Goal: Task Accomplishment & Management: Manage account settings

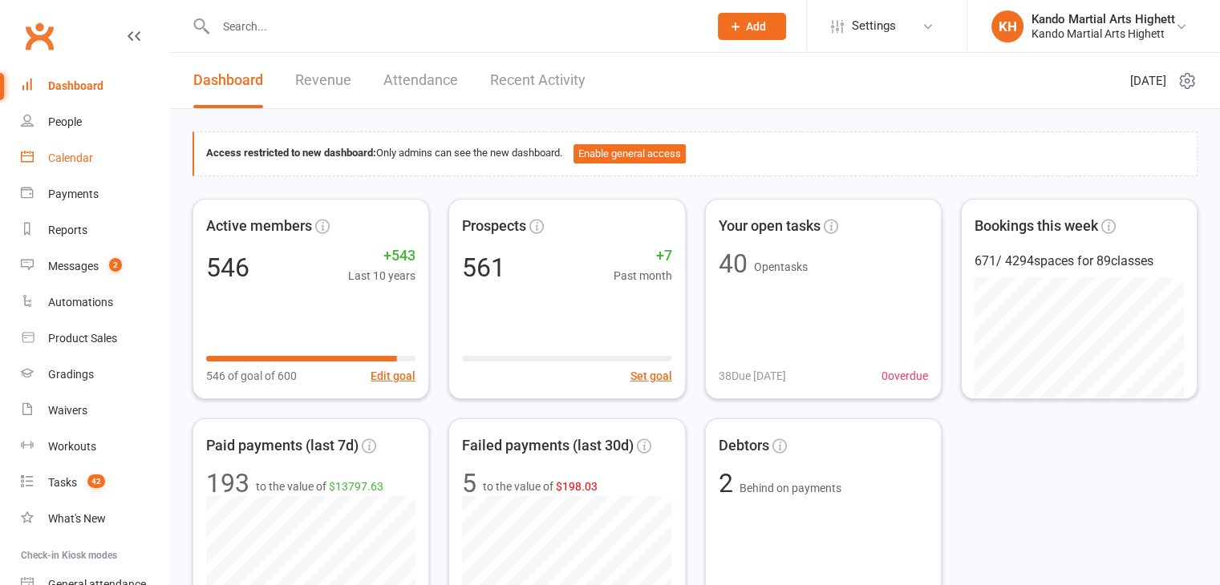
drag, startPoint x: 0, startPoint y: 0, endPoint x: 90, endPoint y: 156, distance: 179.6
click at [90, 156] on div "Calendar" at bounding box center [70, 158] width 45 height 13
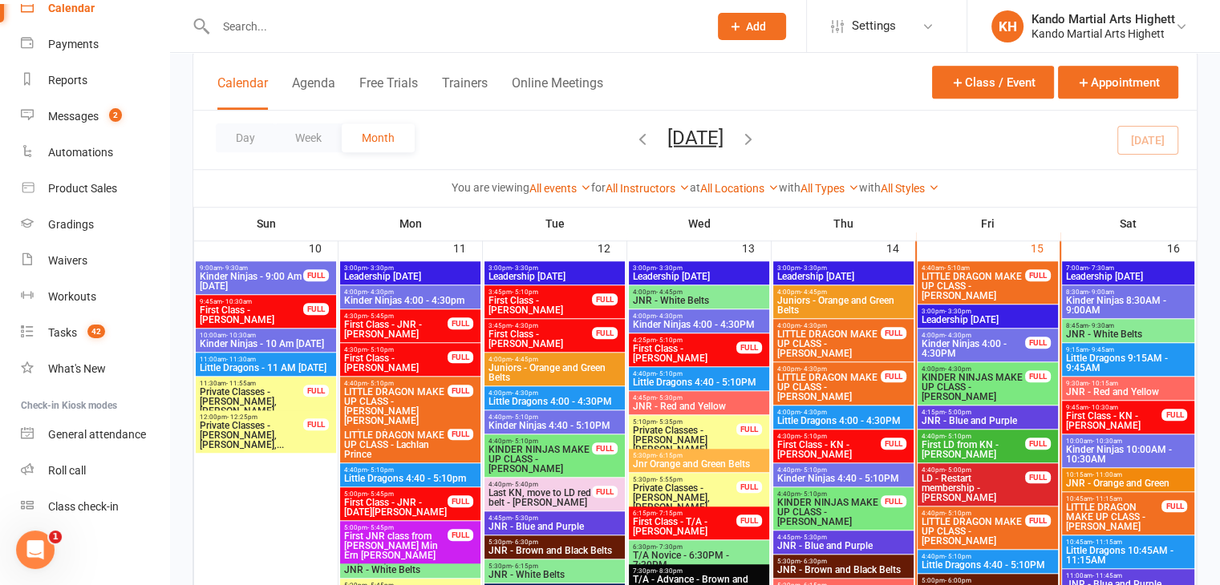
scroll to position [1286, 0]
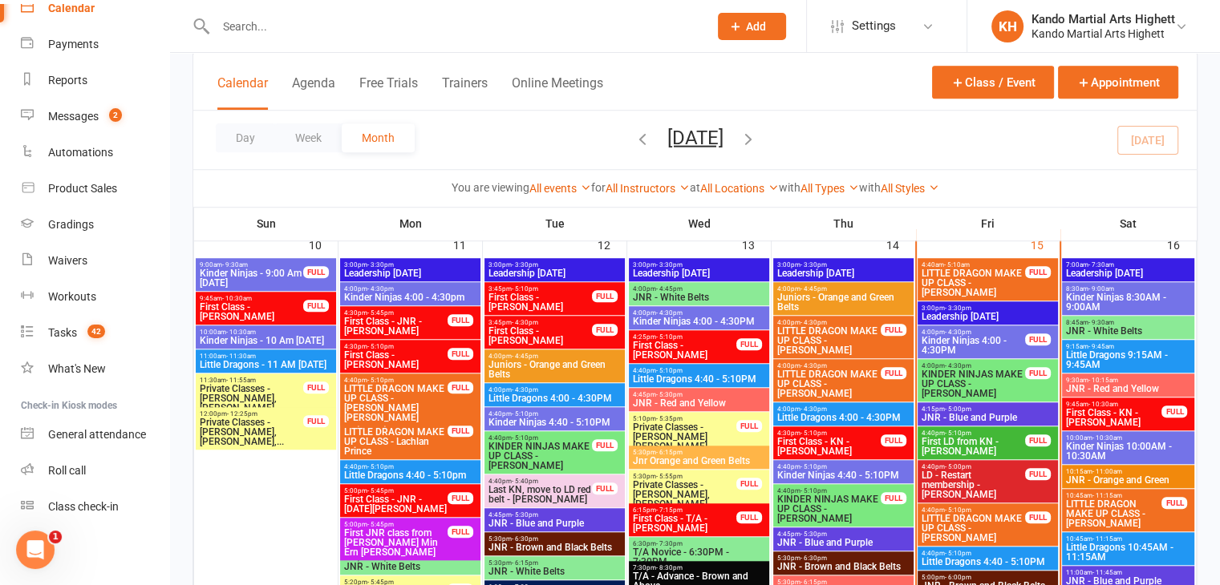
click at [1015, 486] on span "LD - Restart membership - [PERSON_NAME]" at bounding box center [973, 485] width 105 height 29
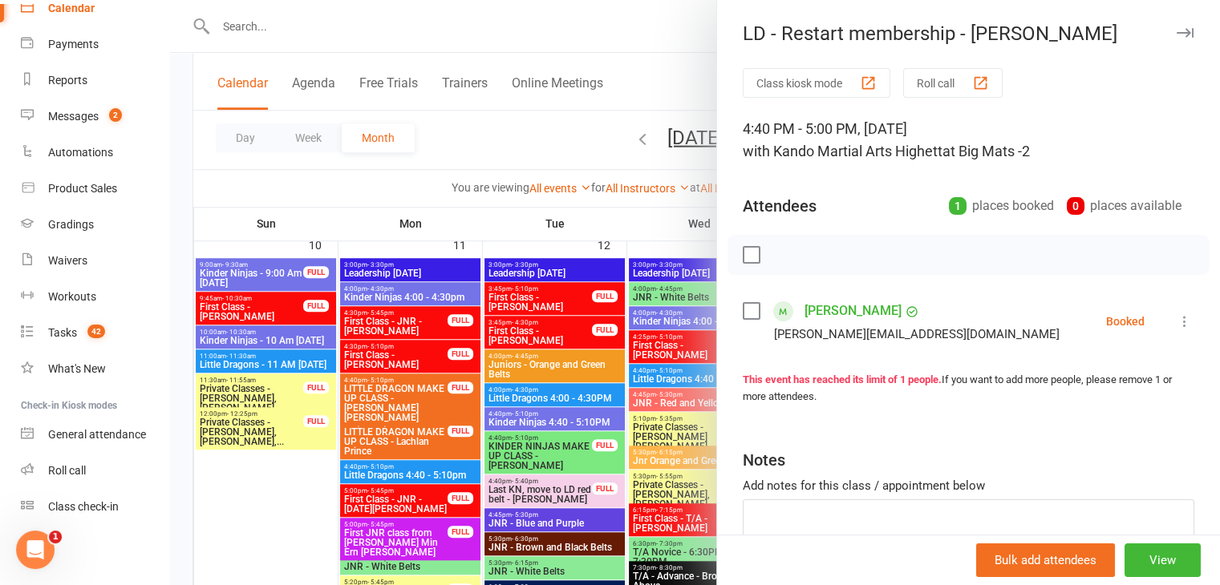
click at [828, 311] on link "James Abela" at bounding box center [852, 311] width 97 height 26
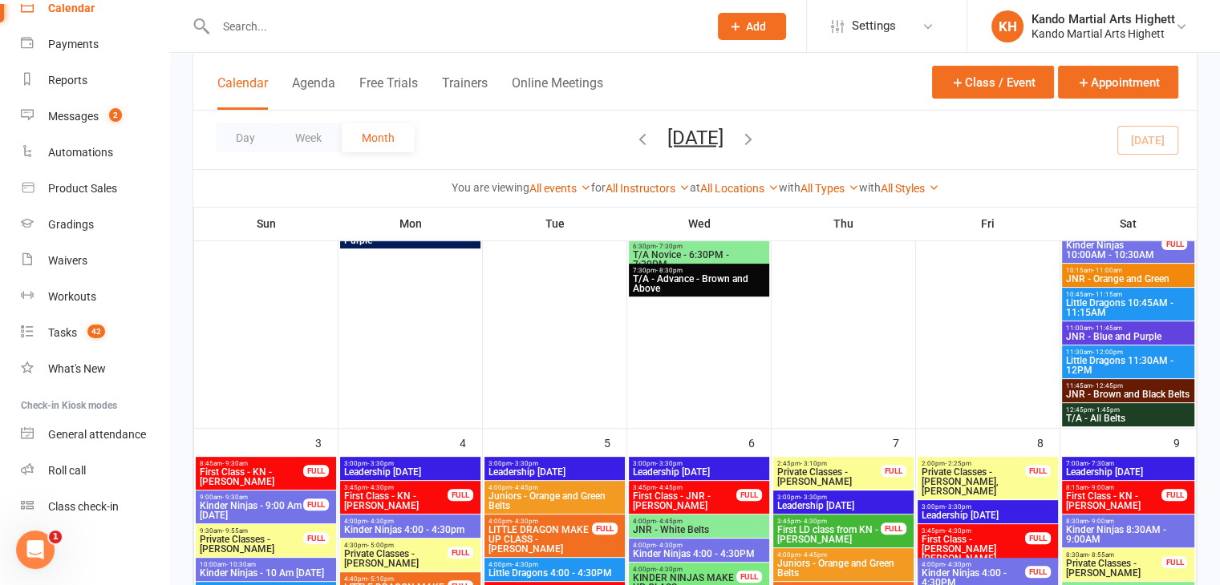
scroll to position [511, 0]
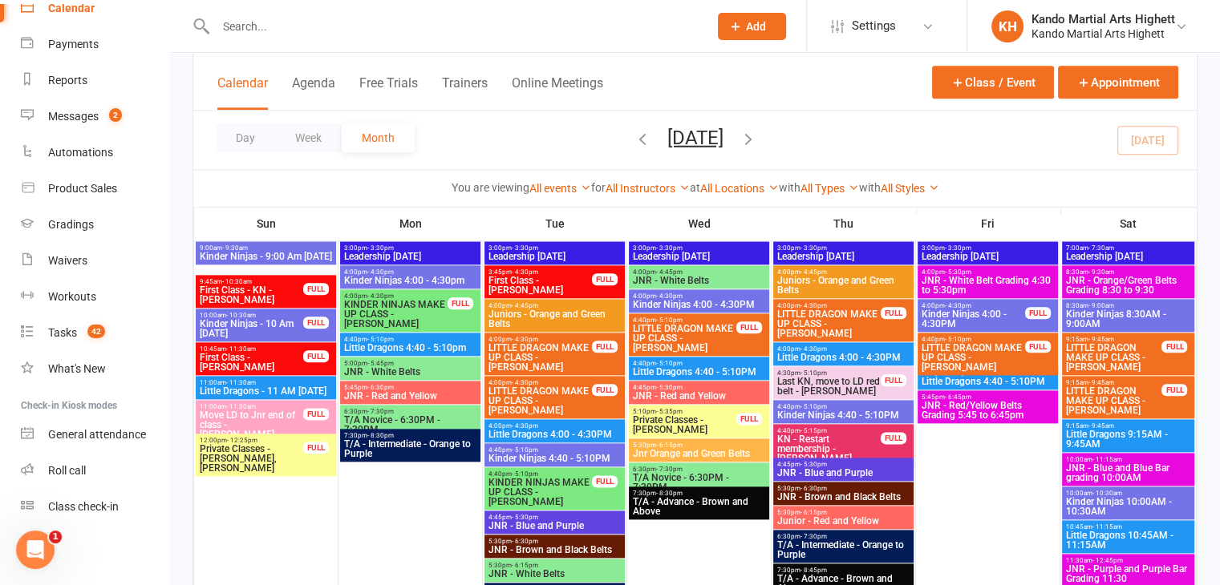
scroll to position [1897, 0]
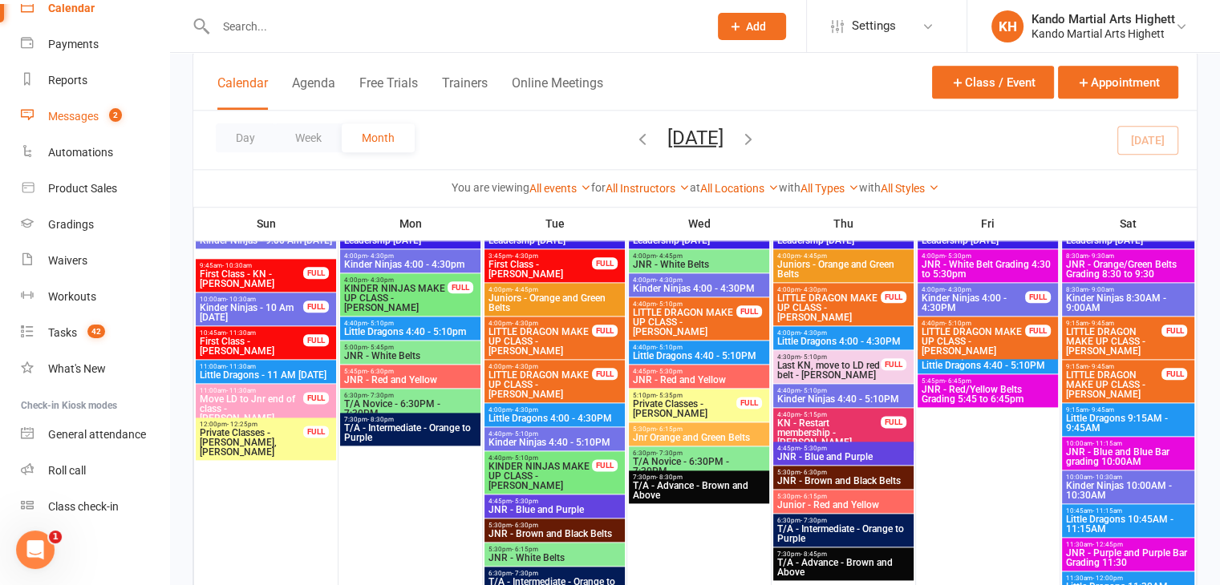
click at [93, 119] on div "Messages" at bounding box center [73, 116] width 51 height 13
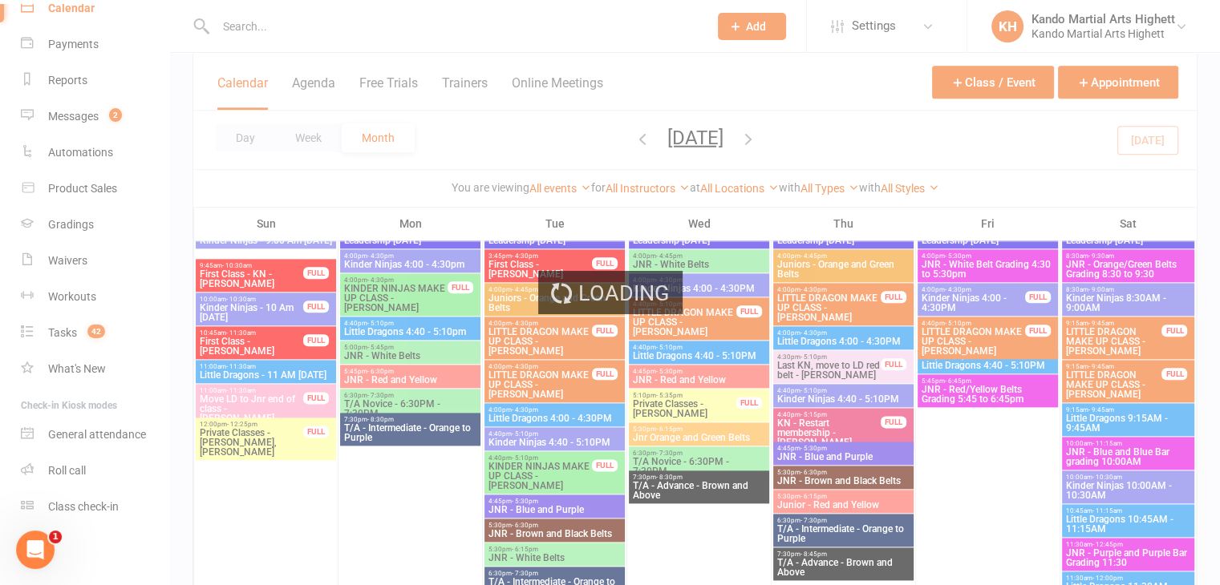
click at [93, 118] on div "Loading" at bounding box center [610, 292] width 1220 height 585
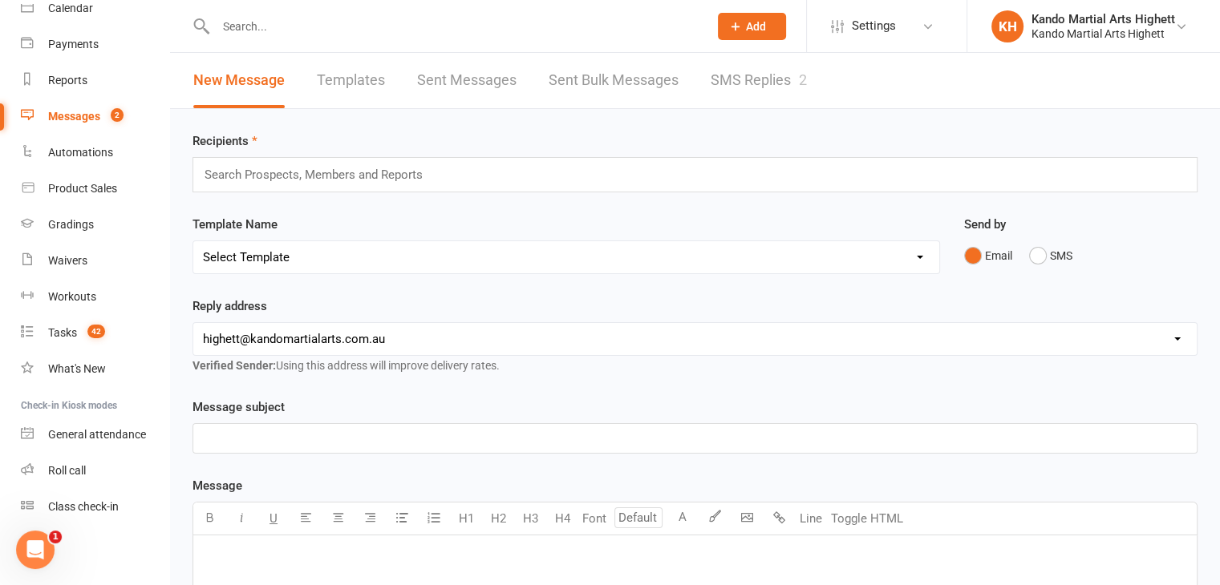
click at [767, 77] on link "SMS Replies 2" at bounding box center [759, 80] width 96 height 55
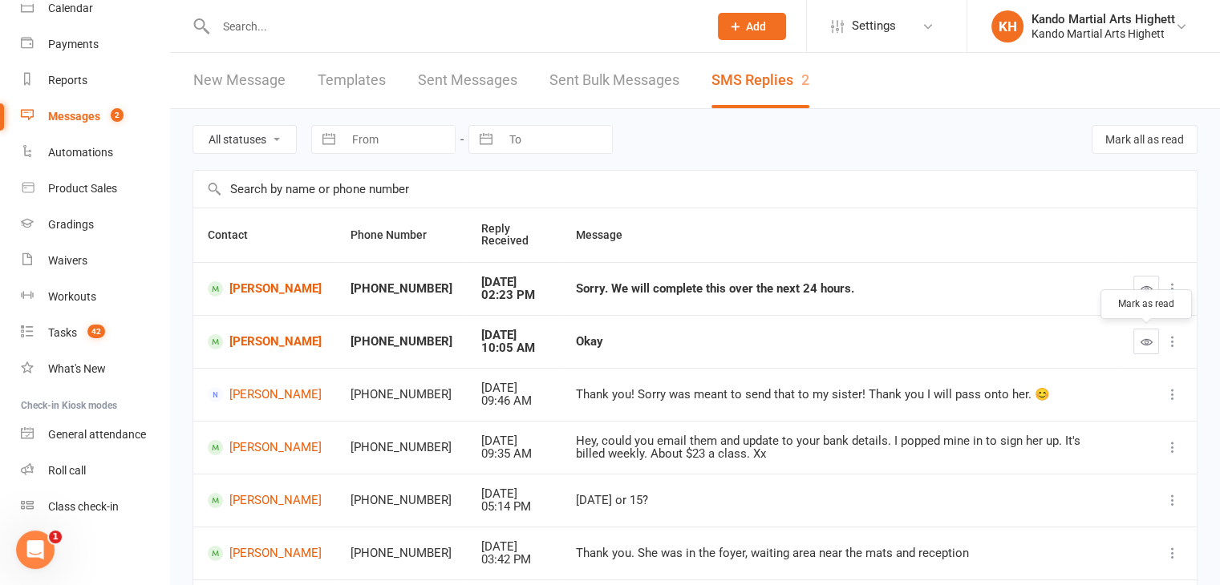
click at [1140, 338] on icon "button" at bounding box center [1146, 342] width 12 height 12
click at [1146, 280] on button "button" at bounding box center [1146, 289] width 26 height 26
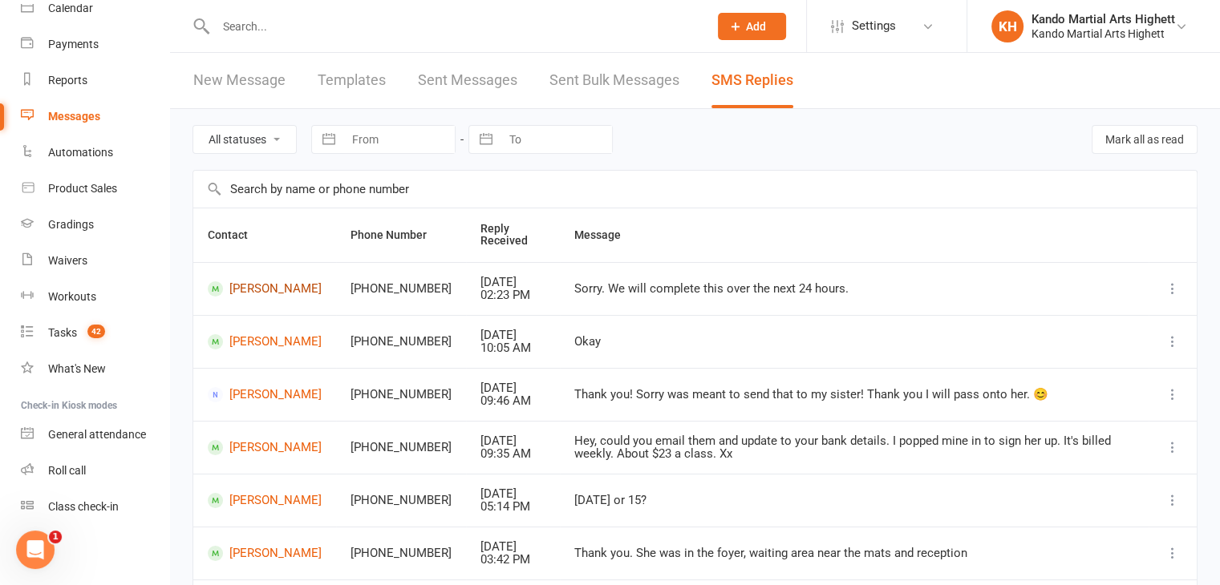
click at [282, 289] on link "William Trew" at bounding box center [265, 288] width 114 height 15
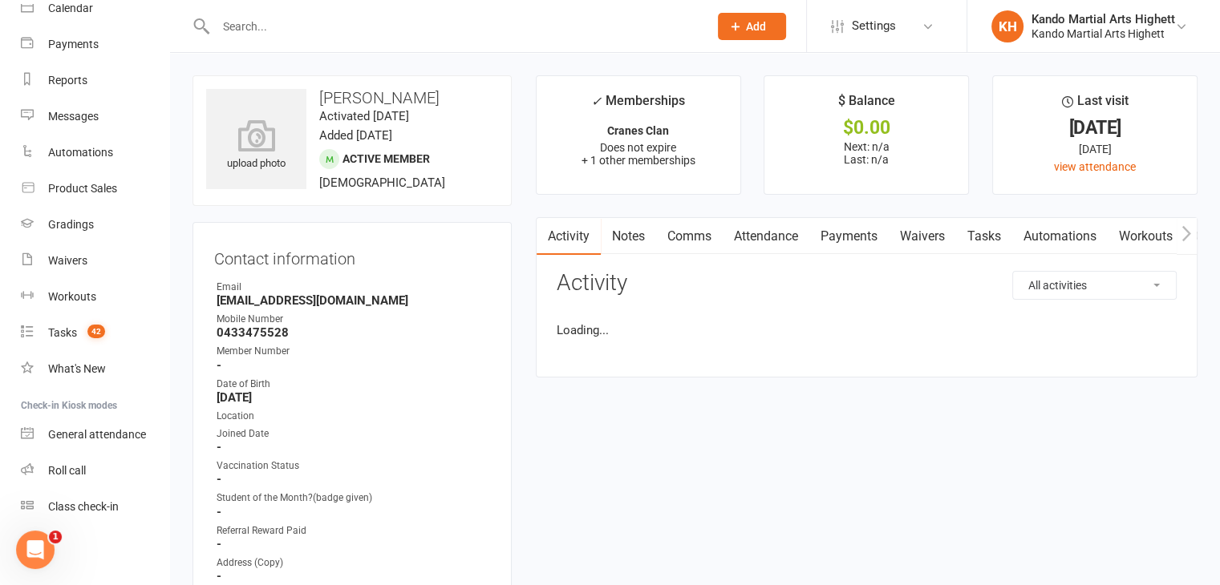
click at [690, 235] on link "Comms" at bounding box center [689, 236] width 67 height 37
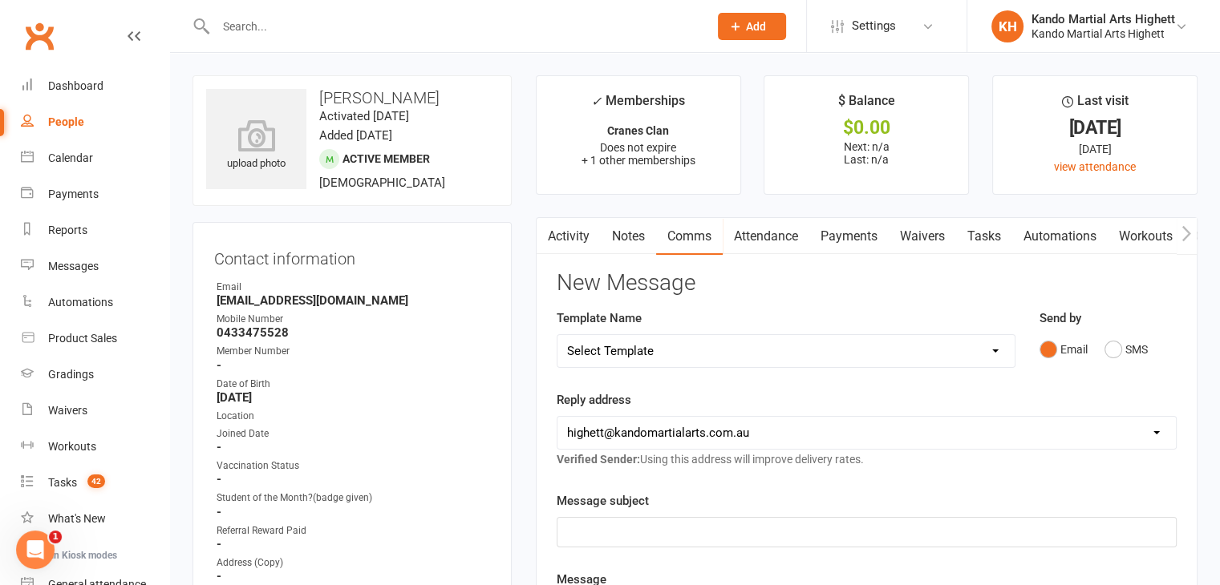
click at [60, 121] on div "People" at bounding box center [66, 121] width 36 height 13
select select "100"
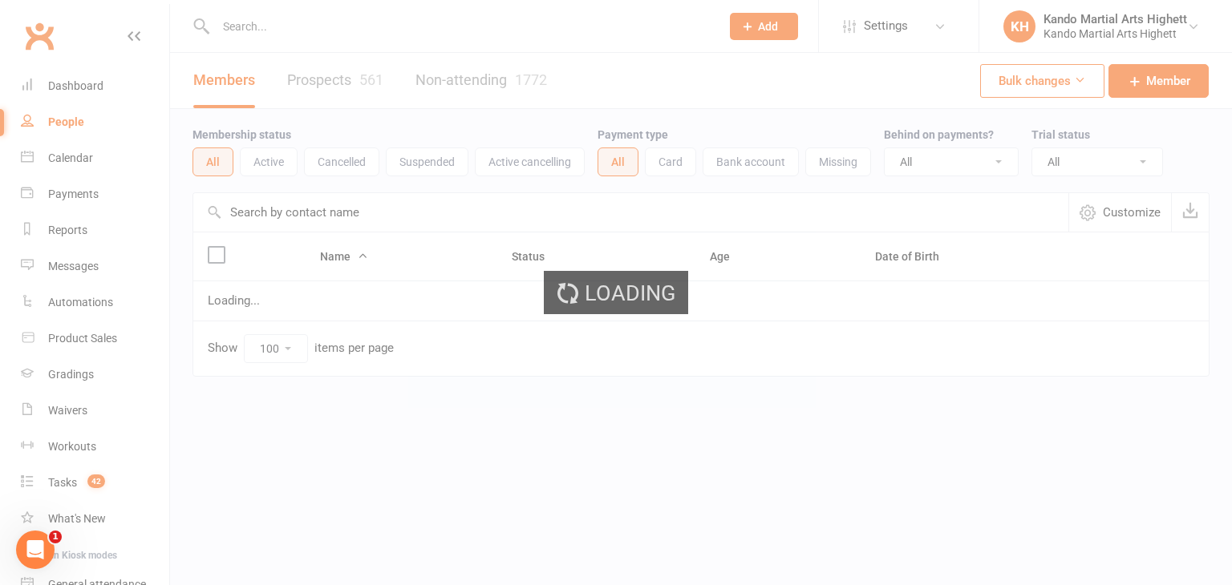
click at [283, 160] on div "Loading" at bounding box center [616, 292] width 1232 height 585
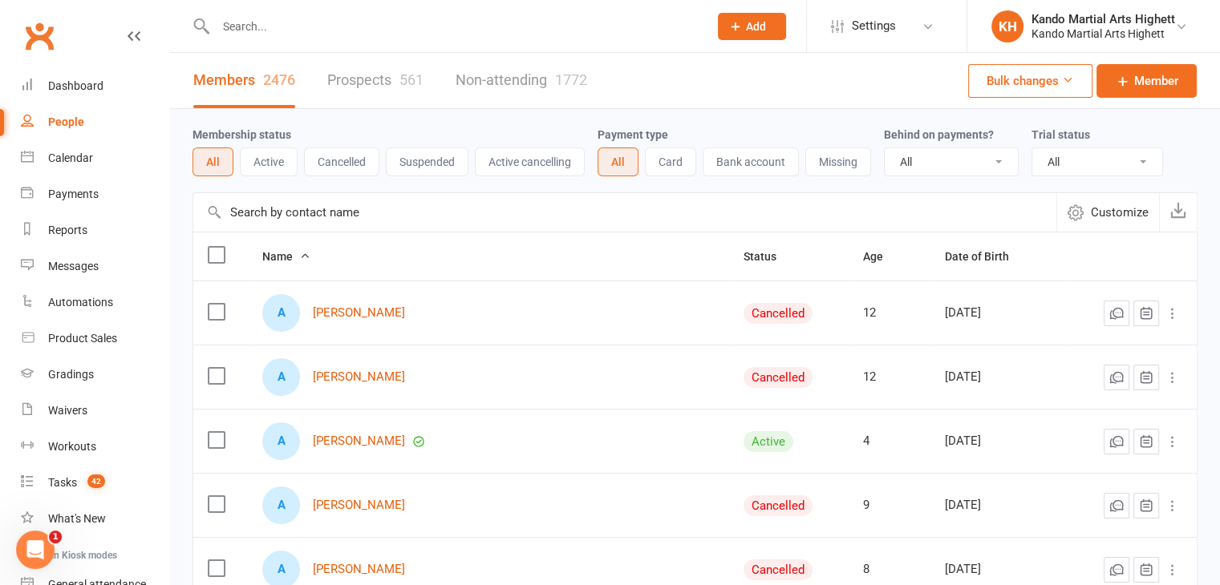
click at [277, 152] on button "Active" at bounding box center [269, 162] width 58 height 29
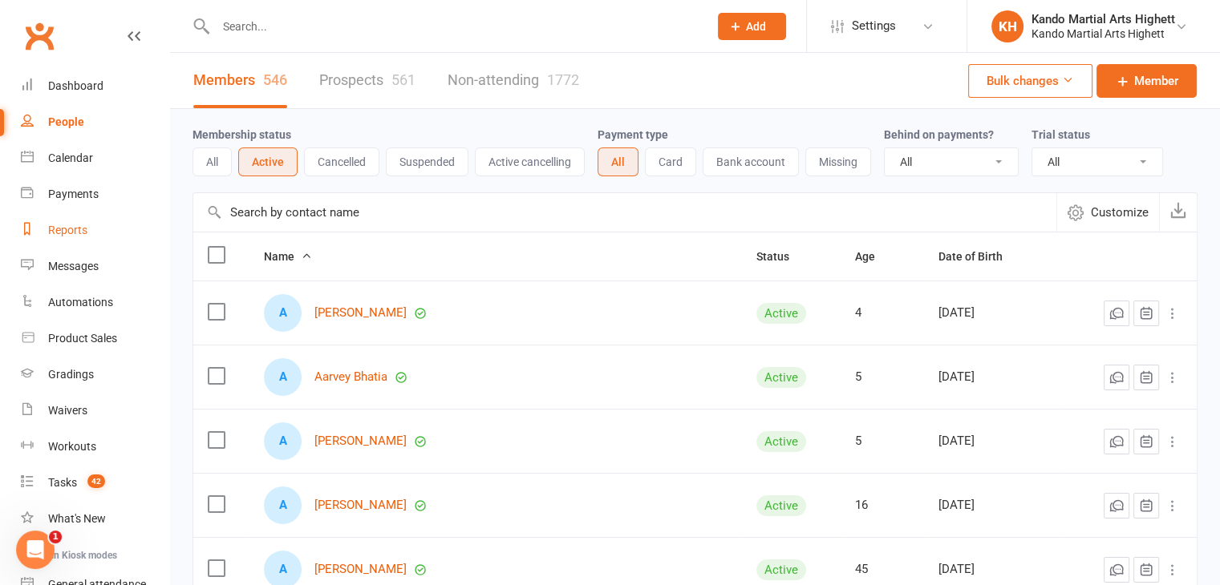
click at [79, 231] on div "Reports" at bounding box center [67, 230] width 39 height 13
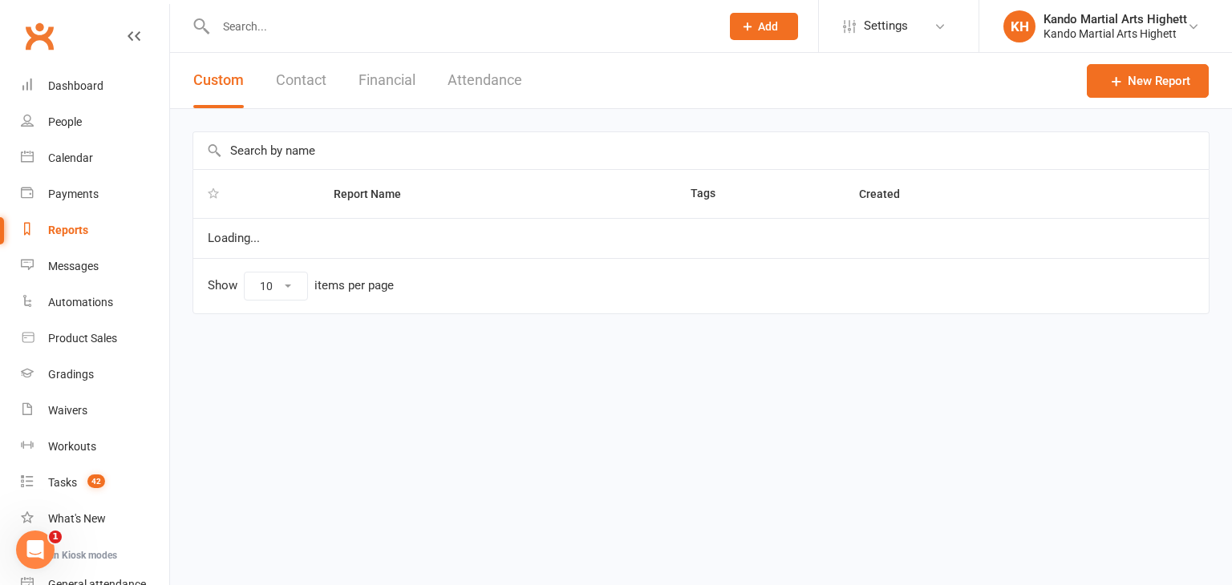
select select "100"
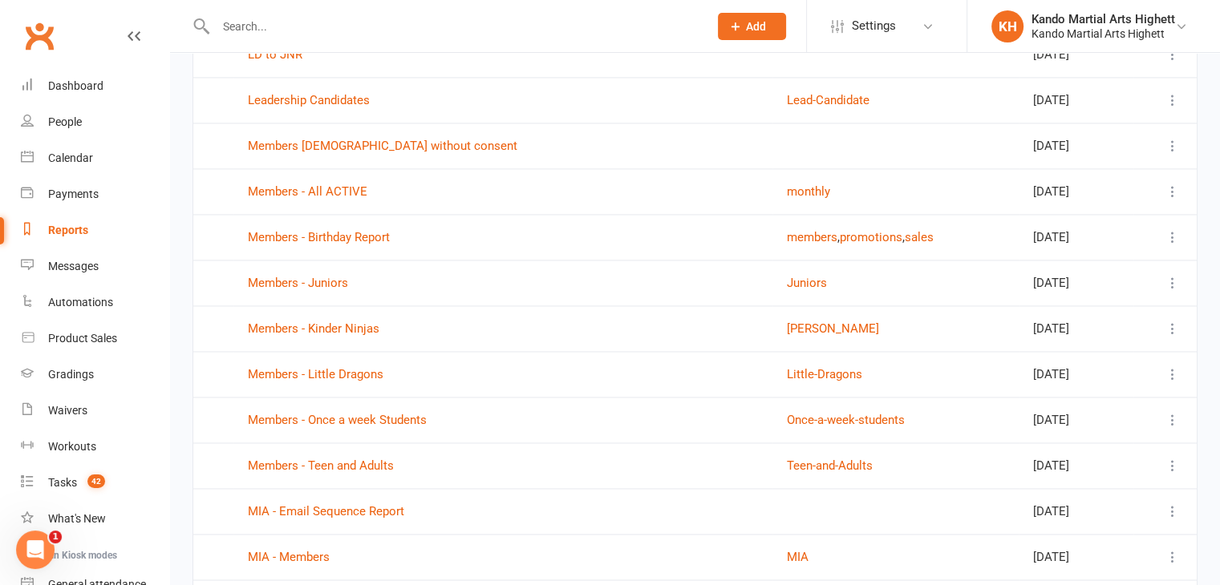
scroll to position [2406, 0]
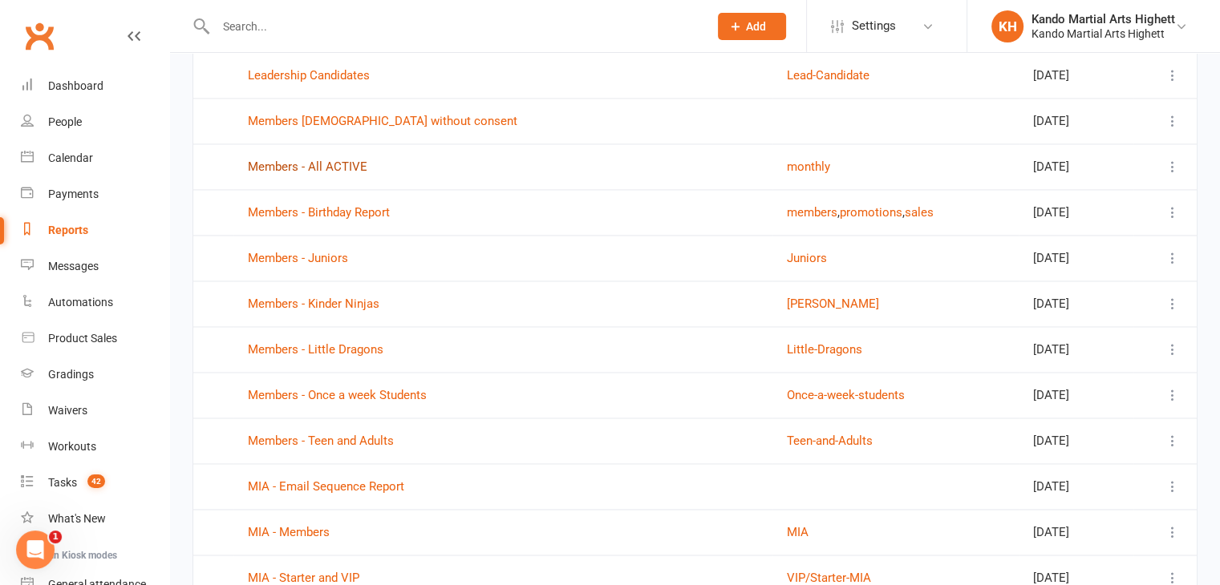
click at [334, 160] on link "Members - All ACTIVE" at bounding box center [307, 167] width 119 height 14
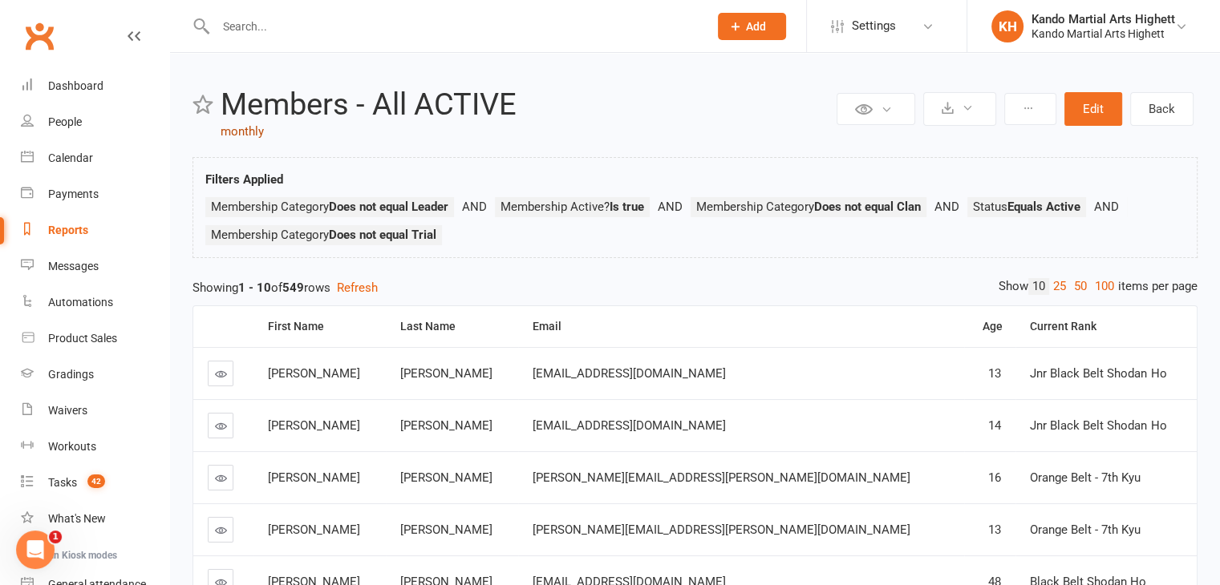
click at [246, 130] on link "monthly" at bounding box center [242, 131] width 43 height 14
select select "100"
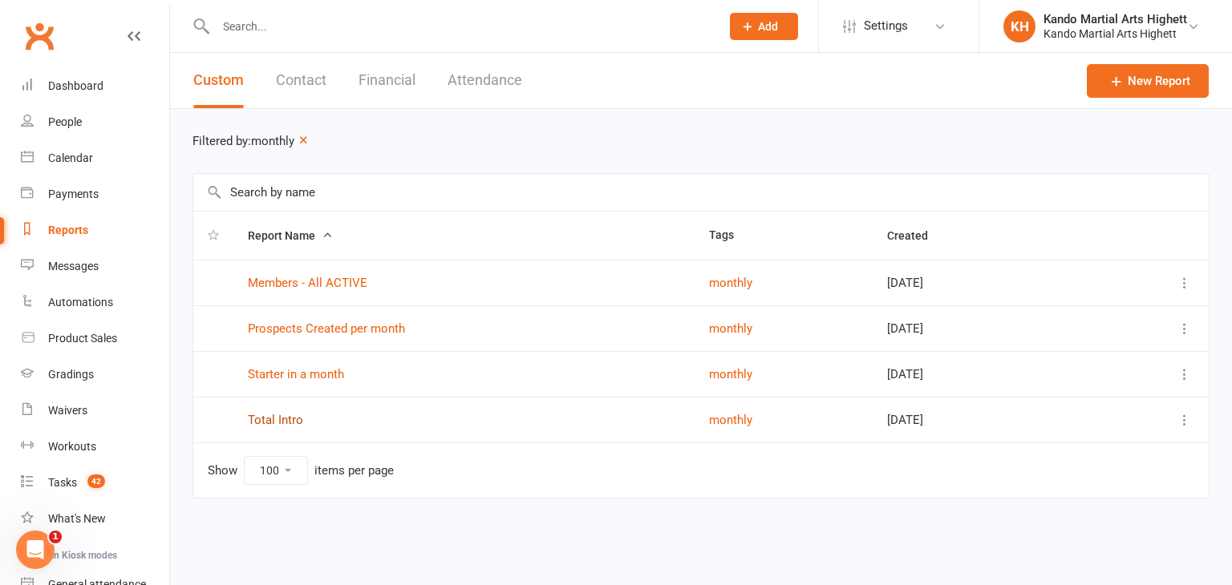
click at [278, 415] on link "Total Intro" at bounding box center [275, 420] width 55 height 14
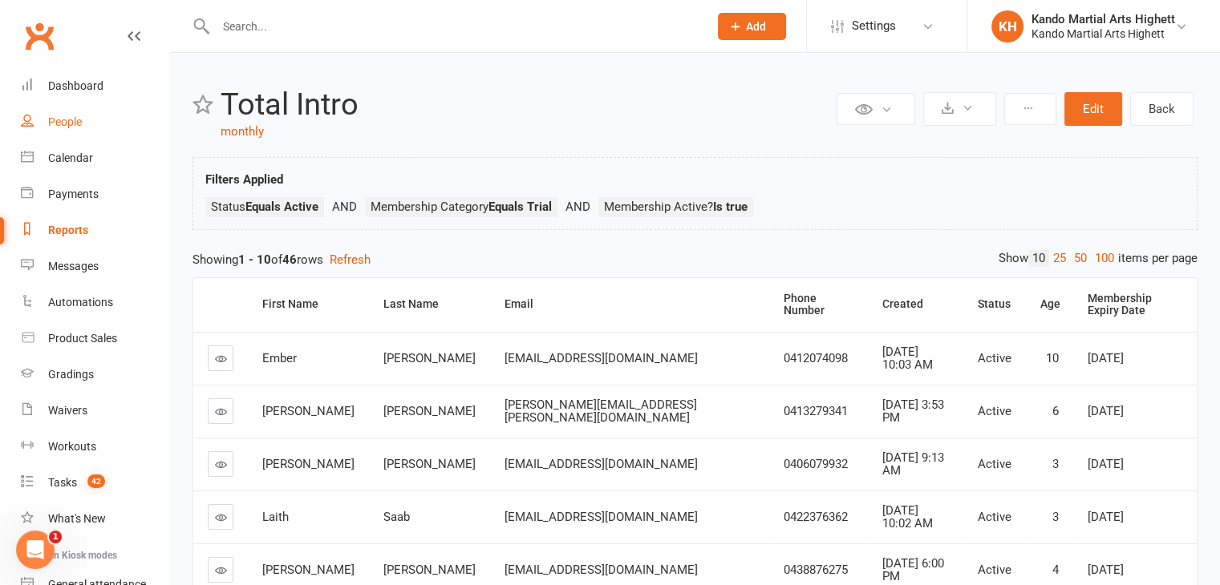
click at [55, 123] on div "People" at bounding box center [65, 121] width 34 height 13
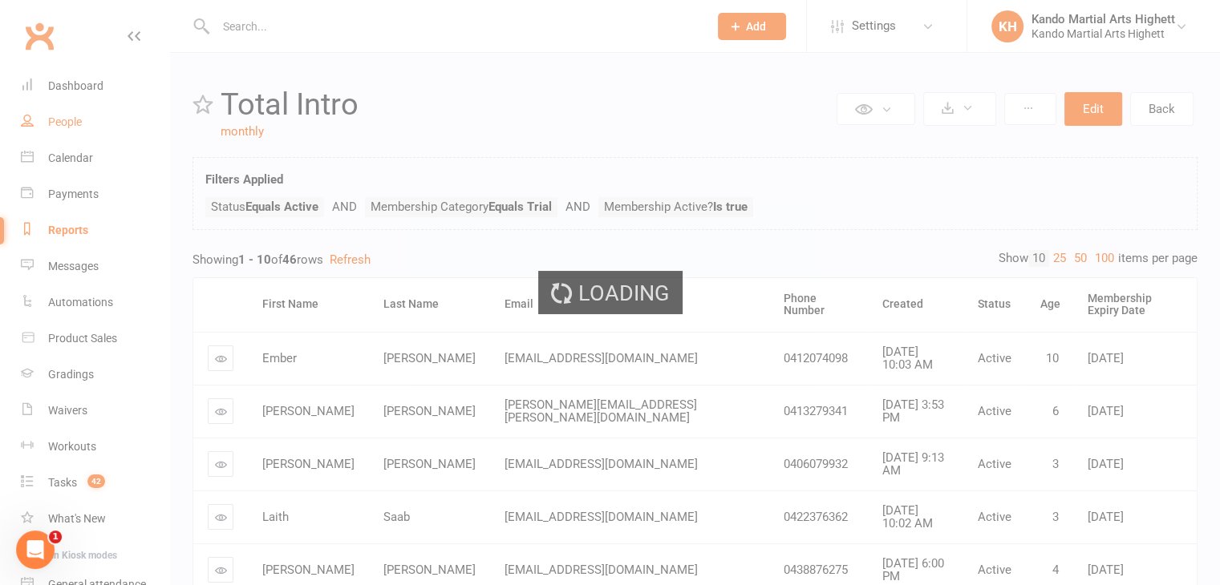
select select "100"
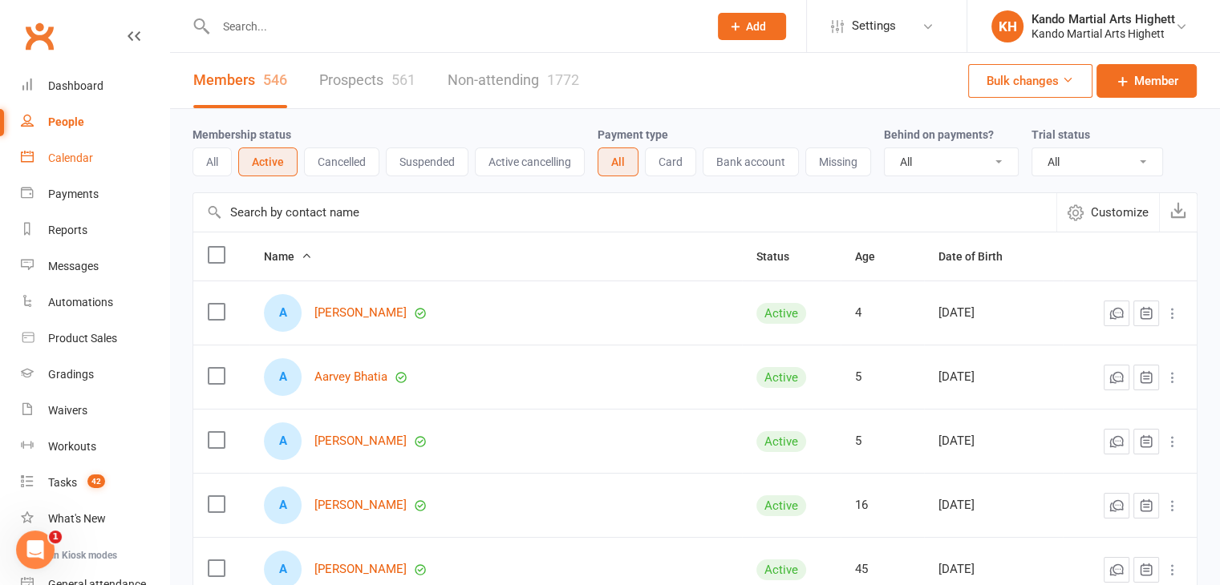
click at [75, 155] on div "Calendar" at bounding box center [70, 158] width 45 height 13
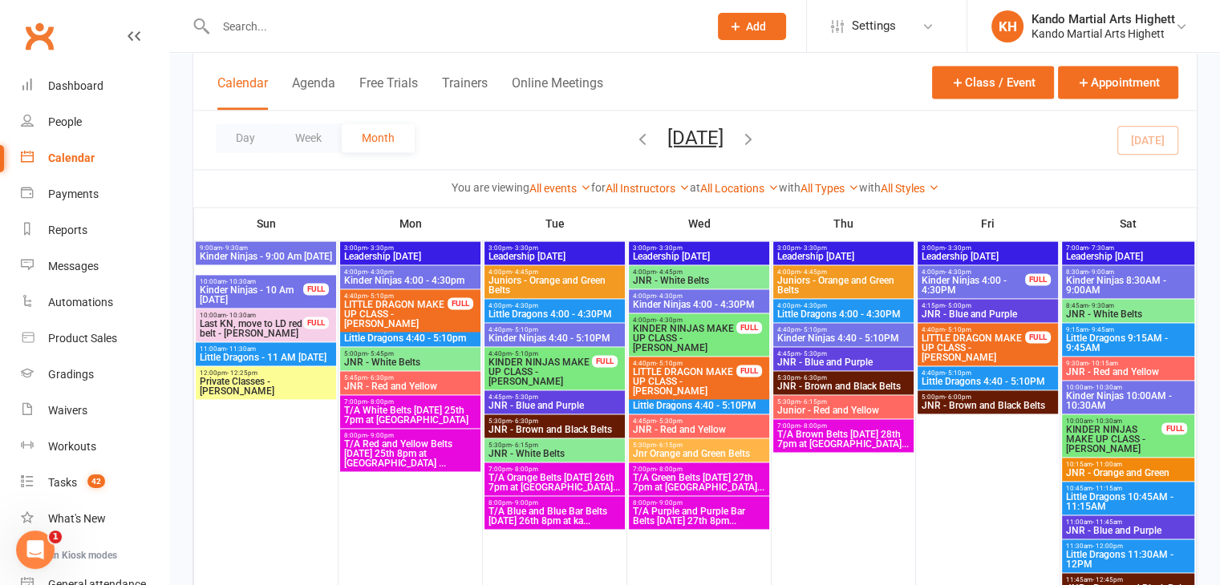
scroll to position [2246, 0]
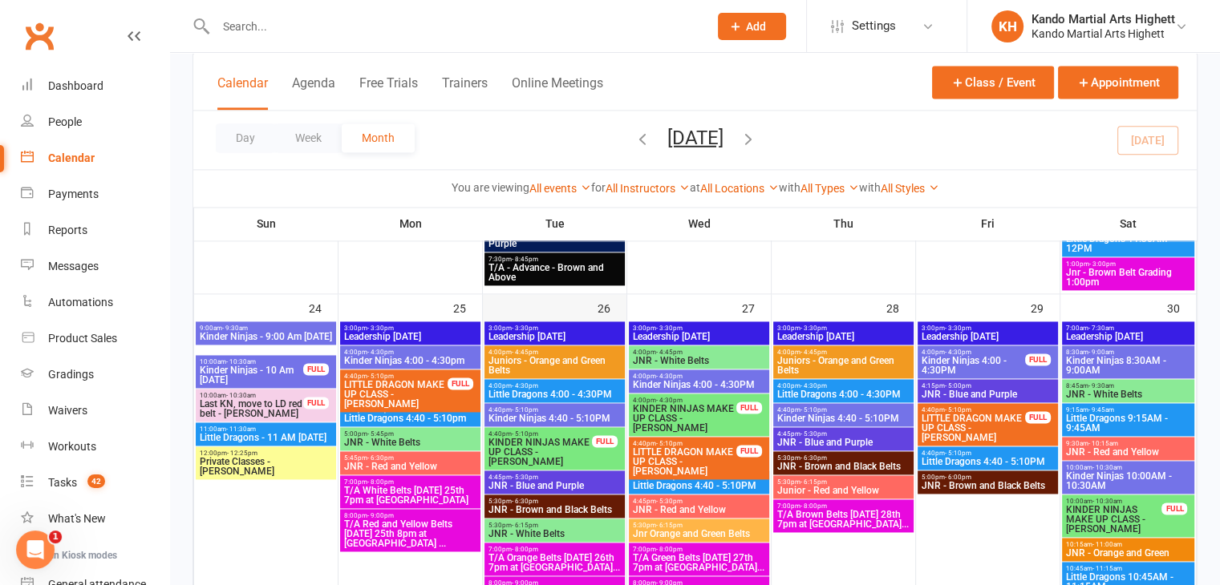
click at [512, 304] on div "26" at bounding box center [555, 515] width 144 height 443
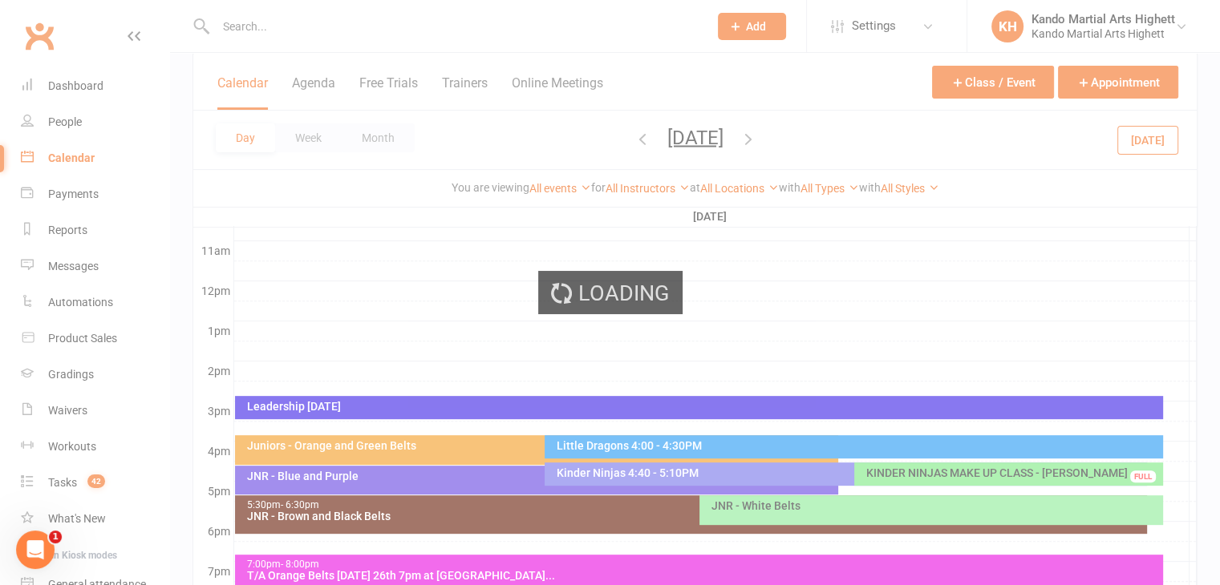
scroll to position [0, 0]
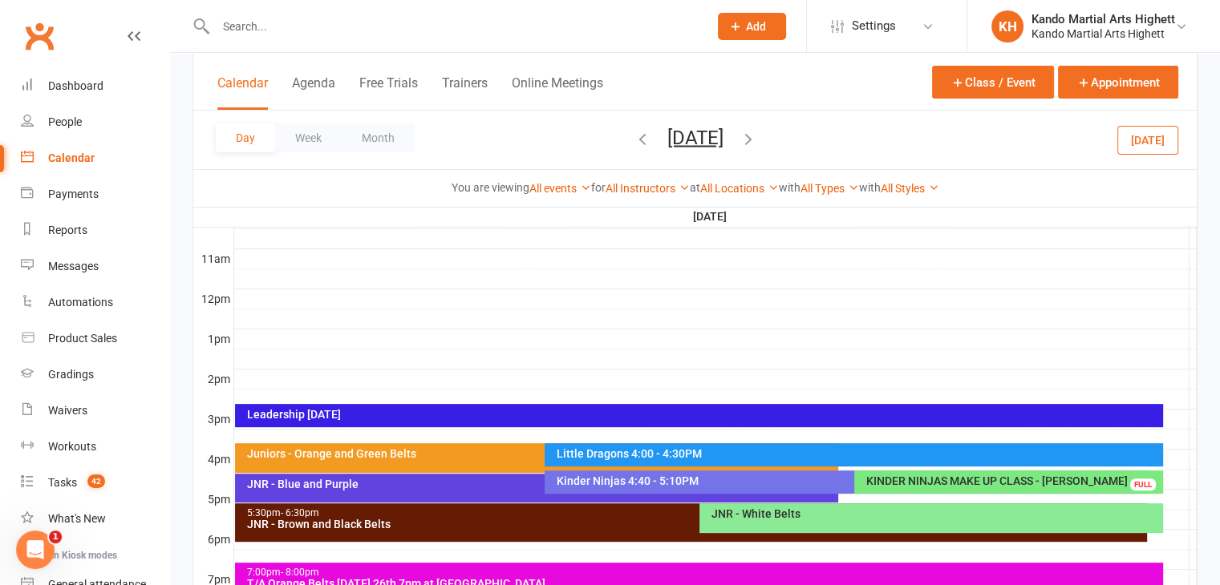
click at [1176, 450] on div at bounding box center [715, 459] width 962 height 19
click at [1184, 432] on button "Add Appointment" at bounding box center [1172, 422] width 69 height 38
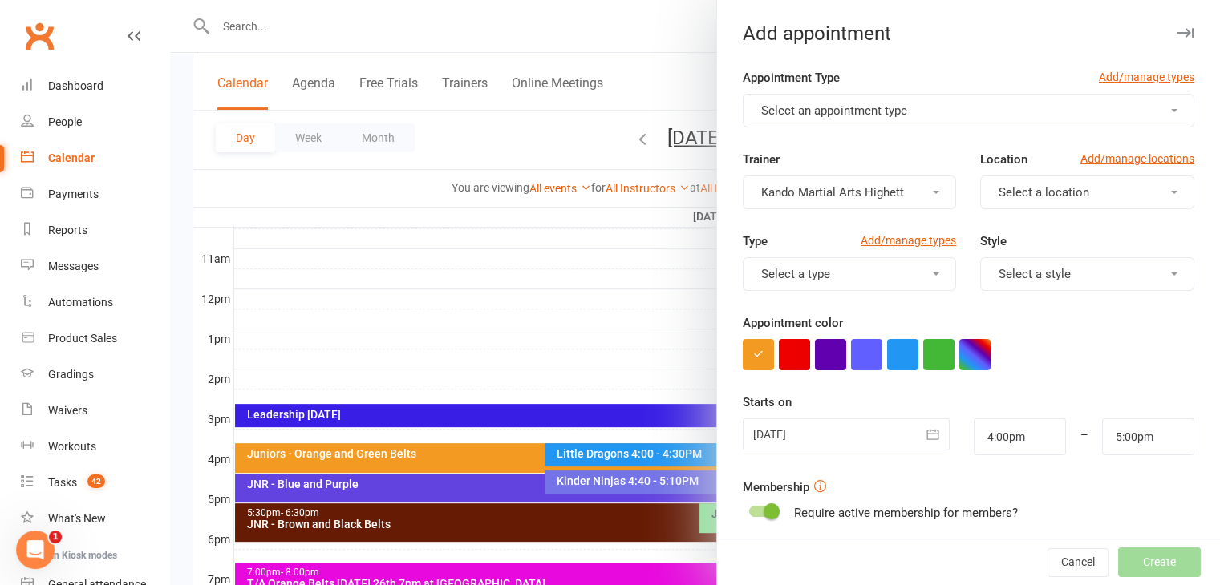
click at [942, 107] on button "Select an appointment type" at bounding box center [969, 111] width 452 height 34
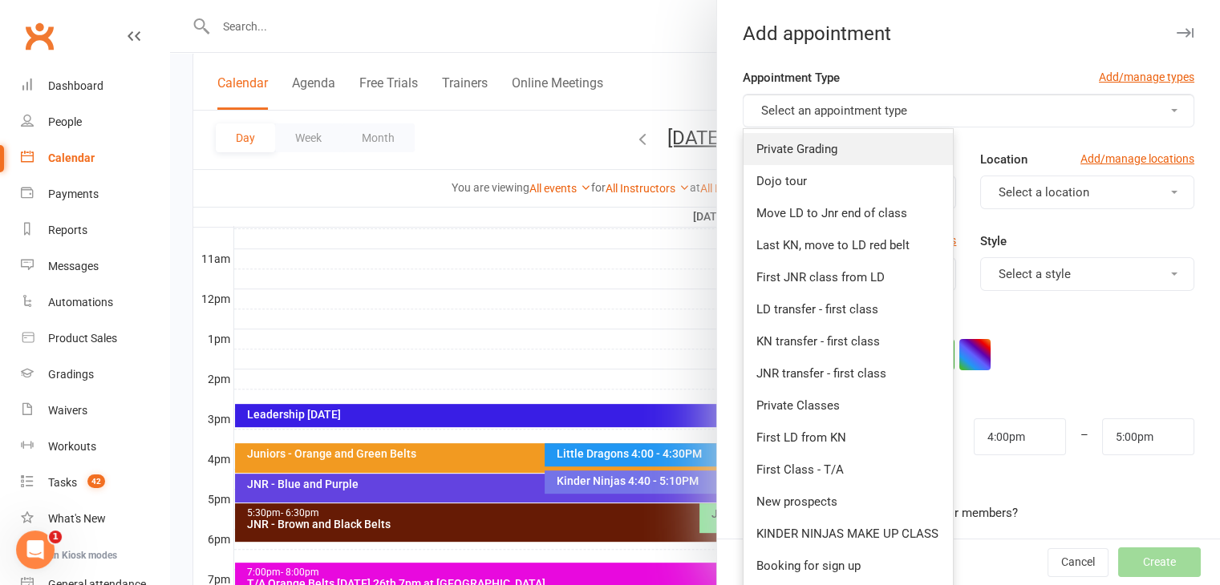
click at [808, 149] on span "Private Grading" at bounding box center [796, 149] width 81 height 14
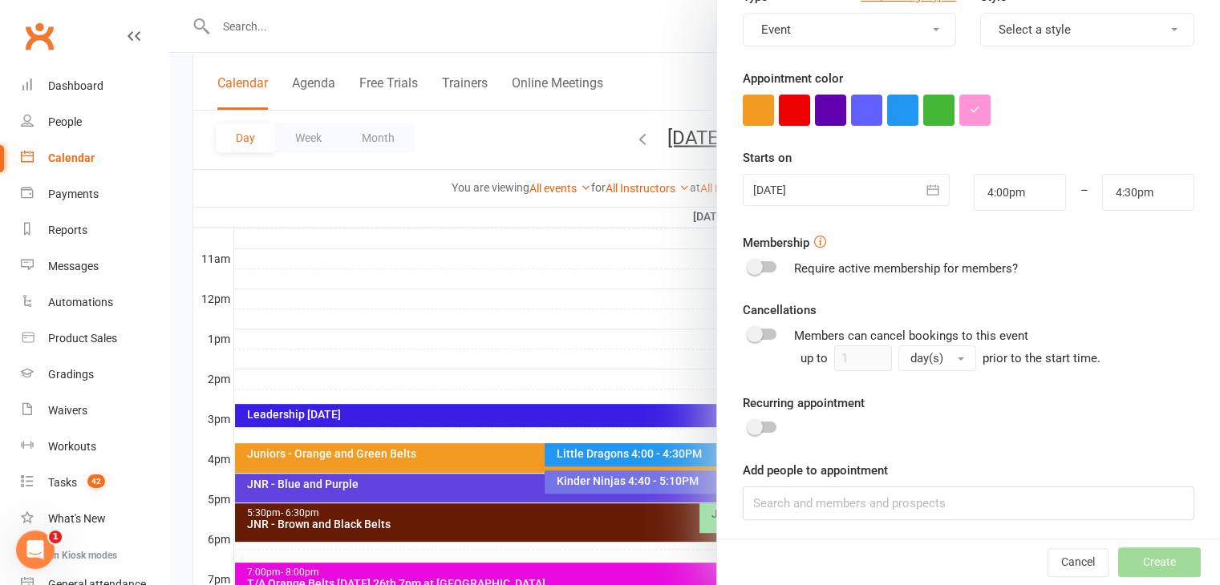
scroll to position [247, 0]
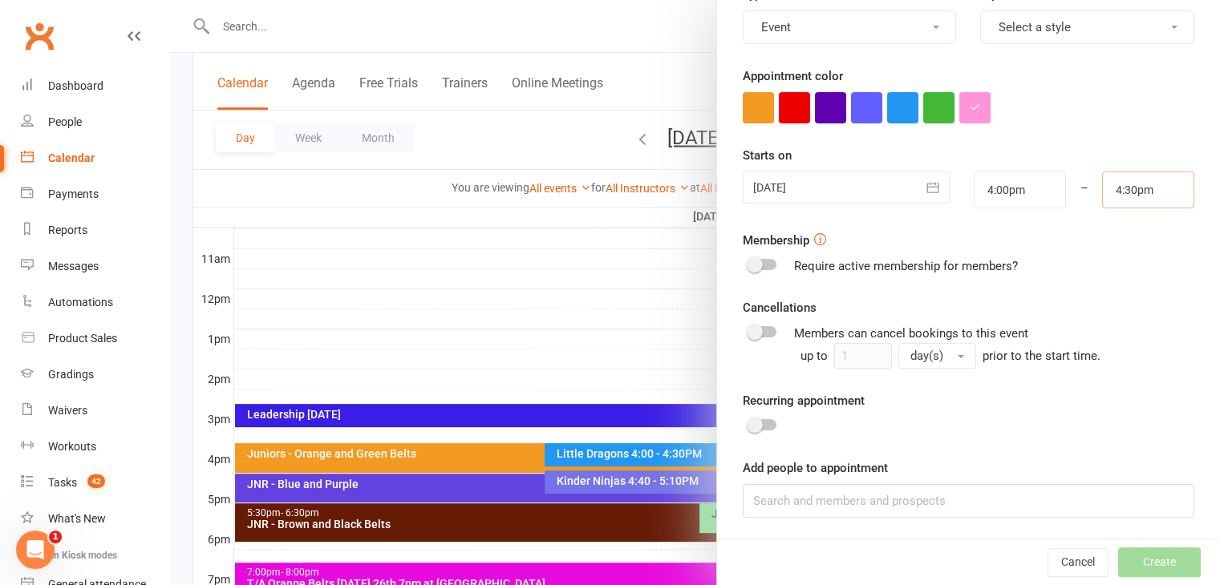
click at [1134, 185] on input "4:30pm" at bounding box center [1148, 190] width 92 height 37
type input "4:45pm"
click at [1112, 271] on li "4:45pm" at bounding box center [1141, 269] width 77 height 24
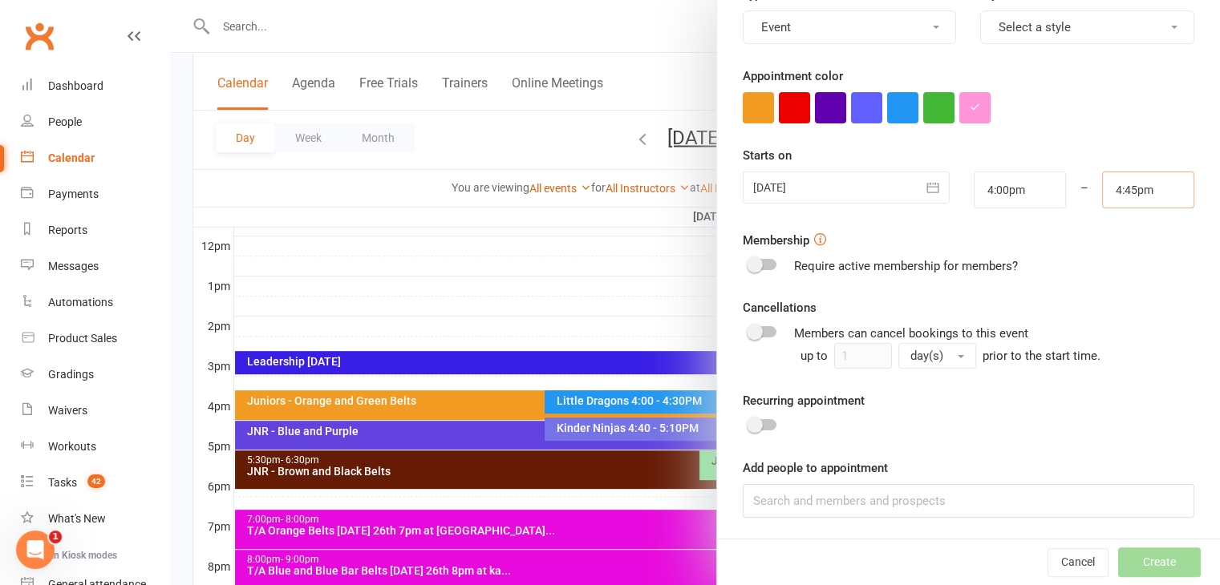
scroll to position [678, 0]
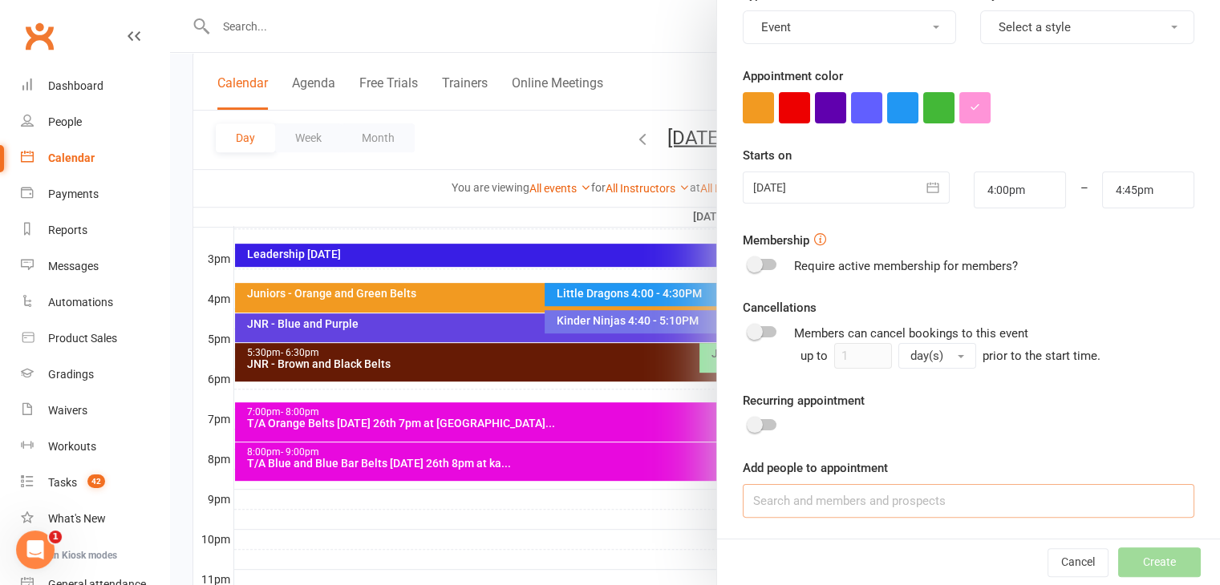
click at [856, 501] on input at bounding box center [969, 501] width 452 height 34
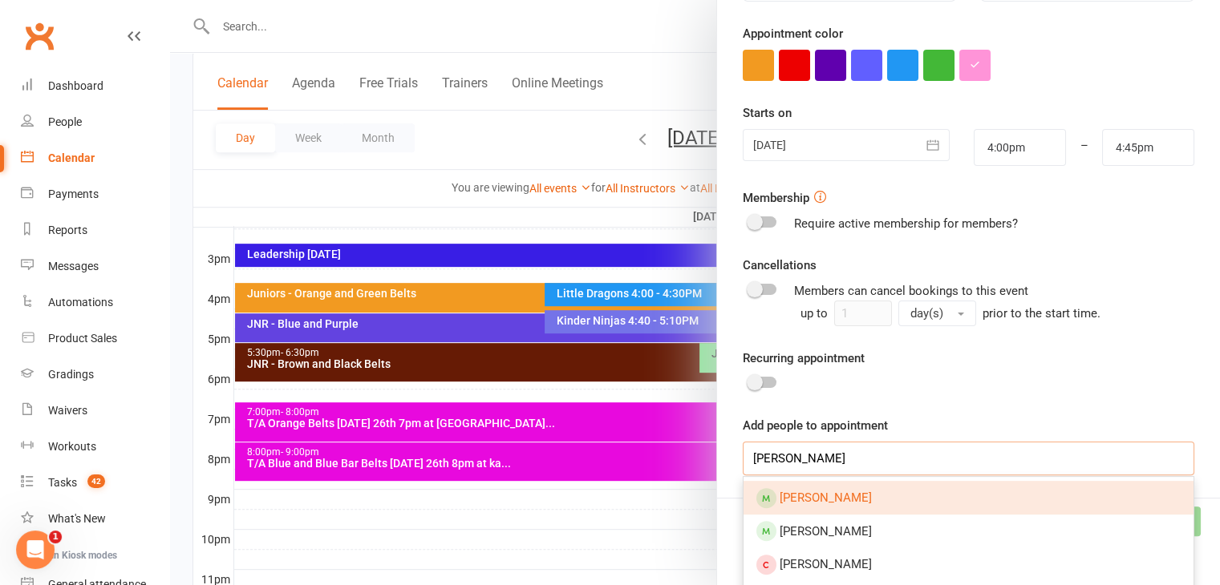
scroll to position [327, 0]
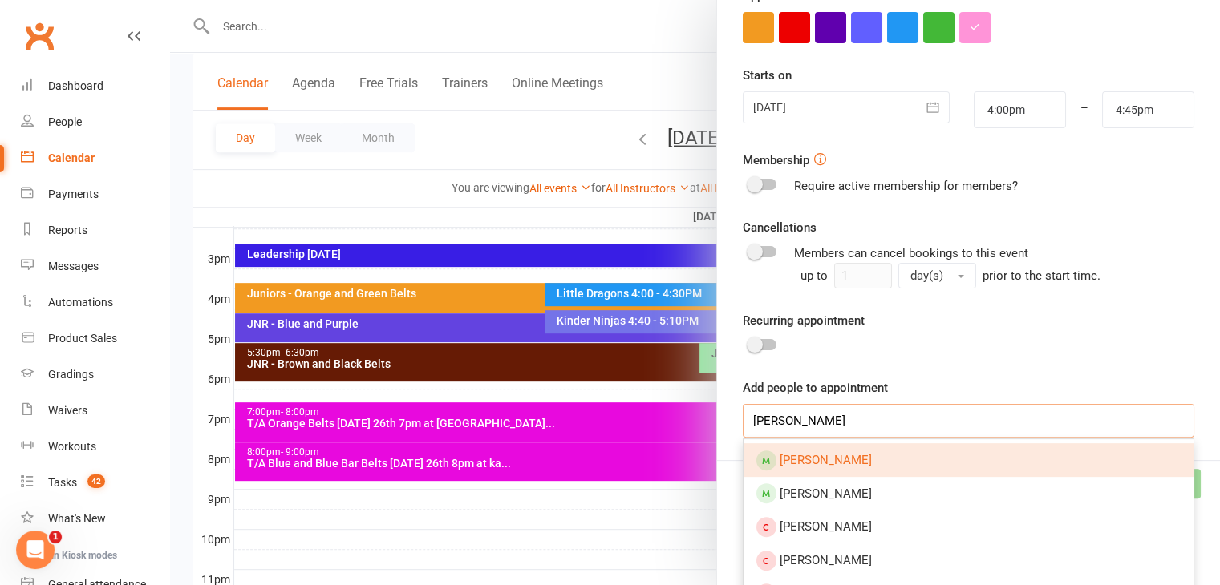
type input "Benjam gar"
click at [832, 454] on span "Benjamin Gartlan" at bounding box center [826, 460] width 92 height 14
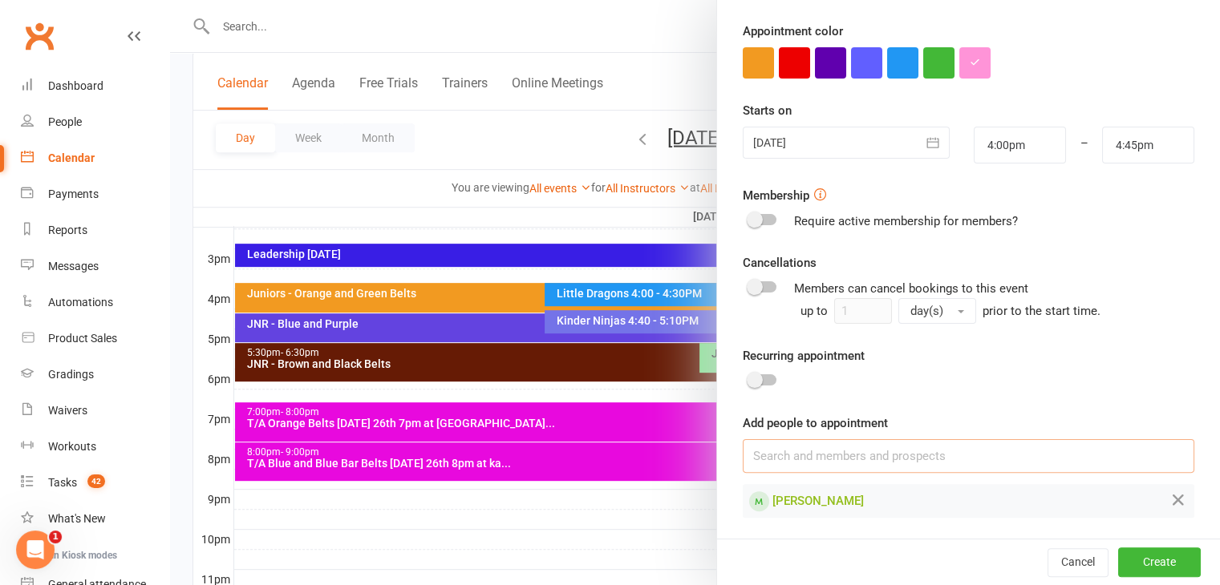
click at [824, 448] on input at bounding box center [969, 456] width 452 height 34
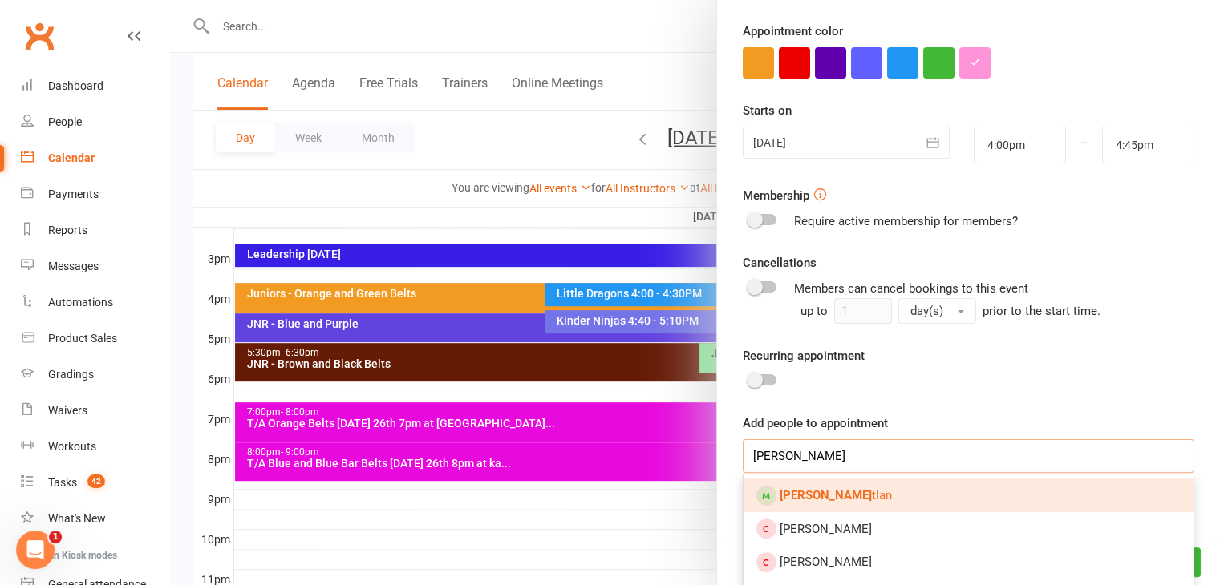
type input "Thomas Gar"
click at [832, 500] on strong "Thomas Gar" at bounding box center [826, 495] width 92 height 14
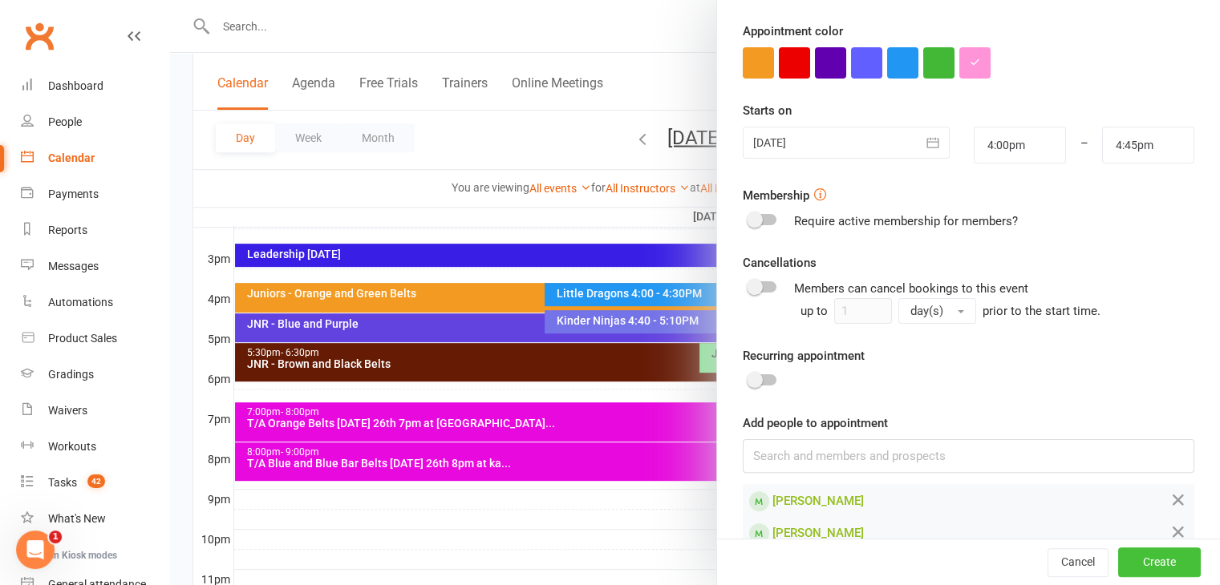
click at [1134, 561] on button "Create" at bounding box center [1159, 563] width 83 height 29
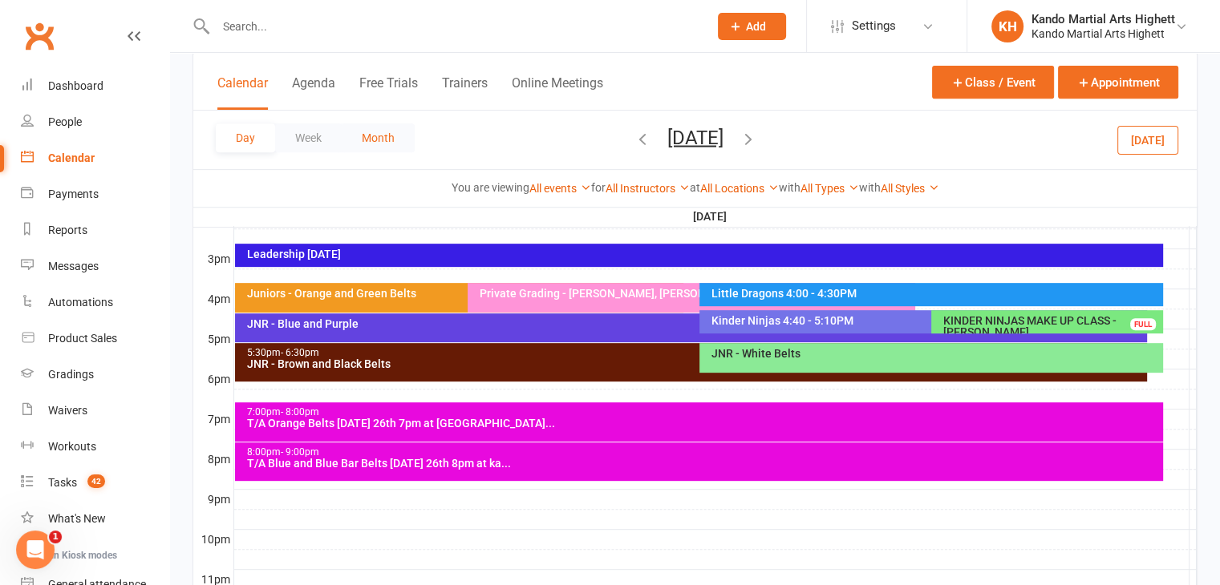
click at [390, 144] on button "Month" at bounding box center [378, 138] width 73 height 29
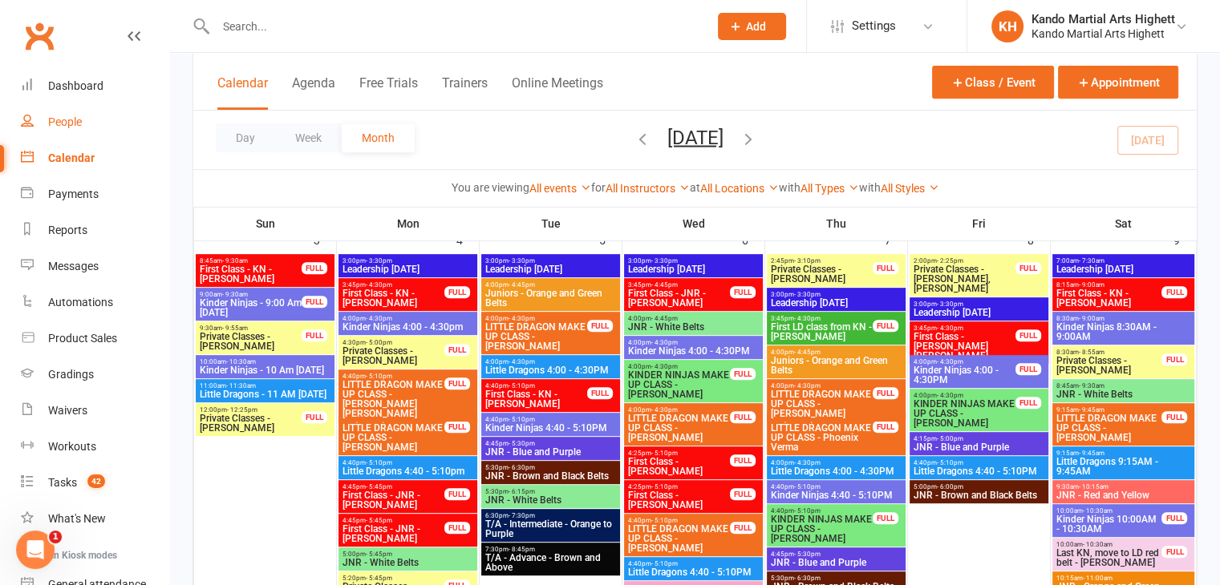
click at [72, 122] on div "People" at bounding box center [65, 121] width 34 height 13
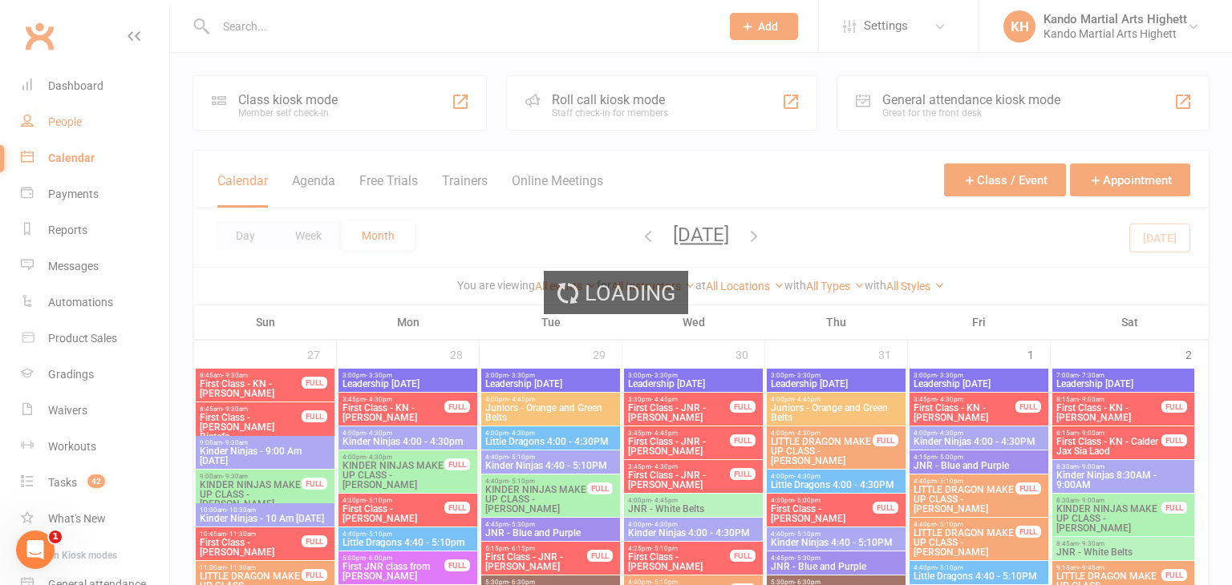
select select "100"
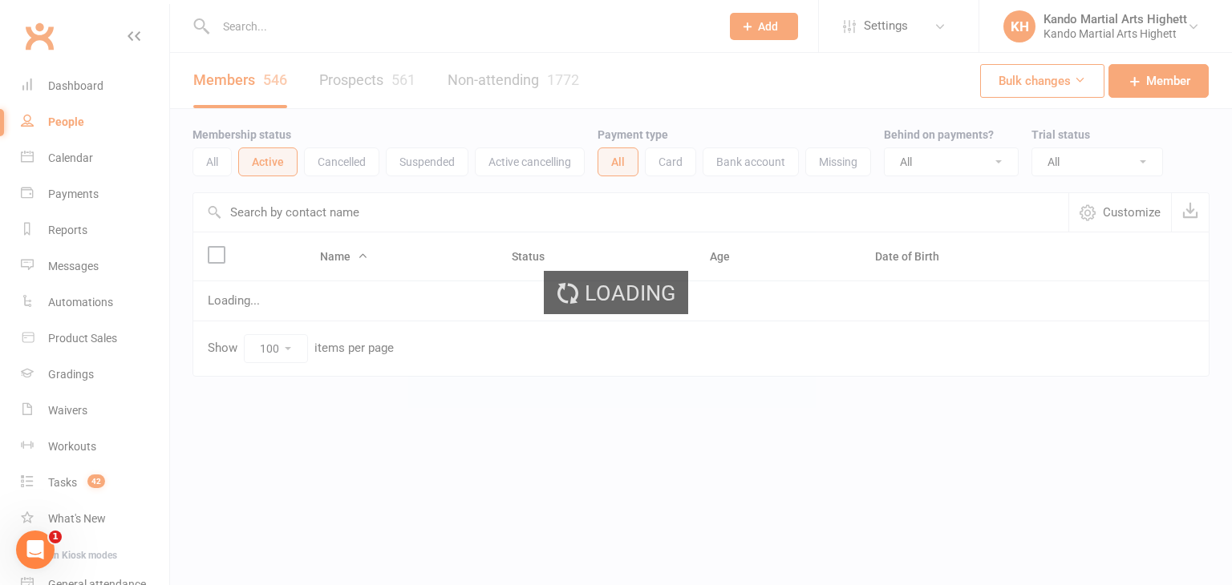
click at [296, 26] on div "Loading" at bounding box center [616, 292] width 1232 height 585
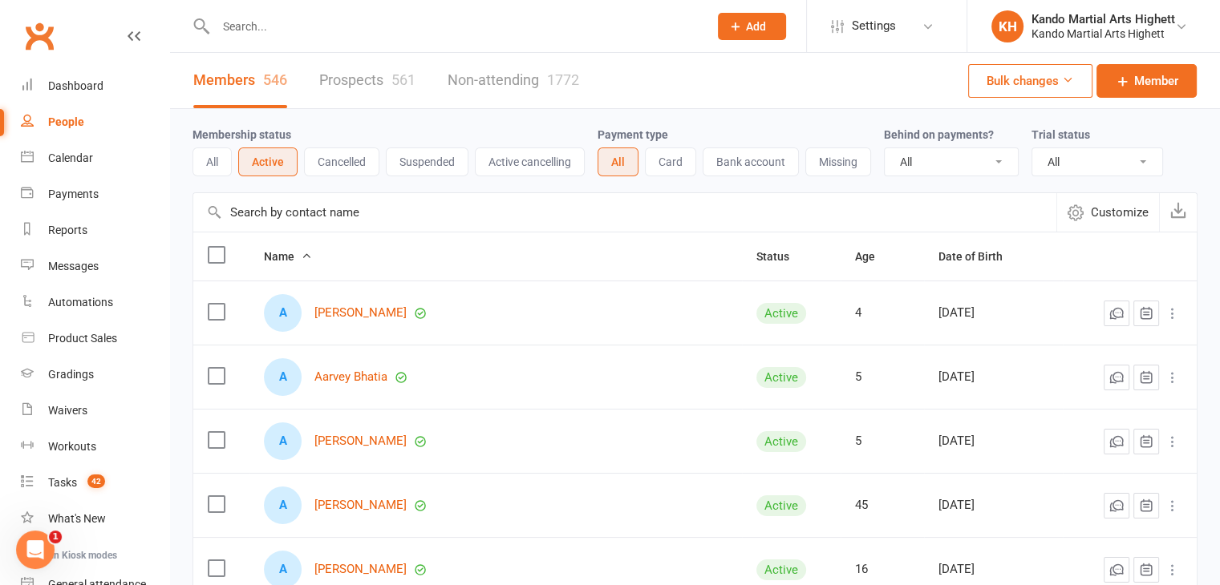
click at [241, 17] on input "text" at bounding box center [454, 26] width 486 height 22
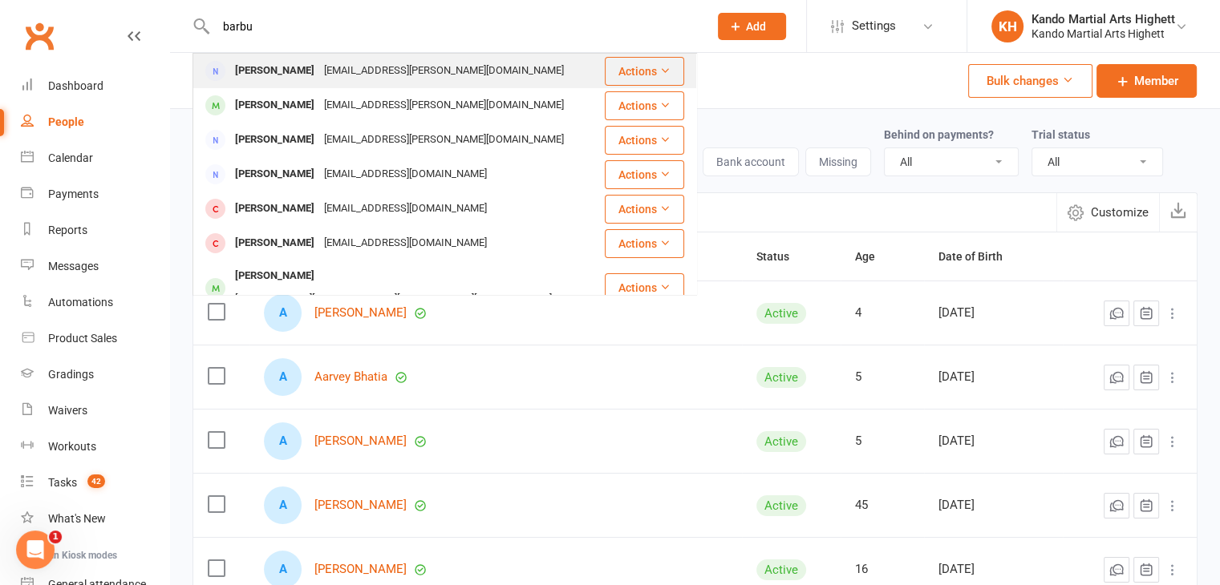
type input "barbu"
click at [298, 68] on div "Adrian Barbu" at bounding box center [274, 70] width 89 height 23
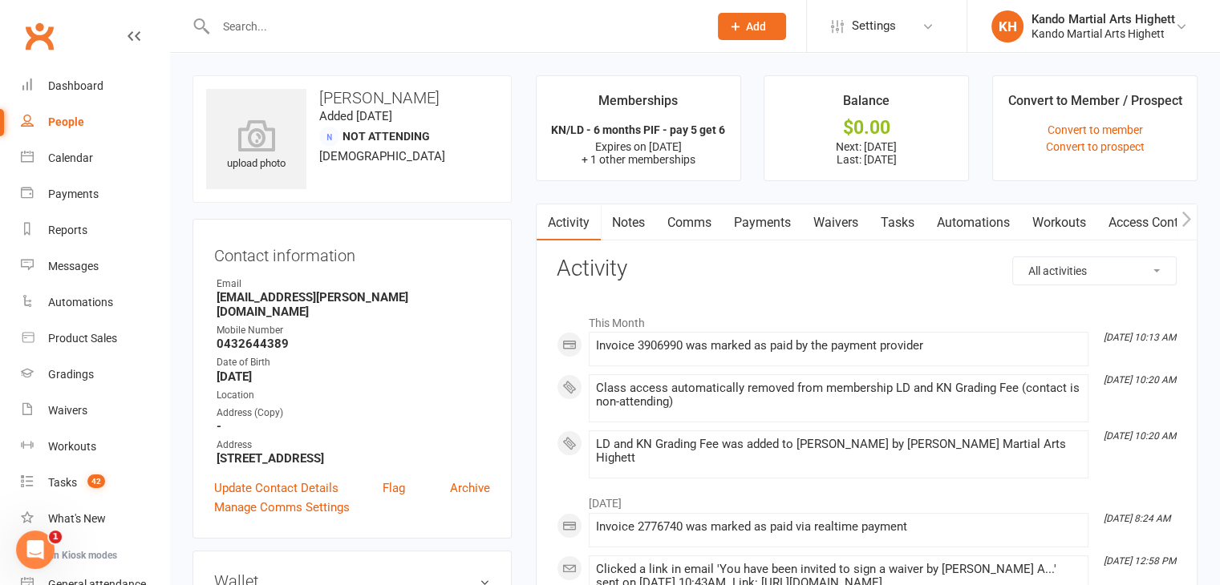
click at [779, 223] on link "Payments" at bounding box center [762, 223] width 79 height 37
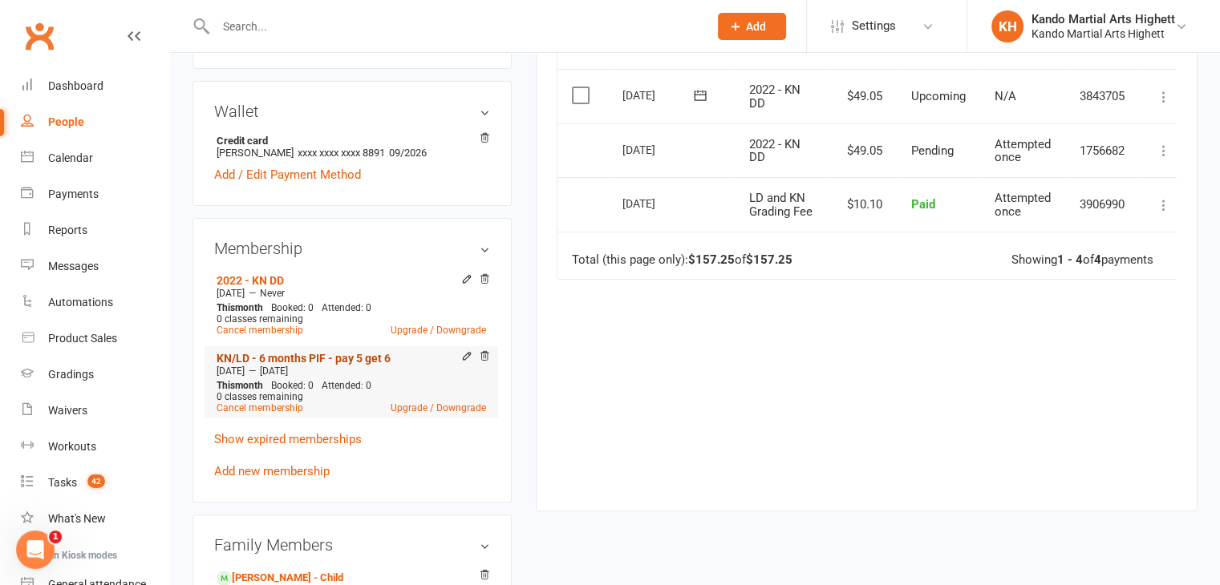
scroll to position [481, 0]
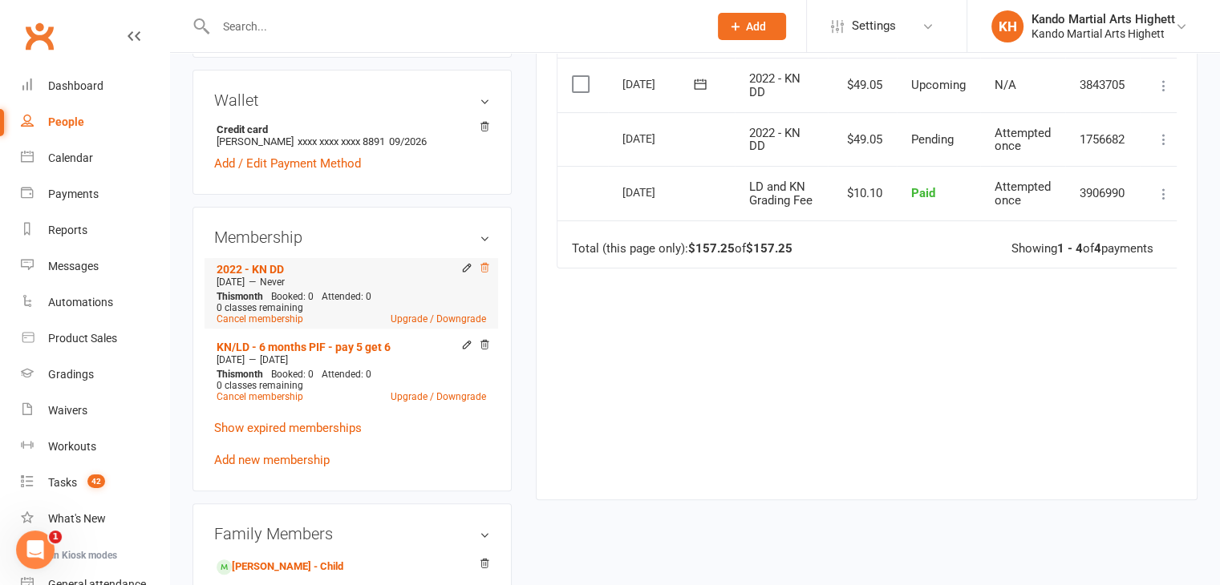
click at [484, 262] on icon at bounding box center [484, 267] width 11 height 11
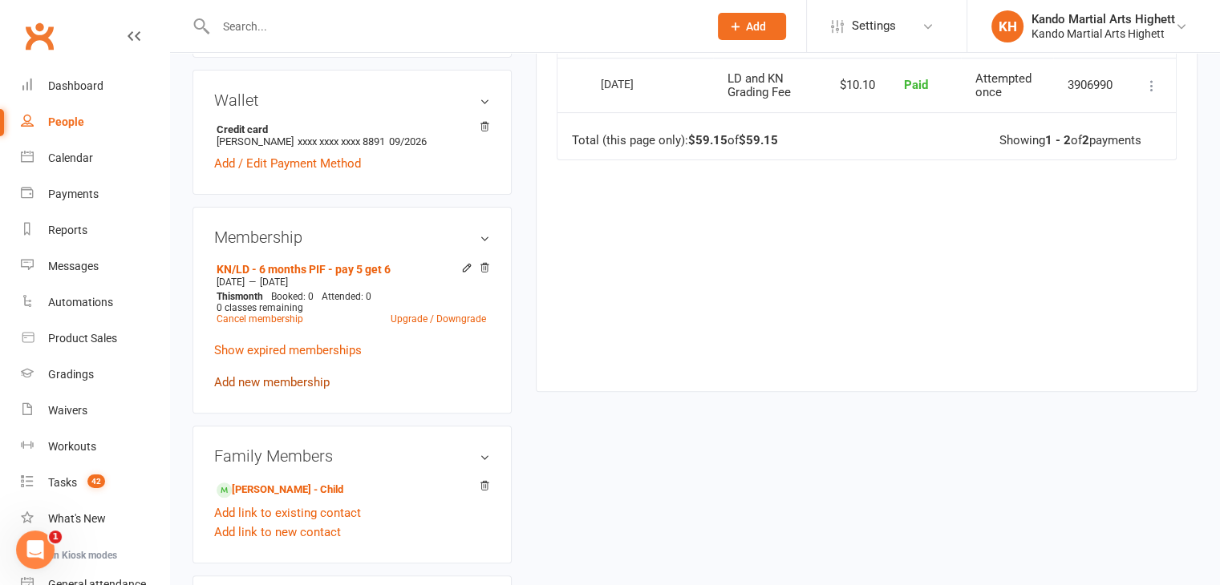
click at [248, 375] on link "Add new membership" at bounding box center [271, 382] width 115 height 14
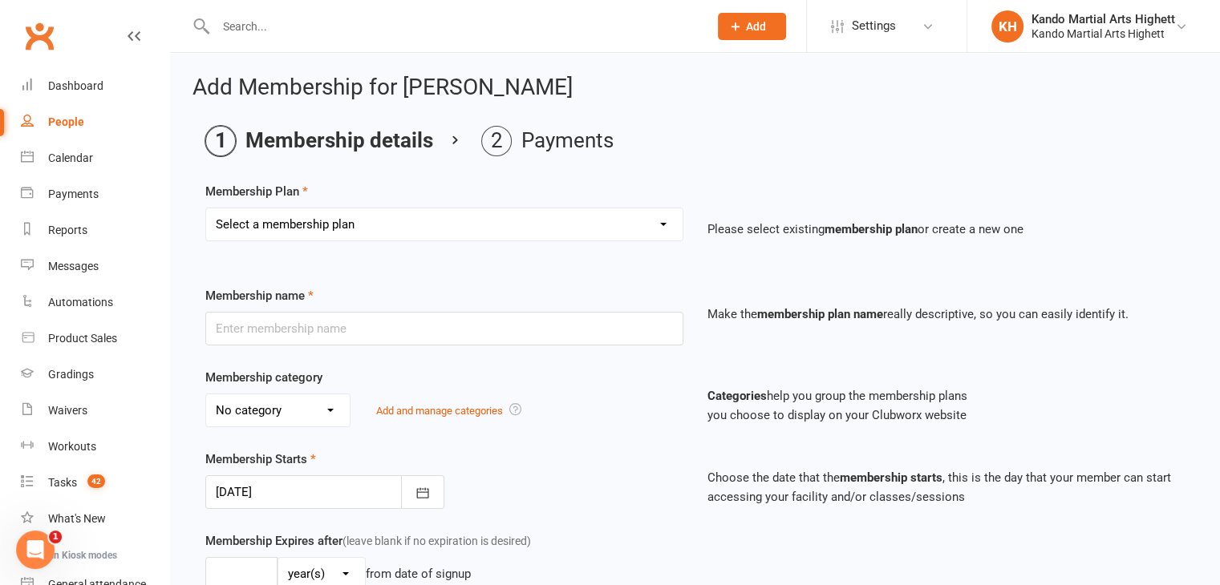
click at [397, 209] on select "Select a membership plan Create new Membership Plan Starter Program - 4 weeks p…" at bounding box center [444, 225] width 476 height 32
click at [188, 421] on div "Add Membership for Adrian Barbu Membership details Payments Membership Plan Sel…" at bounding box center [695, 571] width 1050 height 1037
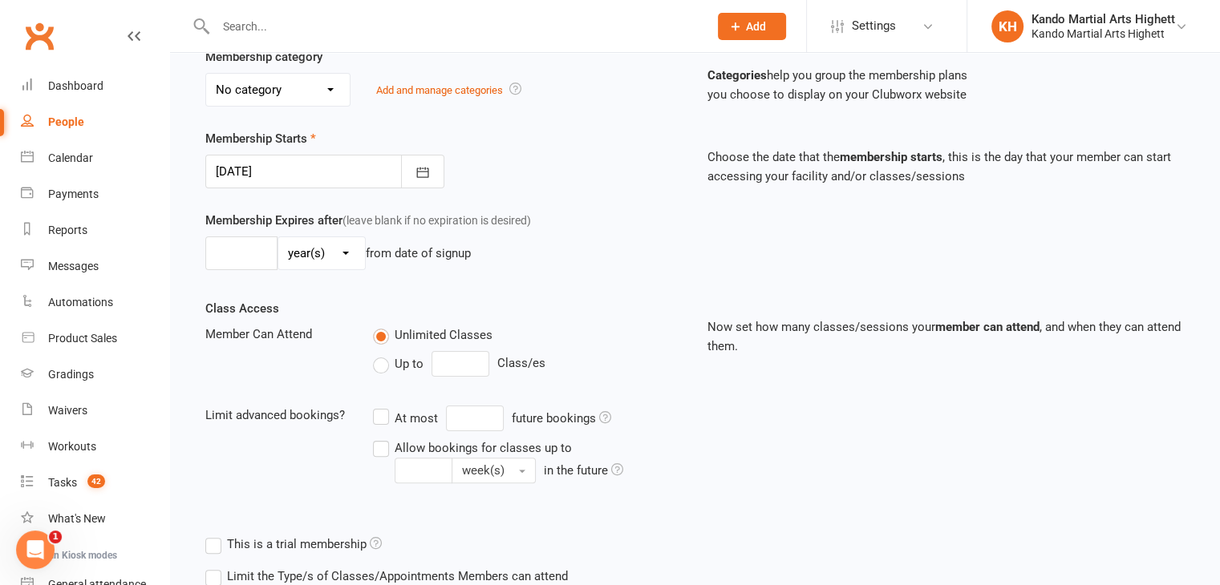
scroll to position [525, 0]
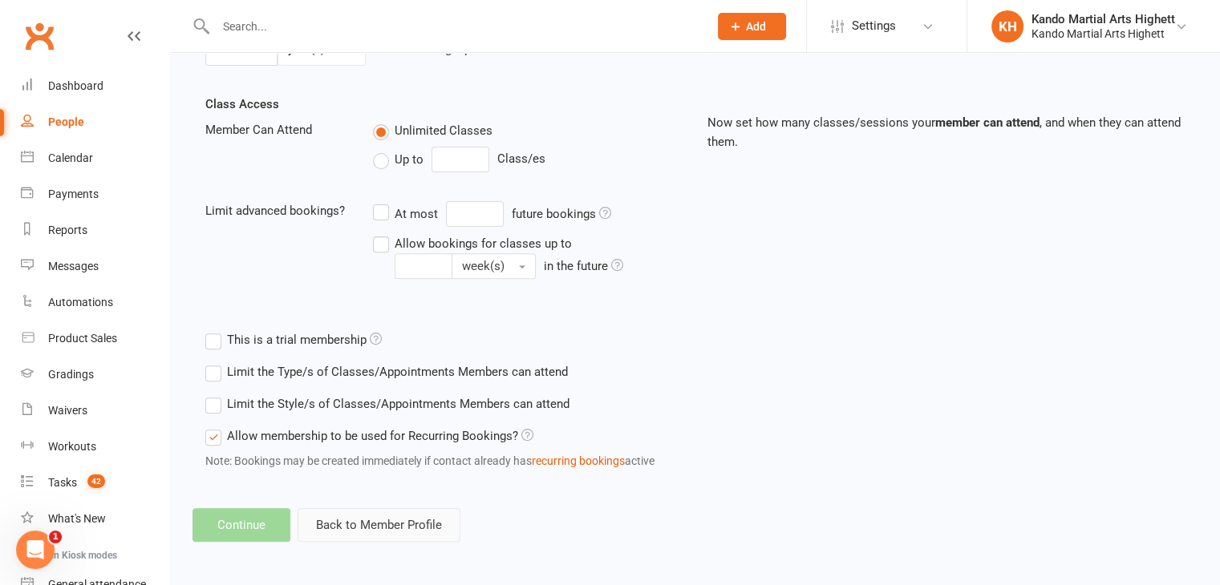
click at [409, 512] on button "Back to Member Profile" at bounding box center [379, 525] width 163 height 34
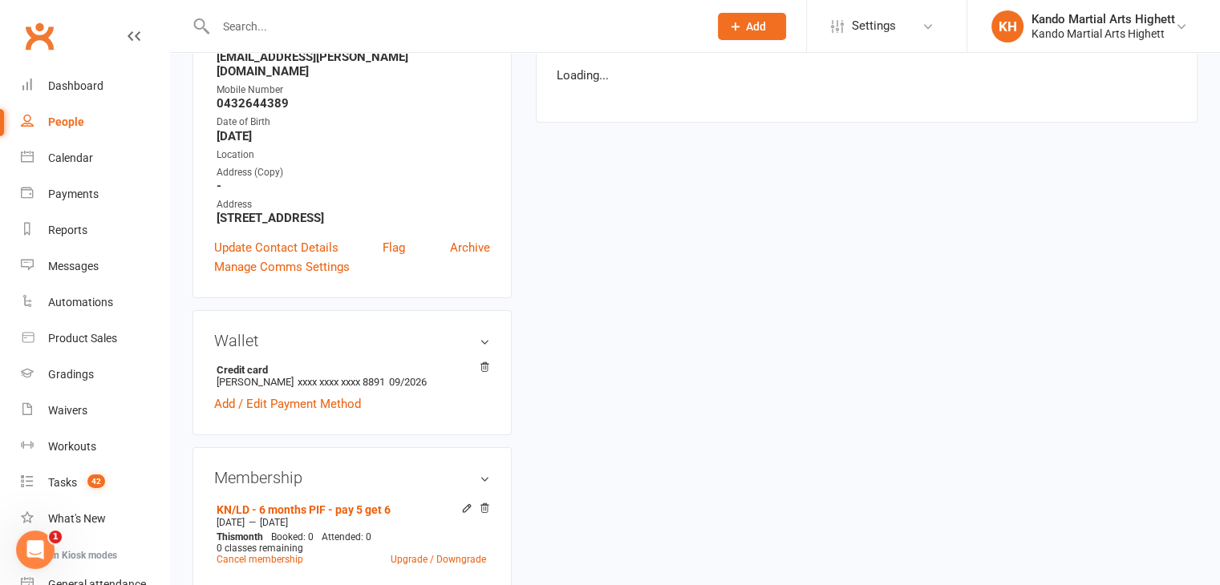
scroll to position [481, 0]
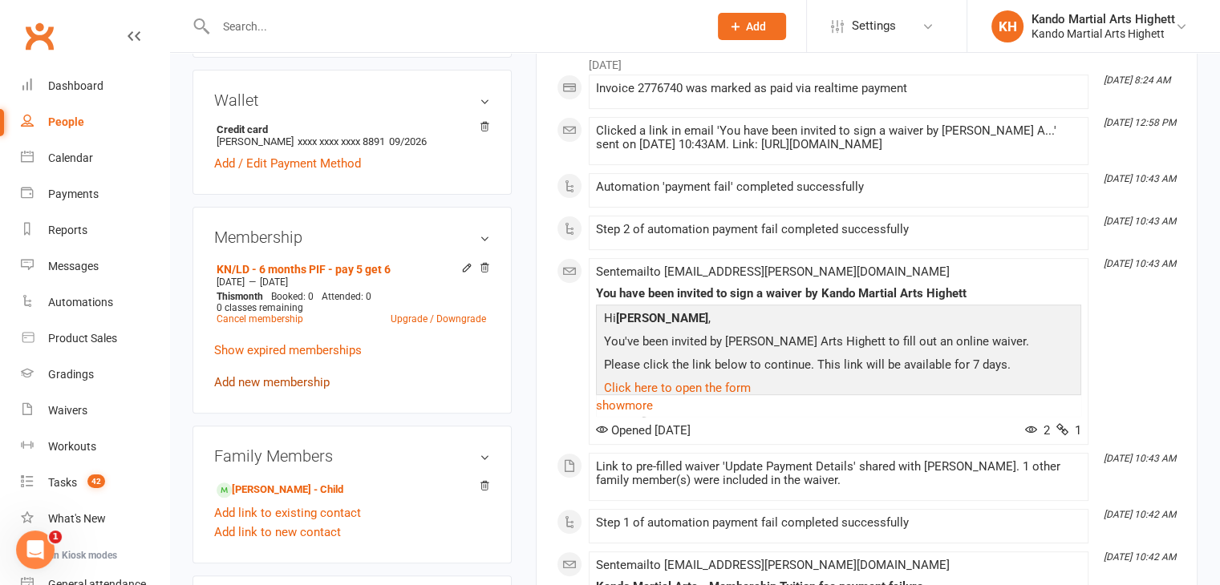
click at [288, 375] on link "Add new membership" at bounding box center [271, 382] width 115 height 14
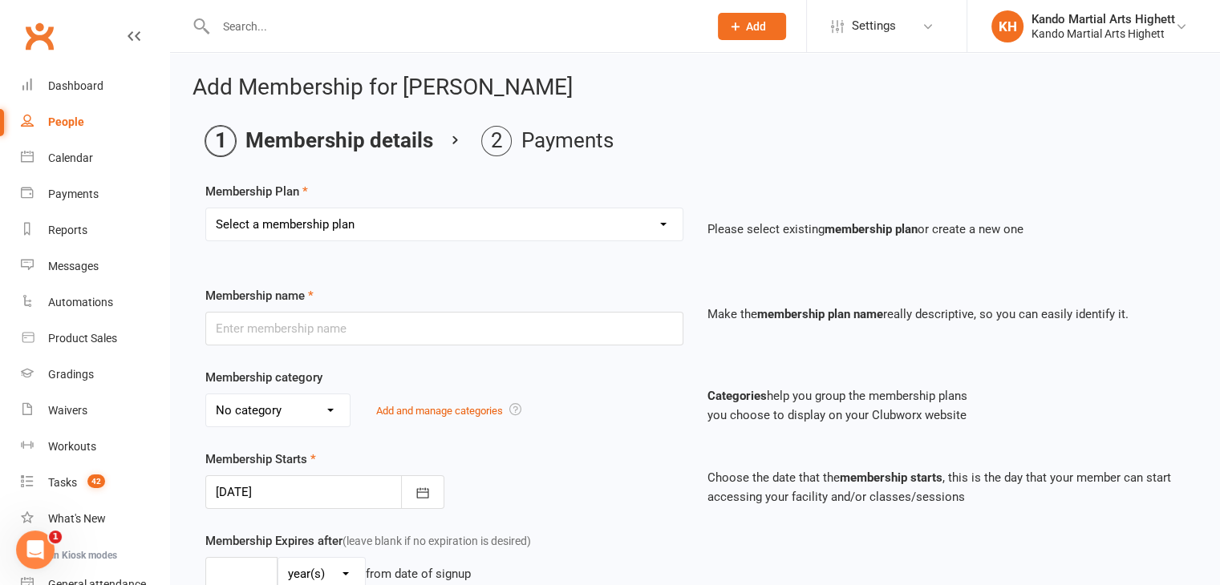
click at [326, 225] on select "Select a membership plan Create new Membership Plan Starter Program - 4 weeks p…" at bounding box center [444, 225] width 476 height 32
select select "13"
click at [206, 209] on select "Select a membership plan Create new Membership Plan Starter Program - 4 weeks p…" at bounding box center [444, 225] width 476 height 32
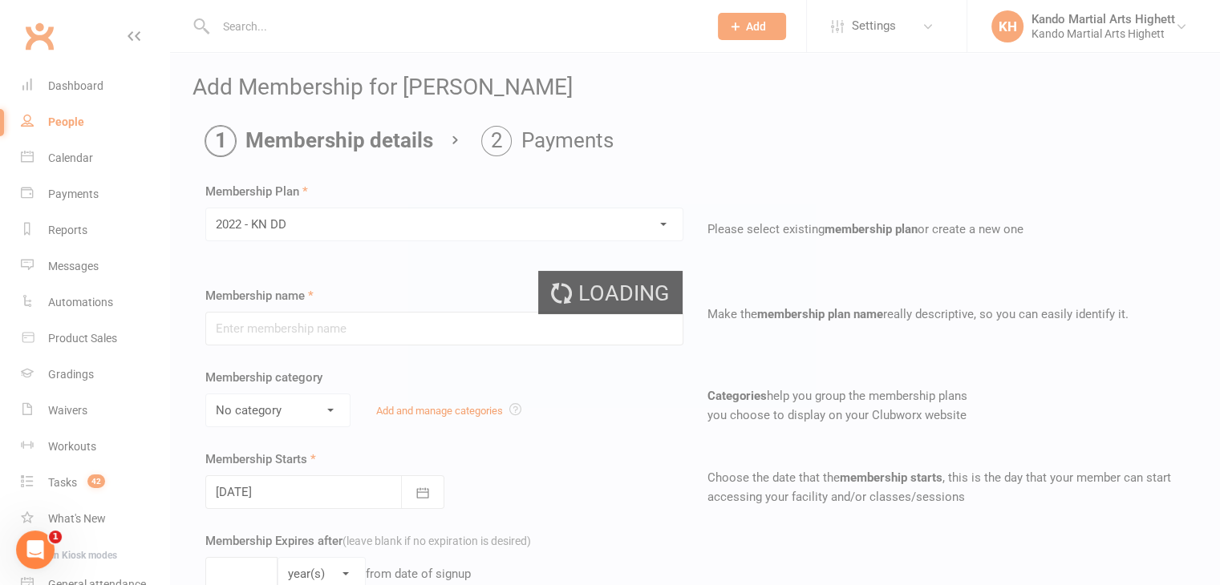
type input "2022 - KN DD"
select select "5"
type input "0"
type input "5"
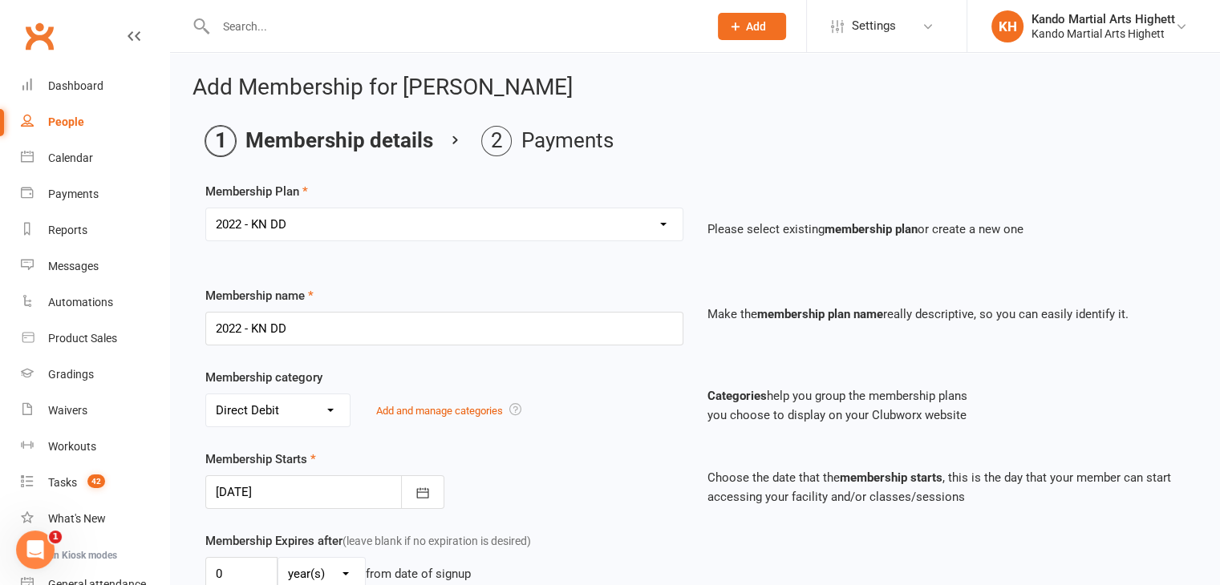
click at [346, 492] on div at bounding box center [324, 493] width 239 height 34
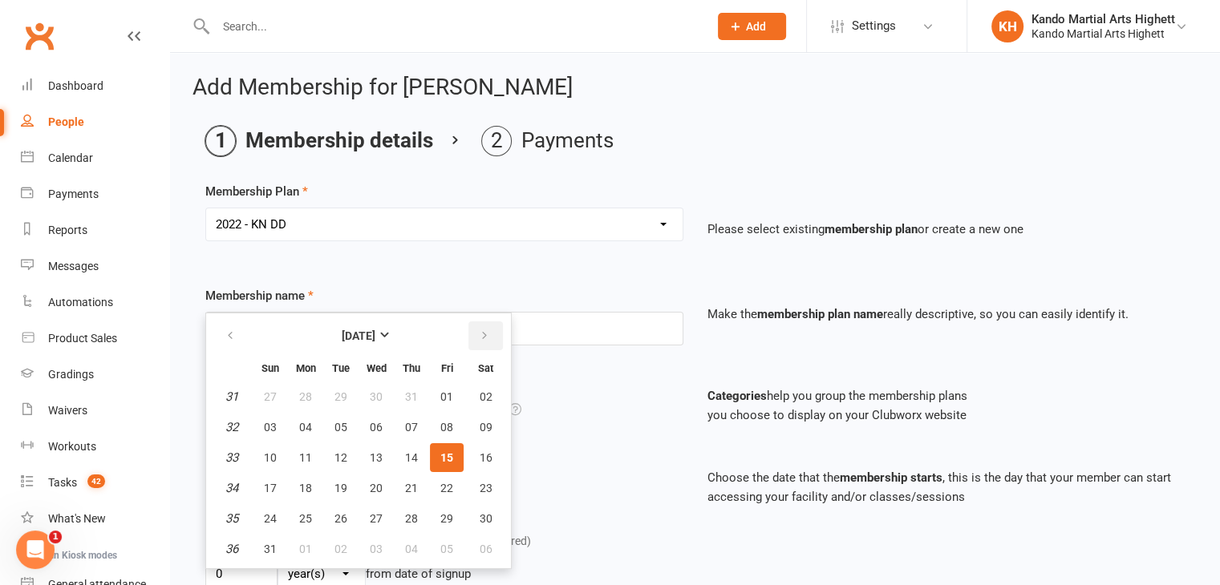
click at [476, 322] on button "button" at bounding box center [485, 336] width 34 height 29
click at [435, 508] on button "03" at bounding box center [447, 518] width 34 height 29
type input "03 Oct 2025"
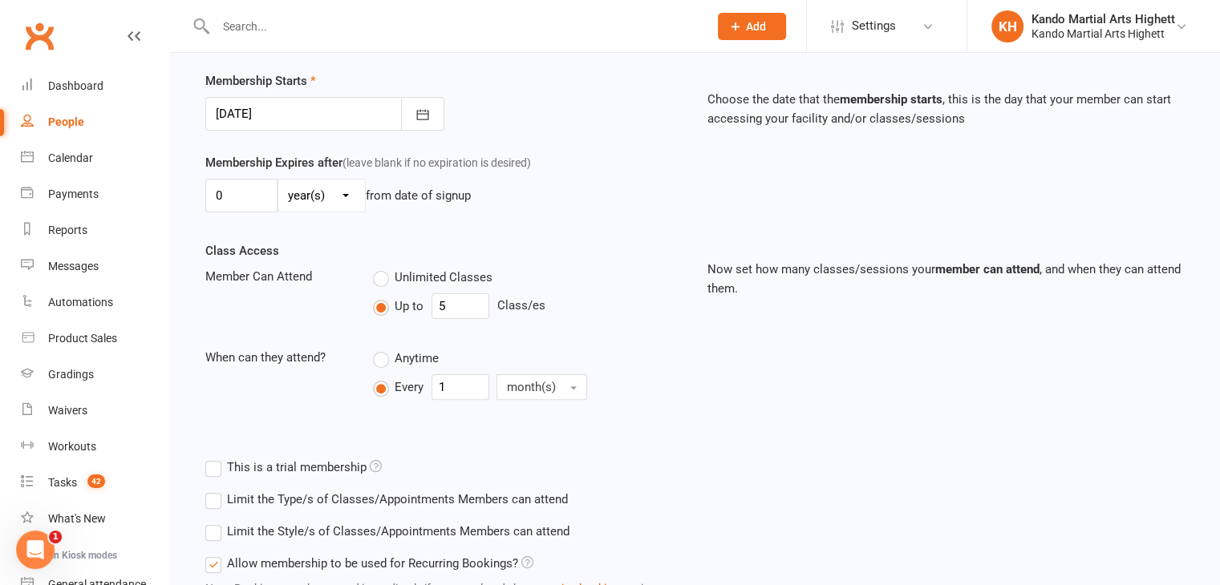
scroll to position [506, 0]
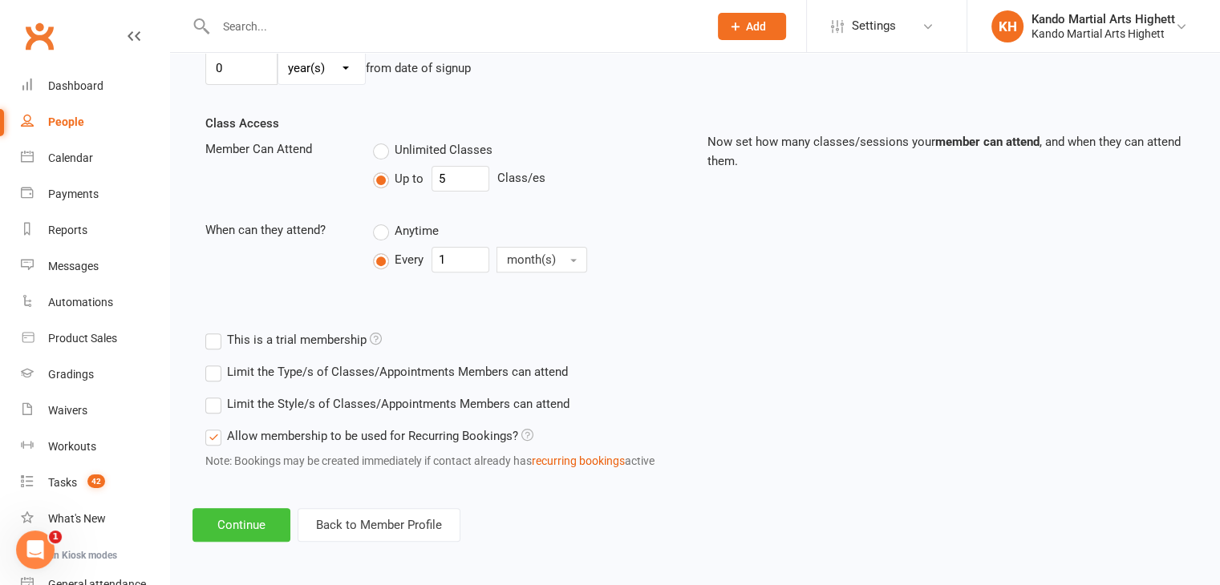
click at [270, 524] on button "Continue" at bounding box center [241, 525] width 98 height 34
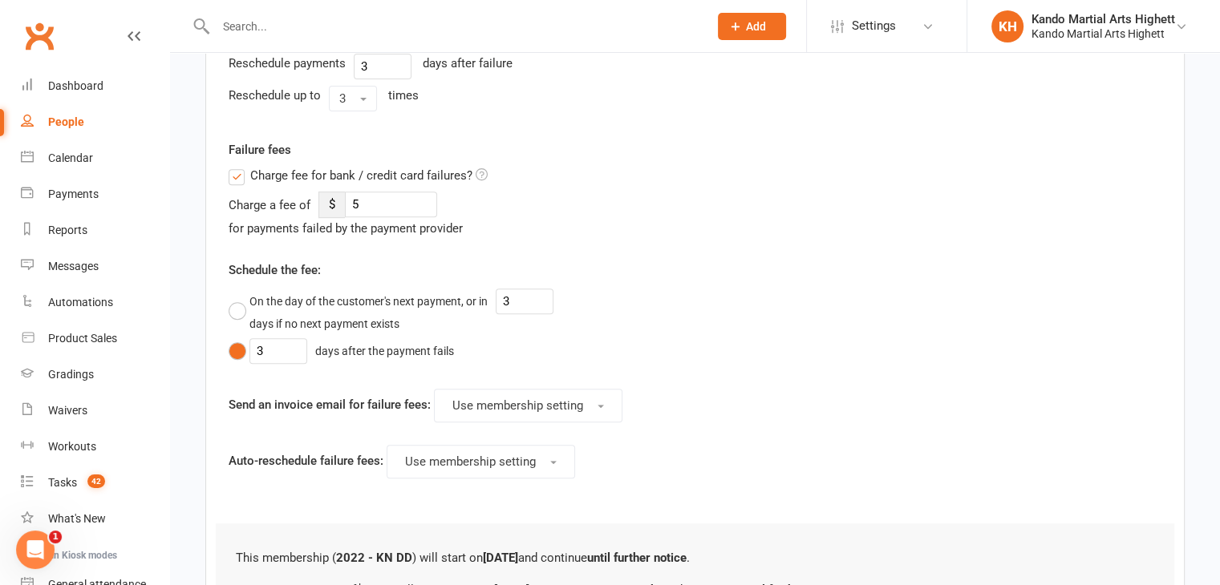
scroll to position [828, 0]
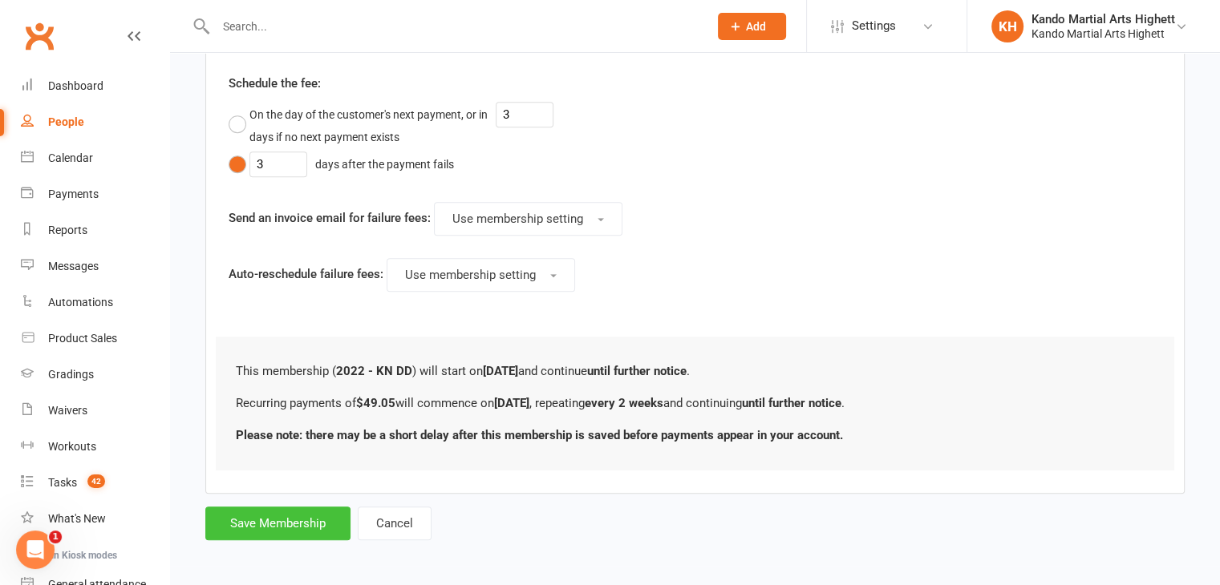
drag, startPoint x: 302, startPoint y: 511, endPoint x: 309, endPoint y: 501, distance: 11.6
click at [302, 511] on button "Save Membership" at bounding box center [277, 524] width 145 height 34
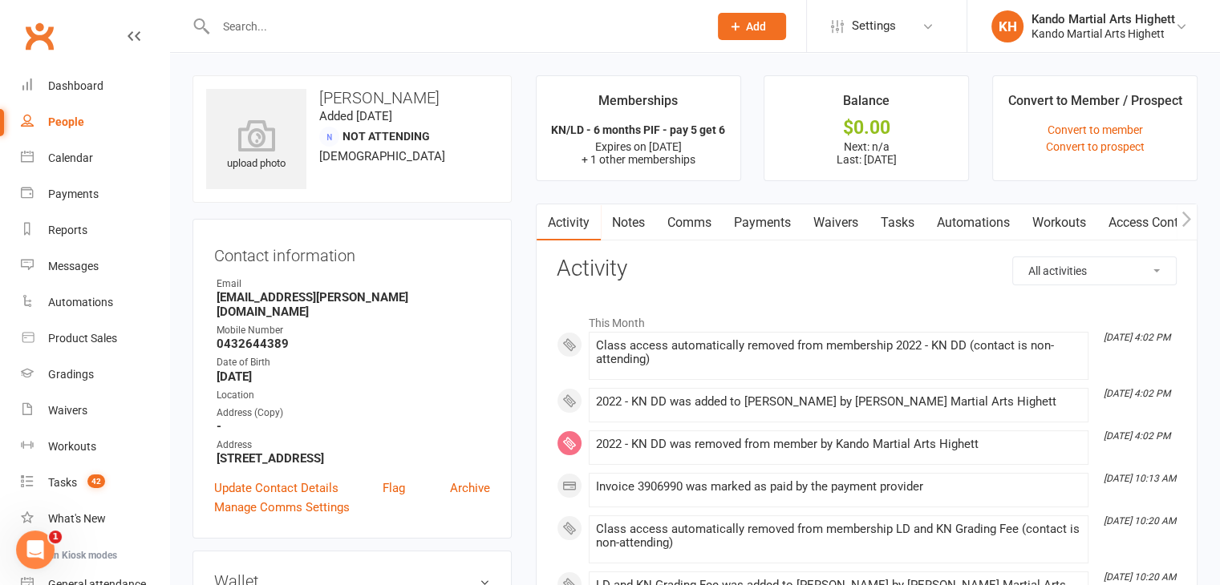
click at [96, 116] on link "People" at bounding box center [95, 122] width 148 height 36
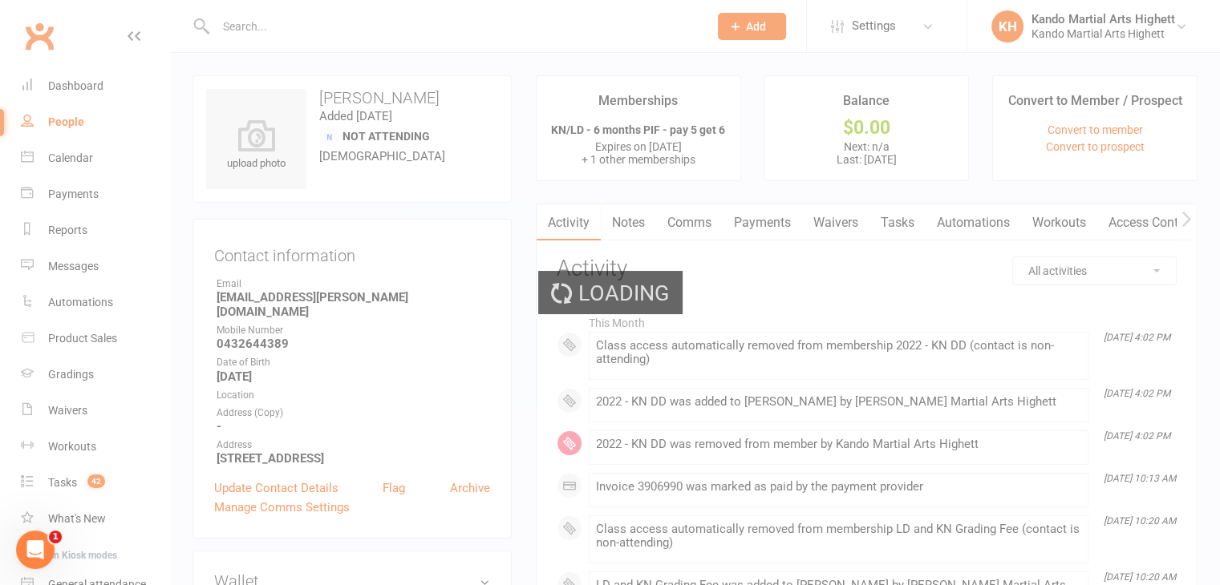
select select "100"
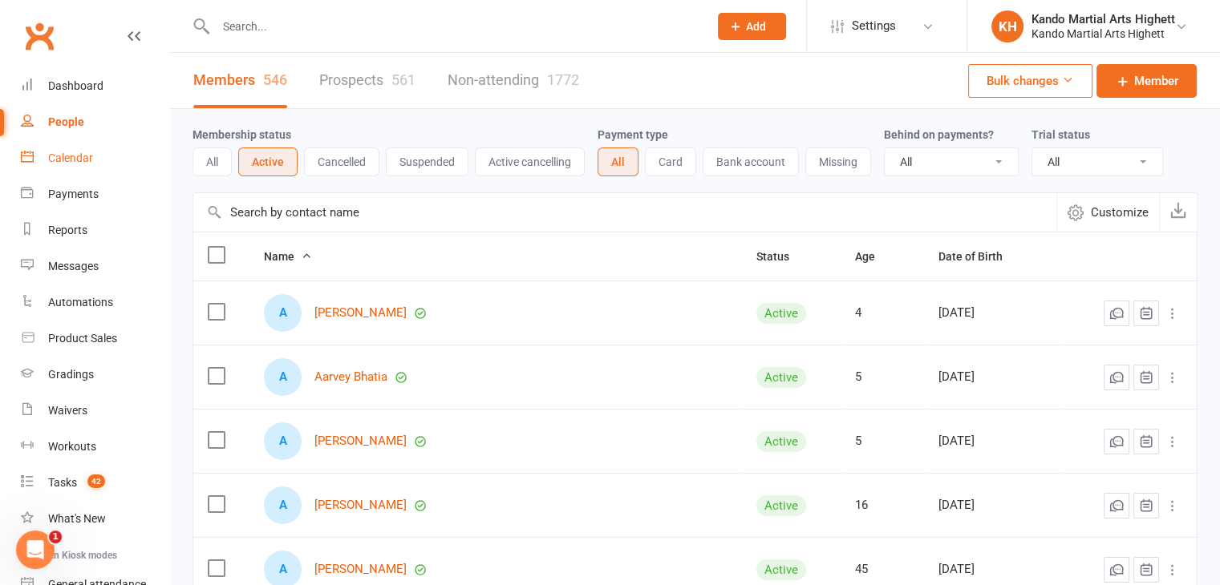
click at [96, 160] on link "Calendar" at bounding box center [95, 158] width 148 height 36
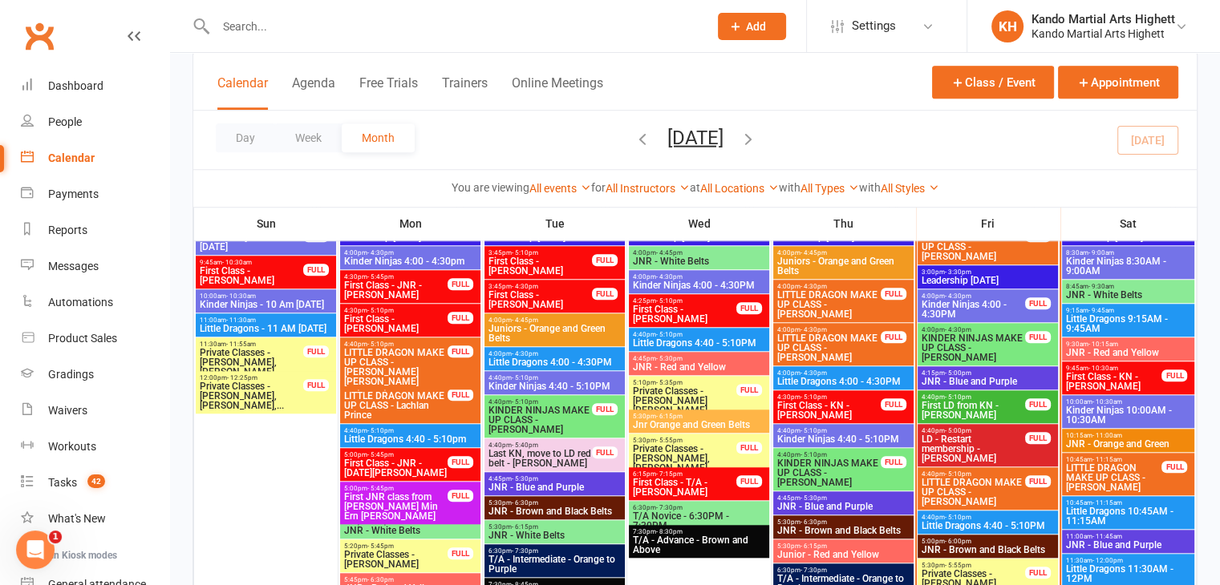
scroll to position [1283, 0]
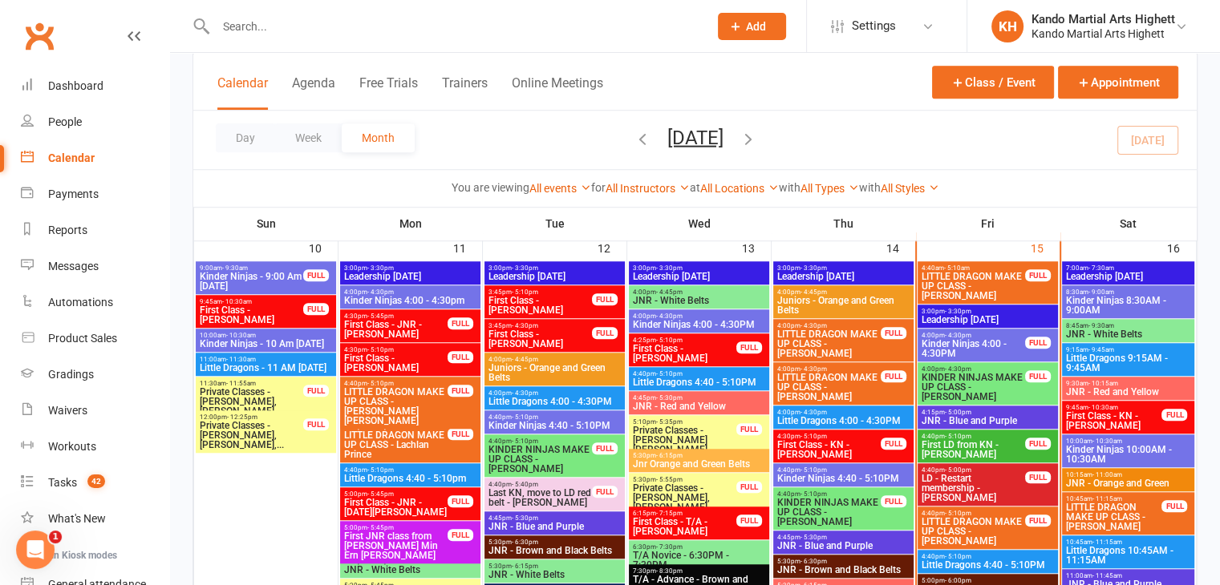
click at [1008, 346] on span "Kinder Ninjas 4:00 - 4:30PM" at bounding box center [973, 348] width 105 height 19
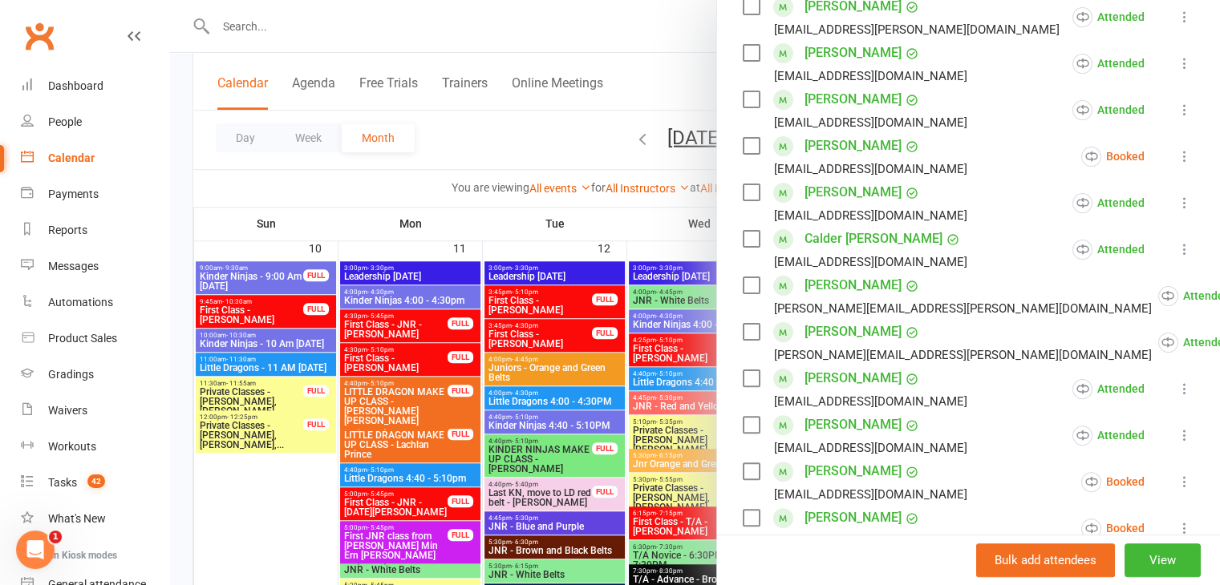
scroll to position [401, 0]
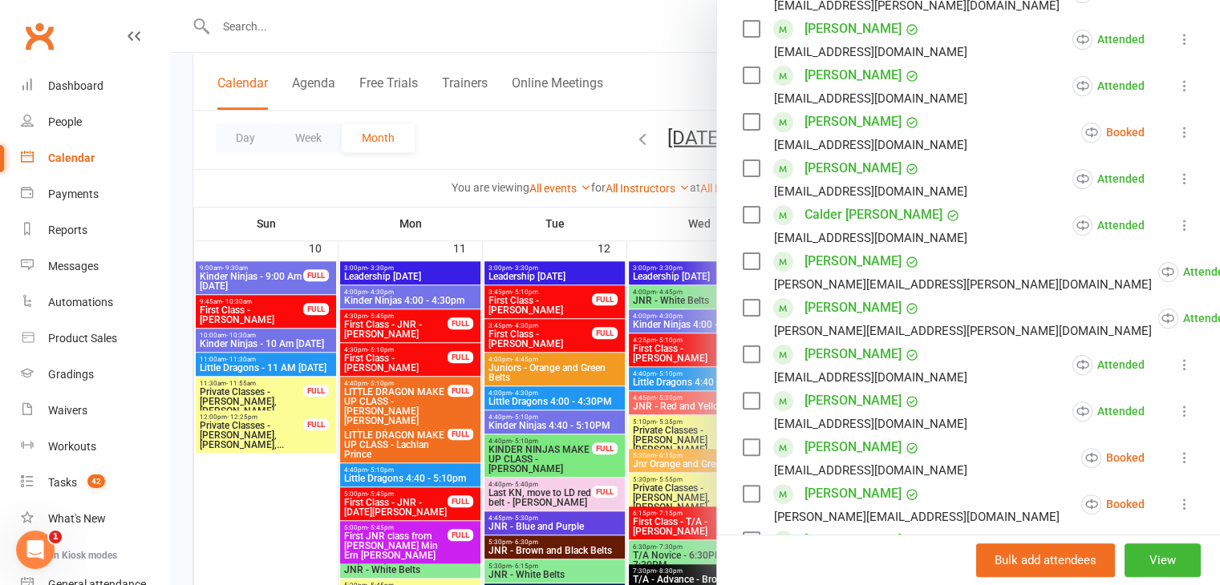
drag, startPoint x: 796, startPoint y: 284, endPoint x: 897, endPoint y: 277, distance: 101.3
click at [897, 295] on div "Declan McDonald marsha.f.adams@gmail.com" at bounding box center [950, 318] width 415 height 47
copy link "Declan McDonald"
click at [934, 295] on li "Declan McDonald marsha.f.adams@gmail.com Attended More info Remove Mark absent …" at bounding box center [969, 318] width 452 height 47
click at [626, 435] on div at bounding box center [695, 292] width 1050 height 585
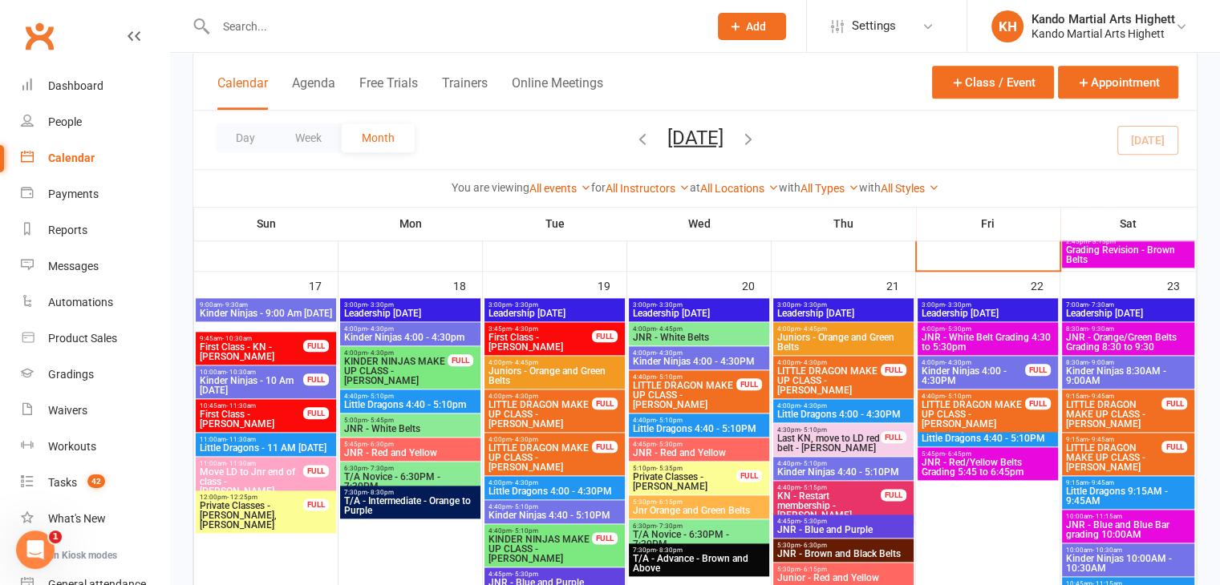
scroll to position [1880, 0]
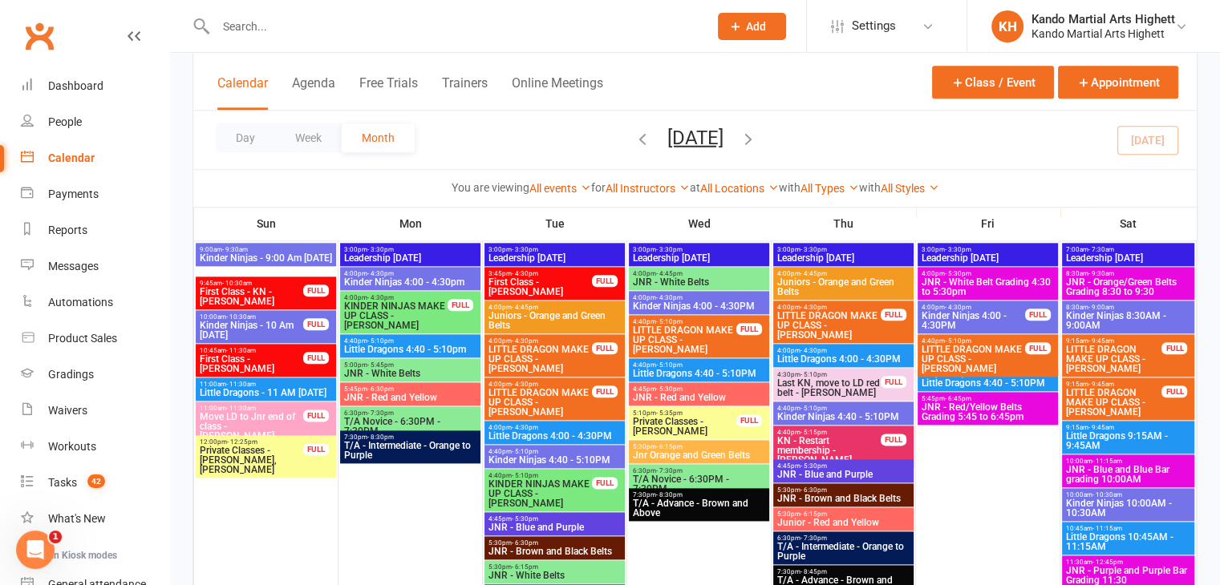
click at [557, 431] on span "Little Dragons 4:00 - 4:30PM" at bounding box center [555, 436] width 134 height 10
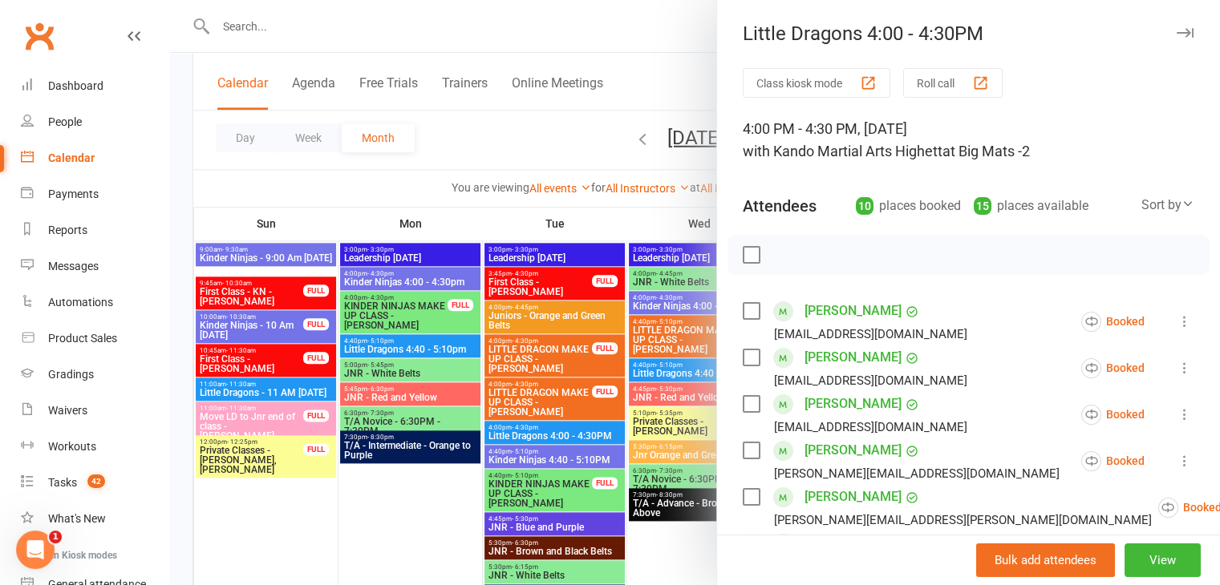
click at [562, 427] on div at bounding box center [695, 292] width 1050 height 585
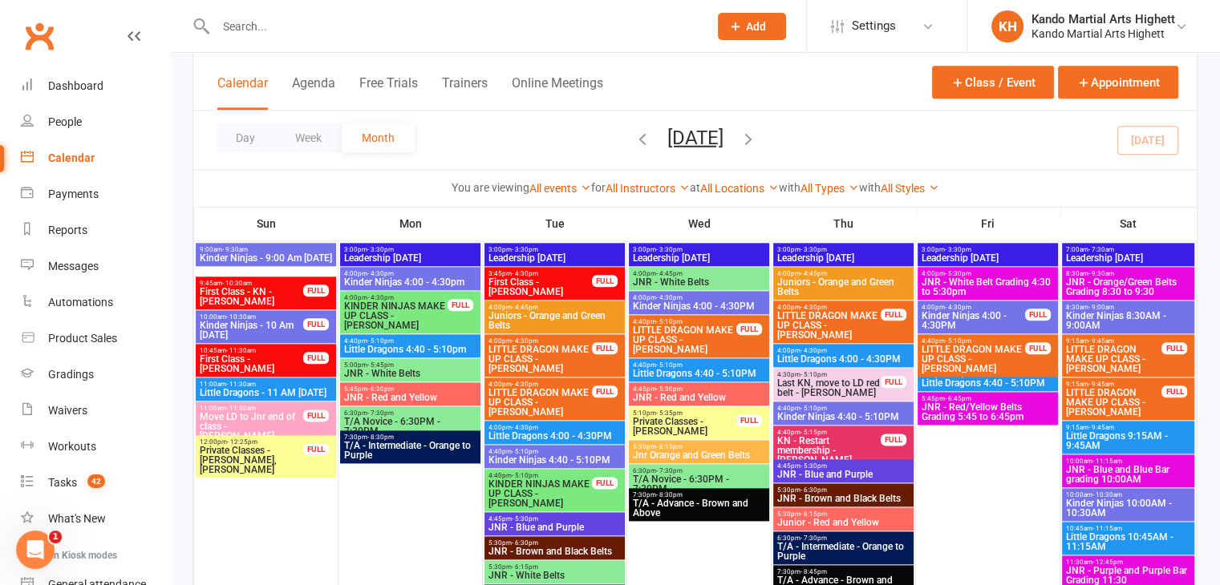
click at [595, 22] on input "text" at bounding box center [454, 26] width 486 height 22
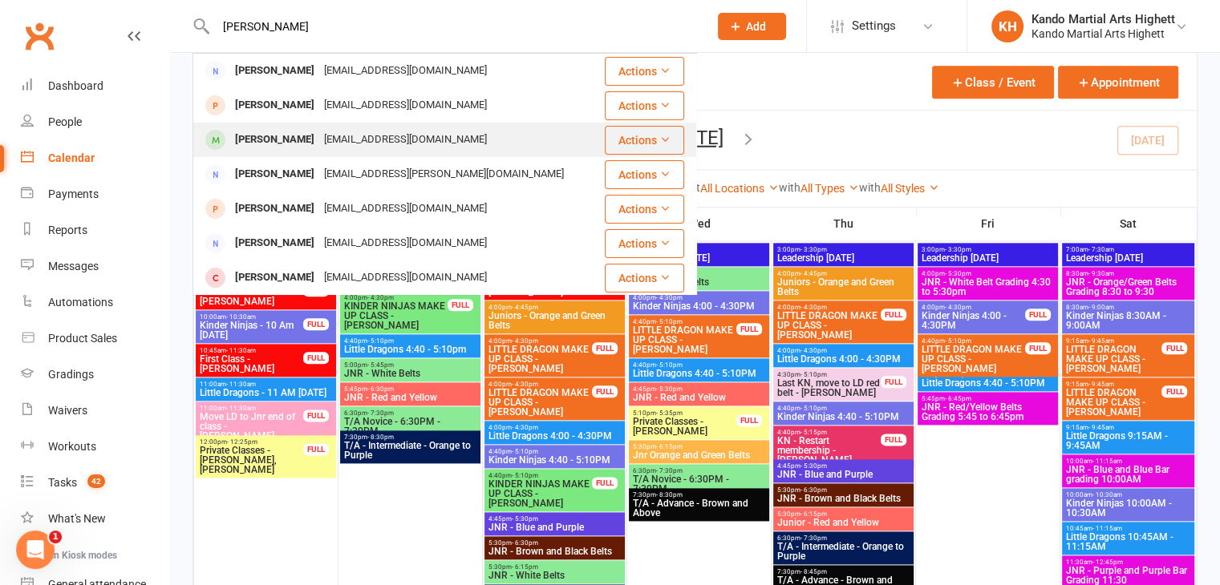
type input "killian"
click at [437, 145] on div "[EMAIL_ADDRESS][DOMAIN_NAME]" at bounding box center [405, 139] width 172 height 23
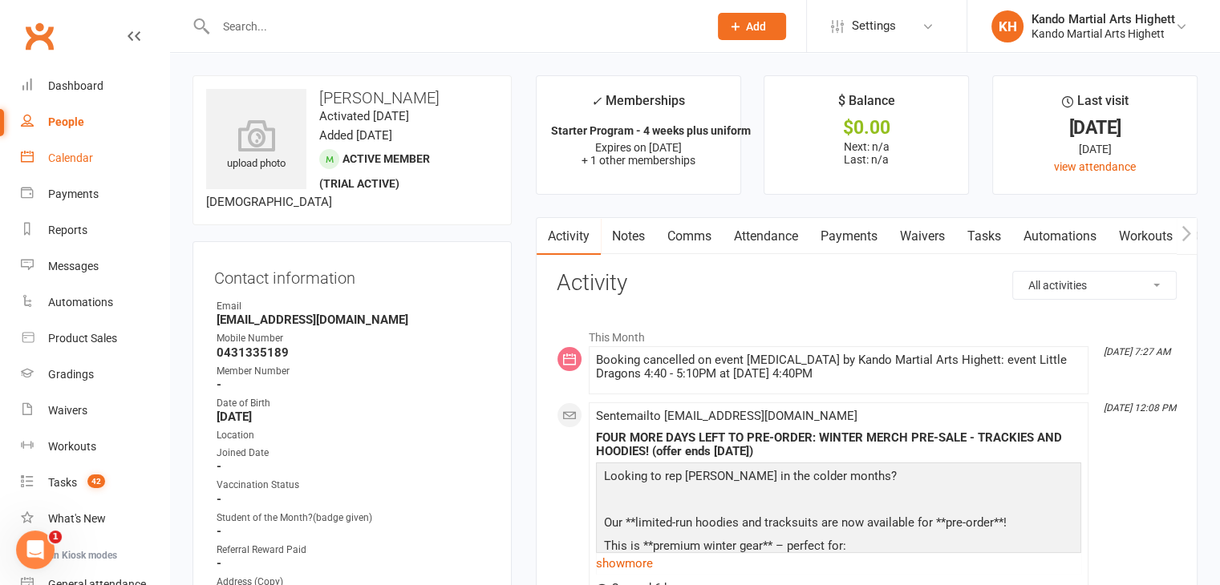
click at [72, 159] on div "Calendar" at bounding box center [70, 158] width 45 height 13
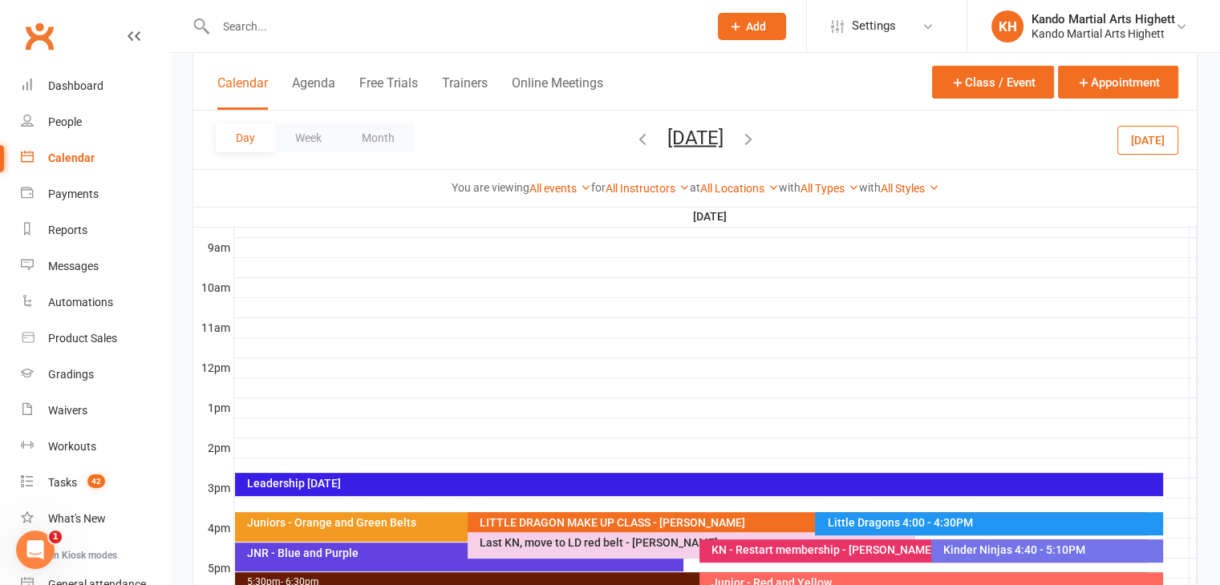
scroll to position [451, 0]
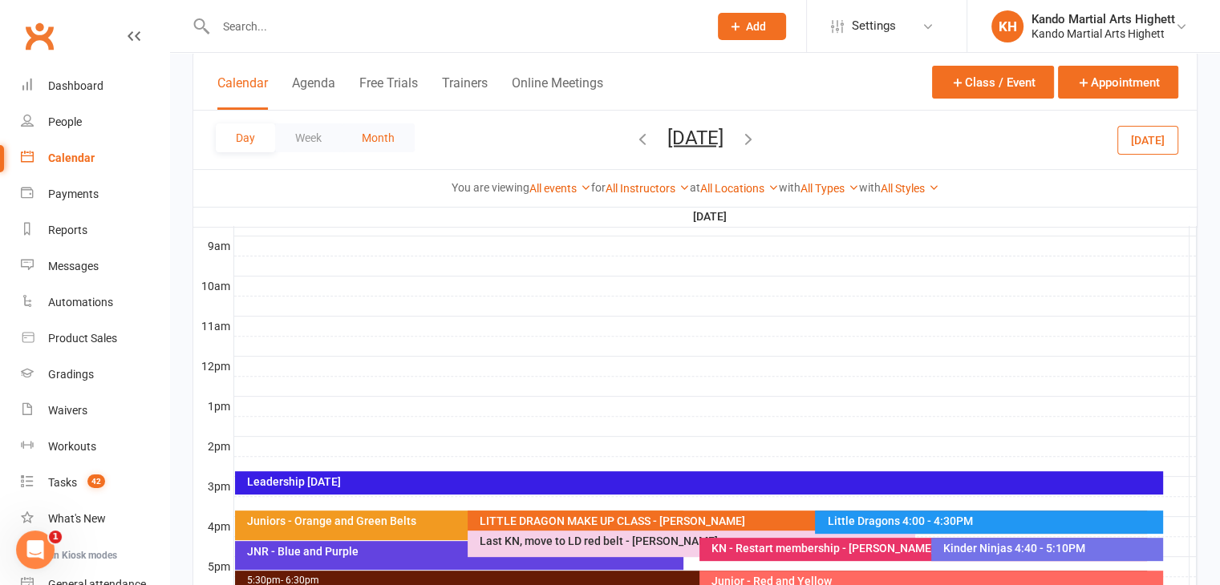
click at [375, 142] on button "Month" at bounding box center [378, 138] width 73 height 29
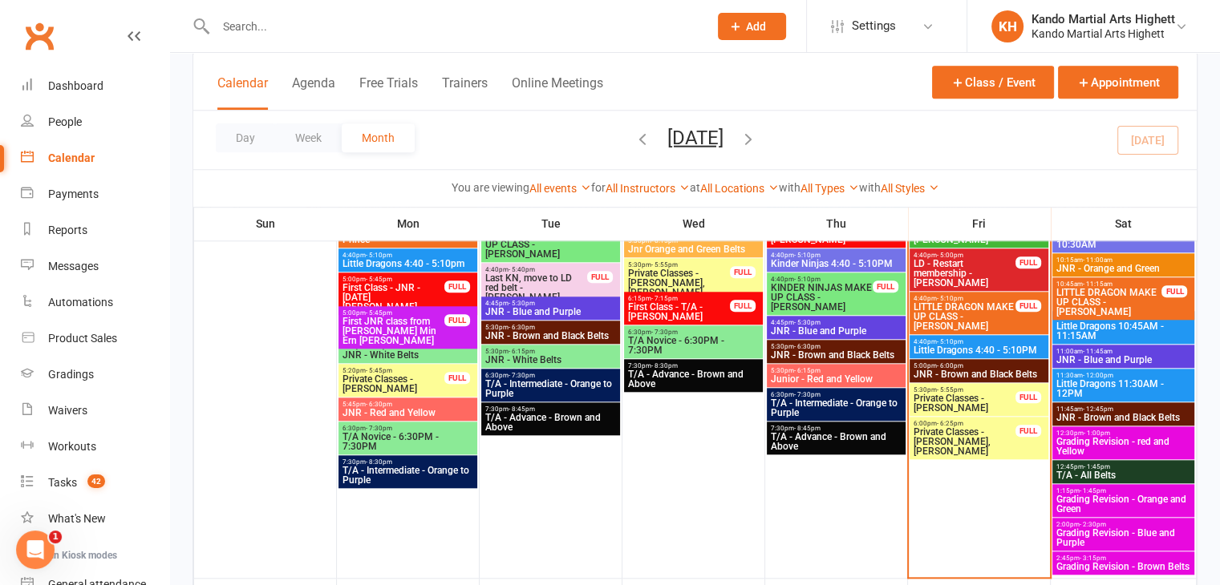
scroll to position [1418, 0]
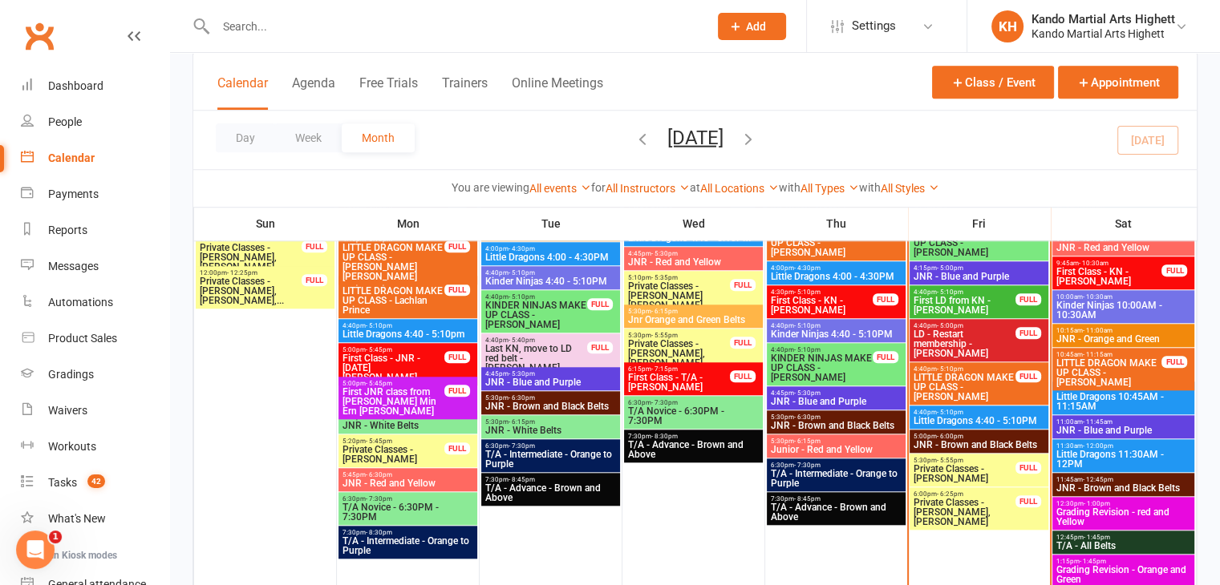
click at [807, 298] on span "First Class - KN - [PERSON_NAME]" at bounding box center [821, 305] width 103 height 19
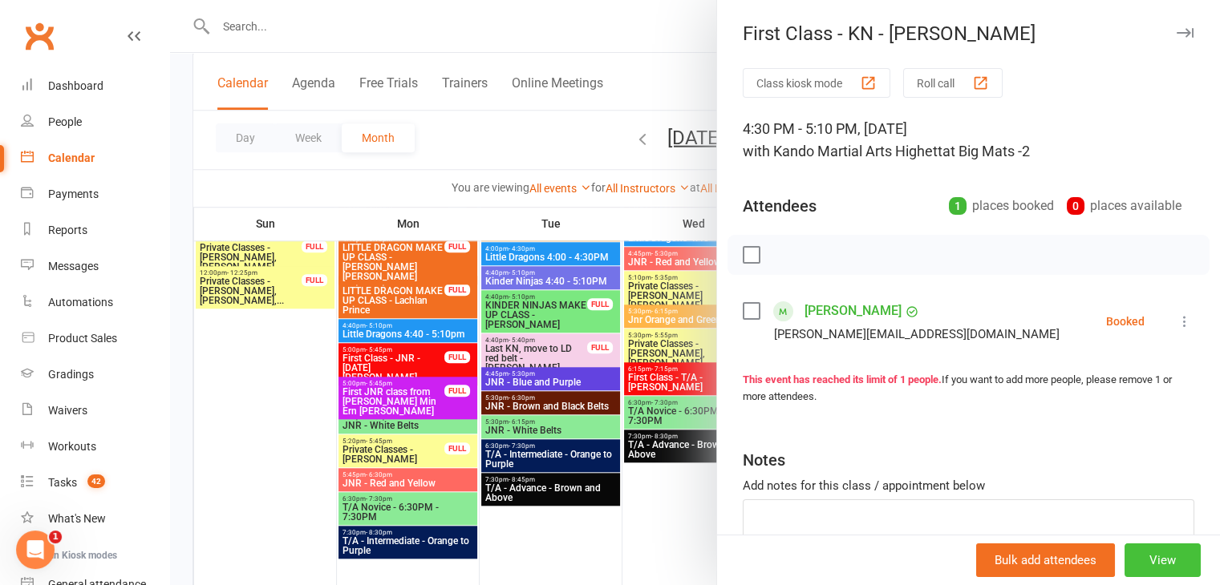
click at [1132, 556] on button "View" at bounding box center [1162, 561] width 76 height 34
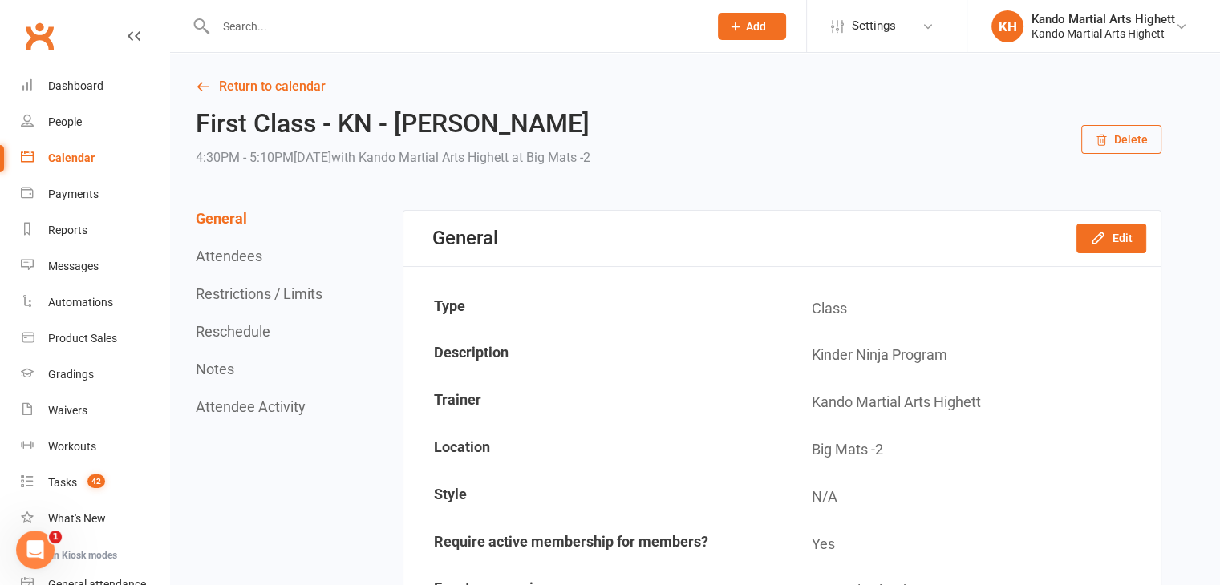
click at [1097, 146] on icon "button" at bounding box center [1101, 140] width 13 height 13
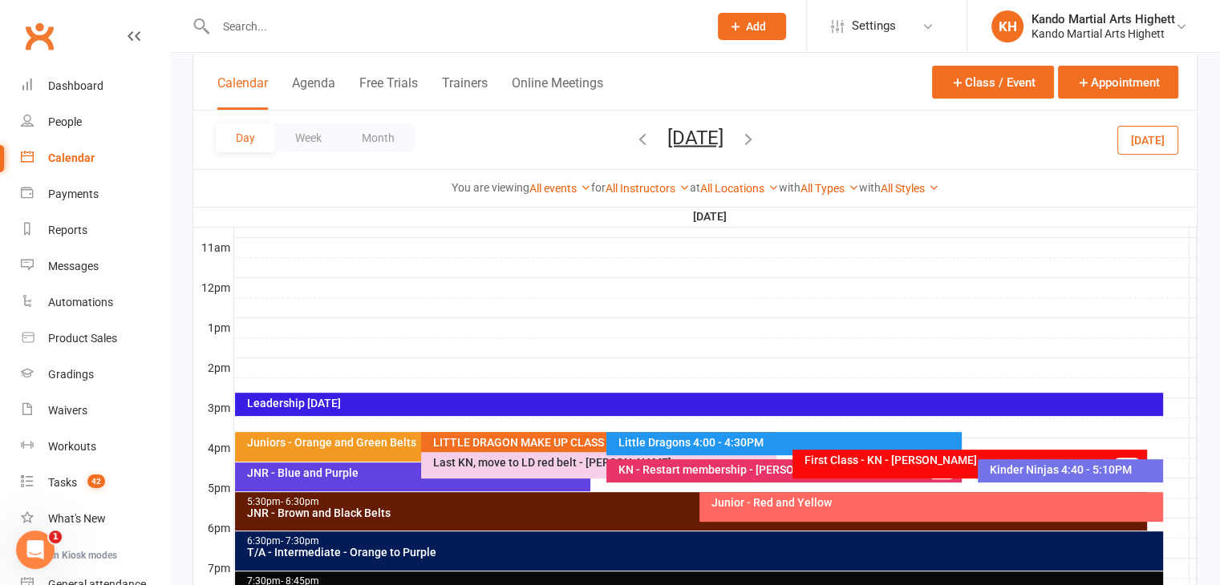
scroll to position [529, 0]
click at [65, 152] on div "Calendar" at bounding box center [71, 158] width 47 height 13
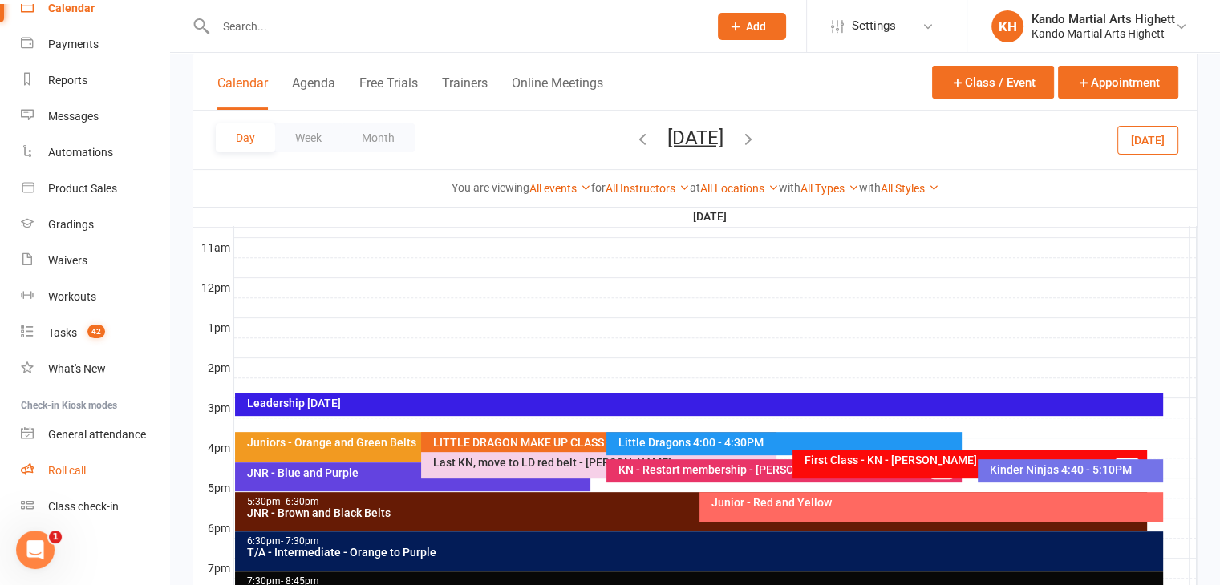
click at [78, 459] on link "Roll call" at bounding box center [95, 471] width 148 height 36
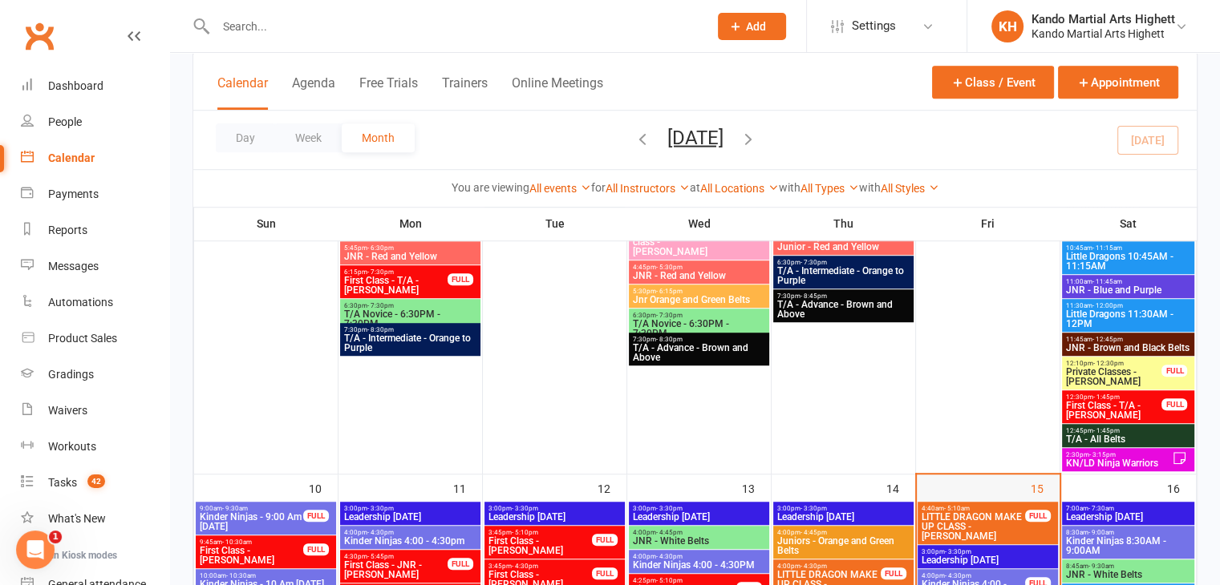
scroll to position [1444, 0]
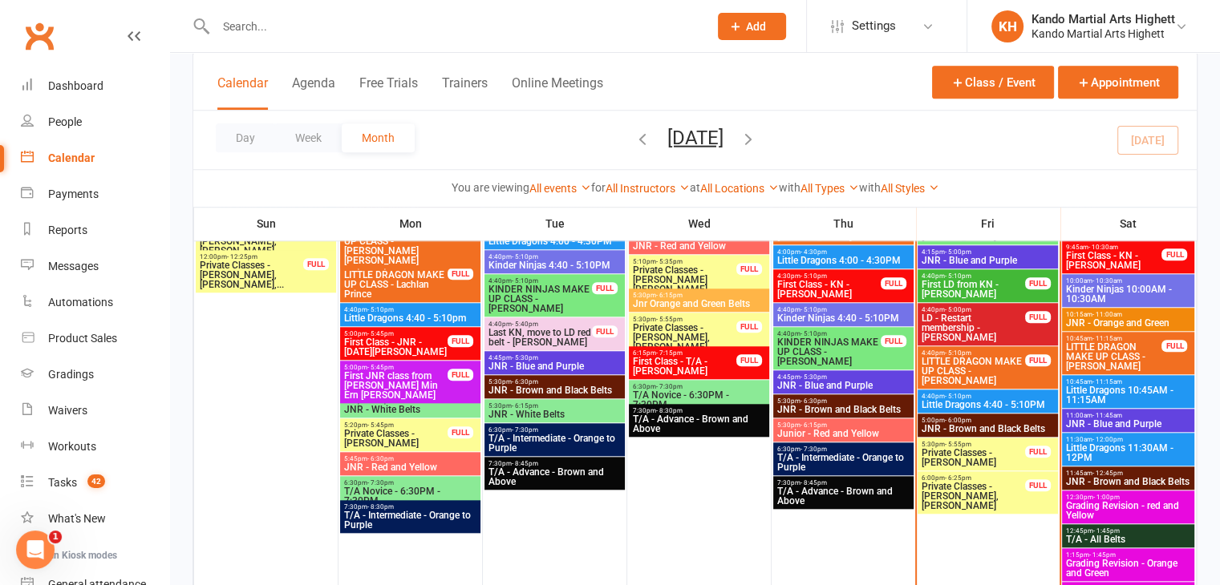
click at [974, 256] on span "JNR - Blue and Purple" at bounding box center [988, 261] width 134 height 10
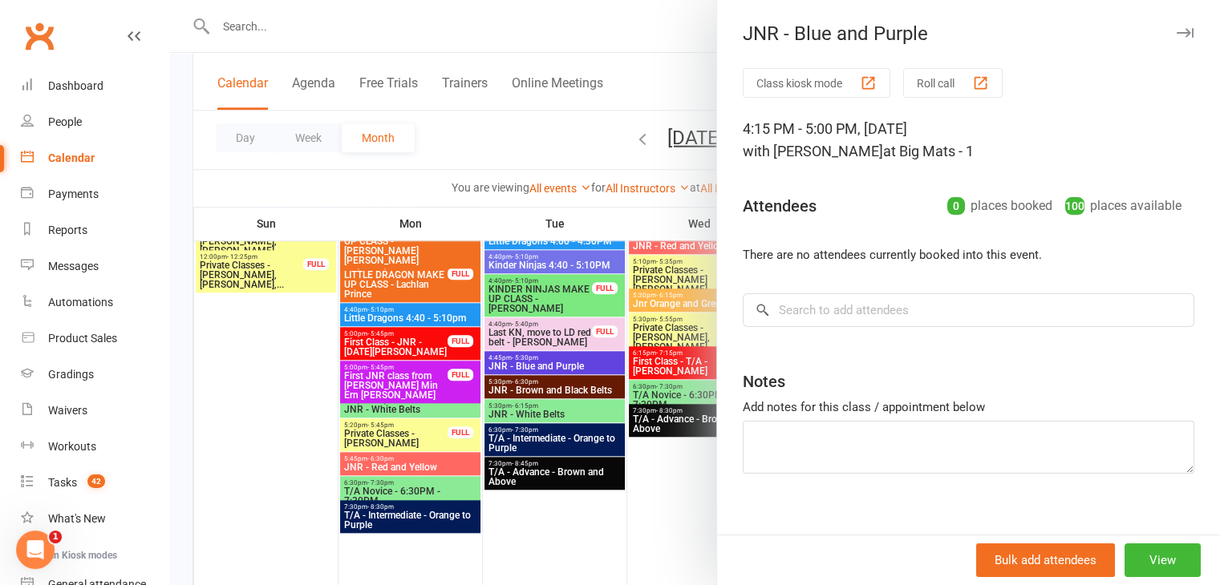
click at [21, 159] on link "Calendar" at bounding box center [95, 158] width 148 height 36
click at [321, 155] on div at bounding box center [695, 292] width 1050 height 585
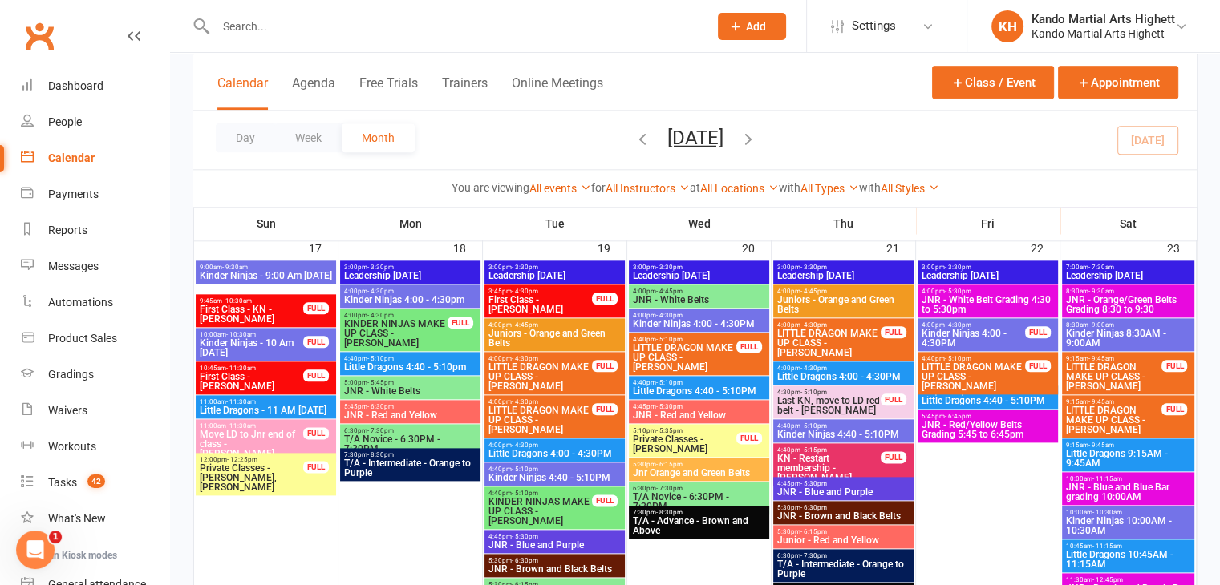
scroll to position [1865, 0]
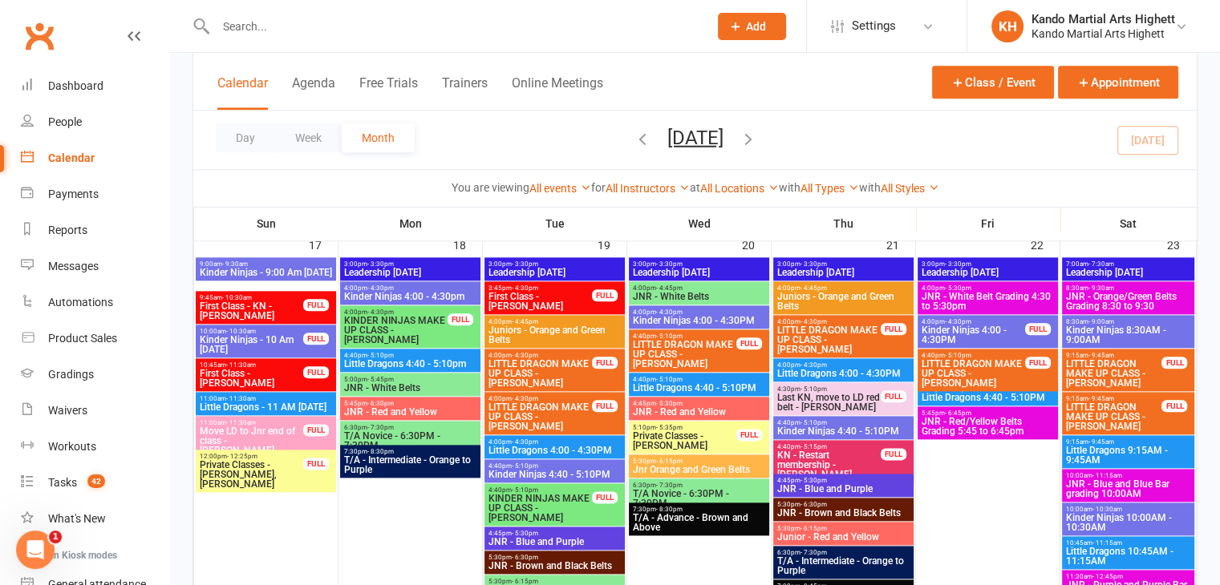
click at [246, 403] on span "Little Dragons - 11 AM Sunday" at bounding box center [266, 408] width 134 height 10
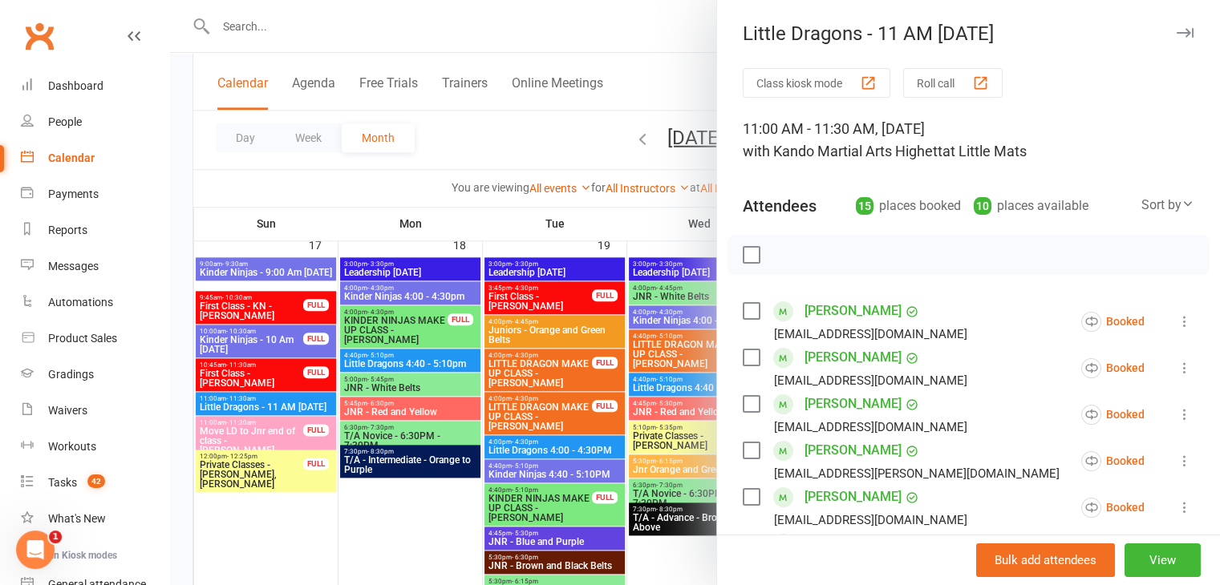
click at [202, 318] on div at bounding box center [695, 292] width 1050 height 585
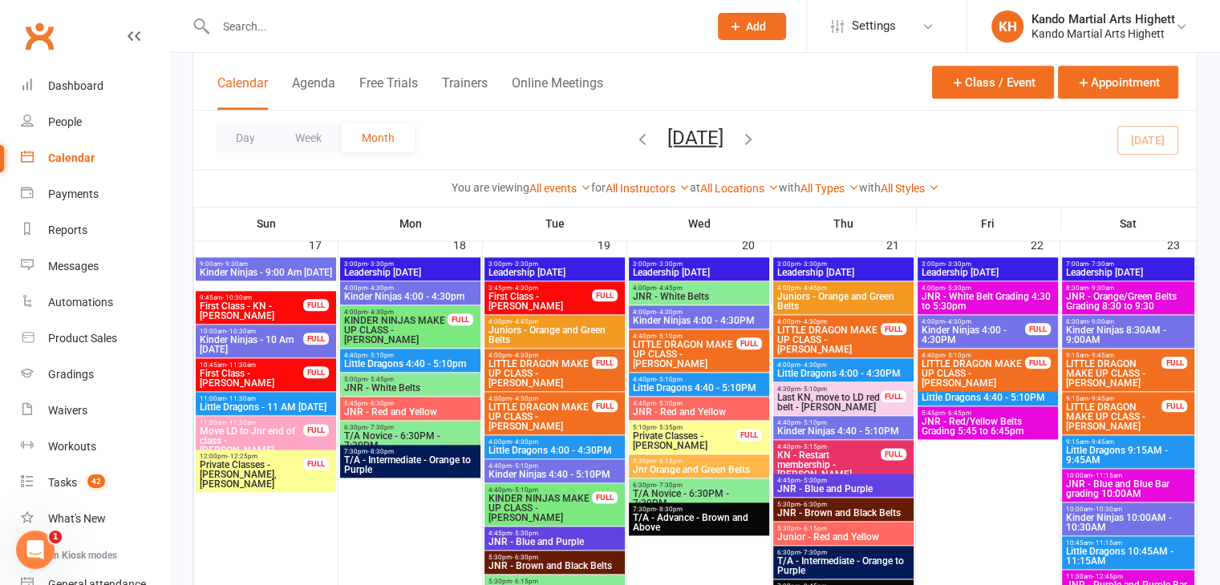
click at [269, 464] on span "Private Classes - Mordecai Buntman, Tara" at bounding box center [251, 474] width 105 height 29
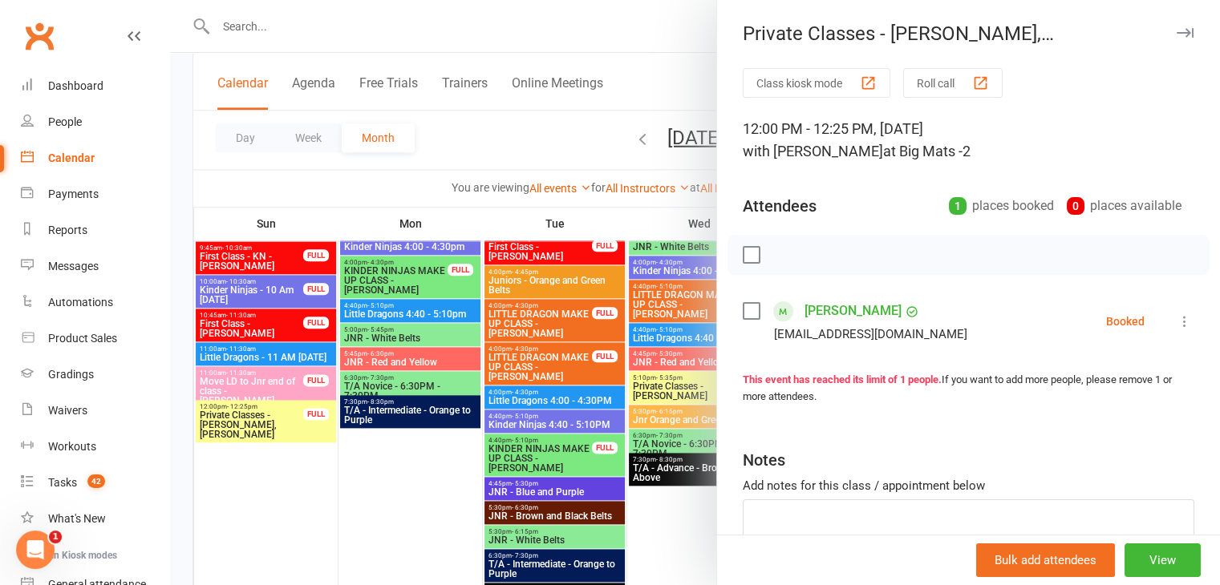
scroll to position [1918, 0]
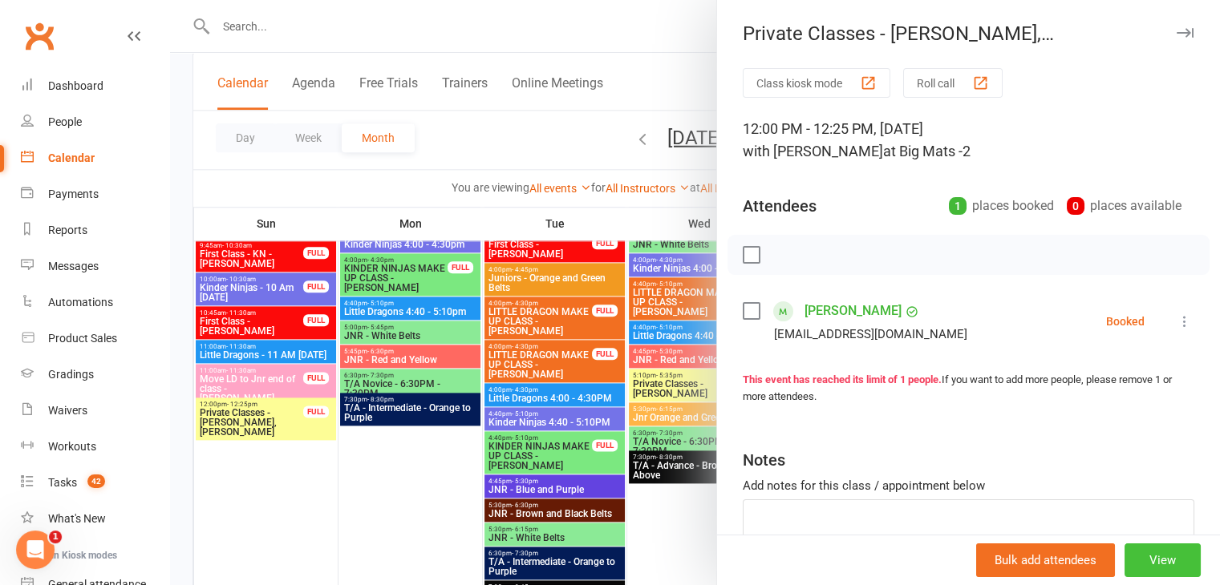
click at [1132, 549] on button "View" at bounding box center [1162, 561] width 76 height 34
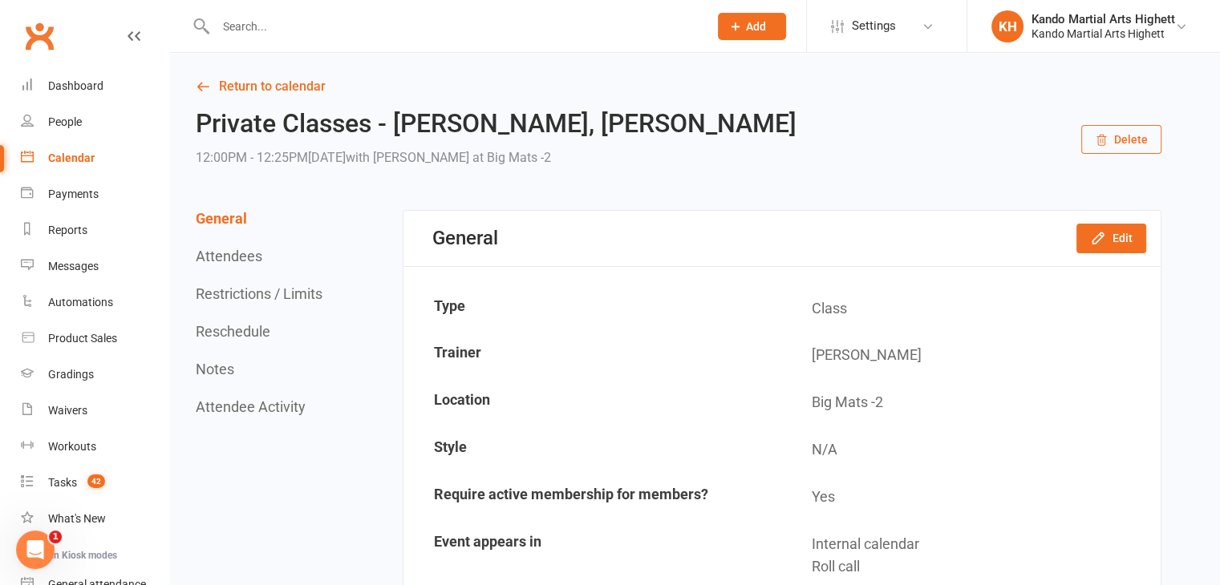
drag, startPoint x: 906, startPoint y: 113, endPoint x: 1185, endPoint y: 107, distance: 278.3
click at [1109, 141] on button "Delete" at bounding box center [1121, 139] width 80 height 29
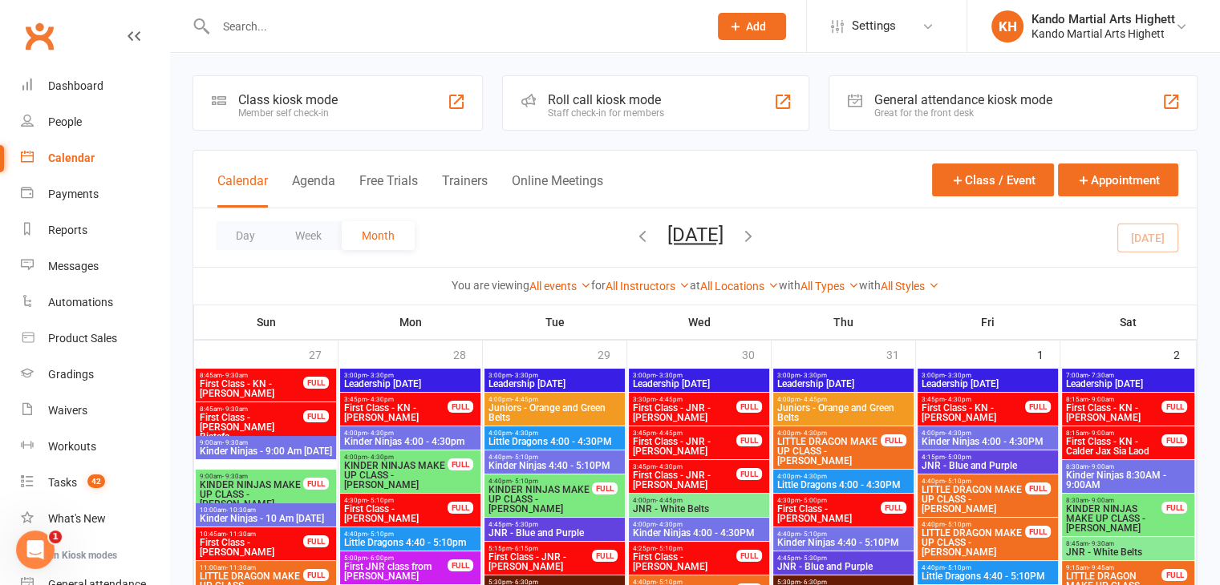
click at [452, 95] on div at bounding box center [456, 101] width 19 height 19
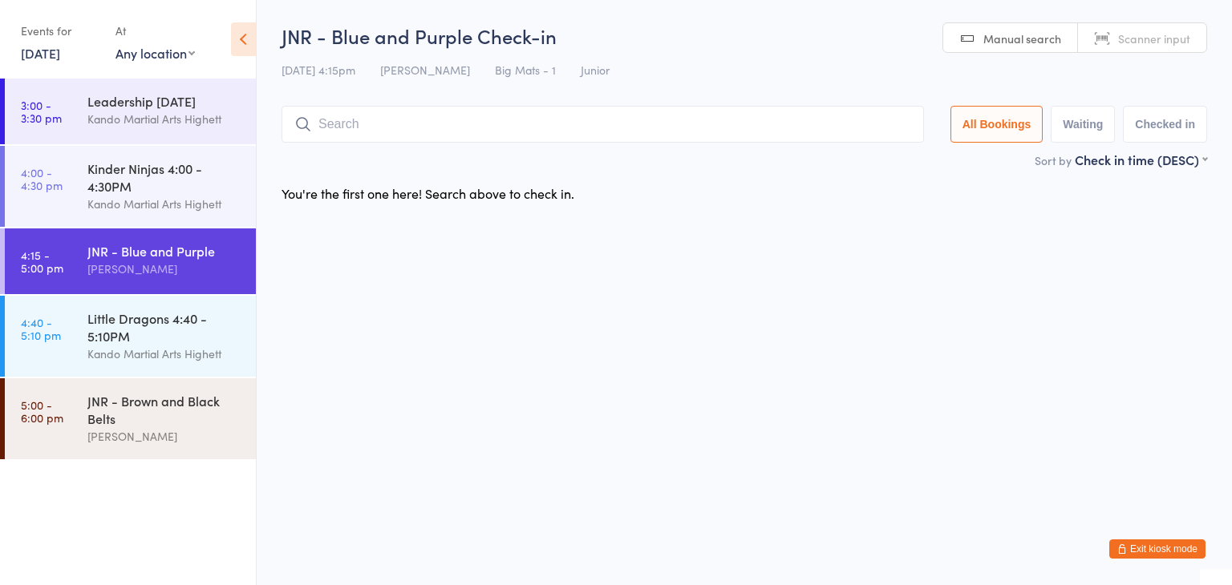
click at [1179, 537] on html "You have now entered Kiosk Mode. Members will be able to check themselves in us…" at bounding box center [616, 292] width 1232 height 585
click at [1185, 551] on button "Exit kiosk mode" at bounding box center [1157, 549] width 96 height 19
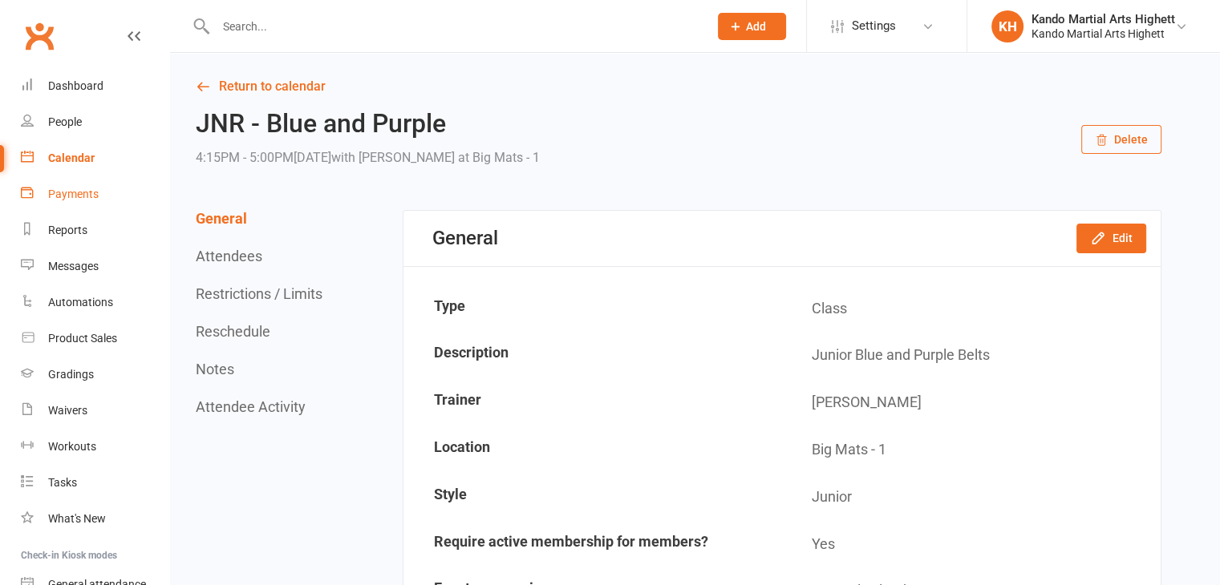
click at [65, 190] on div "Payments" at bounding box center [73, 194] width 51 height 13
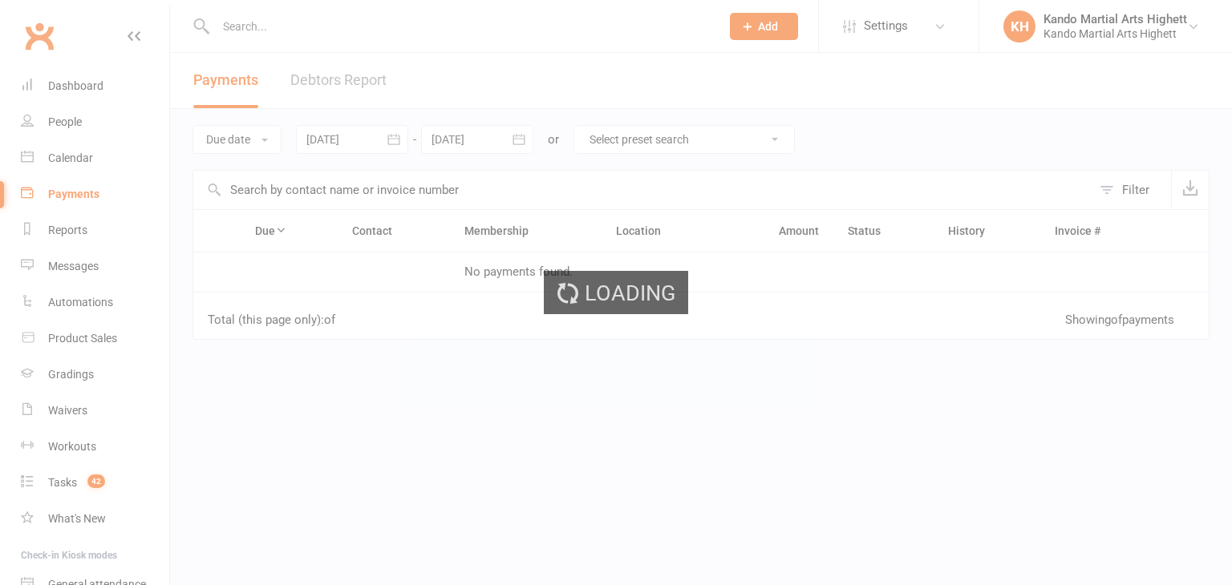
click at [58, 168] on div "Loading" at bounding box center [616, 292] width 1232 height 585
click at [59, 146] on div "Loading" at bounding box center [616, 292] width 1232 height 585
click at [69, 159] on div "Loading" at bounding box center [616, 292] width 1232 height 585
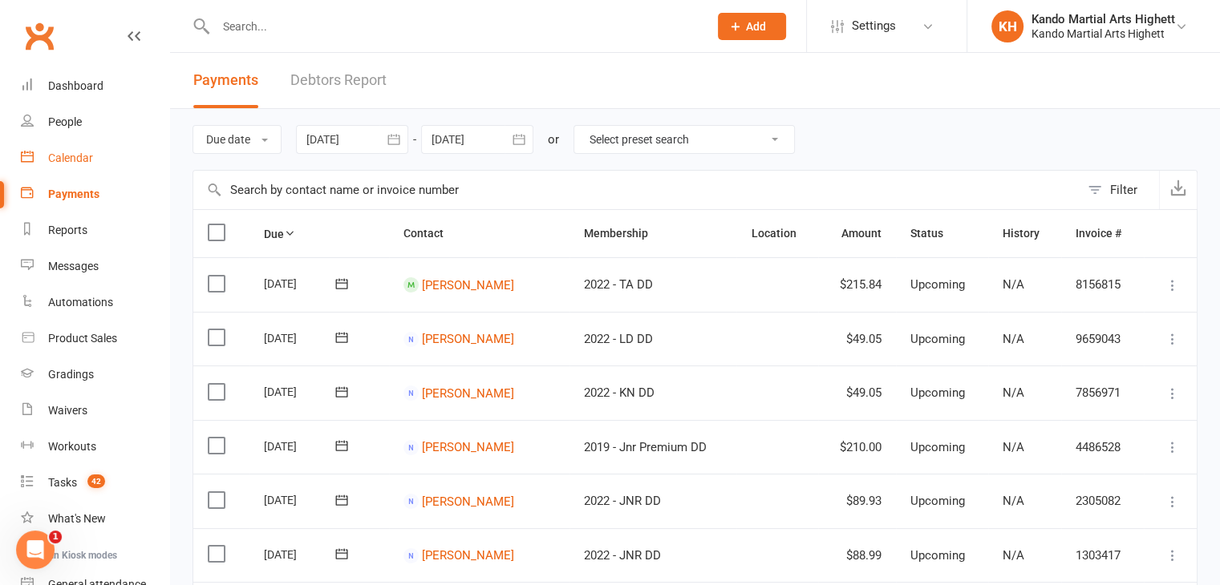
click at [81, 161] on div "Calendar" at bounding box center [70, 158] width 45 height 13
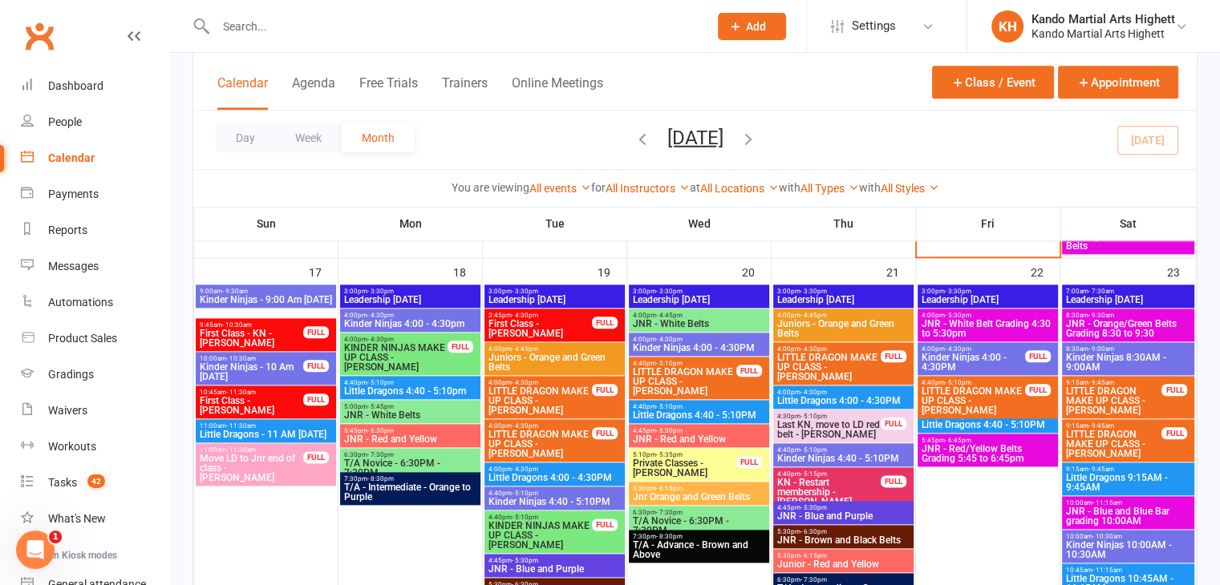
scroll to position [1837, 0]
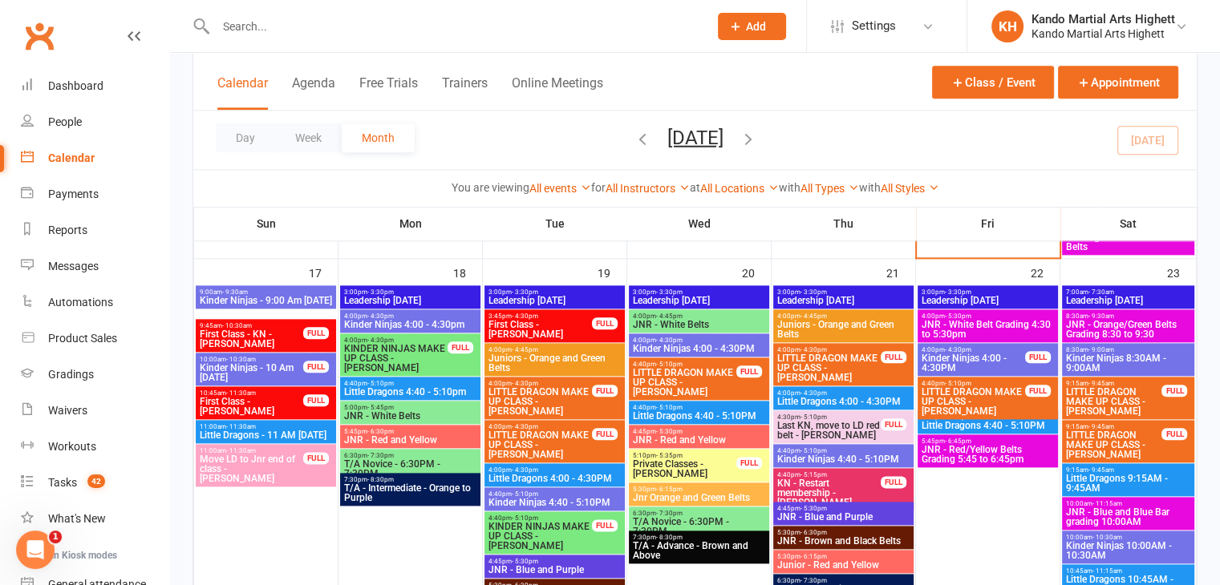
click at [703, 414] on span "Little Dragons 4:40 - 5:10PM" at bounding box center [699, 416] width 134 height 10
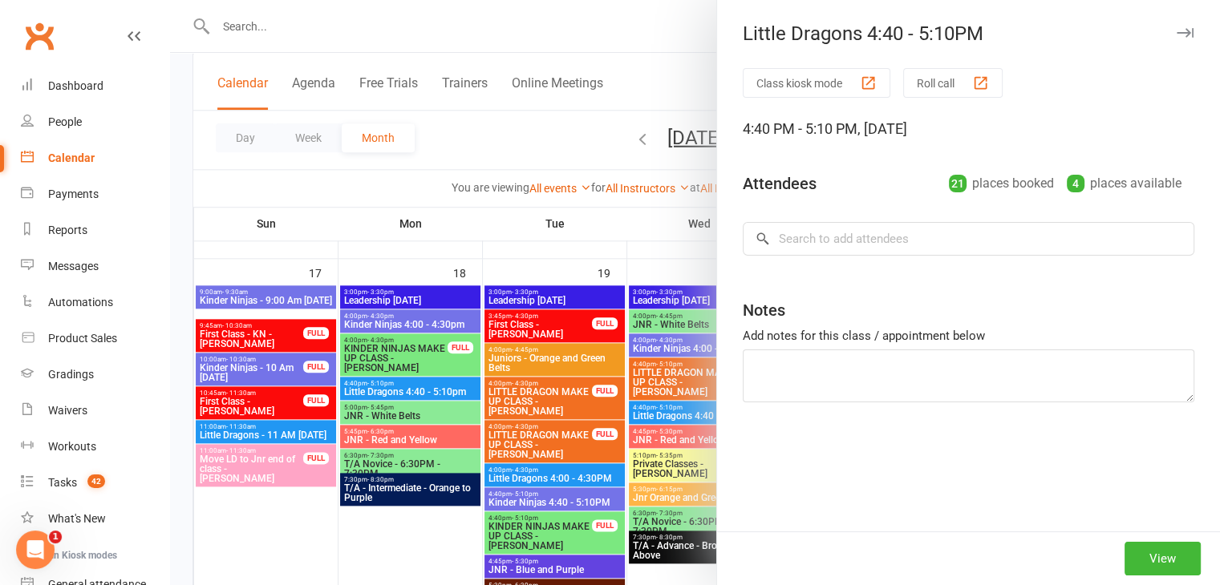
click at [511, 350] on div at bounding box center [695, 292] width 1050 height 585
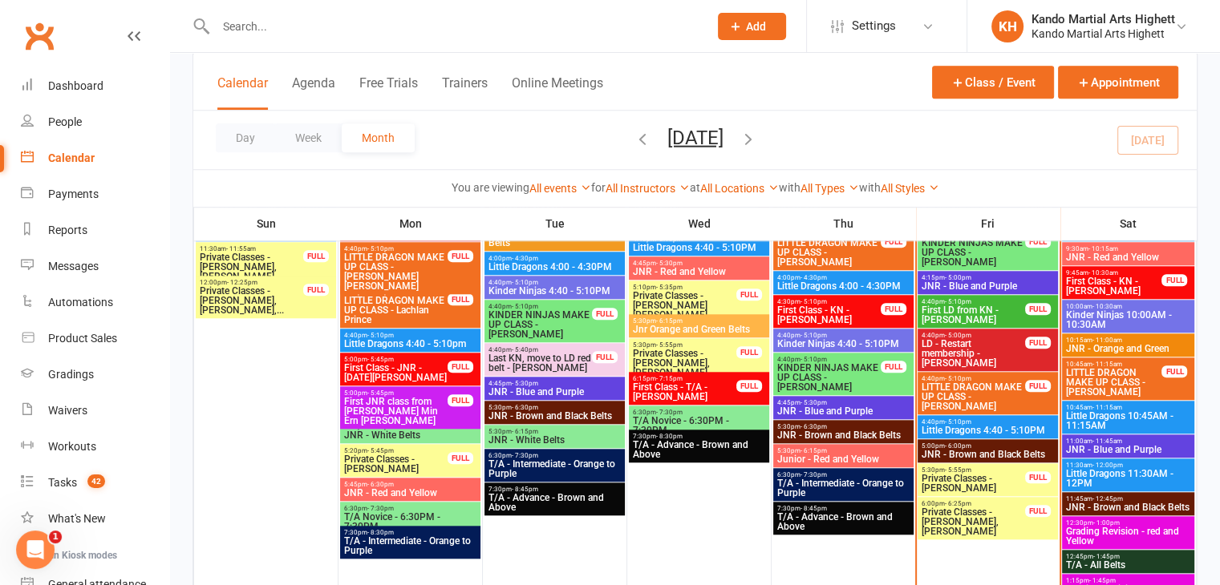
scroll to position [1419, 0]
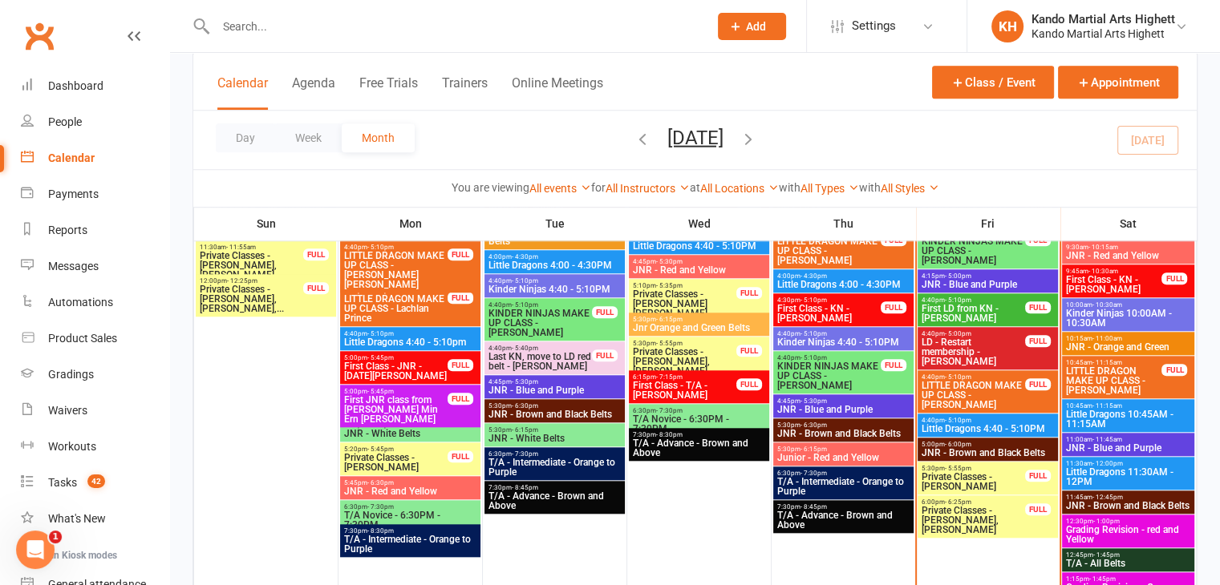
click at [998, 480] on span "Private Classes - [PERSON_NAME]" at bounding box center [973, 481] width 105 height 19
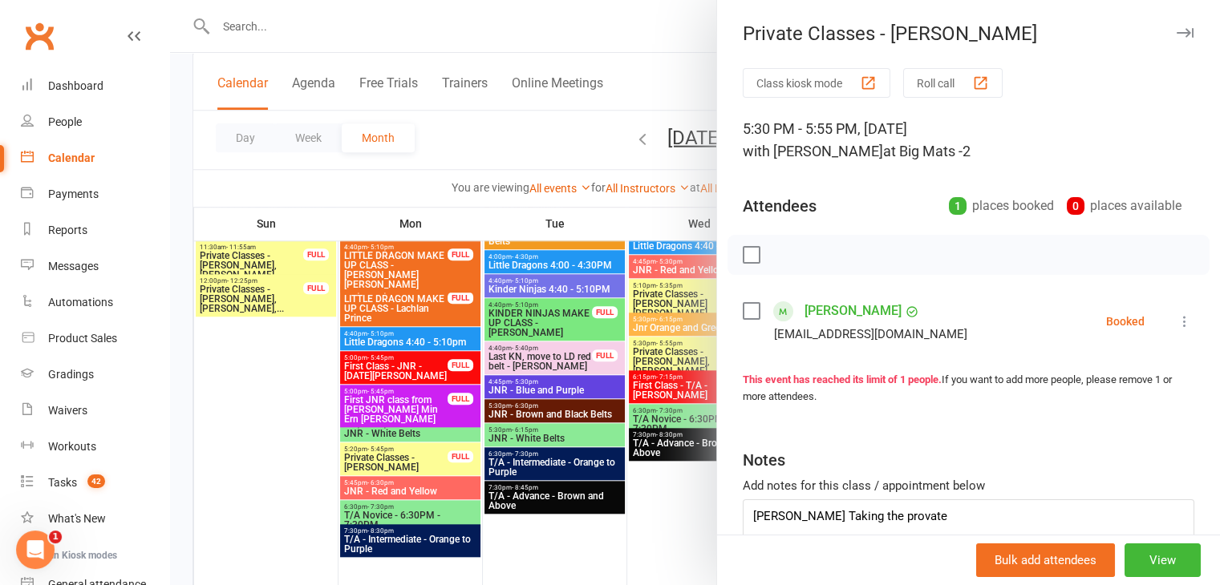
click at [653, 501] on div at bounding box center [695, 292] width 1050 height 585
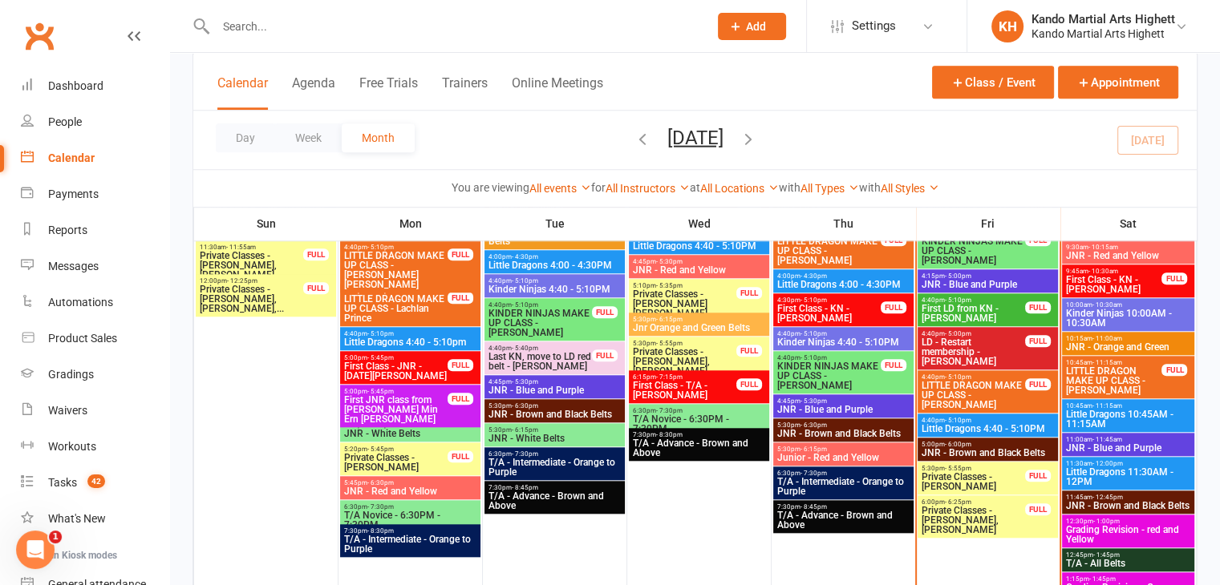
click at [999, 490] on span "Private Classes - [PERSON_NAME]" at bounding box center [973, 481] width 105 height 19
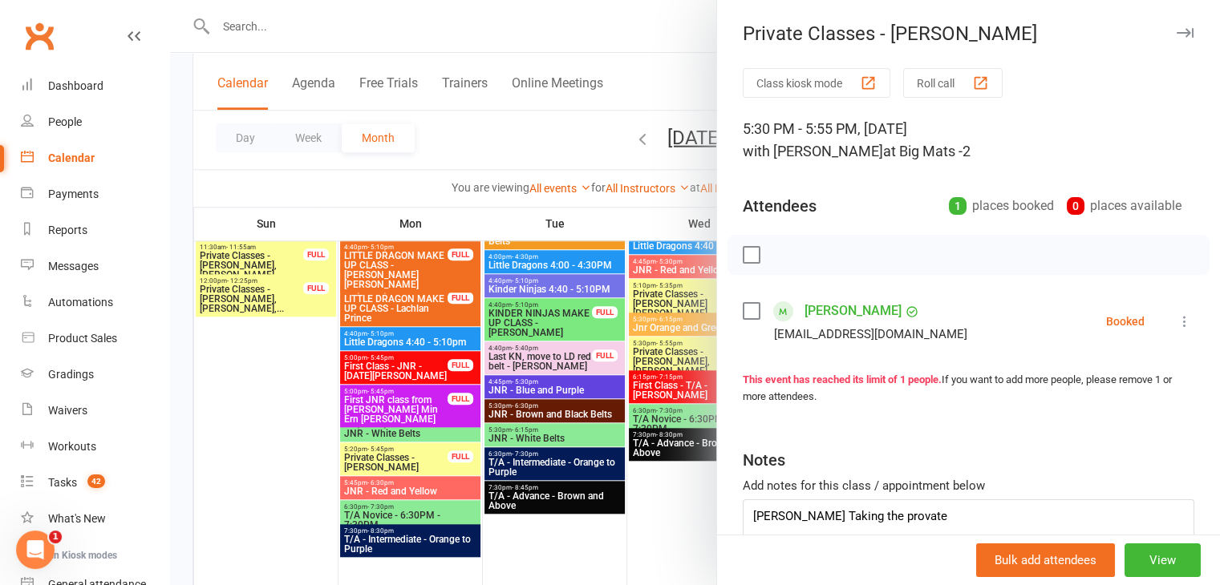
click at [630, 488] on div at bounding box center [695, 292] width 1050 height 585
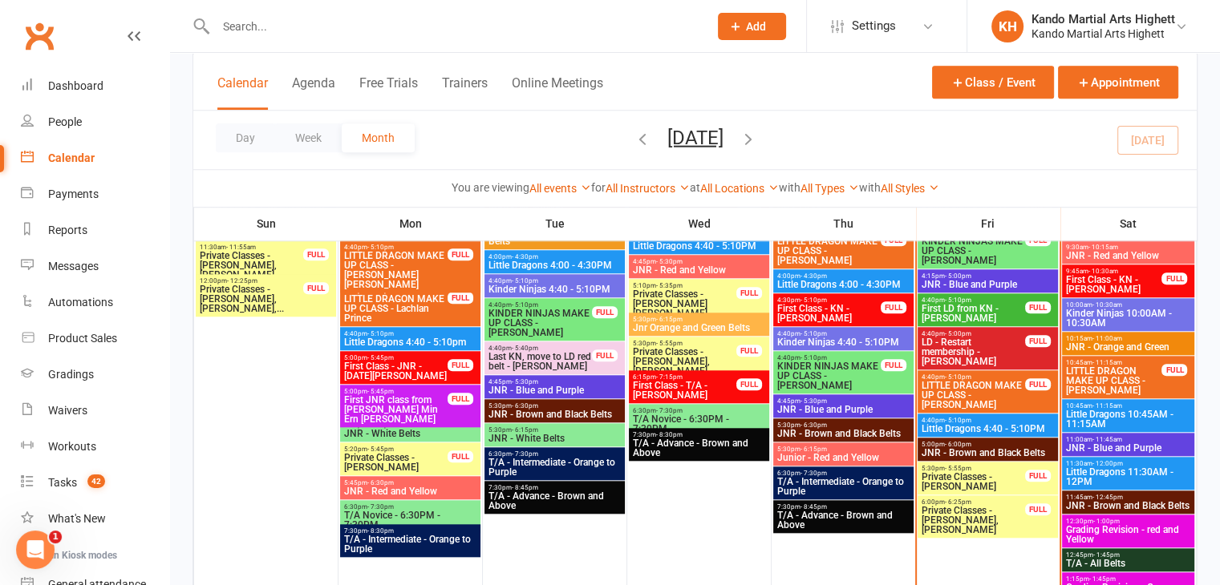
click at [988, 511] on span "Private Classes - [PERSON_NAME], [PERSON_NAME]" at bounding box center [973, 520] width 105 height 29
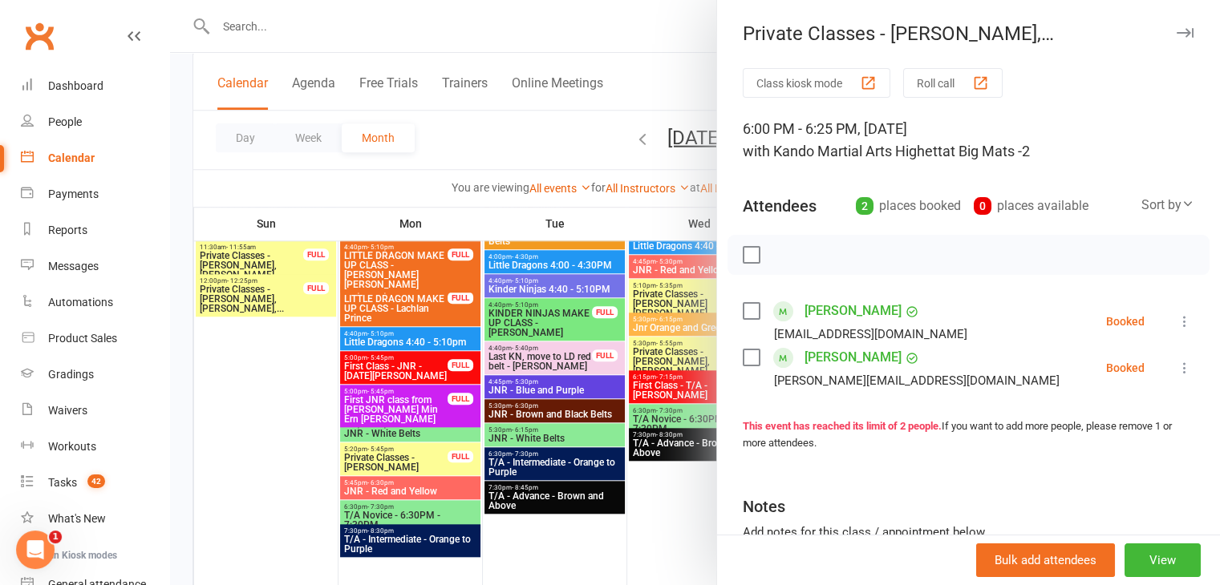
click at [1176, 322] on icon at bounding box center [1184, 322] width 16 height 16
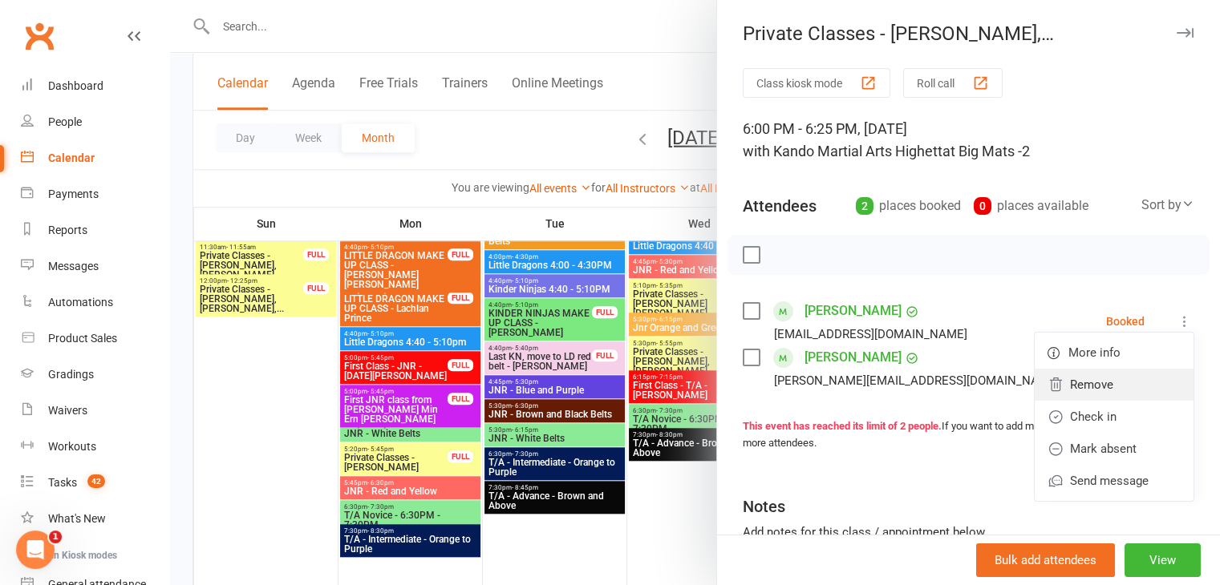
click at [1052, 379] on link "Remove" at bounding box center [1114, 385] width 159 height 32
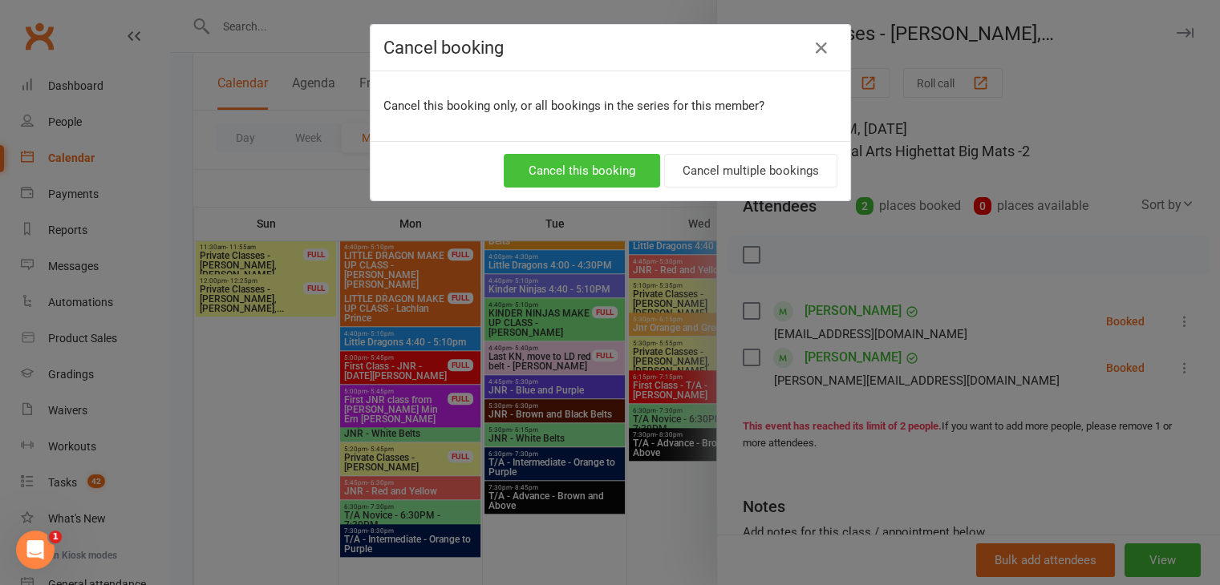
click at [571, 175] on button "Cancel this booking" at bounding box center [582, 171] width 156 height 34
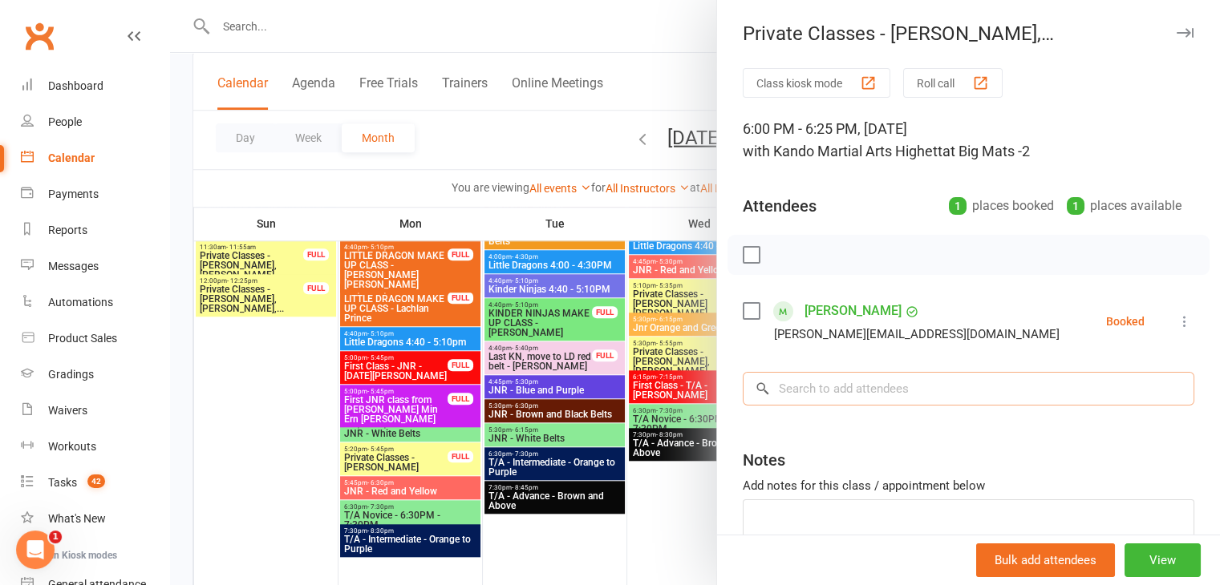
click at [957, 389] on input "search" at bounding box center [969, 389] width 452 height 34
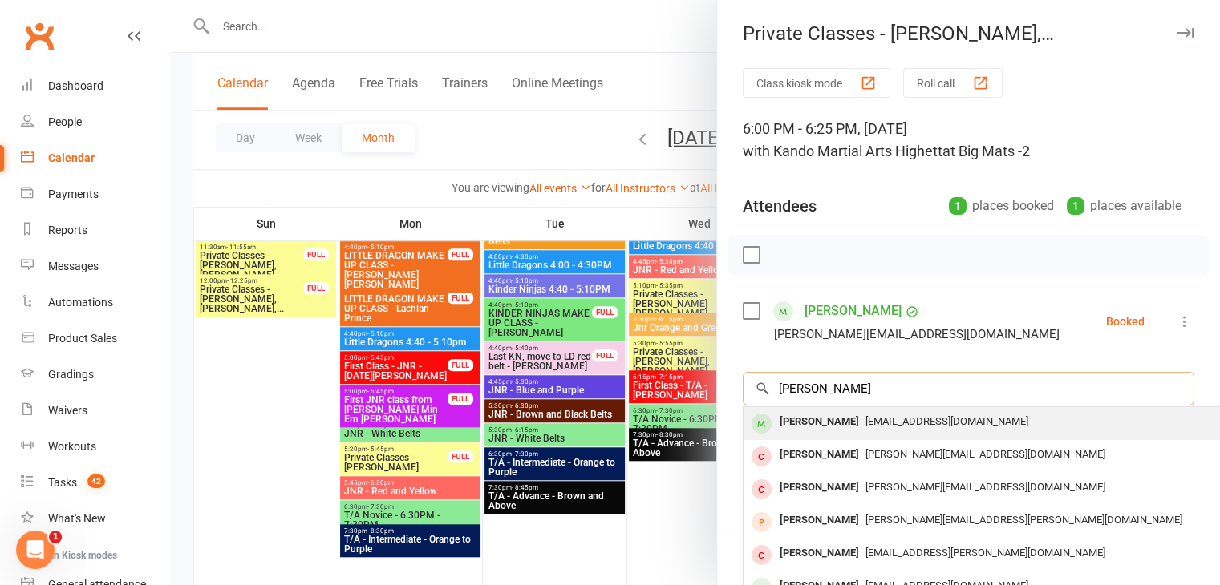
type input "tara"
click at [947, 424] on div "tara_rw@icloud.com" at bounding box center [983, 422] width 467 height 23
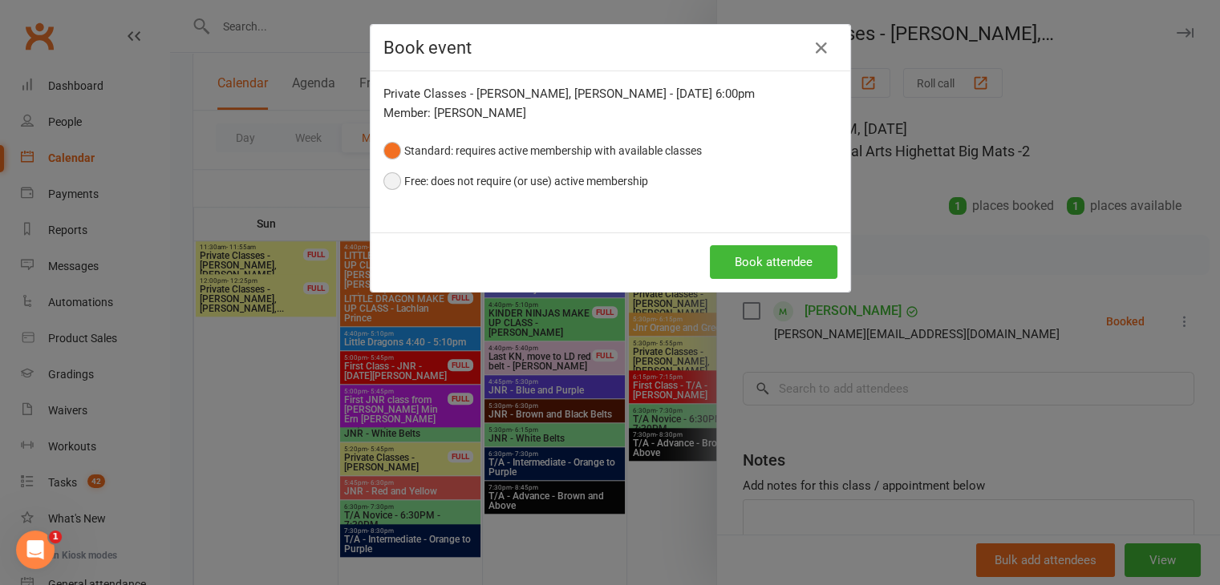
click at [613, 182] on button "Free: does not require (or use) active membership" at bounding box center [515, 181] width 265 height 30
click at [739, 265] on button "Book attendee" at bounding box center [774, 262] width 128 height 34
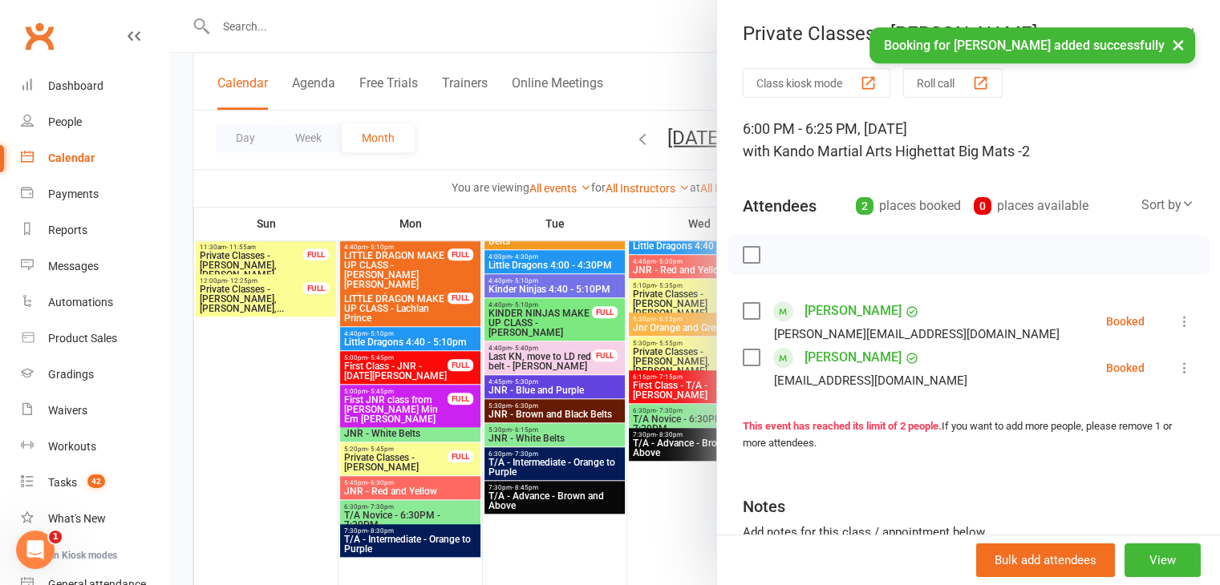
click at [648, 533] on div at bounding box center [695, 292] width 1050 height 585
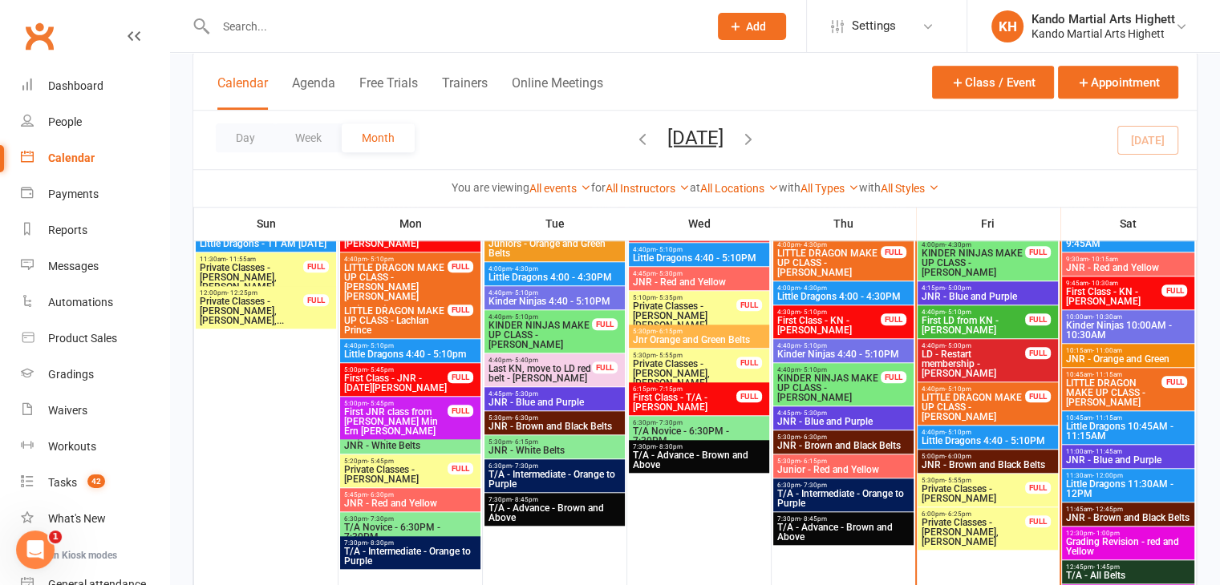
scroll to position [1408, 0]
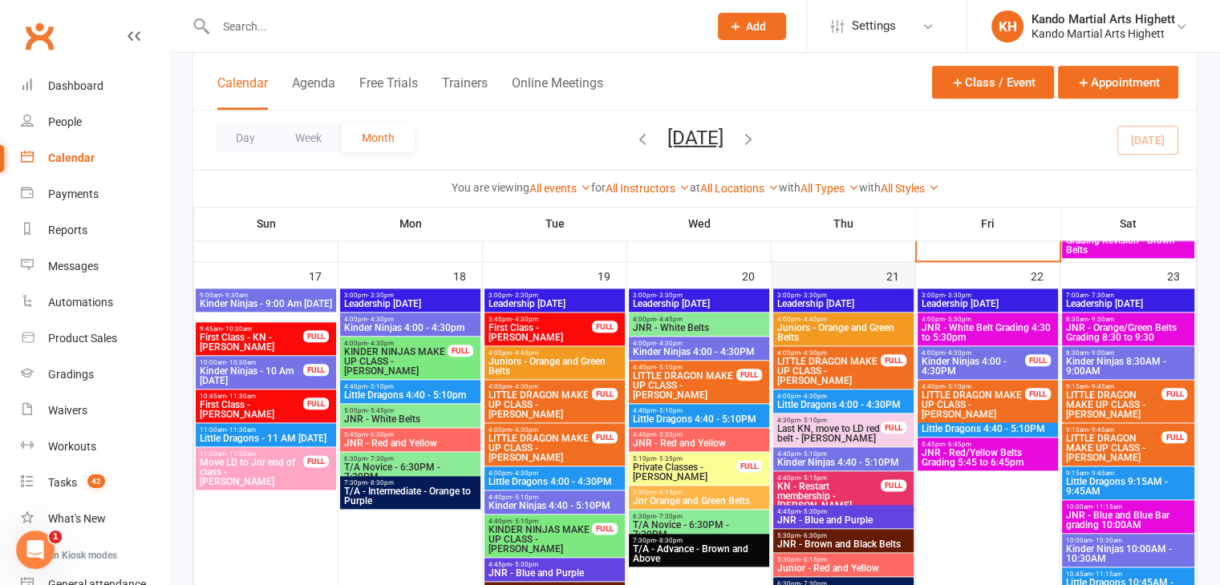
click at [838, 278] on div "21" at bounding box center [843, 483] width 144 height 443
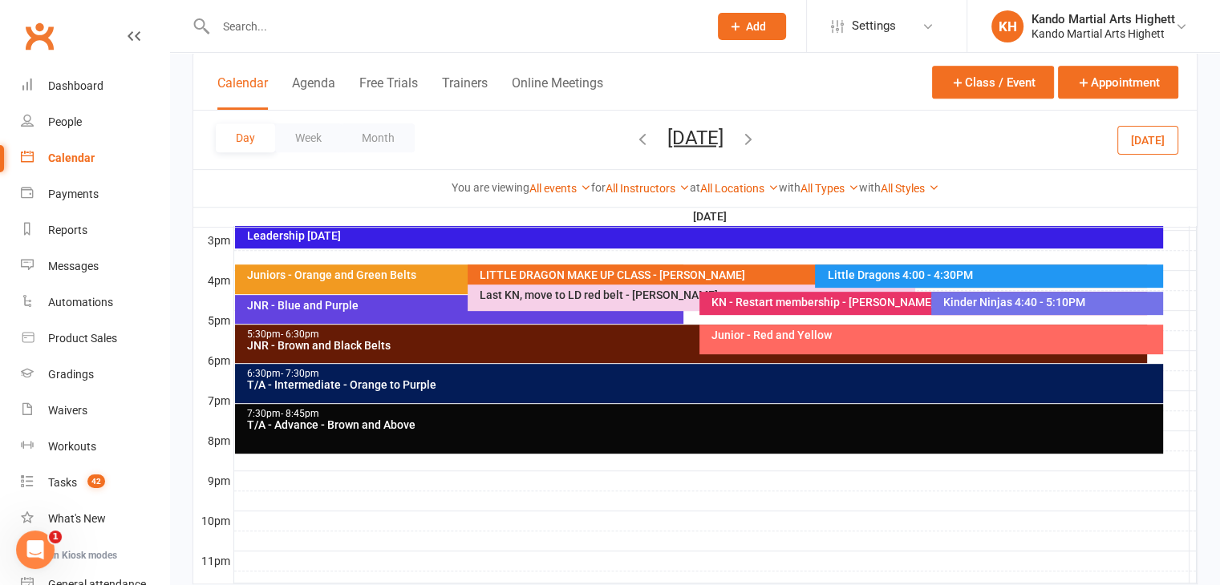
scroll to position [740, 0]
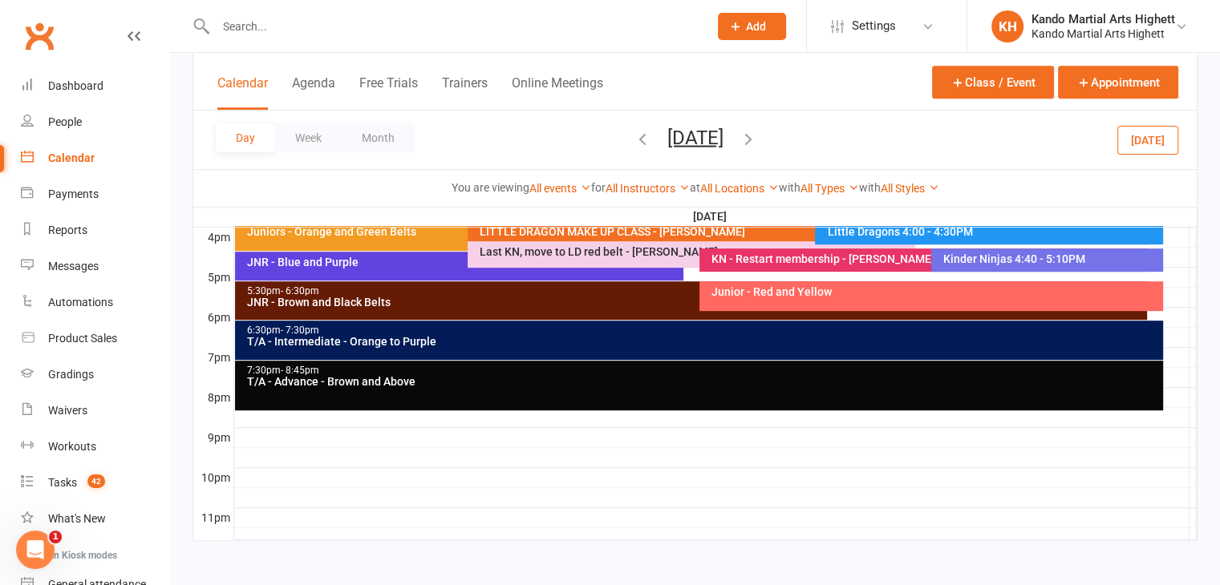
click at [1175, 249] on div at bounding box center [715, 257] width 962 height 19
click at [1168, 224] on button "Add Appointment" at bounding box center [1172, 223] width 70 height 38
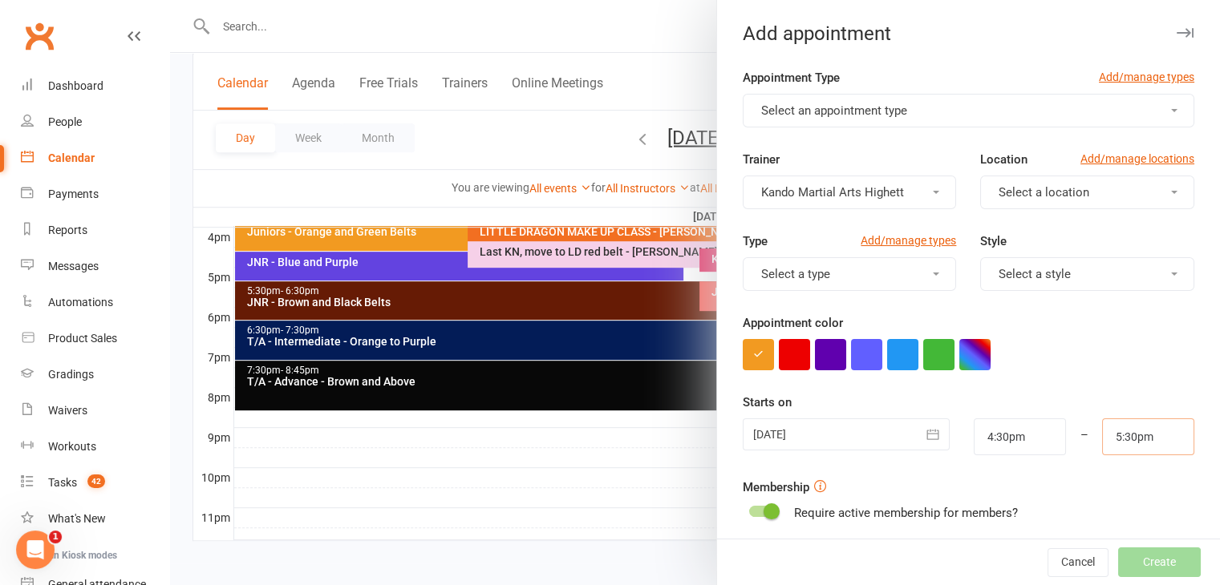
click at [1136, 432] on input "5:30pm" at bounding box center [1148, 437] width 92 height 37
click at [925, 480] on div "Membership Require active membership for members?" at bounding box center [969, 500] width 452 height 45
click at [988, 439] on input "4:30pm" at bounding box center [1020, 437] width 92 height 37
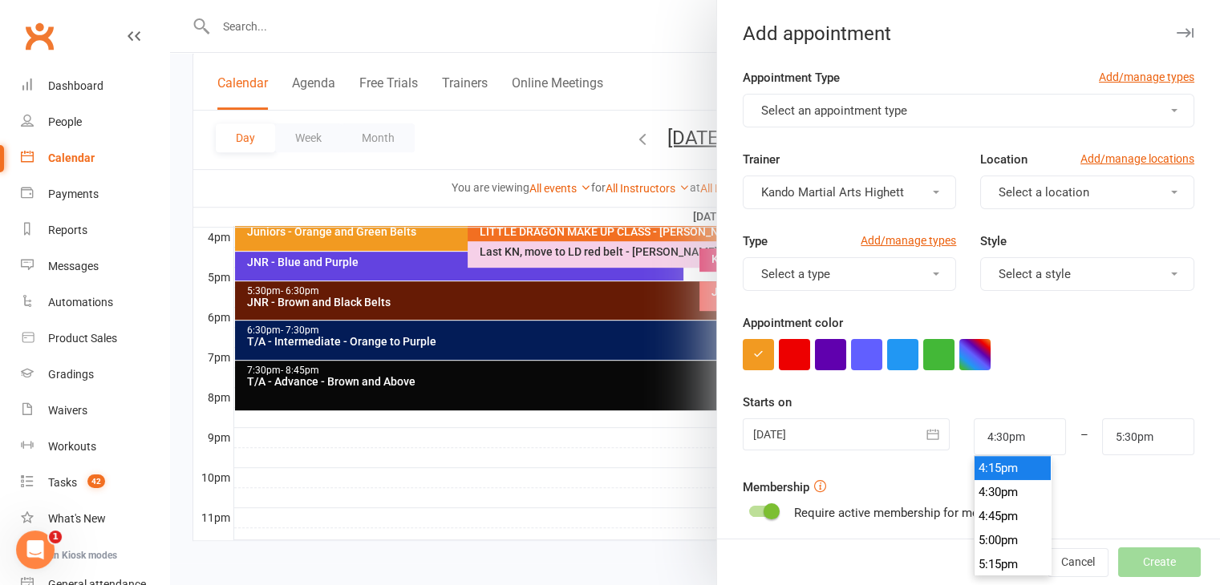
type input "4:15pm"
type input "5:15pm"
click at [986, 466] on li "4:15pm" at bounding box center [1012, 468] width 77 height 24
click at [986, 439] on input "4:15pm" at bounding box center [1020, 437] width 92 height 37
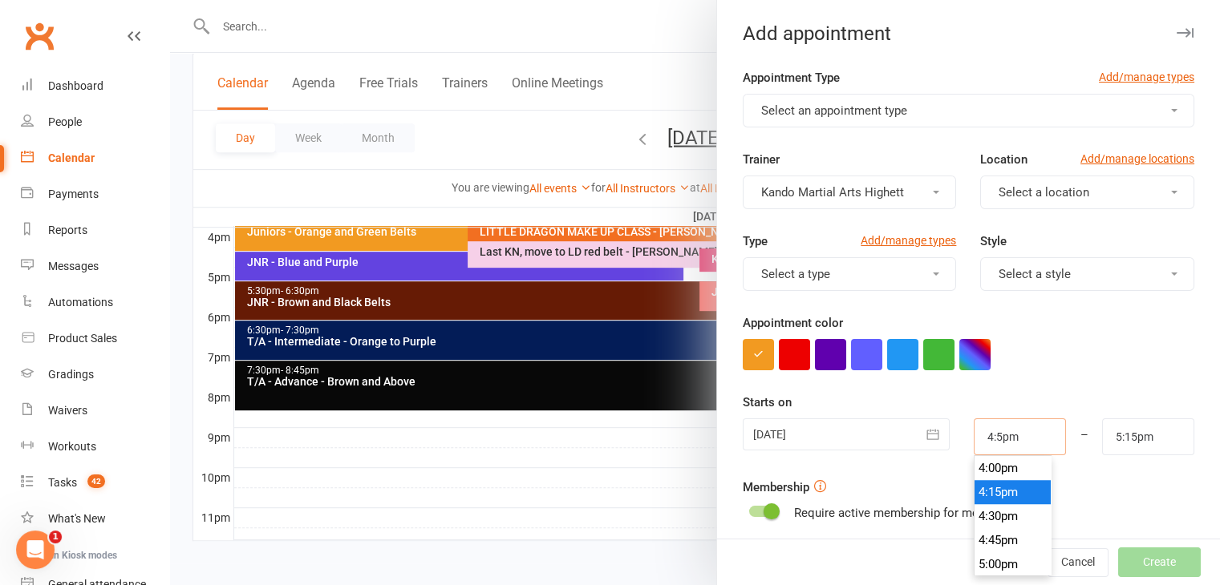
type input "4:25pm"
type input "5:25pm"
type input "4:25pm"
click at [1118, 443] on input "5:25pm" at bounding box center [1148, 437] width 92 height 37
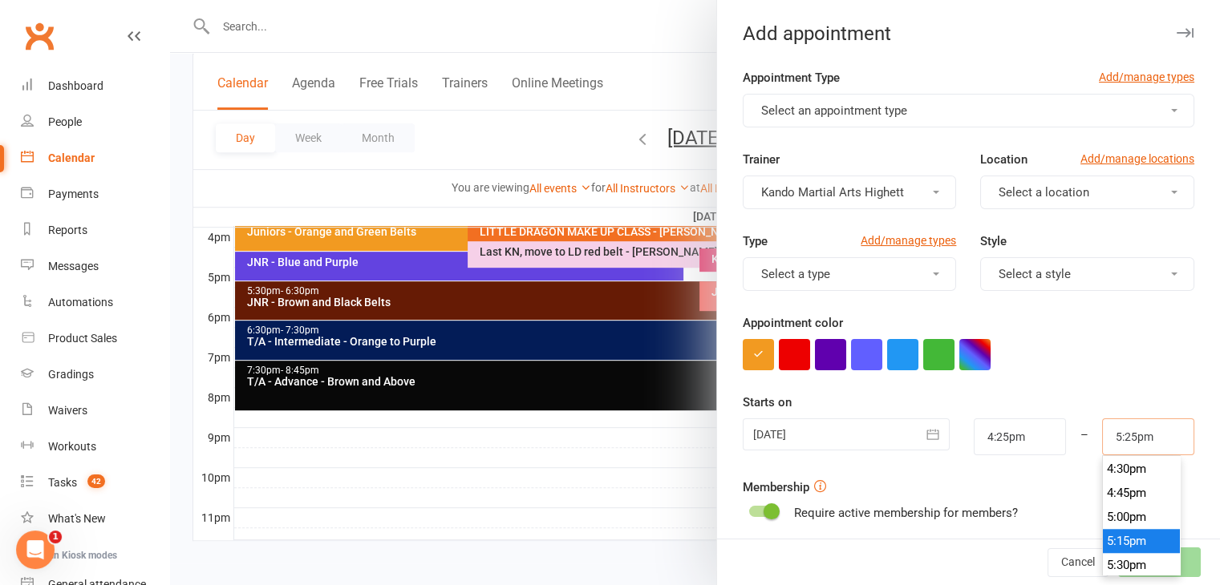
scroll to position [1588, 0]
click at [1123, 528] on li "5:15pm" at bounding box center [1141, 540] width 77 height 24
click at [1116, 437] on input "5:15pm" at bounding box center [1148, 437] width 92 height 37
click at [1061, 100] on button "Select an appointment type" at bounding box center [969, 111] width 452 height 34
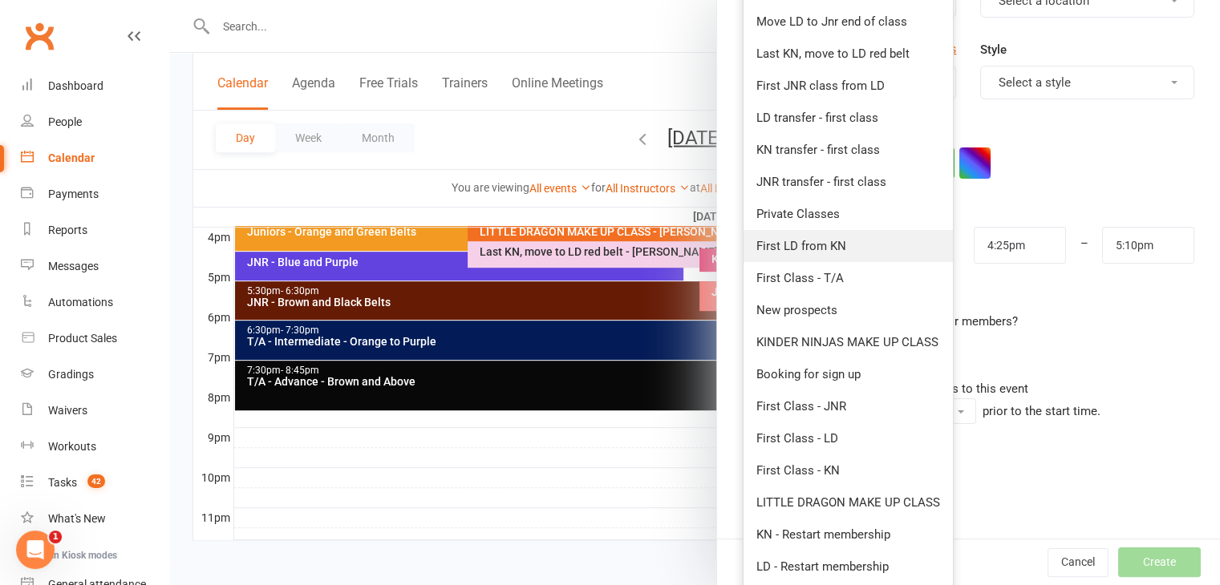
scroll to position [192, 0]
click at [824, 460] on link "First Class - KN" at bounding box center [847, 470] width 209 height 32
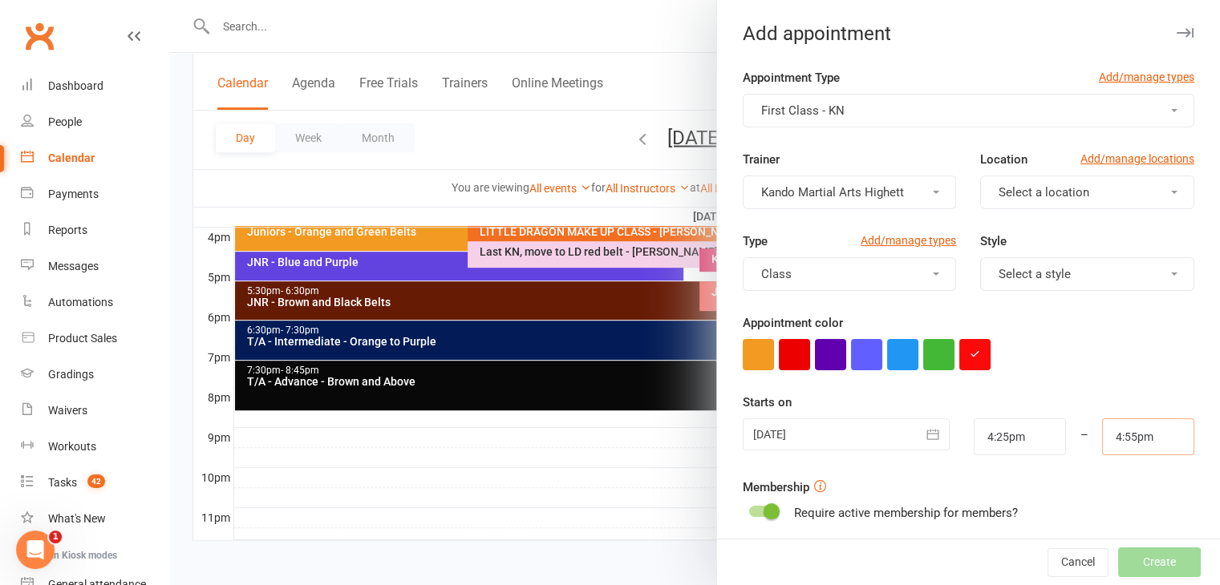
scroll to position [1612, 0]
click at [1113, 432] on input "4:55pm" at bounding box center [1148, 437] width 92 height 37
click at [1120, 490] on li "5:00pm" at bounding box center [1141, 492] width 77 height 24
click at [1110, 435] on input "5:00pm" at bounding box center [1148, 437] width 92 height 37
type input "5:10pm"
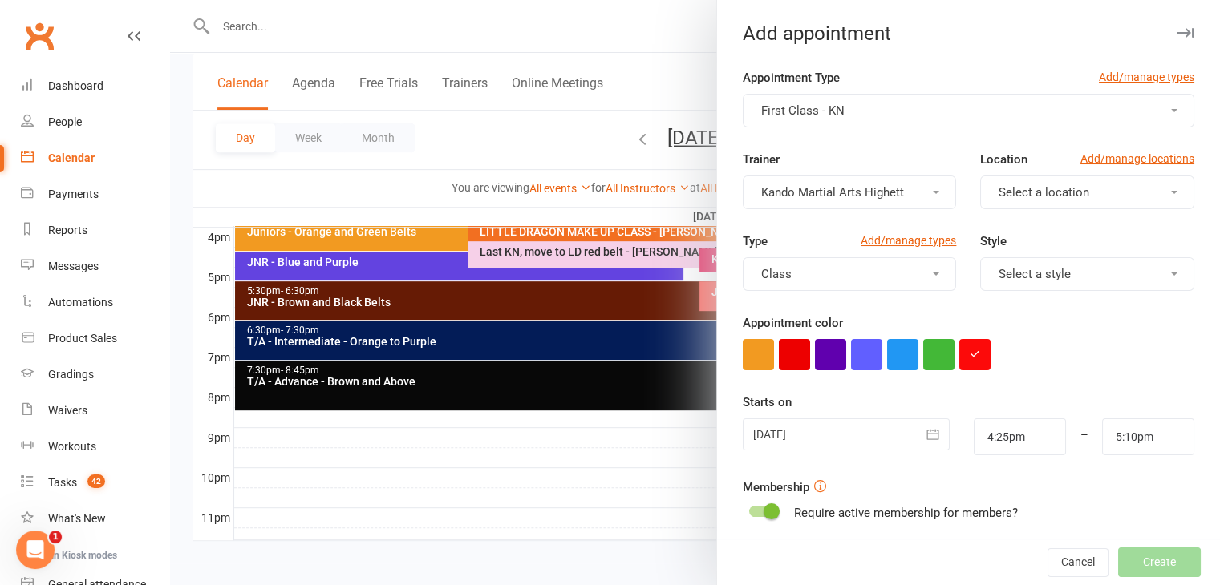
click at [1014, 480] on div "Membership Require active membership for members?" at bounding box center [969, 500] width 452 height 45
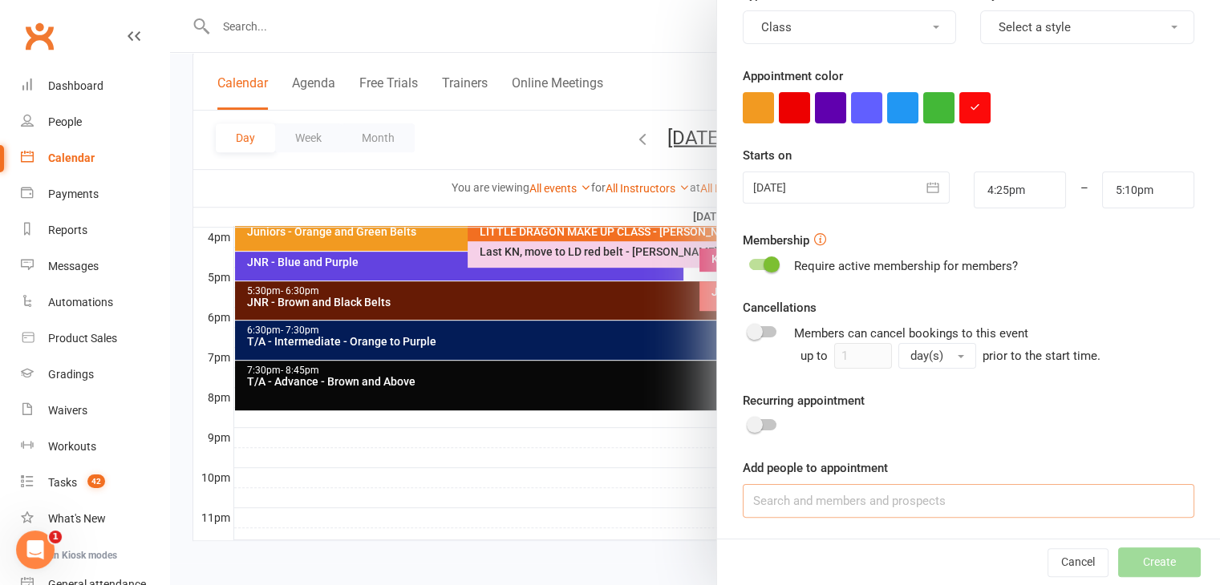
click at [888, 497] on input at bounding box center [969, 501] width 452 height 34
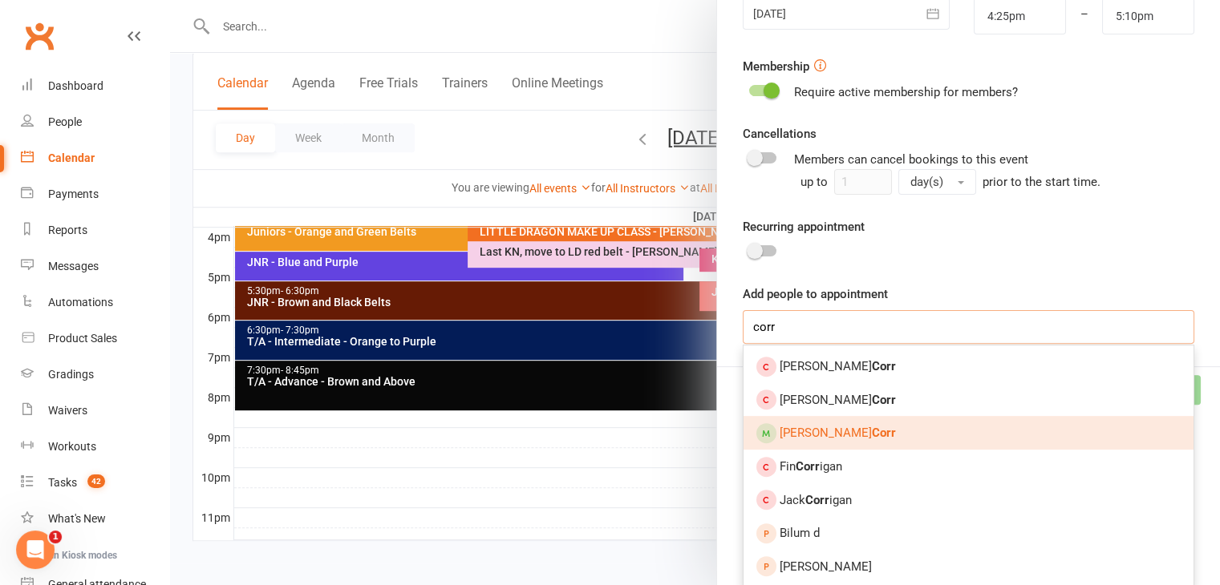
type input "corr"
click at [872, 428] on strong "Corr" at bounding box center [884, 433] width 24 height 14
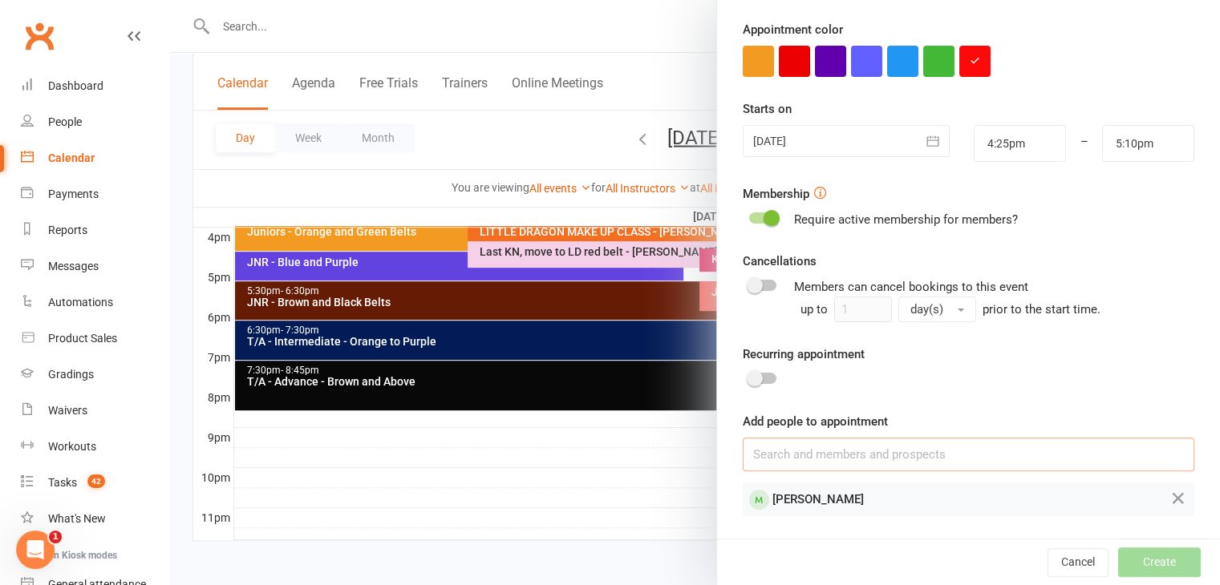
scroll to position [292, 0]
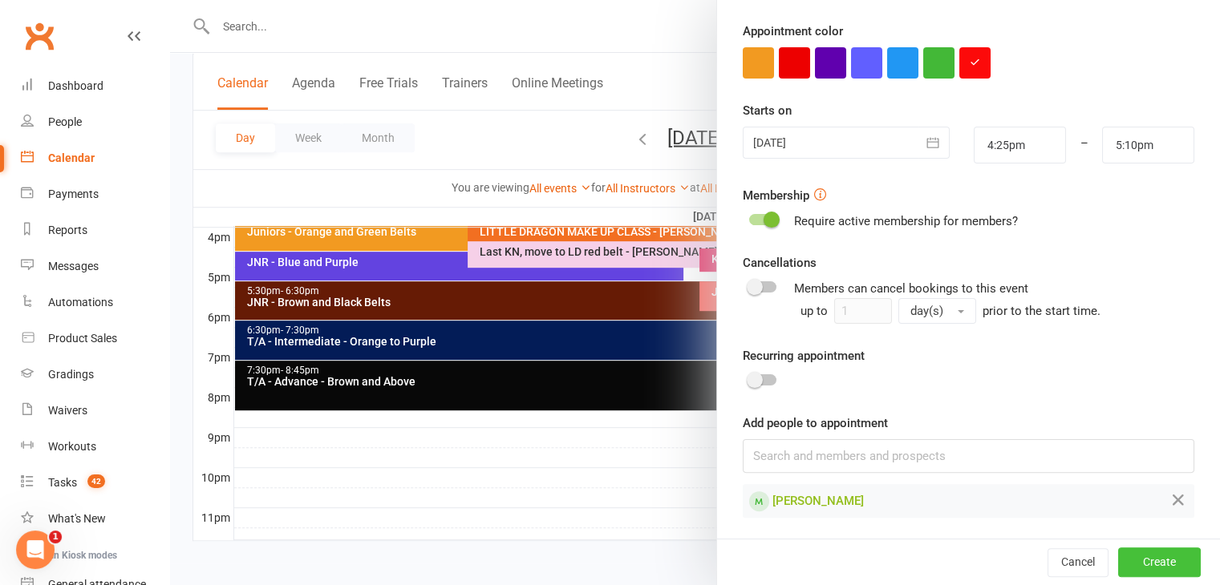
click at [1136, 568] on button "Create" at bounding box center [1159, 563] width 83 height 29
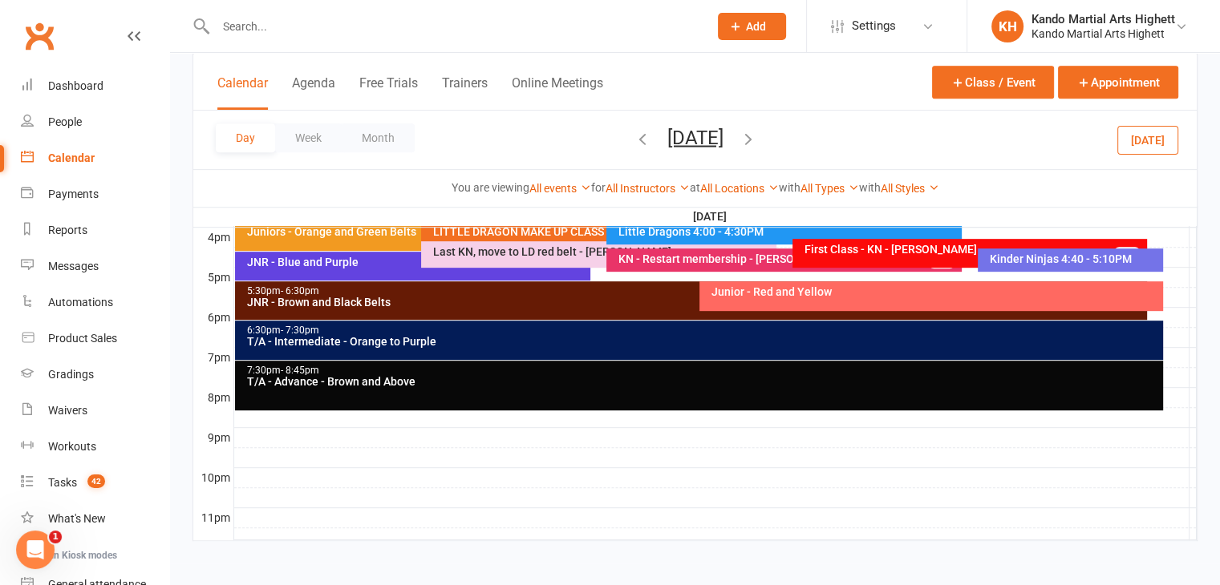
click at [943, 239] on div "First Class - KN - Mahalia Corr FULL" at bounding box center [969, 253] width 355 height 29
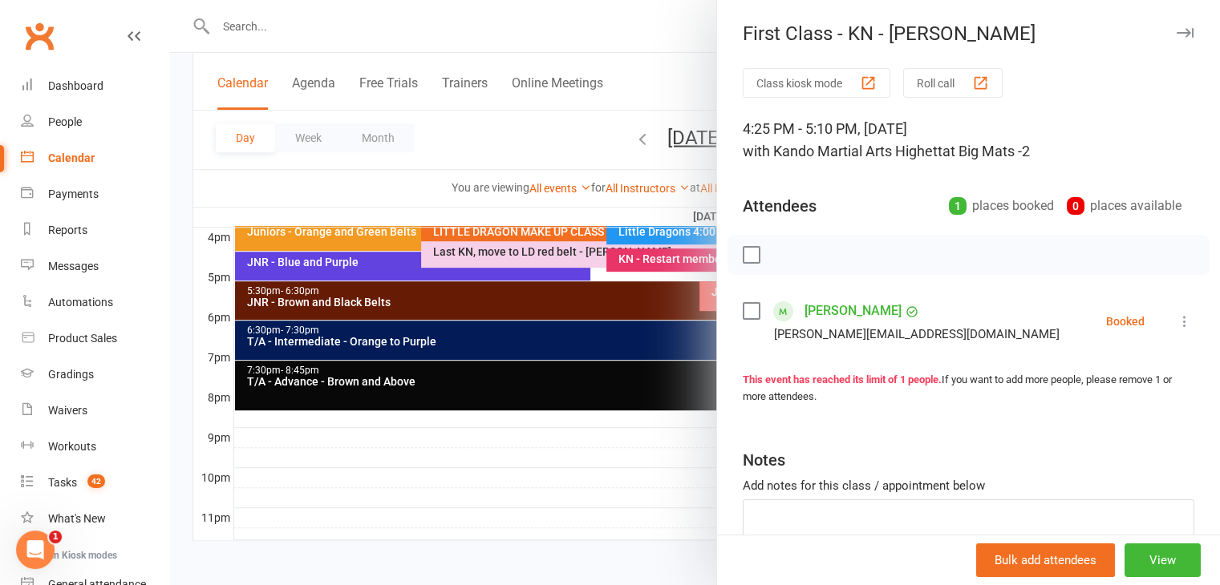
click at [507, 344] on div at bounding box center [695, 292] width 1050 height 585
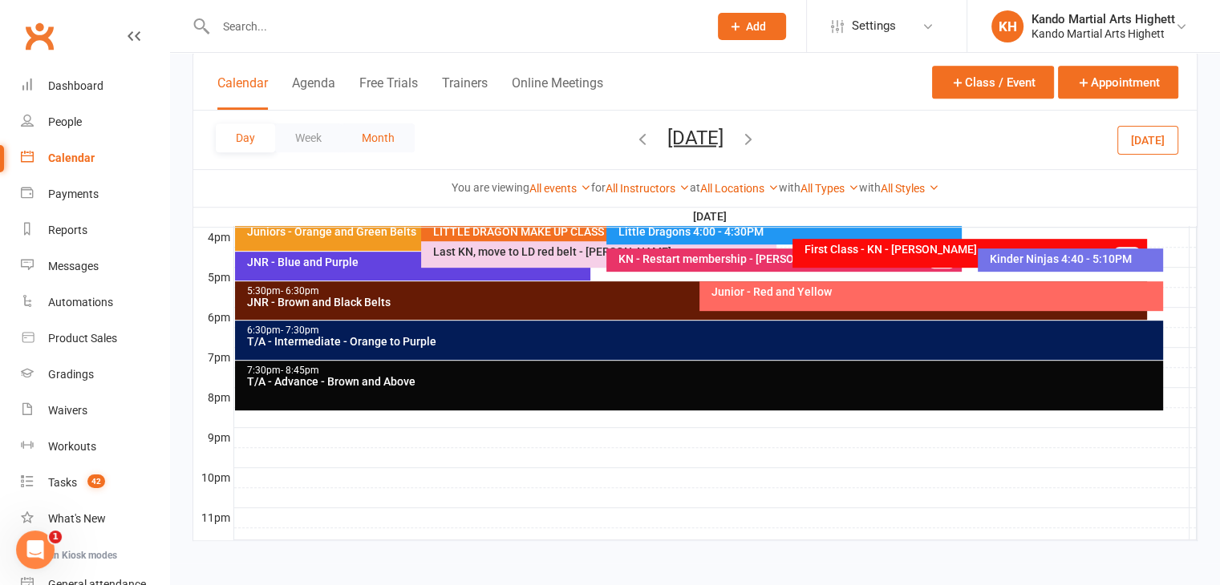
click at [374, 148] on button "Month" at bounding box center [378, 138] width 73 height 29
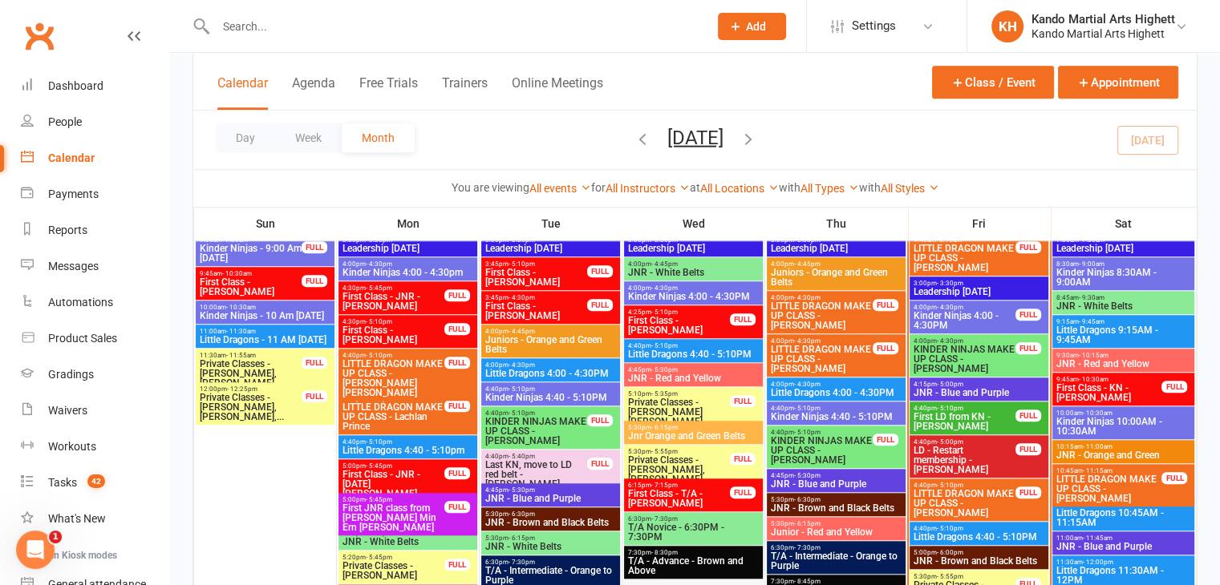
scroll to position [1302, 0]
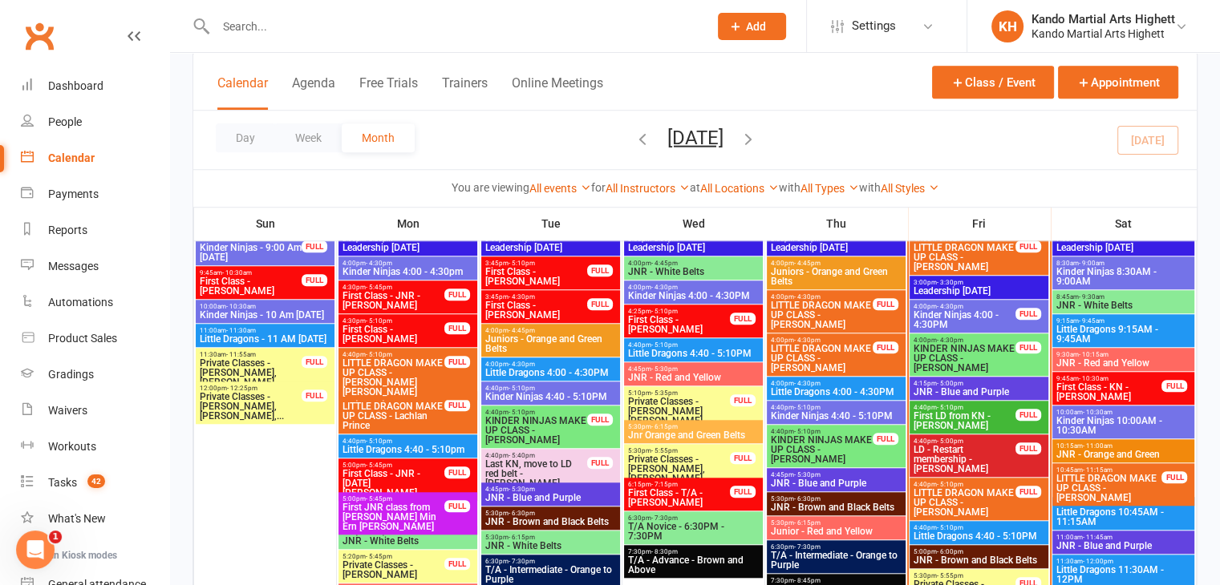
click at [776, 121] on div "Day Week Month August 2025 August 2025 Sun Mon Tue Wed Thu Fri Sat 27 28 29 30 …" at bounding box center [694, 140] width 1003 height 59
click at [757, 139] on icon "button" at bounding box center [748, 138] width 18 height 18
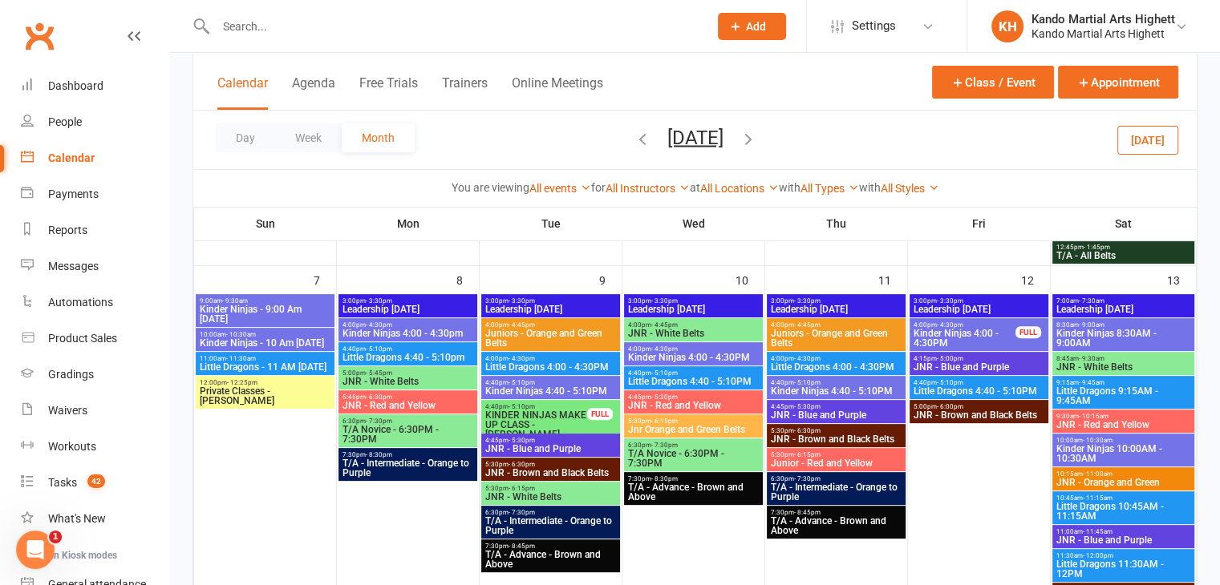
scroll to position [385, 0]
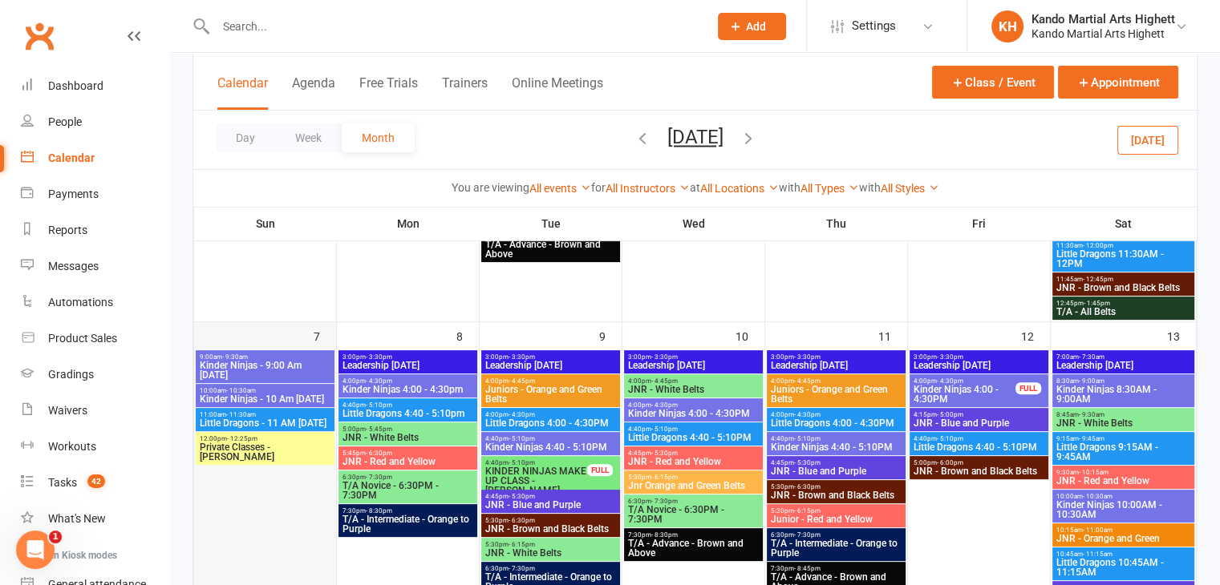
click at [292, 466] on div at bounding box center [265, 518] width 139 height 337
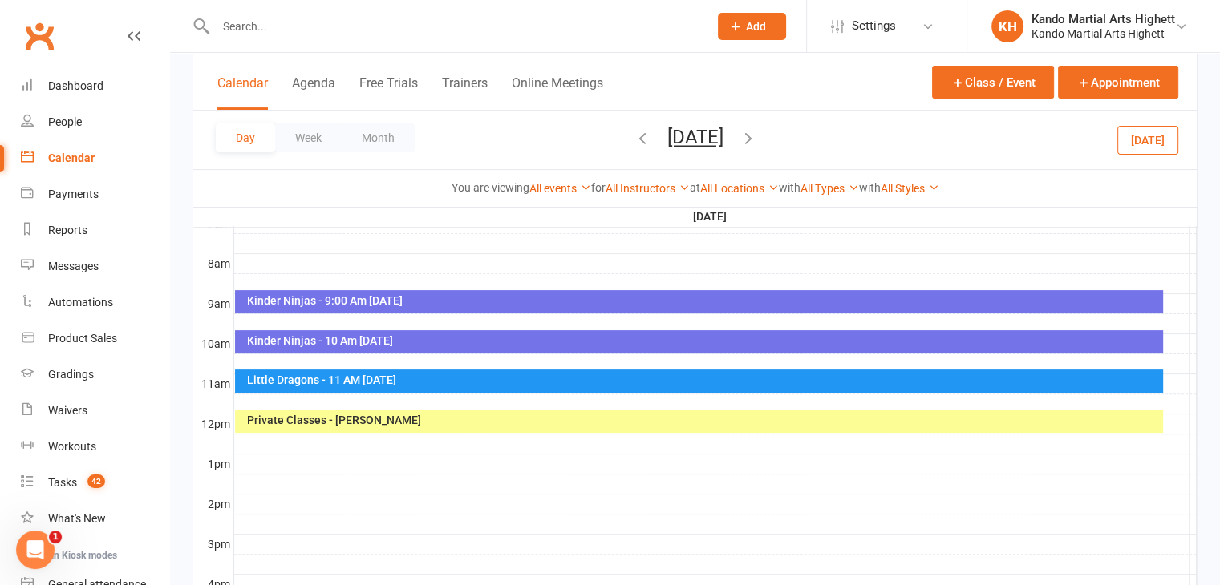
scroll to position [0, 0]
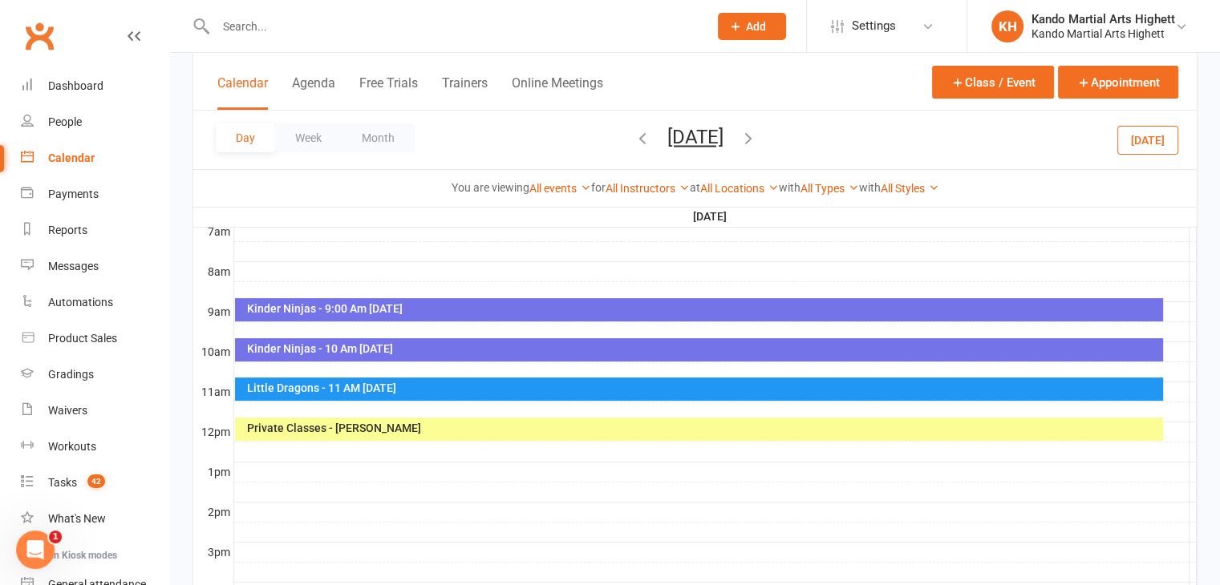
click at [523, 419] on div "Private Classes - [PERSON_NAME]" at bounding box center [699, 429] width 928 height 23
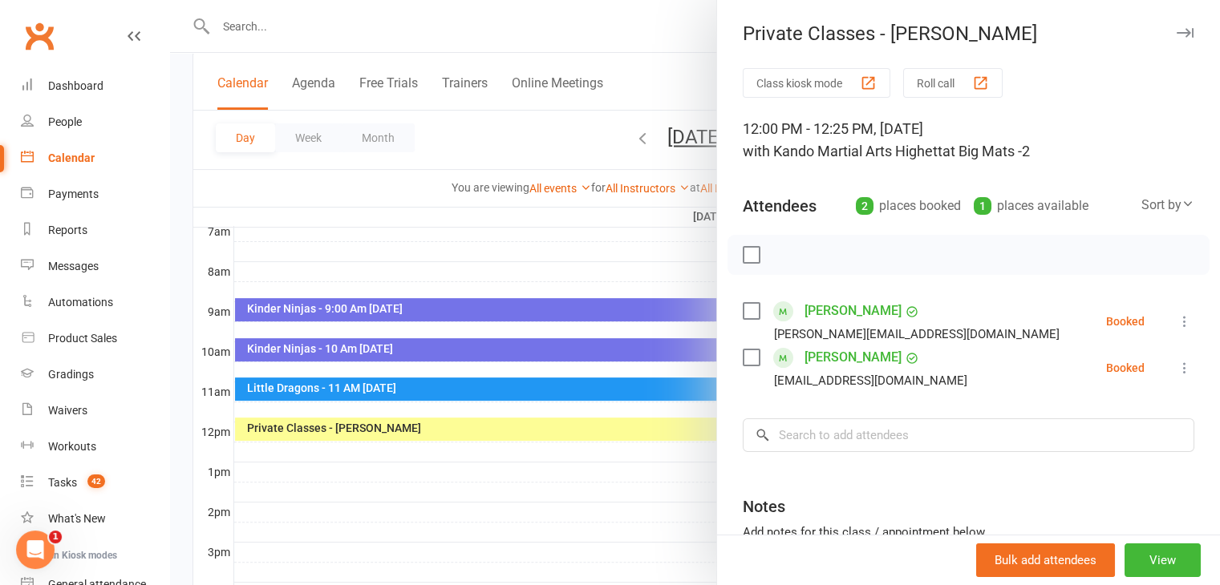
click at [595, 480] on div at bounding box center [695, 292] width 1050 height 585
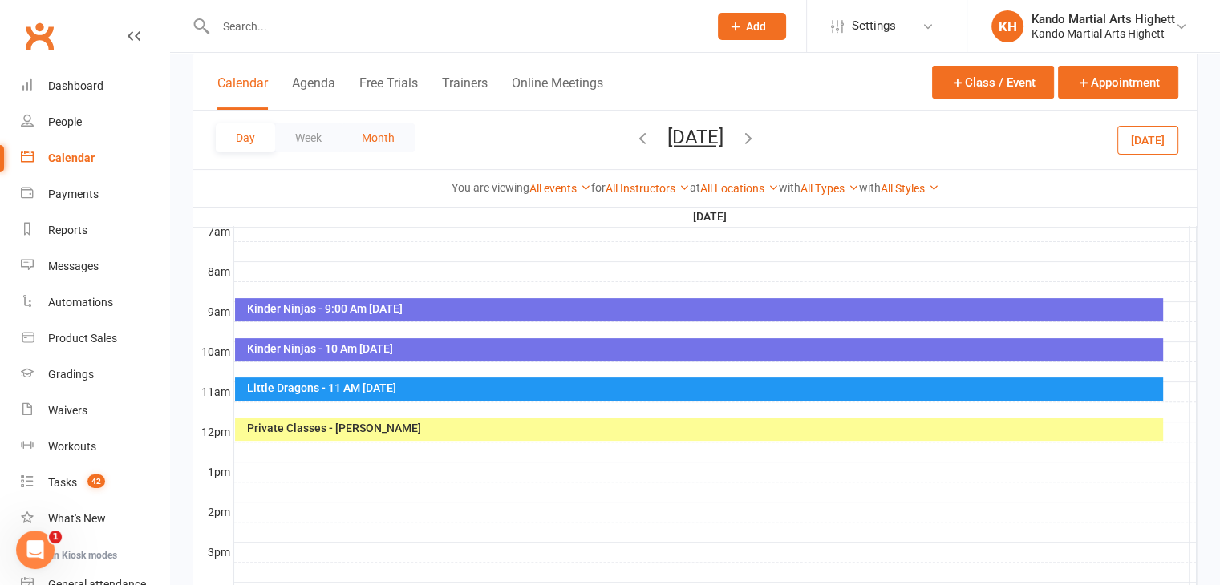
click at [383, 145] on button "Month" at bounding box center [378, 138] width 73 height 29
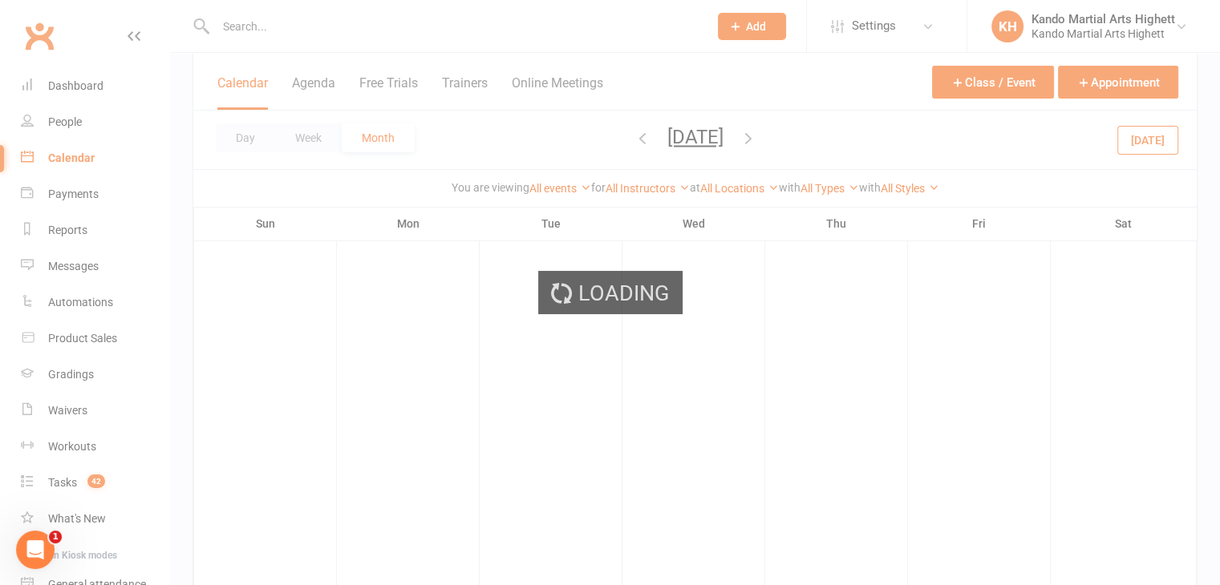
scroll to position [398, 0]
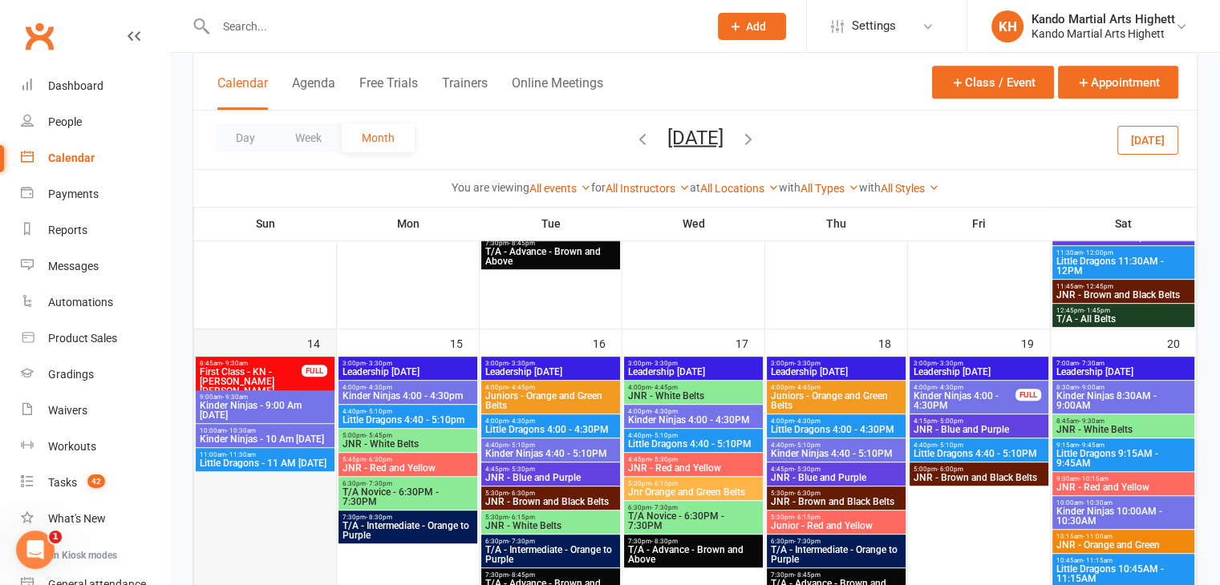
click at [259, 527] on div at bounding box center [265, 526] width 139 height 337
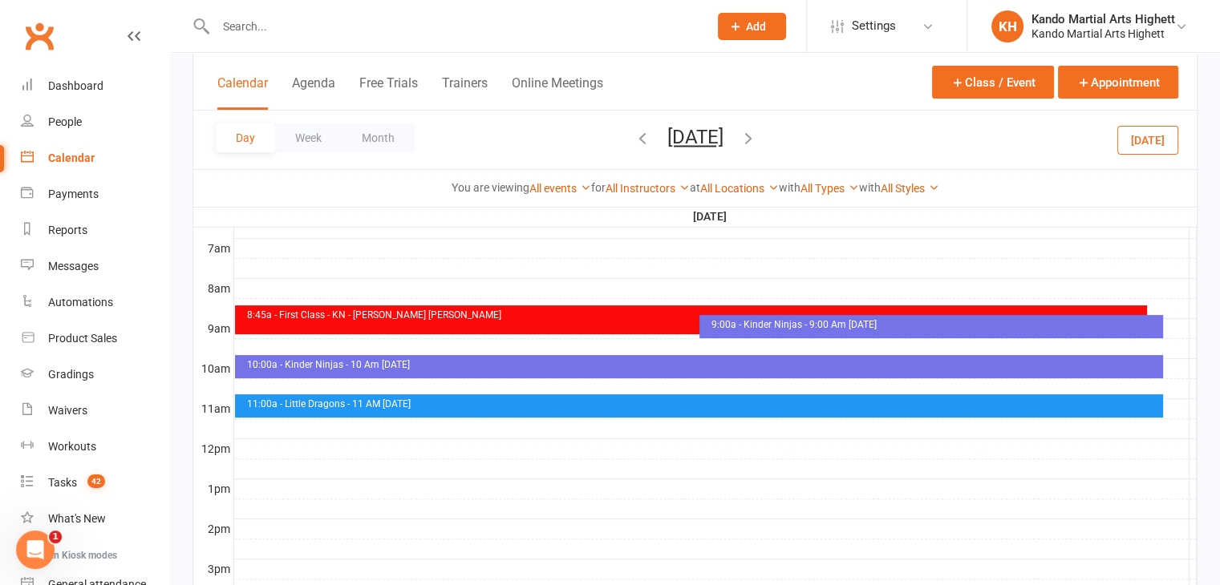
scroll to position [0, 0]
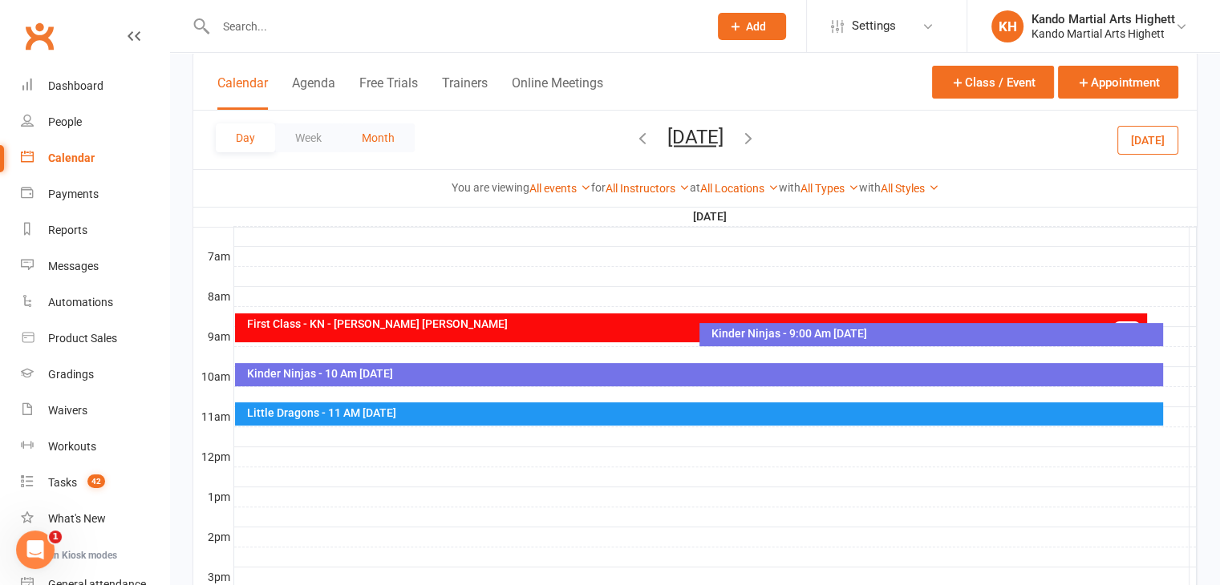
click at [383, 145] on button "Month" at bounding box center [378, 138] width 73 height 29
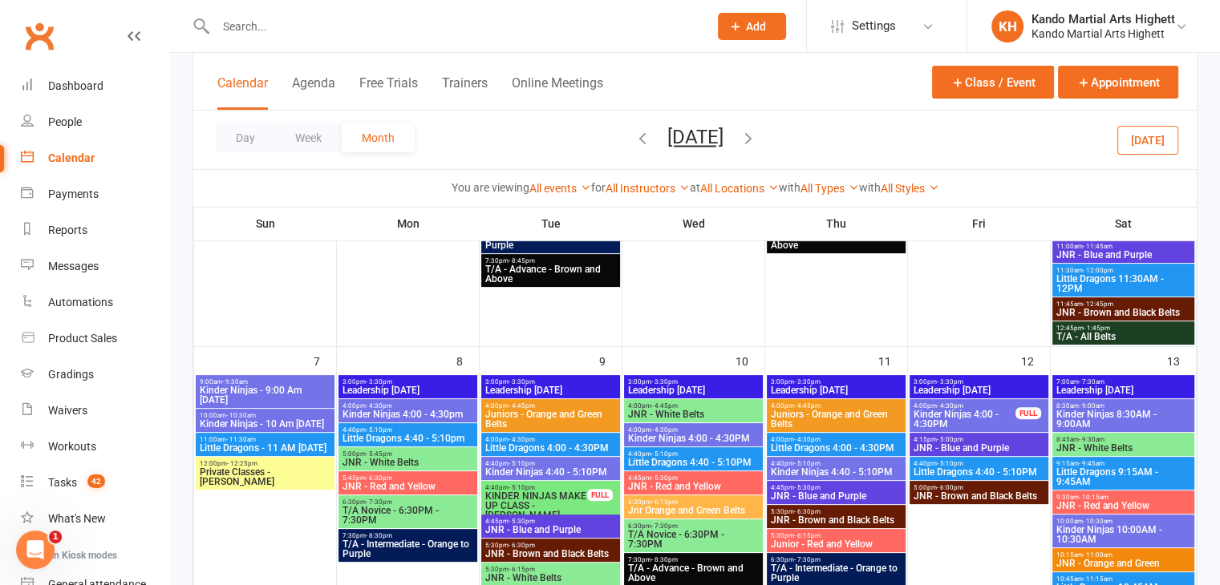
scroll to position [468, 0]
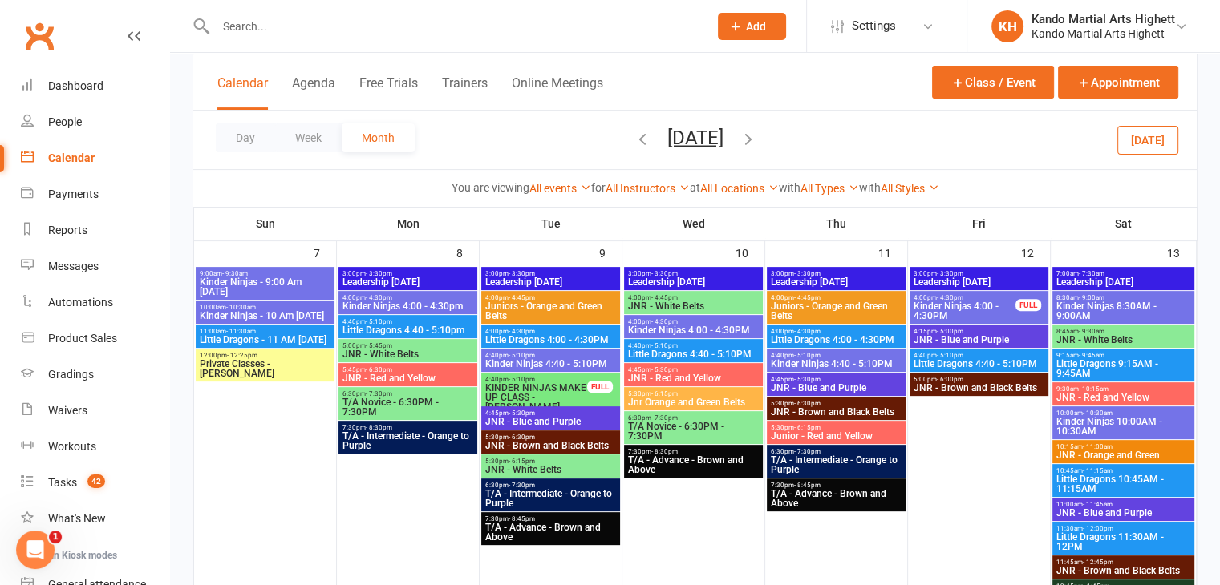
click at [269, 365] on span "Private Classes - Elizabeth Gome" at bounding box center [265, 368] width 132 height 19
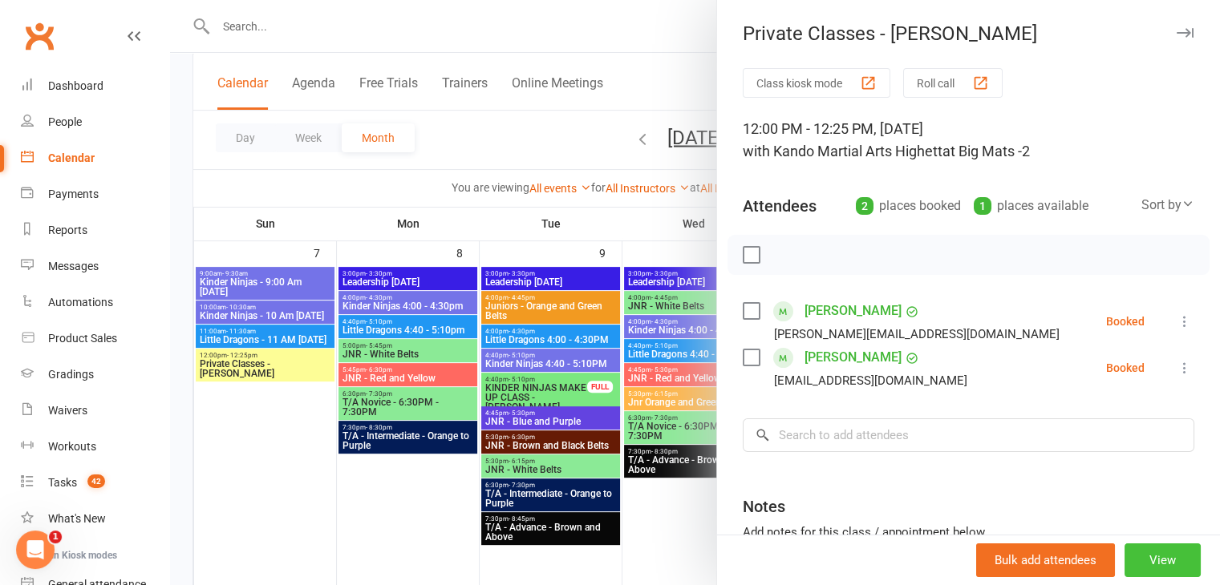
click at [1148, 553] on button "View" at bounding box center [1162, 561] width 76 height 34
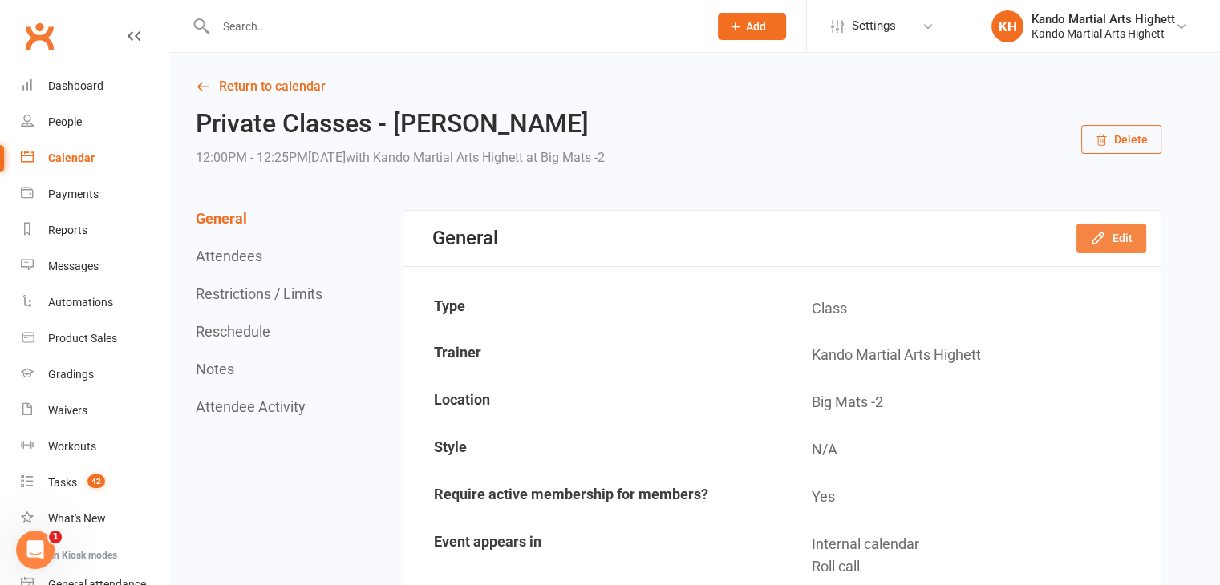
click at [1130, 237] on button "Edit" at bounding box center [1111, 238] width 70 height 29
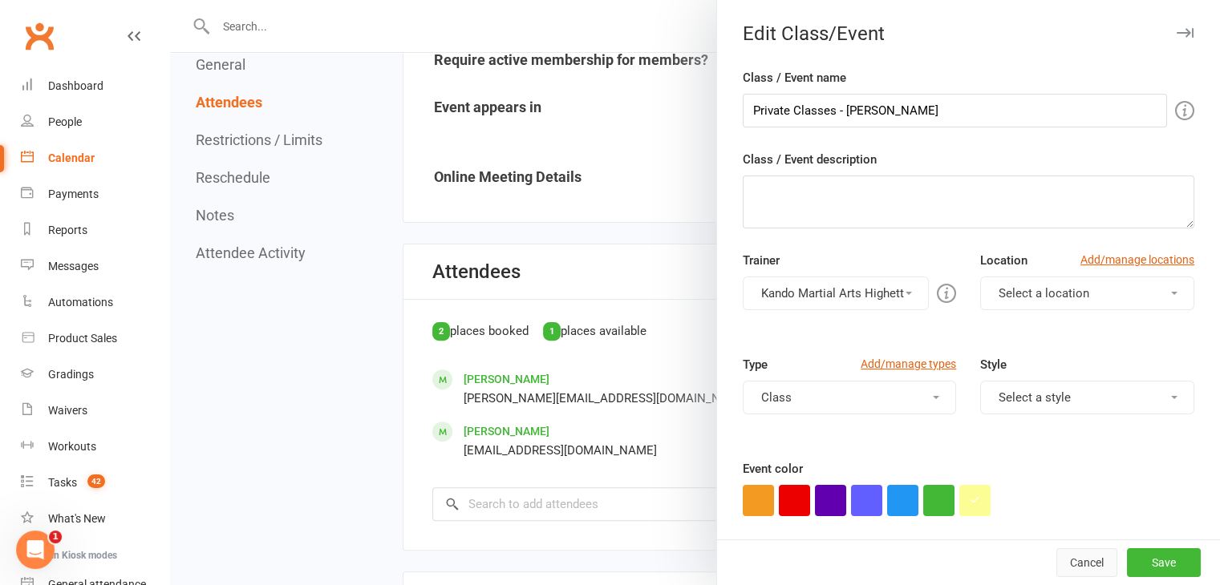
click at [1059, 557] on button "Cancel" at bounding box center [1086, 563] width 61 height 29
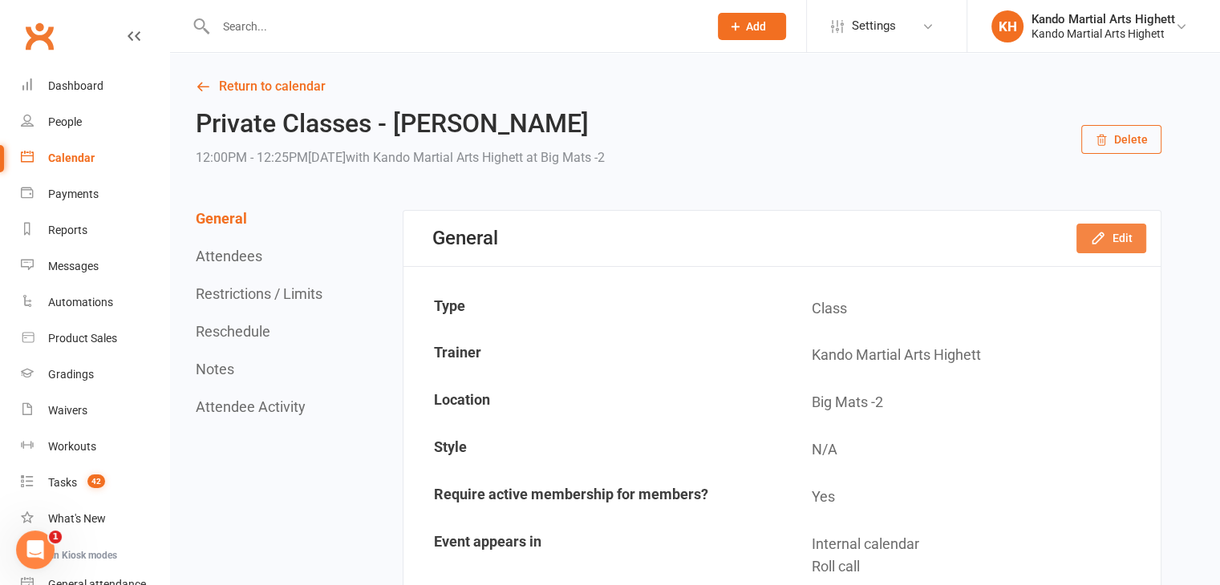
click at [1095, 236] on icon "button" at bounding box center [1098, 238] width 16 height 16
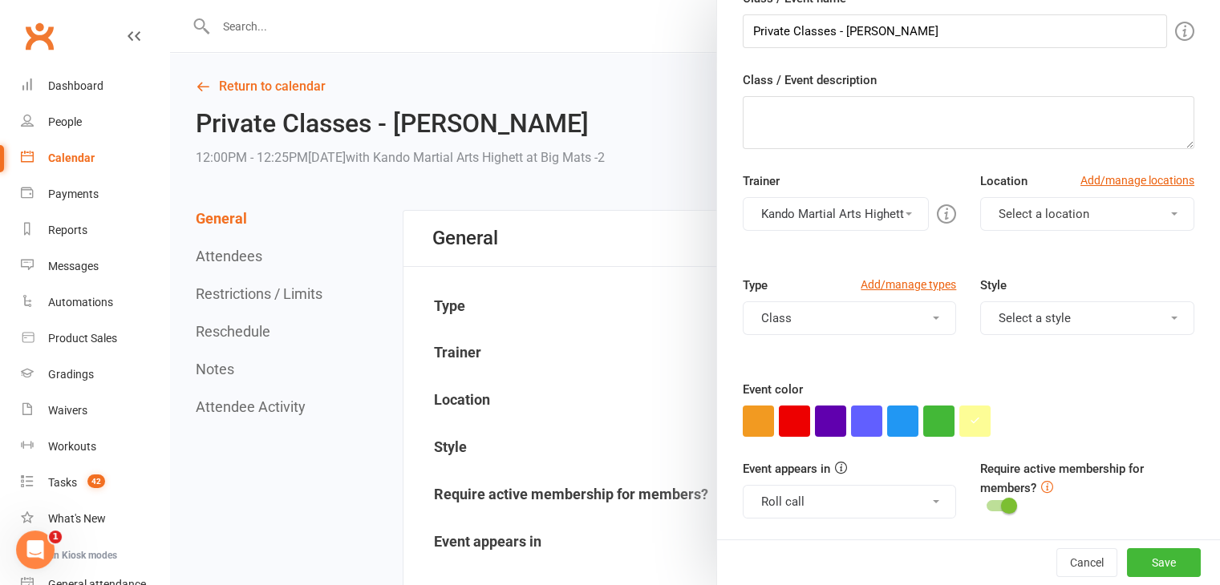
scroll to position [79, 0]
click at [1056, 553] on button "Cancel" at bounding box center [1086, 563] width 61 height 29
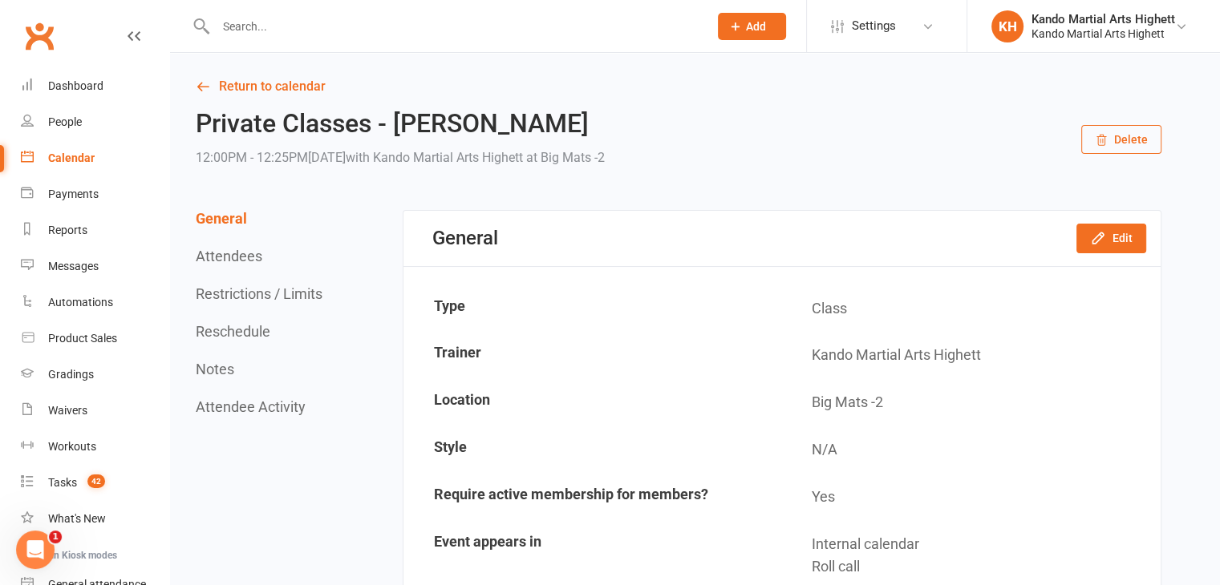
click at [1129, 133] on button "Delete" at bounding box center [1121, 139] width 80 height 29
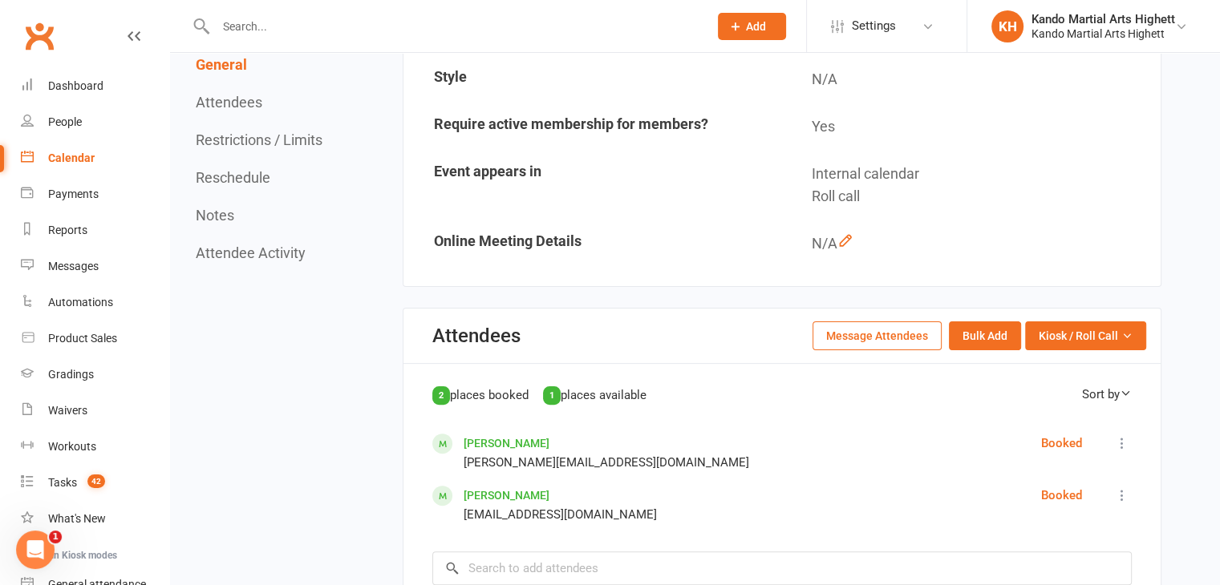
scroll to position [387, 0]
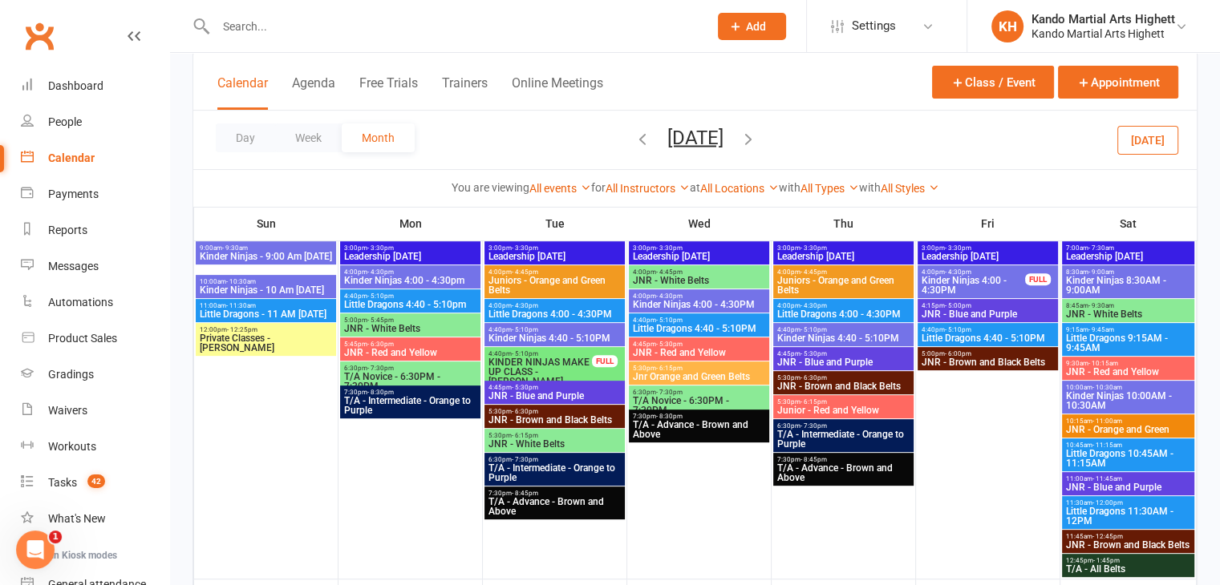
scroll to position [493, 0]
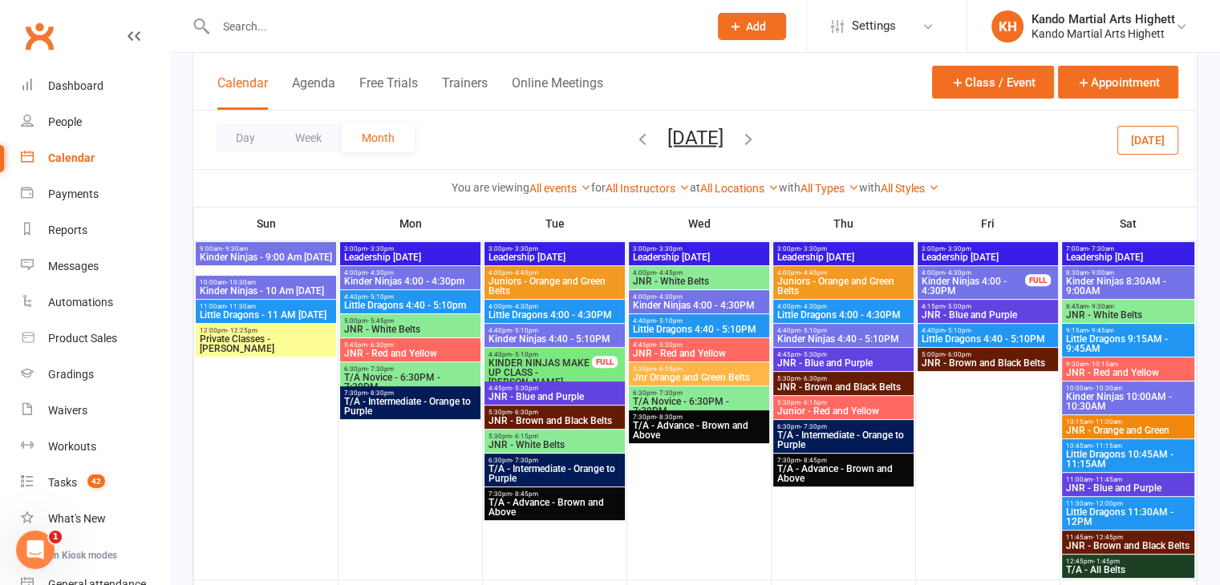
click at [290, 334] on span "Private Classes - Elizabeth Gome" at bounding box center [266, 343] width 134 height 19
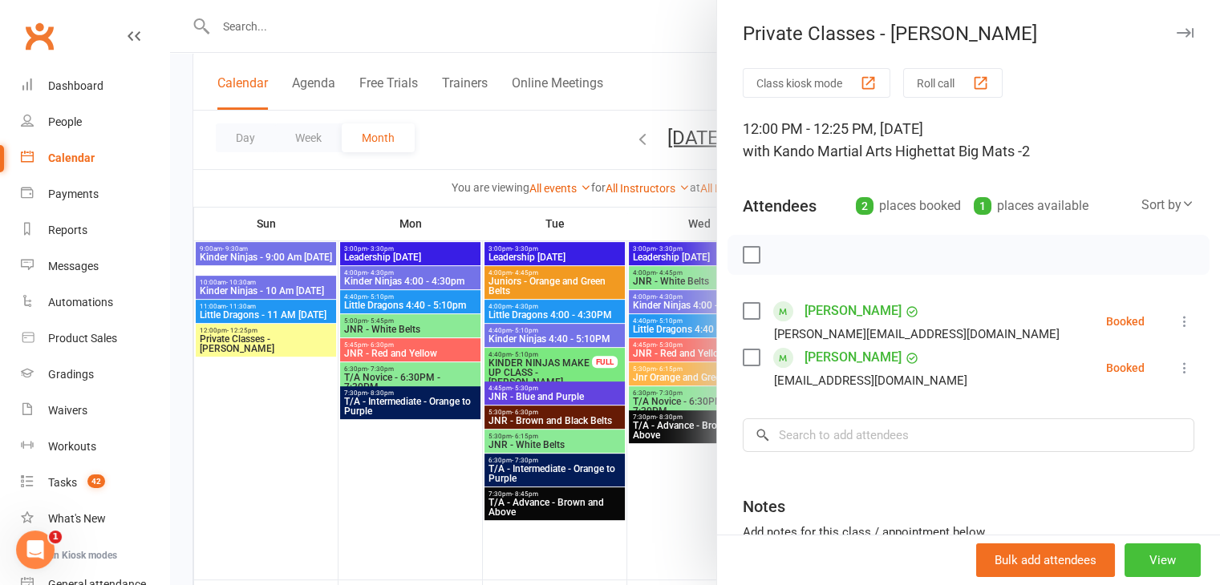
click at [1160, 544] on button "View" at bounding box center [1162, 561] width 76 height 34
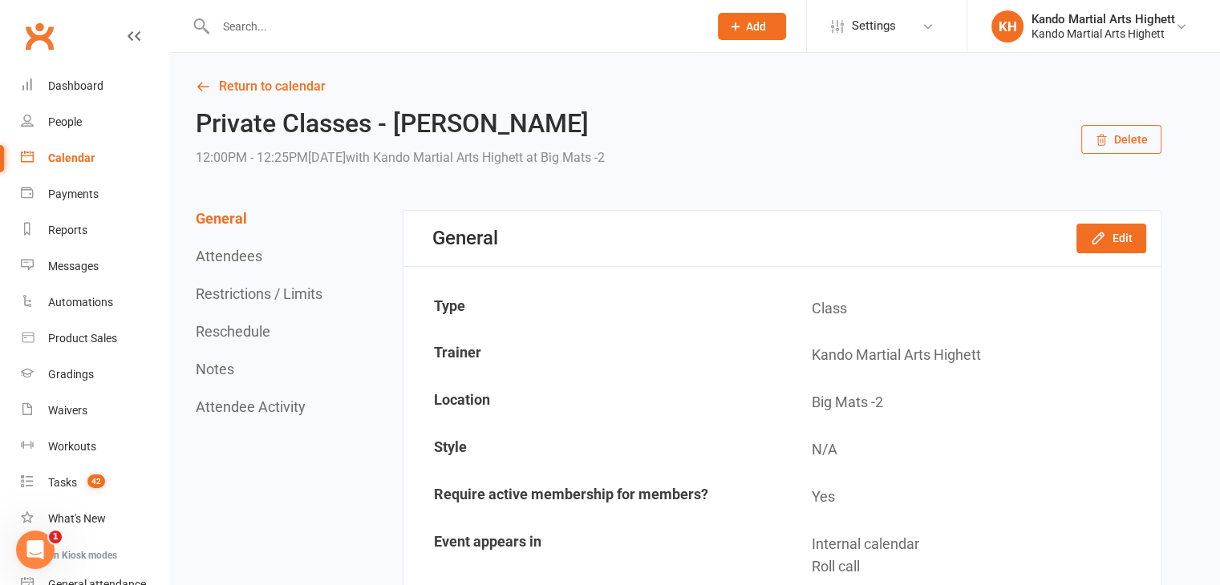
click at [1145, 141] on button "Delete" at bounding box center [1121, 139] width 80 height 29
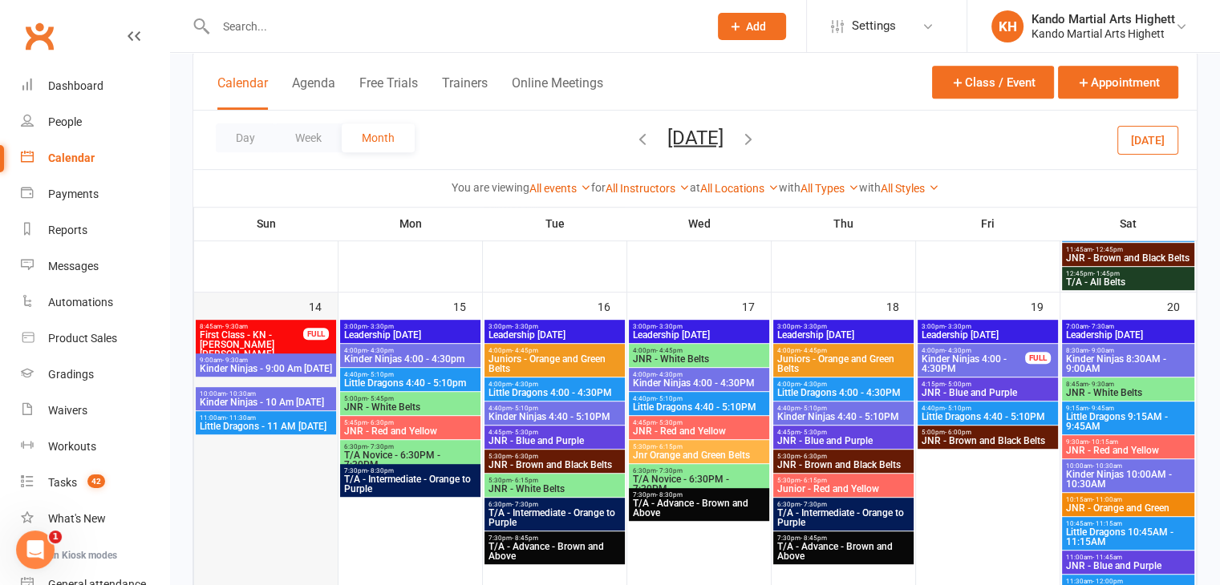
click at [263, 502] on div at bounding box center [266, 489] width 140 height 337
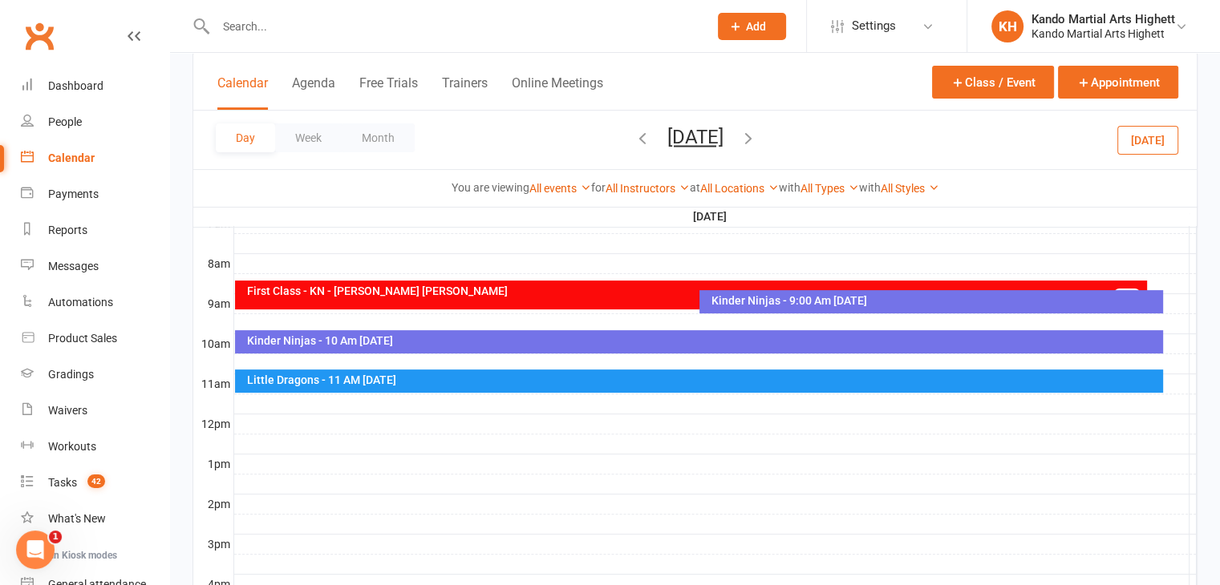
scroll to position [480, 0]
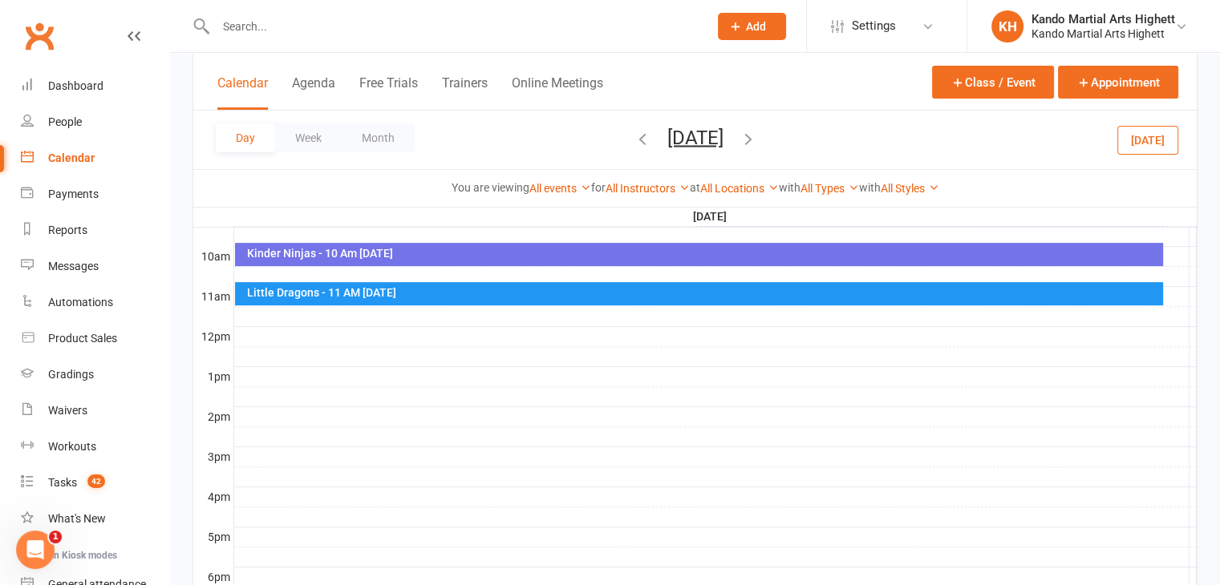
click at [834, 328] on div at bounding box center [715, 336] width 962 height 19
click at [829, 281] on div "Add Appointment Add Event" at bounding box center [842, 302] width 115 height 53
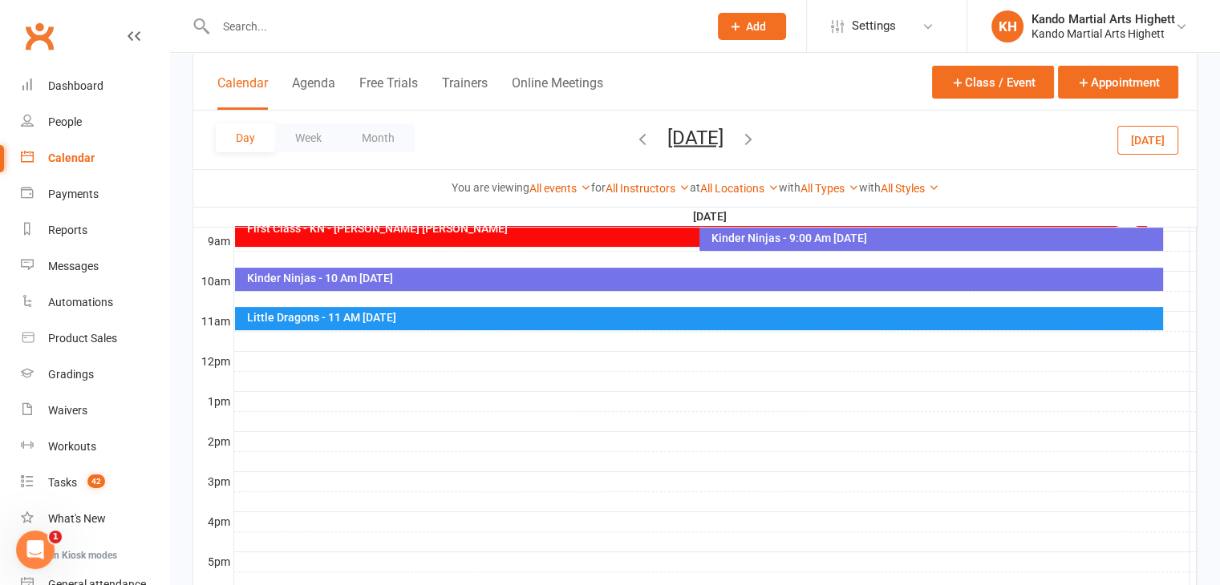
click at [714, 341] on div at bounding box center [715, 341] width 962 height 19
click at [719, 302] on button "Add Appointment" at bounding box center [722, 305] width 93 height 19
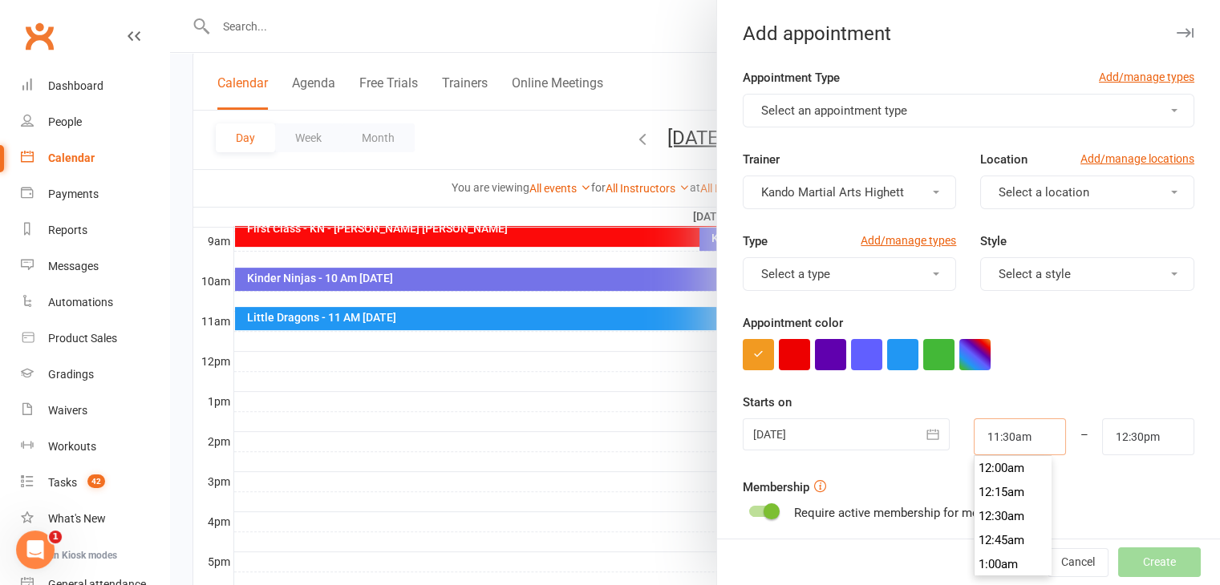
click at [1023, 447] on input "11:30am" at bounding box center [1020, 437] width 92 height 37
type input "12:00pm"
click at [982, 537] on li "12:00pm" at bounding box center [1012, 540] width 77 height 24
click at [917, 119] on button "Select an appointment type" at bounding box center [969, 111] width 452 height 34
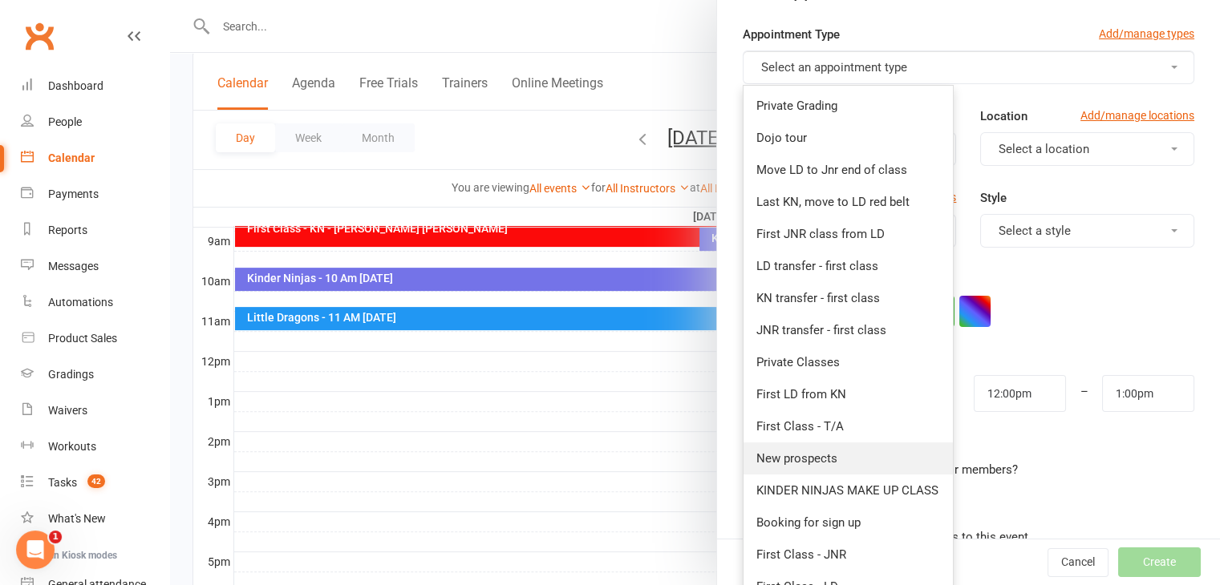
scroll to position [38, 0]
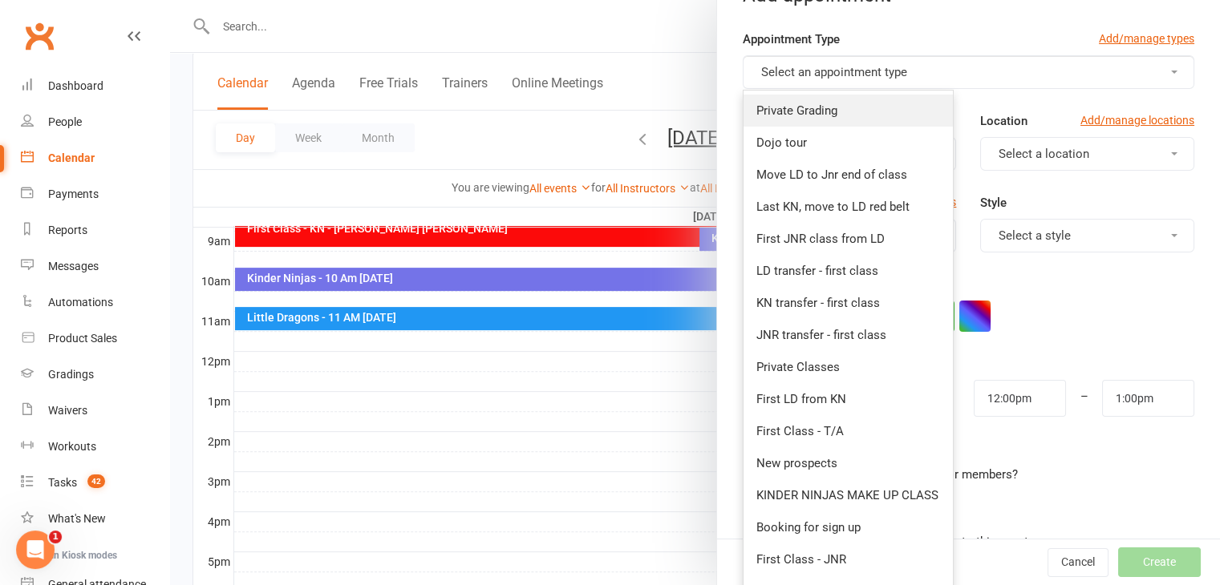
click at [850, 102] on link "Private Grading" at bounding box center [847, 111] width 209 height 32
type input "12:30pm"
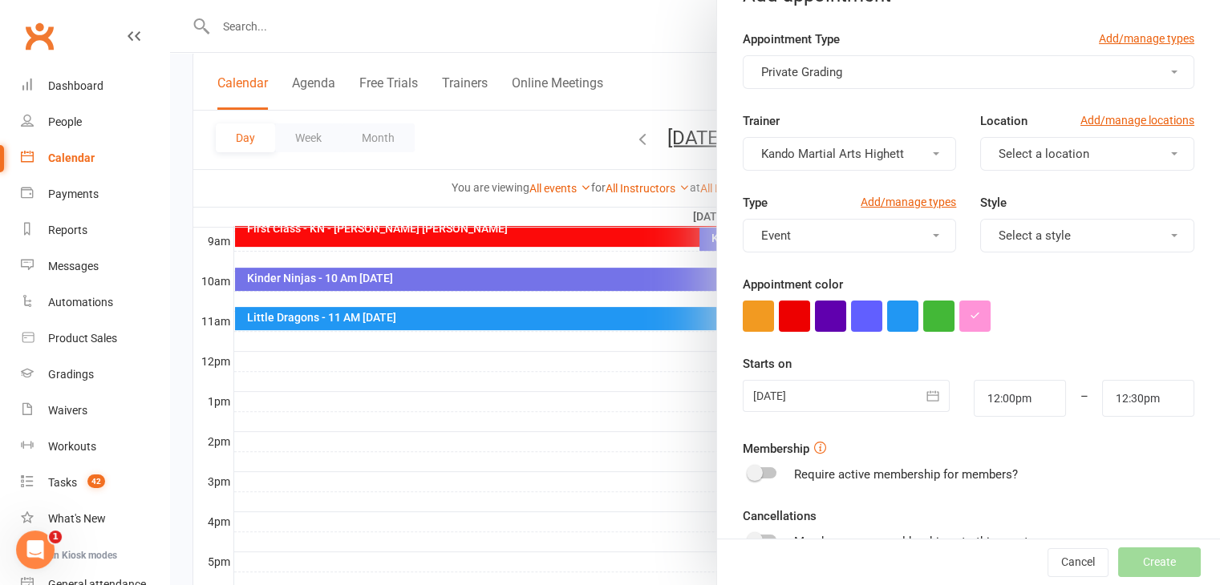
scroll to position [247, 0]
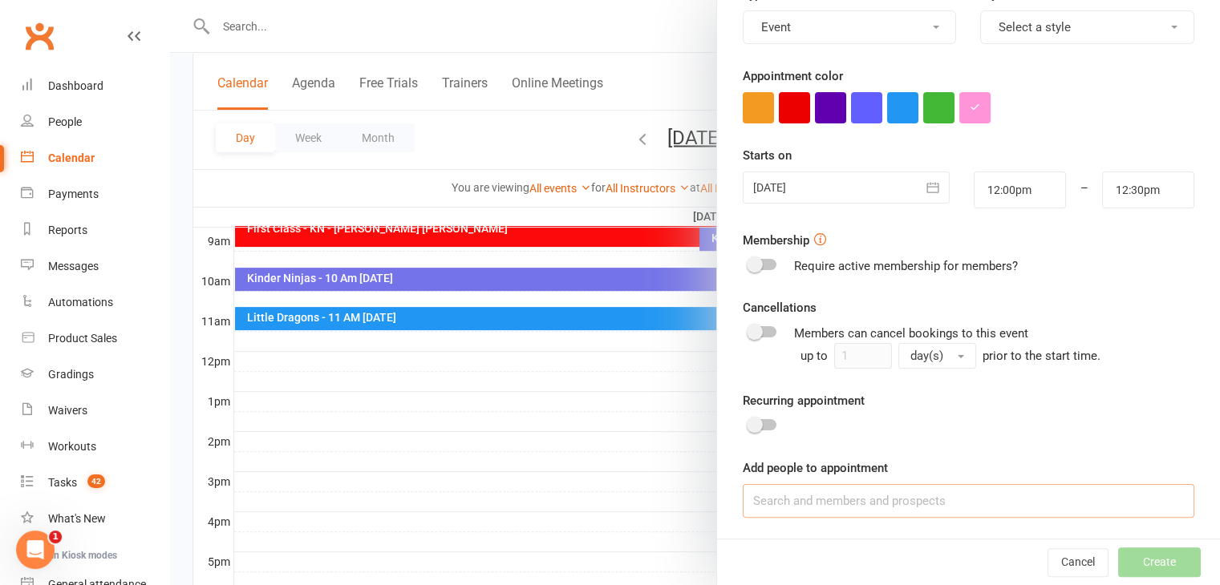
click at [1011, 490] on input at bounding box center [969, 501] width 452 height 34
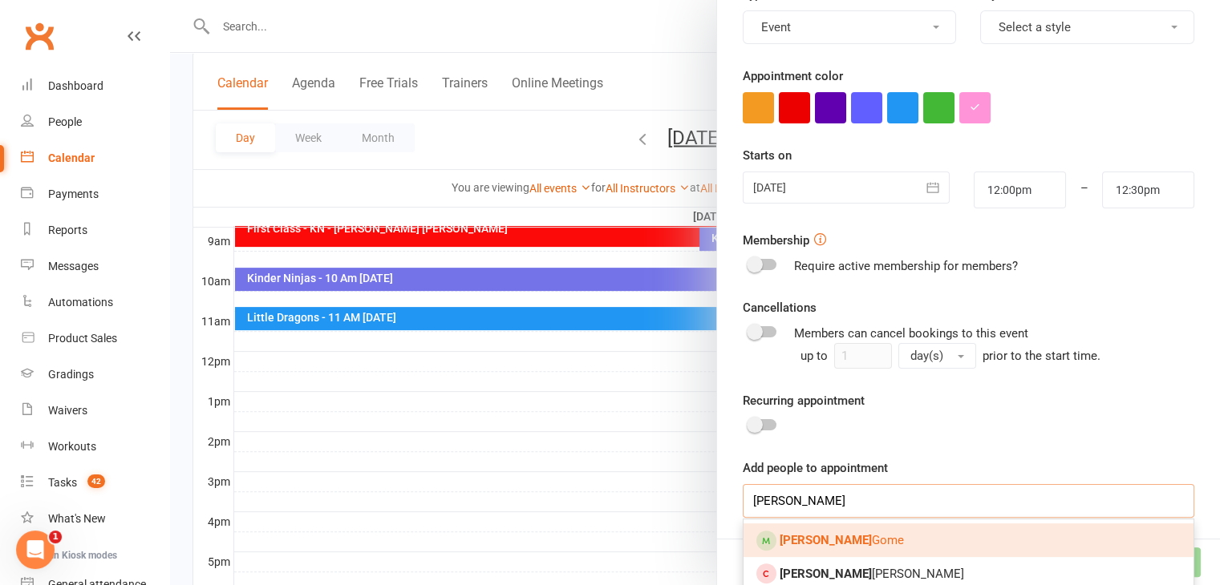
type input "[PERSON_NAME]"
click at [879, 536] on link "Elizabeth Gome" at bounding box center [968, 541] width 450 height 34
type input "tara"
click at [880, 533] on link "Tara Walker" at bounding box center [968, 541] width 450 height 34
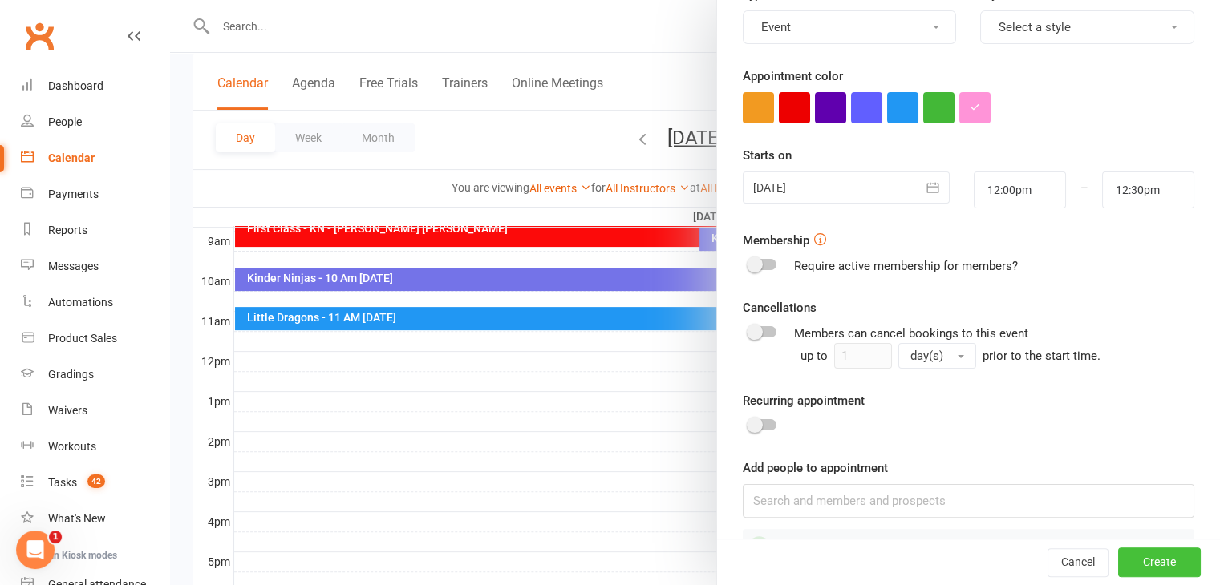
click at [1148, 564] on button "Create" at bounding box center [1159, 563] width 83 height 29
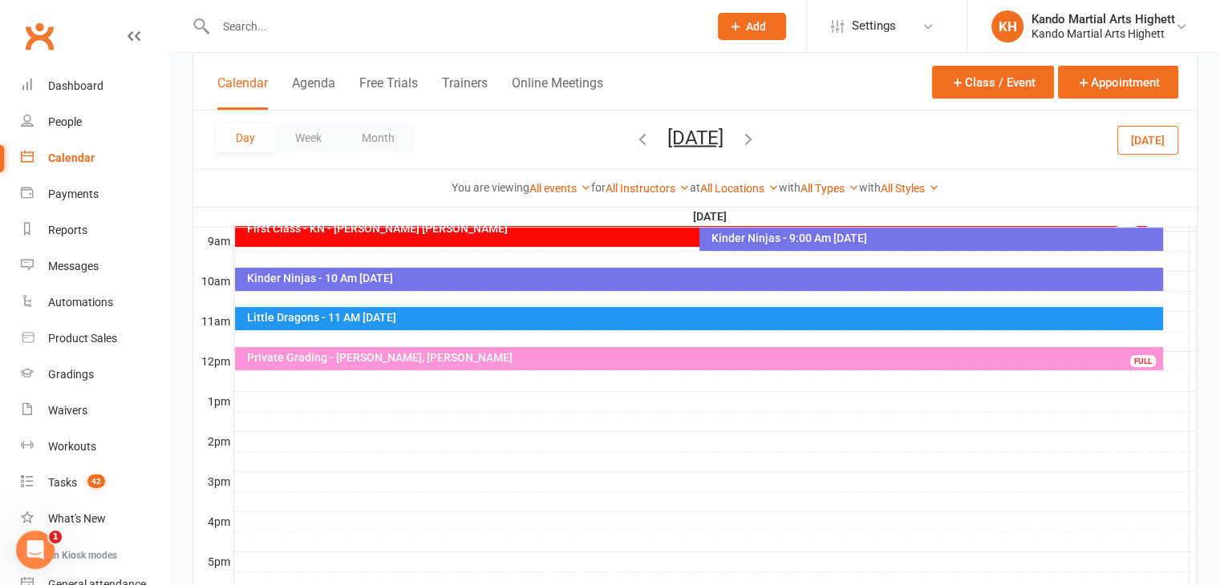
click at [366, 366] on div "Private Grading - Elizabeth Gome, Tara Walker FULL" at bounding box center [699, 358] width 928 height 23
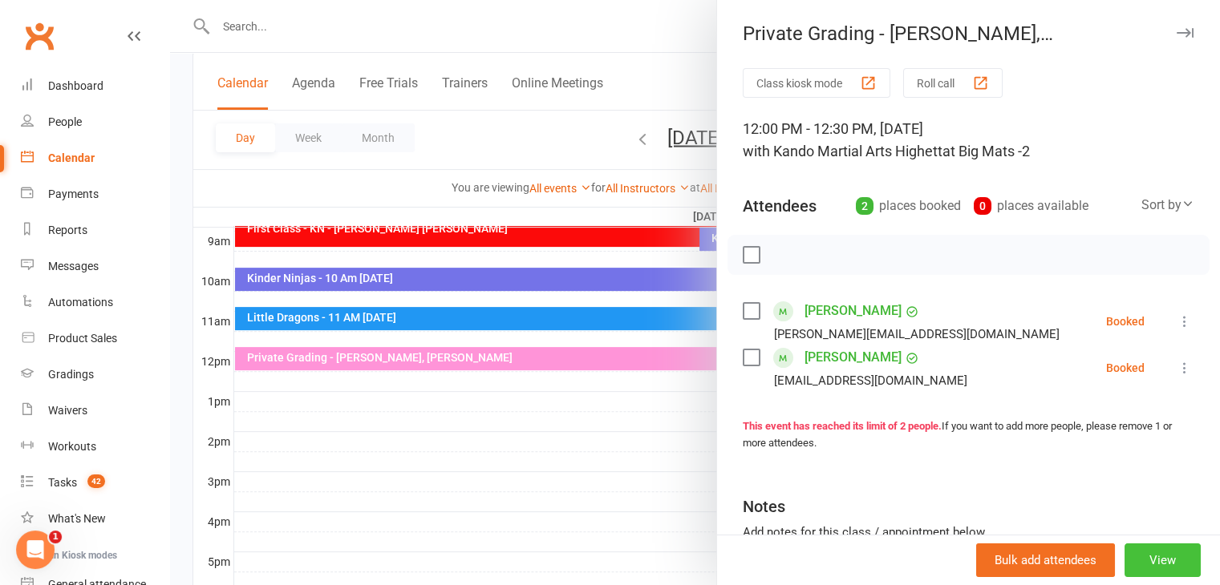
click at [1145, 561] on button "View" at bounding box center [1162, 561] width 76 height 34
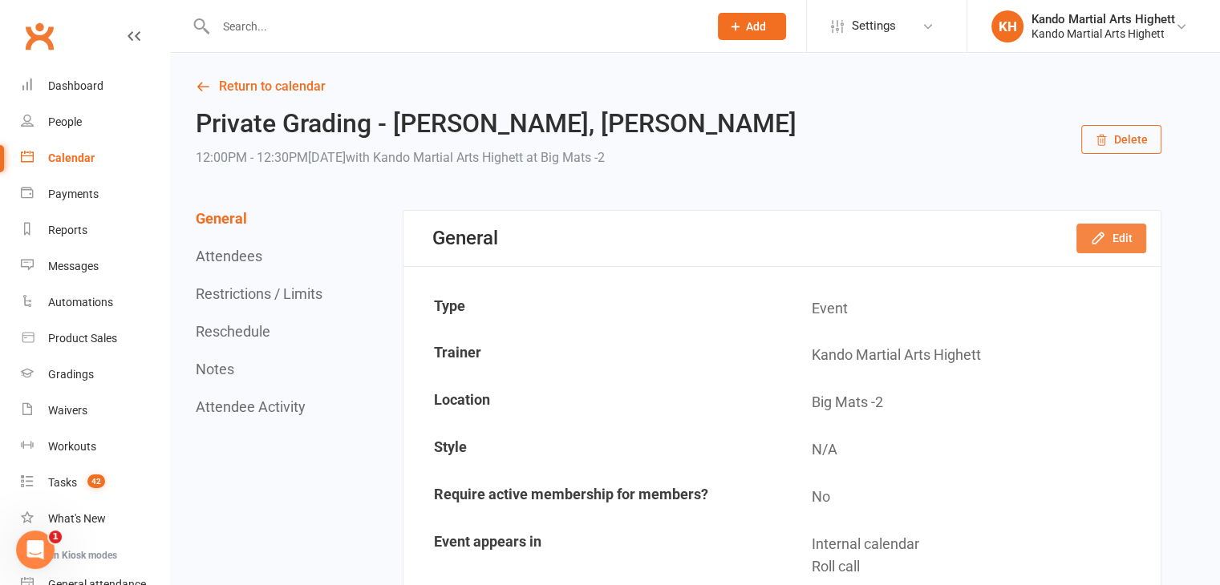
click at [1095, 249] on button "Edit" at bounding box center [1111, 238] width 70 height 29
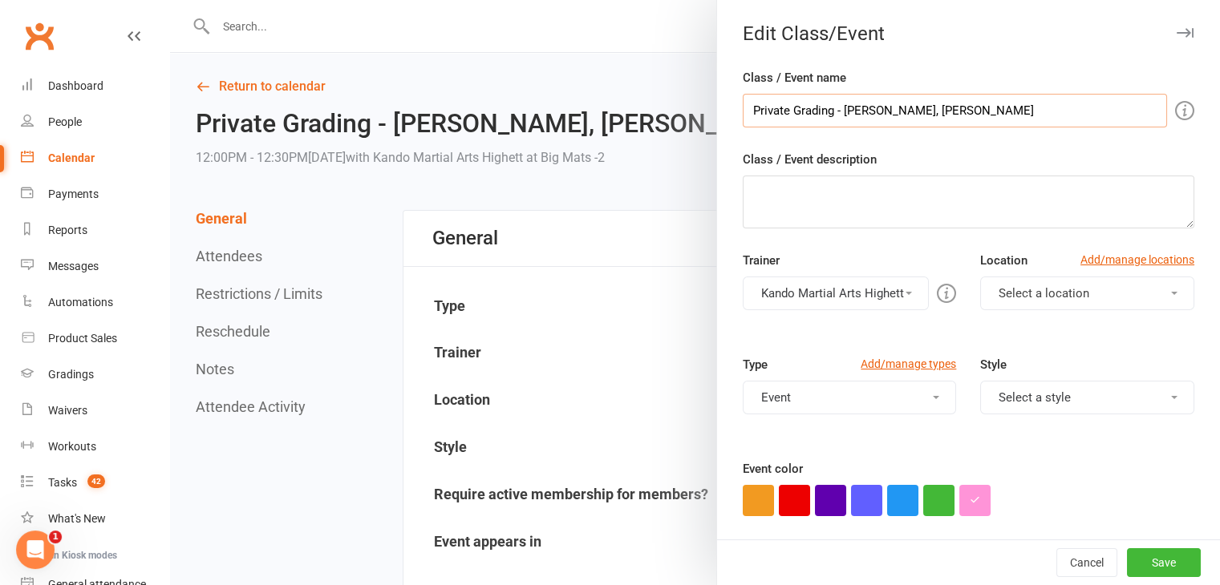
click at [944, 110] on input "Private Grading - Elizabeth Gome, Tara Walker" at bounding box center [955, 111] width 424 height 34
click at [825, 108] on input "Private Grading - Elizabeth Gome, Tara Walker" at bounding box center [955, 111] width 424 height 34
click at [792, 110] on input "Private Grading - Elizabeth Gome, Tara Walker" at bounding box center [955, 111] width 424 height 34
type input "Private Class - Elizabeth Gome, Tara Walker"
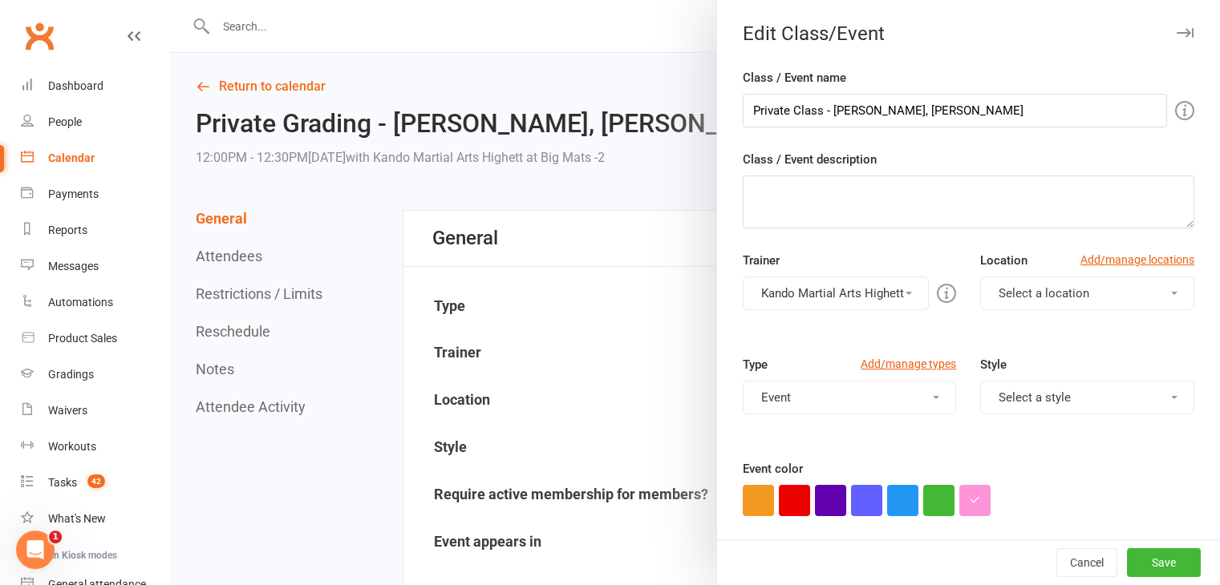
click at [980, 277] on button "Select a location" at bounding box center [1087, 294] width 214 height 34
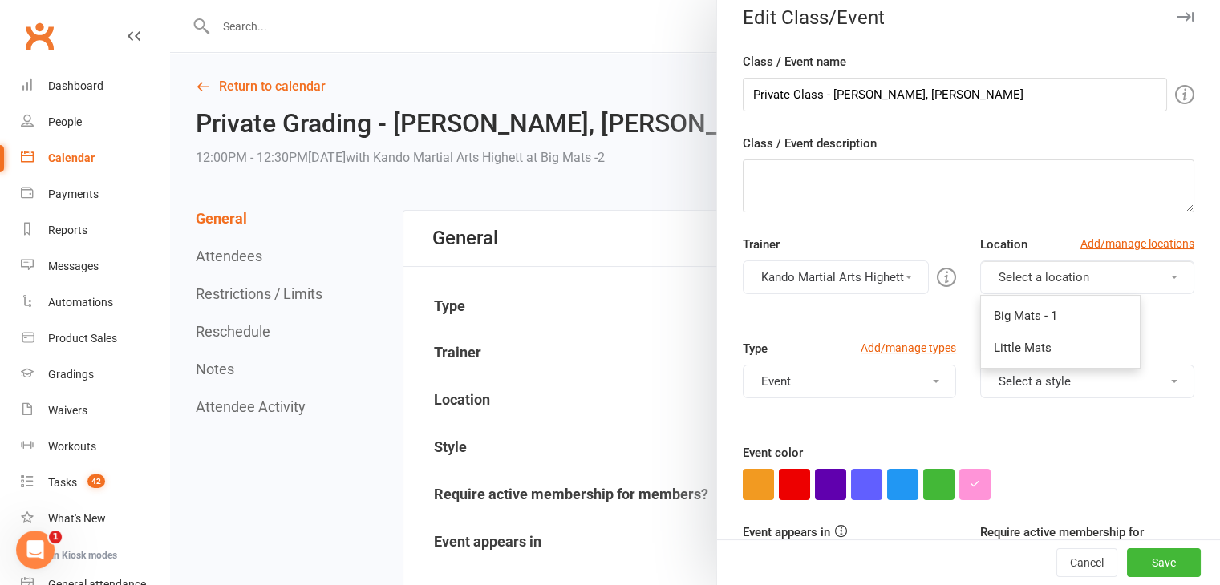
scroll to position [79, 0]
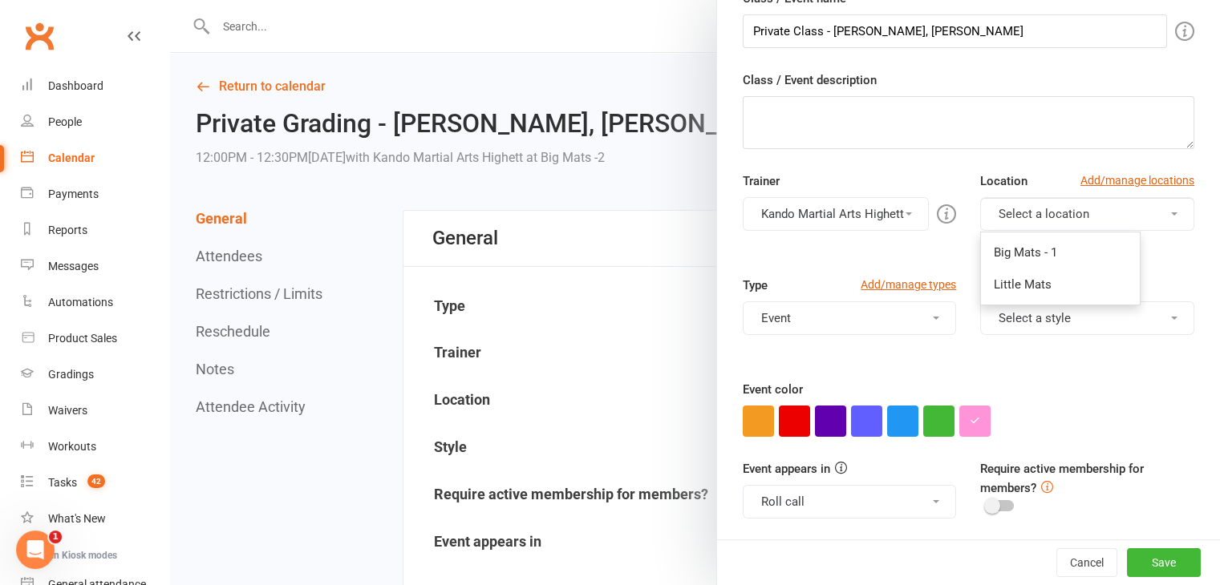
click at [938, 201] on div "Kando Martial Arts Highett Kando Martial Arts Highett Leah Georgiou David Barlo…" at bounding box center [850, 214] width 214 height 34
click at [924, 147] on textarea "Class / Event description" at bounding box center [969, 122] width 452 height 53
click at [1156, 566] on button "Save" at bounding box center [1164, 563] width 74 height 29
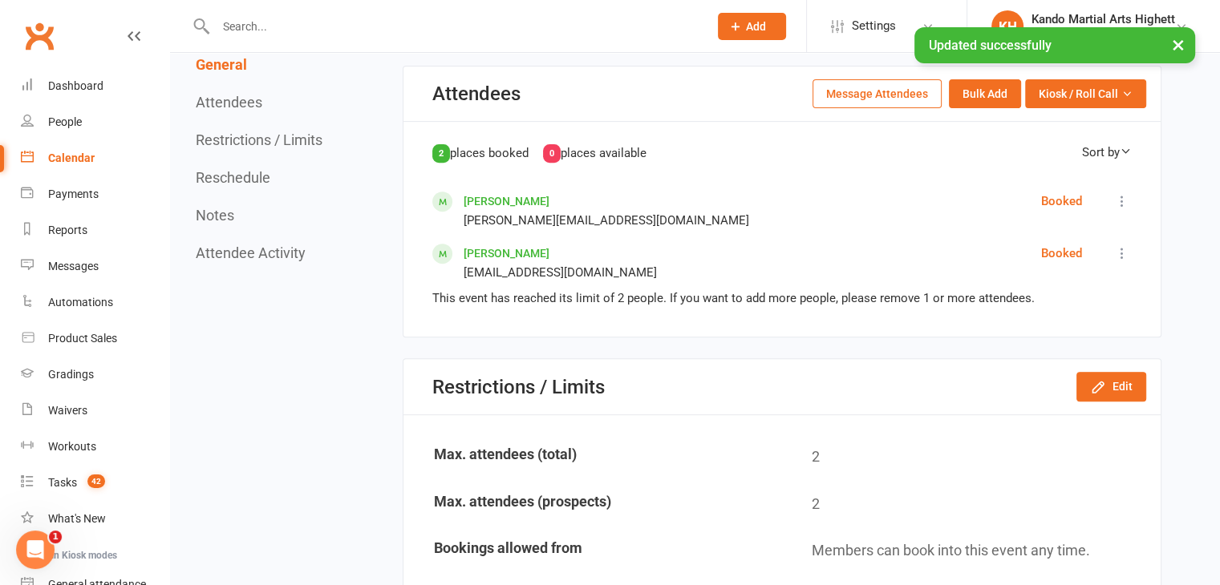
scroll to position [738, 0]
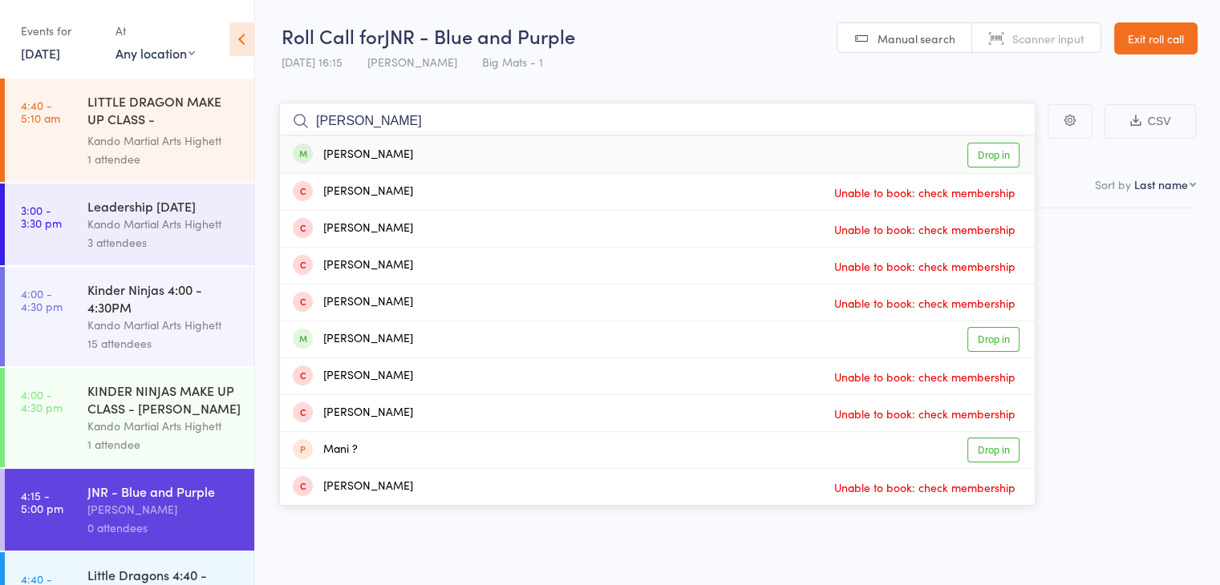
type input "[PERSON_NAME]"
click at [616, 153] on div "[PERSON_NAME] Drop in" at bounding box center [657, 154] width 755 height 37
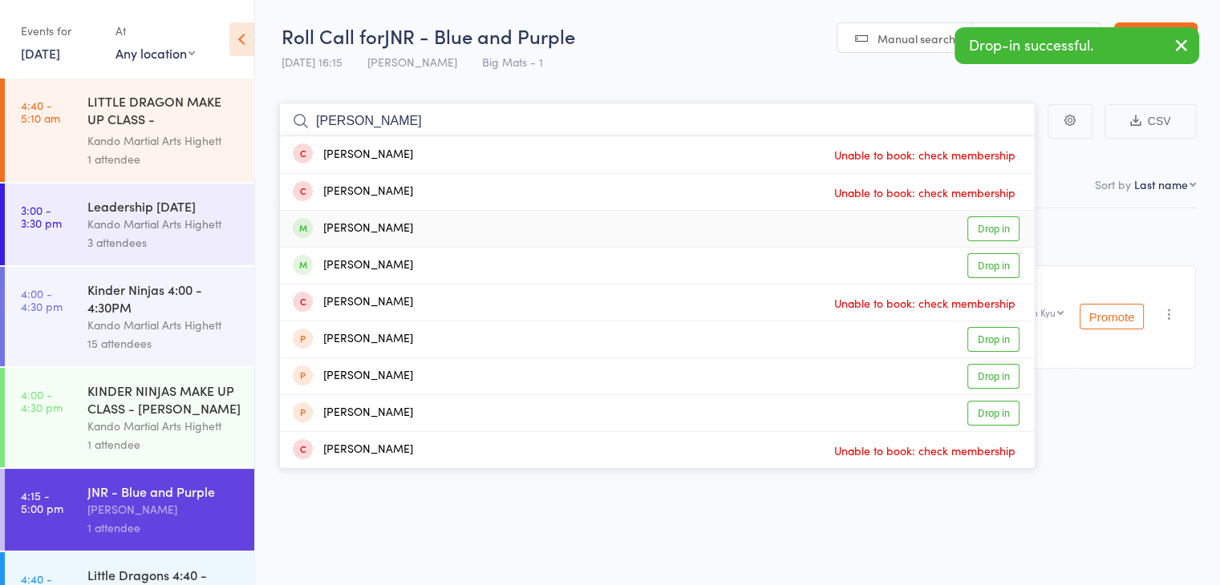
type input "[PERSON_NAME]"
click at [631, 219] on div "[PERSON_NAME] Drop in" at bounding box center [657, 229] width 755 height 36
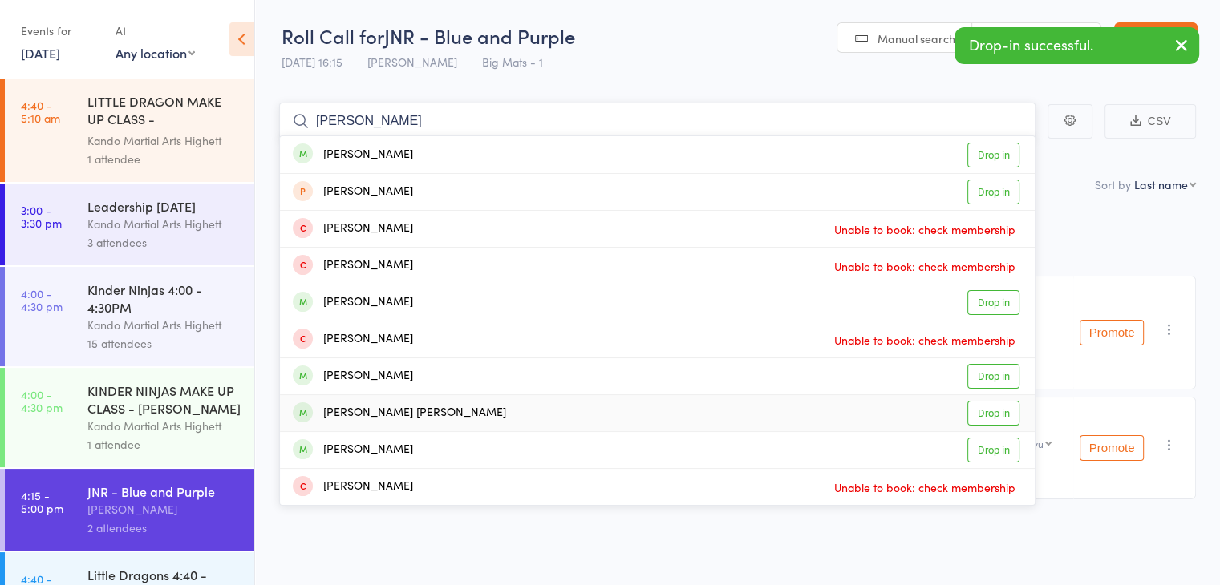
type input "[PERSON_NAME]"
click at [670, 410] on div "[PERSON_NAME] [PERSON_NAME] Drop in" at bounding box center [657, 413] width 755 height 36
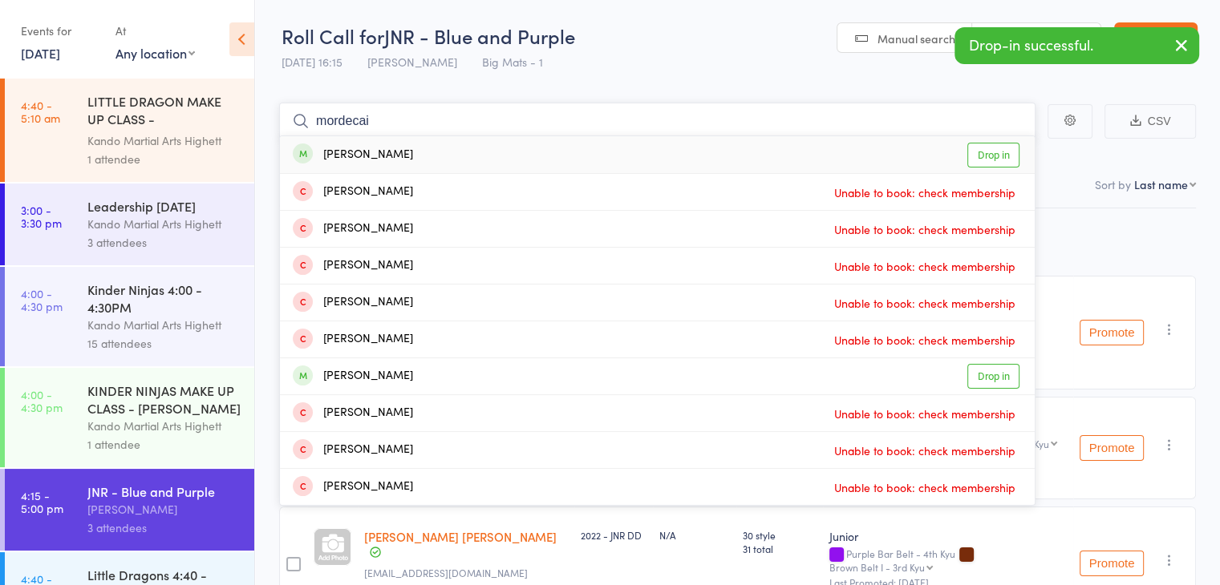
type input "mordecai"
click at [485, 148] on div "[PERSON_NAME] Drop in" at bounding box center [657, 154] width 755 height 37
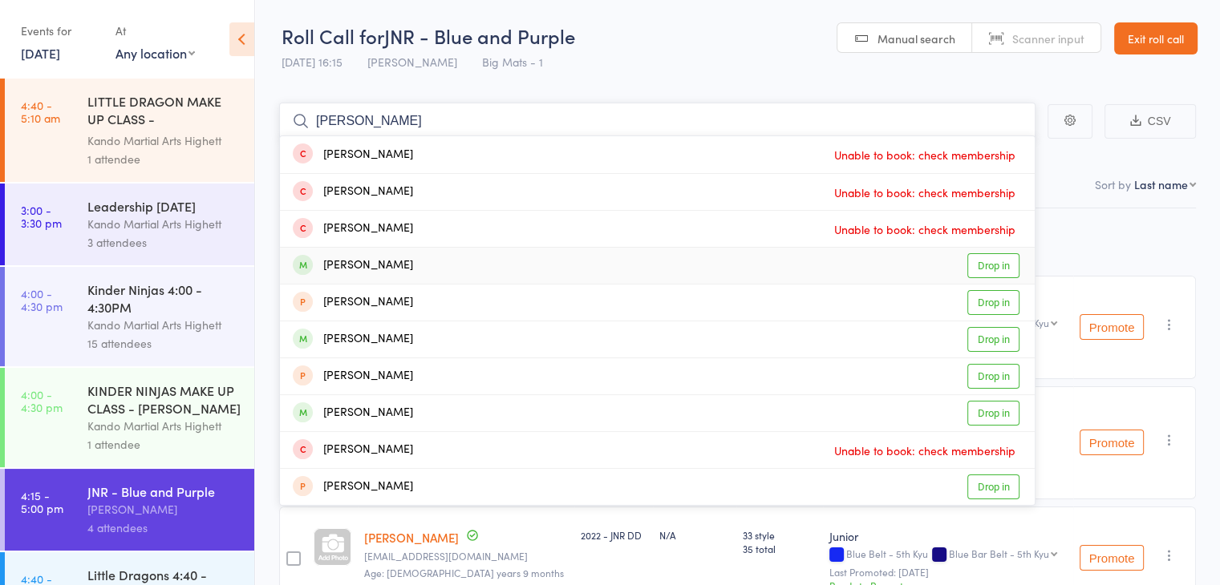
type input "[PERSON_NAME]"
click at [435, 261] on div "[PERSON_NAME] Drop in" at bounding box center [657, 266] width 755 height 36
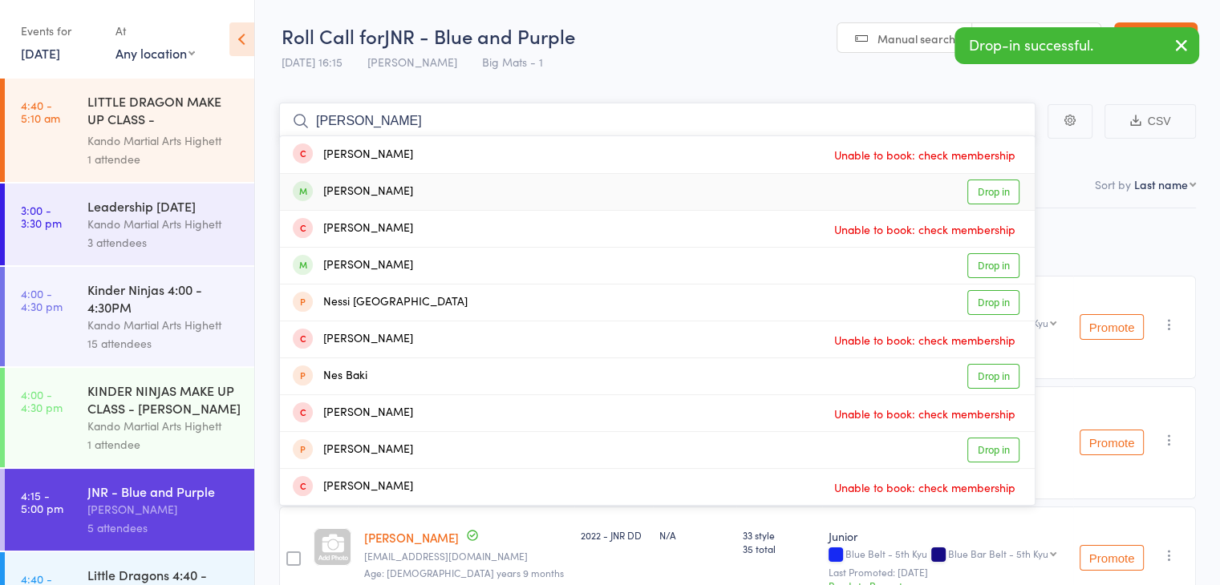
type input "neil"
click at [396, 196] on div "Neil Parikh Drop in" at bounding box center [657, 192] width 755 height 36
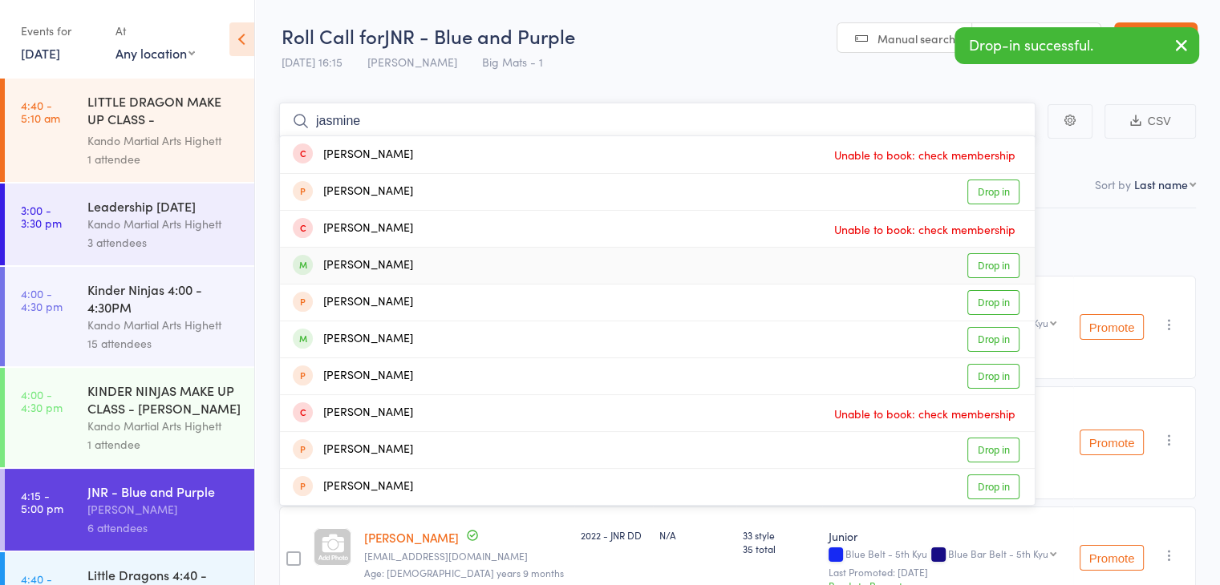
type input "jasmine"
click at [433, 269] on div "Jasmine Parikh Drop in" at bounding box center [657, 266] width 755 height 36
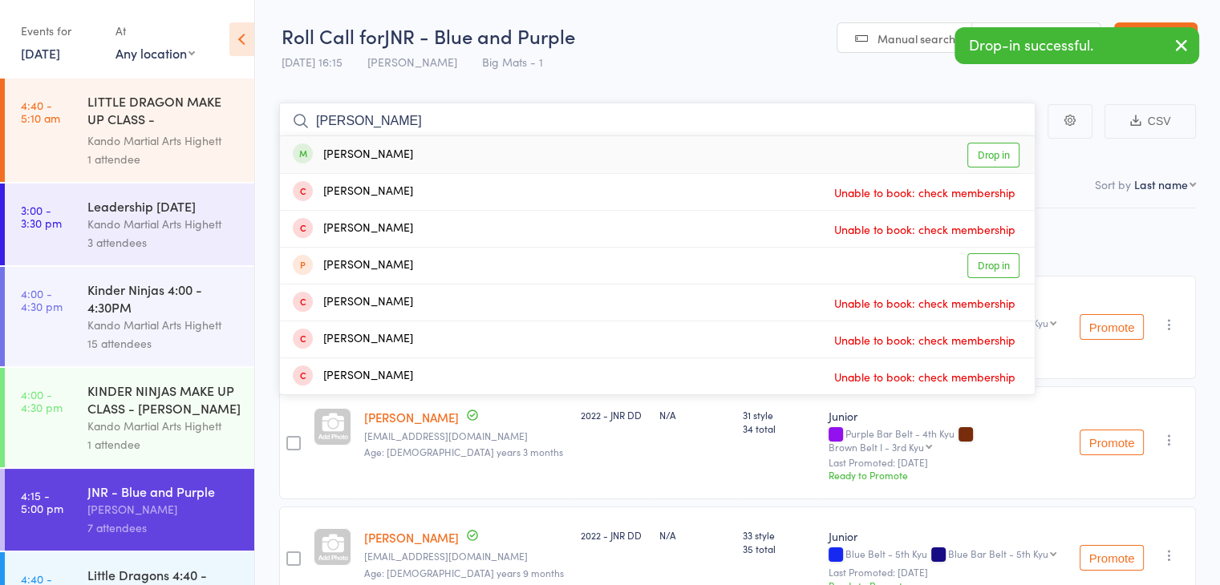
type input "avish"
click at [413, 158] on div "[PERSON_NAME]" at bounding box center [353, 155] width 120 height 18
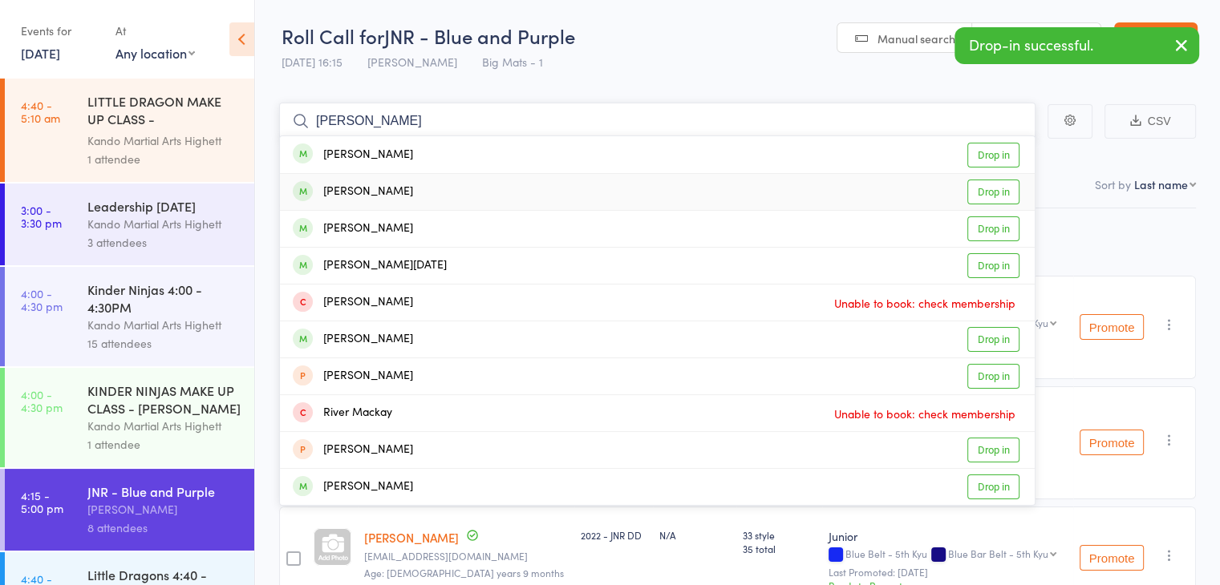
type input "mackenzie"
click at [452, 184] on div "Mackenzie Johnson Drop in" at bounding box center [657, 192] width 755 height 36
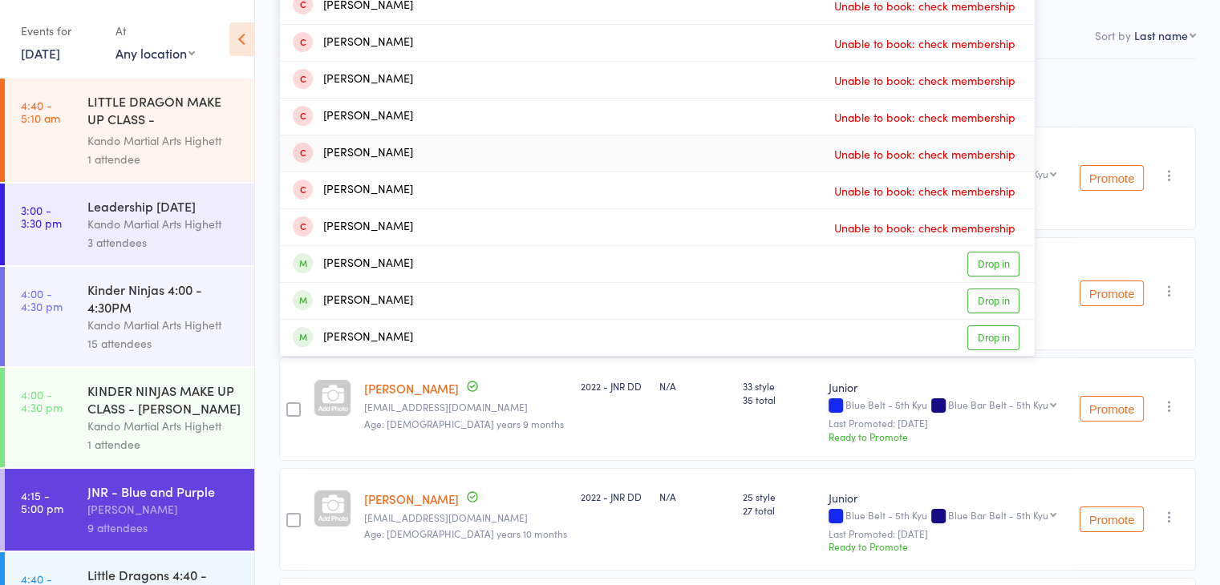
scroll to position [152, 0]
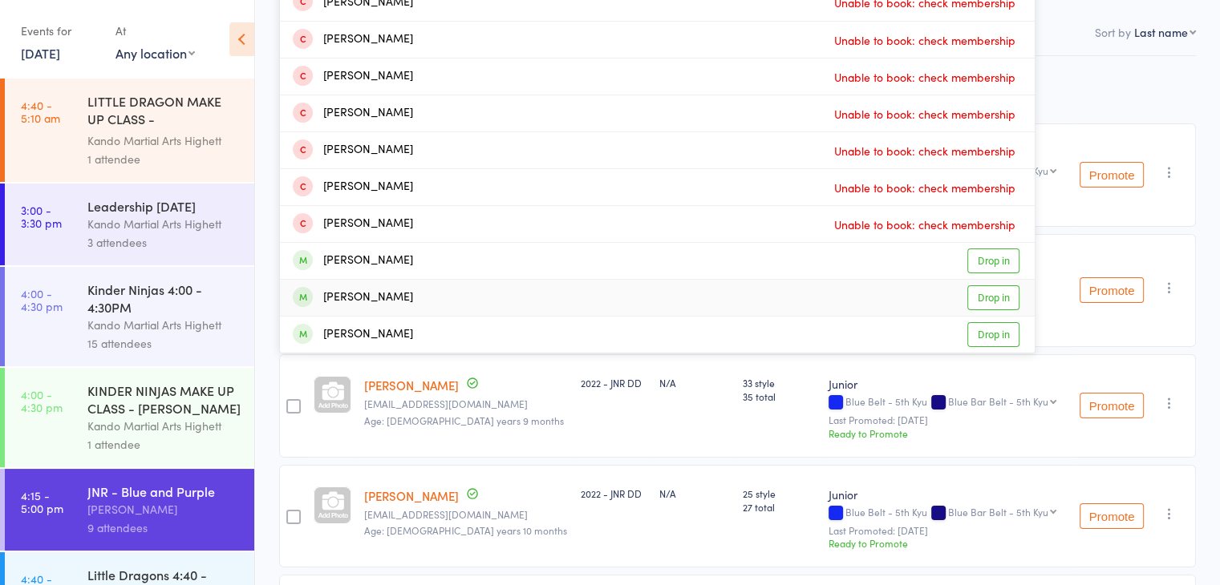
type input "daniel"
click at [429, 294] on div "Daniel Curran Drop in" at bounding box center [657, 298] width 755 height 36
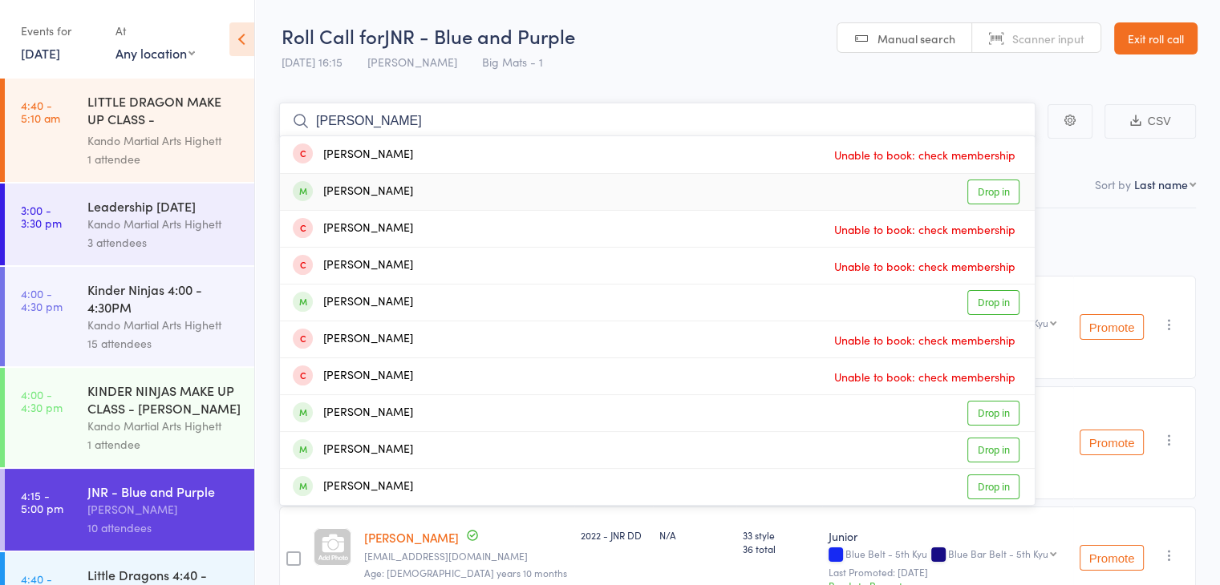
type input "charlotte w"
click at [435, 201] on div "Charlotte Watson Drop in" at bounding box center [657, 192] width 755 height 36
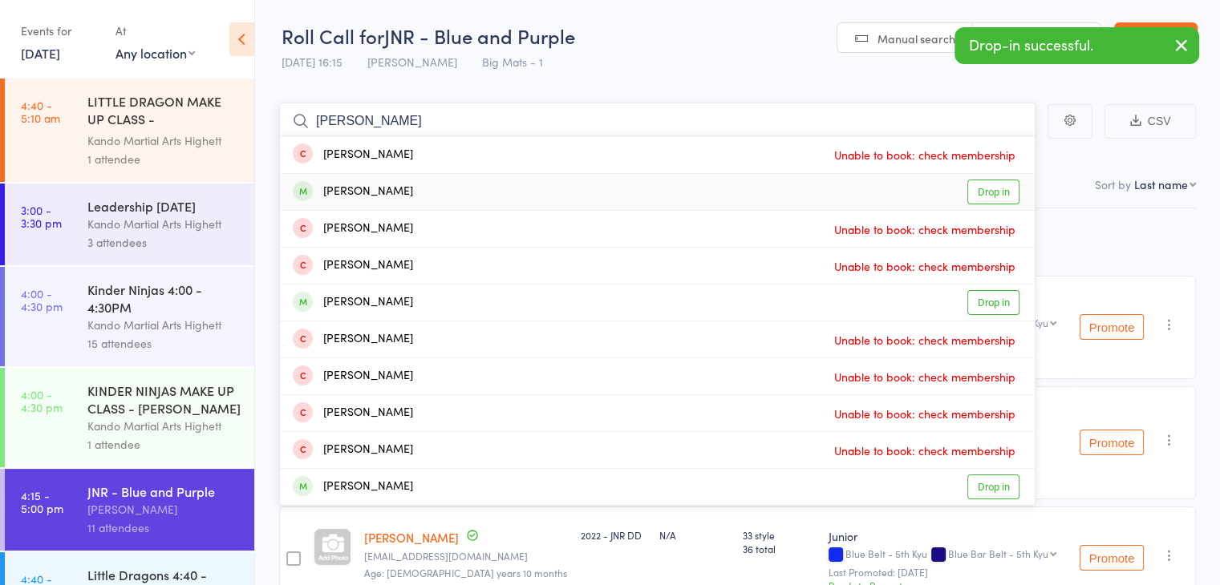
type input "alexander n"
click at [435, 198] on div "Alexander Nguyen Drop in" at bounding box center [657, 192] width 755 height 36
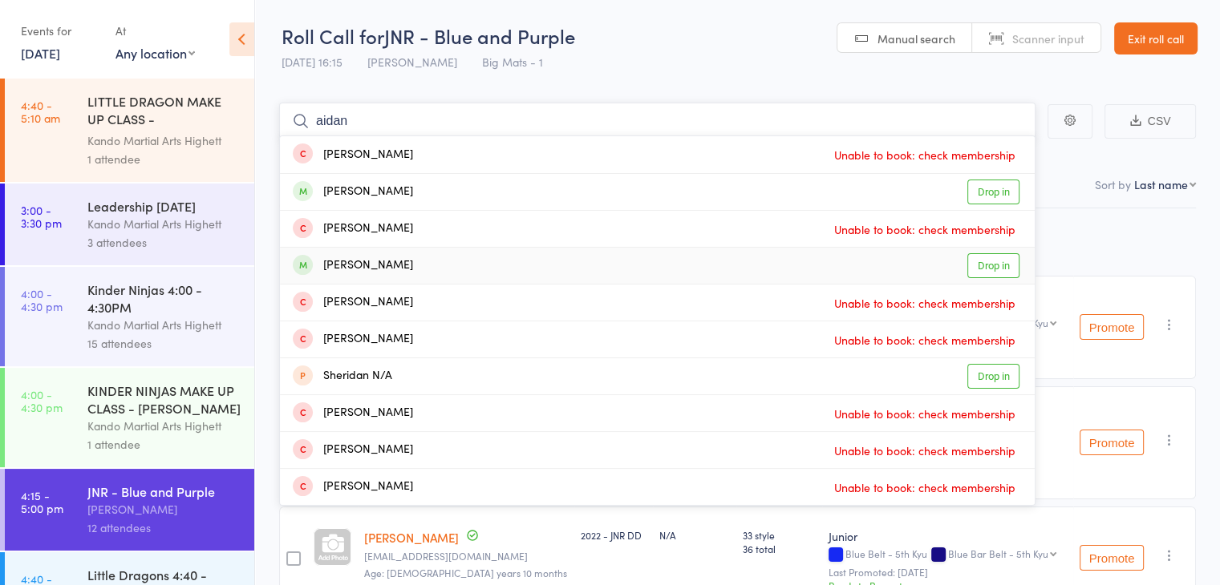
type input "aidan"
click at [456, 264] on div "Aidan Stephen Drop in" at bounding box center [657, 266] width 755 height 36
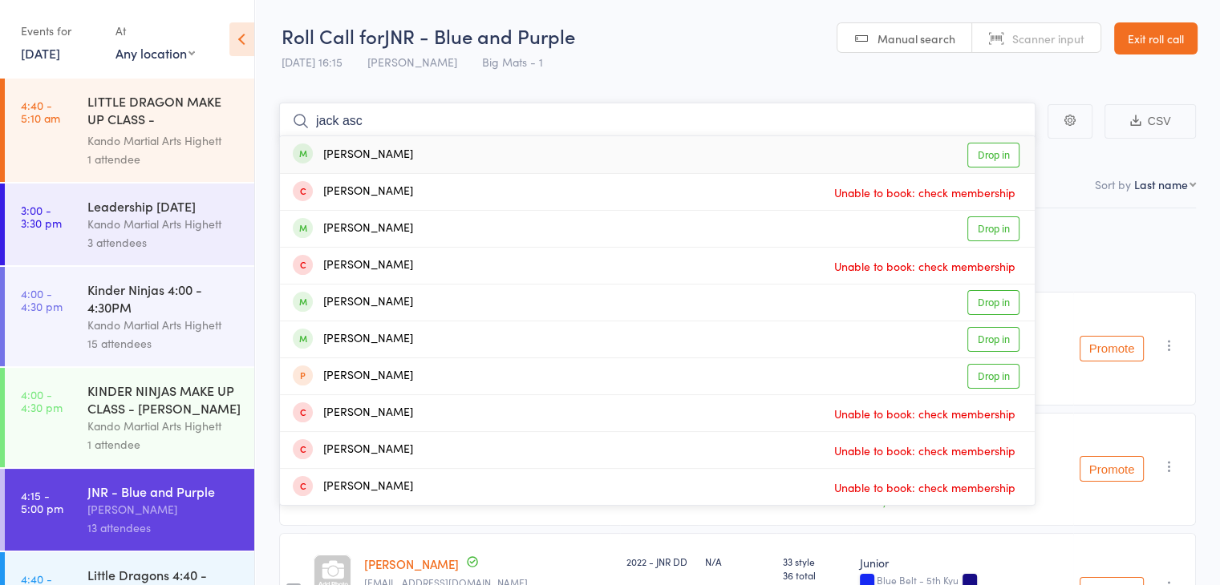
type input "jack asc"
click at [488, 152] on div "Jack Ascott Drop in" at bounding box center [657, 154] width 755 height 37
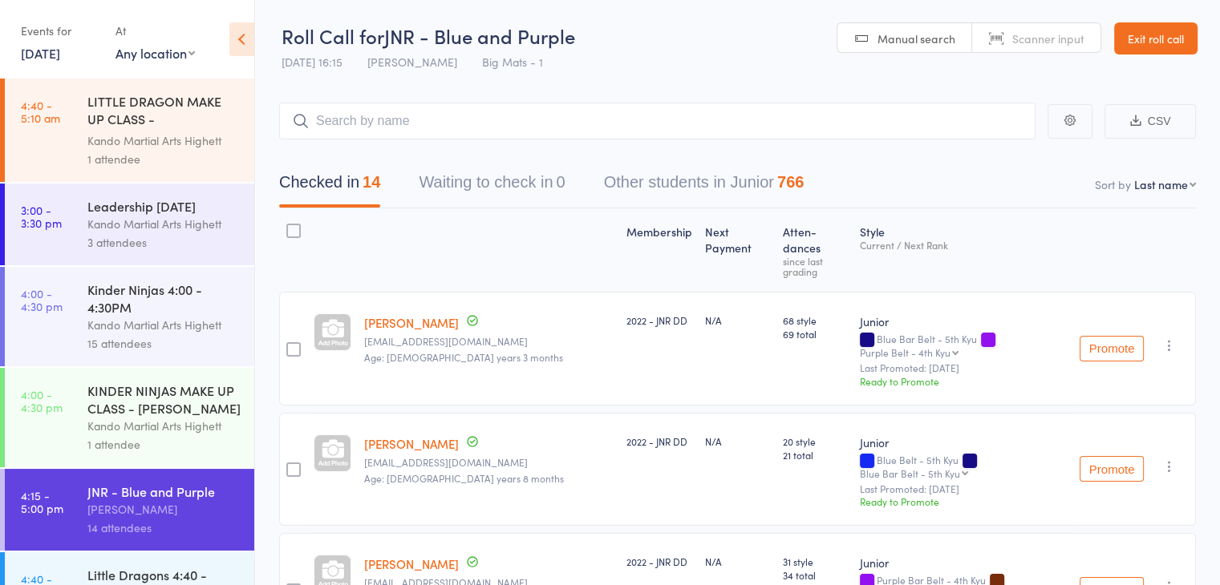
click at [1163, 19] on header "Roll Call for JNR - Blue and Purple 15 Aug 16:15 Justin Qubrosi Big Mats - 1 Ma…" at bounding box center [737, 39] width 965 height 79
click at [1162, 33] on link "Exit roll call" at bounding box center [1155, 38] width 83 height 32
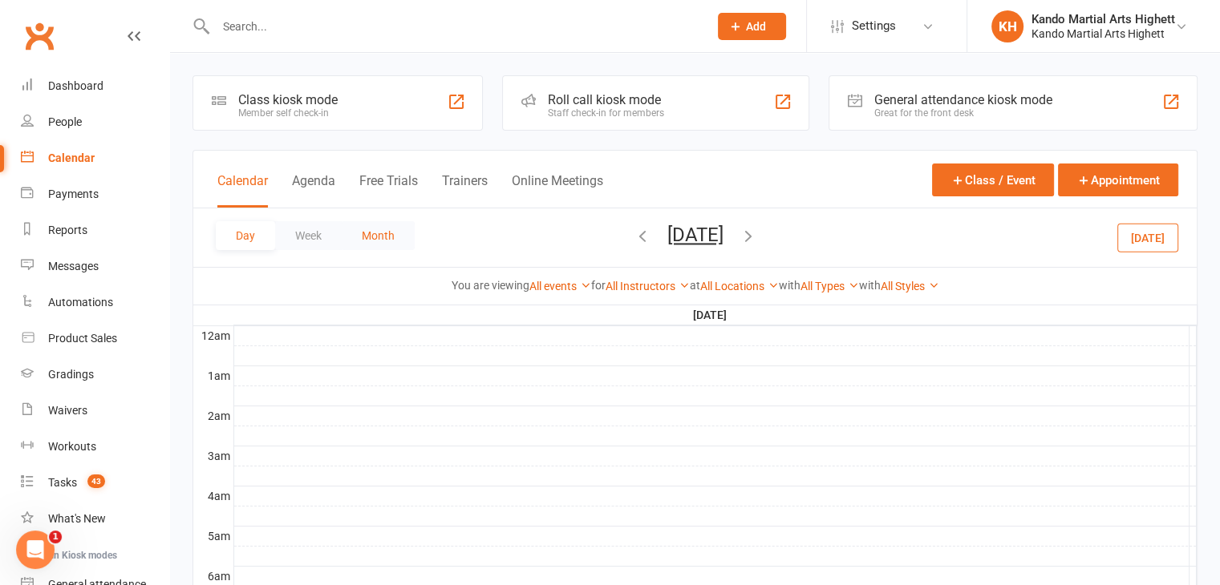
click at [370, 238] on button "Month" at bounding box center [378, 235] width 73 height 29
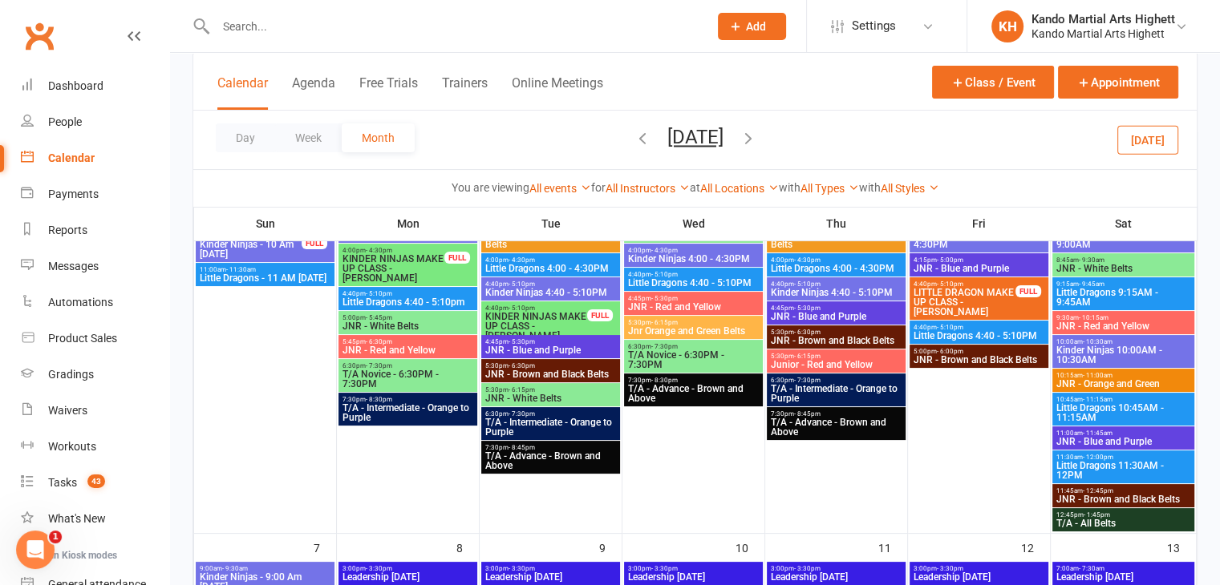
scroll to position [172, 0]
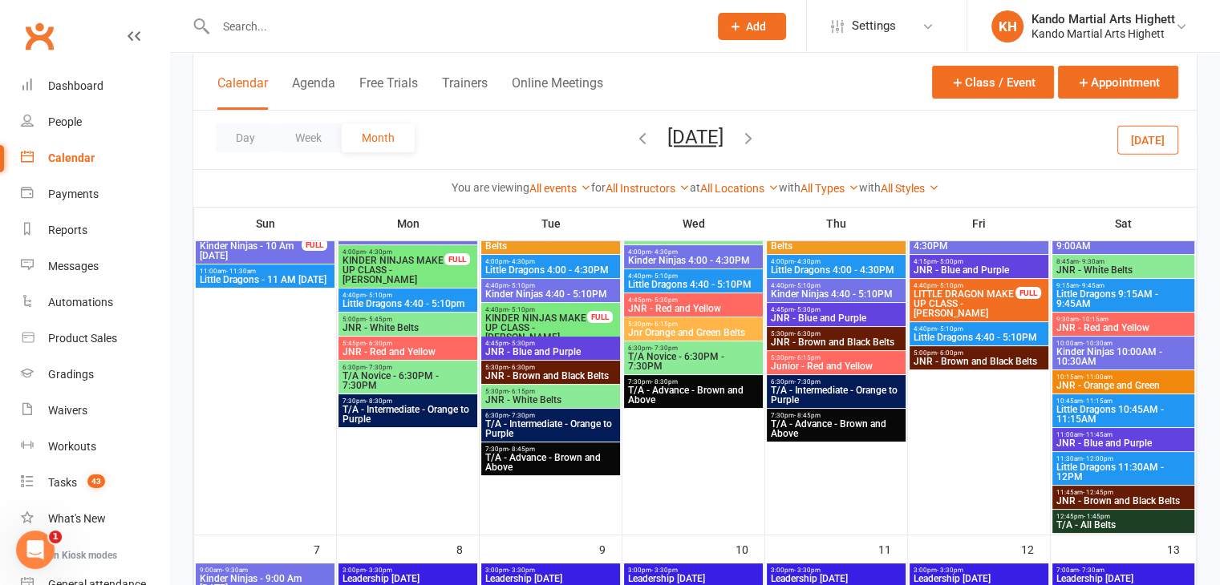
click at [634, 143] on icon "button" at bounding box center [643, 138] width 18 height 18
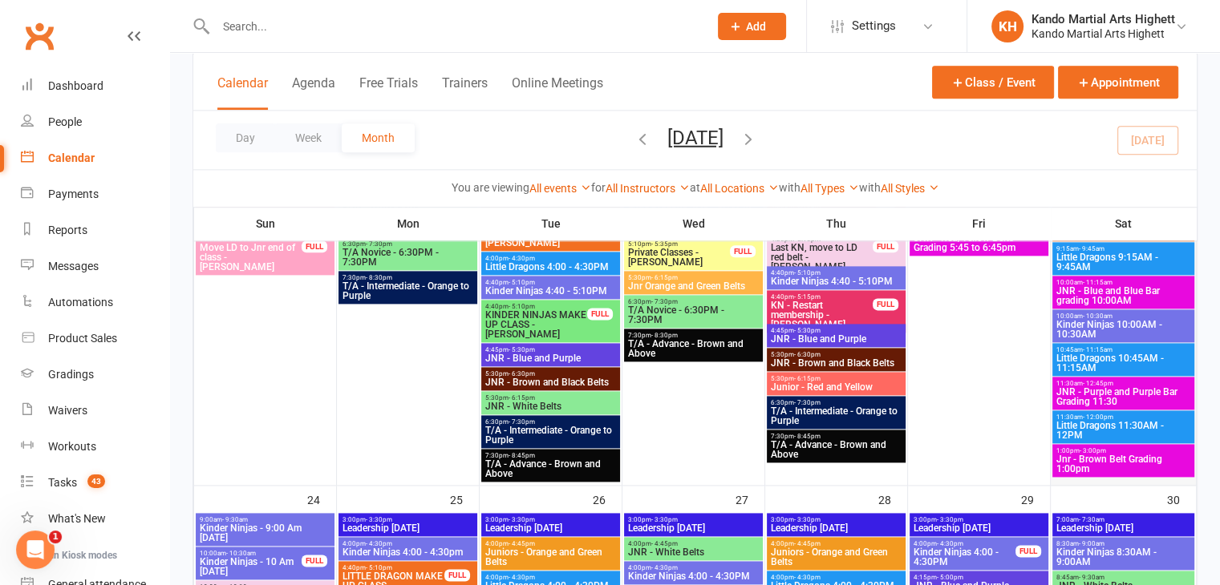
scroll to position [2092, 0]
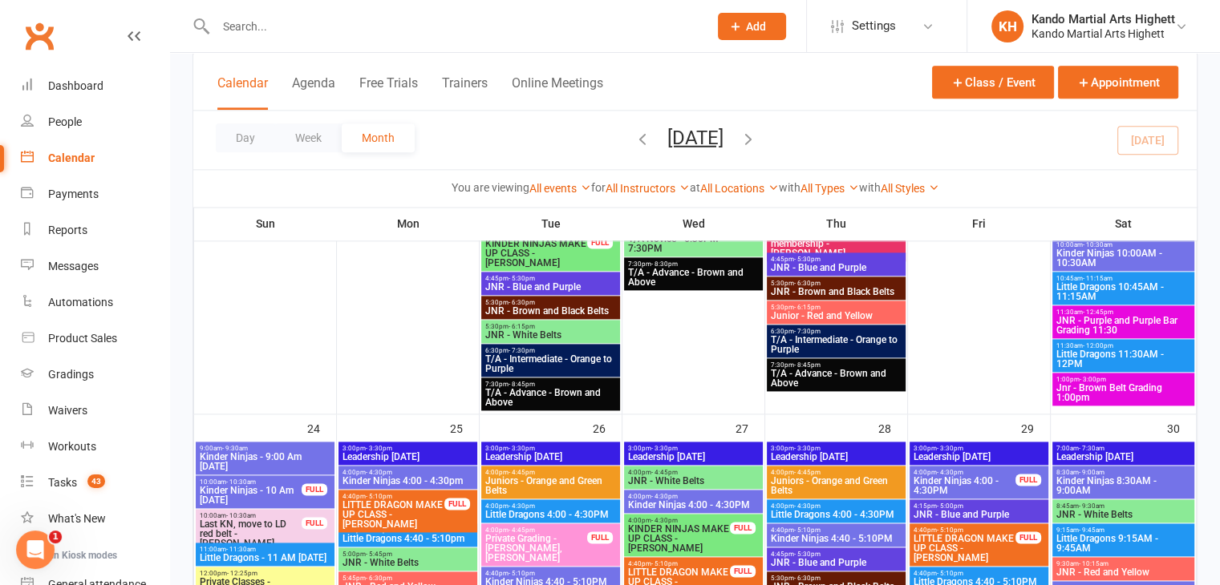
click at [1064, 376] on span "1:00pm - 3:00pm" at bounding box center [1123, 379] width 136 height 7
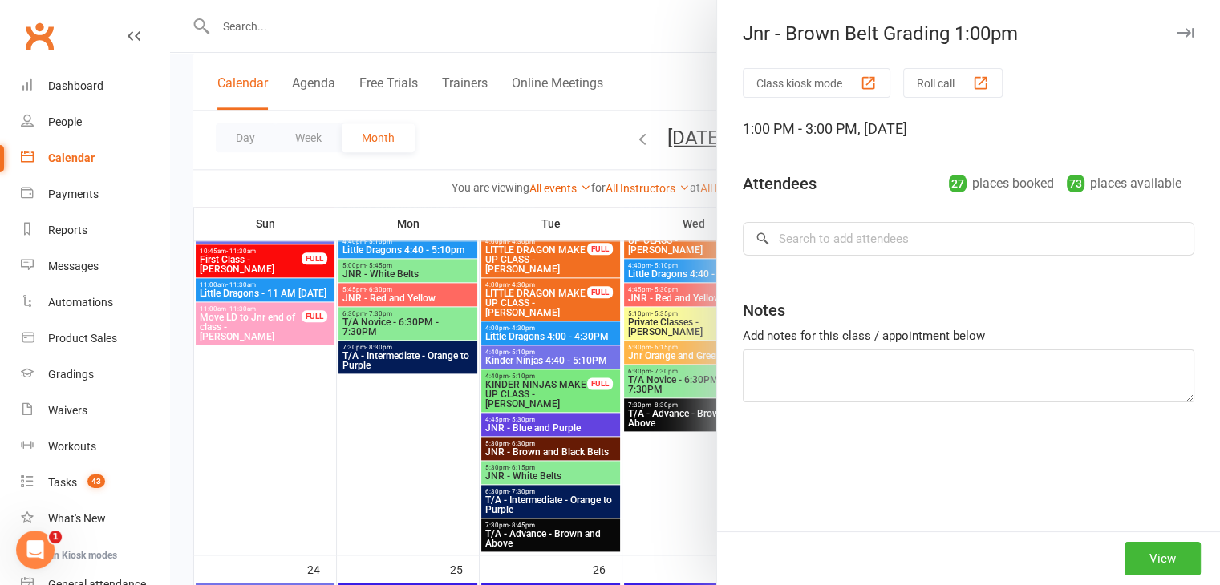
scroll to position [1952, 0]
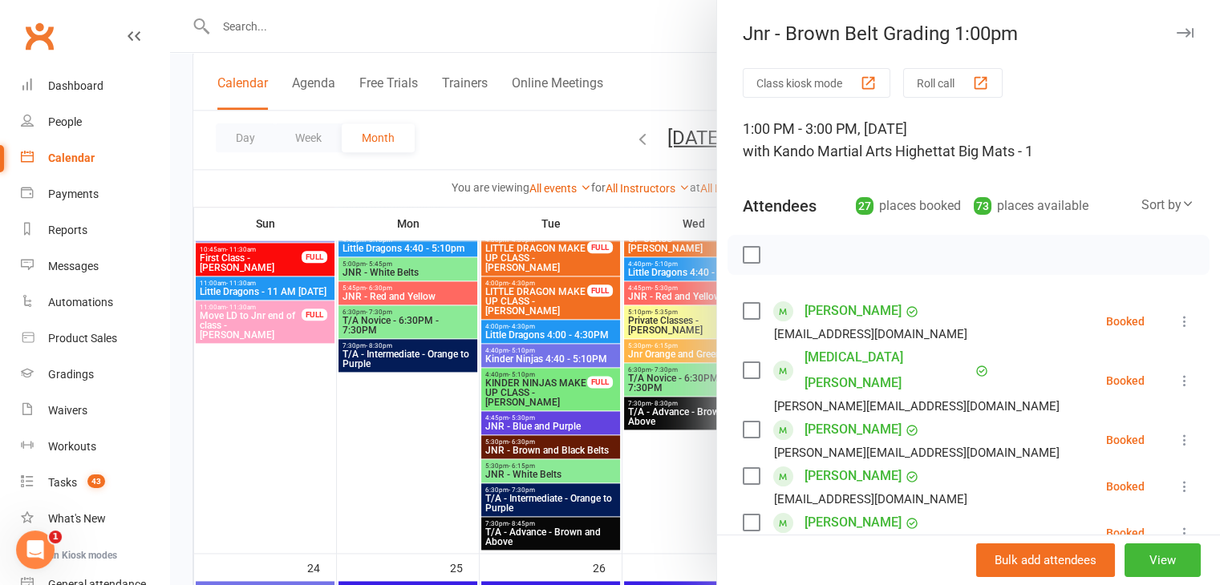
click at [602, 428] on div at bounding box center [695, 292] width 1050 height 585
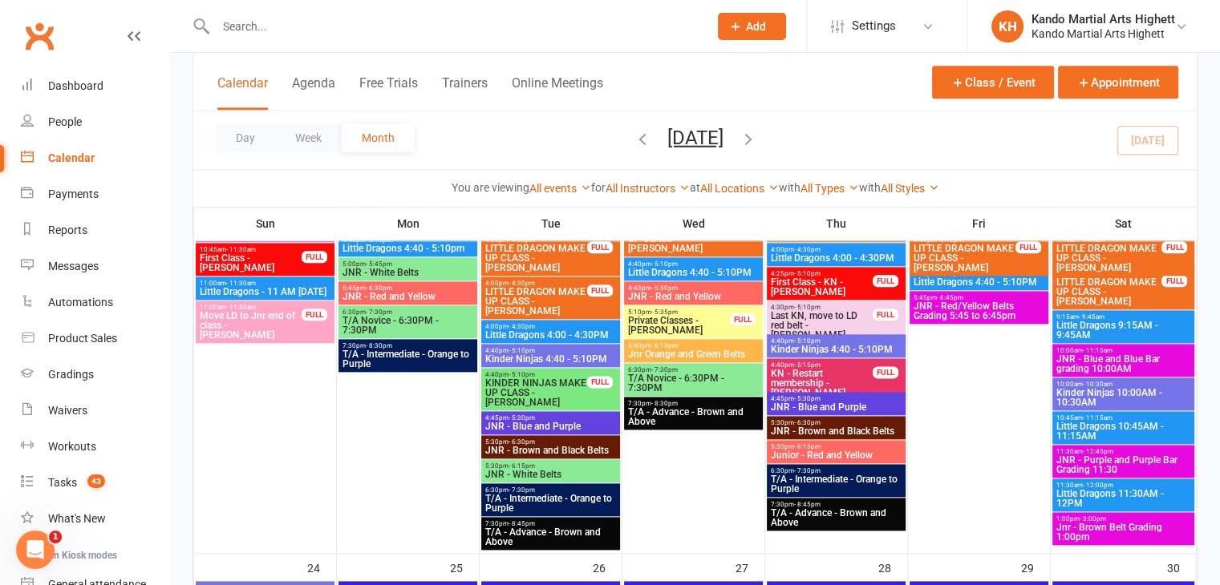
click at [1145, 364] on span "JNR - Blue and Blue Bar grading 10:00AM" at bounding box center [1123, 363] width 136 height 19
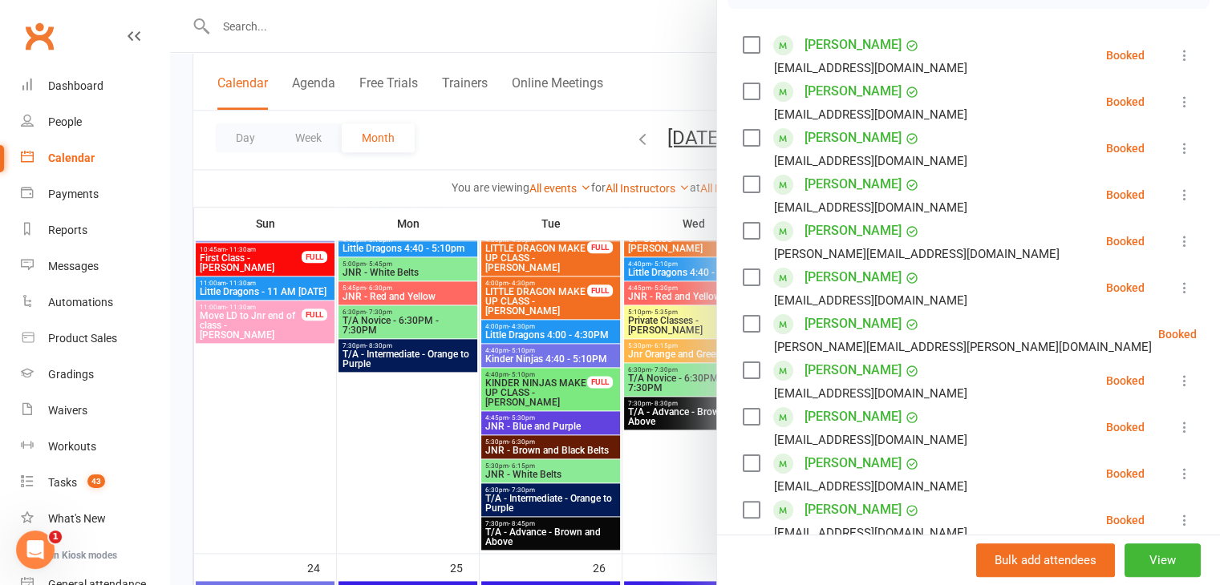
scroll to position [371, 0]
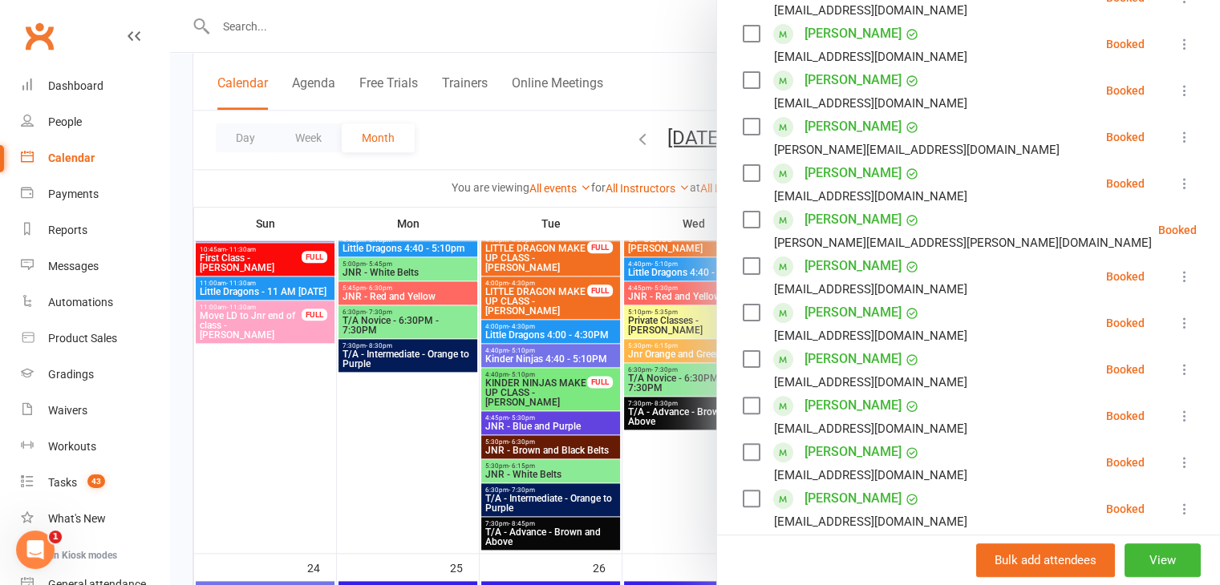
click at [588, 468] on div at bounding box center [695, 292] width 1050 height 585
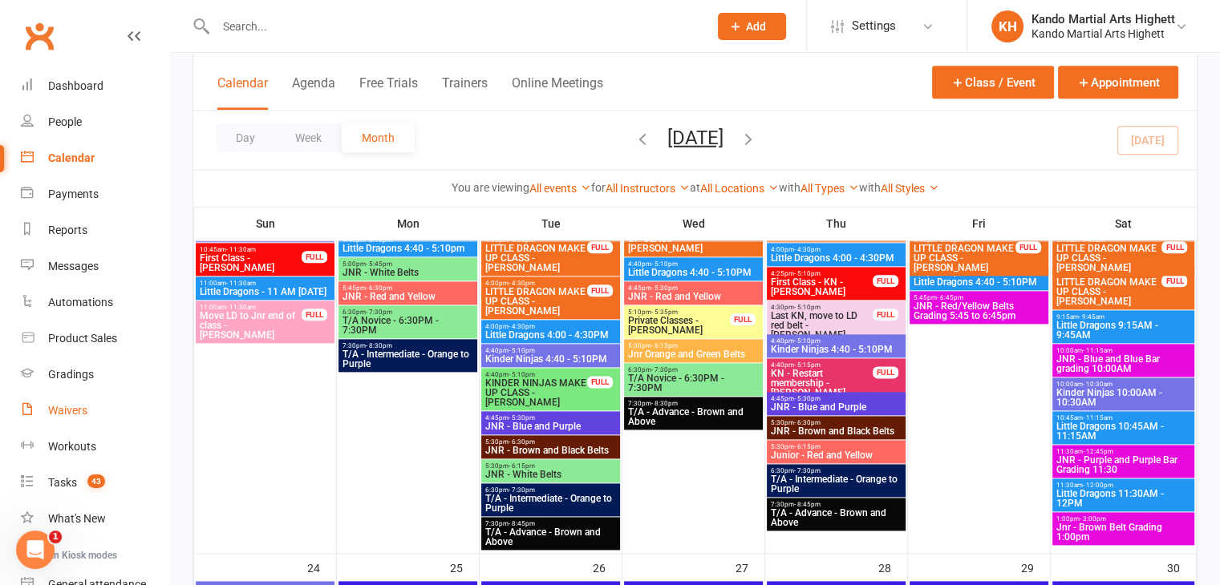
scroll to position [150, 0]
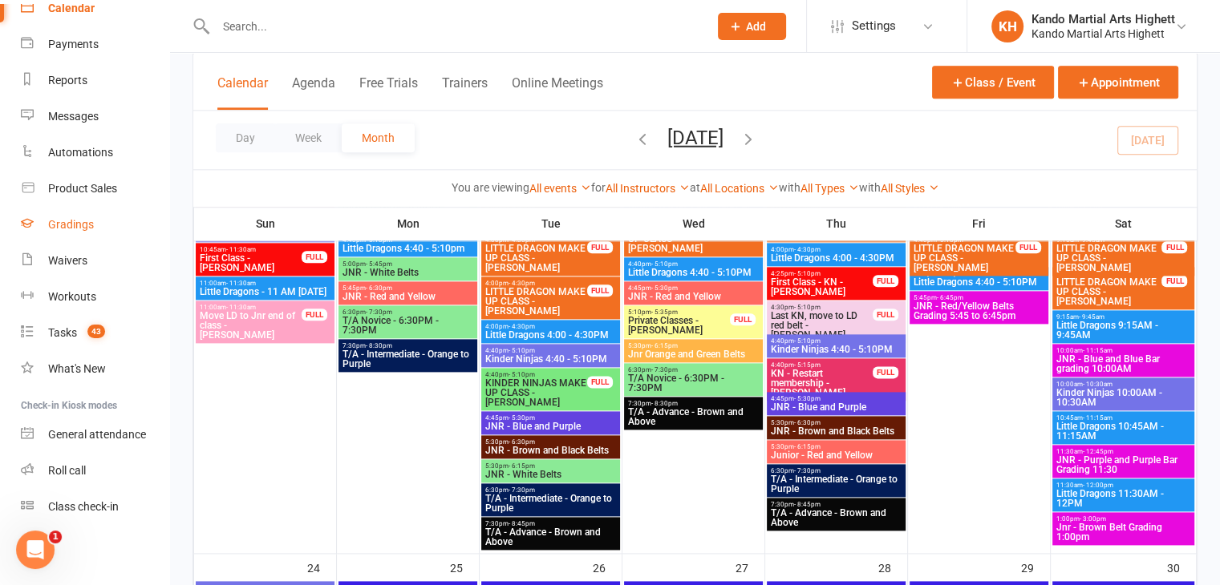
click at [70, 232] on link "Gradings" at bounding box center [95, 225] width 148 height 36
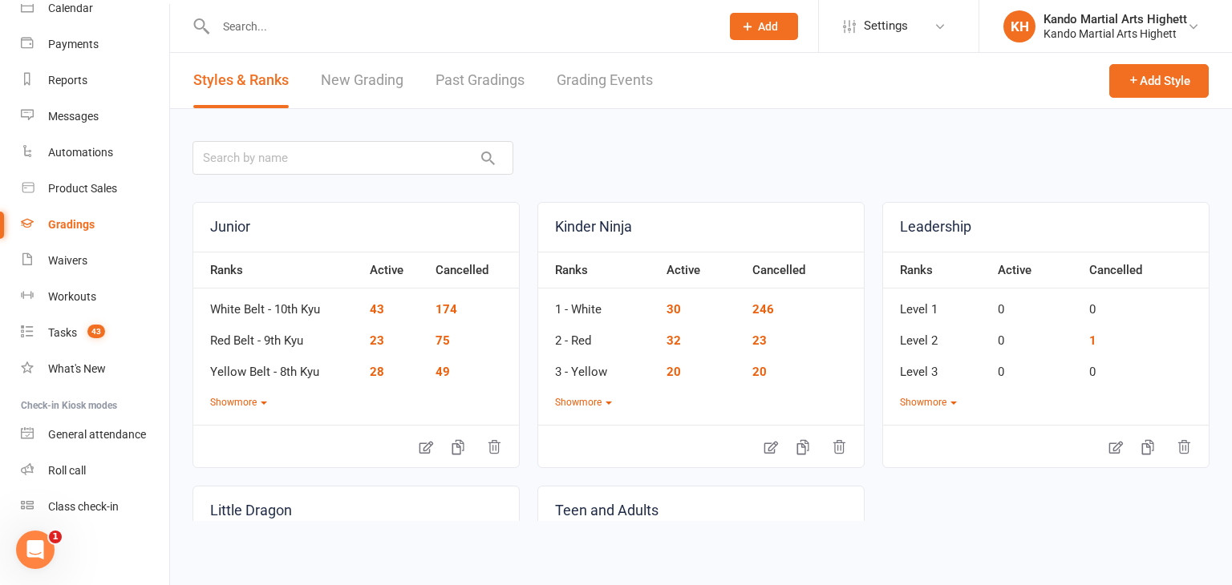
click at [550, 81] on div "Styles & Ranks New Grading Past Gradings Grading Events" at bounding box center [423, 80] width 506 height 55
click at [571, 81] on link "Grading Events" at bounding box center [605, 80] width 96 height 55
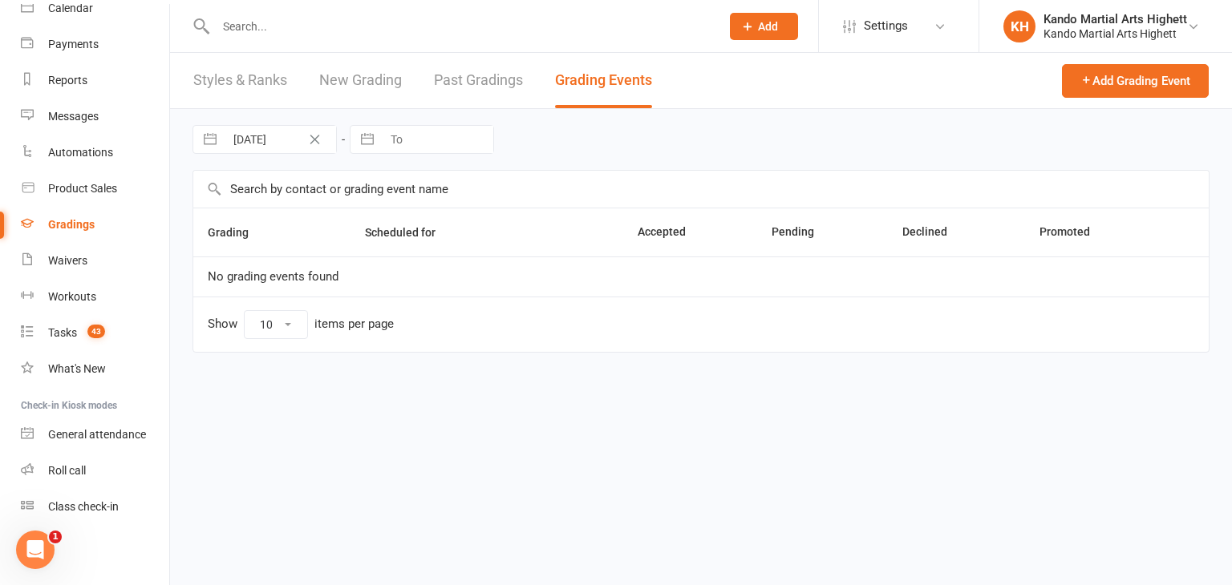
select select "100"
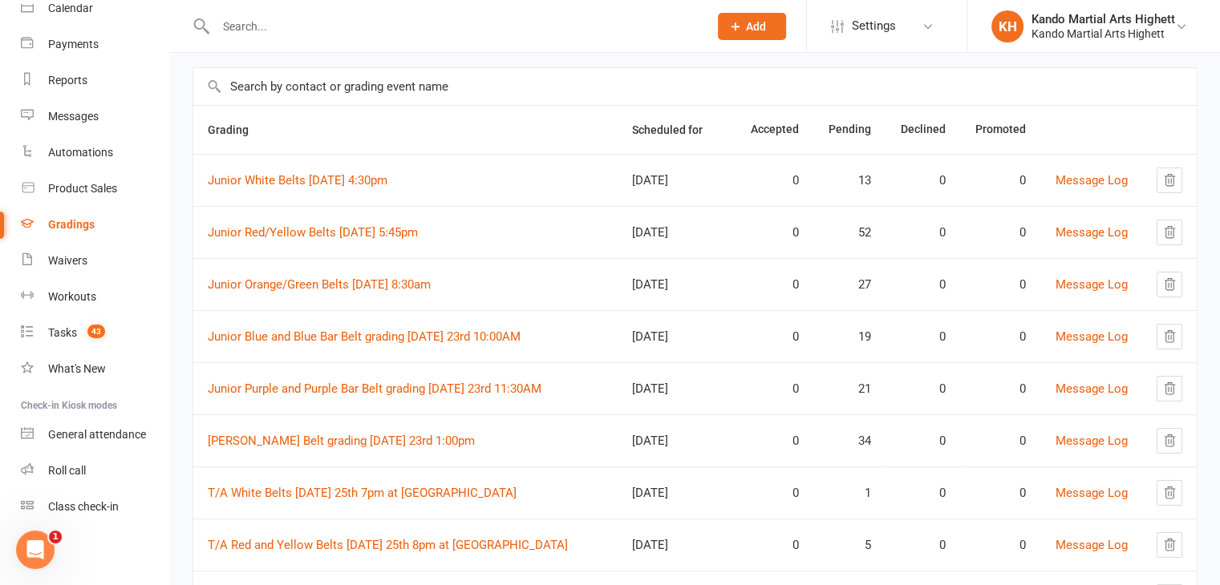
scroll to position [104, 0]
click at [467, 331] on link "Junior Blue and Blue Bar Belt grading Saturday 23rd 10:00AM" at bounding box center [364, 335] width 313 height 14
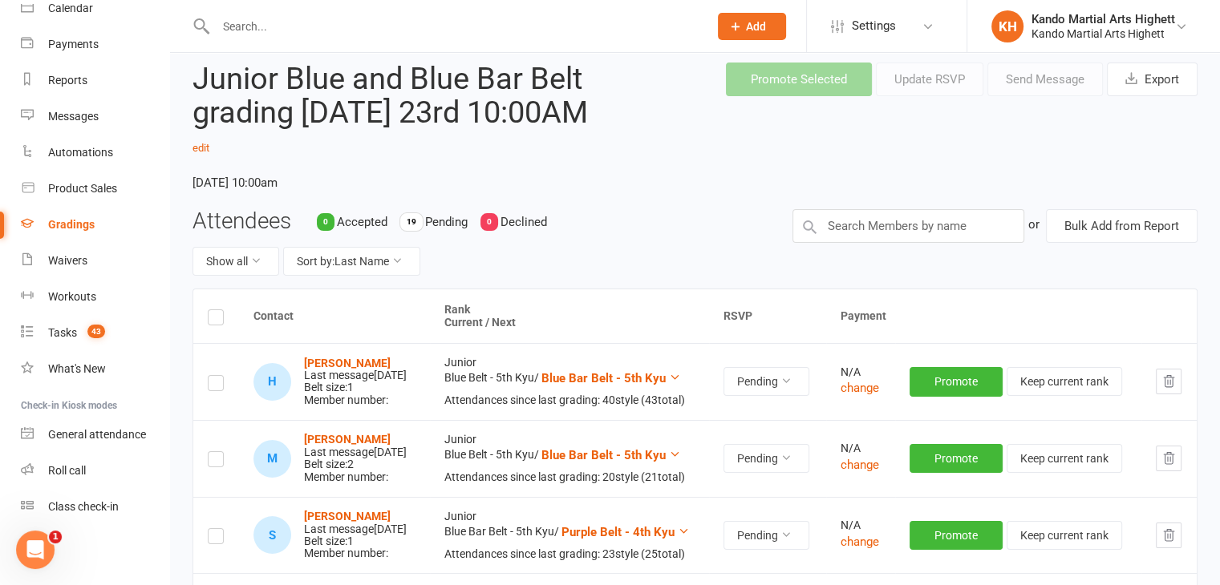
scroll to position [55, 0]
click at [927, 233] on input "text" at bounding box center [908, 226] width 232 height 34
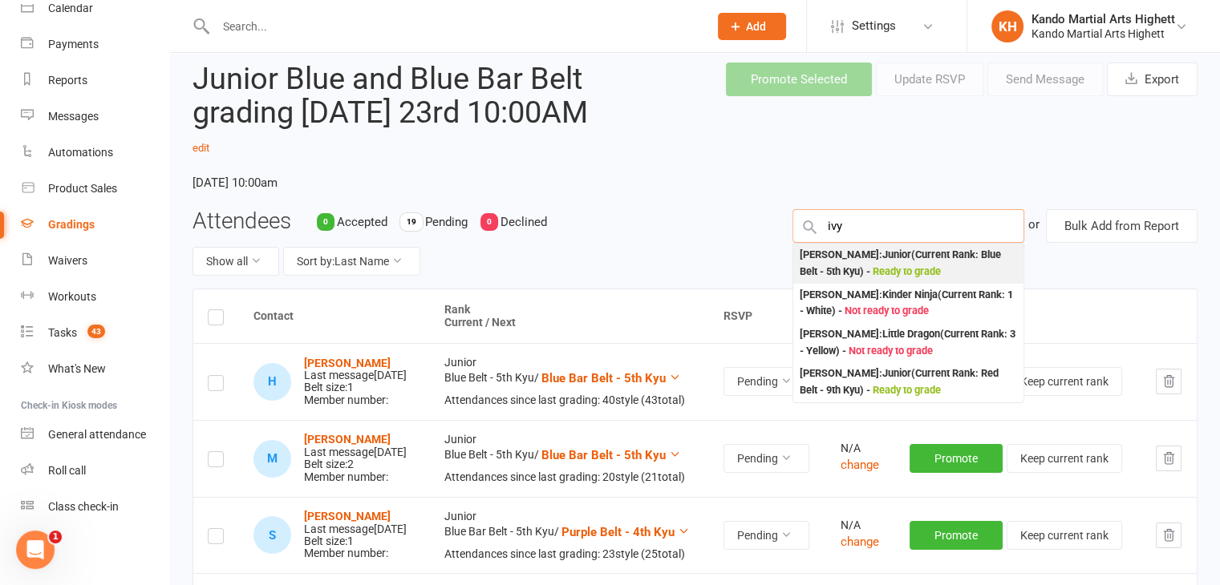
type input "ivy"
click at [926, 250] on div "Ivy Bull : Junior (Current Rank: Blue Belt - 5th Kyu ) - Ready to grade" at bounding box center [908, 263] width 217 height 33
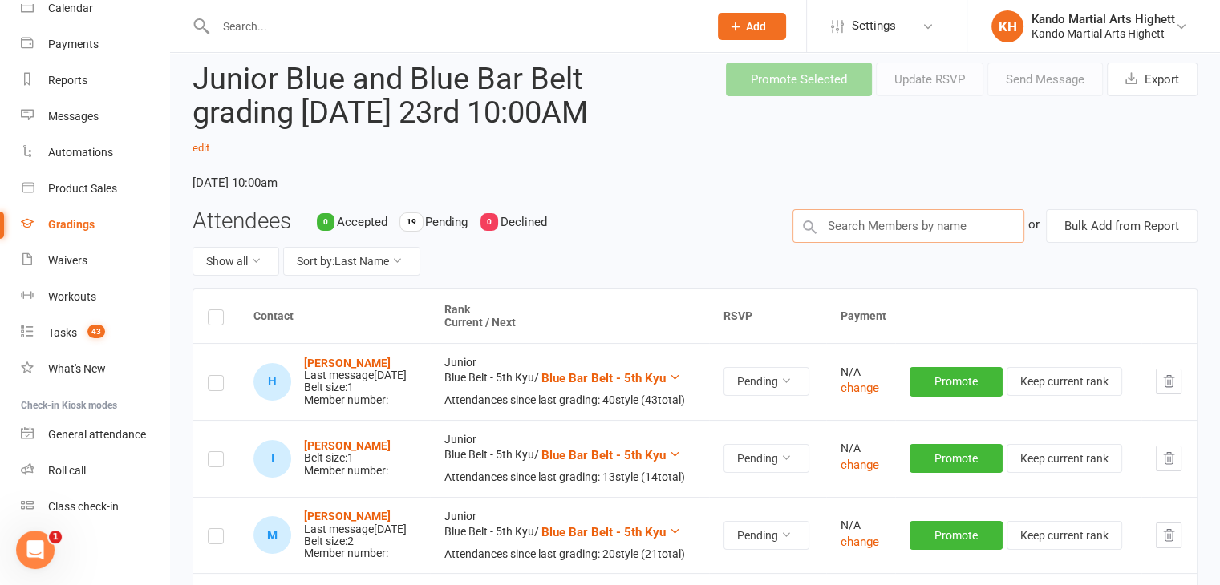
click at [923, 226] on input "text" at bounding box center [908, 226] width 232 height 34
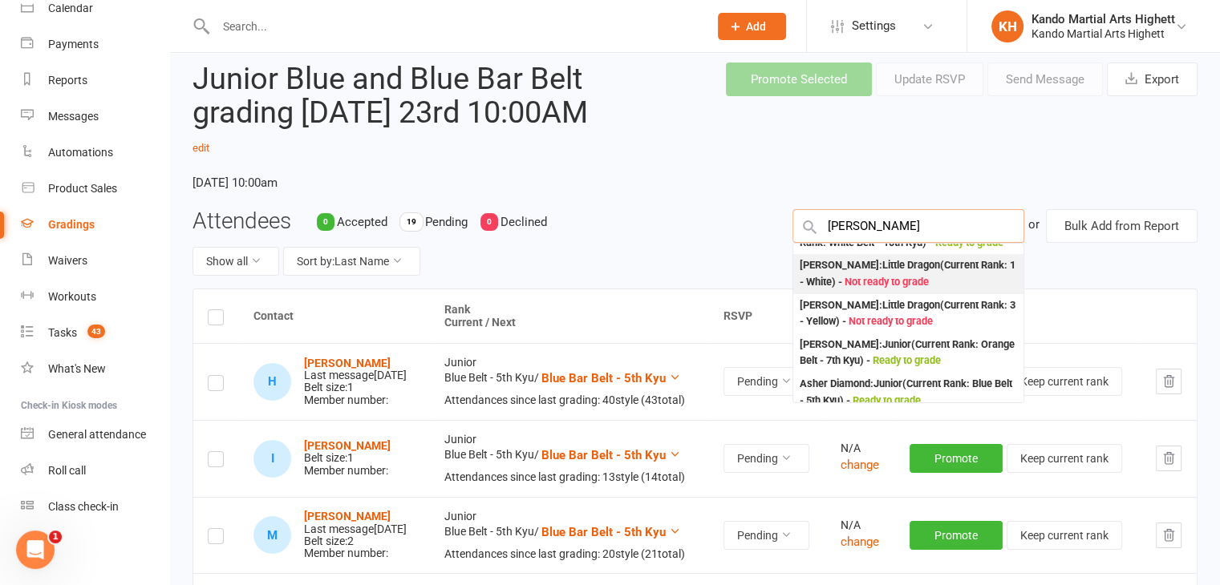
scroll to position [109, 0]
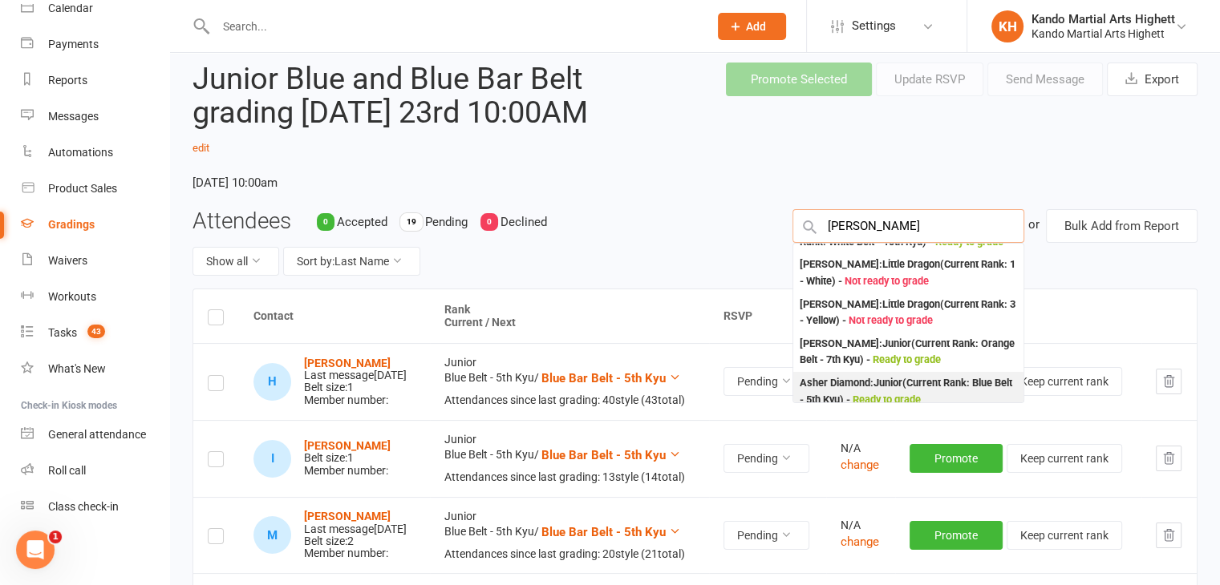
type input "[PERSON_NAME]"
click at [914, 381] on div "Asher Diamond : Junior (Current Rank: Blue Belt - 5th Kyu ) - Ready to grade" at bounding box center [908, 391] width 217 height 33
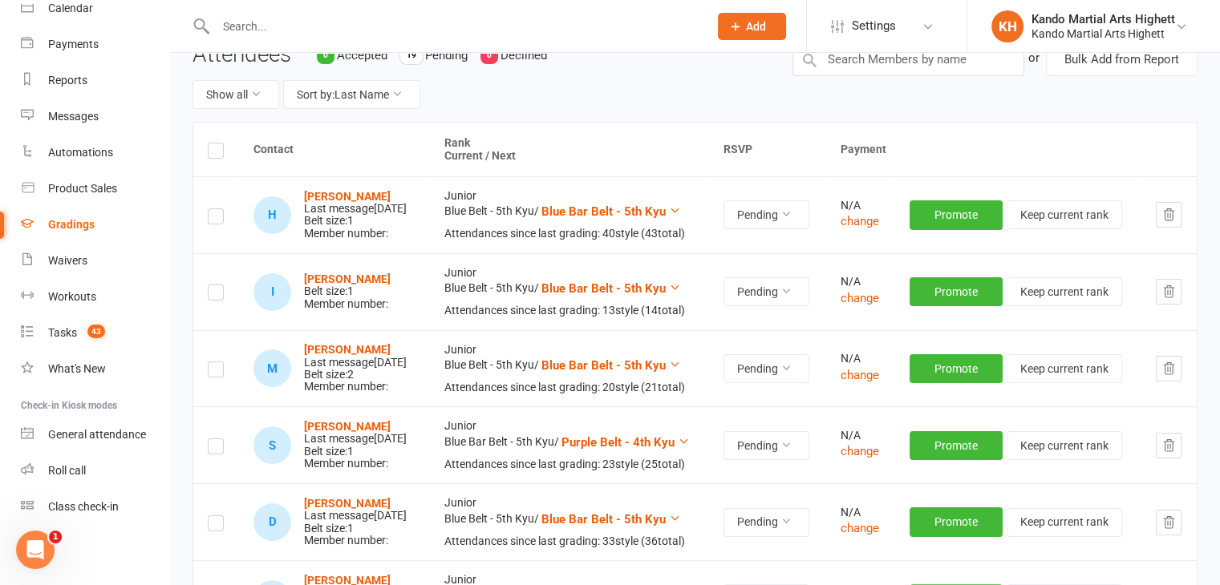
scroll to position [273, 0]
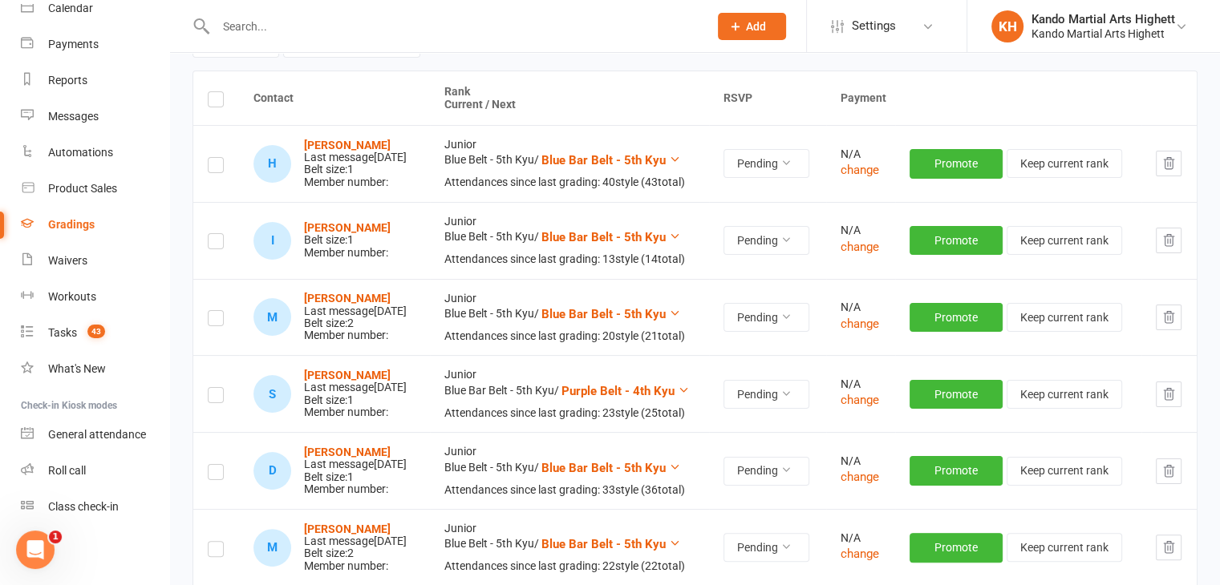
click at [213, 244] on label at bounding box center [216, 244] width 16 height 0
click at [213, 234] on input "checkbox" at bounding box center [216, 234] width 16 height 0
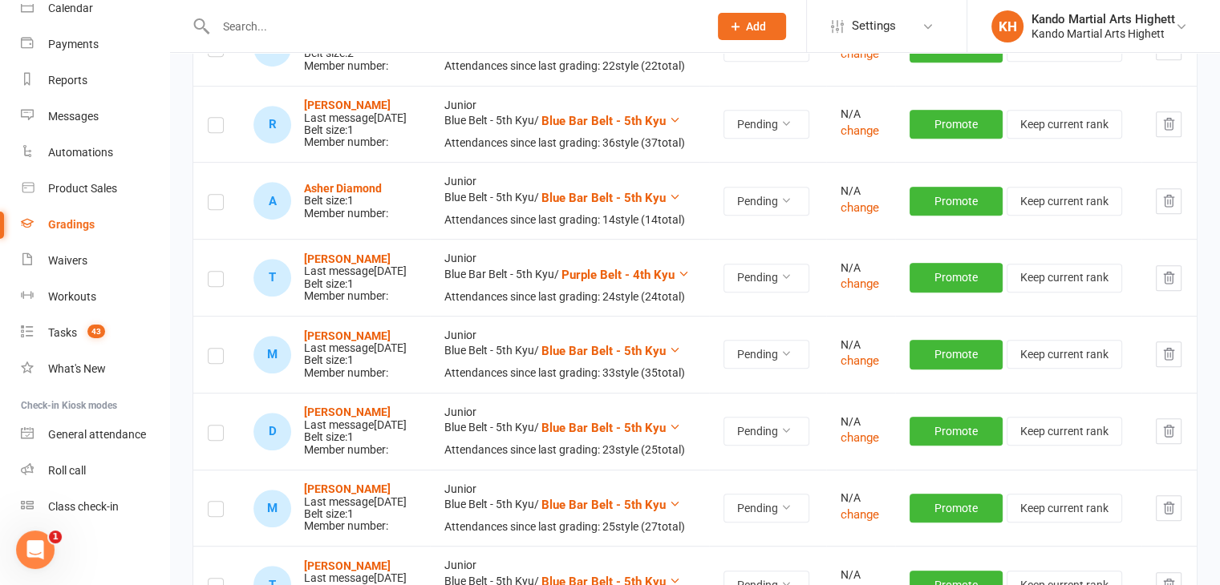
scroll to position [775, 0]
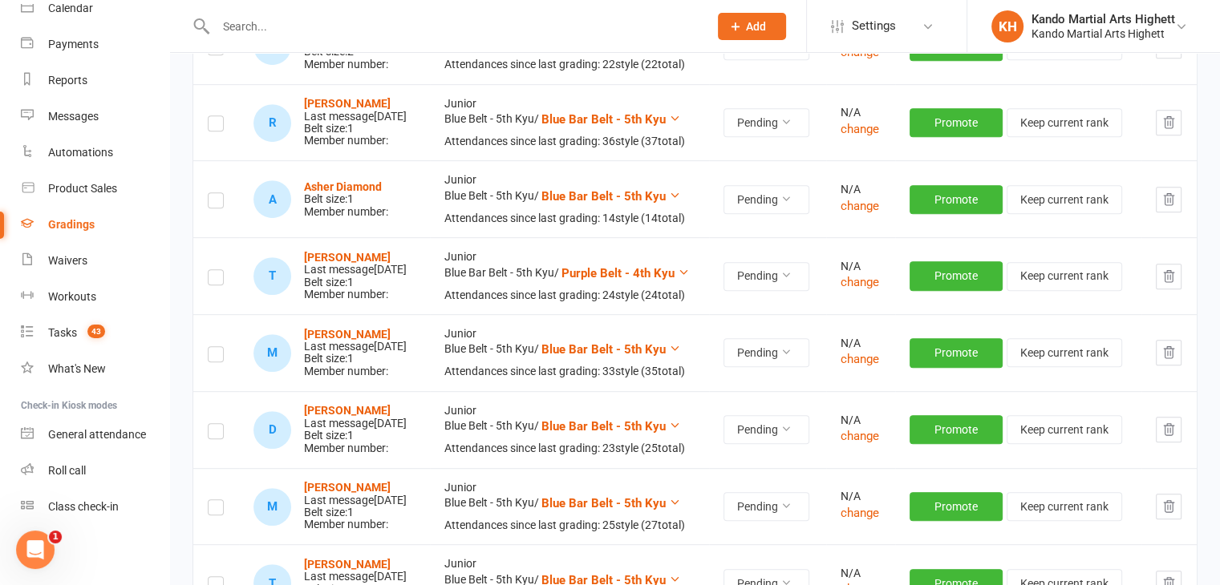
click at [212, 203] on label at bounding box center [216, 203] width 16 height 0
click at [212, 193] on input "checkbox" at bounding box center [216, 193] width 16 height 0
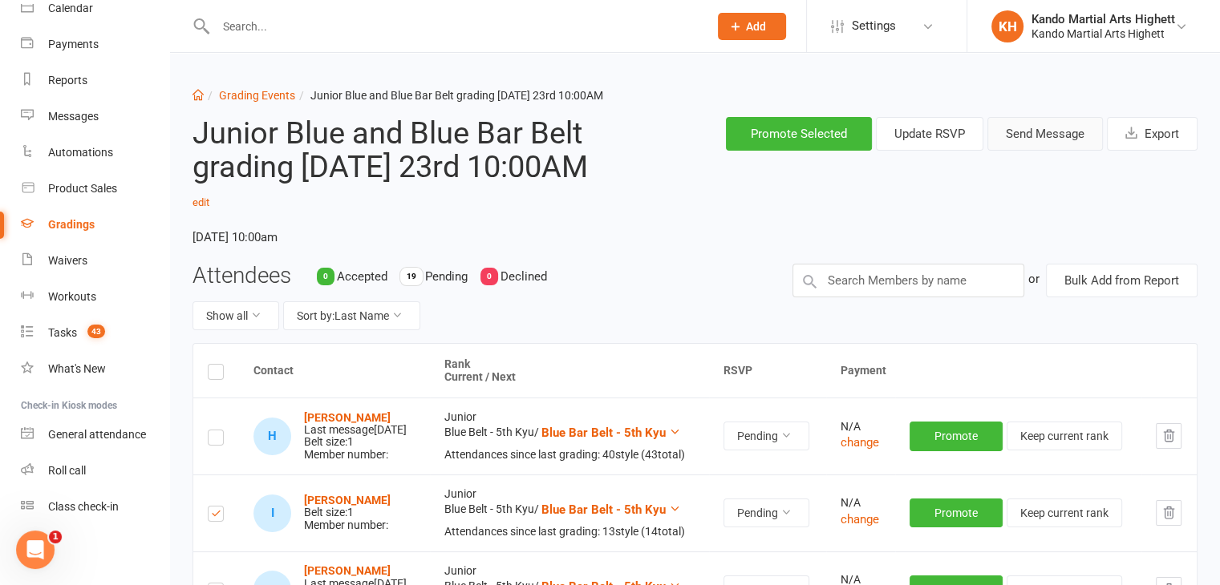
click at [1004, 130] on button "Send Message" at bounding box center [1044, 134] width 115 height 34
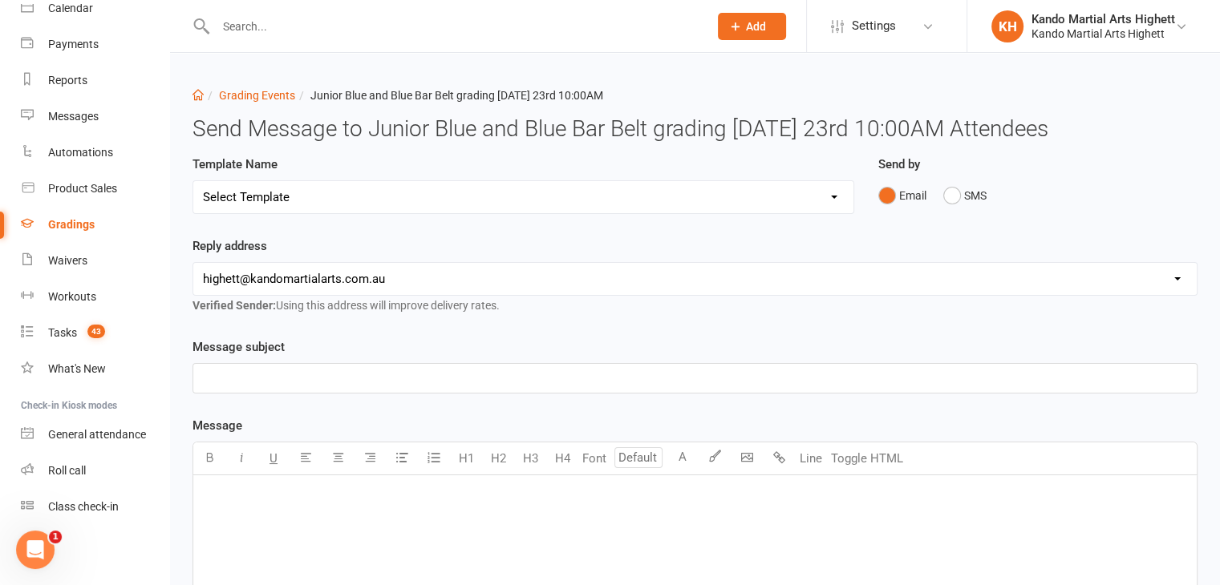
click at [747, 191] on select "Select Template [Email] Black Belt Grading Invitation [Email] Confirmation of S…" at bounding box center [523, 197] width 660 height 32
select select "4"
click at [193, 181] on select "Select Template [Email] Black Belt Grading Invitation [Email] Confirmation of S…" at bounding box center [523, 197] width 660 height 32
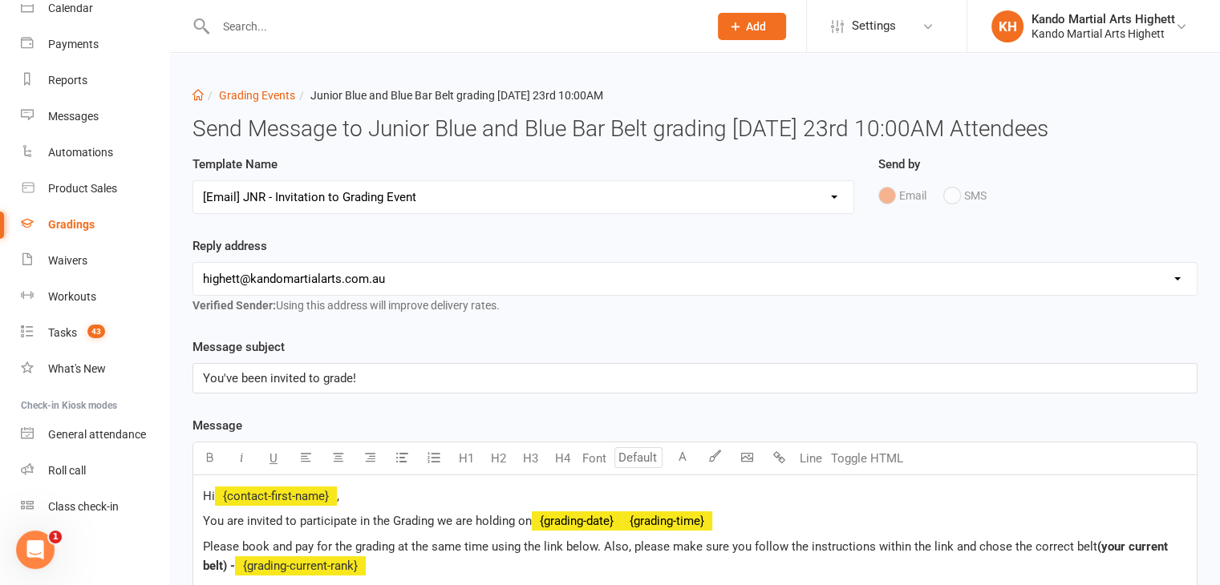
scroll to position [611, 0]
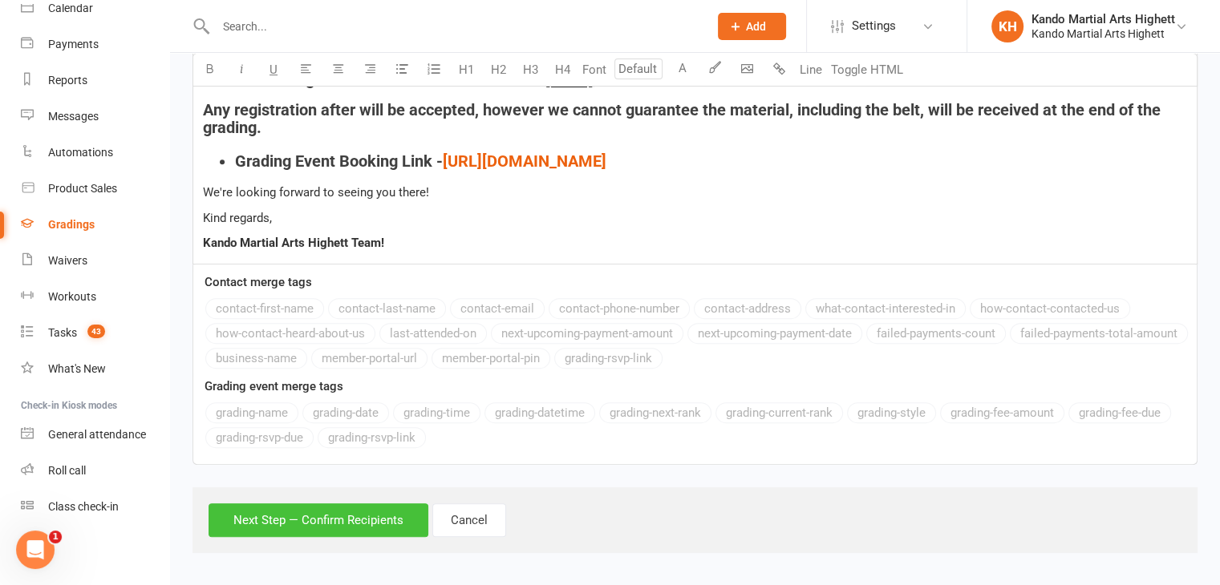
click at [385, 518] on button "Next Step — Confirm Recipients" at bounding box center [319, 521] width 220 height 34
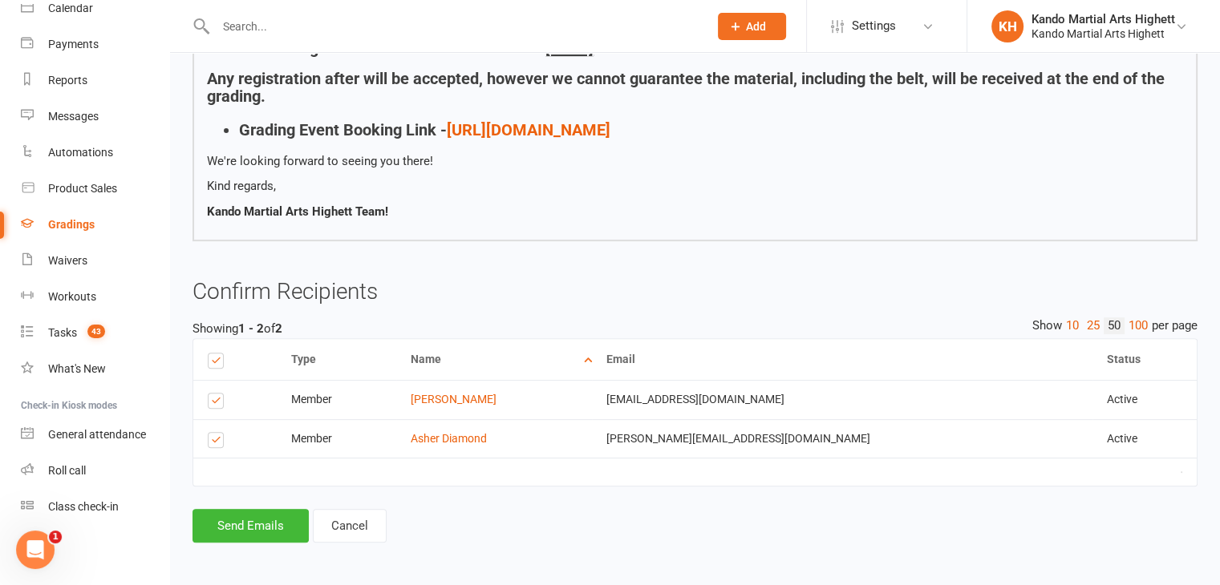
scroll to position [508, 0]
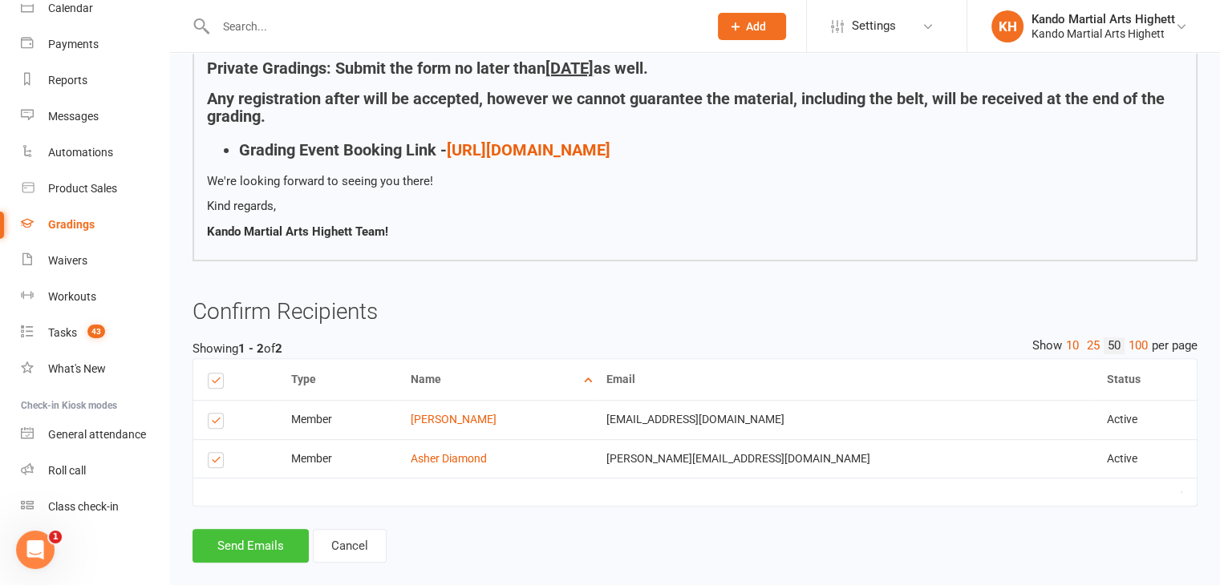
click at [273, 534] on button "Send Emails" at bounding box center [250, 546] width 116 height 34
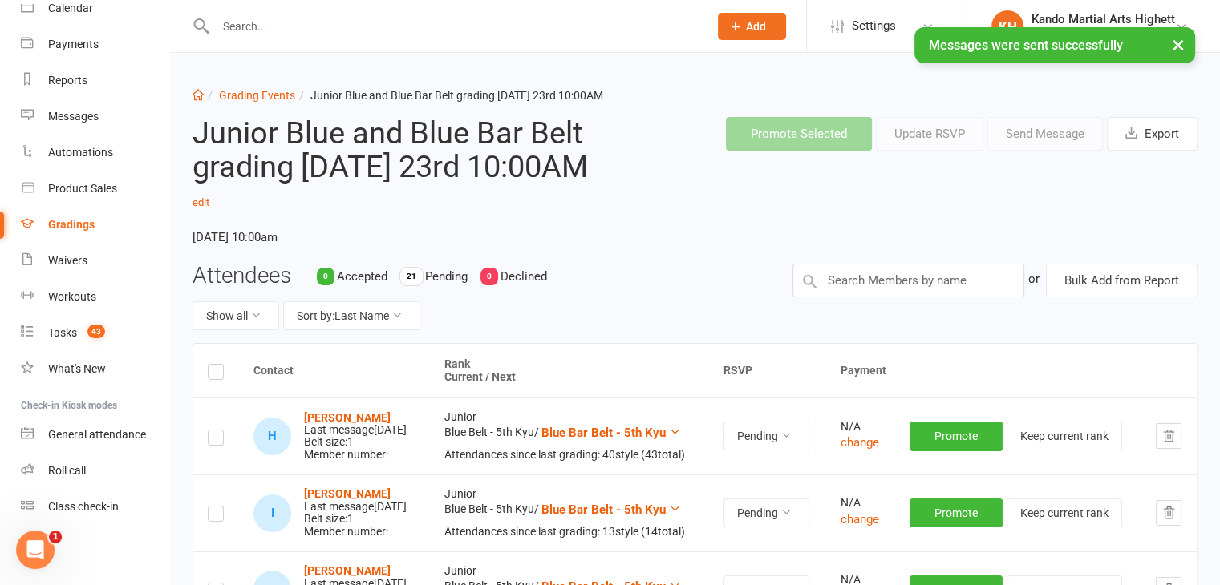
click at [251, 105] on div "Junior Blue and Blue Bar Belt grading Saturday 23rd 10:00AM edit Saturday, 23 A…" at bounding box center [394, 184] width 429 height 160
click at [241, 87] on li "Grading Events" at bounding box center [249, 96] width 91 height 18
click at [245, 93] on link "Grading Events" at bounding box center [257, 95] width 76 height 13
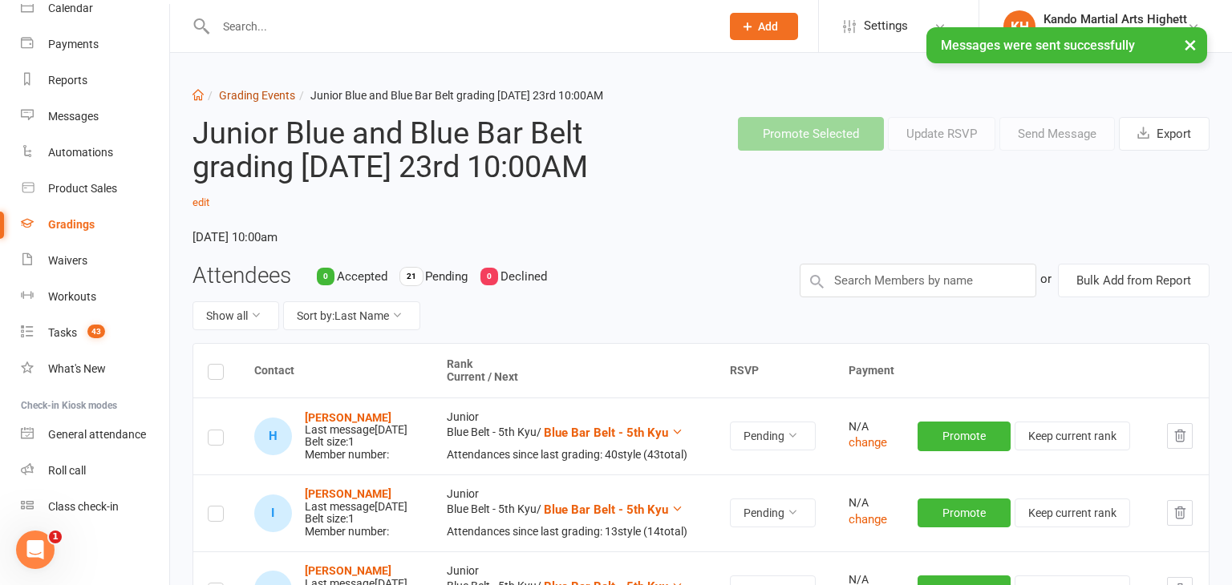
select select "100"
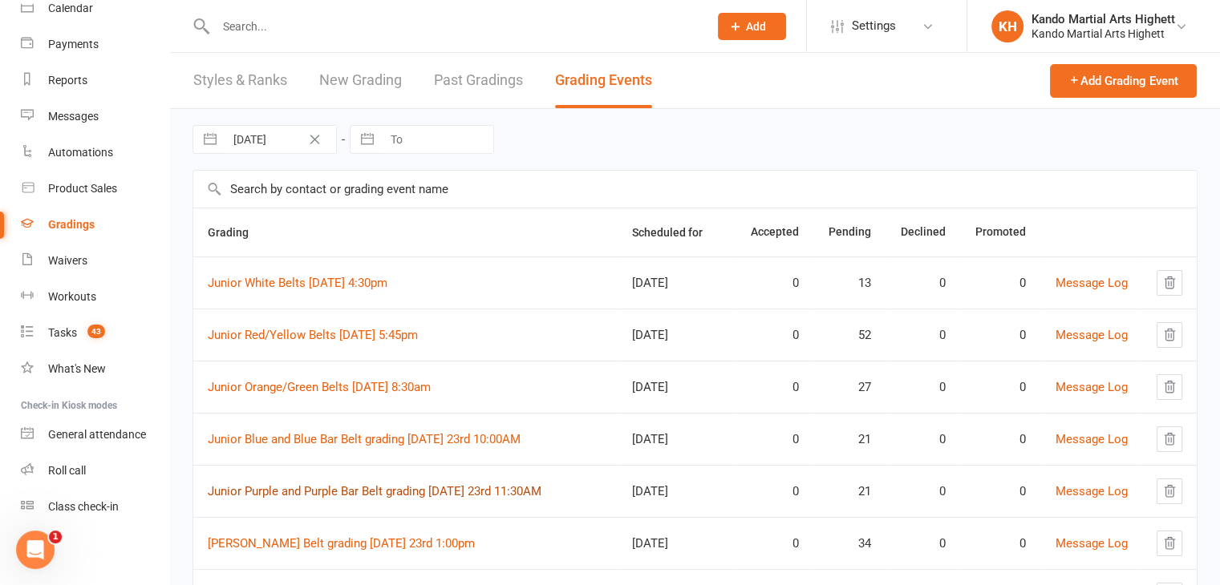
click at [391, 485] on link "Junior Purple and Purple Bar Belt grading Saturday 23rd 11:30AM" at bounding box center [375, 491] width 334 height 14
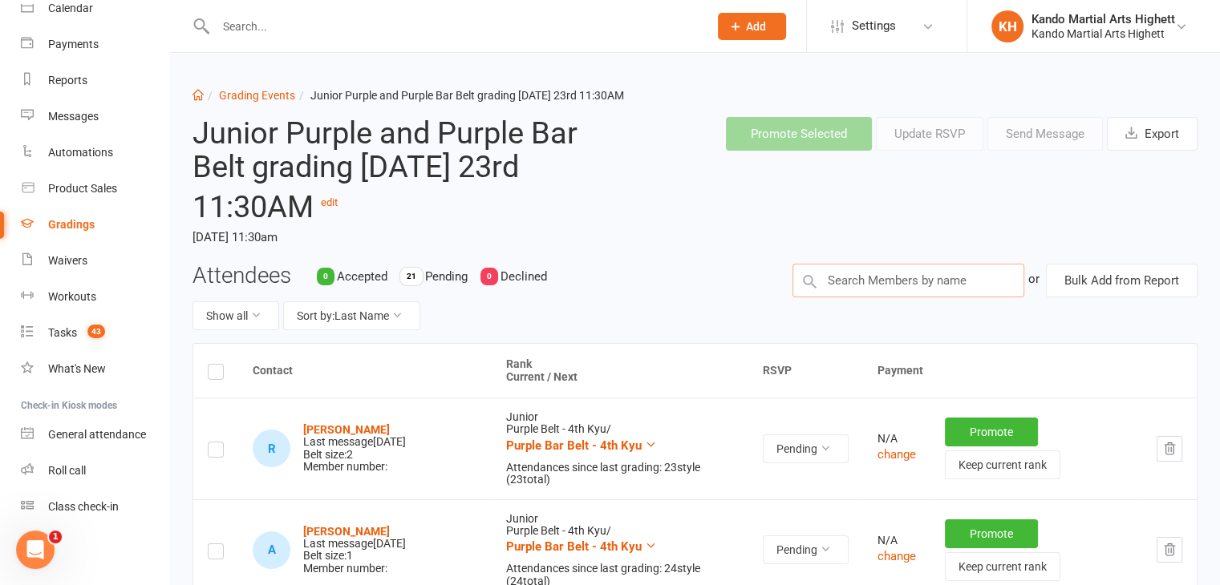
click at [921, 279] on input "text" at bounding box center [908, 281] width 232 height 34
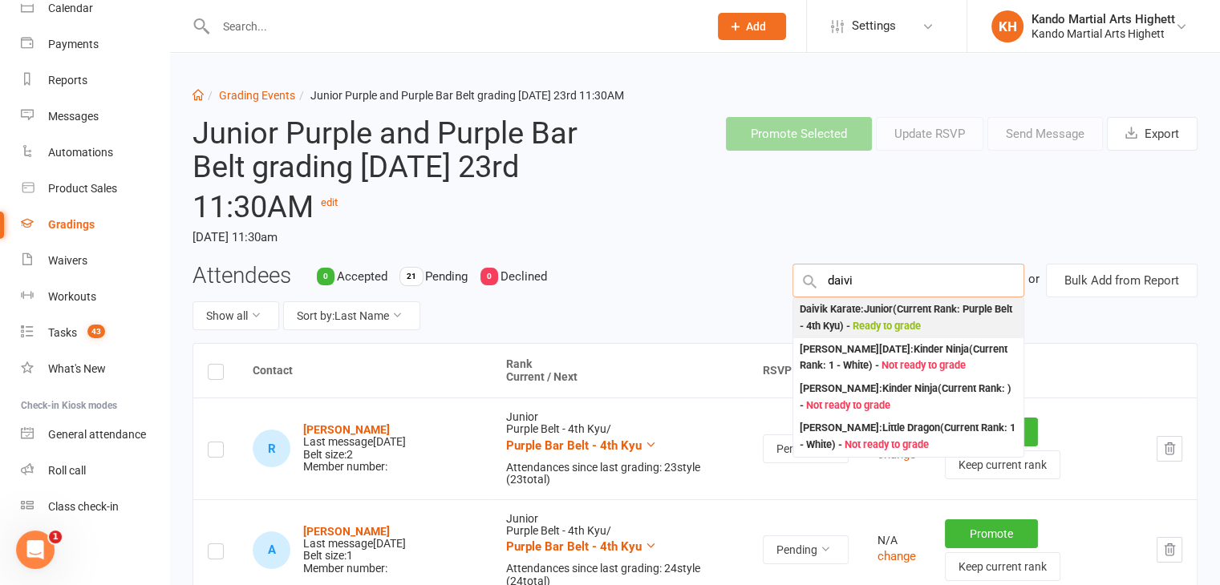
type input "daivi"
click at [913, 317] on div "Daivik Karate : Junior (Current Rank: Purple Belt - 4th Kyu ) - Ready to grade" at bounding box center [908, 318] width 217 height 33
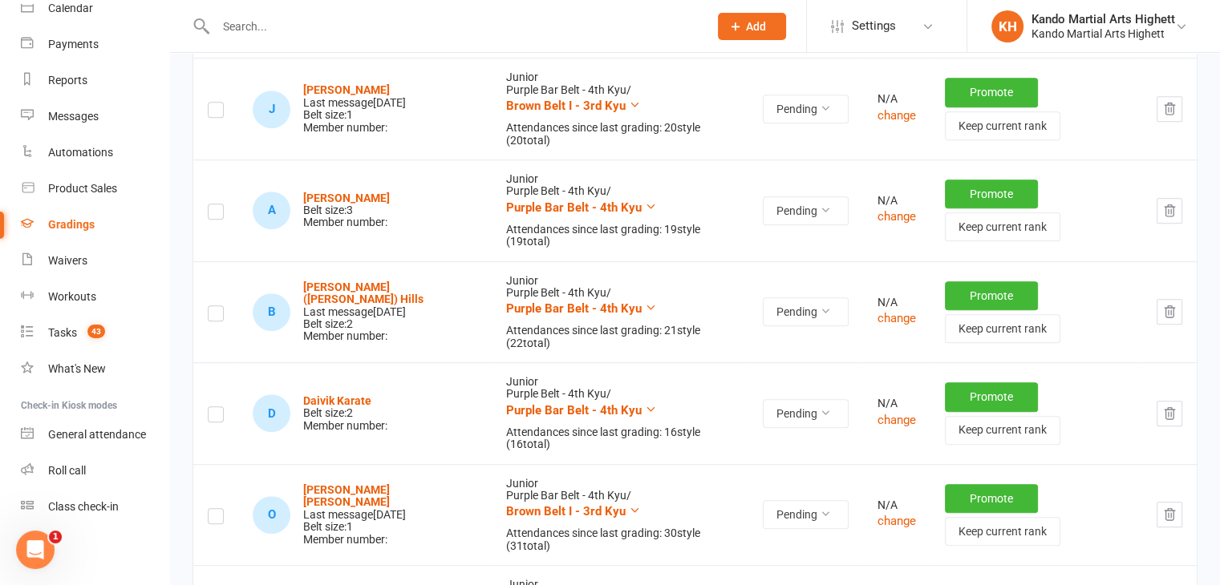
scroll to position [948, 0]
click at [221, 418] on label at bounding box center [216, 418] width 16 height 0
click at [221, 408] on input "checkbox" at bounding box center [216, 408] width 16 height 0
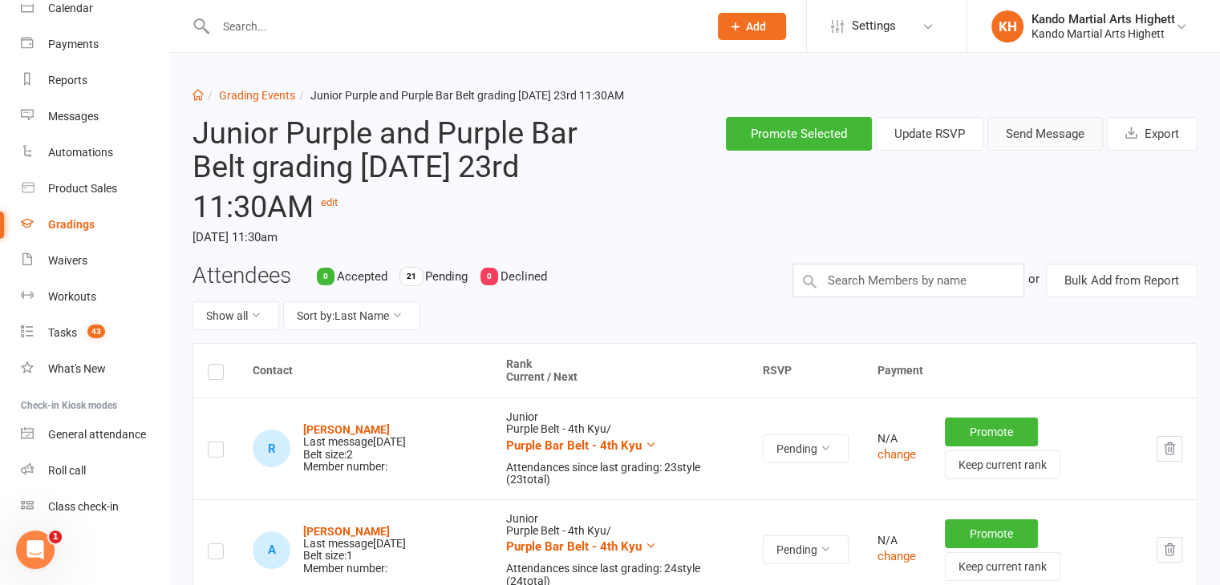
click at [1028, 139] on button "Send Message" at bounding box center [1044, 134] width 115 height 34
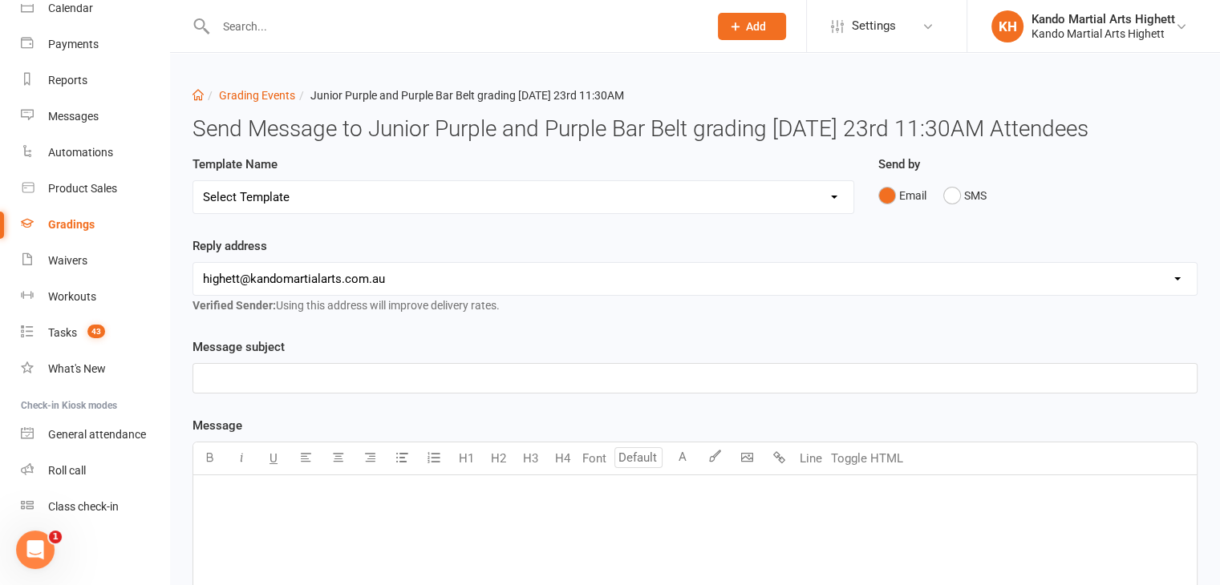
click at [494, 214] on div "Template Name Select Template [Email] Black Belt Grading Invitation [Email] Con…" at bounding box center [523, 196] width 686 height 82
click at [491, 199] on select "Select Template [Email] Black Belt Grading Invitation [Email] Confirmation of S…" at bounding box center [523, 197] width 660 height 32
select select "4"
click at [193, 181] on select "Select Template [Email] Black Belt Grading Invitation [Email] Confirmation of S…" at bounding box center [523, 197] width 660 height 32
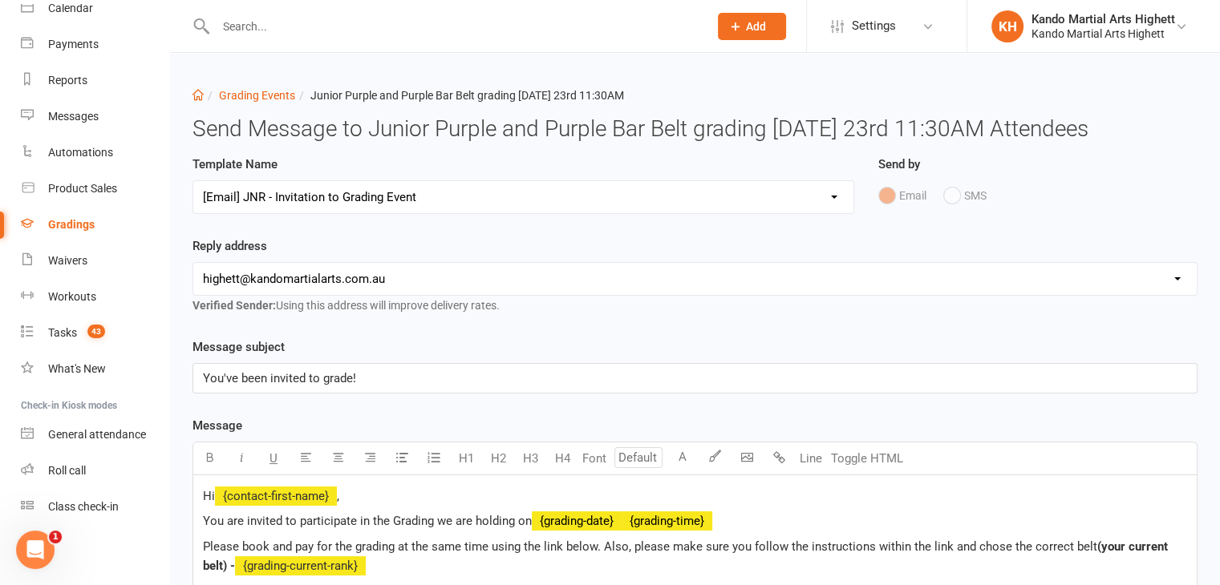
scroll to position [611, 0]
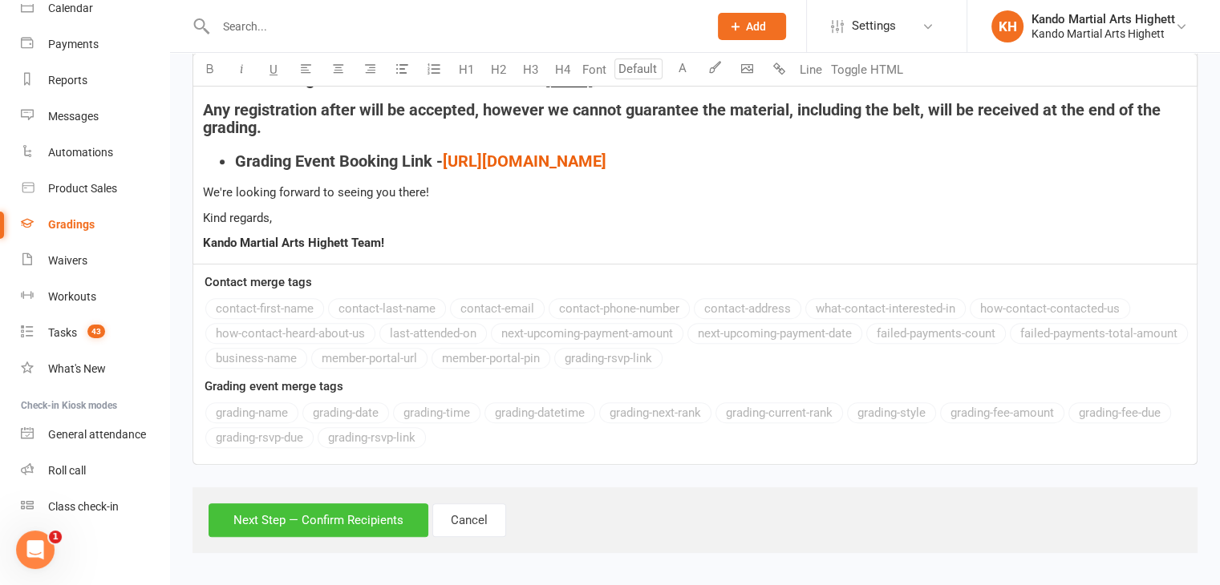
click at [364, 515] on button "Next Step — Confirm Recipients" at bounding box center [319, 521] width 220 height 34
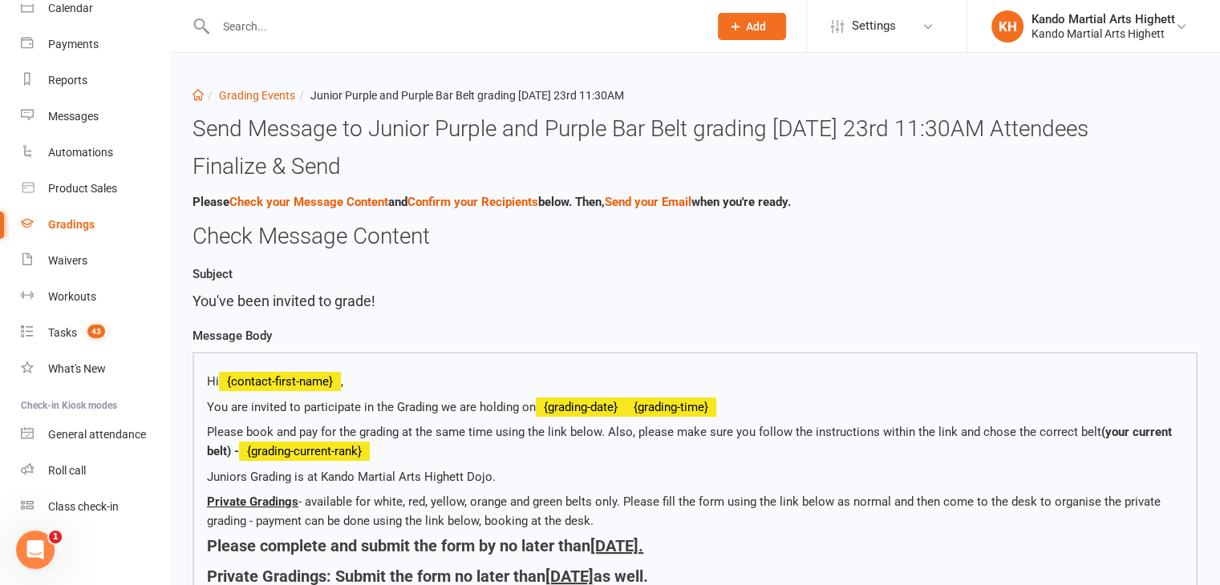
scroll to position [491, 0]
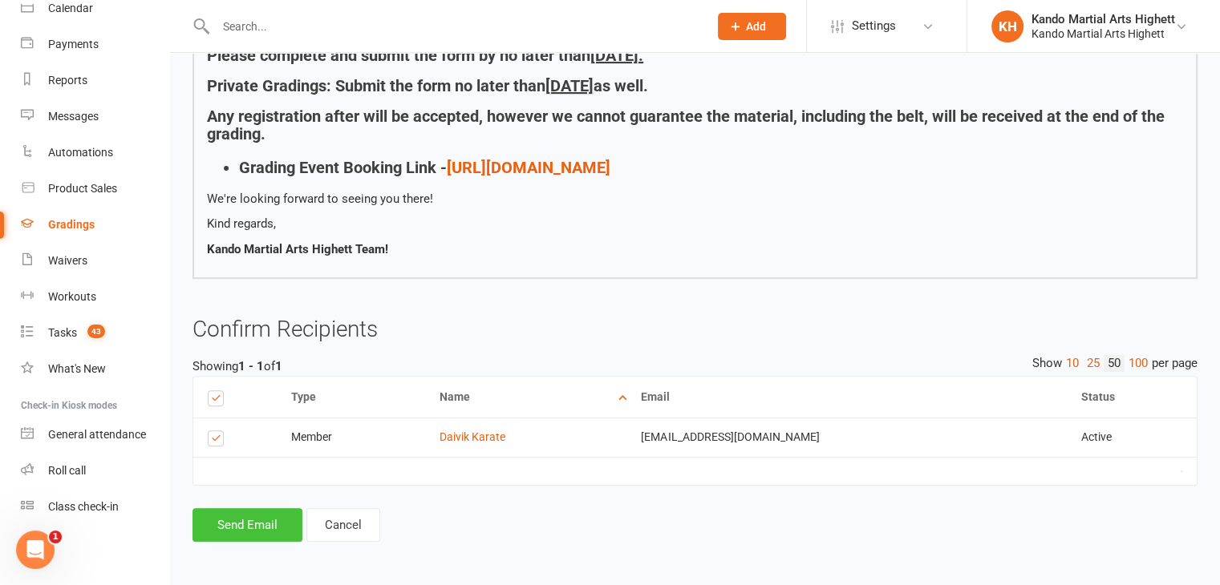
click at [273, 520] on button "Send Email" at bounding box center [247, 525] width 110 height 34
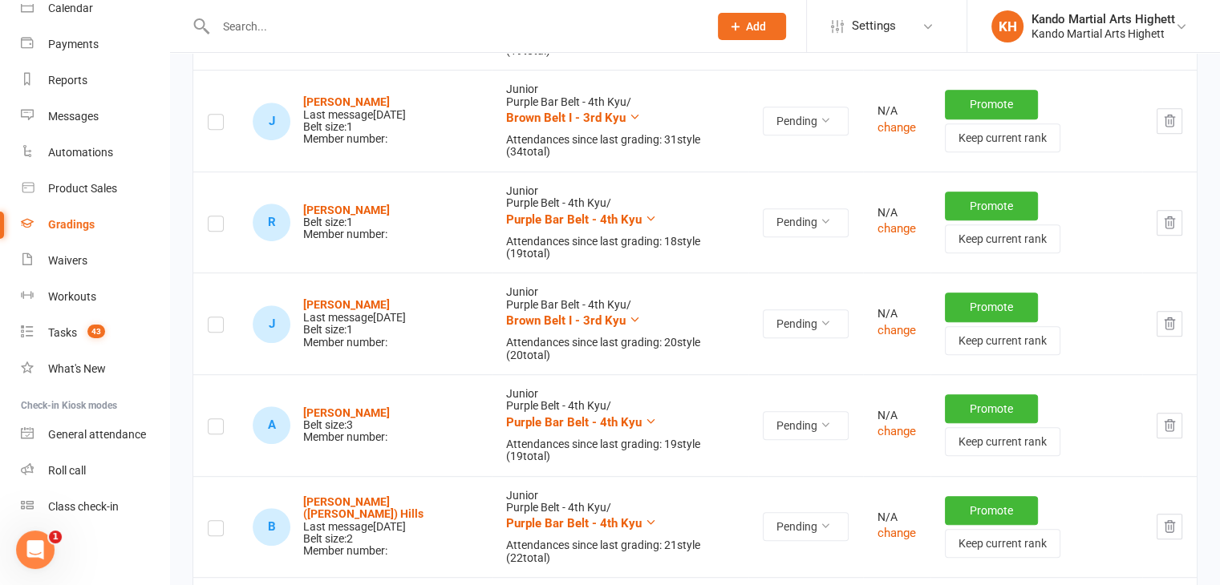
scroll to position [735, 0]
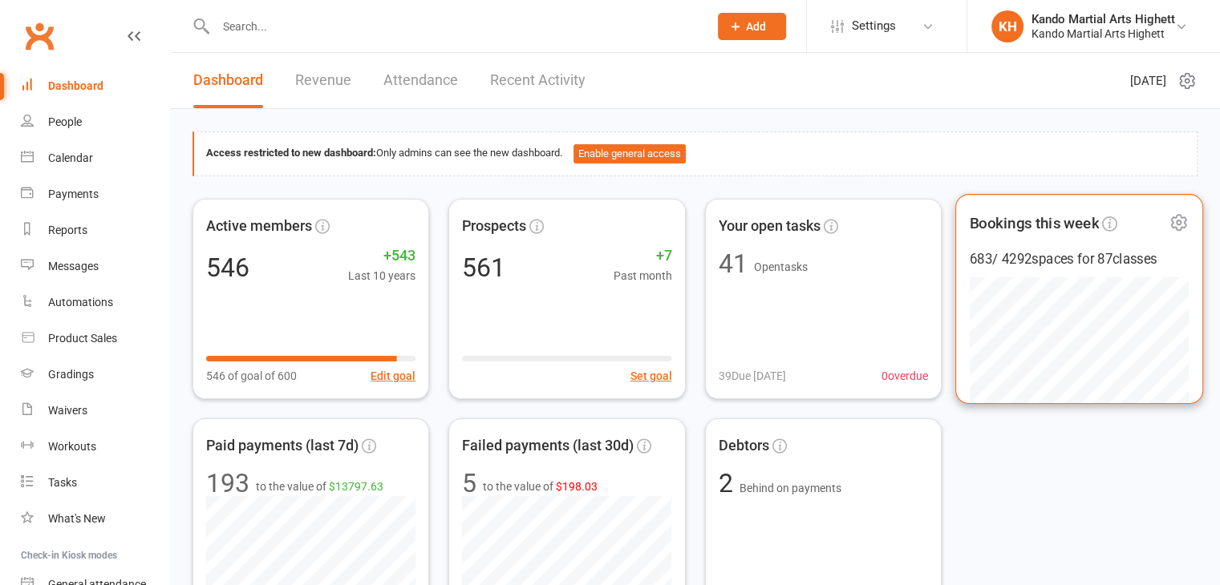
scroll to position [63, 0]
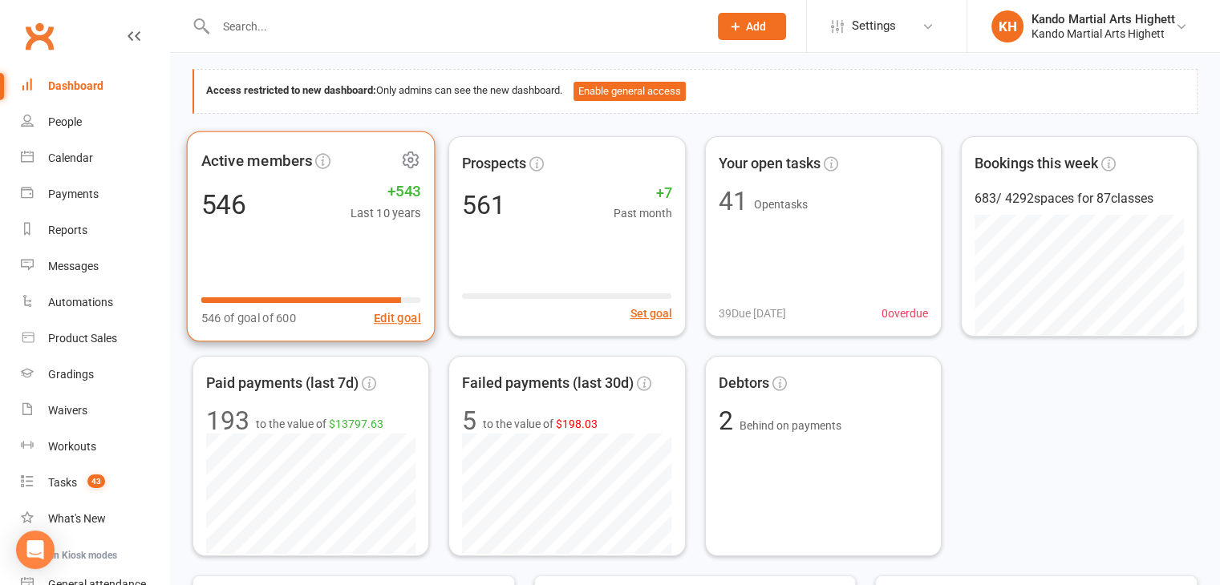
click at [417, 149] on icon at bounding box center [411, 159] width 20 height 20
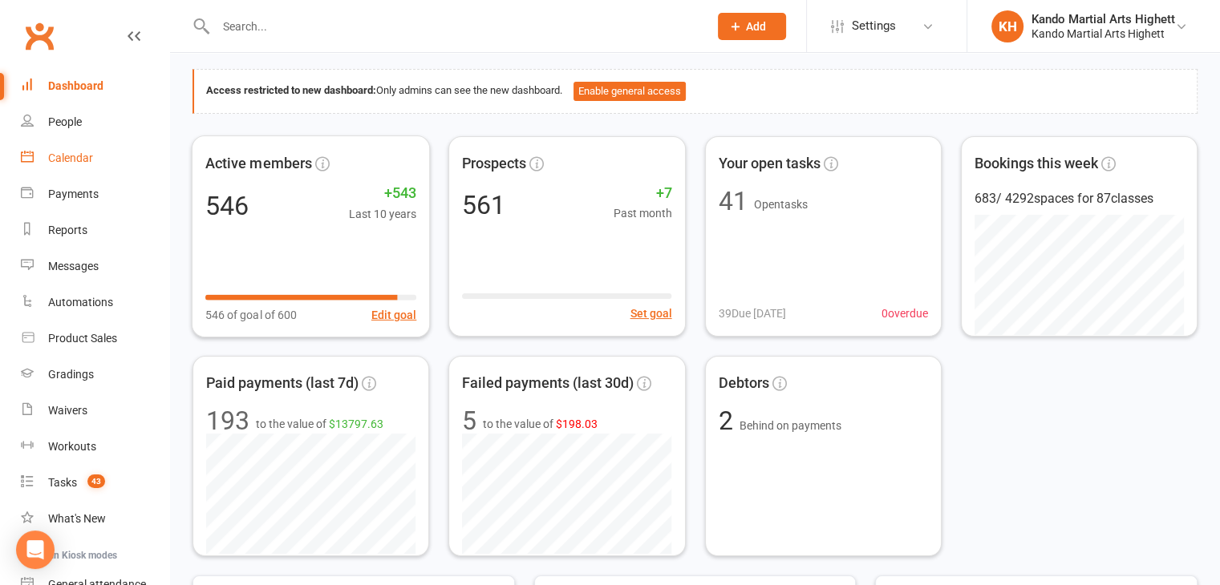
click at [87, 158] on div "Calendar" at bounding box center [70, 158] width 45 height 13
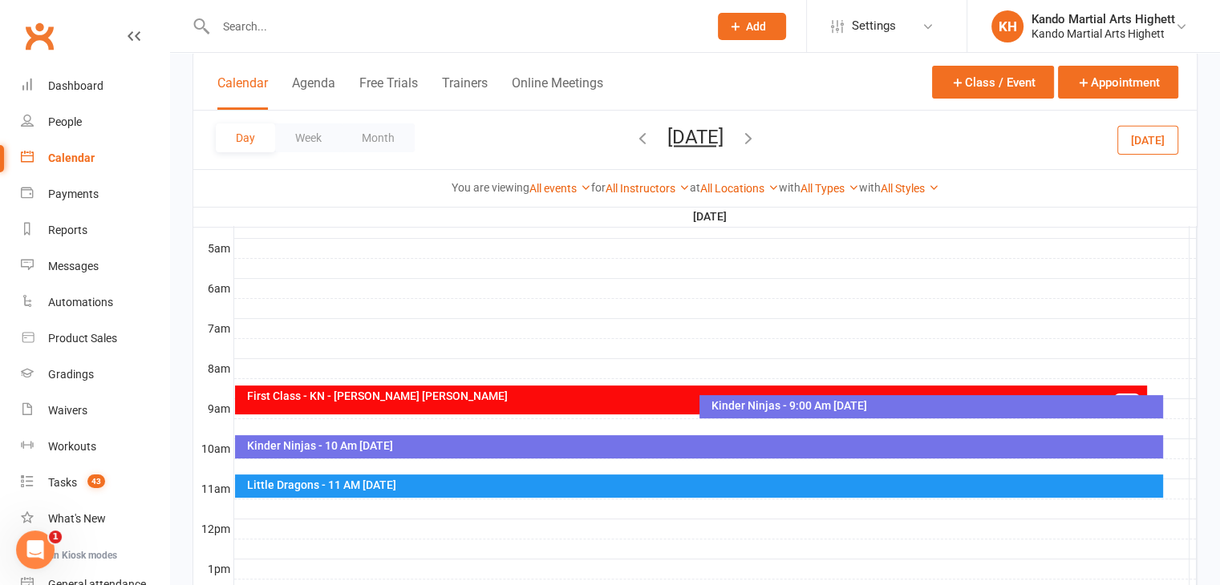
scroll to position [297, 0]
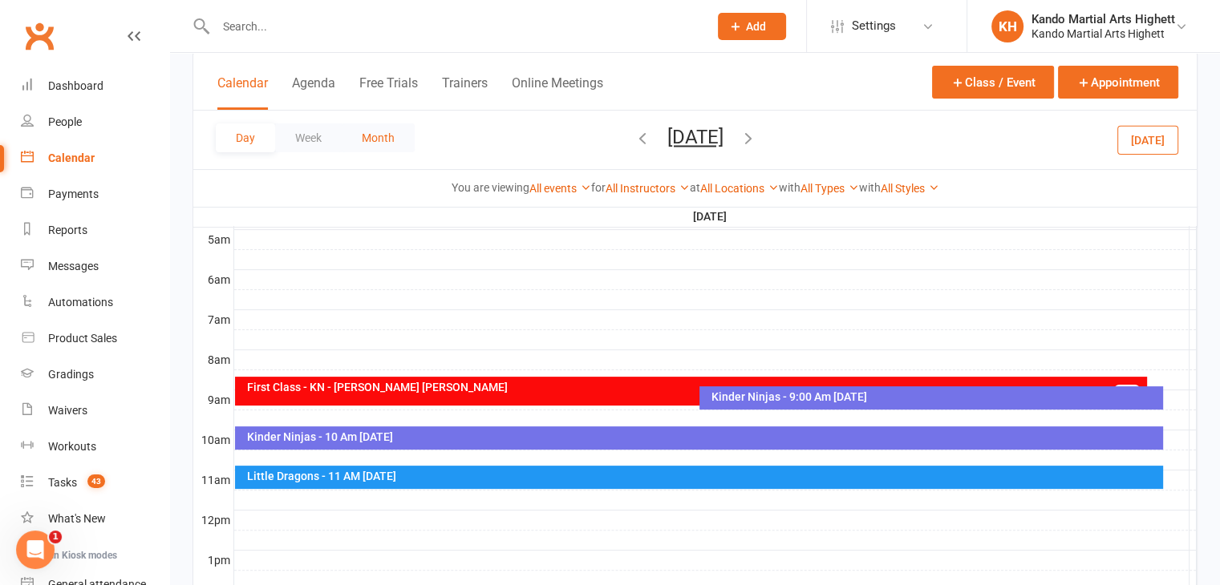
click at [371, 144] on button "Month" at bounding box center [378, 138] width 73 height 29
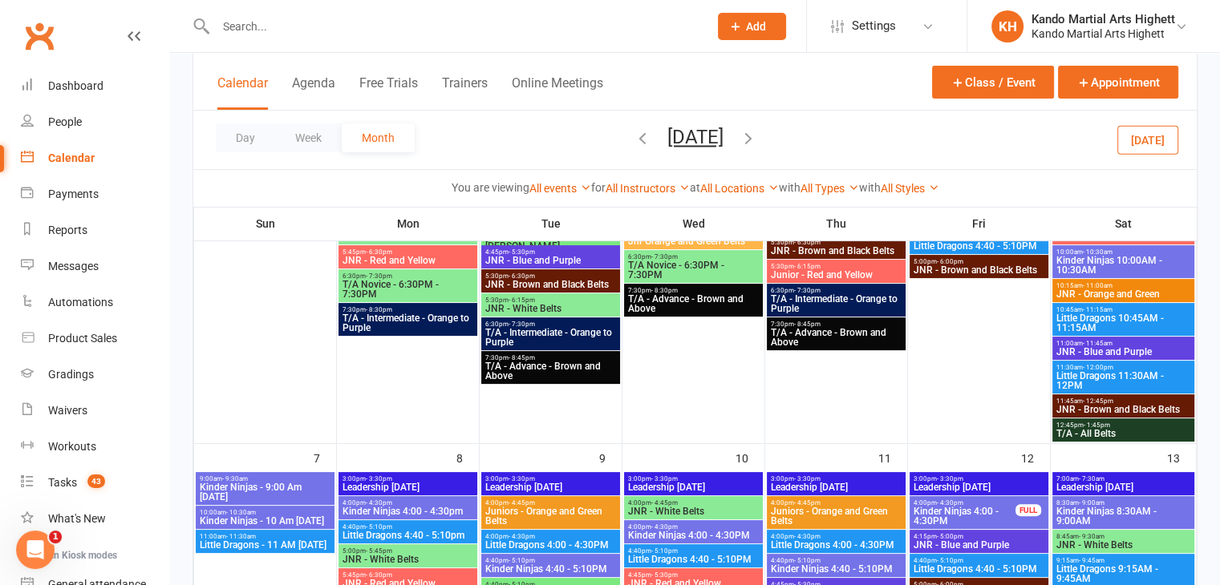
scroll to position [263, 0]
click at [634, 136] on icon "button" at bounding box center [643, 138] width 18 height 18
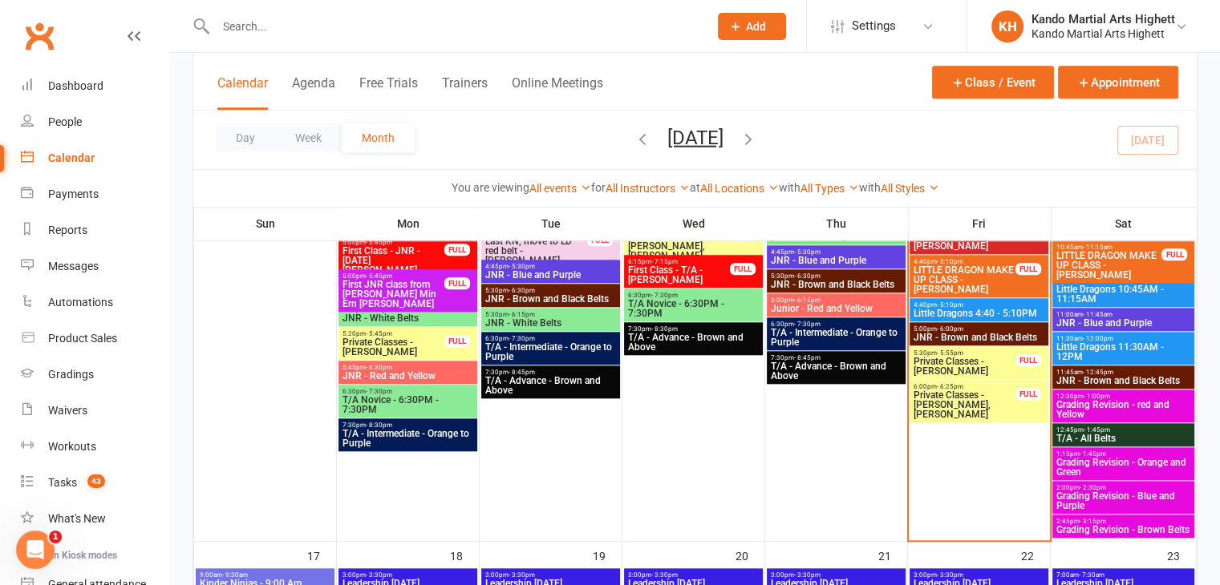
scroll to position [1540, 0]
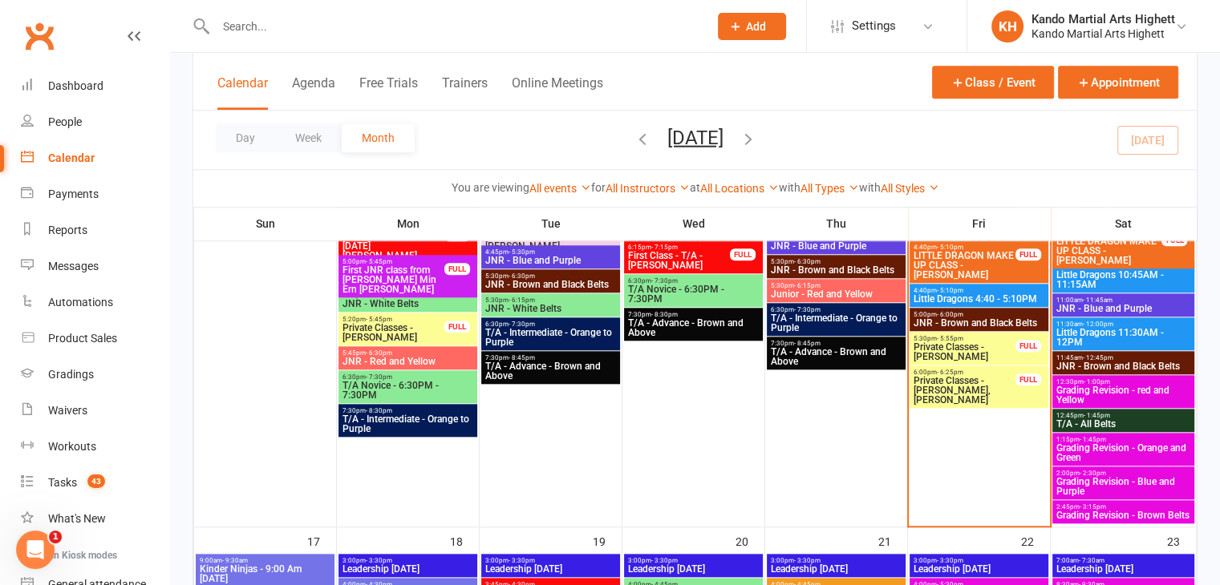
click at [1136, 479] on span "Grading Revision - Blue and Purple" at bounding box center [1123, 486] width 136 height 19
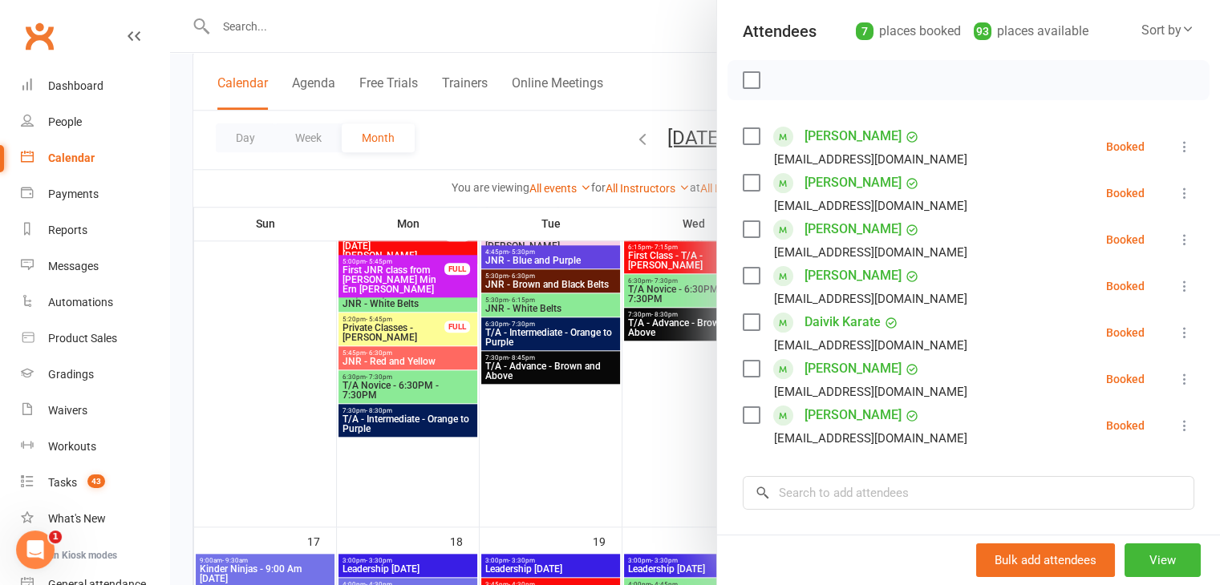
scroll to position [176, 0]
click at [615, 456] on div at bounding box center [695, 292] width 1050 height 585
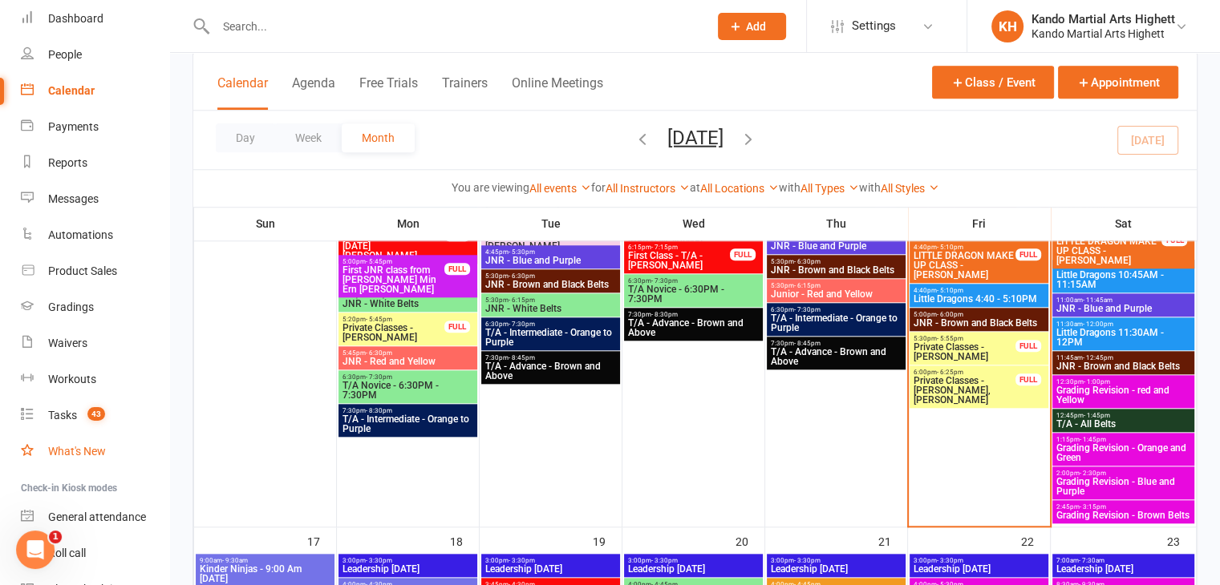
scroll to position [69, 0]
click at [75, 417] on div "Tasks" at bounding box center [62, 413] width 29 height 13
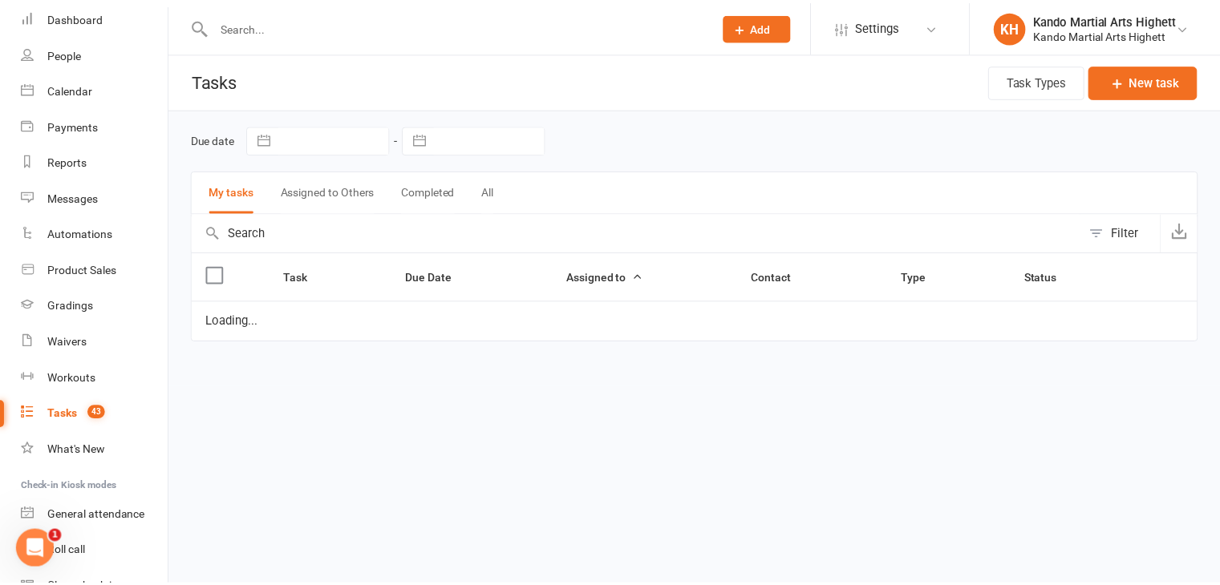
scroll to position [150, 0]
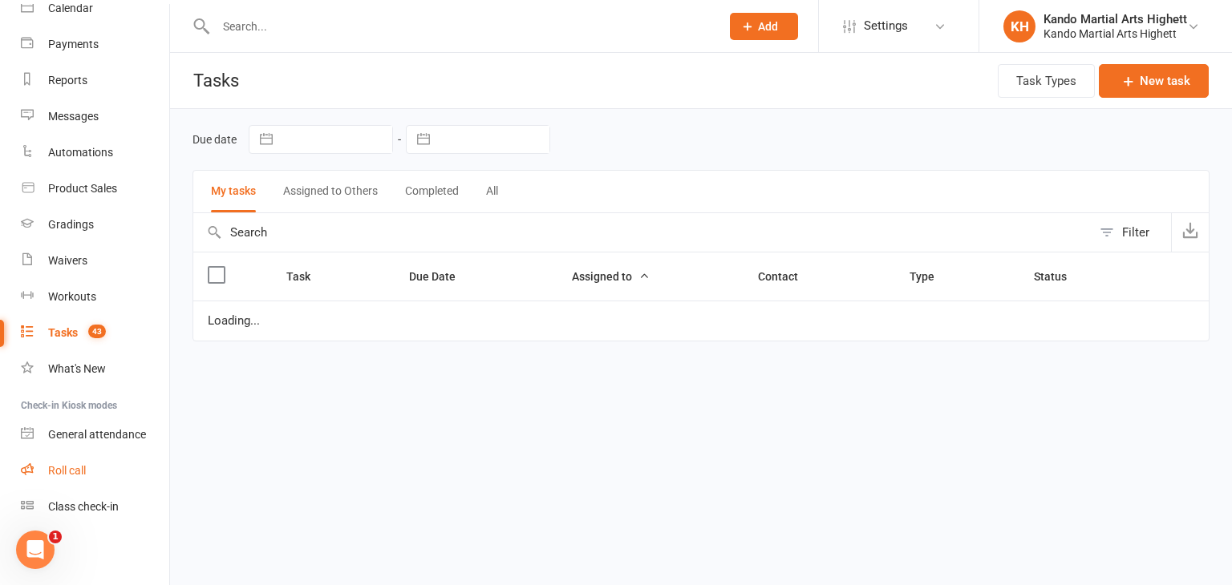
select select "started"
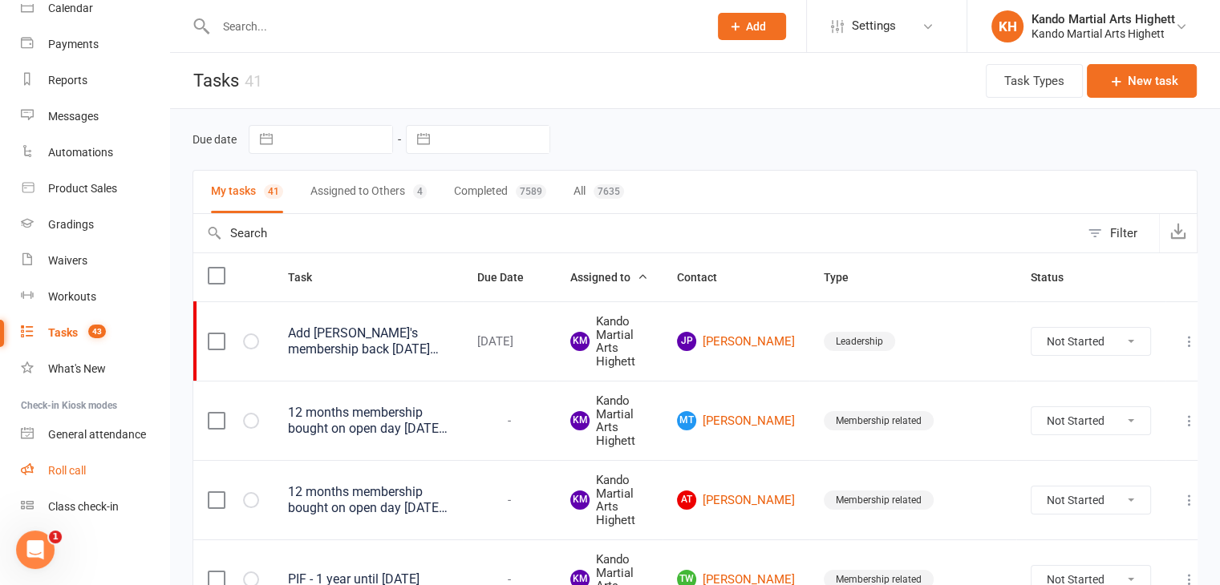
click at [78, 484] on link "Roll call" at bounding box center [95, 471] width 148 height 36
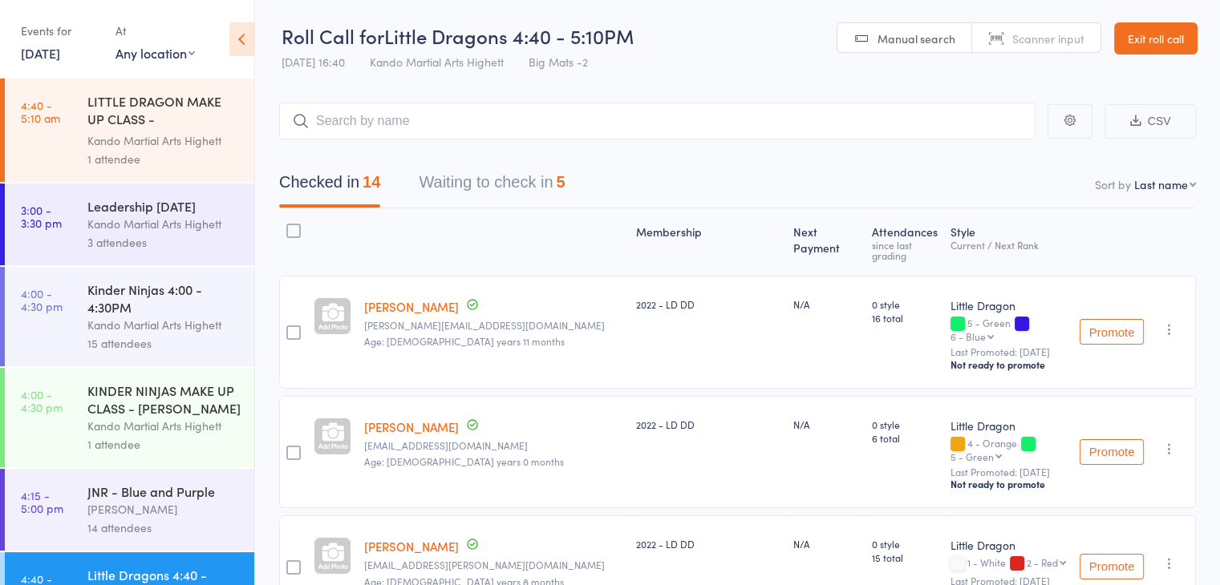
click at [166, 519] on div "[PERSON_NAME]" at bounding box center [163, 509] width 153 height 18
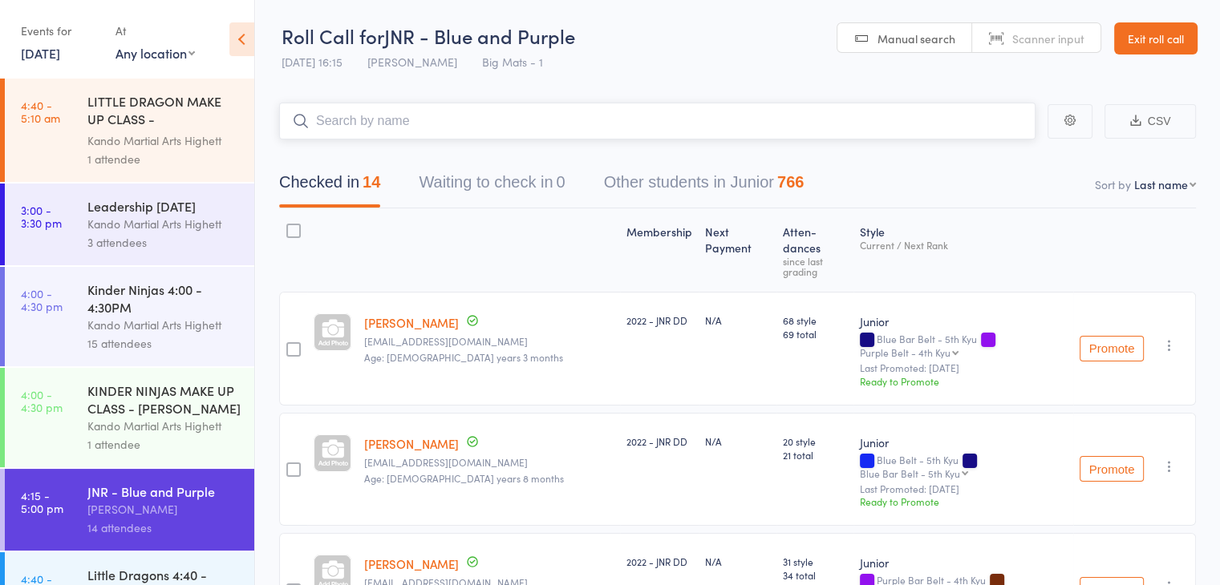
click at [513, 115] on input "search" at bounding box center [657, 121] width 756 height 37
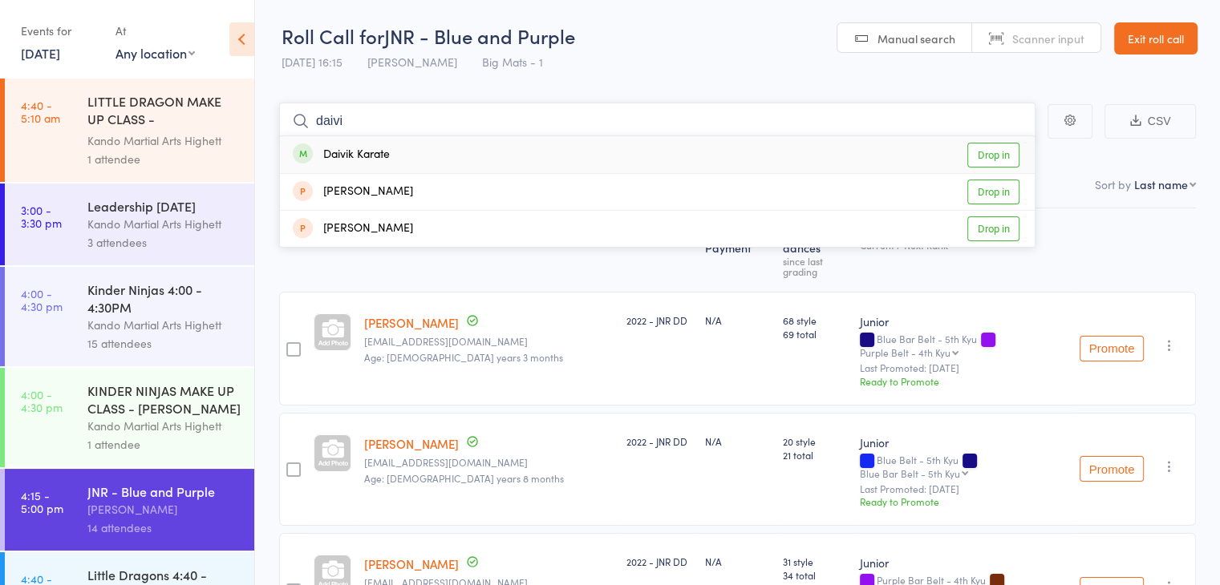
type input "daivi"
click at [510, 155] on div "Daivik Karate Drop in" at bounding box center [657, 154] width 755 height 37
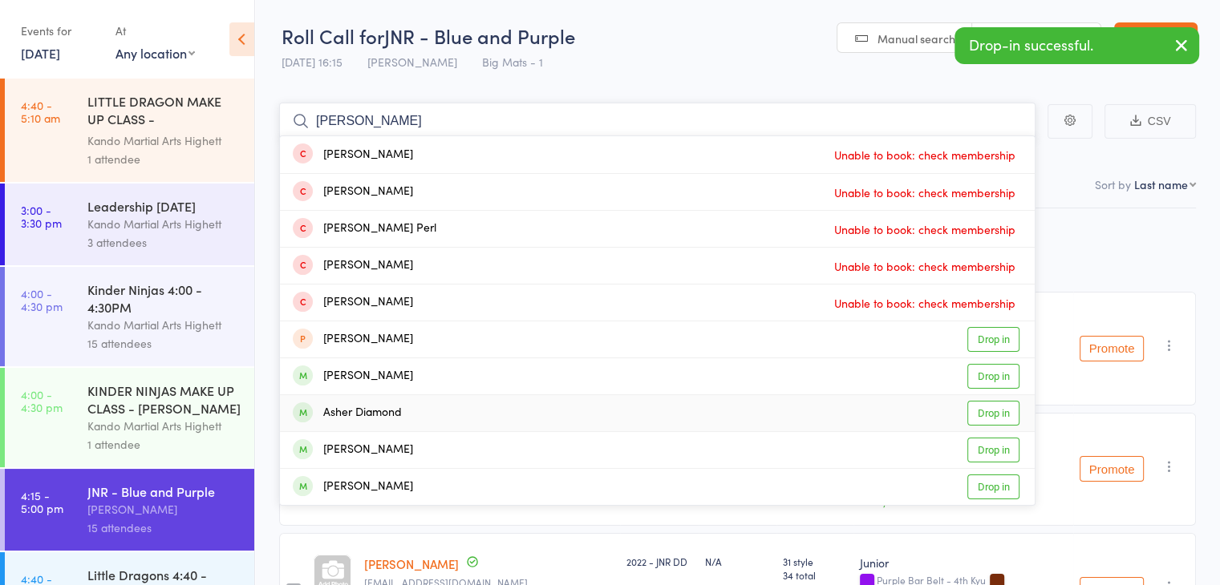
type input "[PERSON_NAME]"
click at [497, 409] on div "Asher Diamond Drop in" at bounding box center [657, 413] width 755 height 36
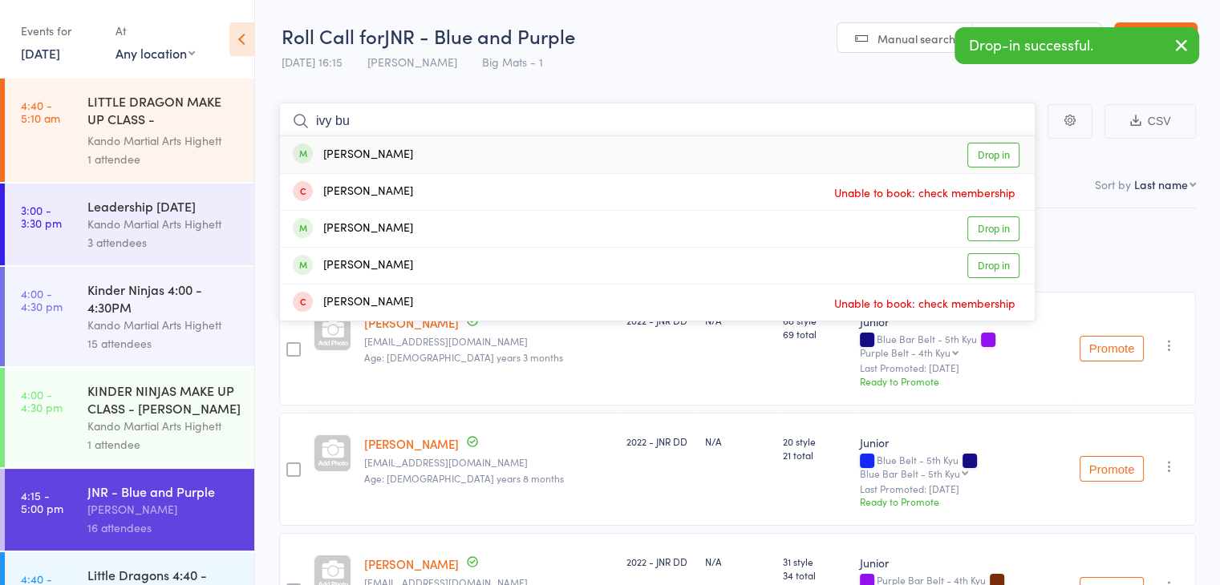
type input "ivy bu"
click at [424, 158] on div "[PERSON_NAME] Drop in" at bounding box center [657, 154] width 755 height 37
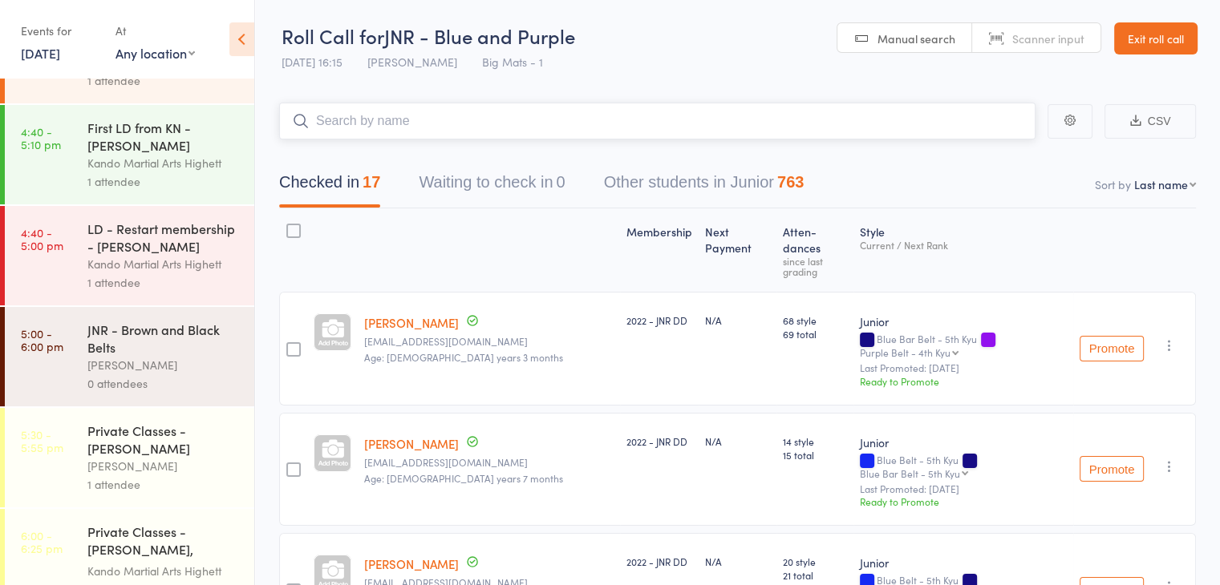
scroll to position [680, 0]
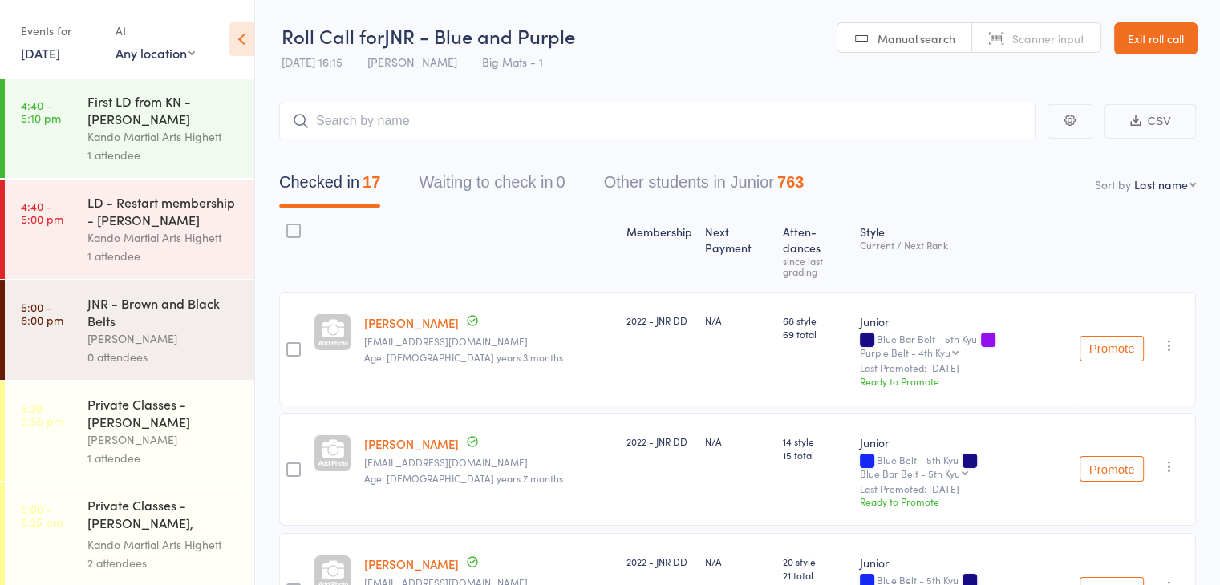
click at [148, 330] on div "JNR - Brown and Black Belts" at bounding box center [163, 311] width 153 height 35
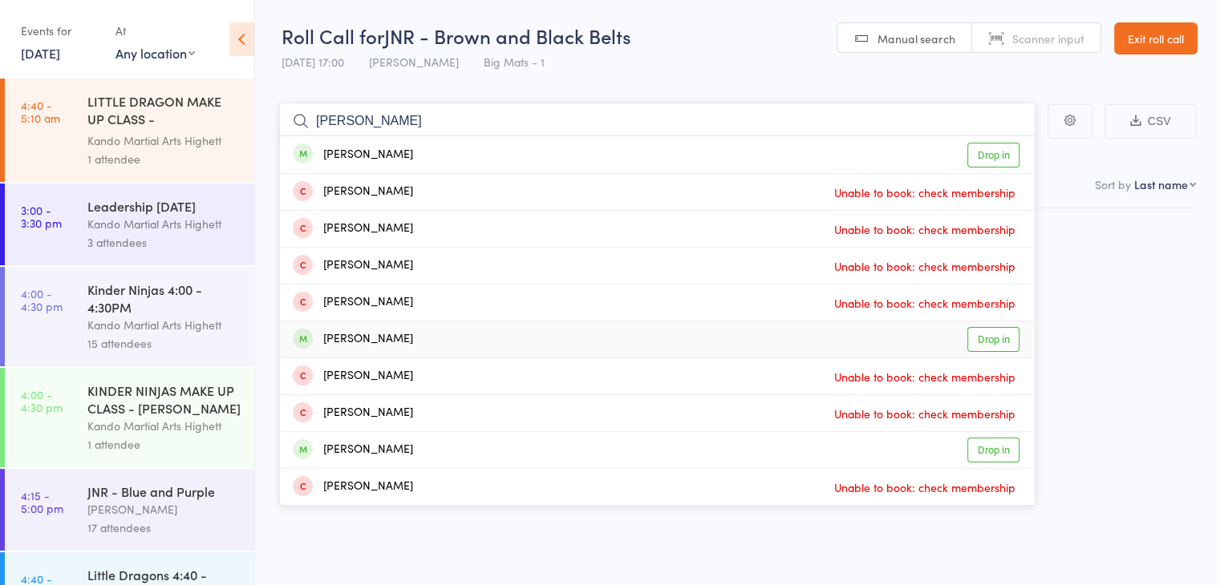
type input "[PERSON_NAME]"
click at [413, 338] on div "[PERSON_NAME]" at bounding box center [353, 339] width 120 height 18
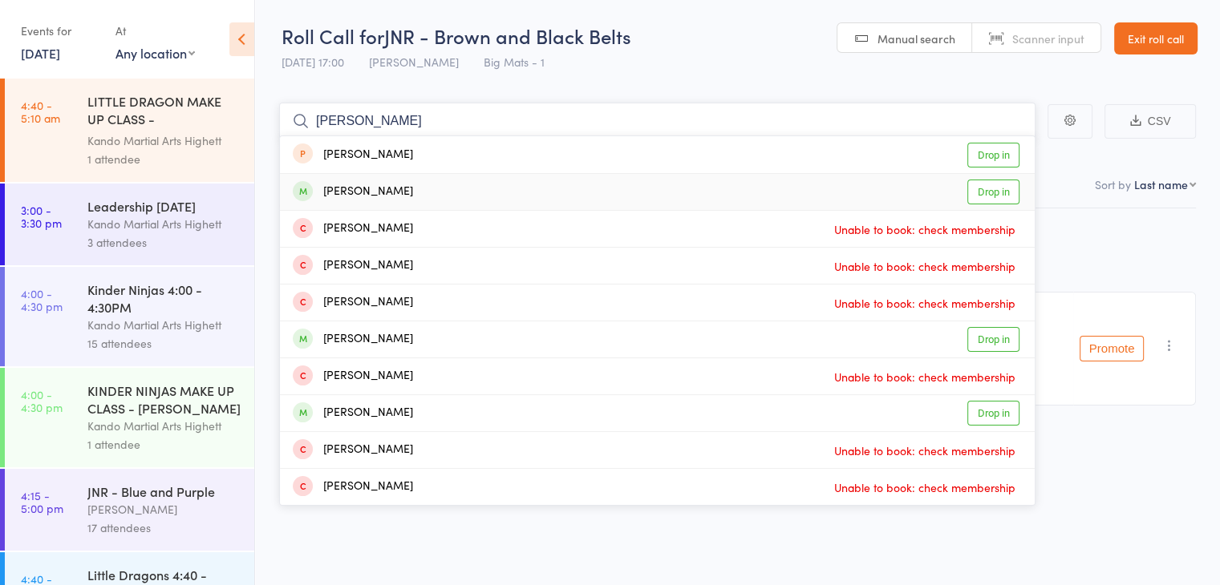
type input "[PERSON_NAME]"
click at [410, 189] on div "[PERSON_NAME] Drop in" at bounding box center [657, 192] width 755 height 36
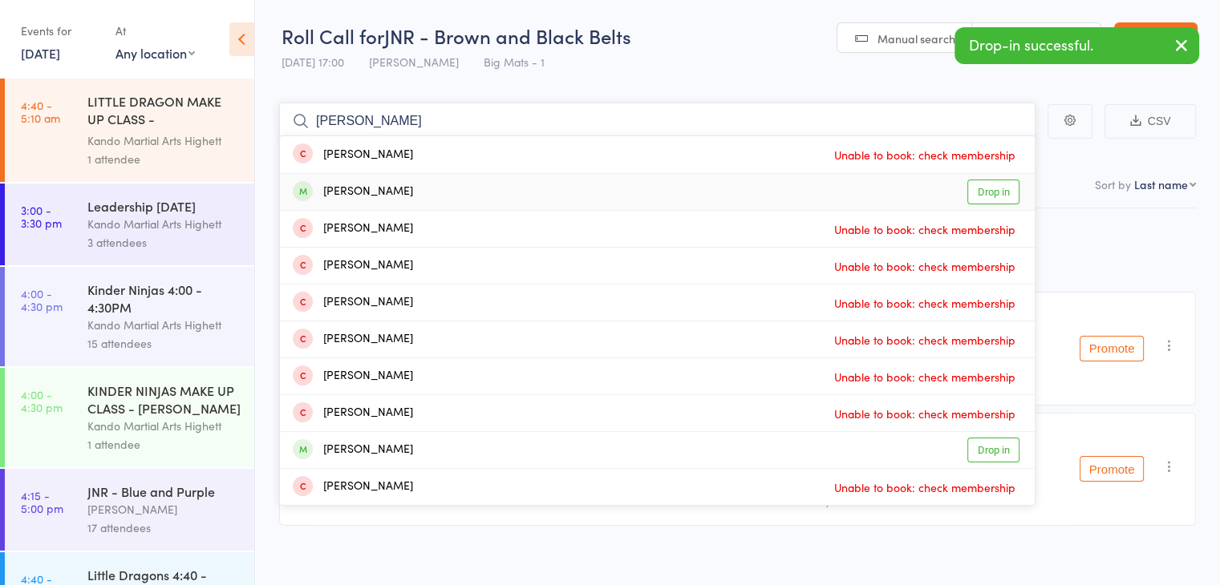
type input "[PERSON_NAME]"
click at [410, 189] on div "[PERSON_NAME] Drop in" at bounding box center [657, 192] width 755 height 36
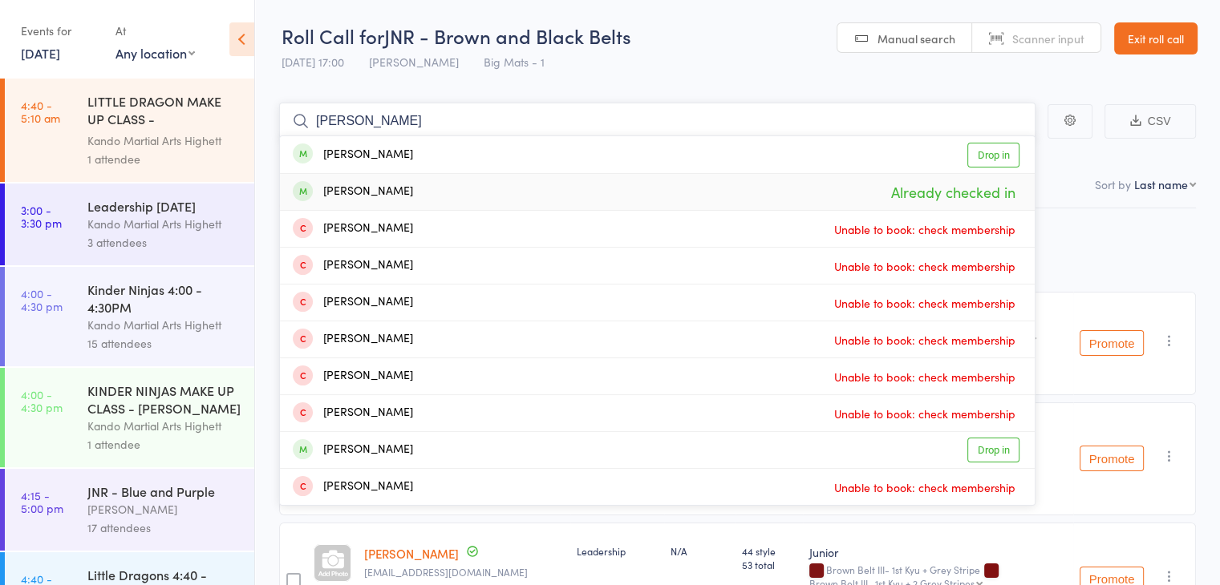
type input "[PERSON_NAME]"
click at [409, 161] on div "[PERSON_NAME]" at bounding box center [353, 155] width 120 height 18
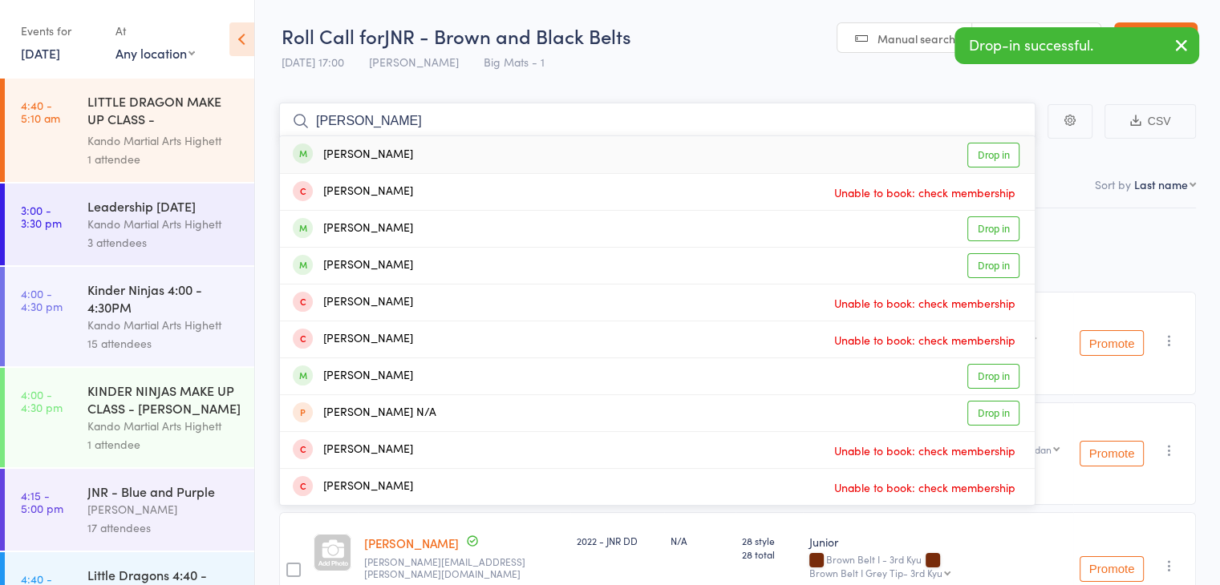
type input "[PERSON_NAME]"
click at [409, 161] on div "[PERSON_NAME] Drop in" at bounding box center [657, 154] width 755 height 37
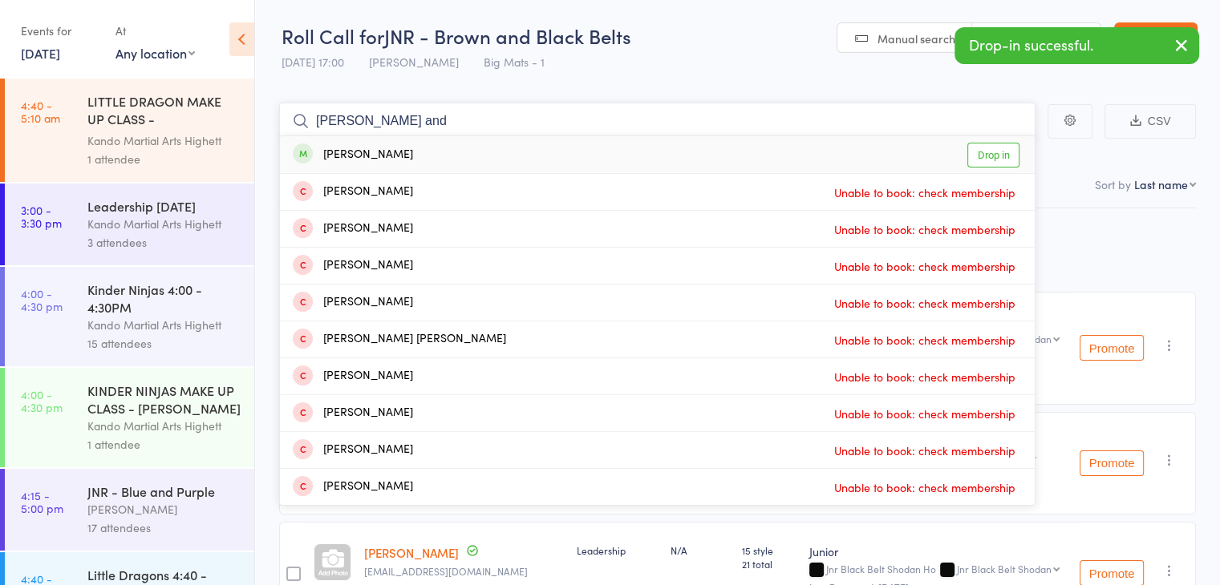
type input "[PERSON_NAME] and"
click at [409, 161] on div "[PERSON_NAME] Drop in" at bounding box center [657, 154] width 755 height 37
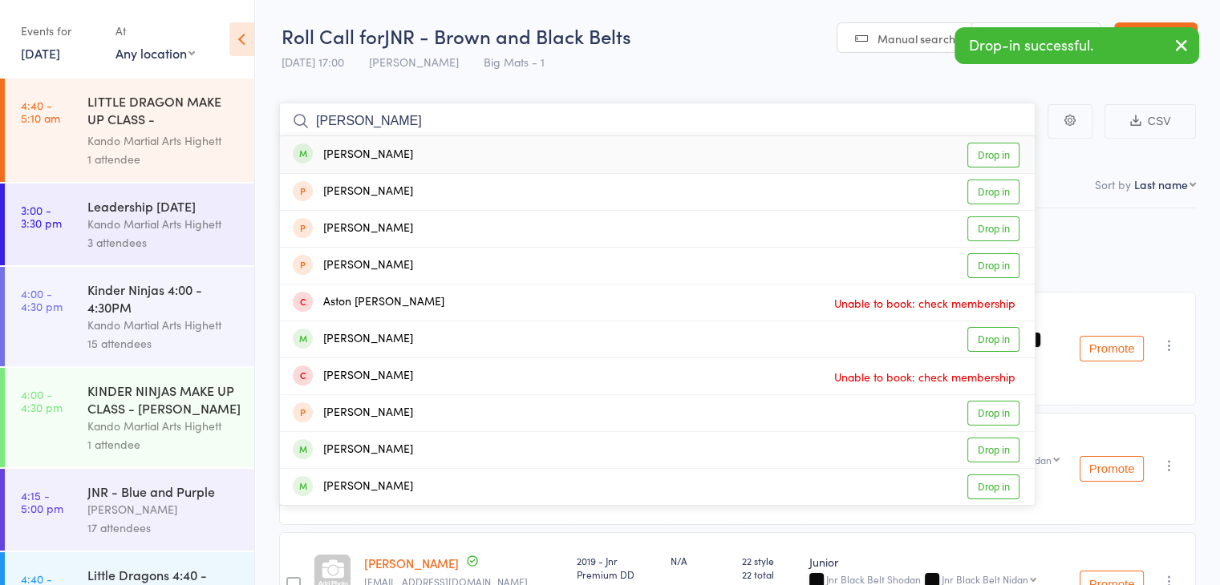
type input "[PERSON_NAME]"
click at [387, 159] on div "[PERSON_NAME] Drop in" at bounding box center [657, 154] width 755 height 37
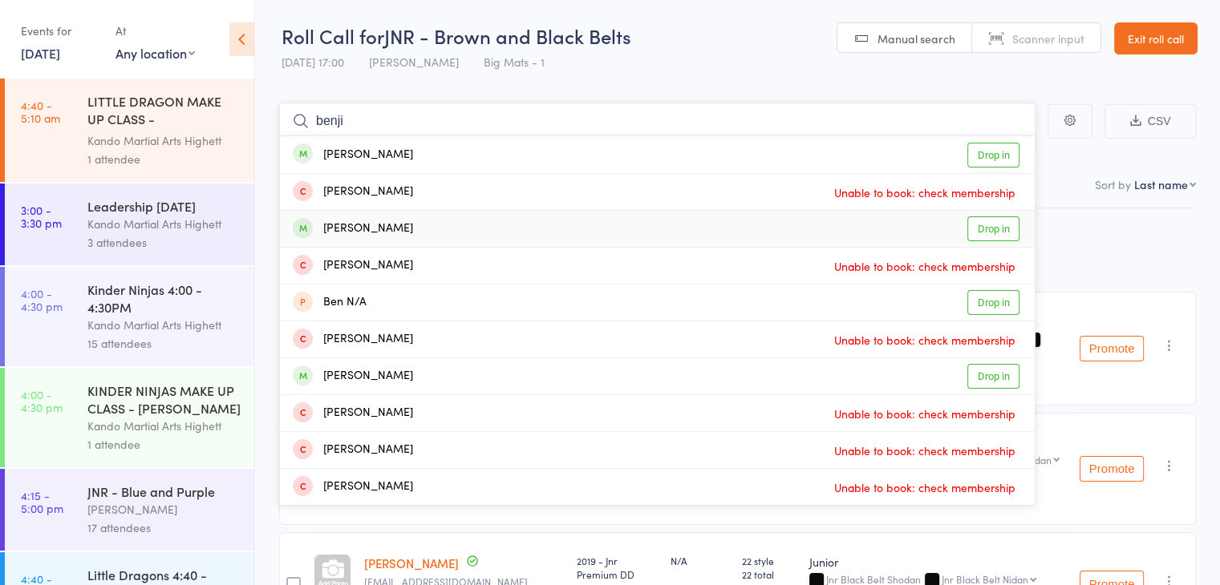
type input "benji"
click at [437, 229] on div "[PERSON_NAME] Drop in" at bounding box center [657, 229] width 755 height 36
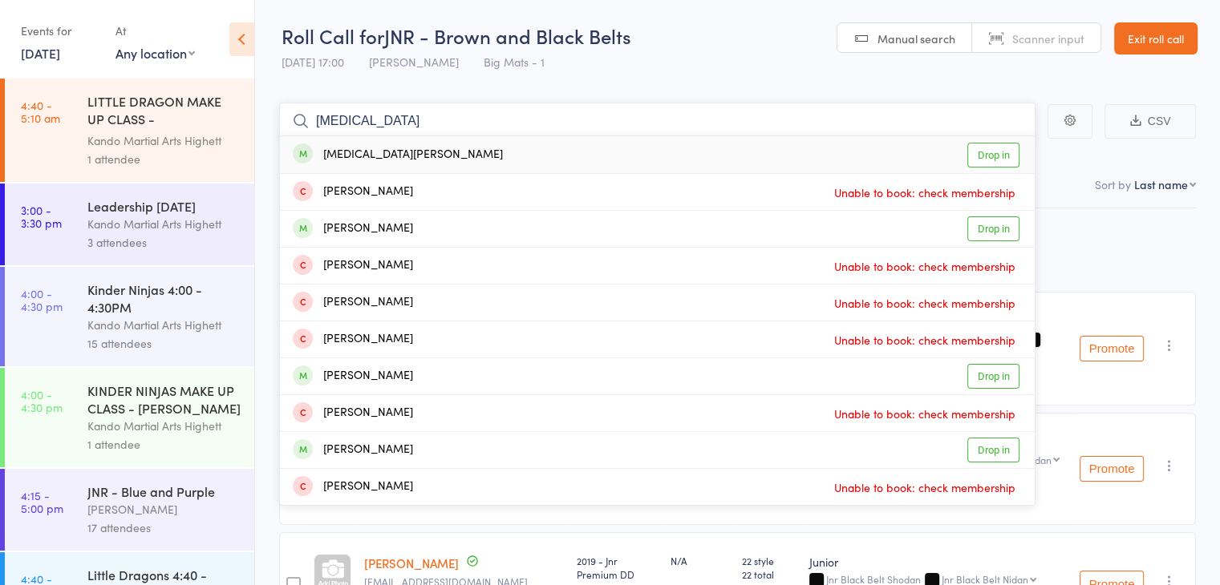
type input "[MEDICAL_DATA]"
click at [474, 155] on div "[MEDICAL_DATA][PERSON_NAME] Drop in" at bounding box center [657, 154] width 755 height 37
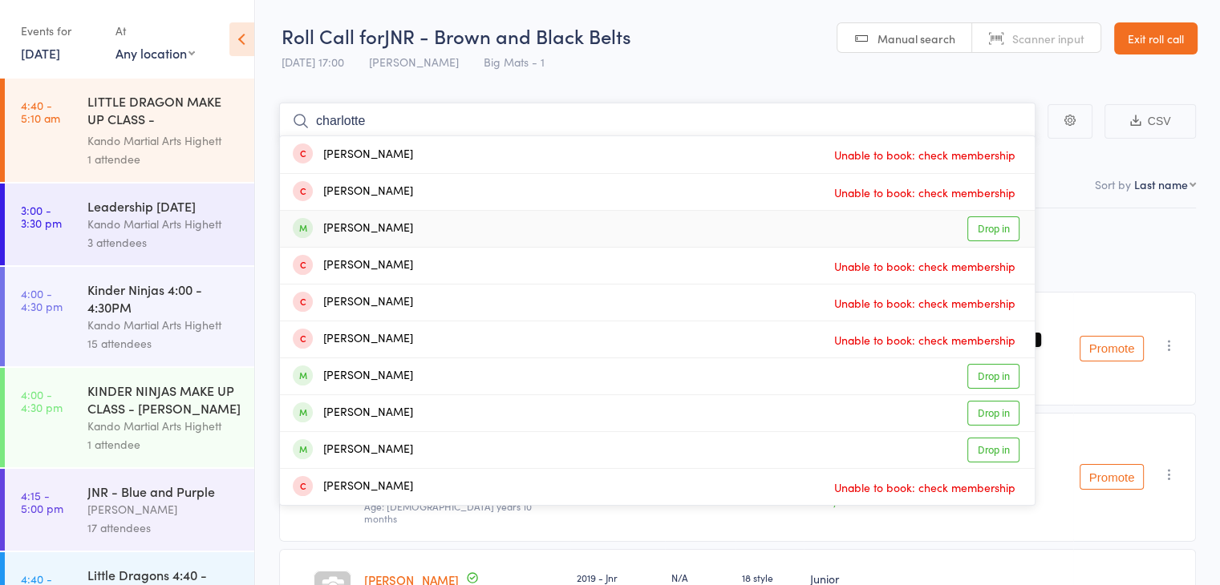
type input "charlotte"
click at [343, 232] on div "[PERSON_NAME]" at bounding box center [353, 229] width 120 height 18
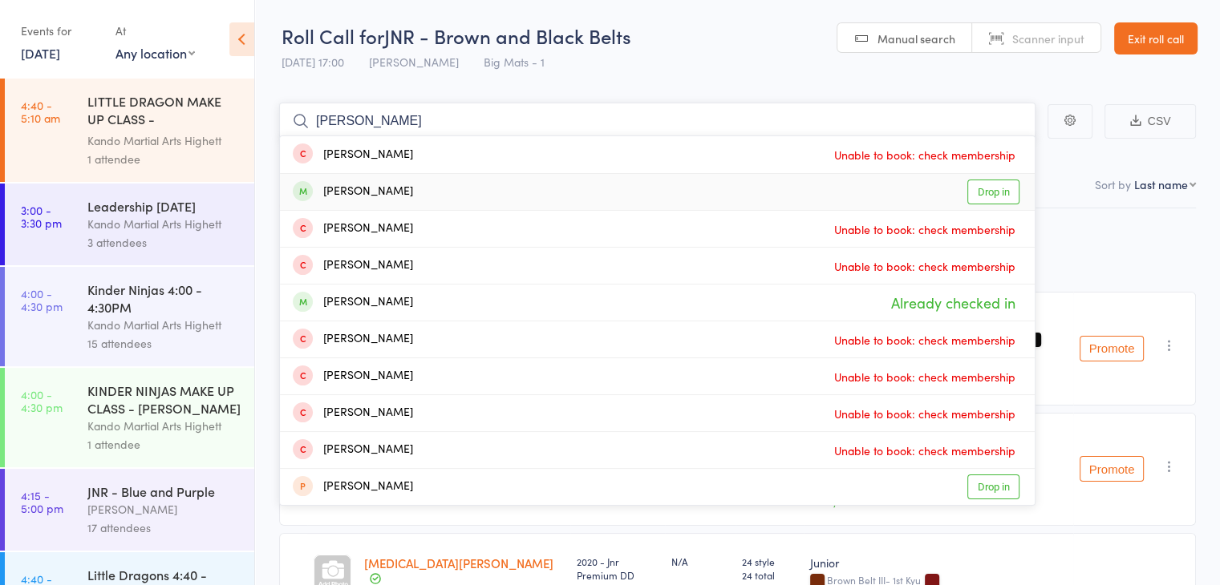
type input "[PERSON_NAME]"
click at [413, 190] on div "[PERSON_NAME]" at bounding box center [353, 192] width 120 height 18
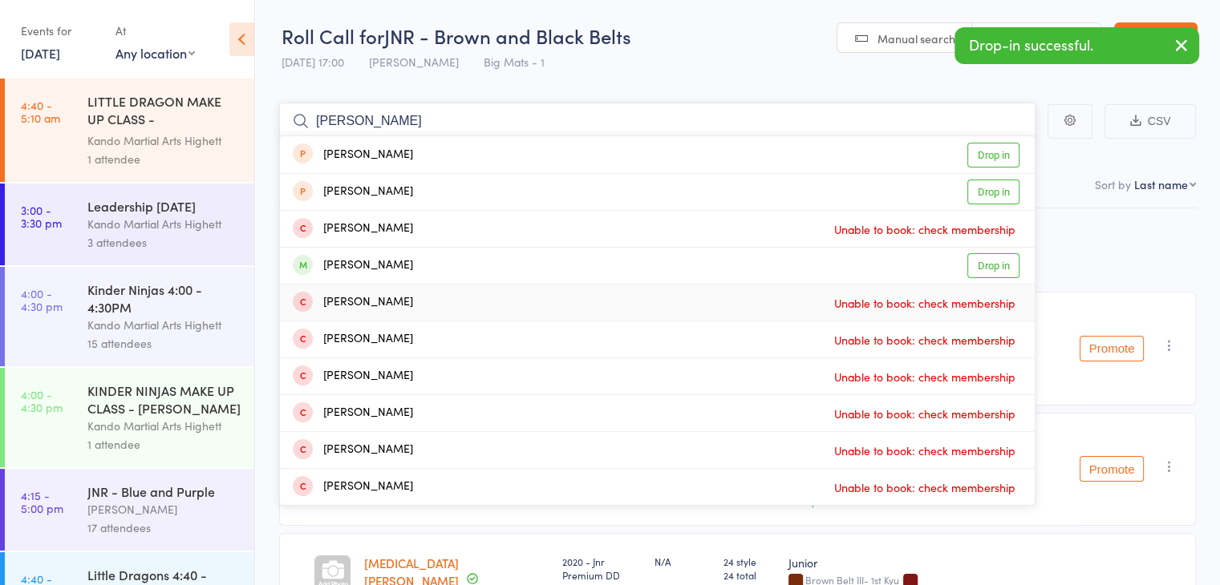
type input "[PERSON_NAME]"
click at [415, 274] on div "[PERSON_NAME] Drop in" at bounding box center [657, 266] width 755 height 36
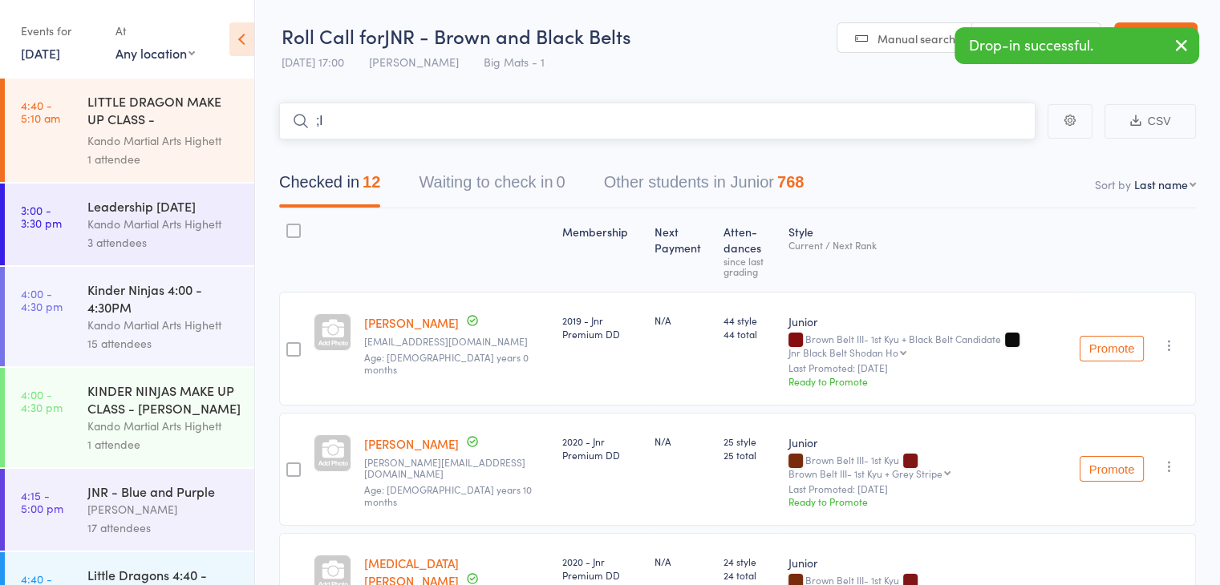
type input ";"
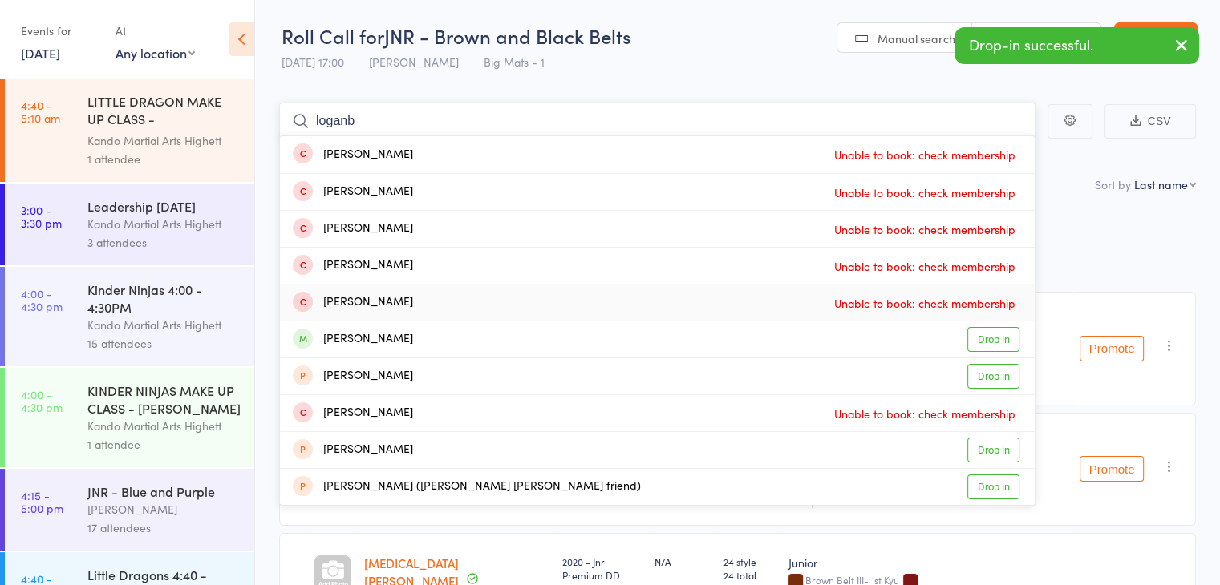
type input "loganb"
click at [427, 332] on div "[PERSON_NAME] Drop in" at bounding box center [657, 340] width 755 height 36
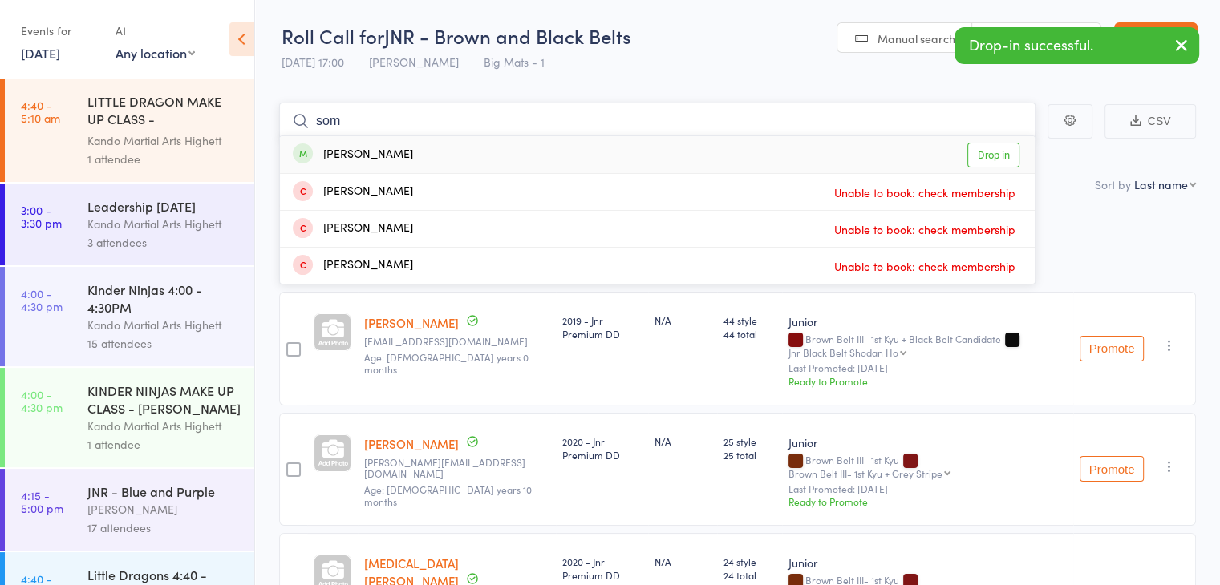
type input "som"
click at [382, 161] on div "[PERSON_NAME]" at bounding box center [353, 155] width 120 height 18
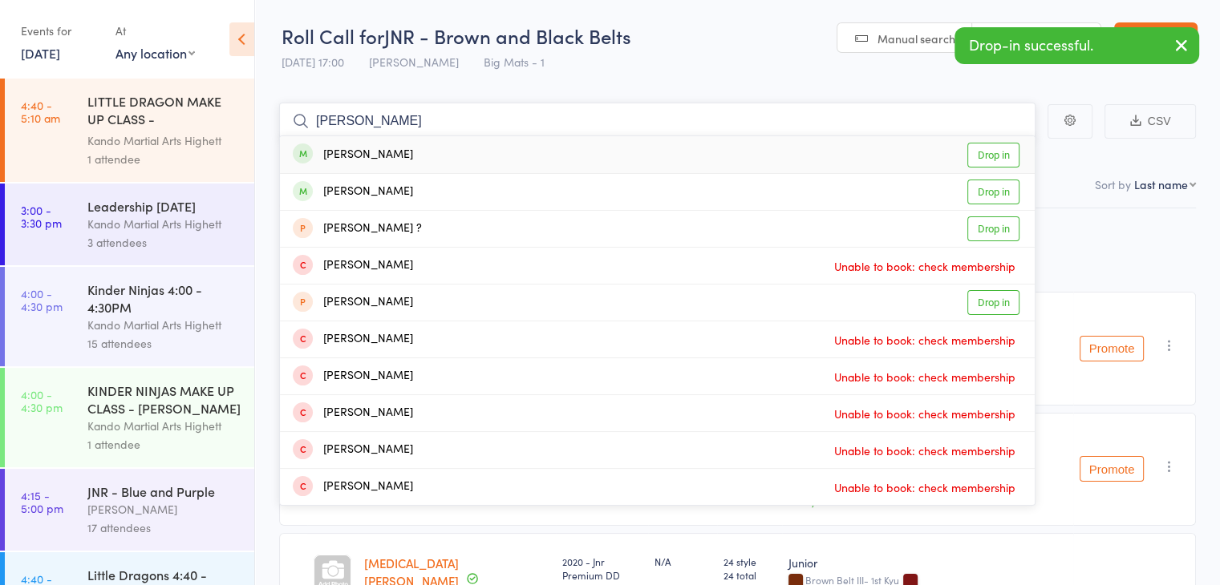
type input "[PERSON_NAME]"
click at [382, 161] on div "[PERSON_NAME]" at bounding box center [353, 155] width 120 height 18
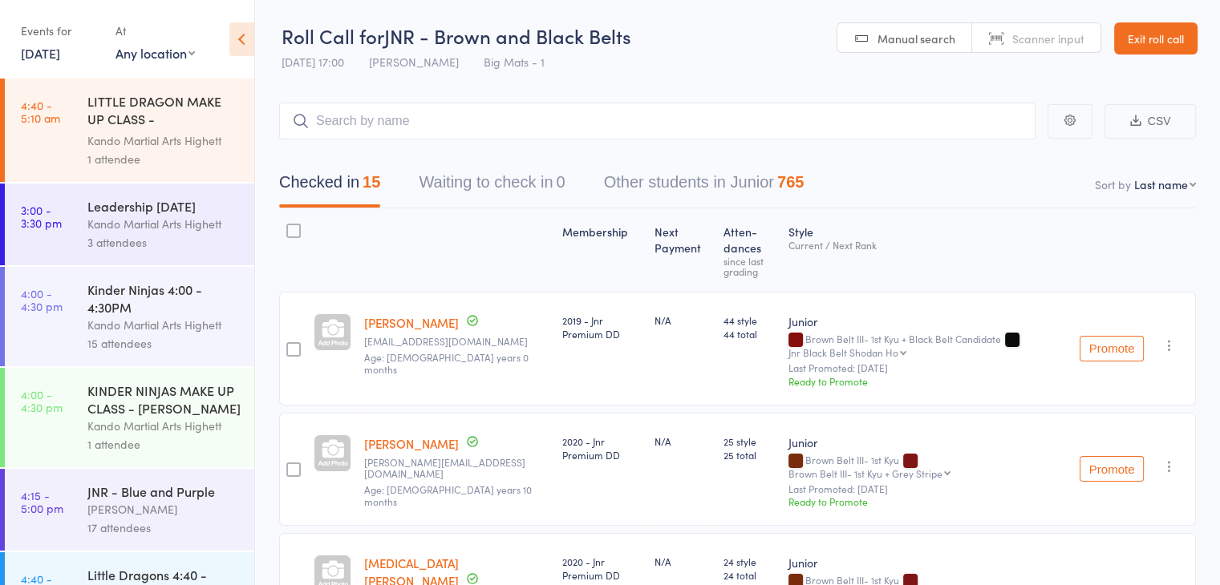
click at [1148, 43] on link "Exit roll call" at bounding box center [1155, 38] width 83 height 32
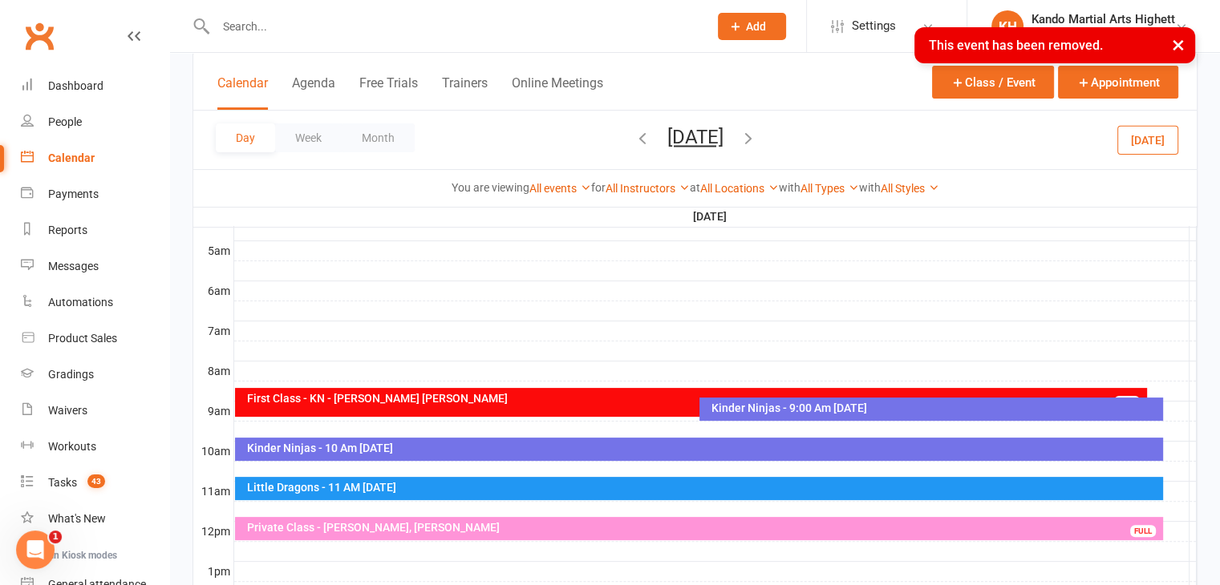
click at [388, 522] on div "Private Class - Elizabeth Gome, Tara Walker" at bounding box center [702, 527] width 913 height 11
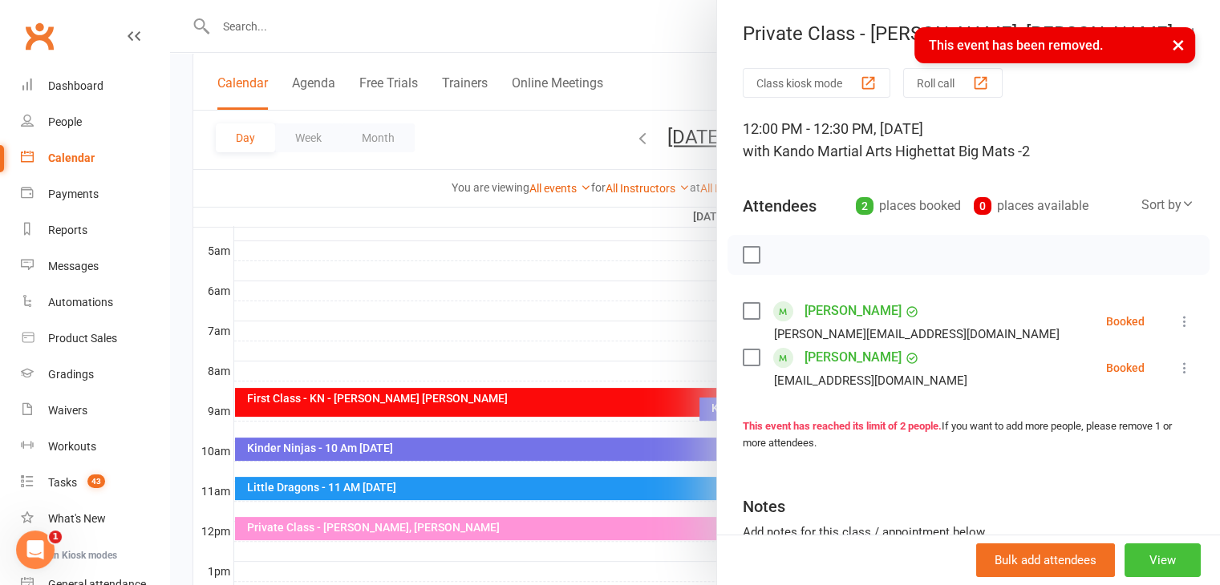
click at [1124, 553] on button "View" at bounding box center [1162, 561] width 76 height 34
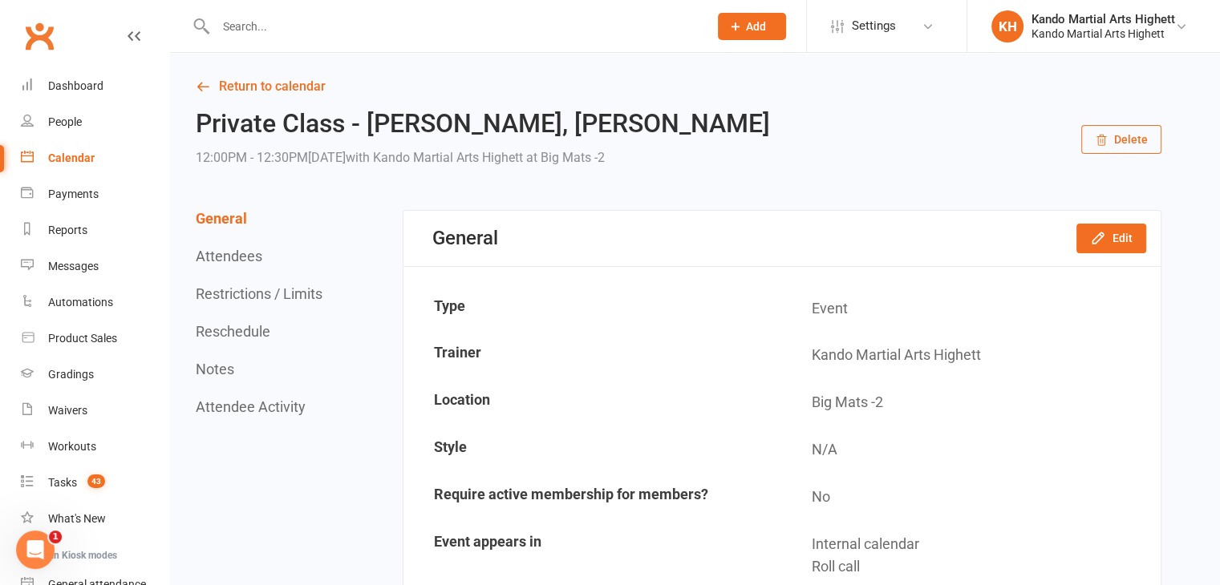
click at [1111, 152] on button "Delete" at bounding box center [1121, 139] width 80 height 29
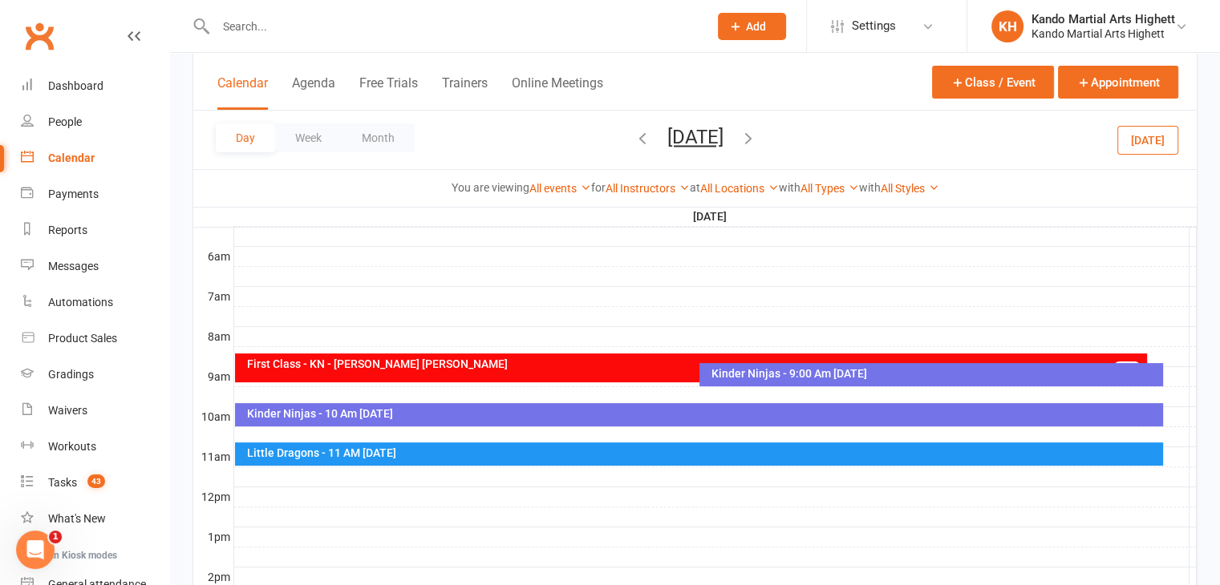
scroll to position [321, 0]
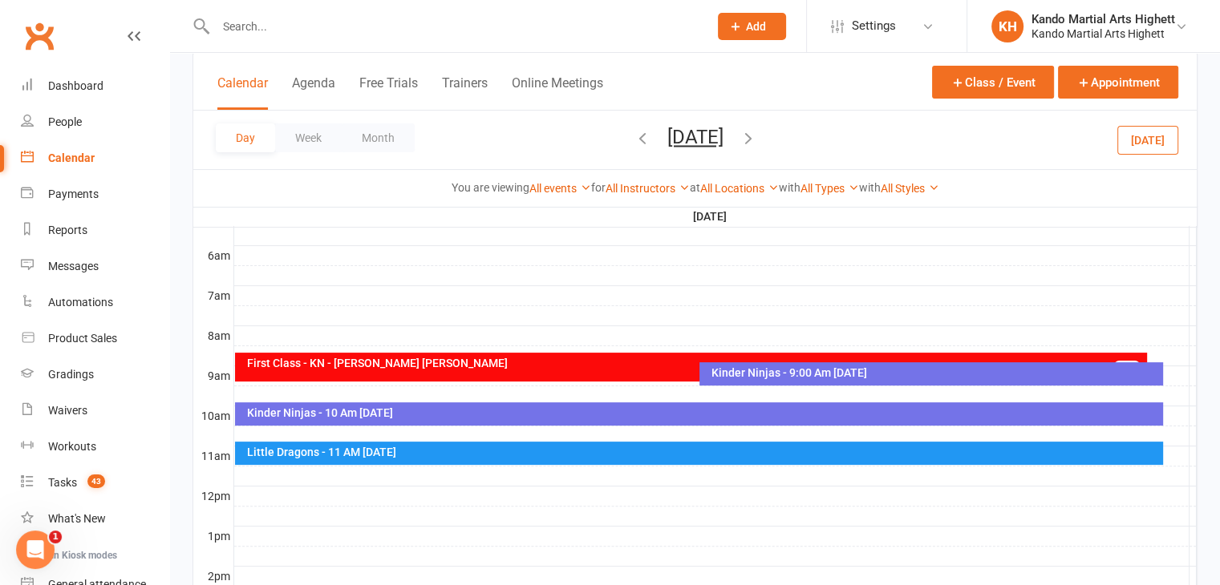
click at [833, 491] on div at bounding box center [715, 496] width 962 height 19
click at [821, 451] on button "Add Appointment" at bounding box center [842, 454] width 93 height 19
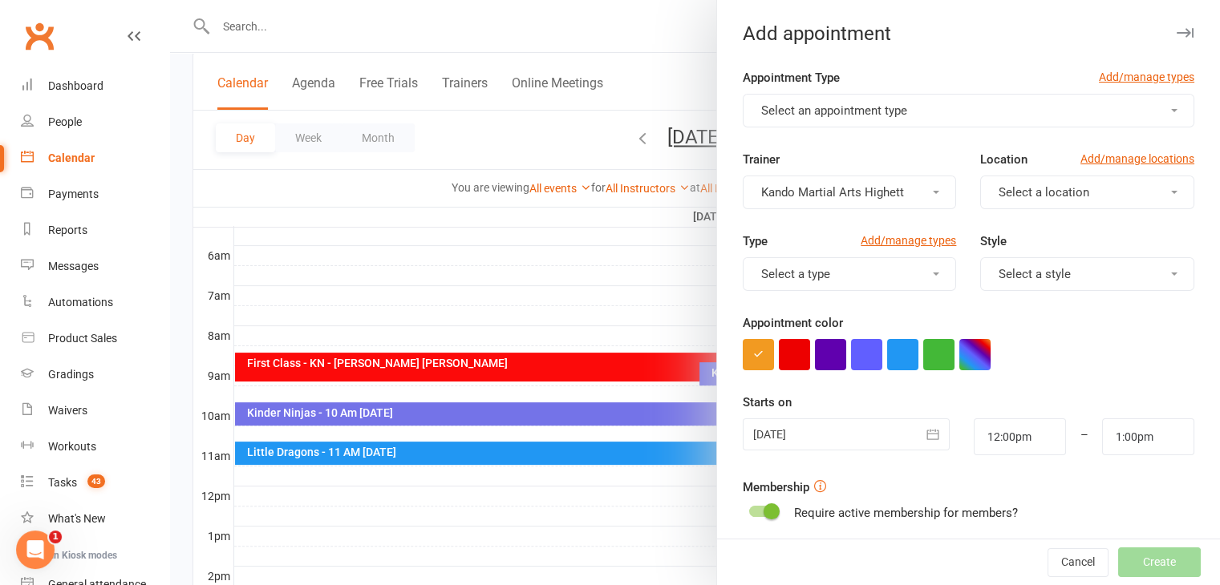
click at [938, 110] on button "Select an appointment type" at bounding box center [969, 111] width 452 height 34
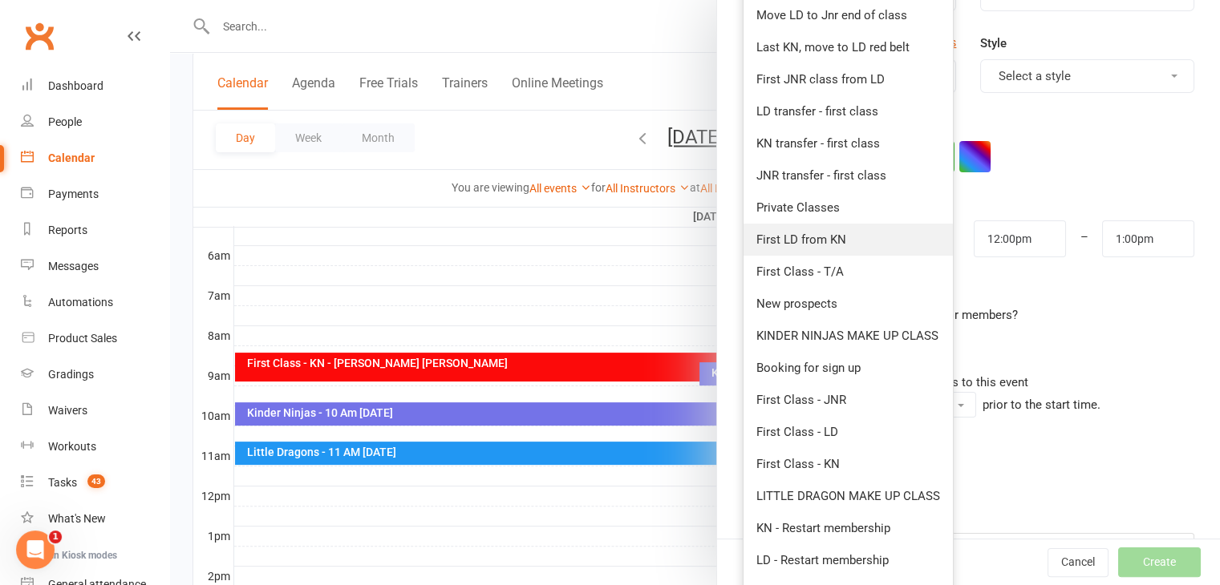
scroll to position [218, 0]
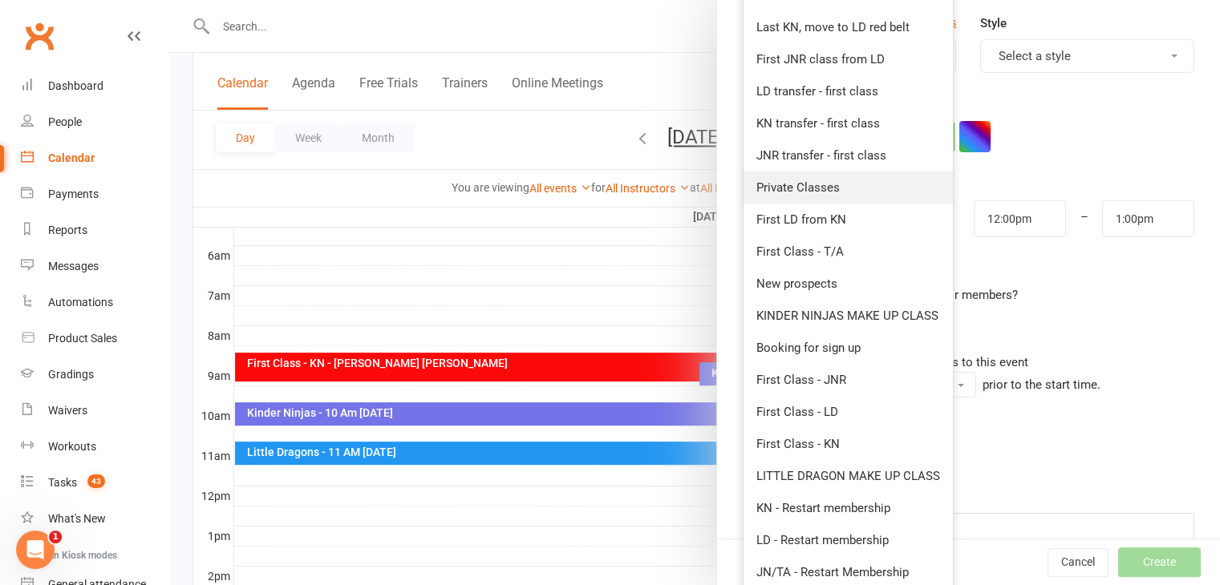
click at [776, 194] on link "Private Classes" at bounding box center [847, 188] width 209 height 32
type input "12:25pm"
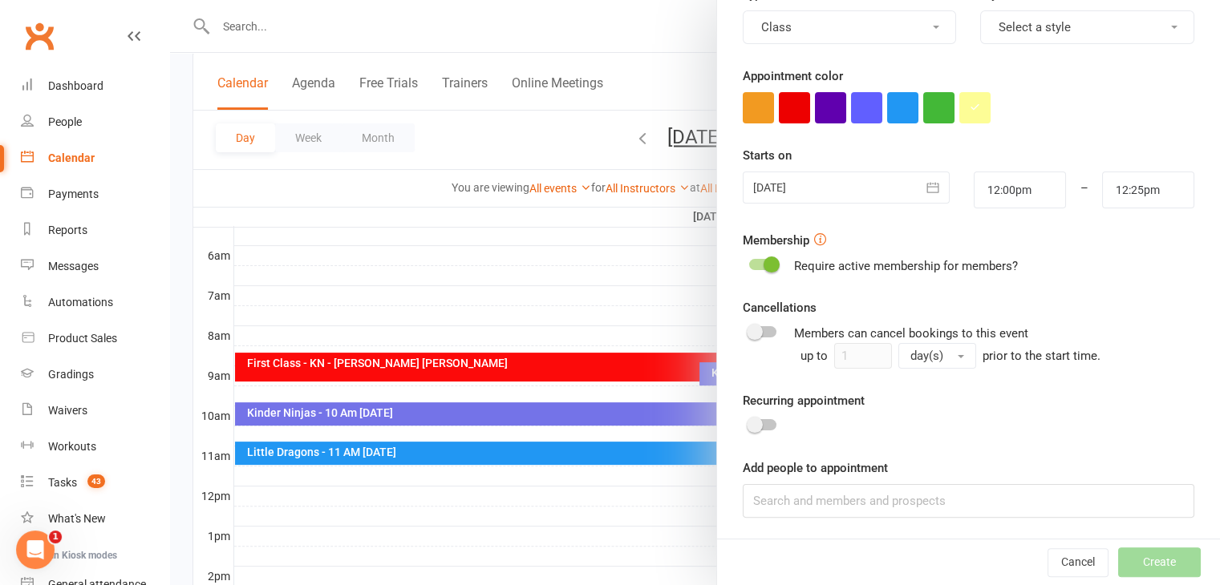
scroll to position [246, 0]
click at [906, 504] on input at bounding box center [969, 502] width 452 height 34
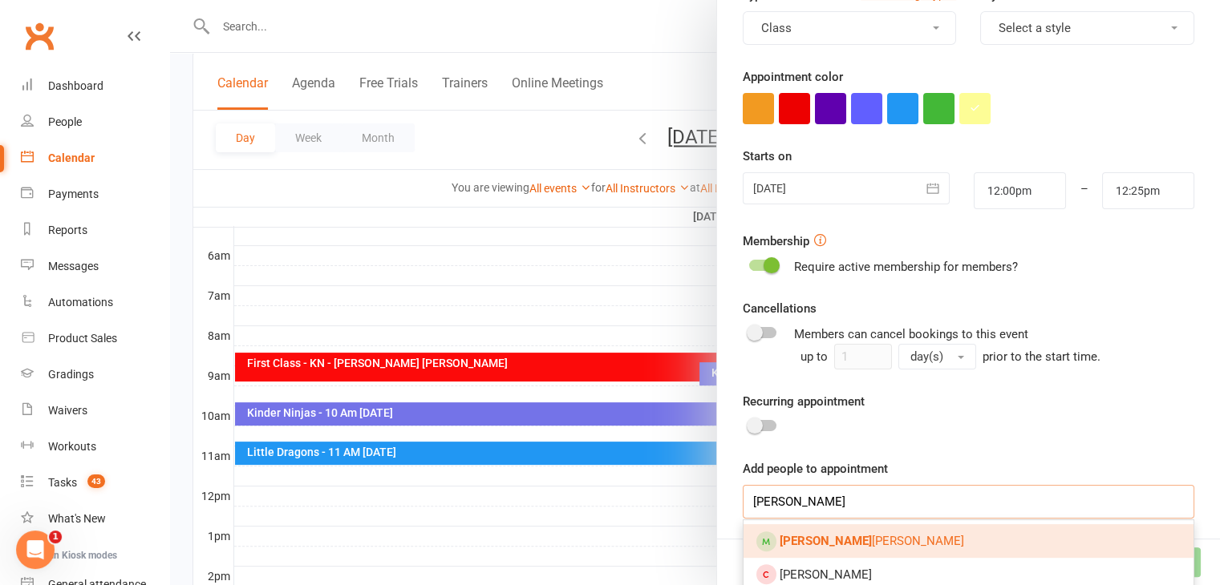
type input "tara"
click at [889, 543] on link "Tara Walker" at bounding box center [968, 541] width 450 height 34
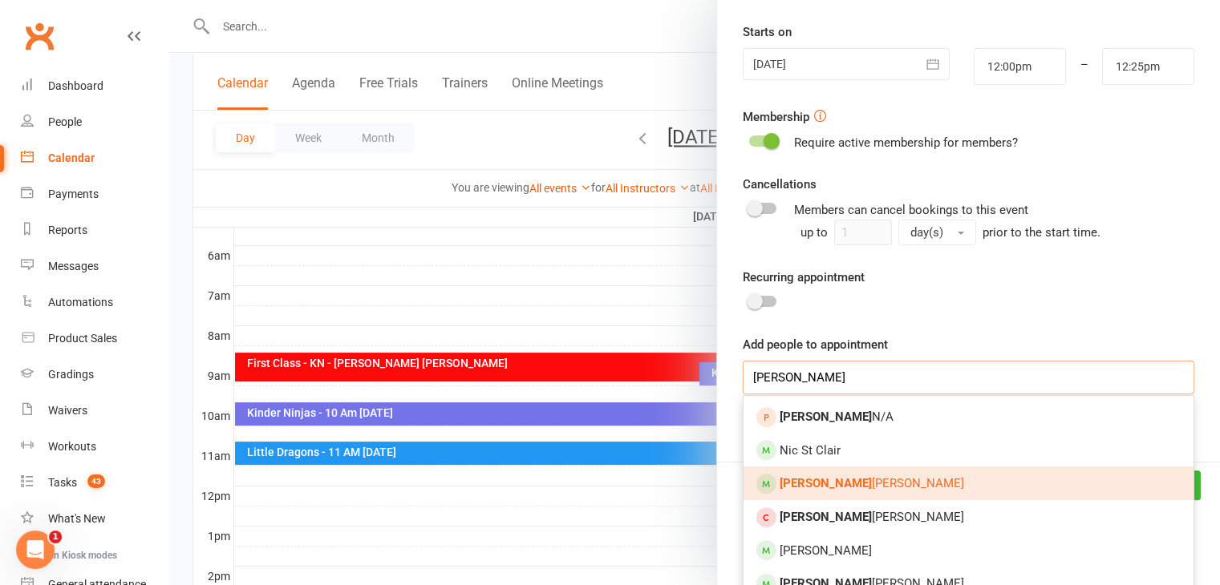
scroll to position [371, 0]
type input "eliza"
click at [861, 485] on link "Eliza beth Gome" at bounding box center [968, 483] width 450 height 34
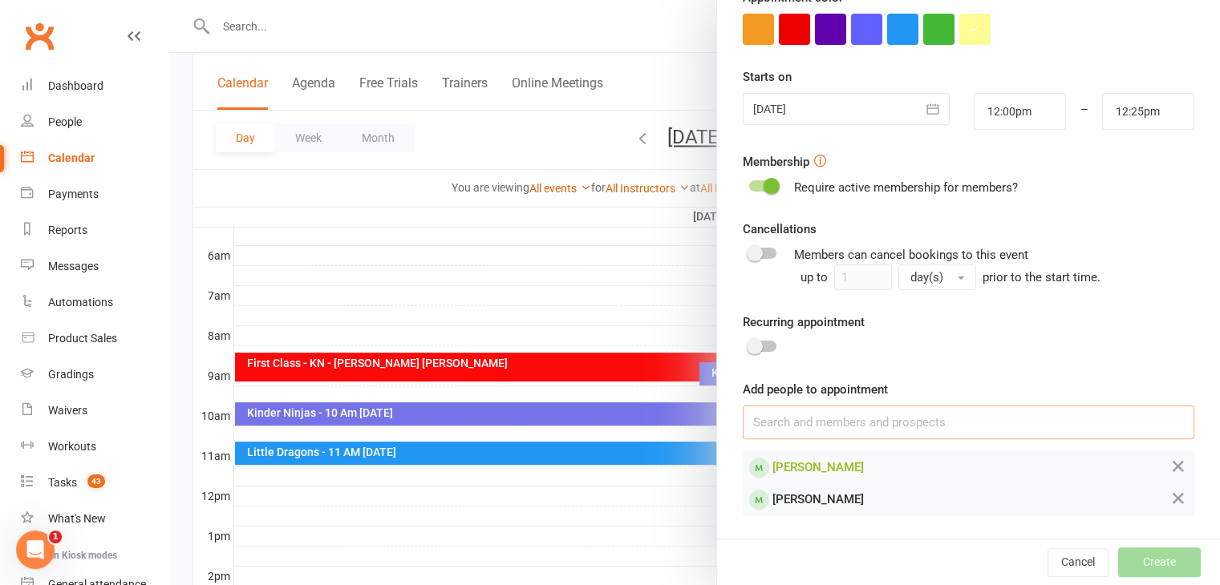
scroll to position [324, 0]
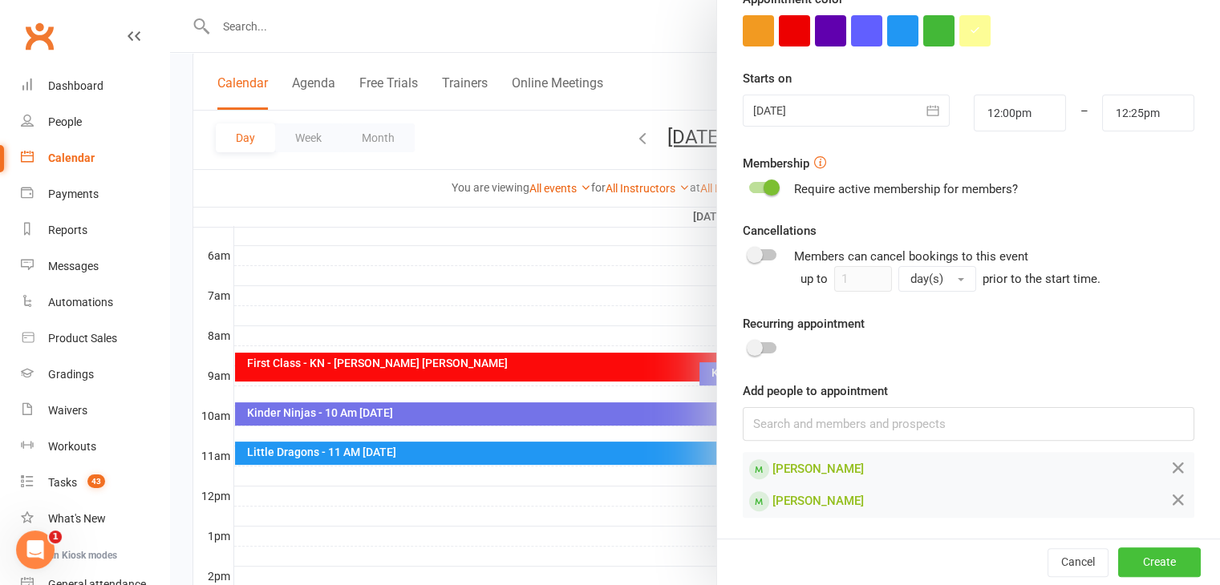
click at [1143, 561] on button "Create" at bounding box center [1159, 563] width 83 height 29
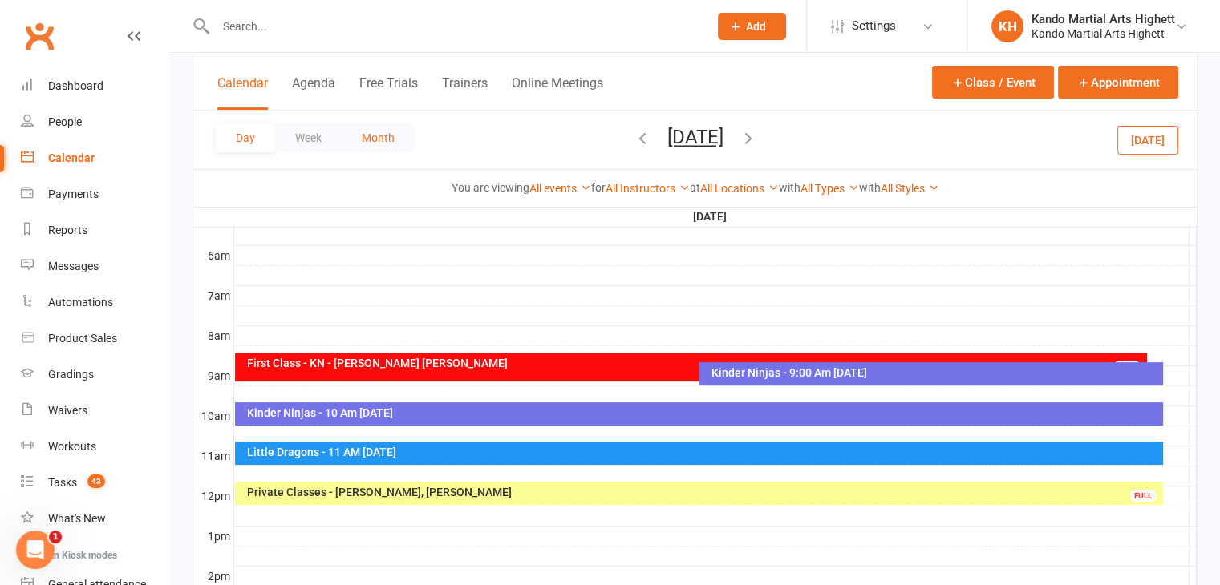
click at [372, 141] on button "Month" at bounding box center [378, 138] width 73 height 29
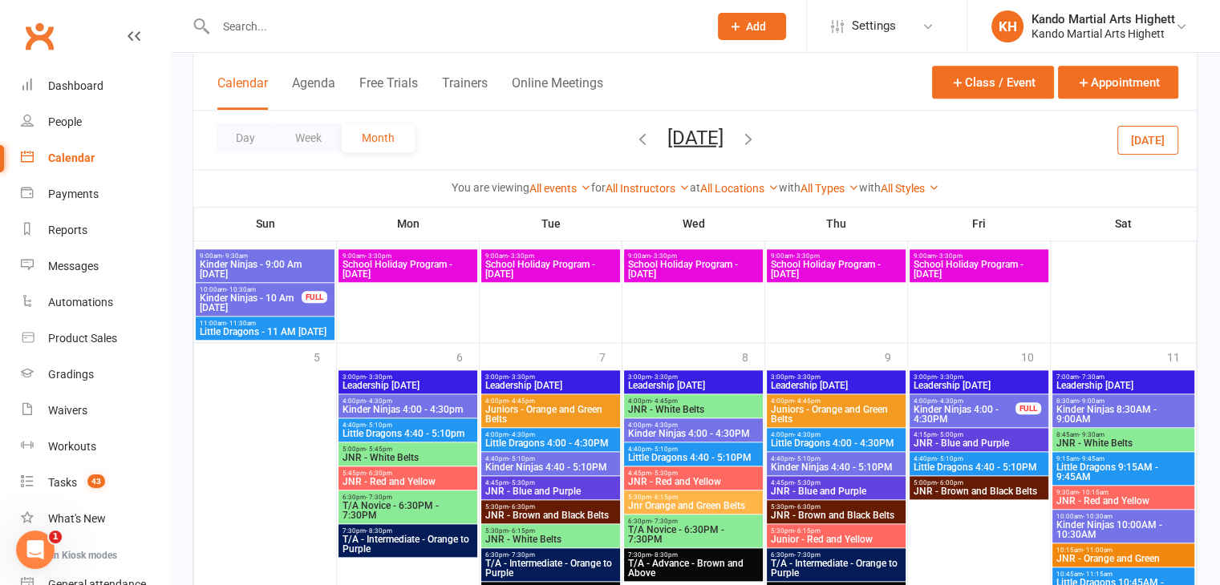
scroll to position [1599, 0]
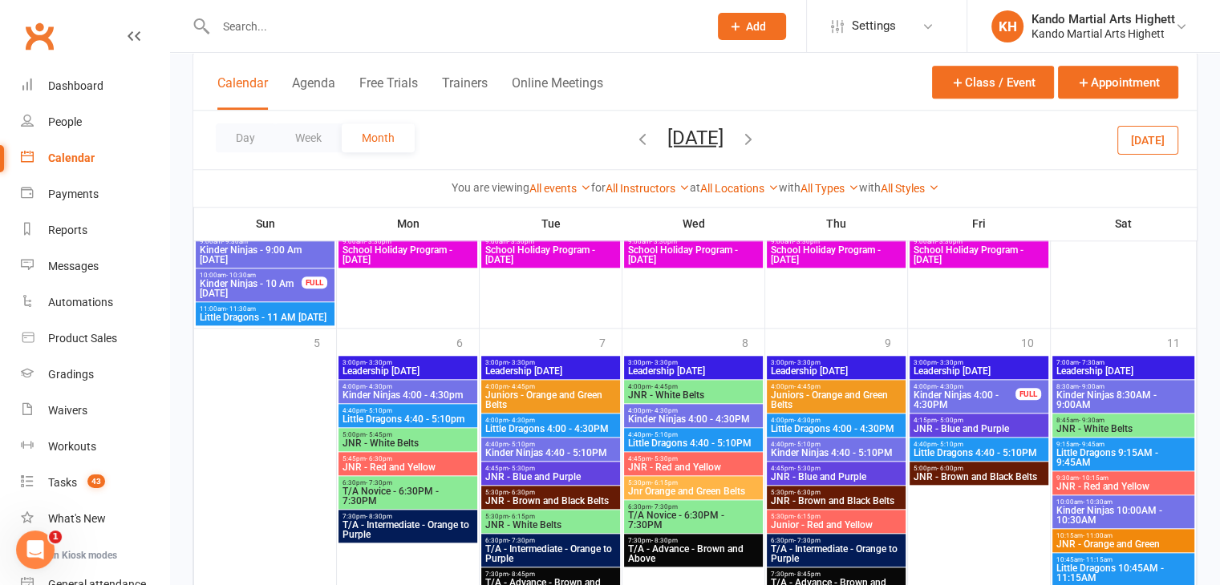
click at [634, 148] on button "button" at bounding box center [643, 140] width 18 height 28
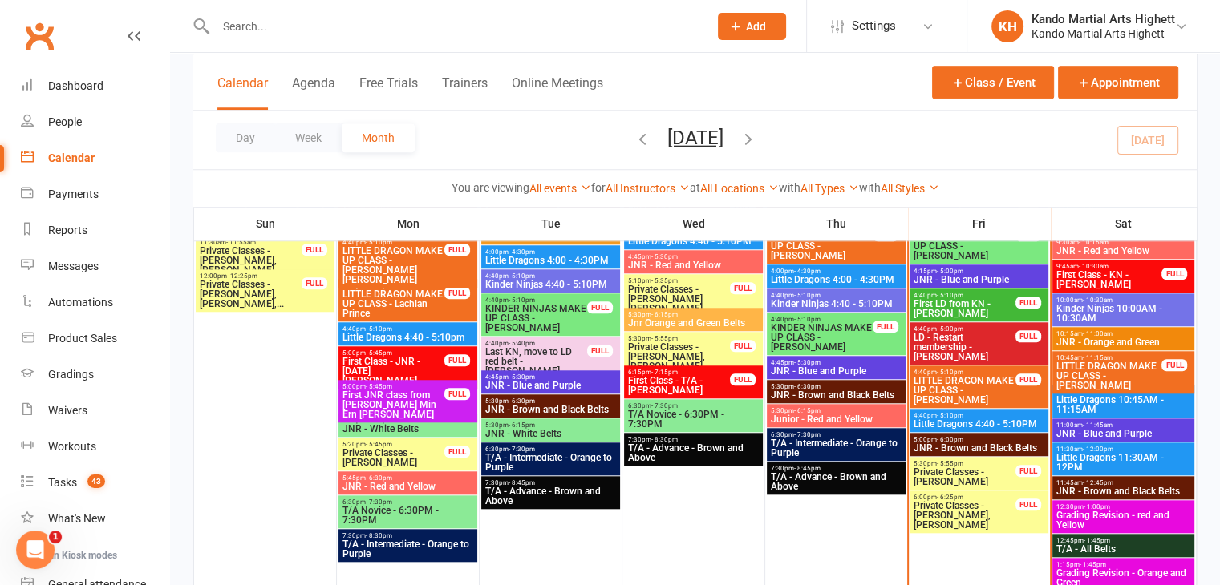
scroll to position [1851, 0]
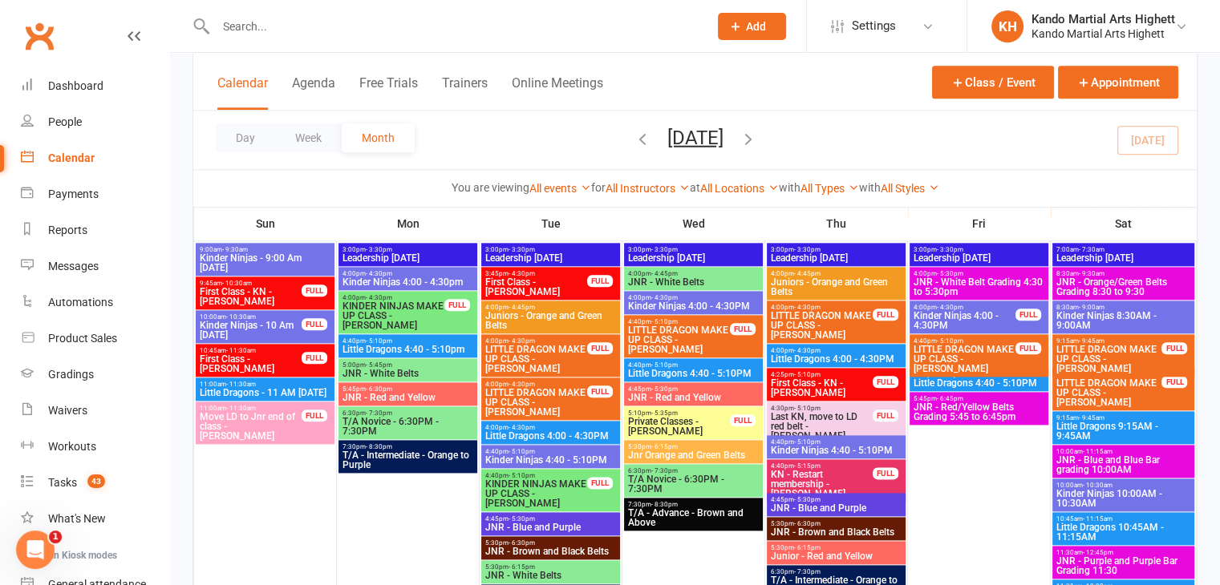
click at [701, 371] on span "Little Dragons 4:40 - 5:10PM" at bounding box center [693, 374] width 132 height 10
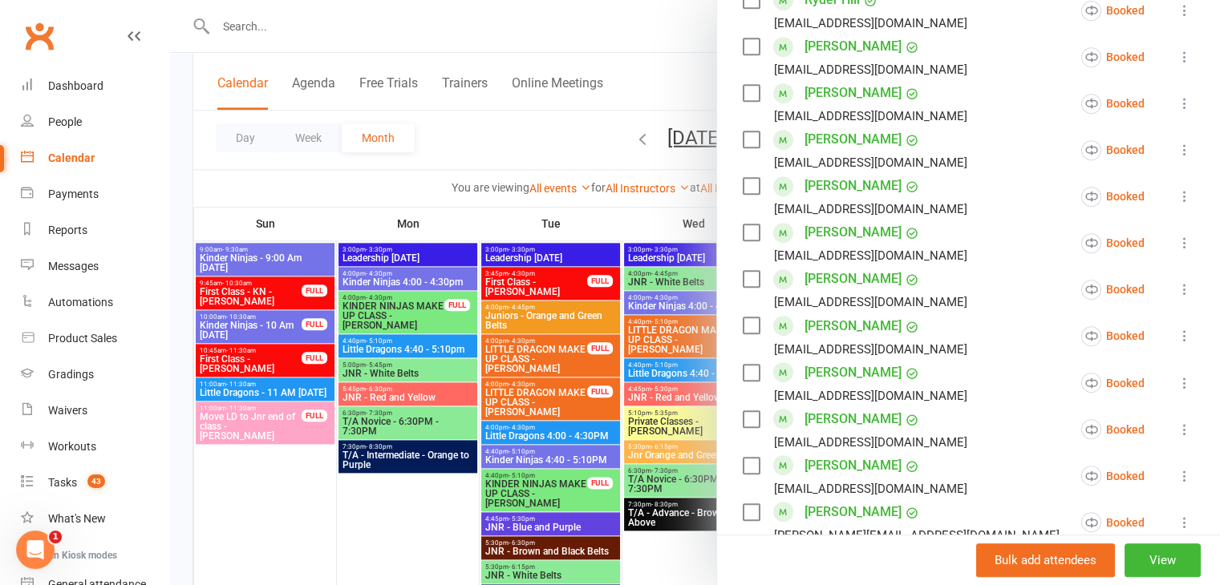
scroll to position [768, 0]
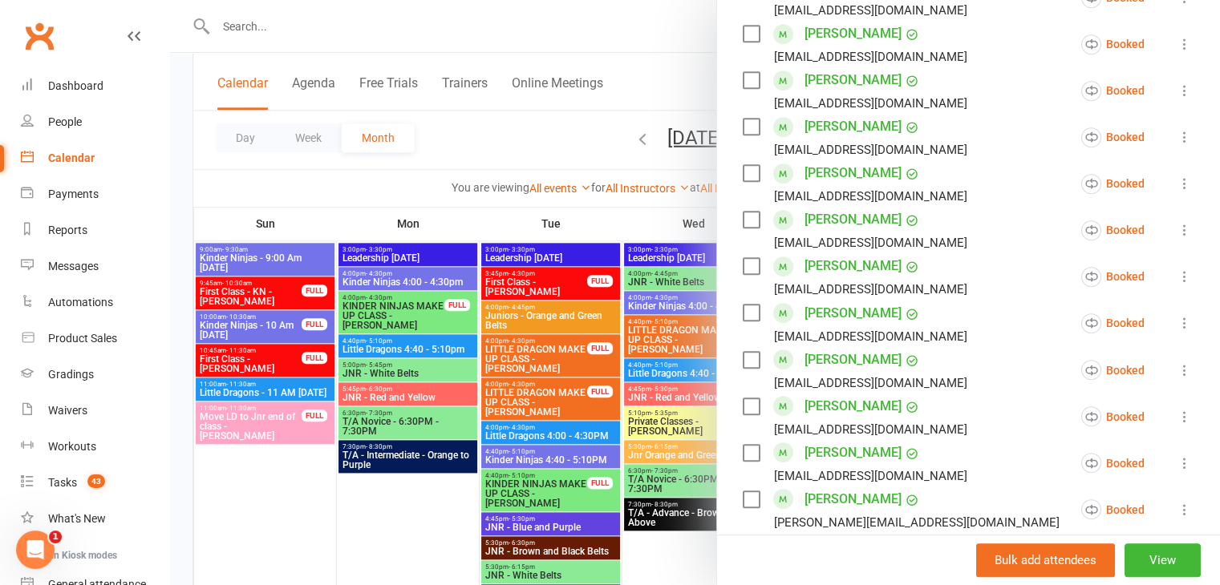
click at [1176, 315] on icon at bounding box center [1184, 323] width 16 height 16
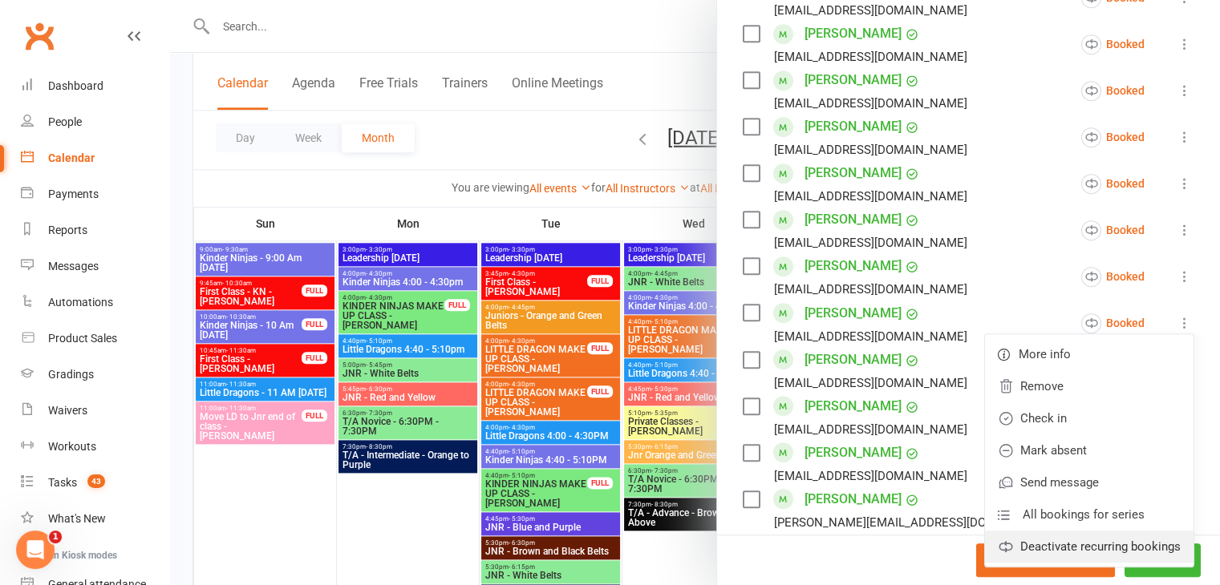
click at [1062, 531] on link "Deactivate recurring bookings" at bounding box center [1089, 547] width 209 height 32
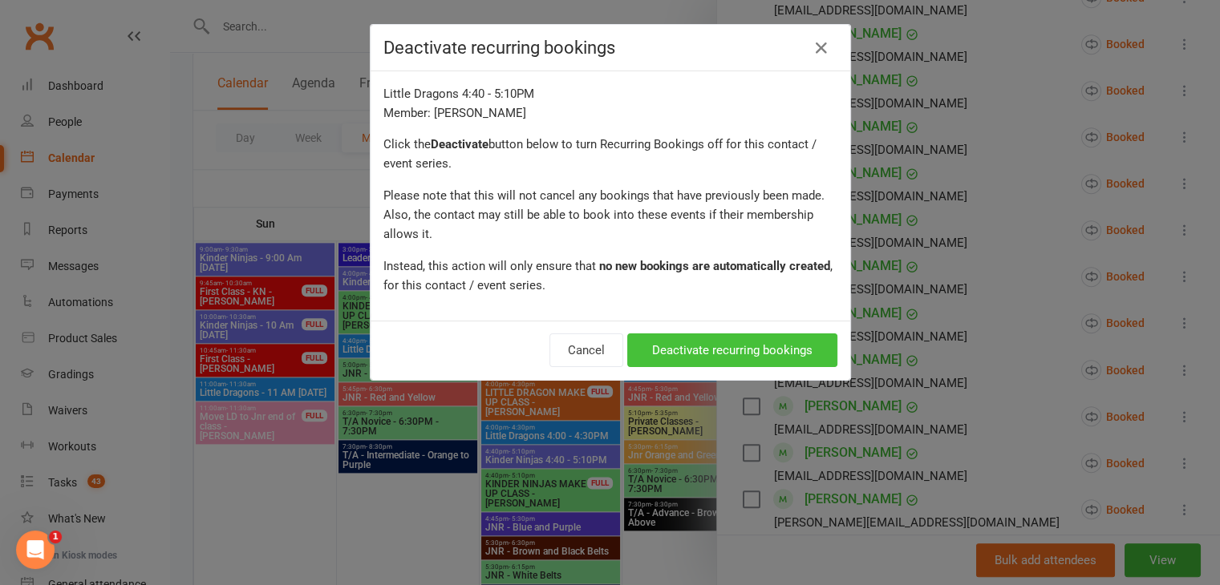
click at [674, 352] on button "Deactivate recurring bookings" at bounding box center [732, 351] width 210 height 34
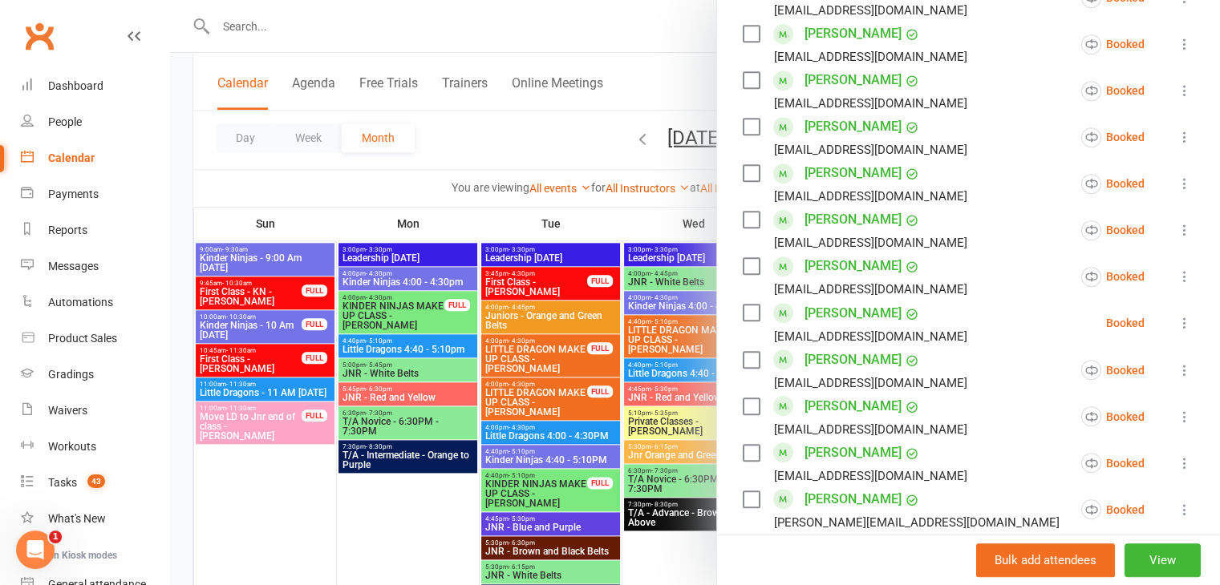
click at [1140, 300] on li "Kilian O connor princess_mel8080@hotmail.com Booked More info Remove Check in M…" at bounding box center [969, 323] width 452 height 47
click at [1176, 315] on icon at bounding box center [1184, 323] width 16 height 16
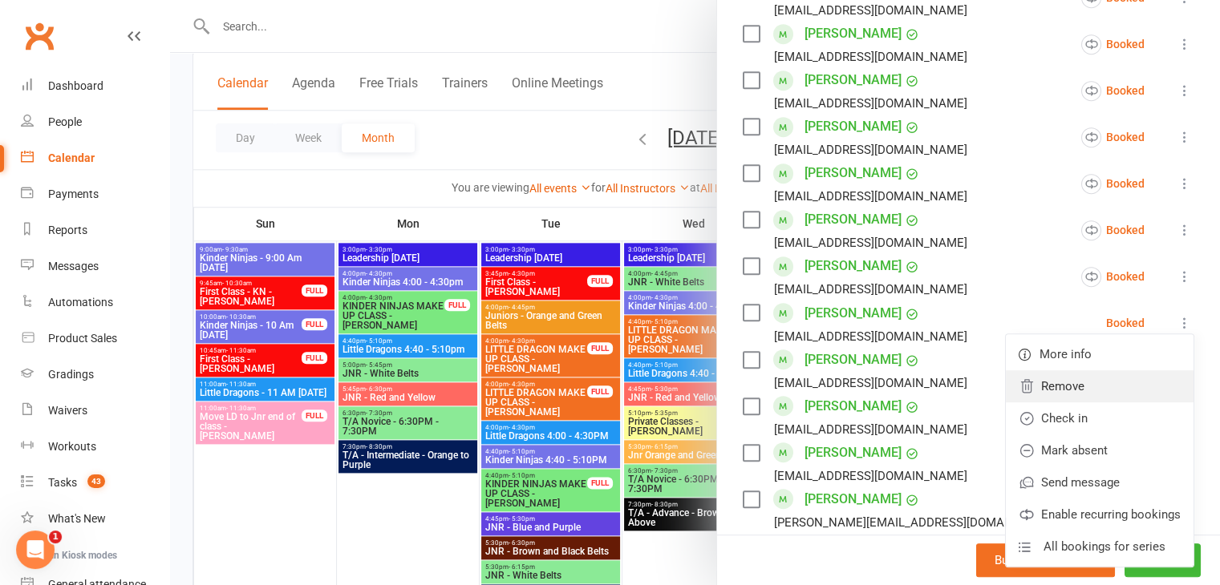
click at [1034, 371] on link "Remove" at bounding box center [1100, 387] width 188 height 32
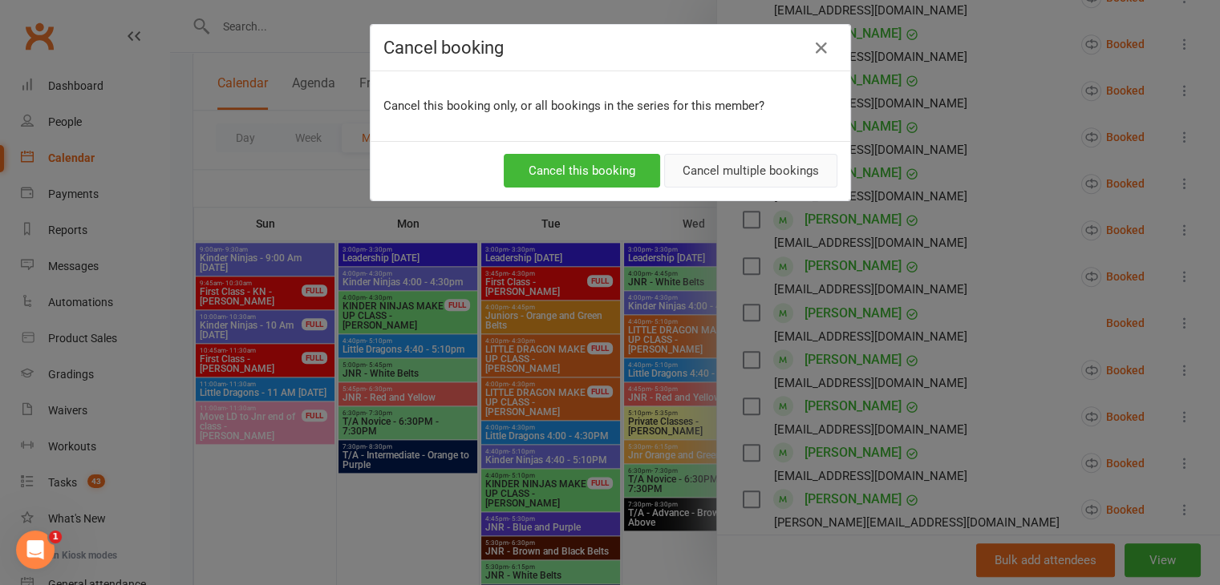
click at [701, 161] on button "Cancel multiple bookings" at bounding box center [750, 171] width 173 height 34
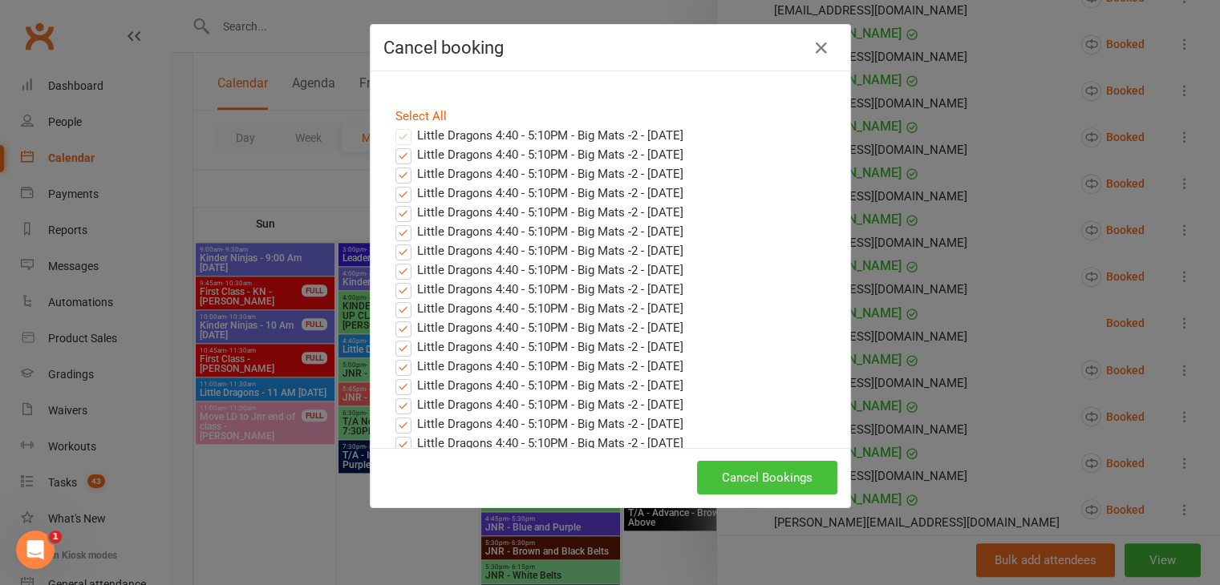
click at [753, 469] on button "Cancel Bookings" at bounding box center [767, 478] width 140 height 34
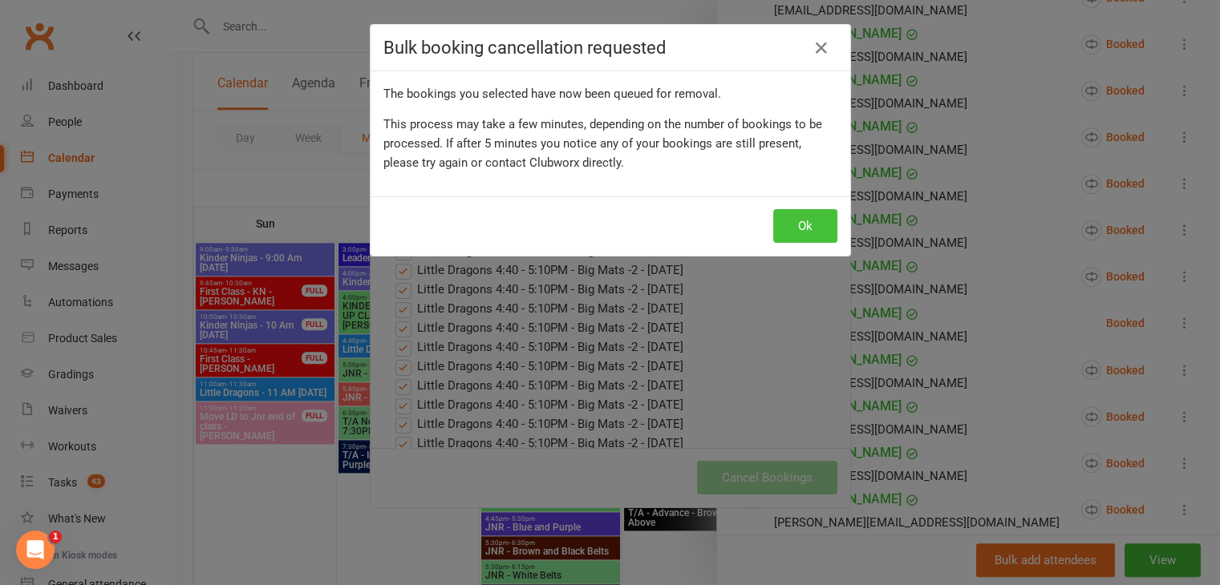
click at [801, 230] on button "Ok" at bounding box center [805, 226] width 64 height 34
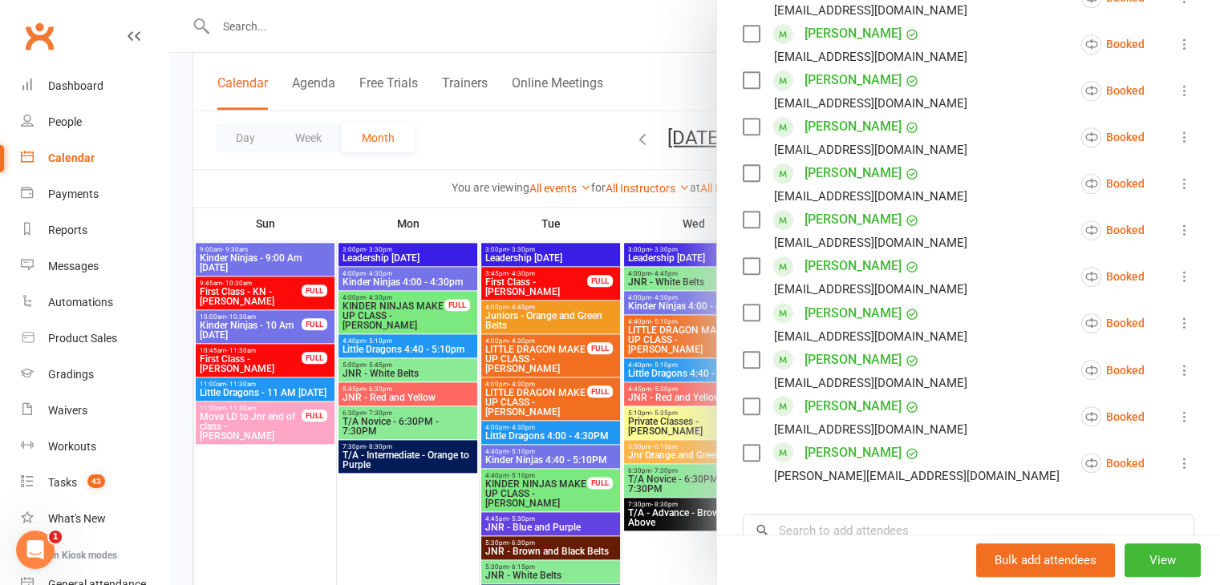
click at [549, 376] on div at bounding box center [695, 292] width 1050 height 585
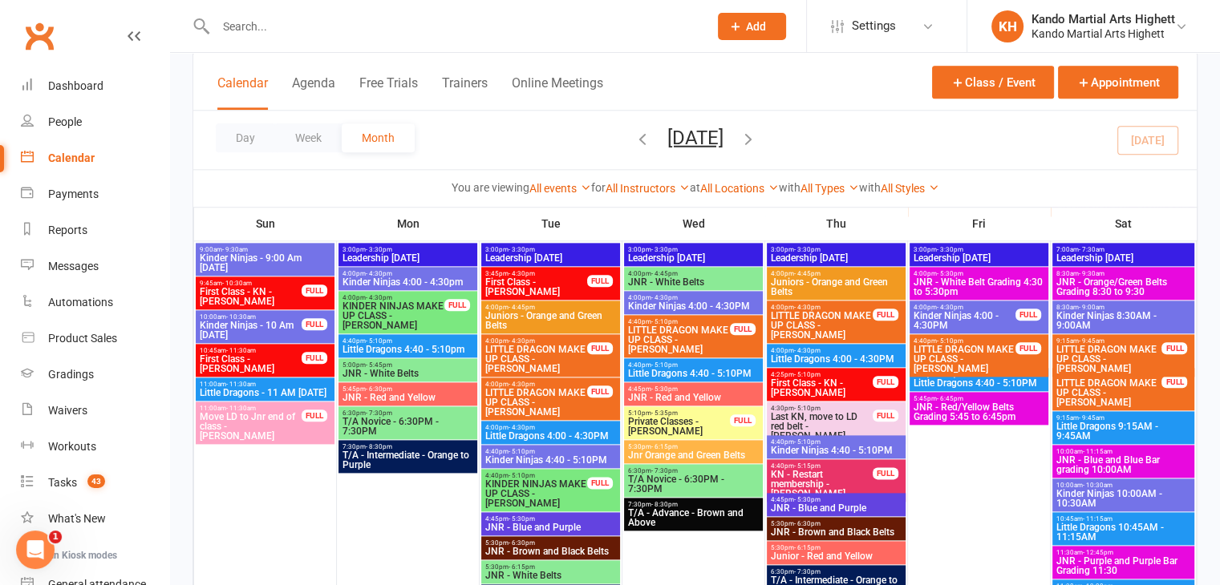
click at [557, 427] on span "4:00pm - 4:30pm" at bounding box center [550, 427] width 132 height 7
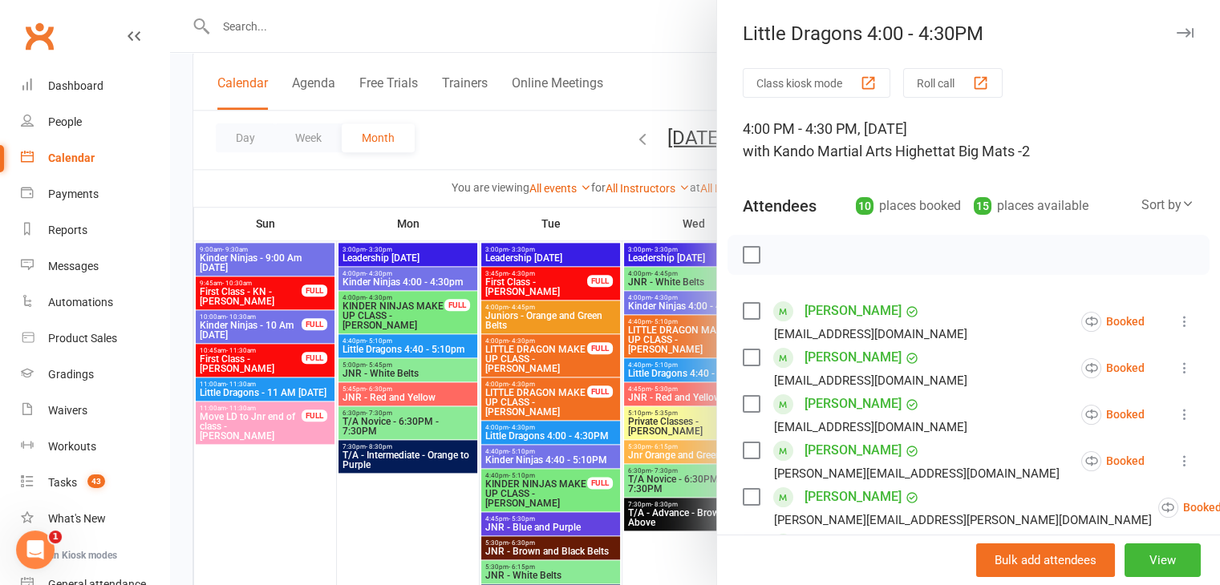
scroll to position [516, 0]
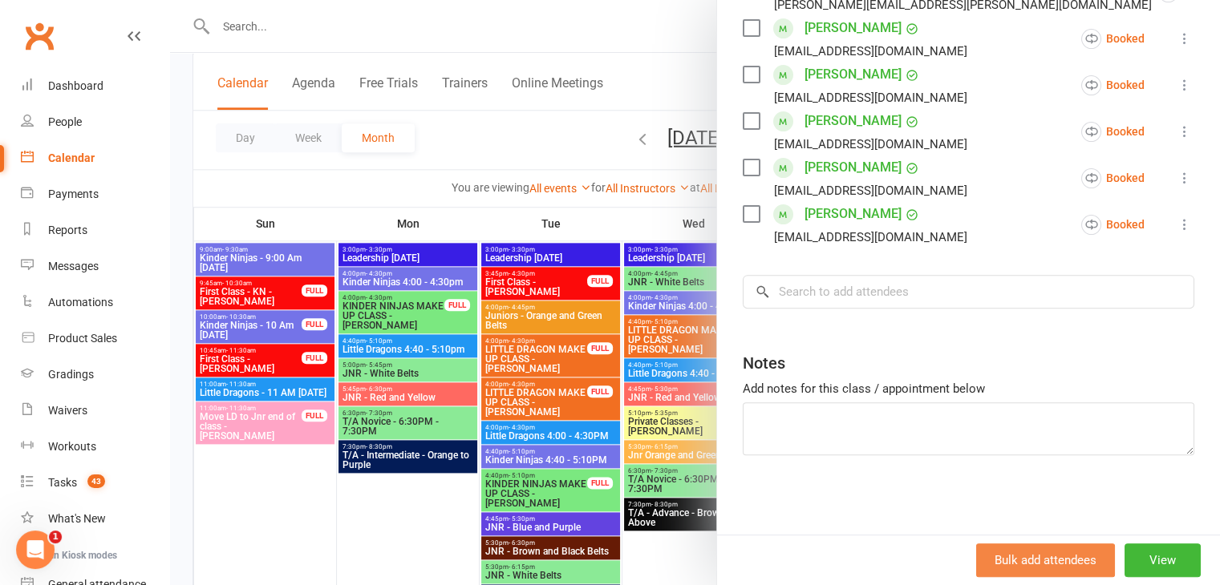
click at [999, 565] on button "Bulk add attendees" at bounding box center [1045, 561] width 139 height 34
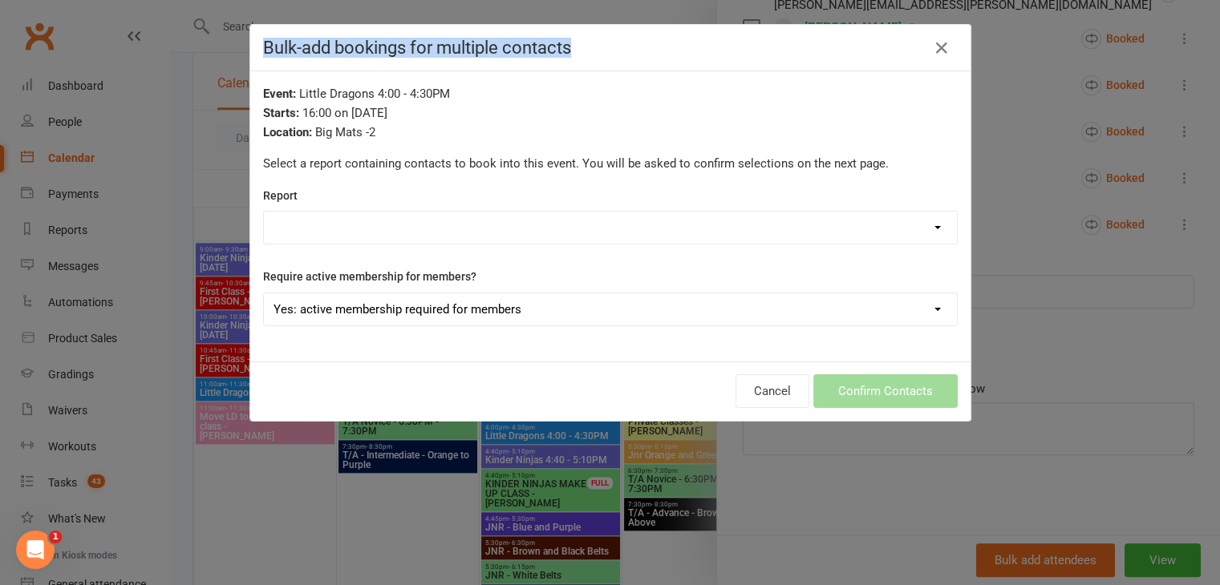
drag, startPoint x: 999, startPoint y: 565, endPoint x: 885, endPoint y: 47, distance: 531.2
click at [885, 47] on div "Bulk-add bookings for multiple contacts Event: Little Dragons 4:00 - 4:30PM Sta…" at bounding box center [610, 292] width 1220 height 585
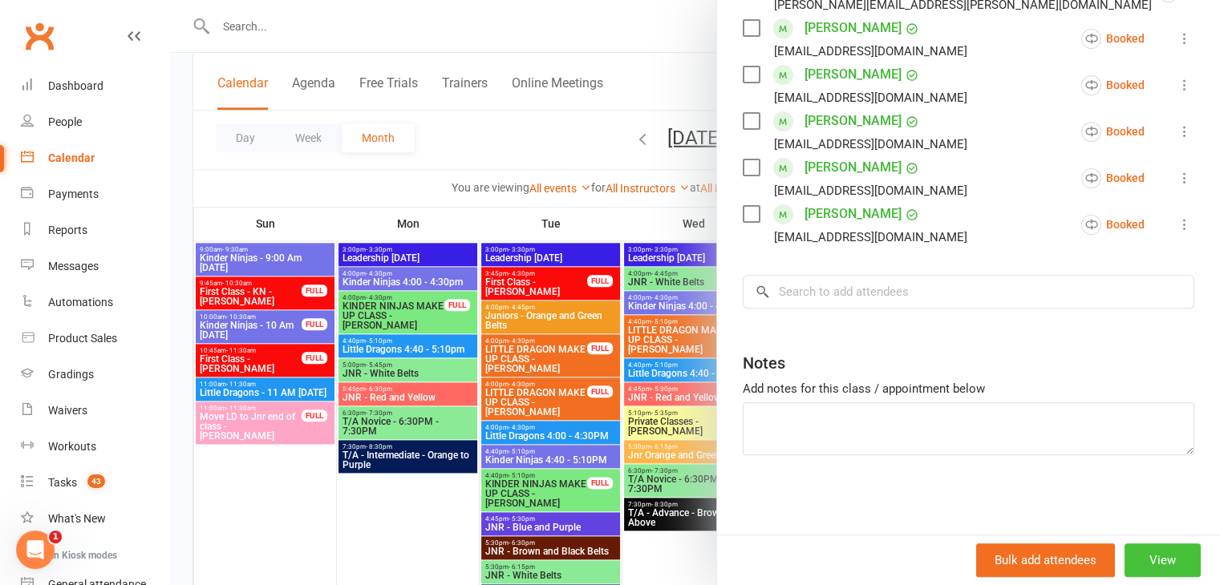
click at [1124, 568] on button "View" at bounding box center [1162, 561] width 76 height 34
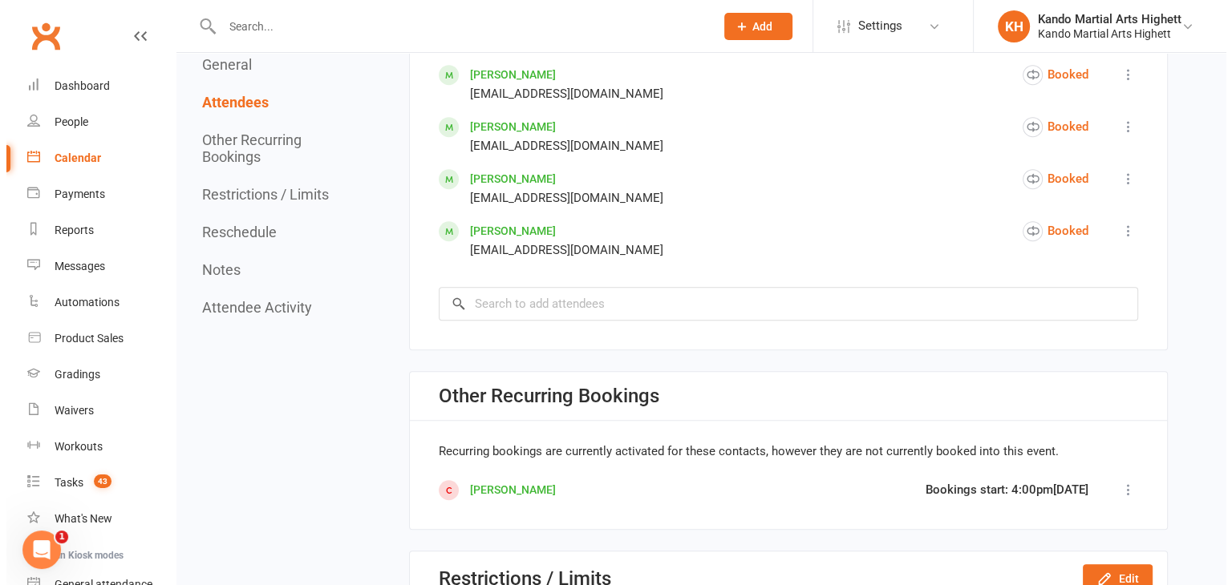
scroll to position [1126, 0]
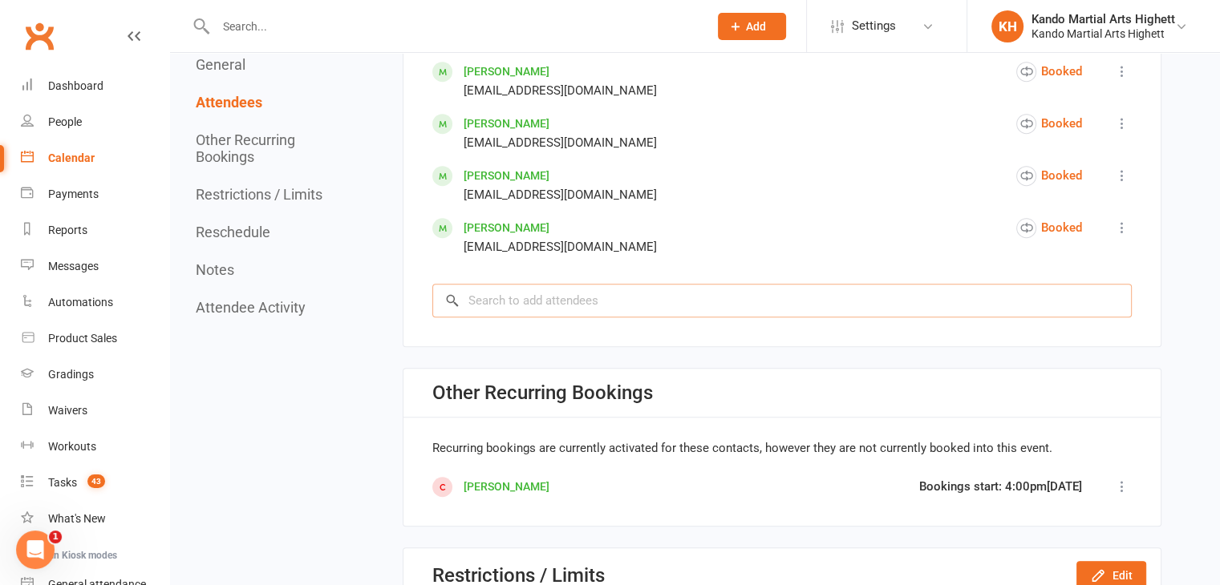
click at [717, 302] on input "search" at bounding box center [781, 301] width 699 height 34
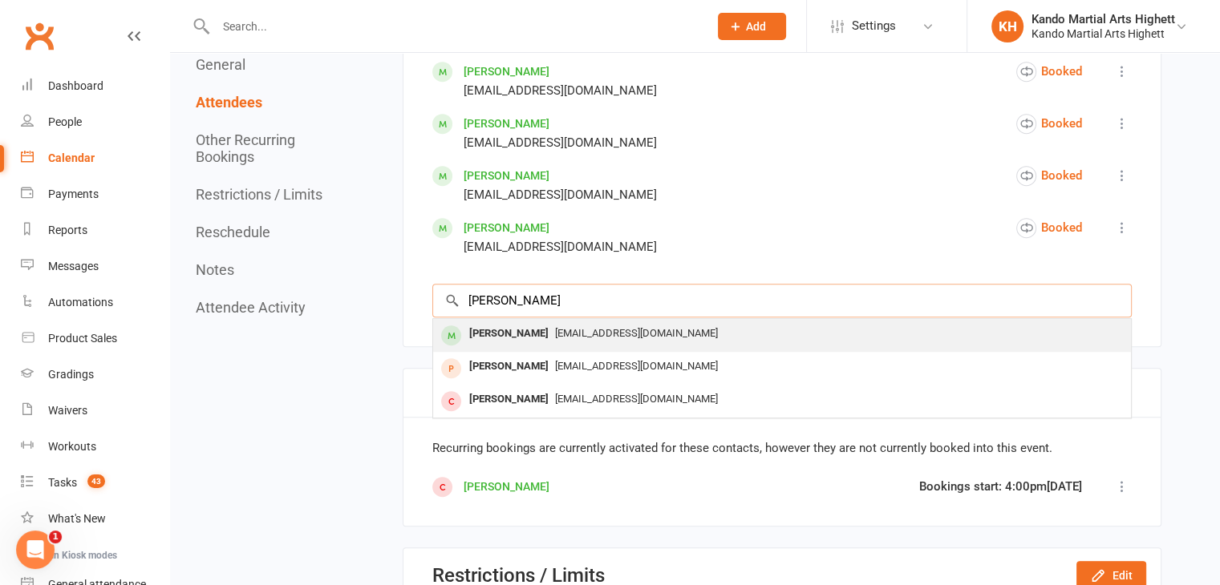
type input "kilian"
click at [650, 322] on div "princess_mel8080@hotmail.com" at bounding box center [781, 333] width 685 height 23
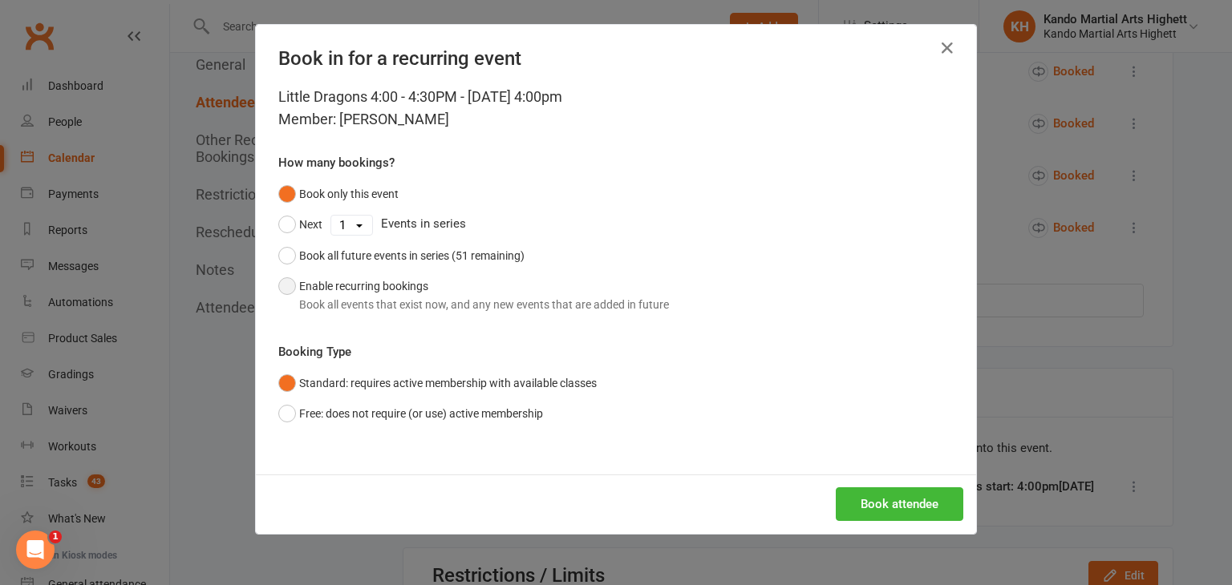
click at [378, 289] on button "Enable recurring bookings Book all events that exist now, and any new events th…" at bounding box center [473, 295] width 391 height 49
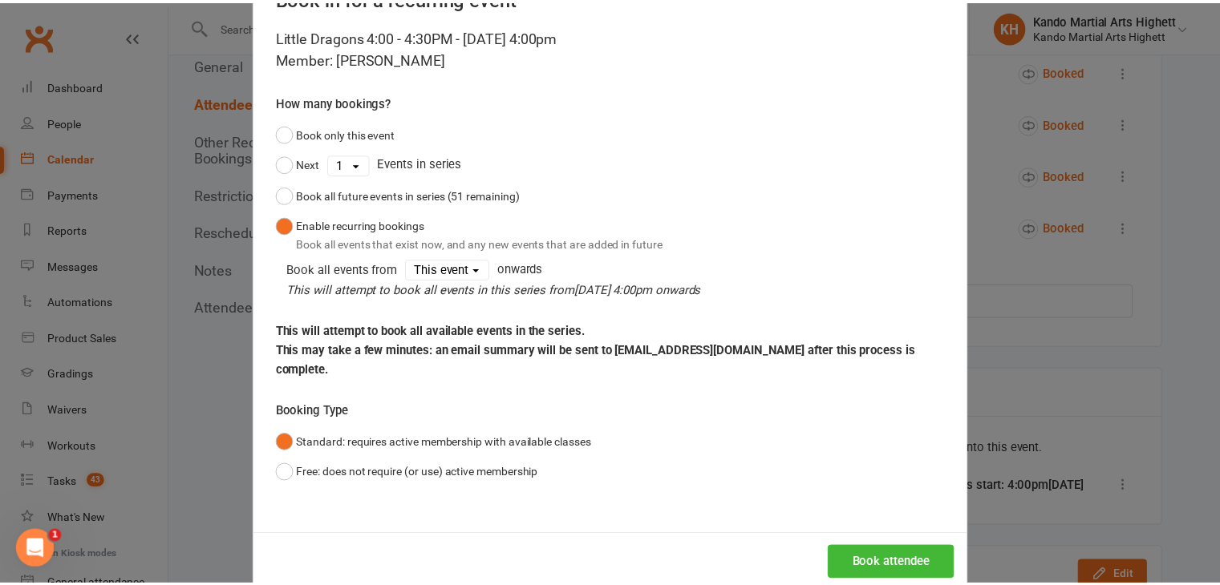
scroll to position [63, 0]
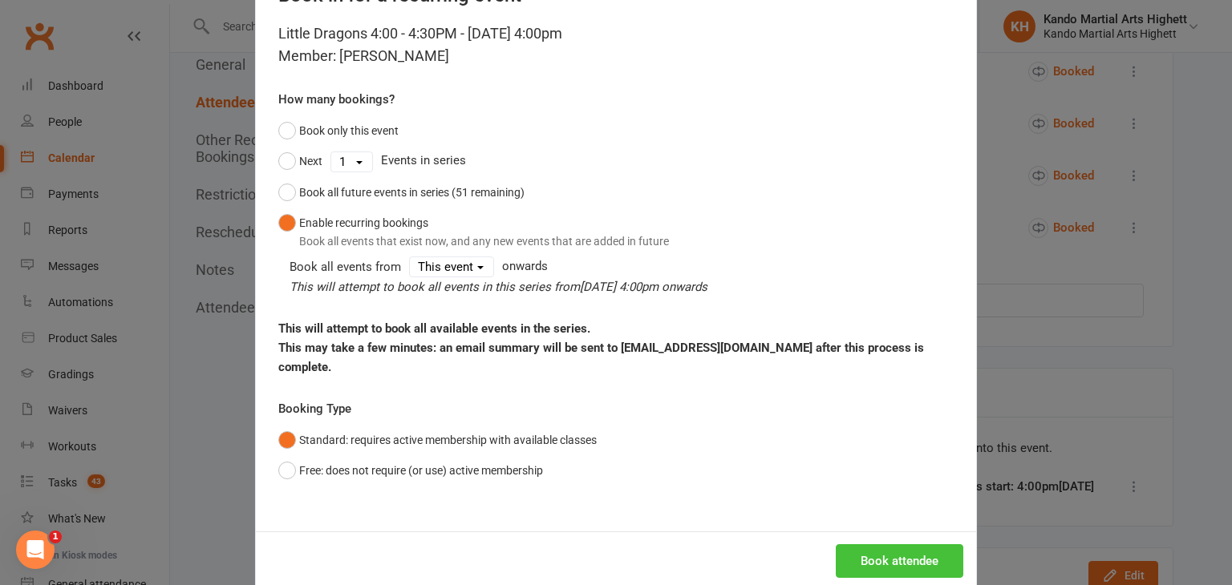
click at [895, 557] on button "Book attendee" at bounding box center [900, 562] width 128 height 34
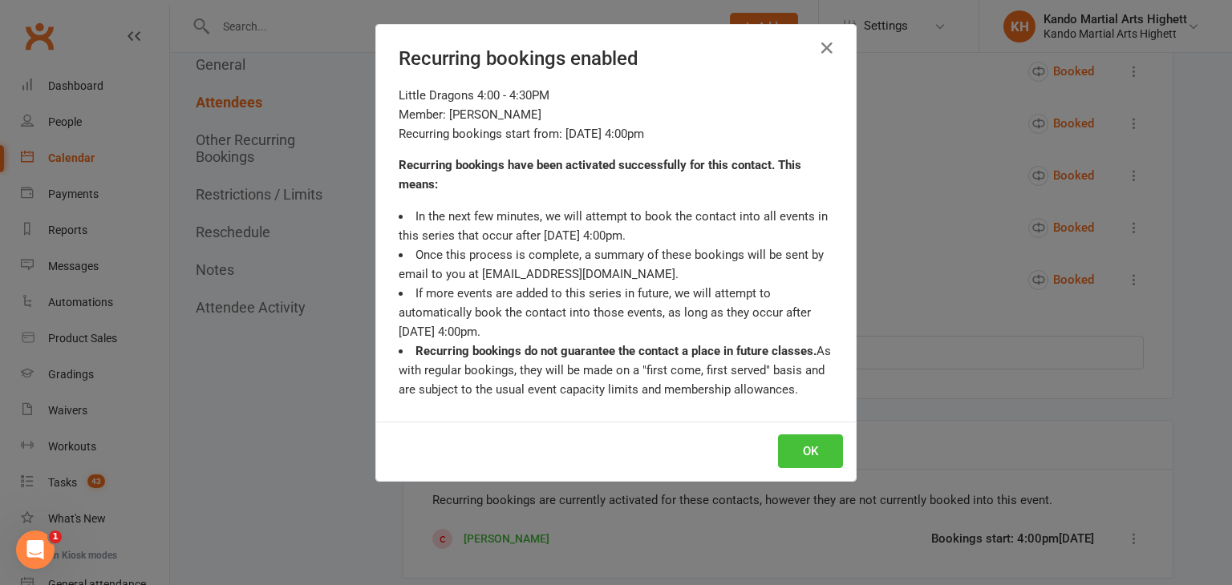
click at [804, 458] on button "OK" at bounding box center [810, 452] width 65 height 34
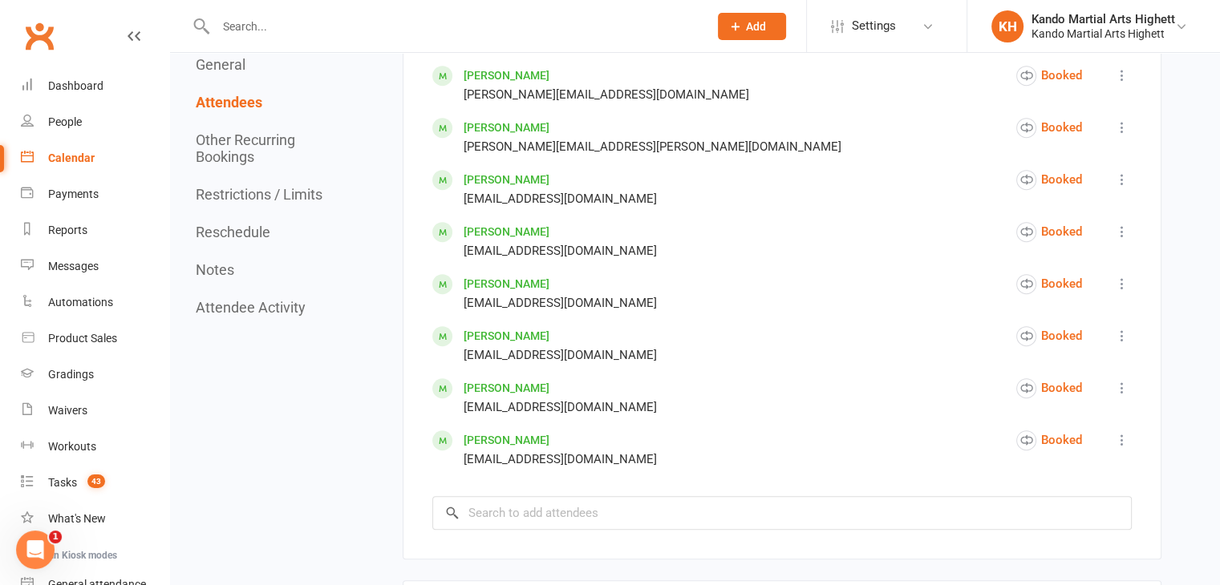
scroll to position [946, 0]
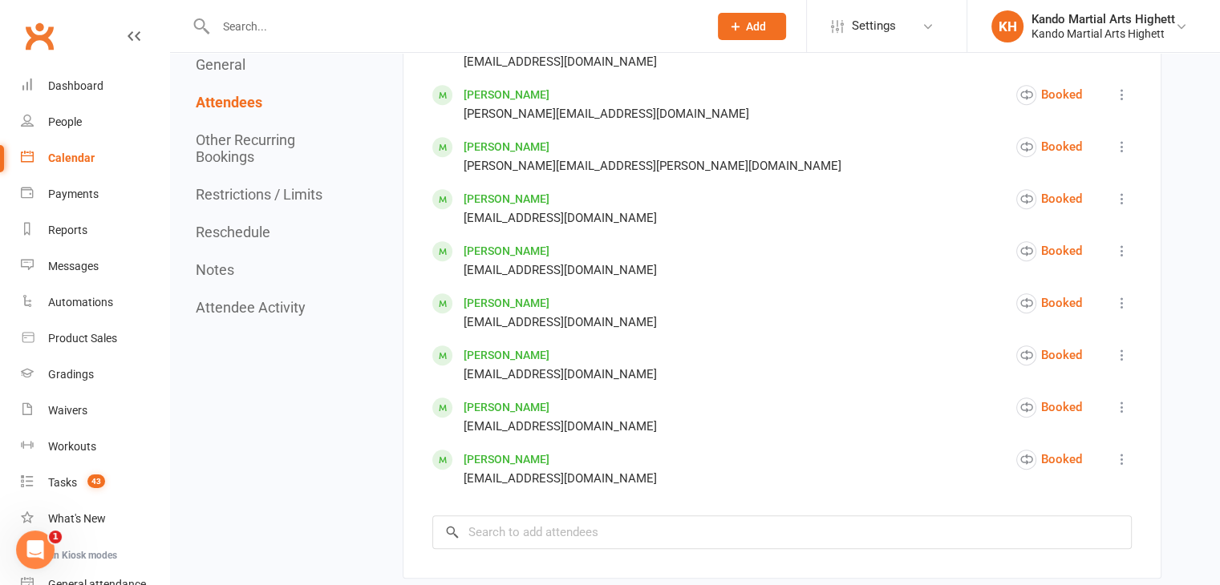
click at [804, 458] on div "Armaan Wadhwa Manisha_wadhwa12@yahoo.com Booked Mark absent Check in Send messa…" at bounding box center [781, 469] width 699 height 38
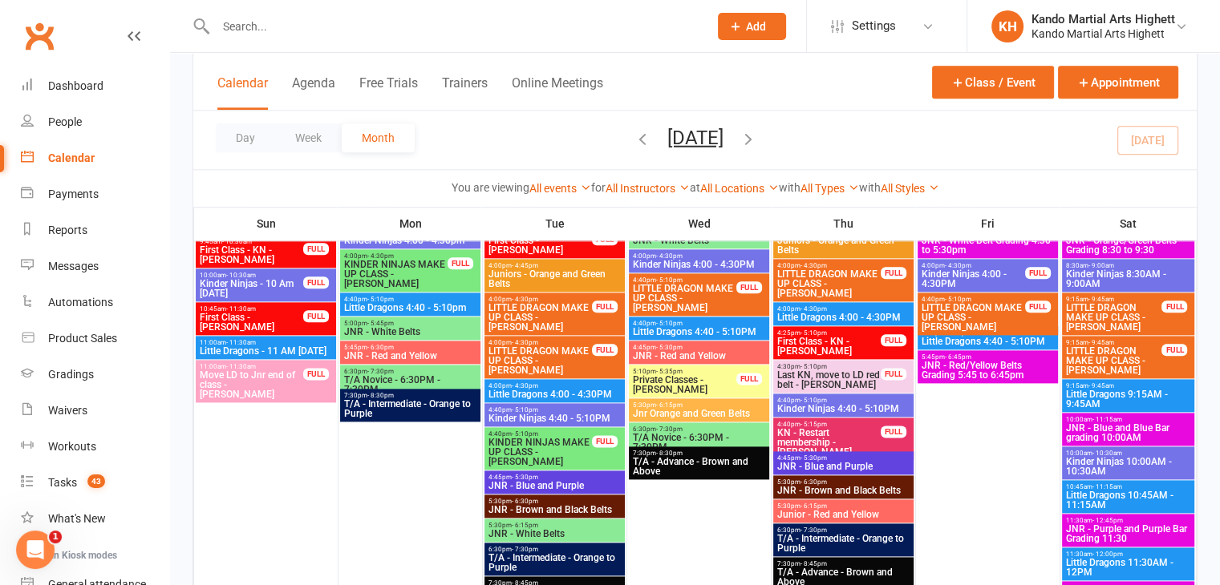
scroll to position [1922, 0]
click at [560, 396] on span "Little Dragons 4:00 - 4:30PM" at bounding box center [555, 395] width 134 height 10
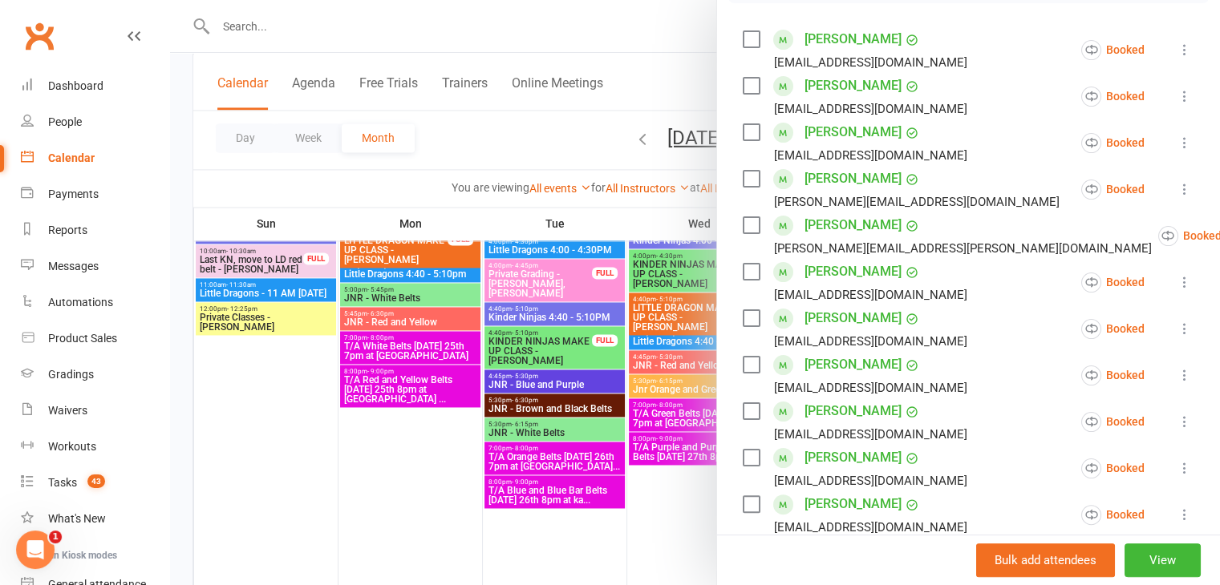
scroll to position [561, 0]
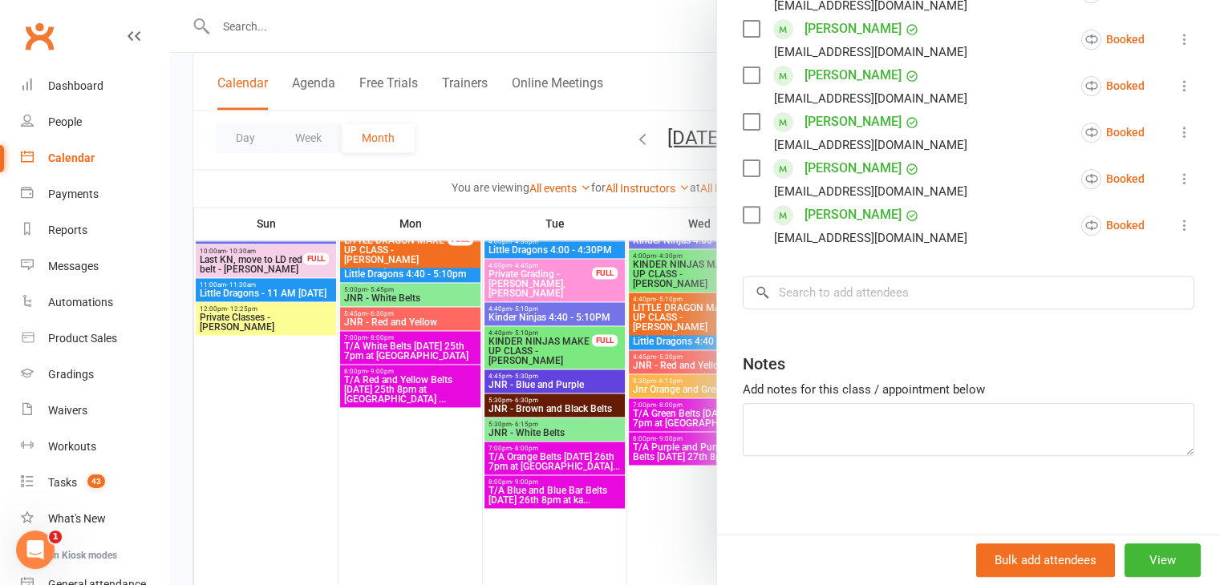
click at [637, 482] on div at bounding box center [695, 292] width 1050 height 585
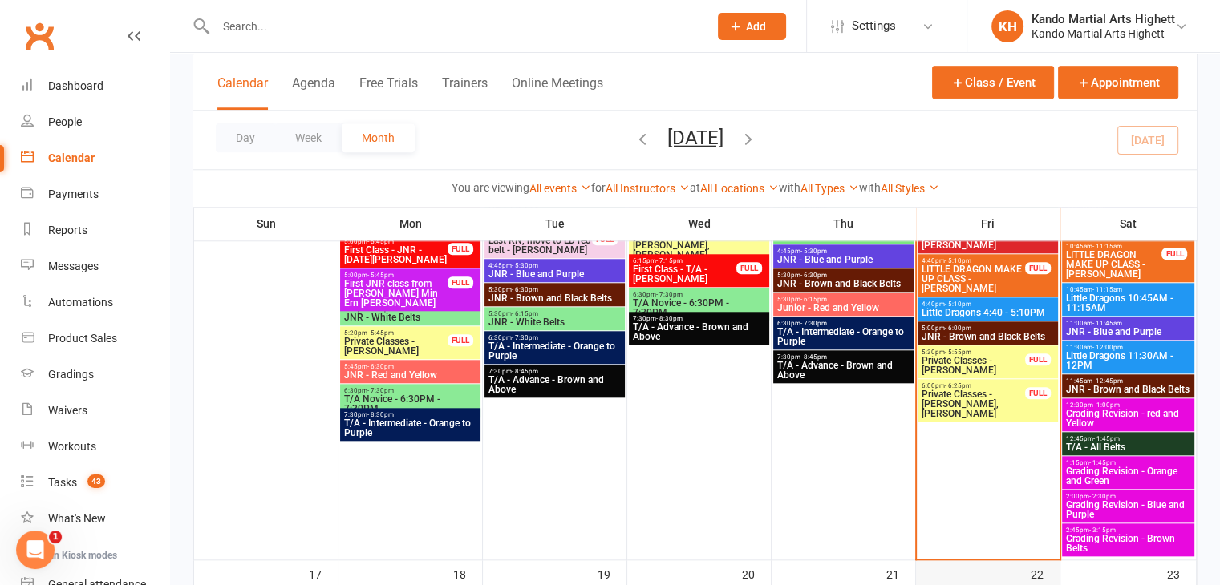
scroll to position [1537, 0]
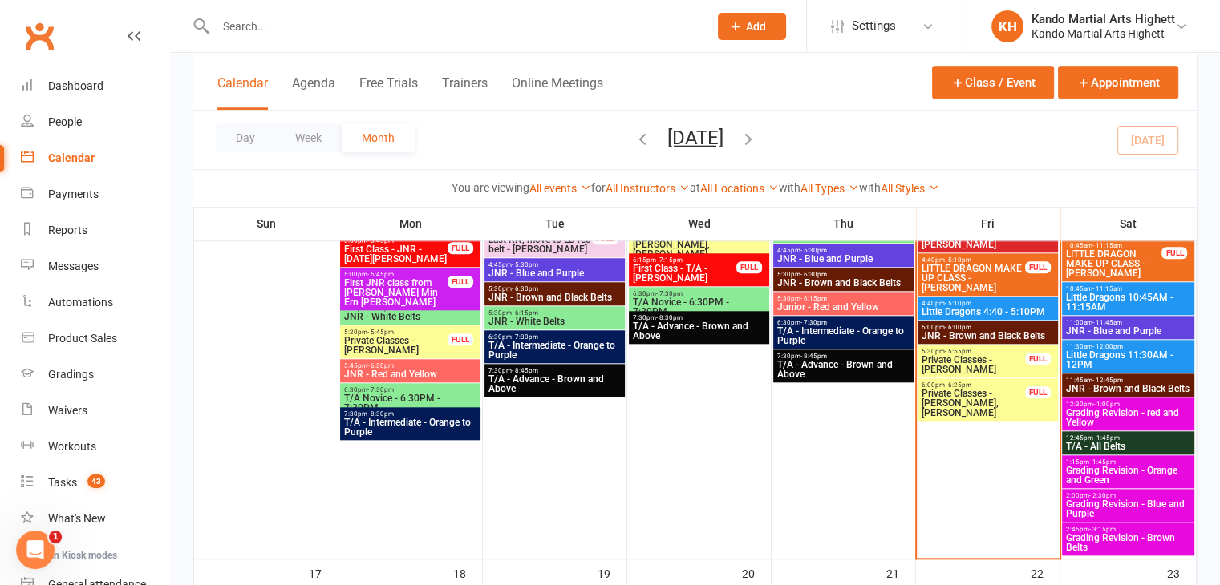
click at [985, 332] on span "JNR - Brown and Black Belts" at bounding box center [988, 336] width 134 height 10
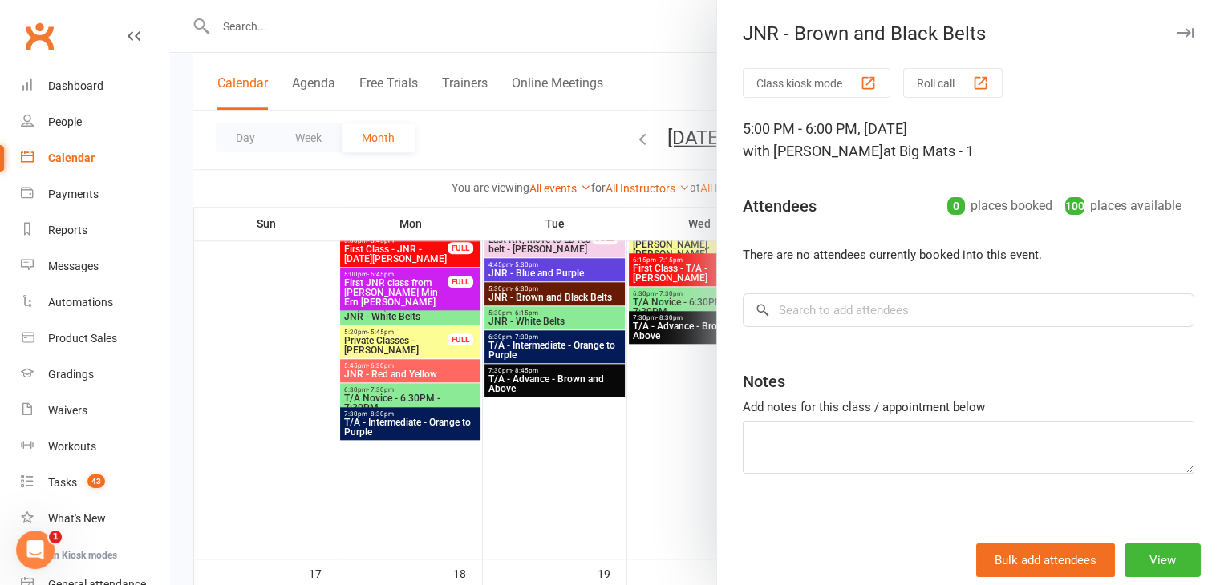
click at [398, 64] on div at bounding box center [695, 292] width 1050 height 585
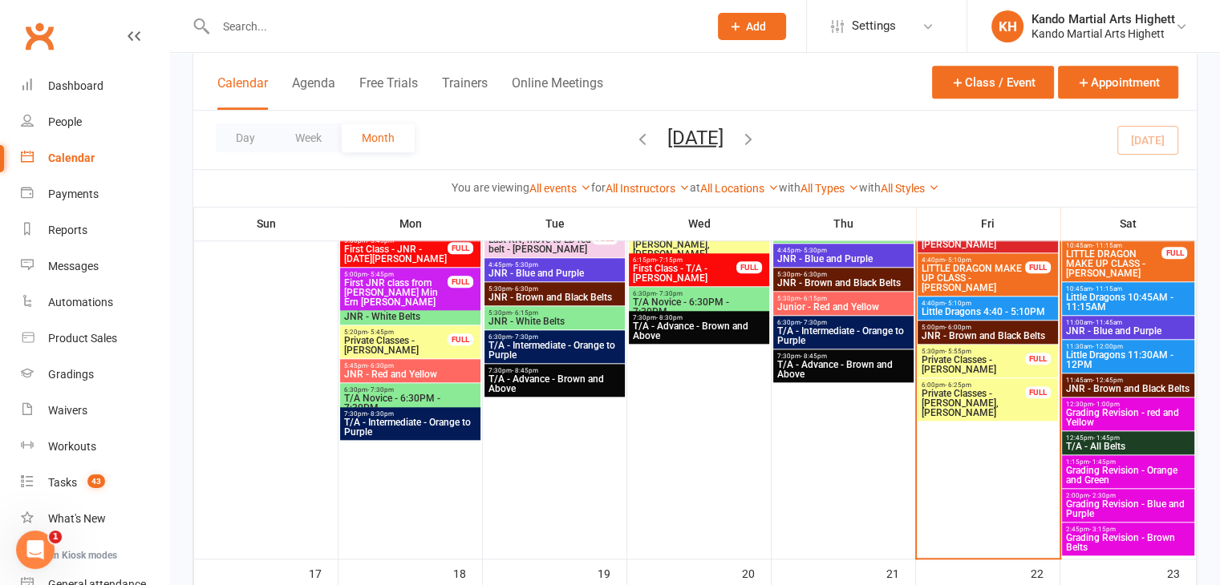
click at [414, 30] on input "text" at bounding box center [454, 26] width 486 height 22
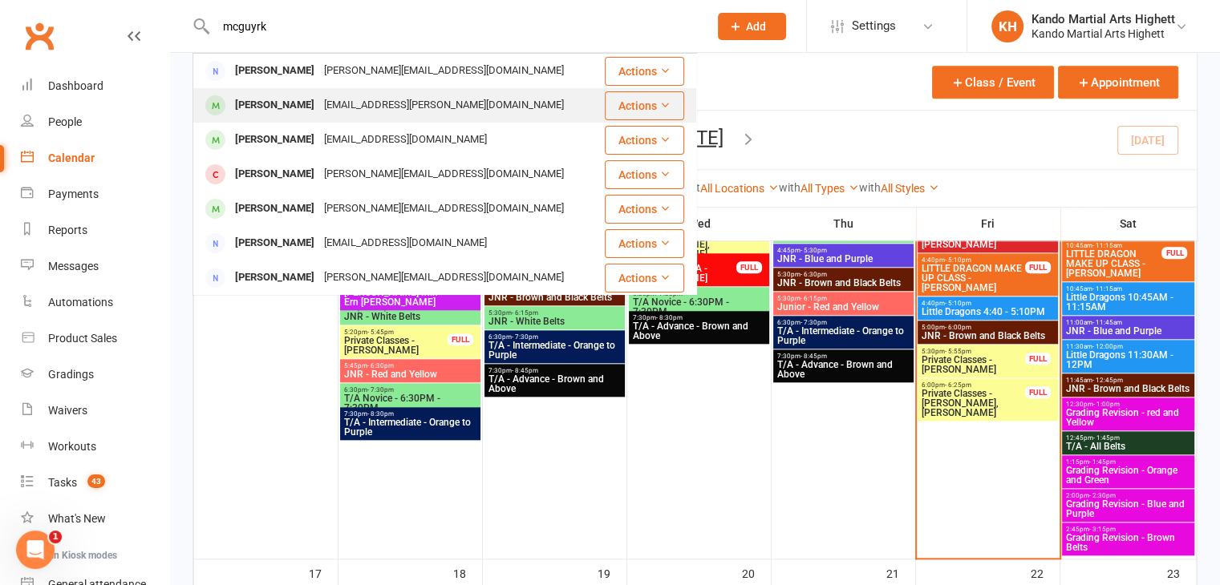
type input "mcguyrk"
click at [381, 107] on div "[EMAIL_ADDRESS][PERSON_NAME][DOMAIN_NAME]" at bounding box center [443, 105] width 249 height 23
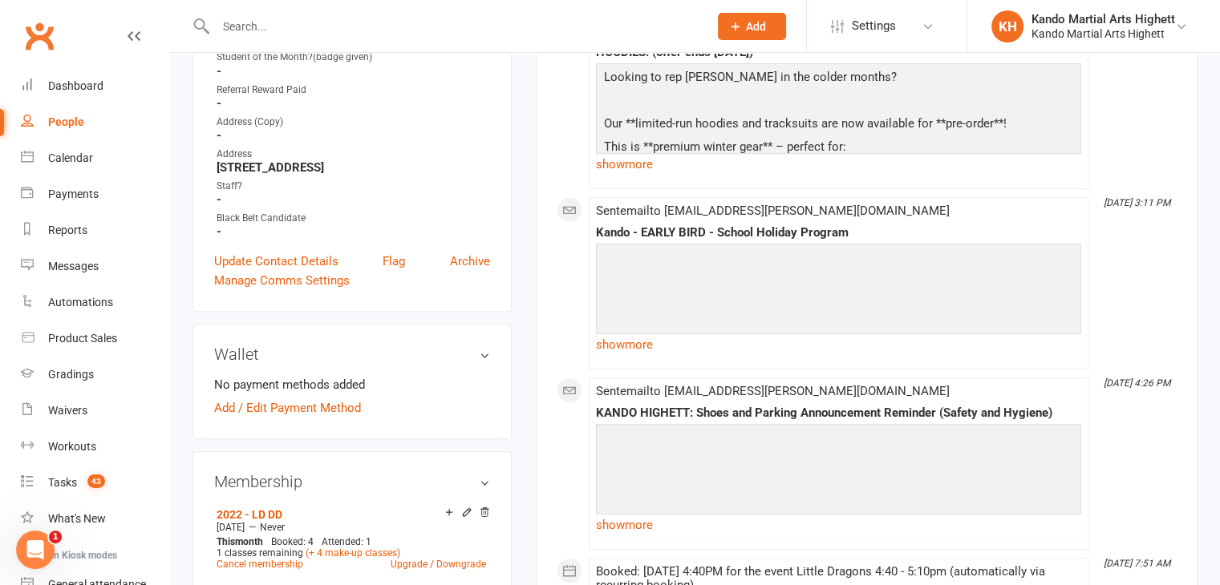
scroll to position [831, 0]
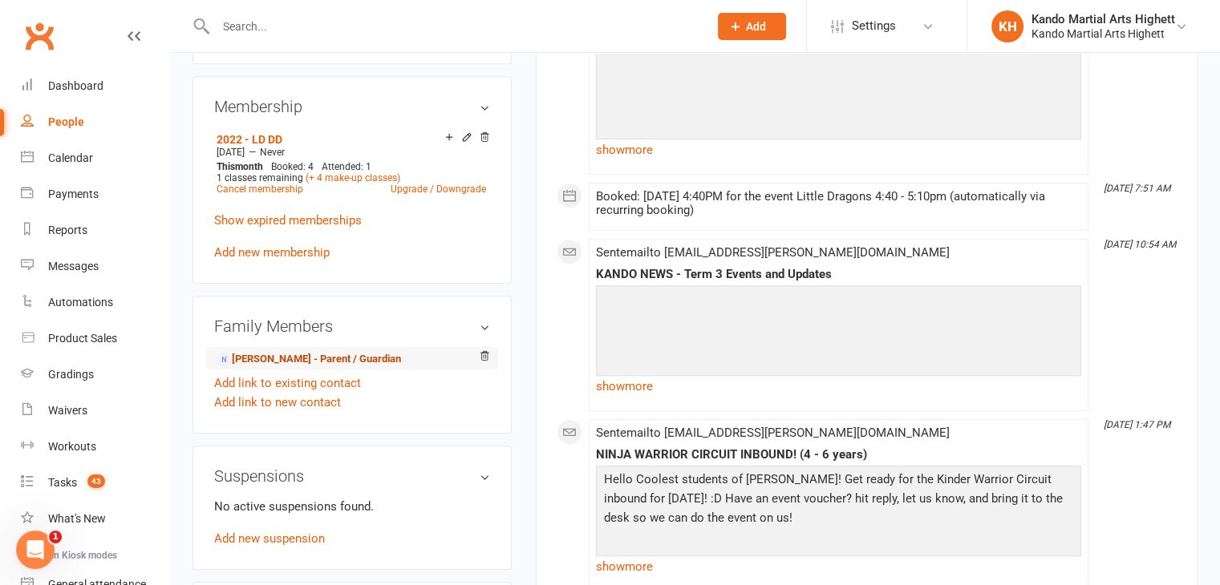
click at [334, 351] on link "Jasmine Fisher - Parent / Guardian" at bounding box center [309, 359] width 184 height 17
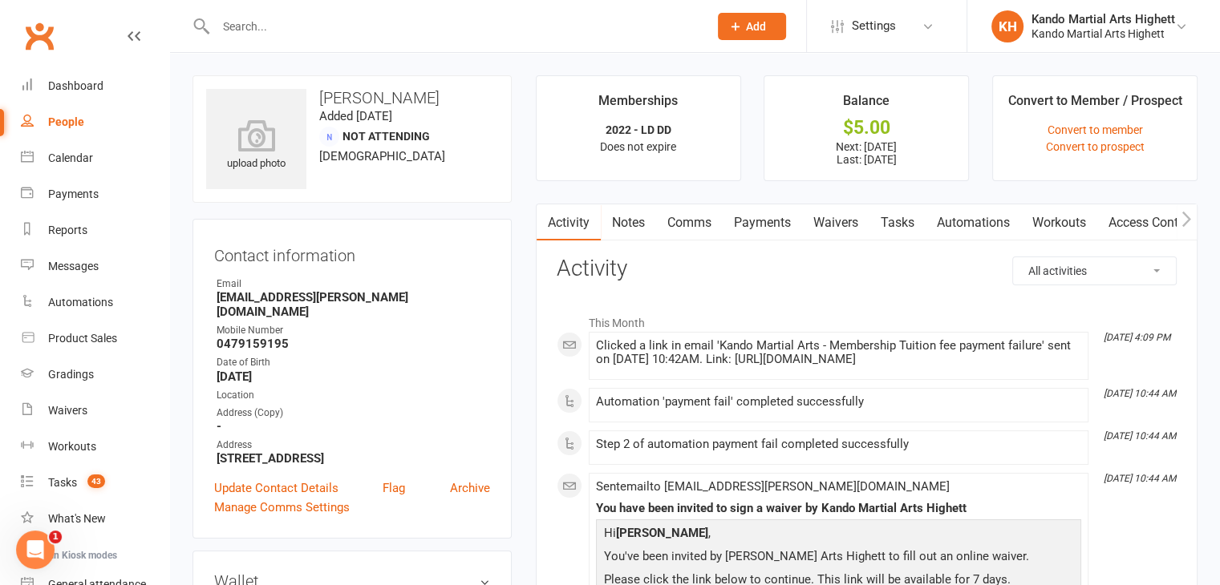
click at [746, 222] on link "Payments" at bounding box center [762, 223] width 79 height 37
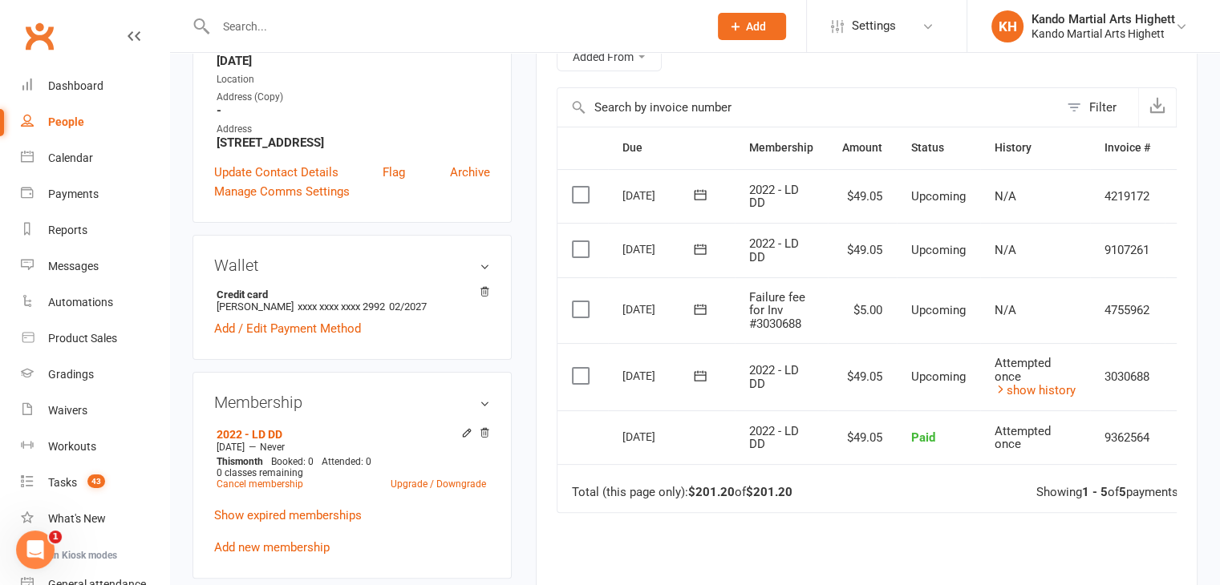
scroll to position [318, 0]
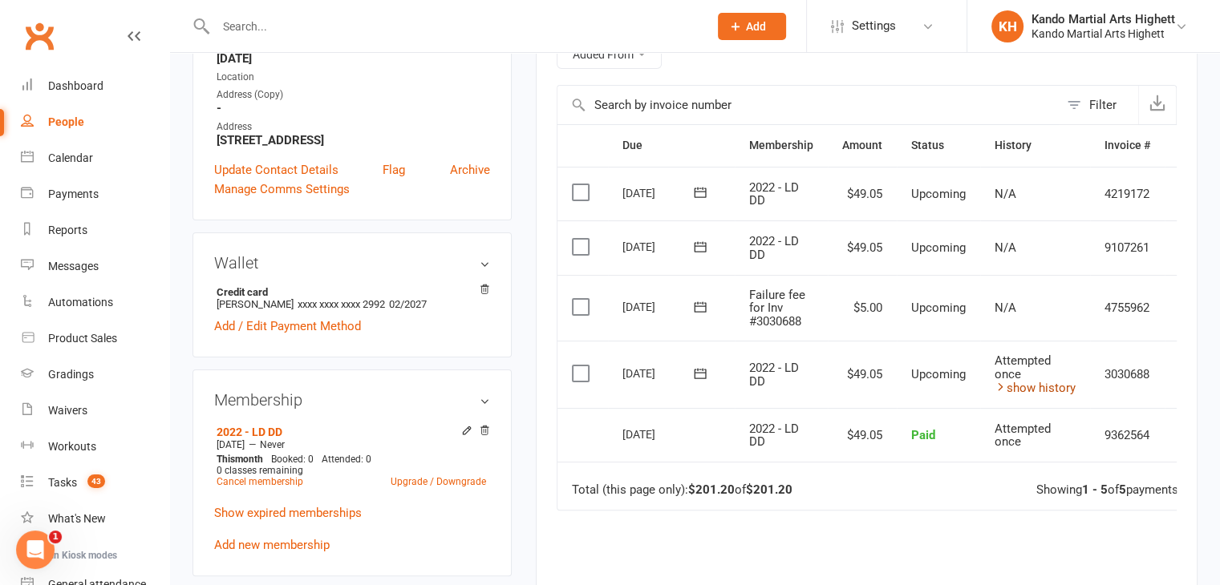
click at [1000, 383] on icon at bounding box center [1000, 387] width 12 height 12
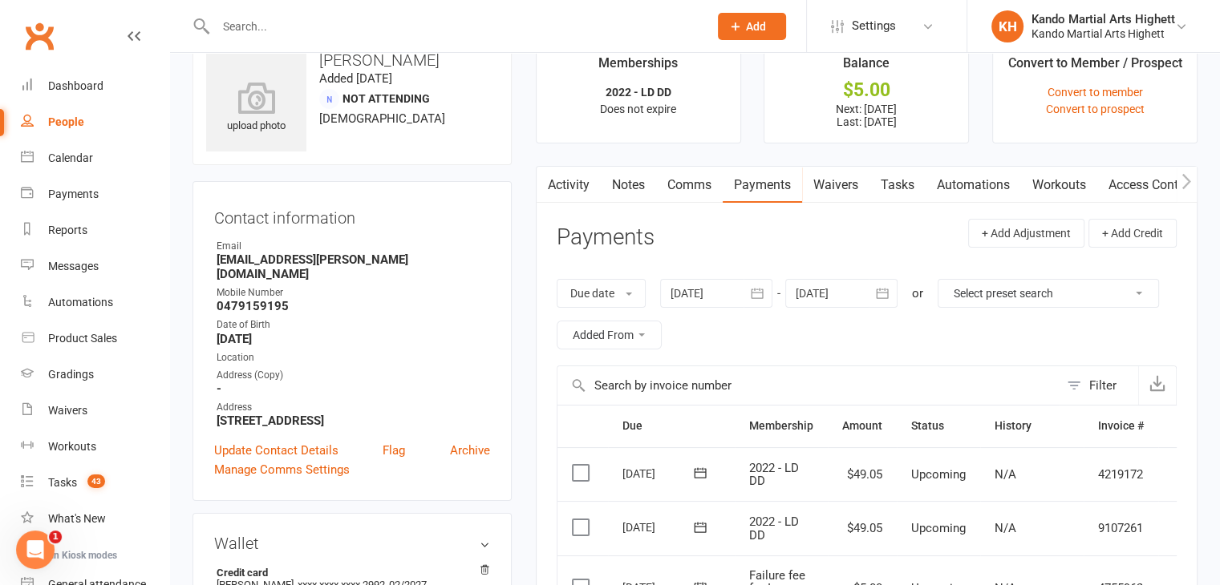
scroll to position [0, 0]
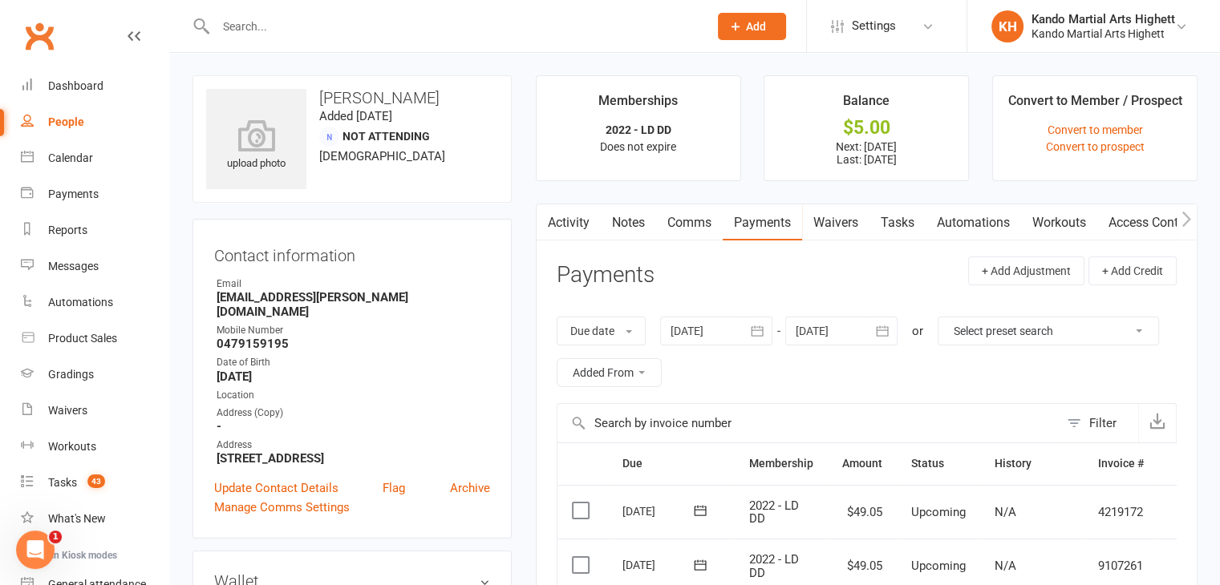
click at [574, 230] on link "Activity" at bounding box center [569, 223] width 64 height 37
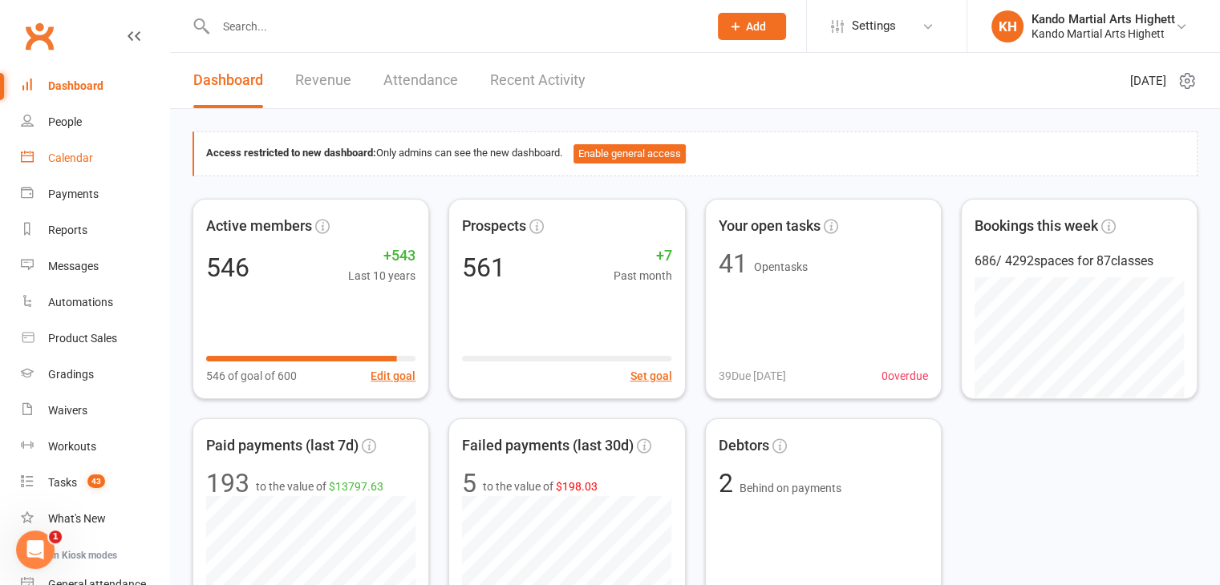
click at [71, 156] on div "Calendar" at bounding box center [70, 158] width 45 height 13
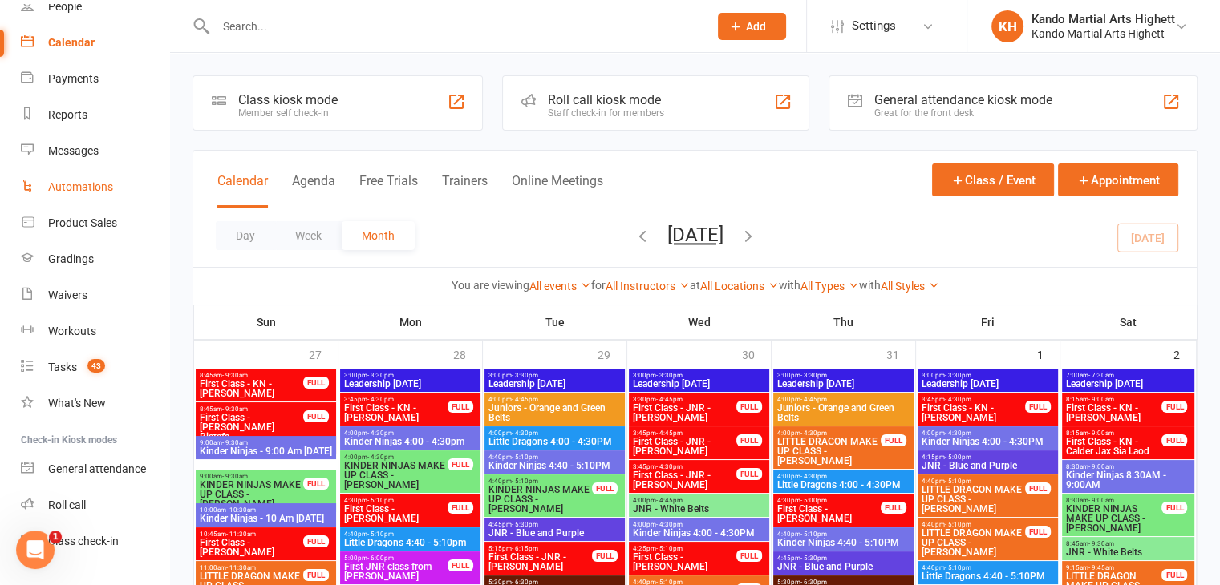
scroll to position [150, 0]
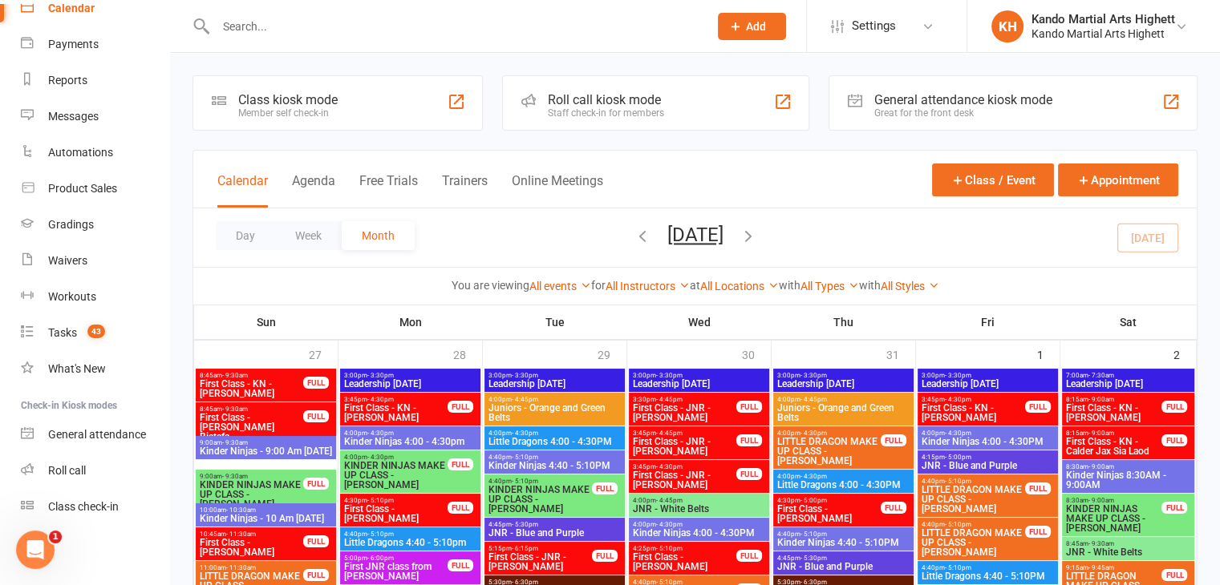
click at [413, 583] on div "5:00pm - 6:00pm First JNR class from [PERSON_NAME] FULL" at bounding box center [410, 568] width 140 height 33
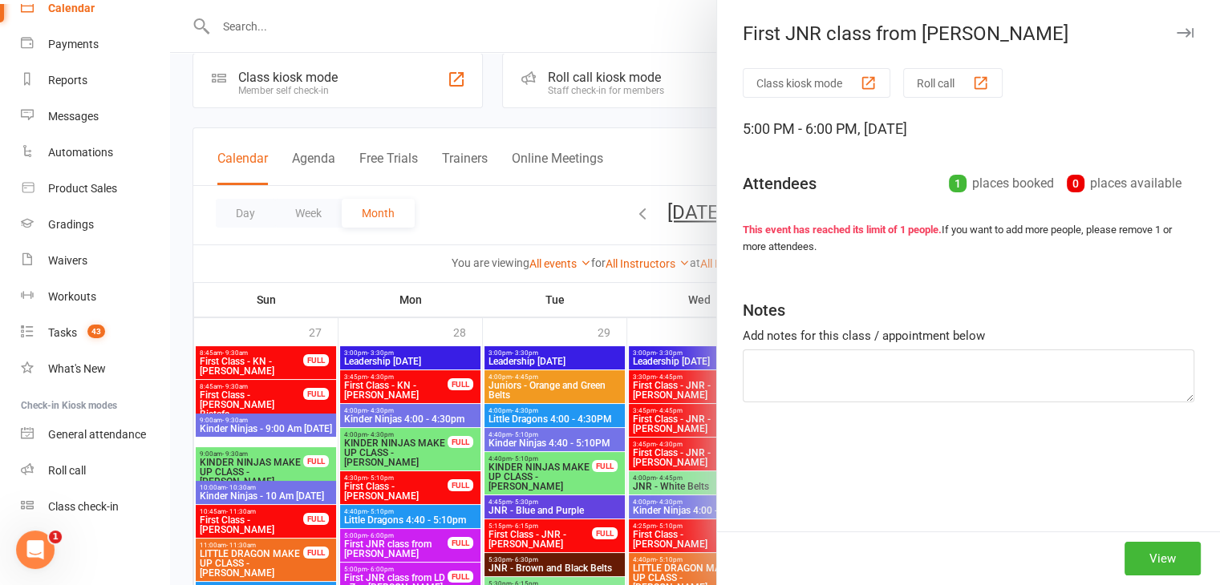
scroll to position [25, 0]
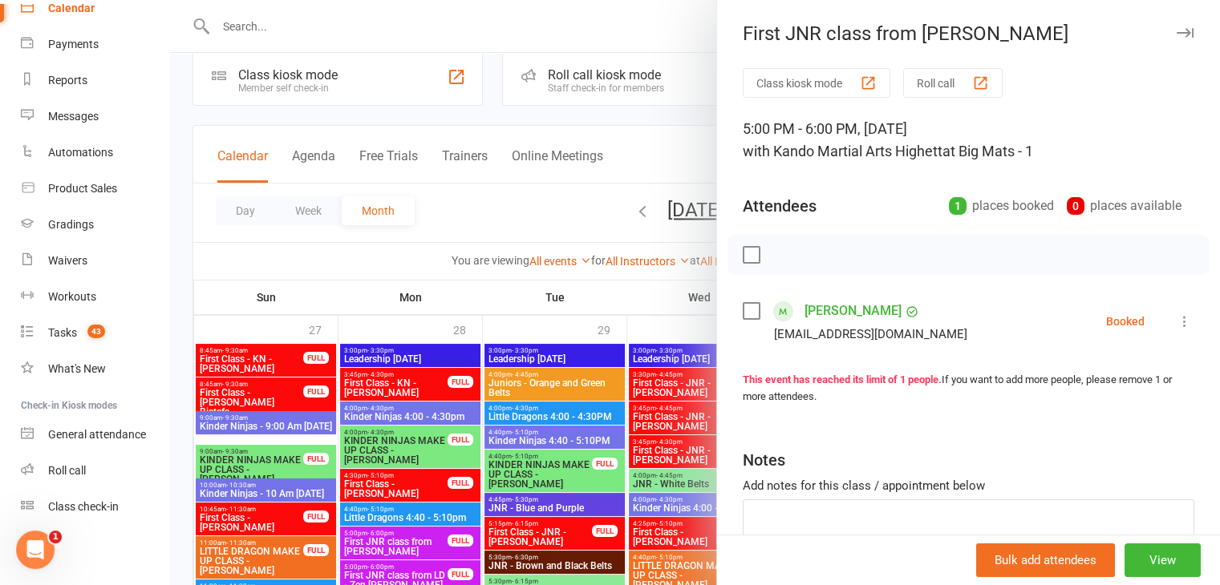
click at [628, 354] on div at bounding box center [695, 292] width 1050 height 585
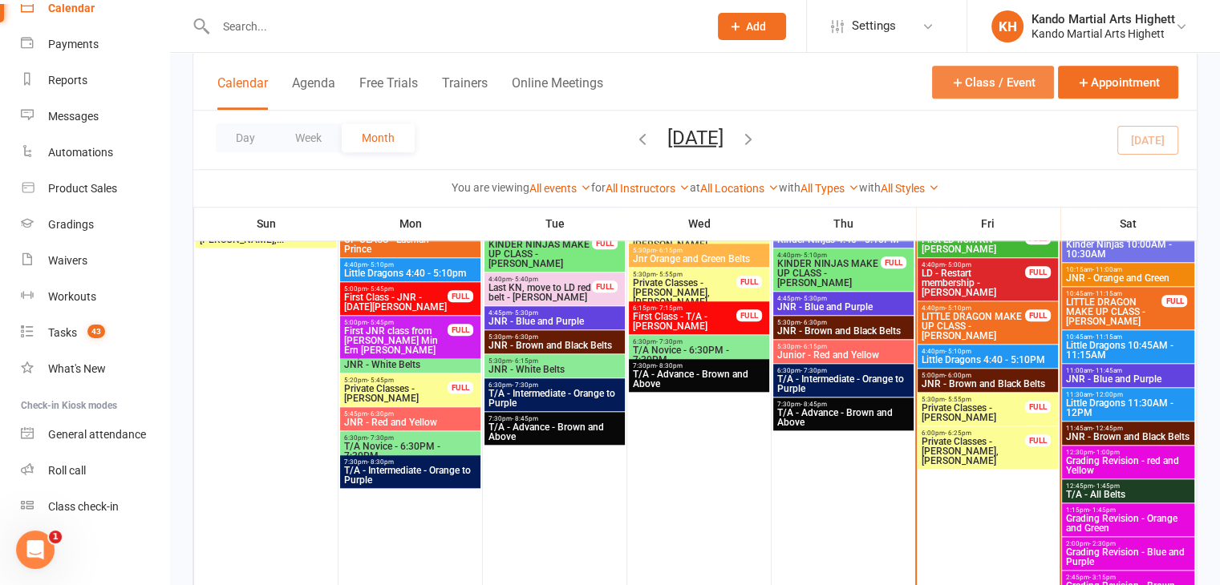
scroll to position [1494, 0]
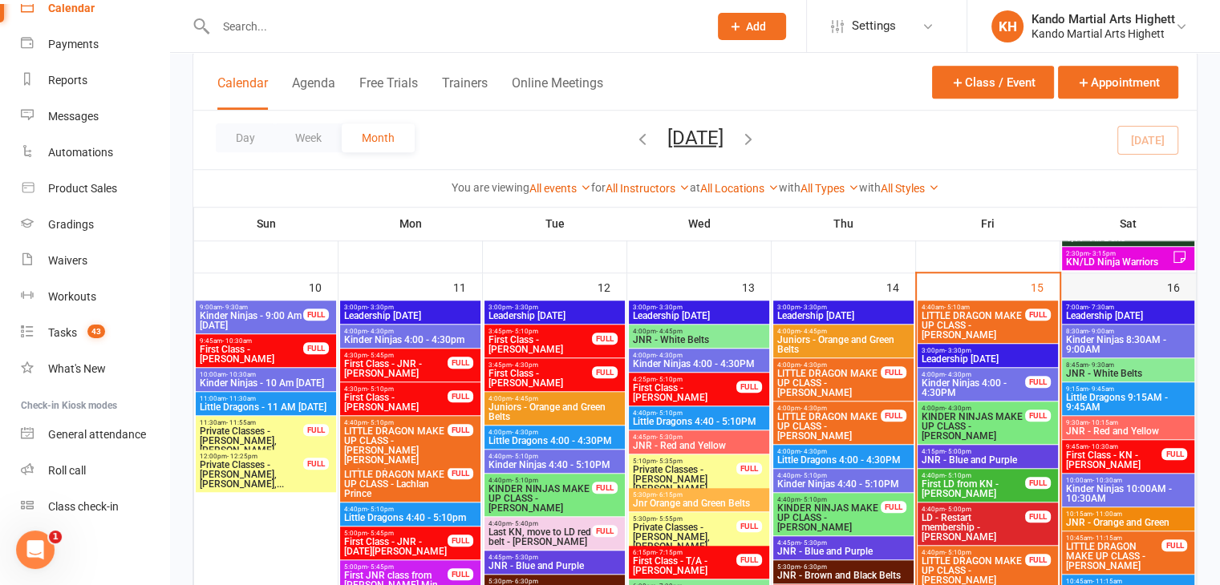
click at [1136, 286] on div "16" at bounding box center [1129, 561] width 136 height 577
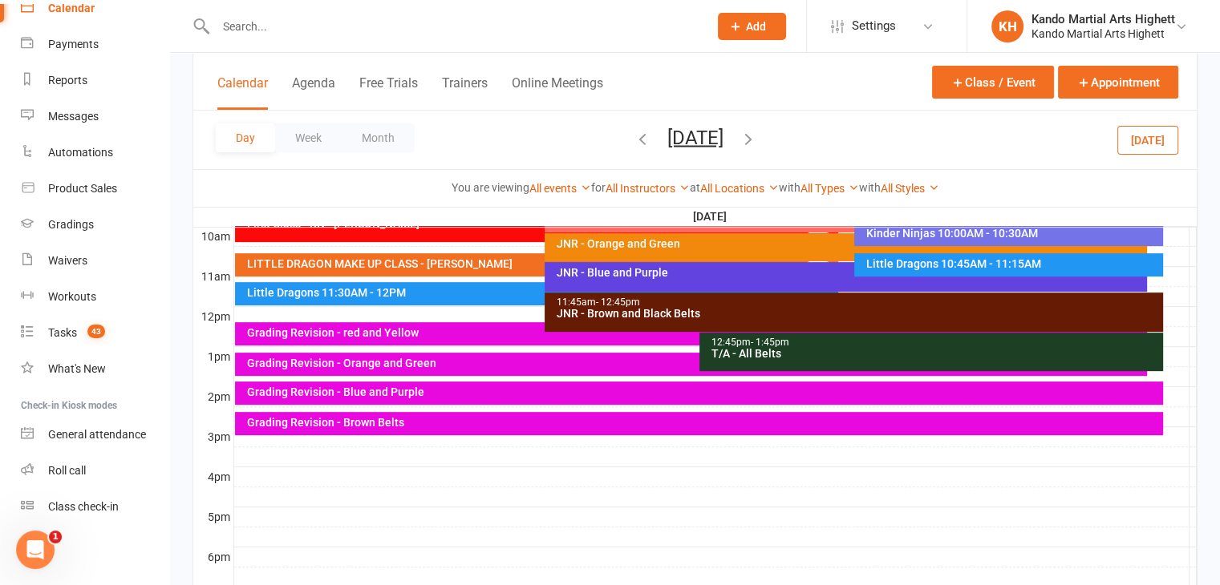
scroll to position [422, 0]
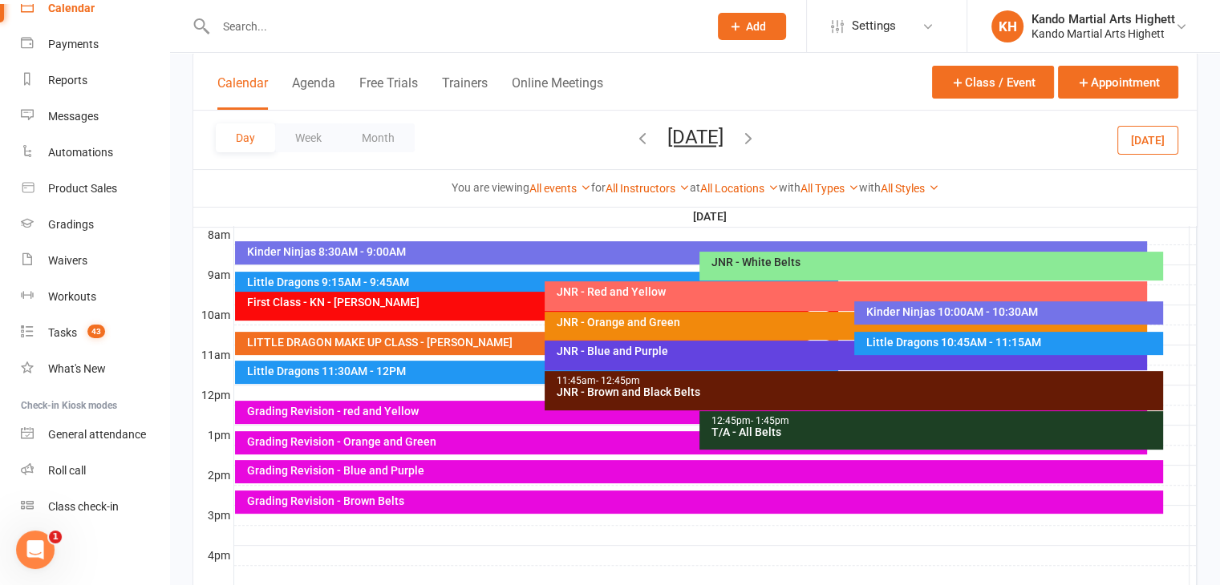
click at [1181, 368] on div at bounding box center [715, 375] width 962 height 19
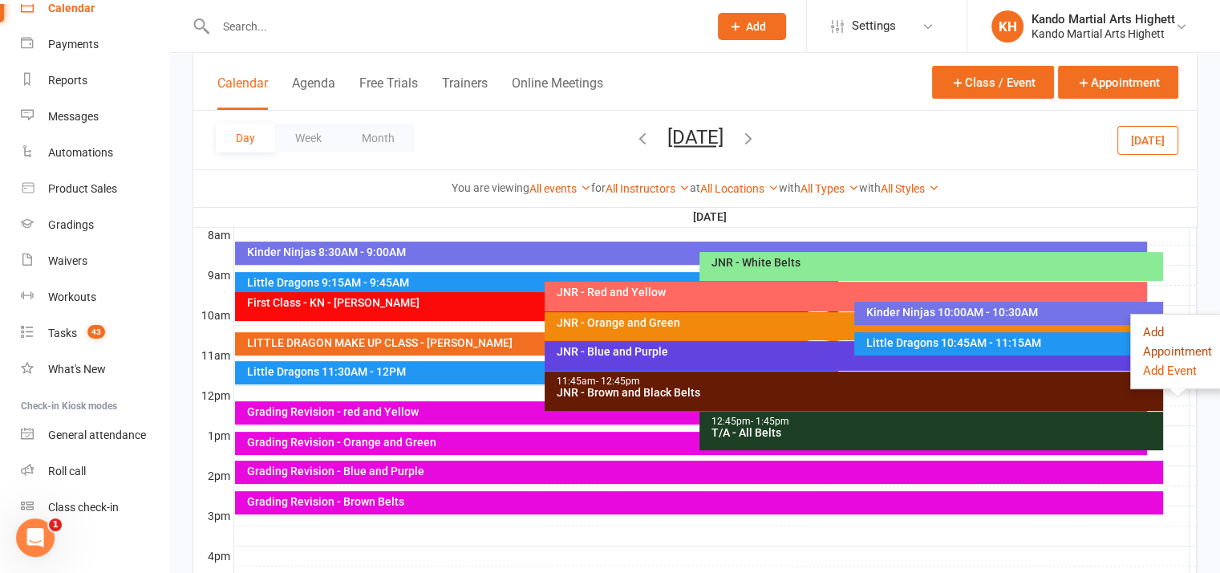
click at [1167, 347] on button "Add Appointment" at bounding box center [1177, 341] width 69 height 38
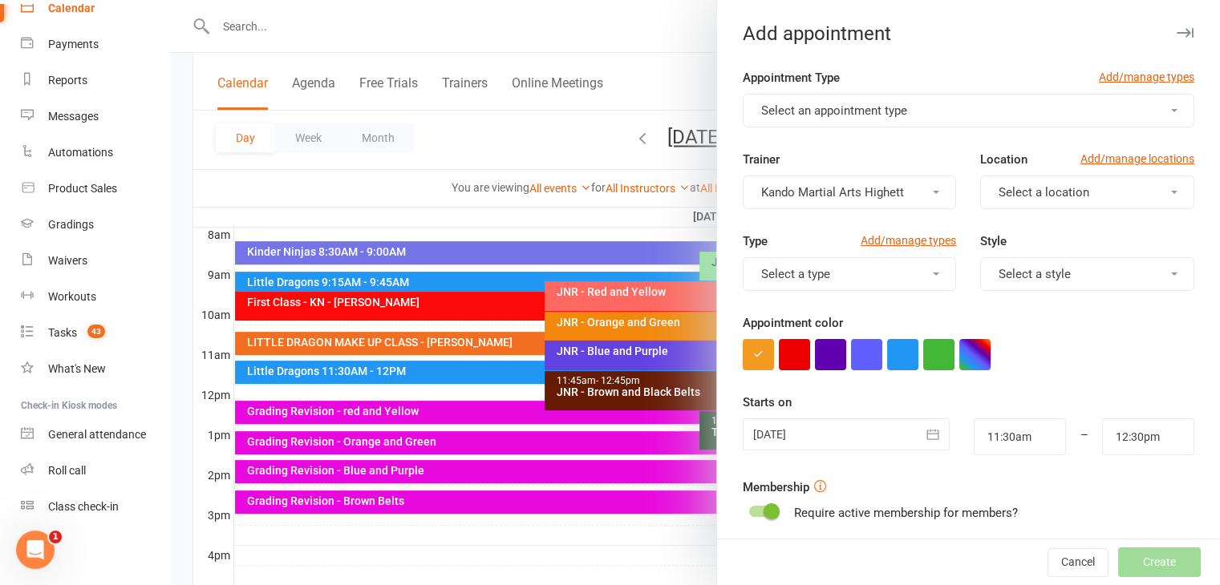
click at [838, 104] on span "Select an appointment type" at bounding box center [834, 110] width 146 height 14
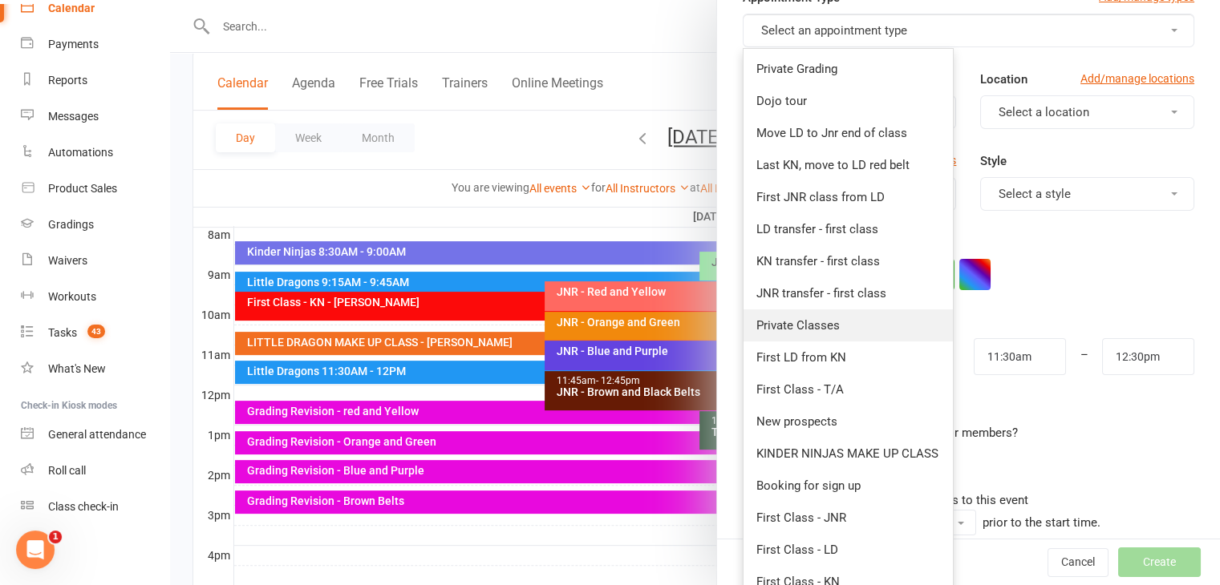
scroll to position [247, 0]
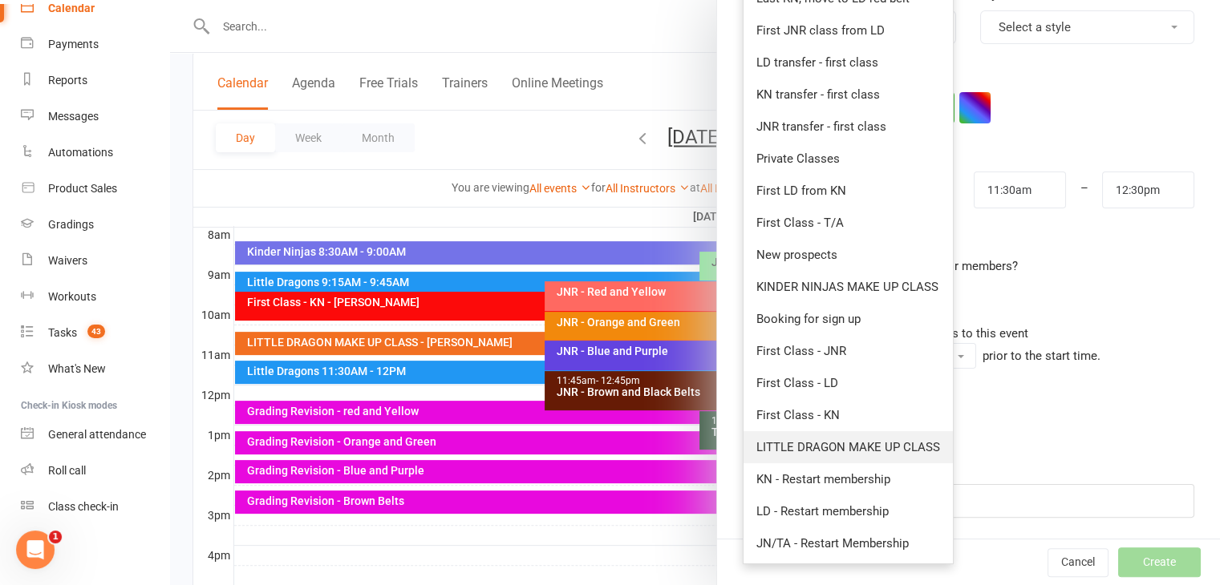
drag, startPoint x: 851, startPoint y: 443, endPoint x: 808, endPoint y: 450, distance: 43.1
click at [808, 450] on span "LITTLE DRAGON MAKE UP CLASS" at bounding box center [848, 447] width 184 height 14
type input "12:00pm"
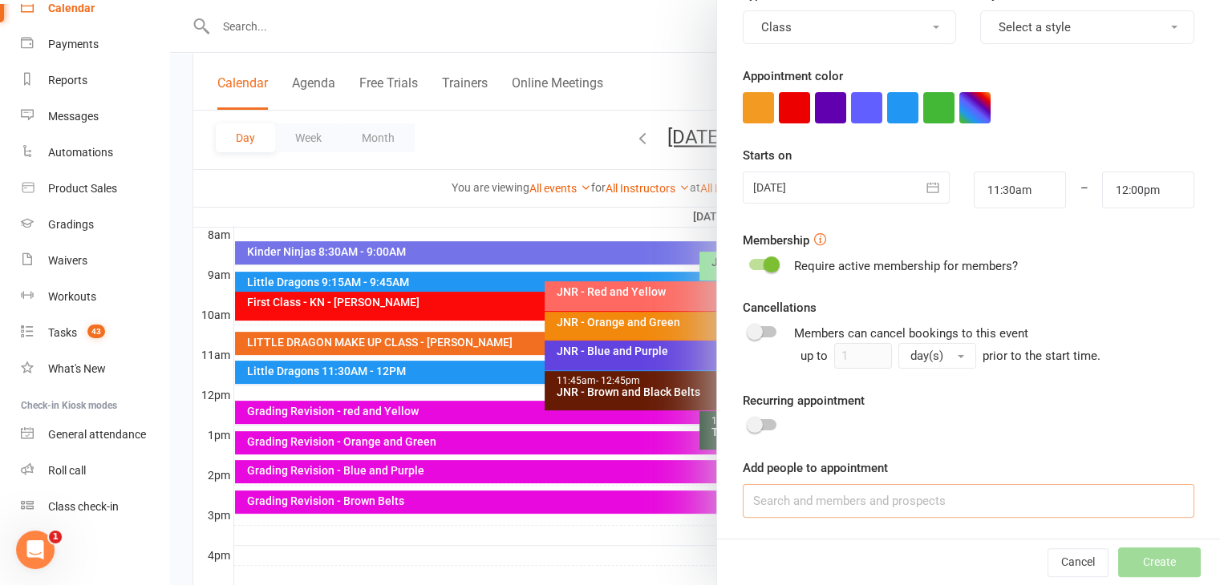
click at [909, 504] on input at bounding box center [969, 501] width 452 height 34
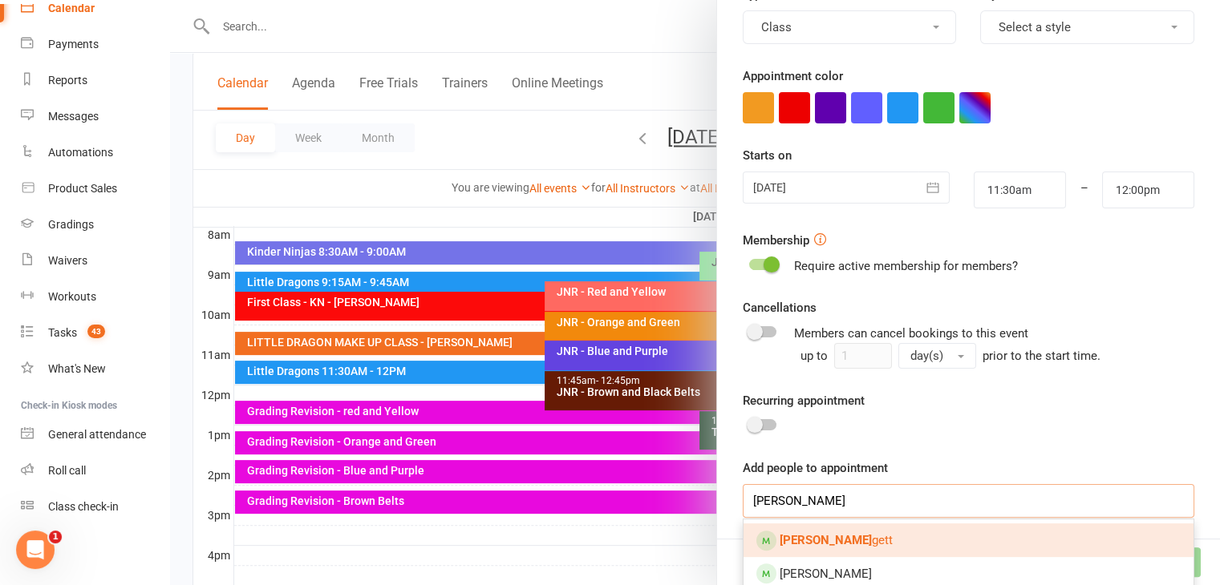
type input "leo hag"
click at [916, 539] on link "Leo Hag gett" at bounding box center [968, 541] width 450 height 34
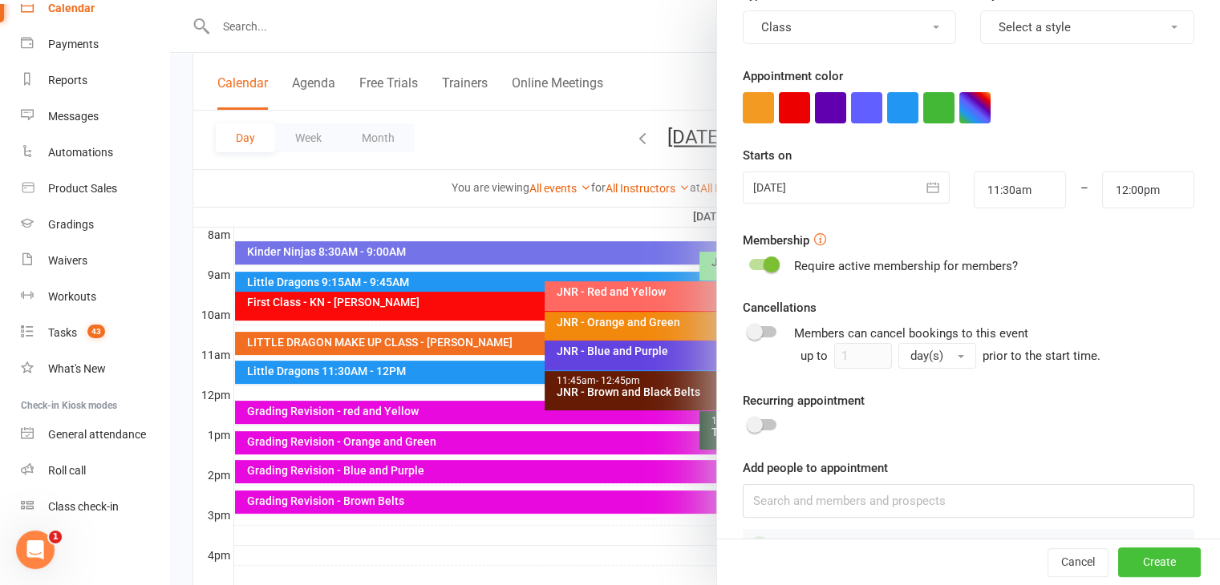
click at [1155, 555] on button "Create" at bounding box center [1159, 563] width 83 height 29
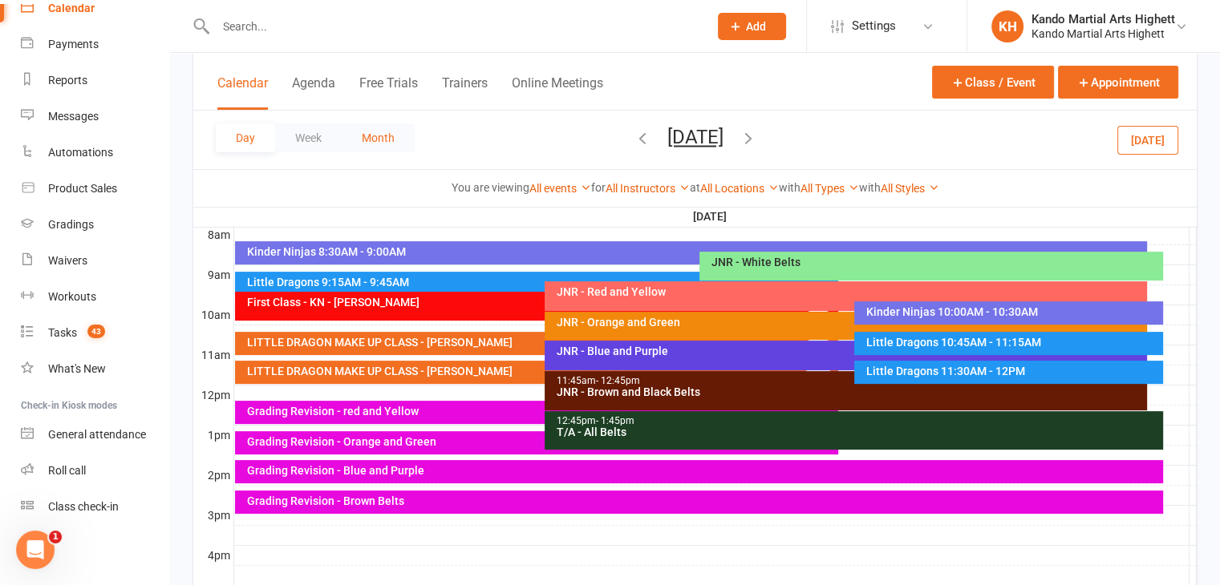
click at [385, 136] on button "Month" at bounding box center [378, 138] width 73 height 29
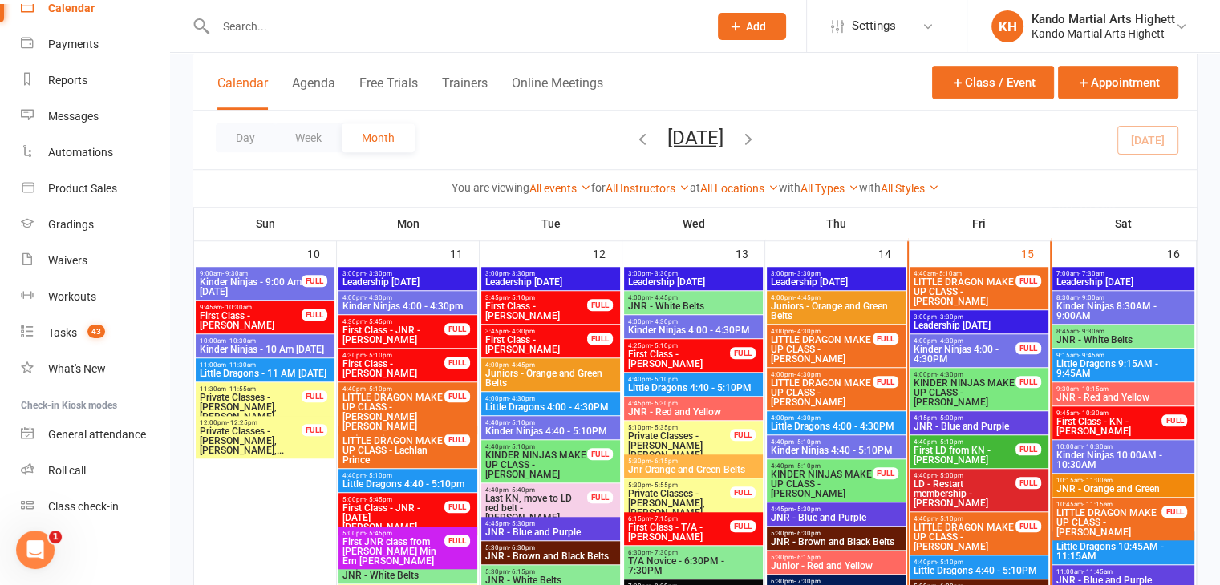
scroll to position [1415, 0]
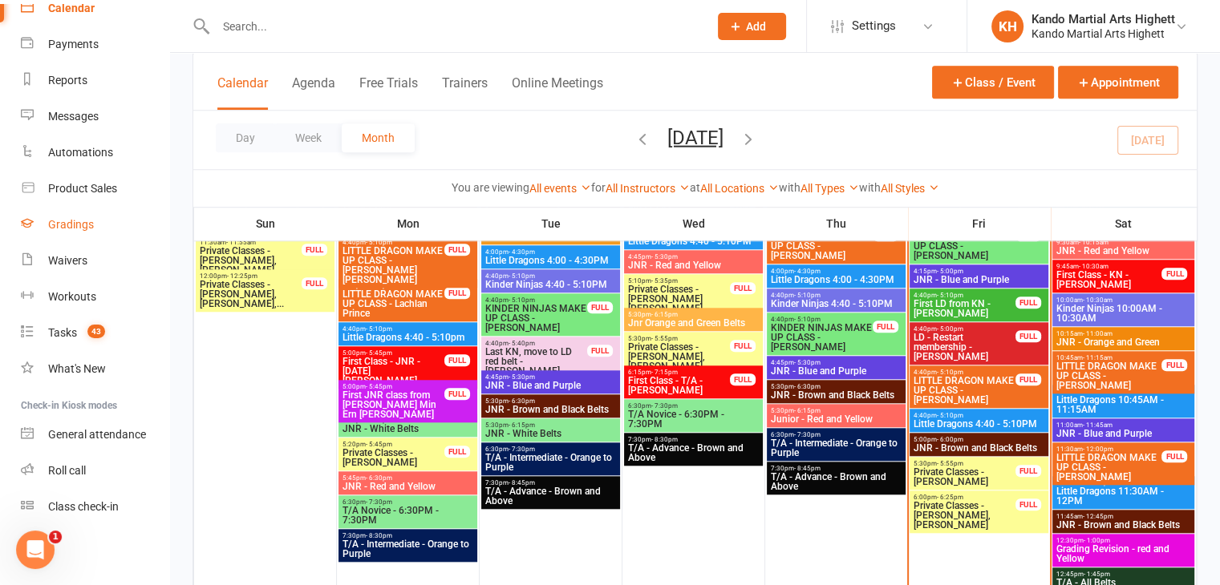
click at [55, 225] on div "Gradings" at bounding box center [71, 224] width 46 height 13
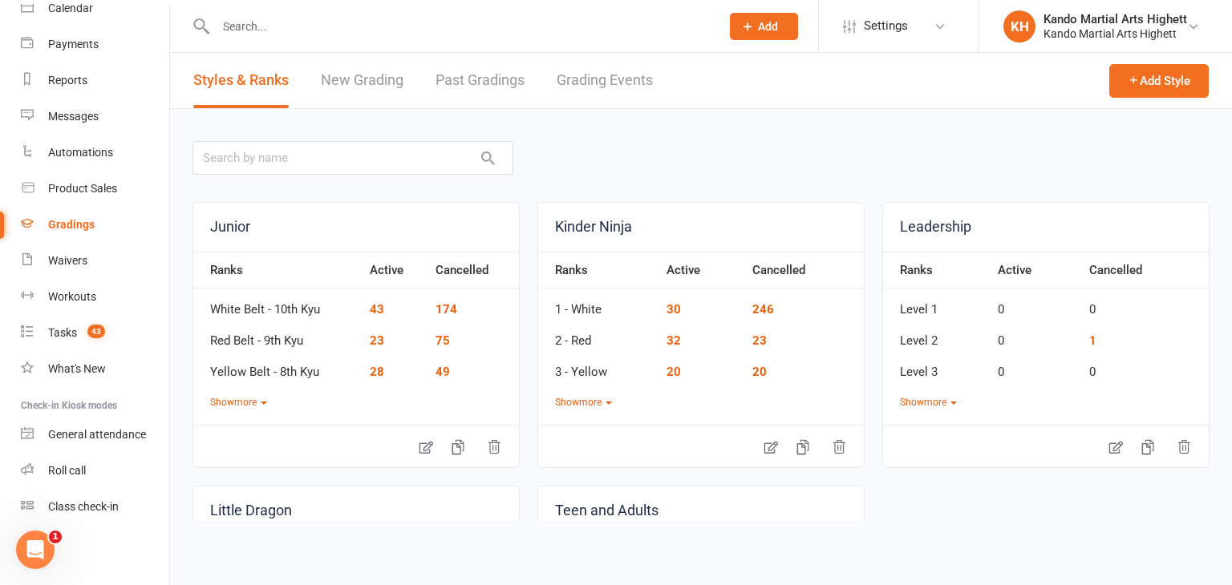
click at [601, 102] on link "Grading Events" at bounding box center [605, 80] width 96 height 55
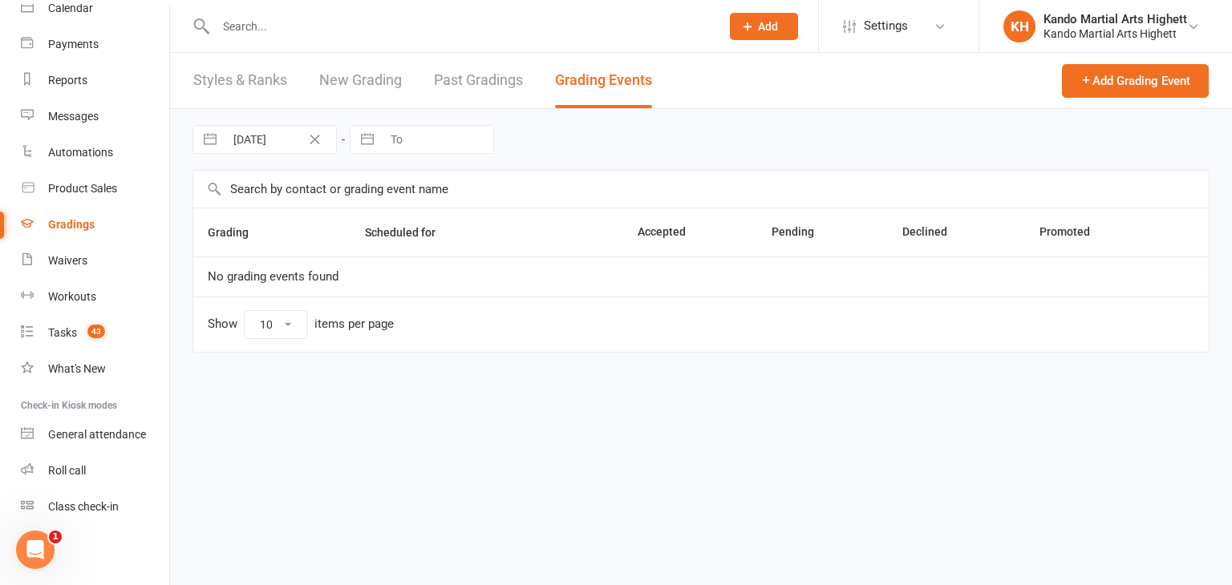
select select "100"
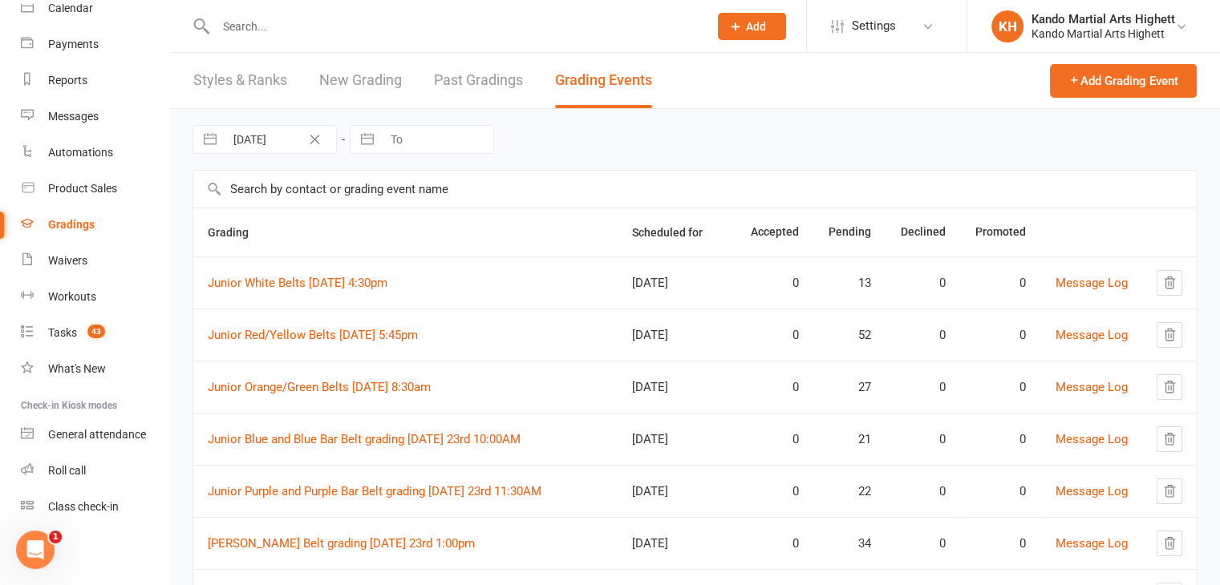
click at [339, 33] on input "text" at bounding box center [454, 26] width 486 height 22
type input "e"
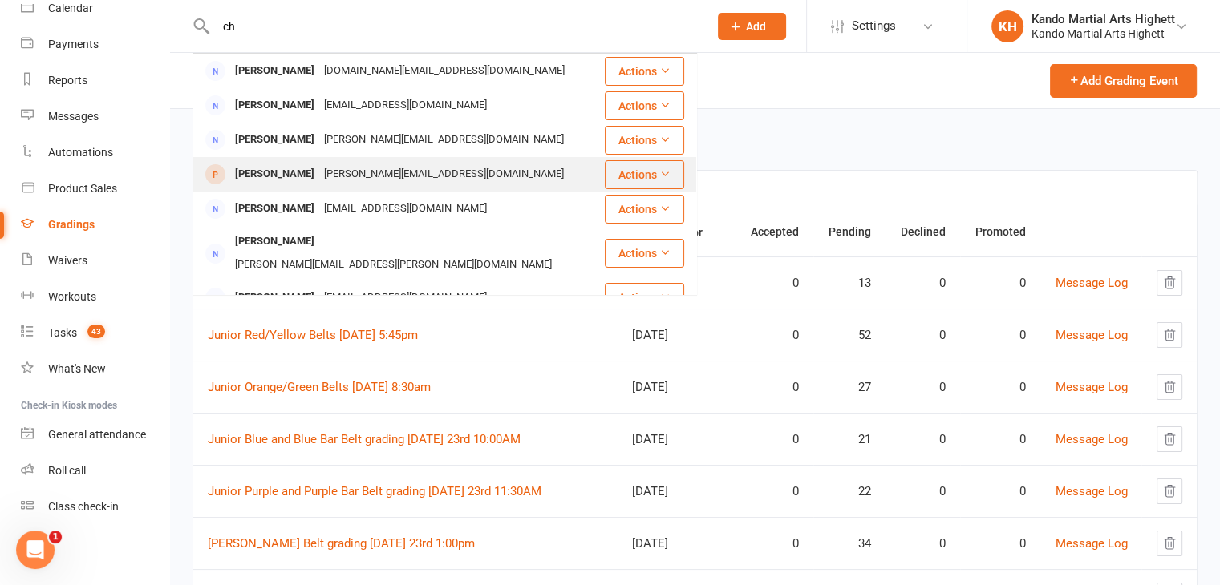
type input "c"
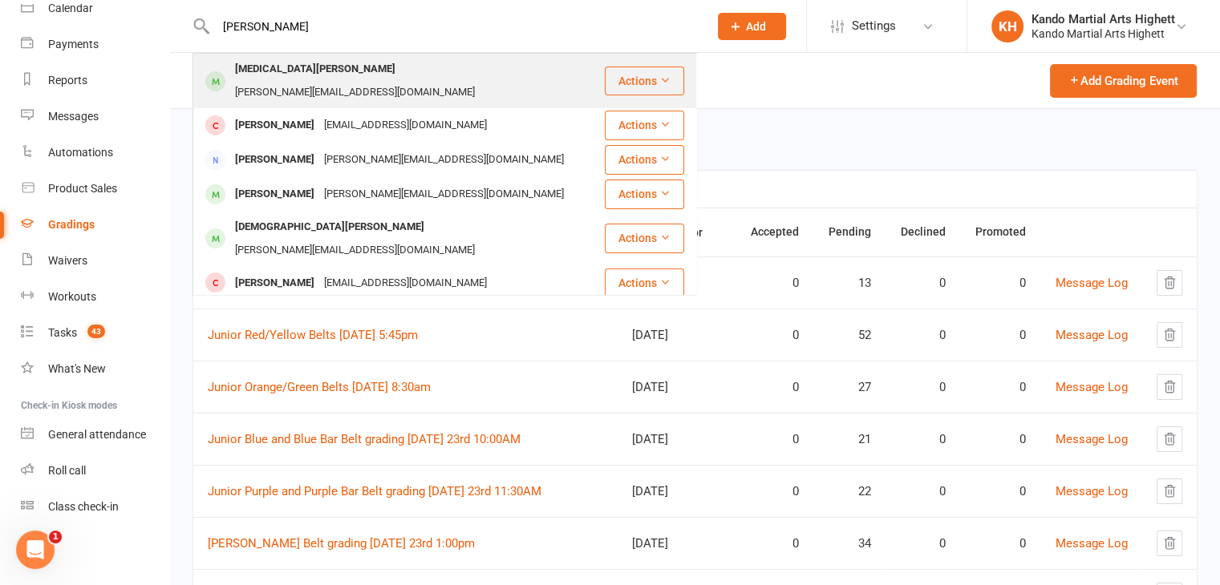
type input "avery"
click at [304, 81] on div "c.j.avery@bigpond.com" at bounding box center [354, 92] width 249 height 23
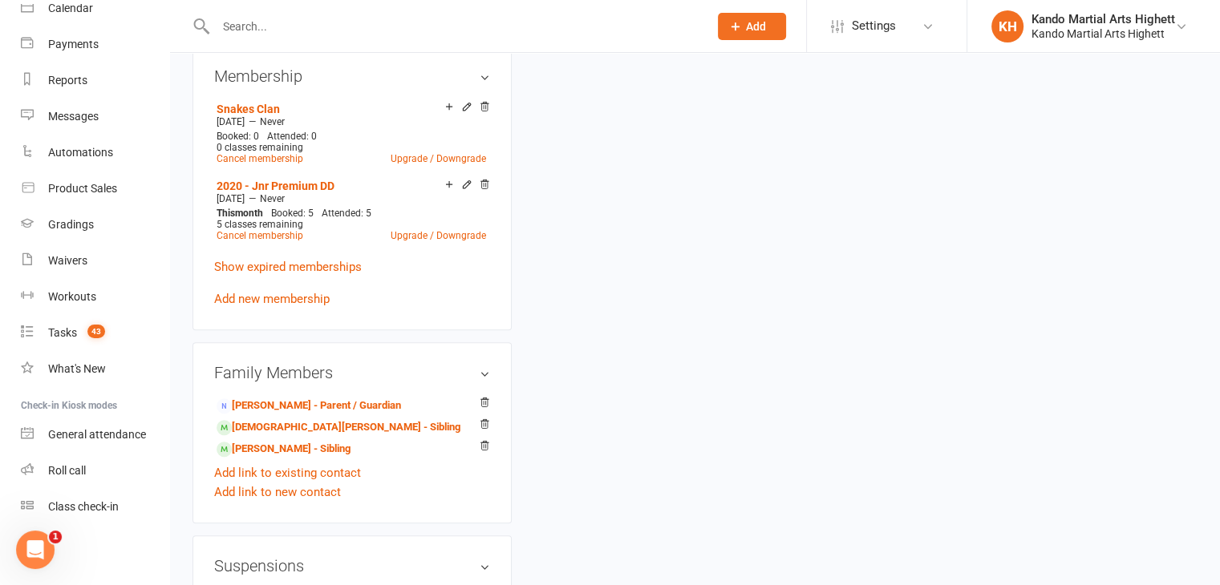
scroll to position [1145, 0]
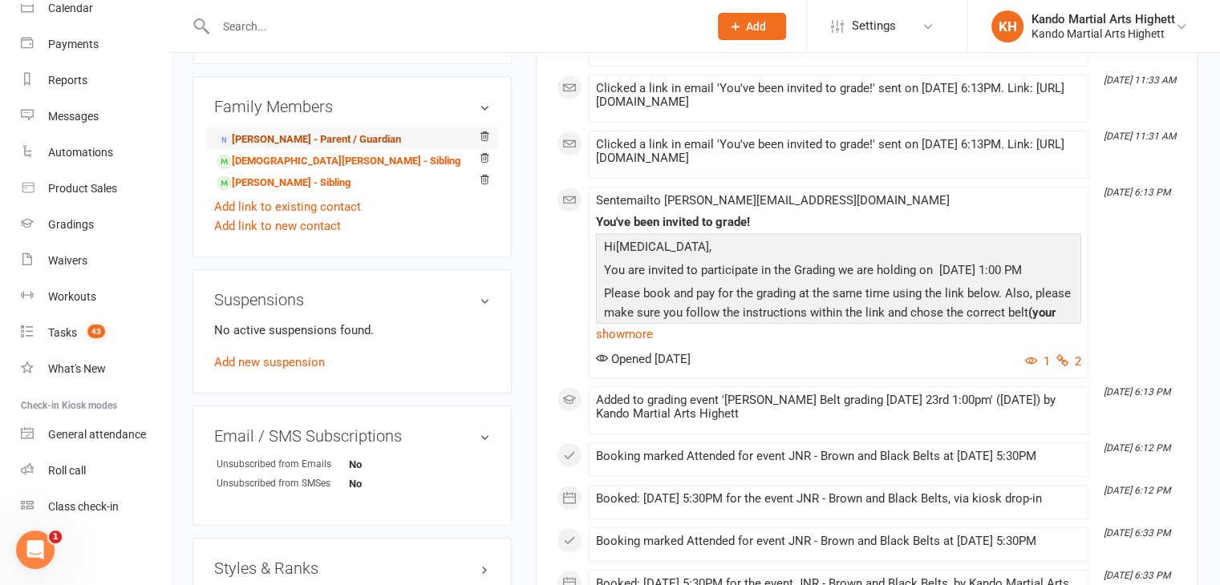
click at [320, 132] on link "Jeanette Avery - Parent / Guardian" at bounding box center [309, 140] width 184 height 17
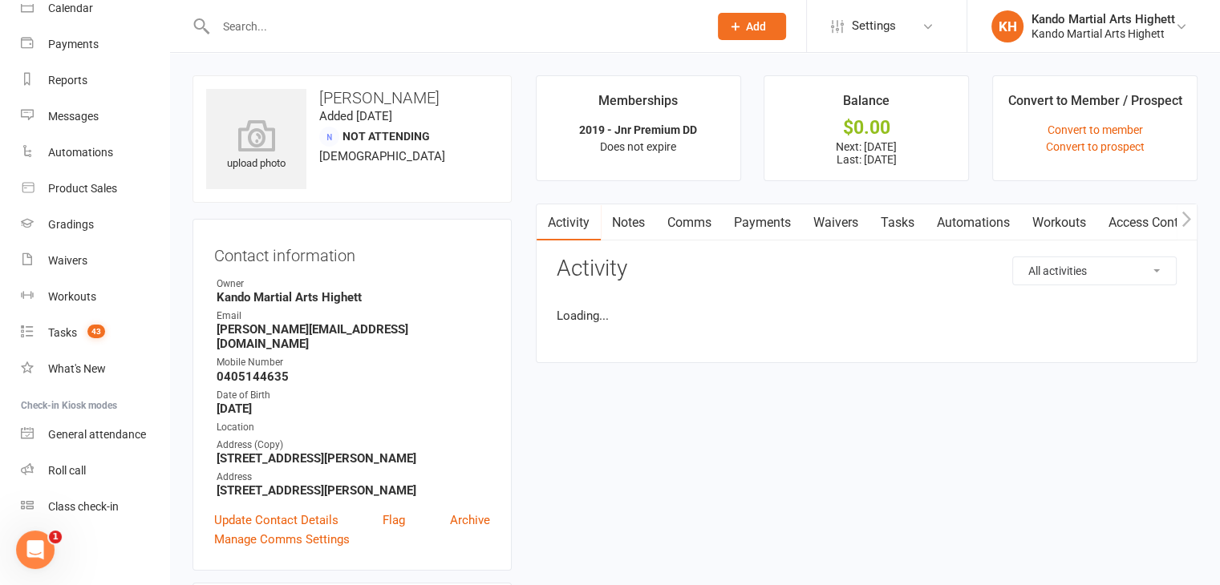
click at [767, 220] on link "Payments" at bounding box center [762, 223] width 79 height 37
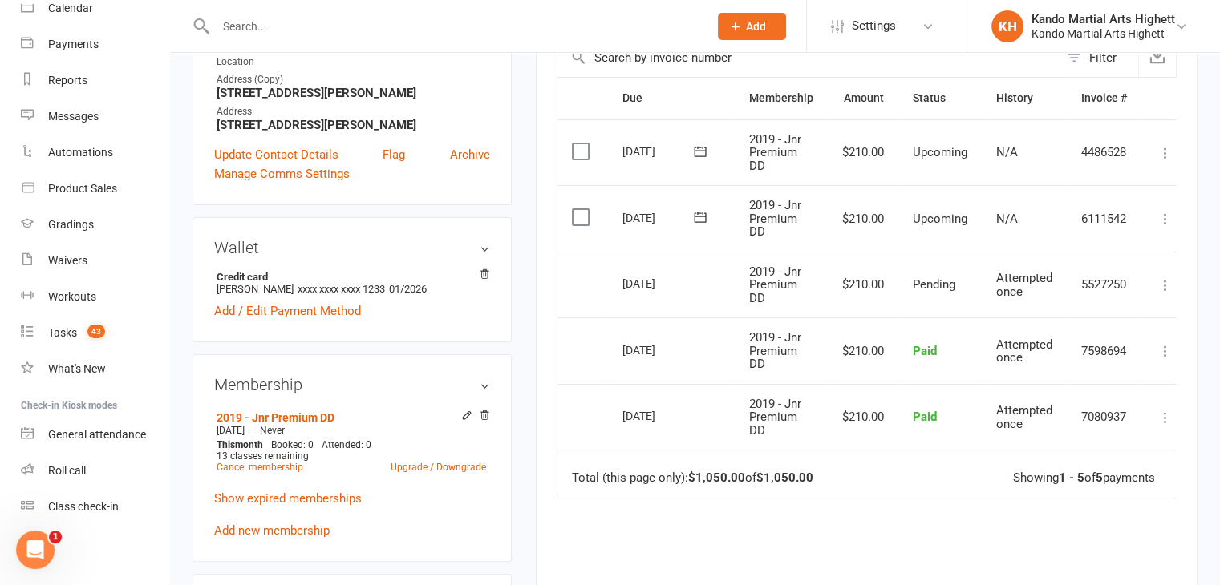
scroll to position [103, 0]
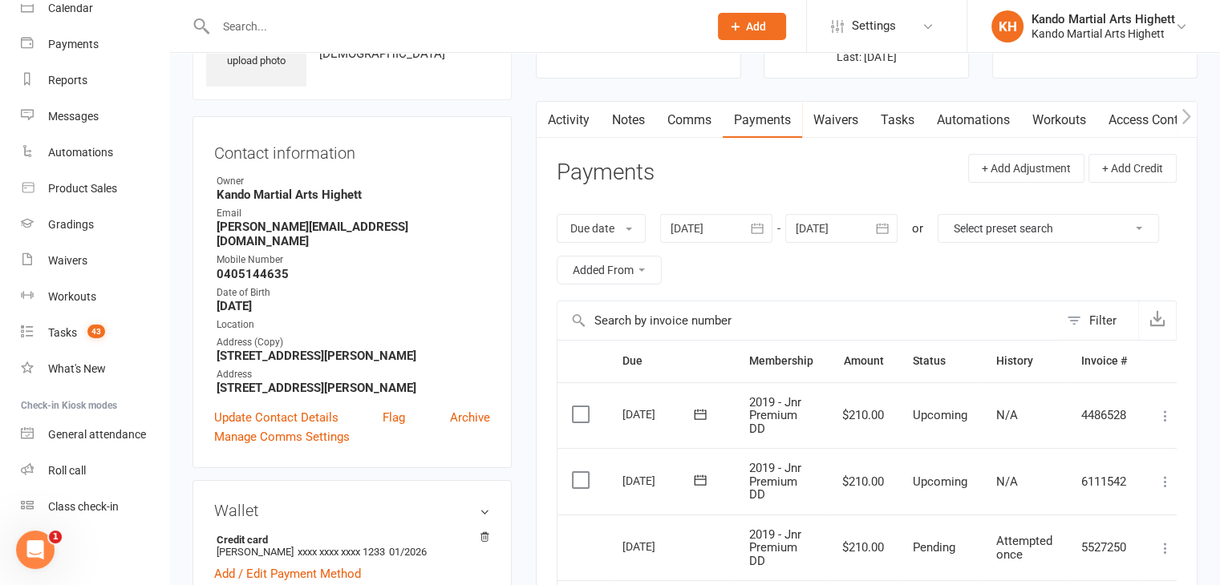
click at [510, 266] on div "Contact information Owner Kando Martial Arts Highett Email c.j.avery@bigpond.co…" at bounding box center [351, 292] width 319 height 352
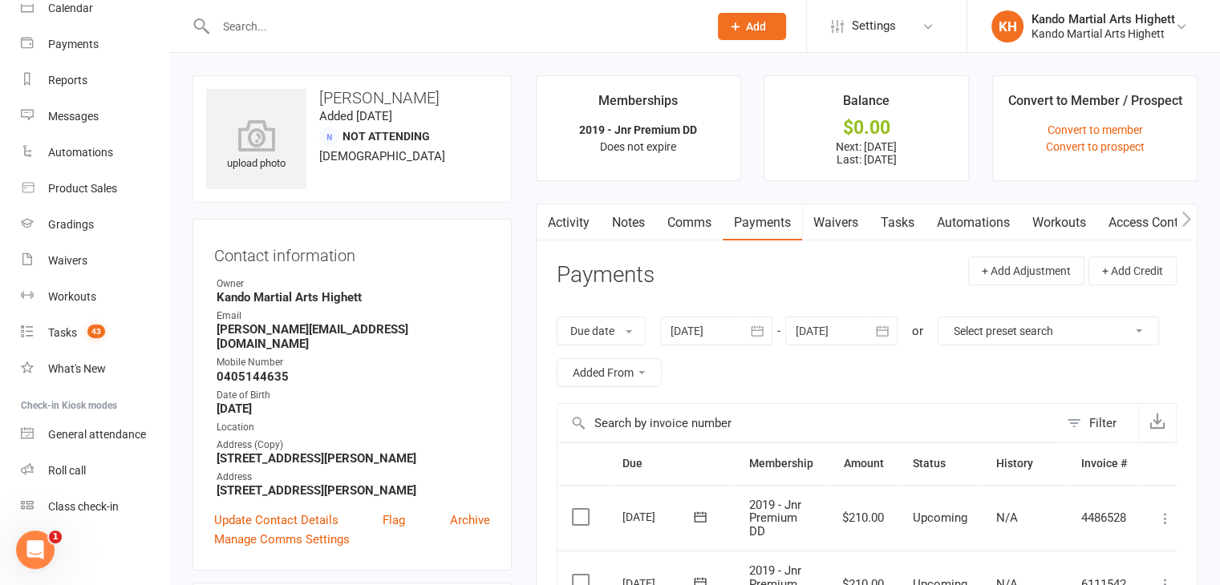
click at [573, 231] on link "Activity" at bounding box center [569, 223] width 64 height 37
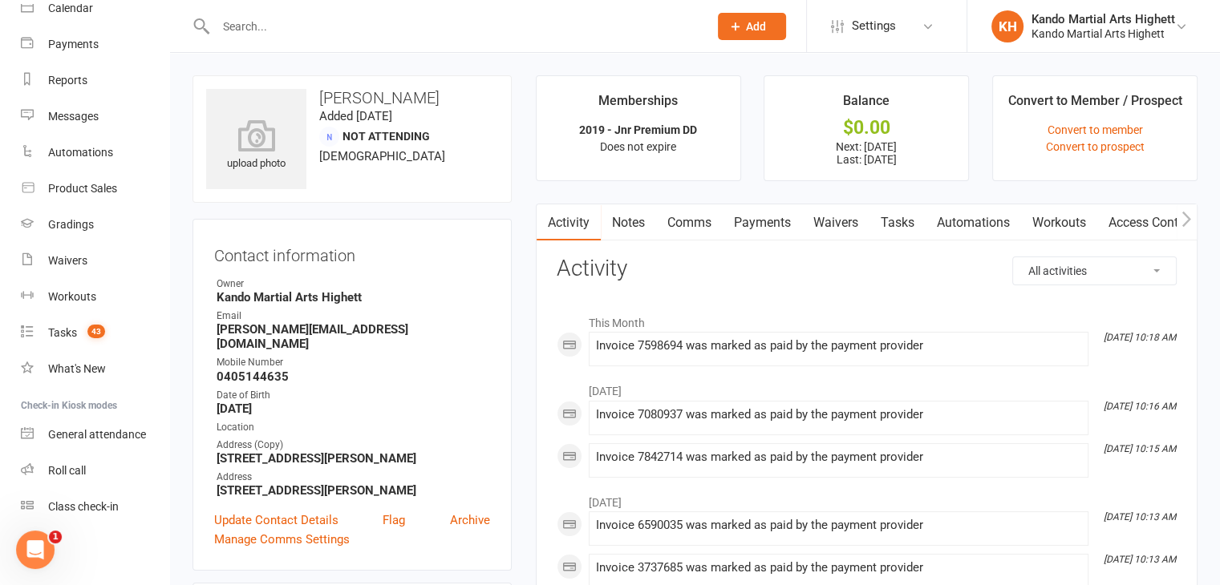
click at [290, 43] on div at bounding box center [444, 26] width 504 height 52
click at [280, 22] on input "text" at bounding box center [454, 26] width 486 height 22
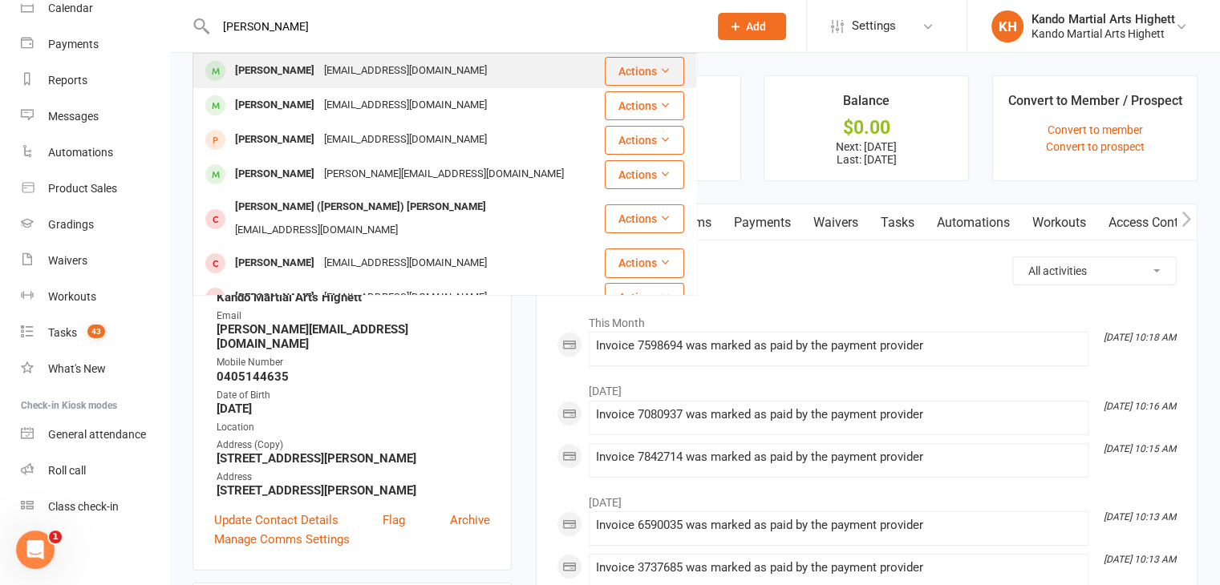
type input "leonard jones"
click at [307, 75] on div "Leonard Jones" at bounding box center [274, 70] width 89 height 23
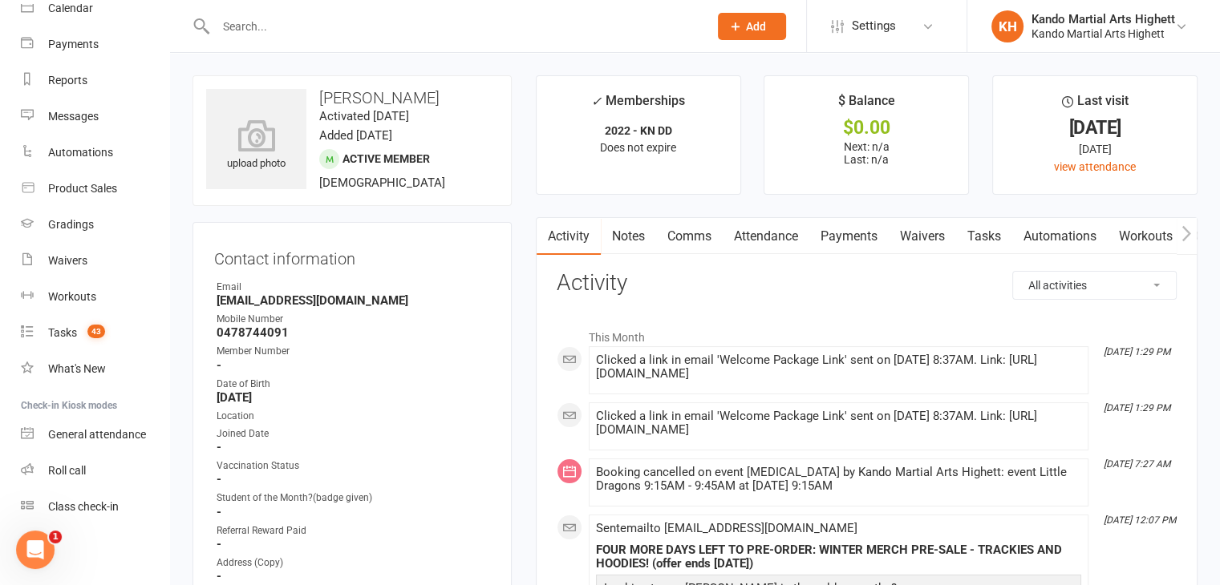
click at [322, 30] on input "text" at bounding box center [454, 26] width 486 height 22
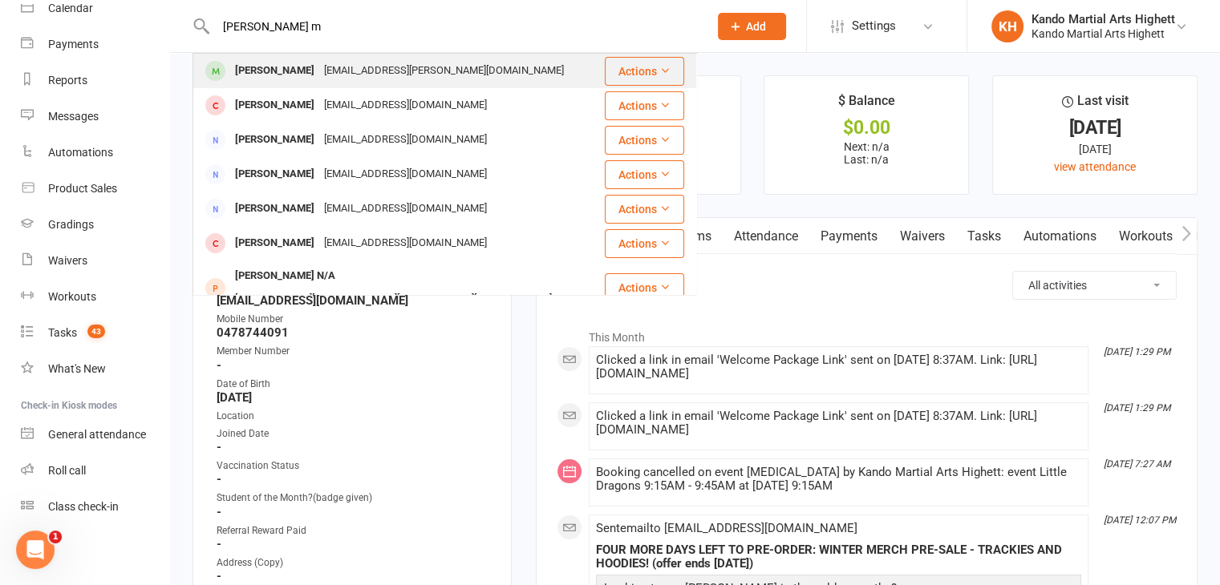
type input "artie m"
click at [319, 62] on div "[EMAIL_ADDRESS][PERSON_NAME][DOMAIN_NAME]" at bounding box center [443, 70] width 249 height 23
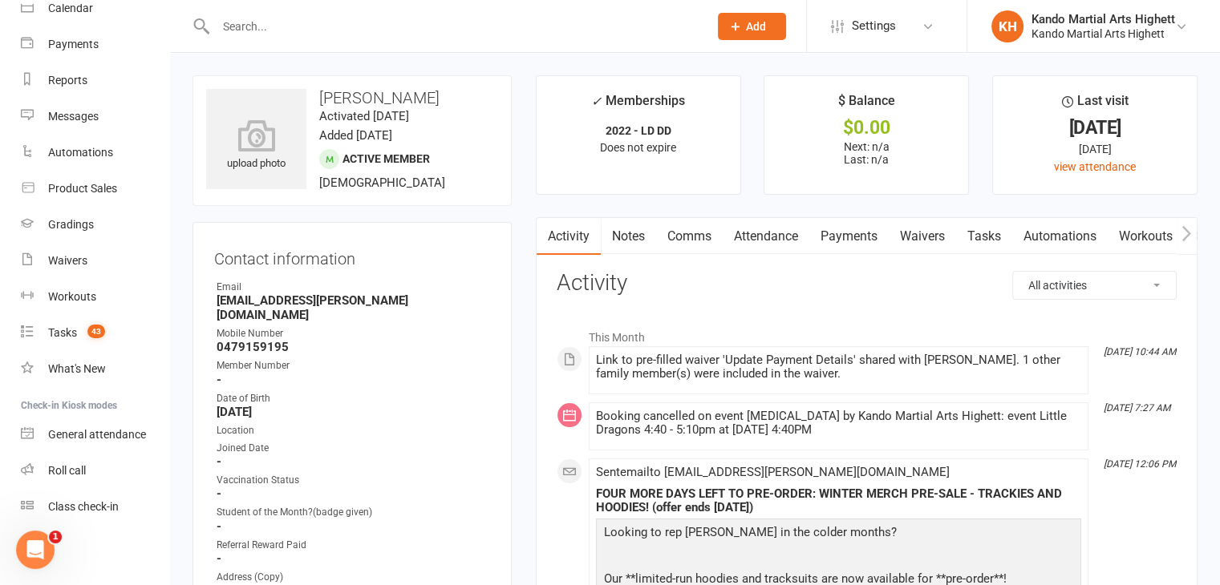
click at [633, 232] on link "Notes" at bounding box center [628, 236] width 55 height 37
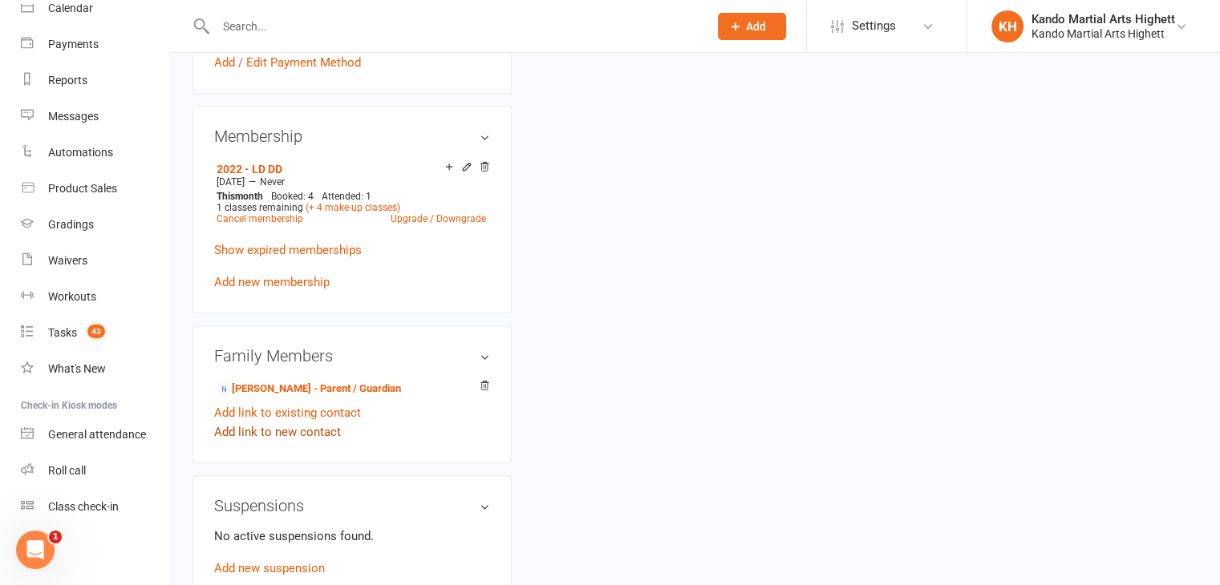
scroll to position [882, 0]
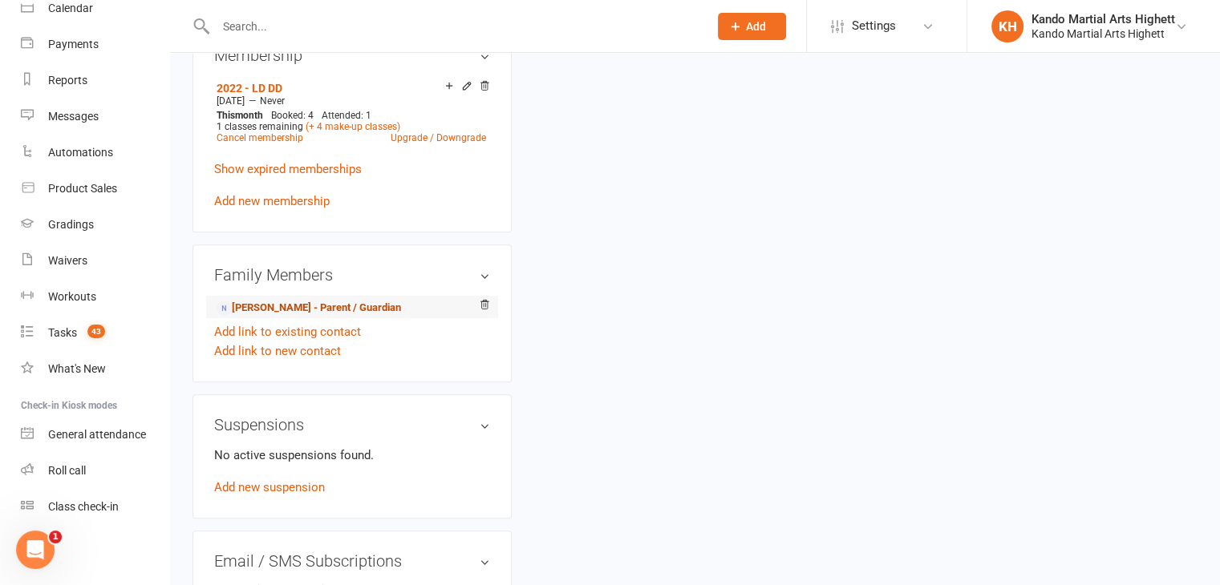
click at [319, 300] on link "Jasmine Fisher - Parent / Guardian" at bounding box center [309, 308] width 184 height 17
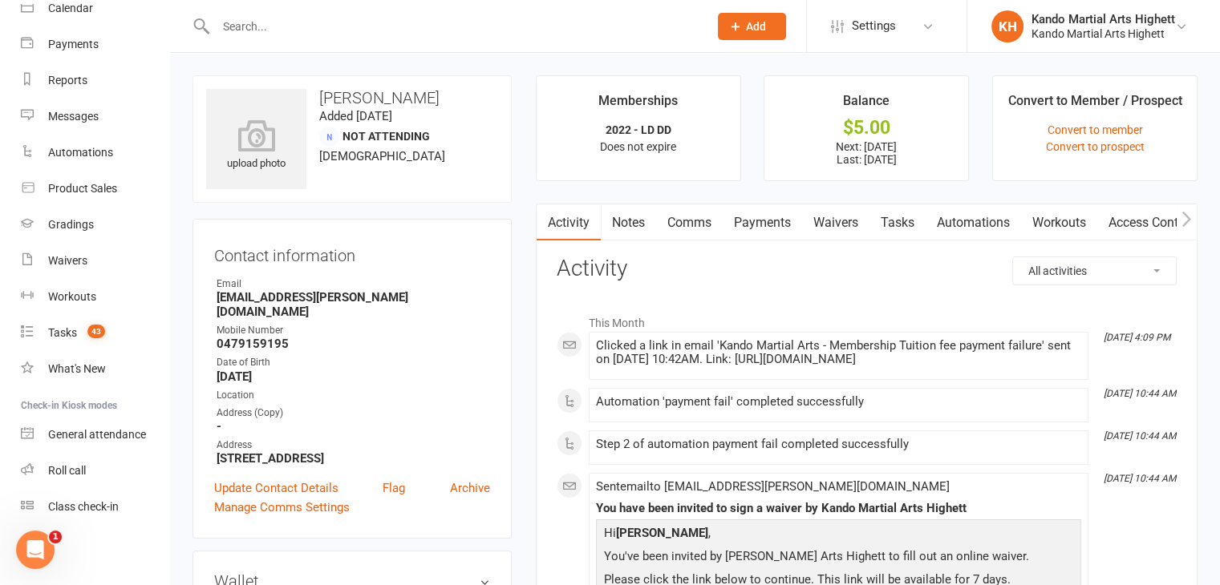
click at [779, 225] on link "Payments" at bounding box center [762, 223] width 79 height 37
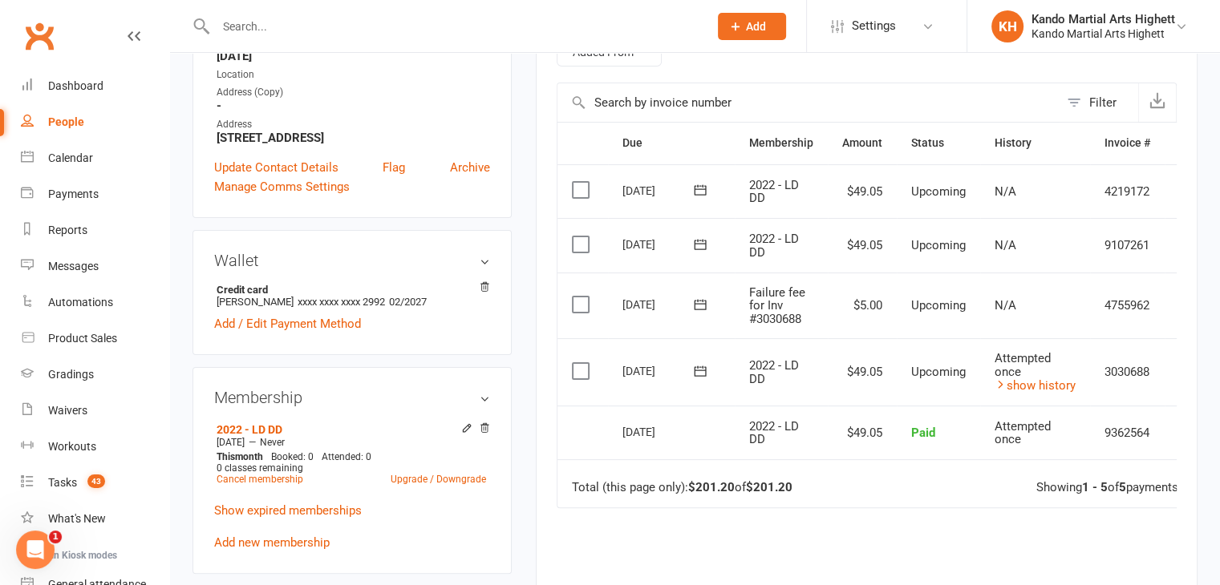
click at [129, 37] on div "Clubworx" at bounding box center [84, 45] width 169 height 59
click at [128, 38] on icon at bounding box center [134, 36] width 13 height 13
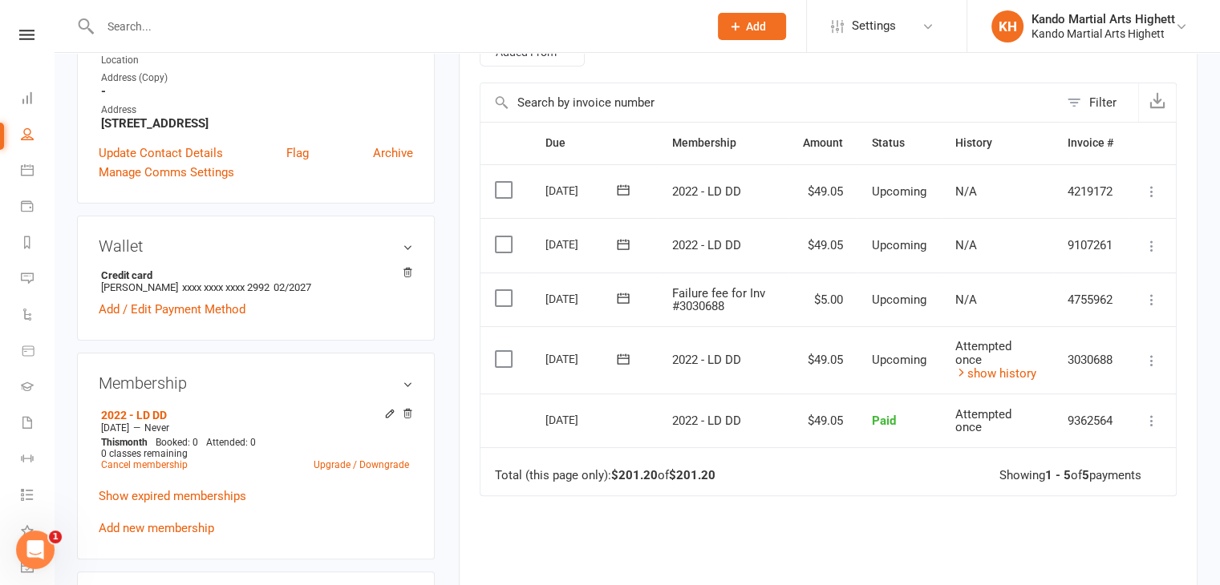
click at [1148, 354] on icon at bounding box center [1152, 361] width 16 height 16
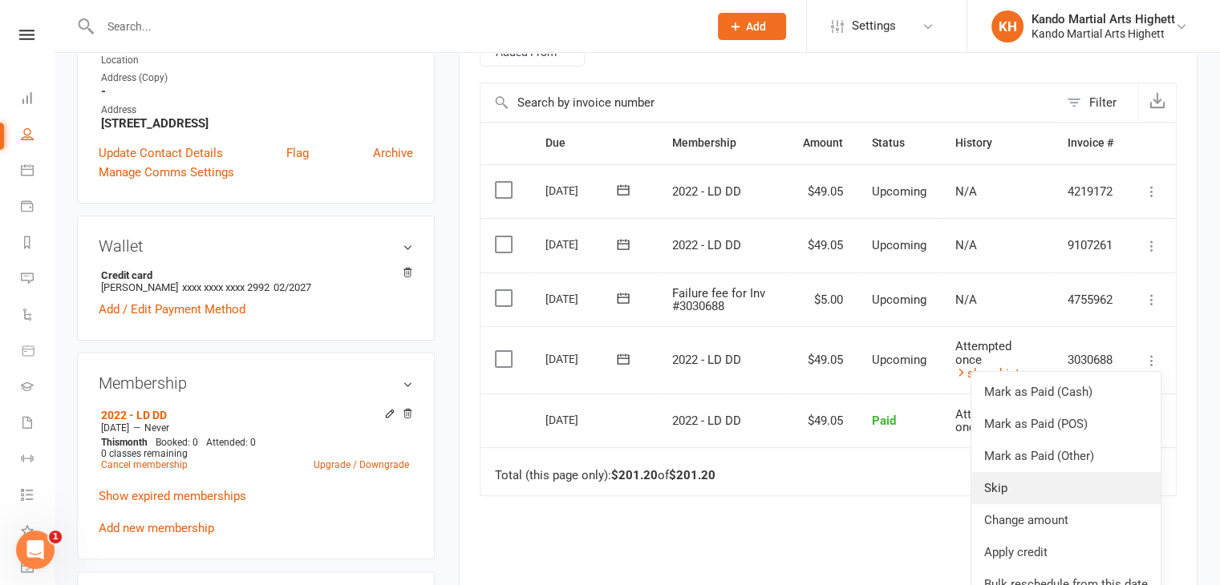
click at [1052, 484] on link "Skip" at bounding box center [1065, 488] width 189 height 32
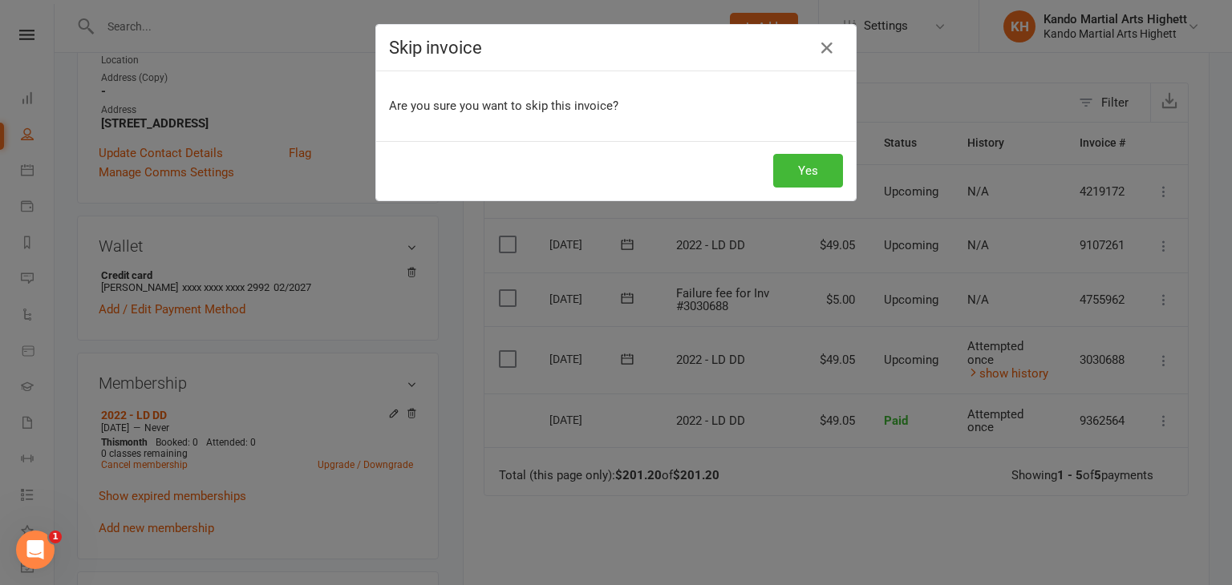
click at [838, 175] on div "Yes" at bounding box center [616, 170] width 480 height 59
click at [812, 165] on button "Yes" at bounding box center [808, 171] width 70 height 34
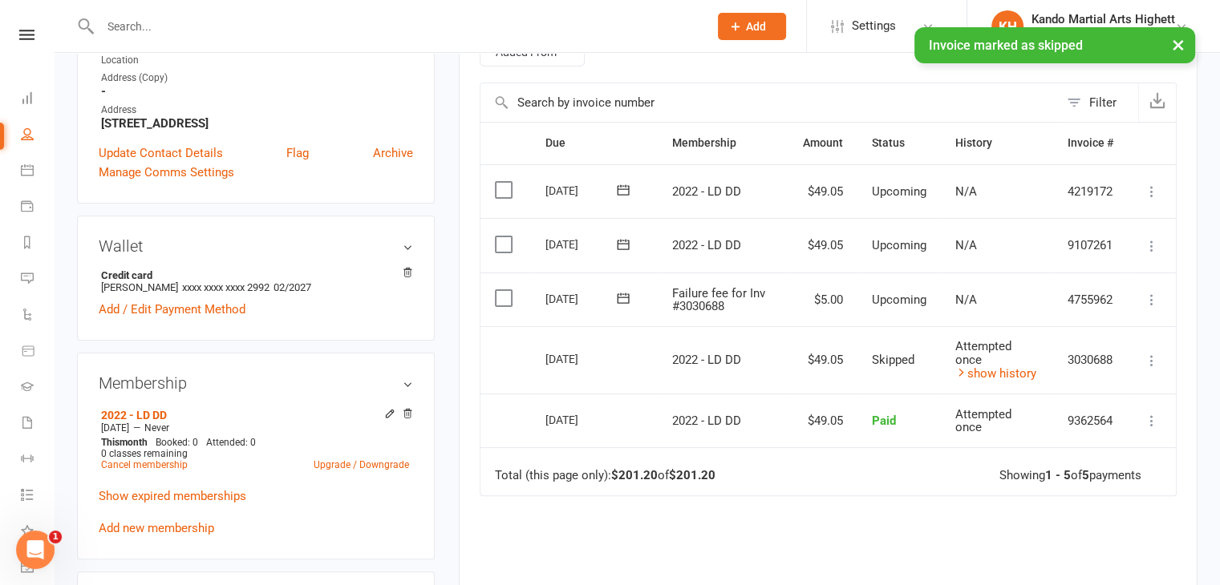
click at [1157, 297] on icon at bounding box center [1152, 300] width 16 height 16
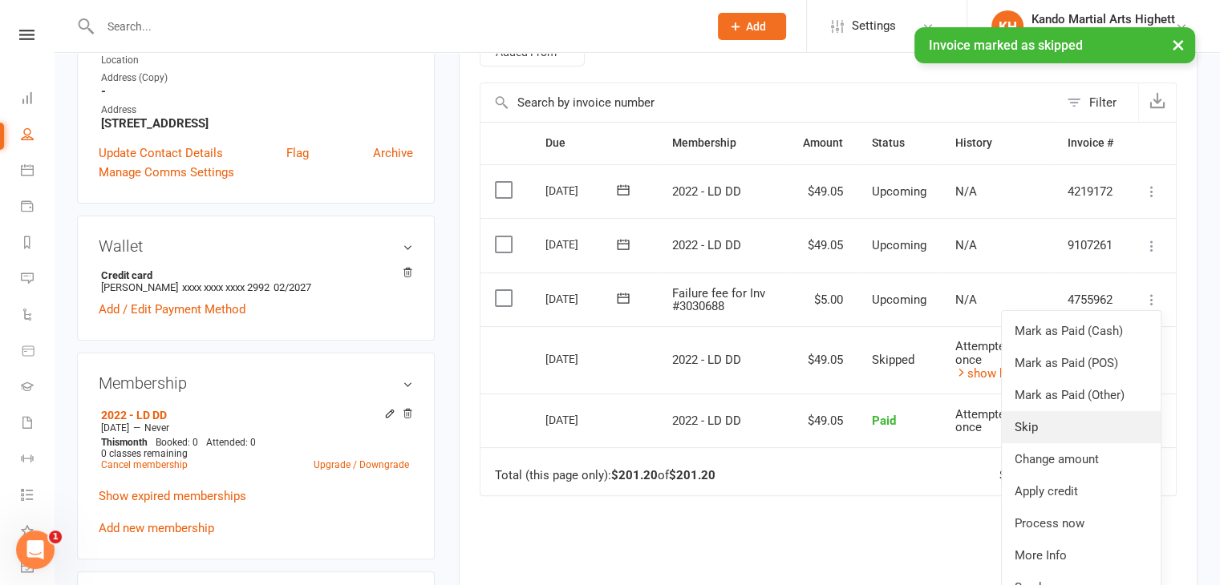
click at [1027, 440] on link "Skip" at bounding box center [1081, 427] width 159 height 32
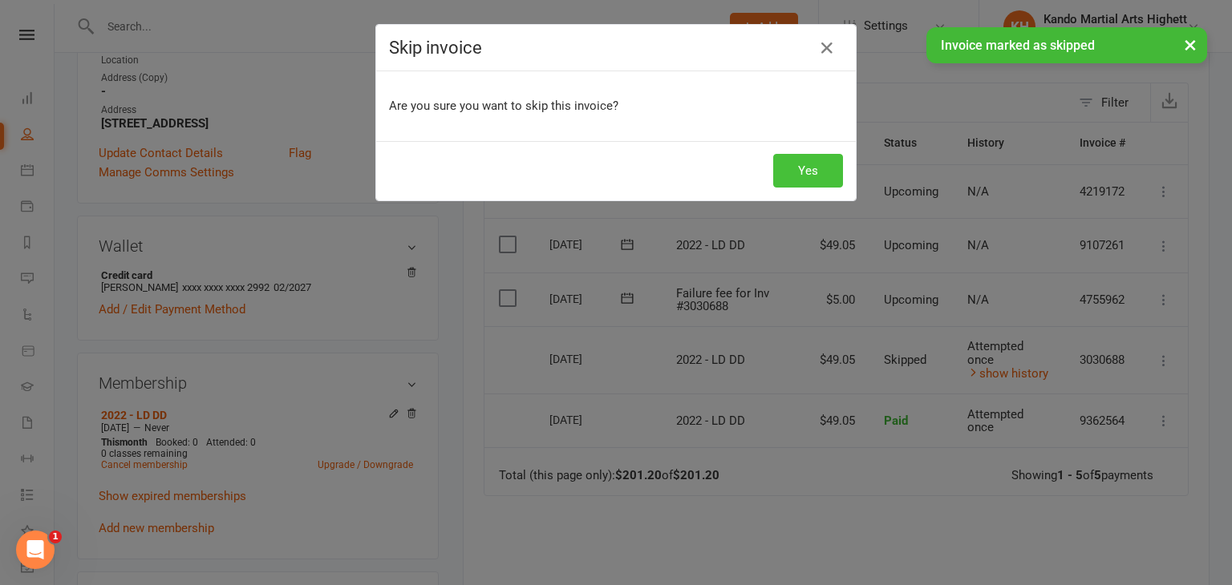
click at [815, 176] on button "Yes" at bounding box center [808, 171] width 70 height 34
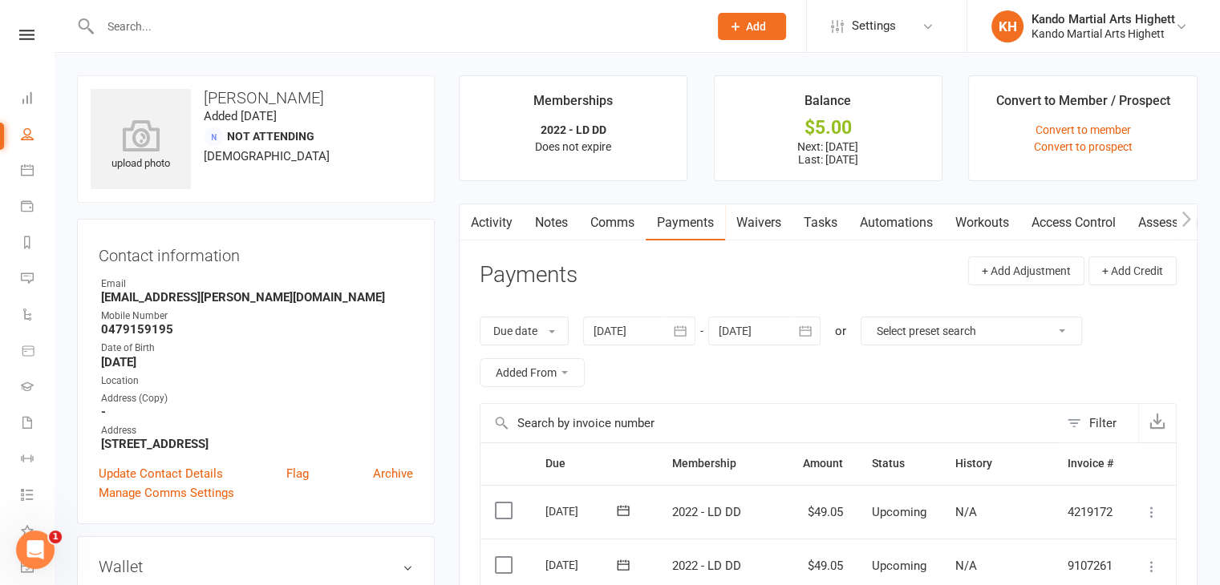
click at [426, 238] on div "Contact information Owner Email jasmine.fisher@outlook.com Mobile Number 047915…" at bounding box center [256, 372] width 358 height 306
click at [770, 223] on link "Waivers" at bounding box center [758, 223] width 67 height 37
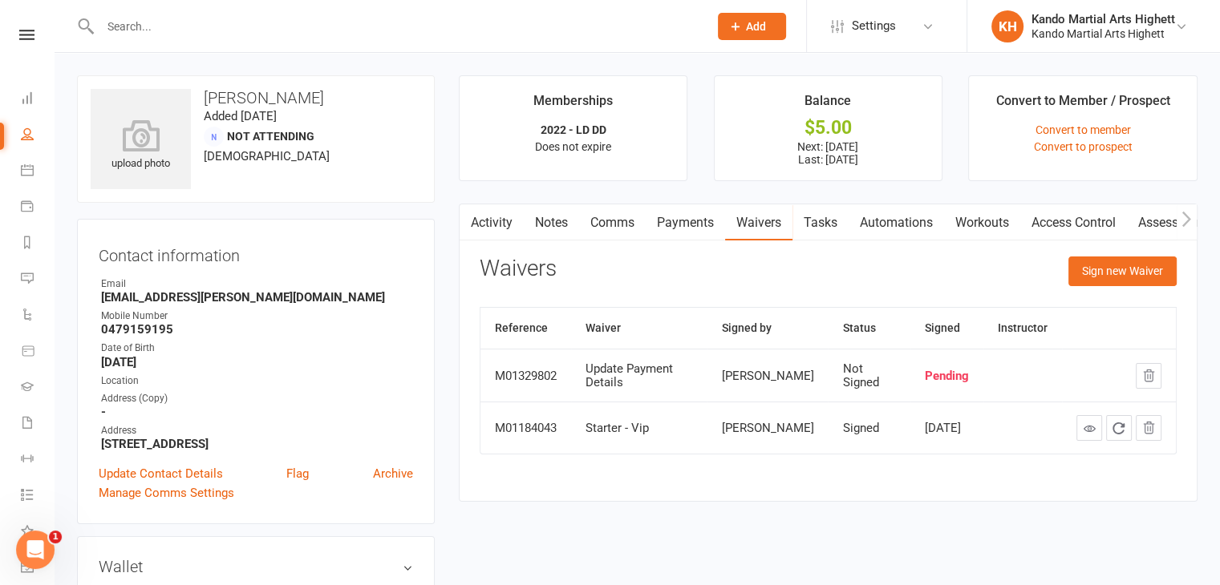
click at [759, 263] on div "Waivers Sign new Waiver" at bounding box center [828, 276] width 697 height 38
drag, startPoint x: 268, startPoint y: 299, endPoint x: 218, endPoint y: 299, distance: 49.7
click at [218, 299] on strong "[EMAIL_ADDRESS][PERSON_NAME][DOMAIN_NAME]" at bounding box center [257, 297] width 312 height 14
click at [202, 312] on div "Mobile Number" at bounding box center [257, 316] width 312 height 15
drag, startPoint x: 269, startPoint y: 298, endPoint x: 96, endPoint y: 292, distance: 173.3
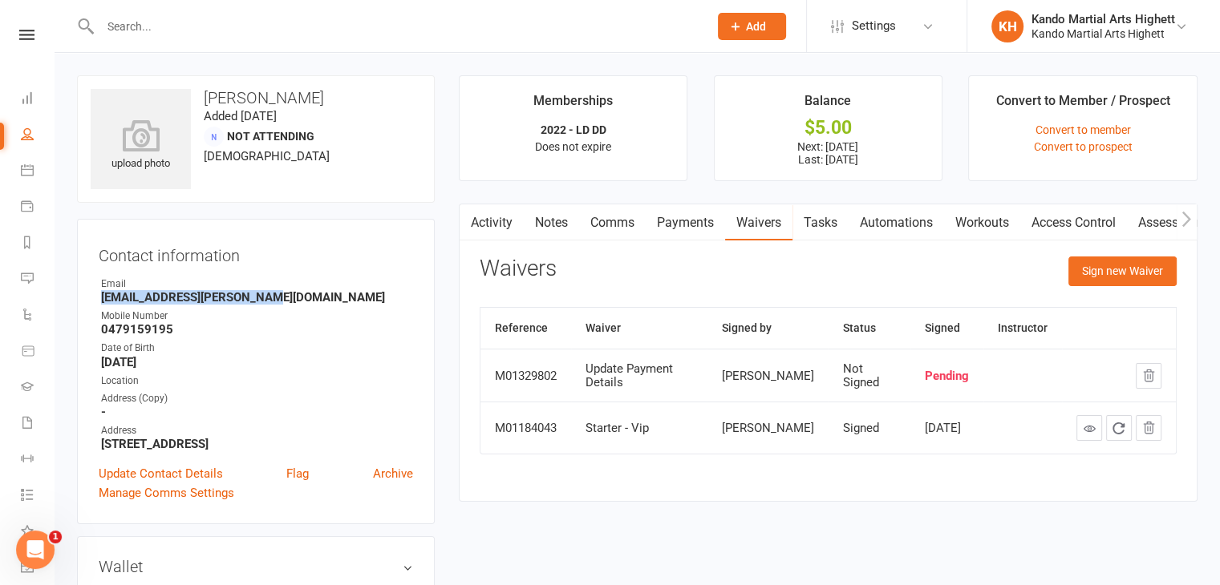
click at [96, 292] on div "Contact information Owner Email jasmine.fisher@outlook.com Mobile Number 047915…" at bounding box center [256, 372] width 358 height 306
copy strong "[EMAIL_ADDRESS][PERSON_NAME][DOMAIN_NAME]"
click at [679, 225] on link "Payments" at bounding box center [685, 223] width 79 height 37
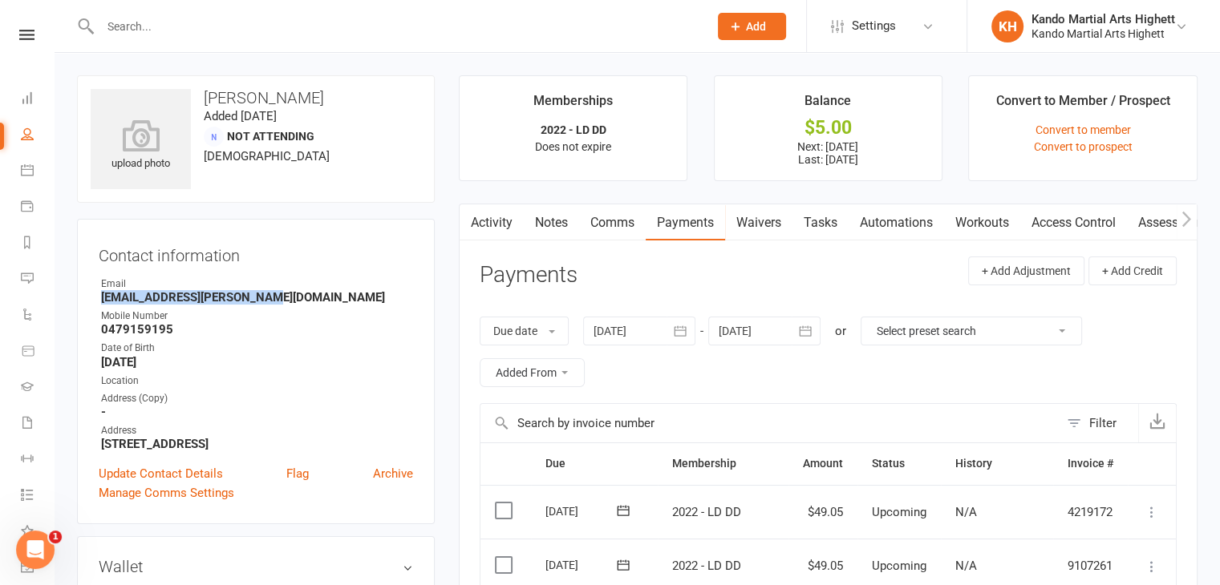
click at [785, 225] on link "Waivers" at bounding box center [758, 223] width 67 height 37
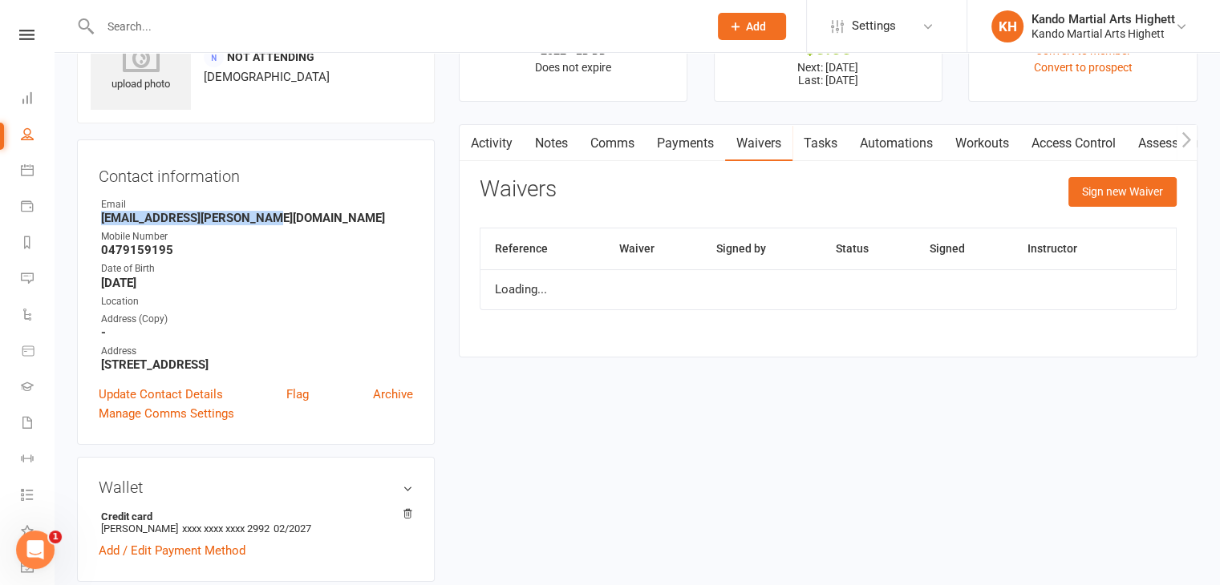
scroll to position [80, 0]
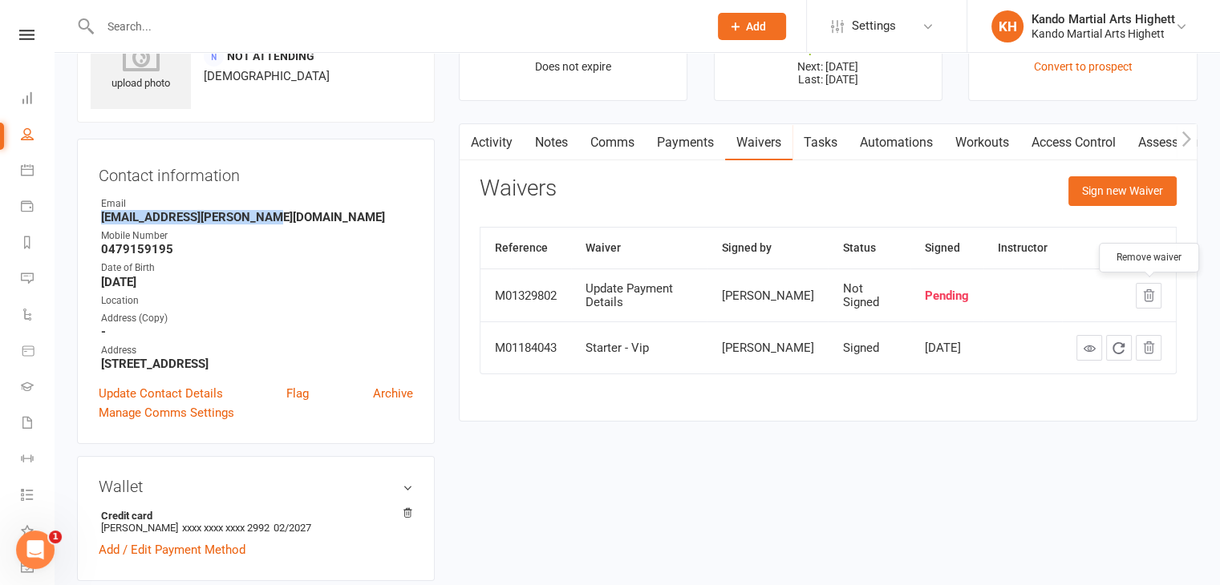
click at [1152, 290] on icon "button" at bounding box center [1149, 295] width 10 height 11
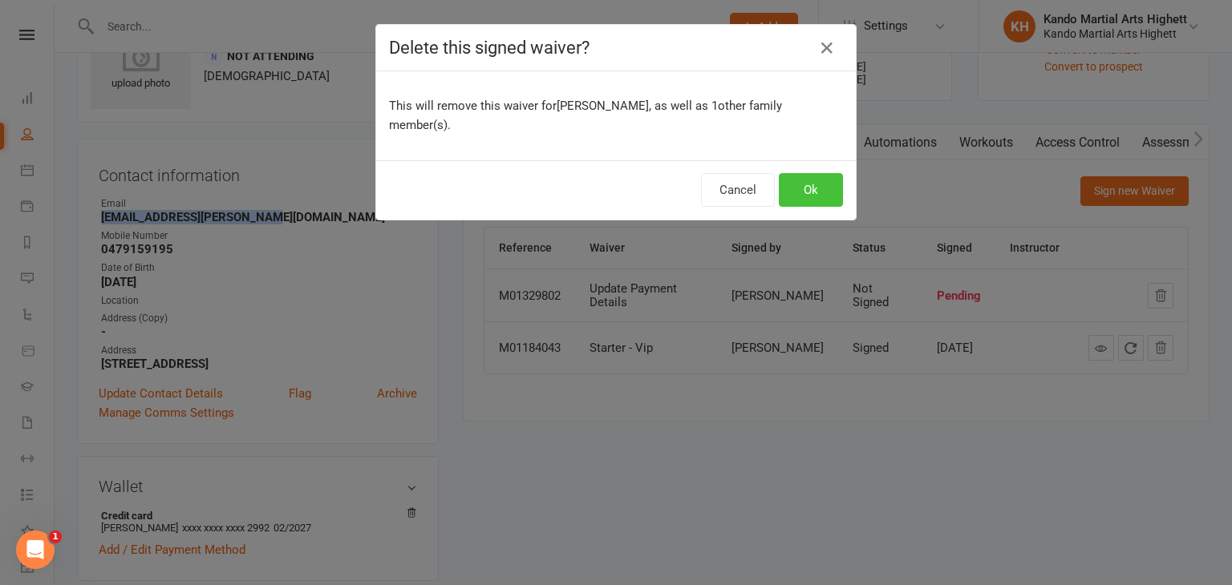
click at [792, 173] on button "Ok" at bounding box center [811, 190] width 64 height 34
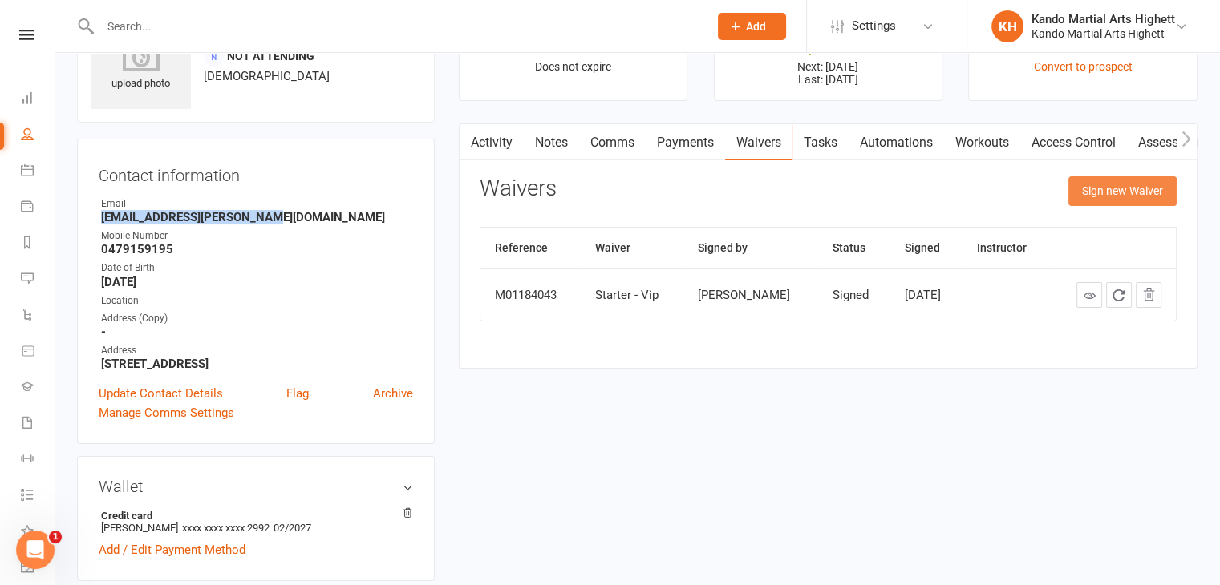
click at [1123, 178] on button "Sign new Waiver" at bounding box center [1122, 190] width 108 height 29
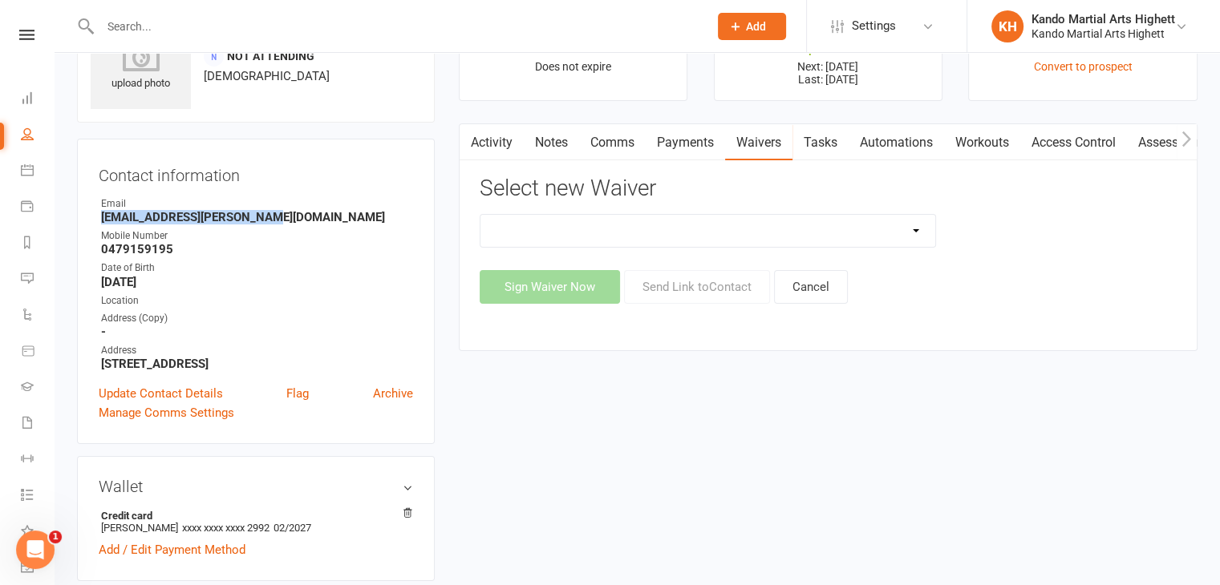
click at [901, 234] on select "Re-Start Membership Special - $29.95 for 2 weeks - Including Uniform. Starter 4…" at bounding box center [708, 231] width 456 height 32
select select "7058"
click at [480, 215] on select "Re-Start Membership Special - $29.95 for 2 weeks - Including Uniform. Starter 4…" at bounding box center [708, 231] width 456 height 32
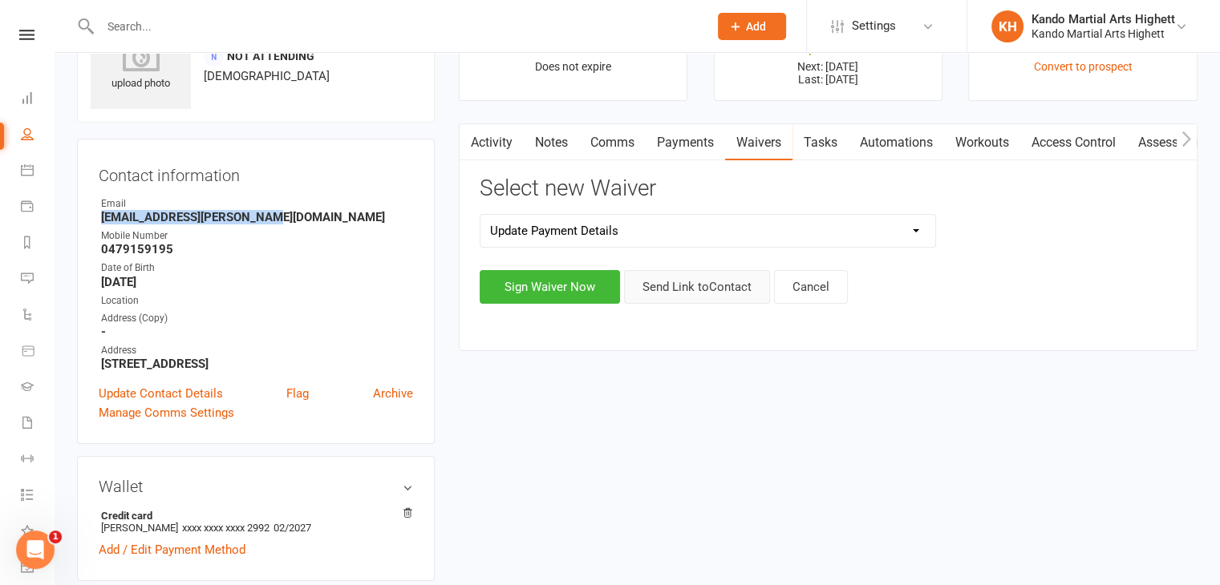
click at [698, 283] on button "Send Link to Contact" at bounding box center [697, 287] width 146 height 34
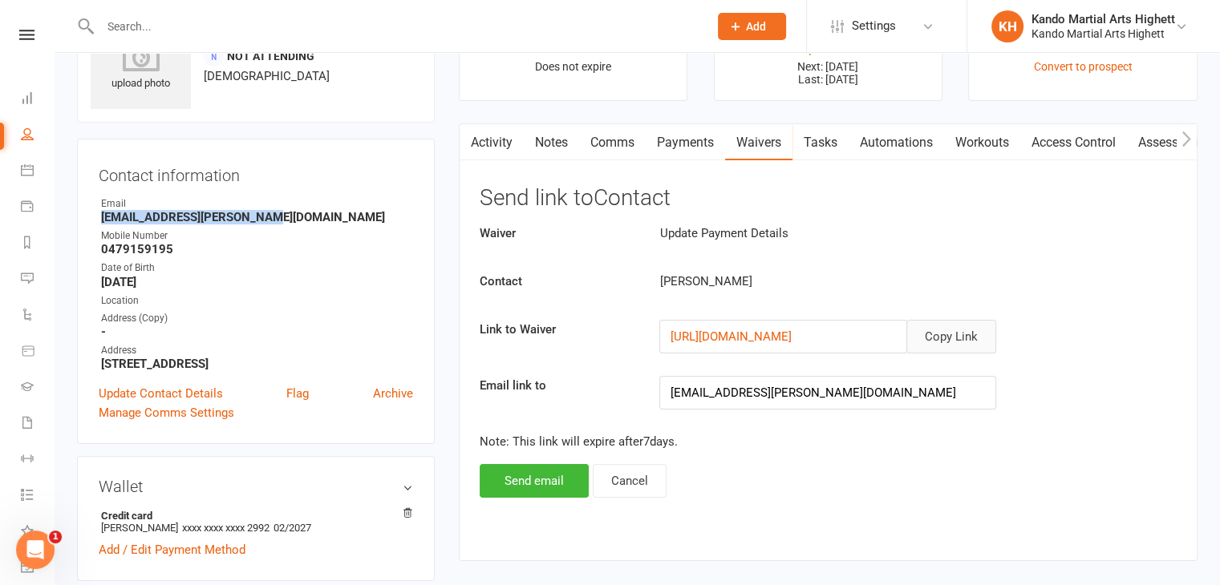
click at [958, 334] on button "Copy Link" at bounding box center [951, 337] width 90 height 34
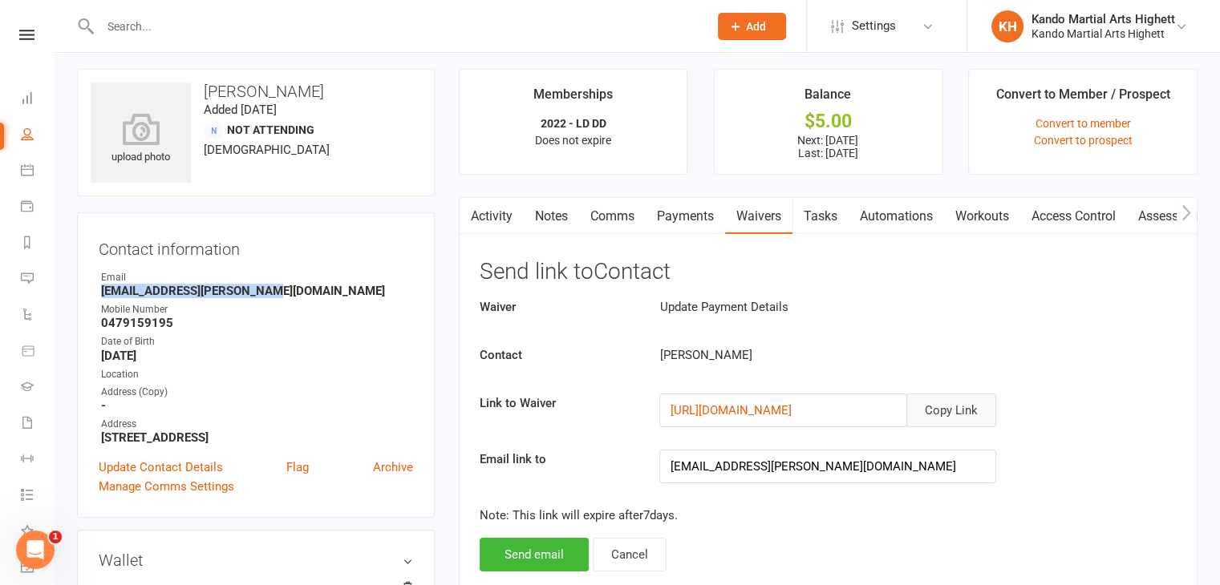
scroll to position [0, 0]
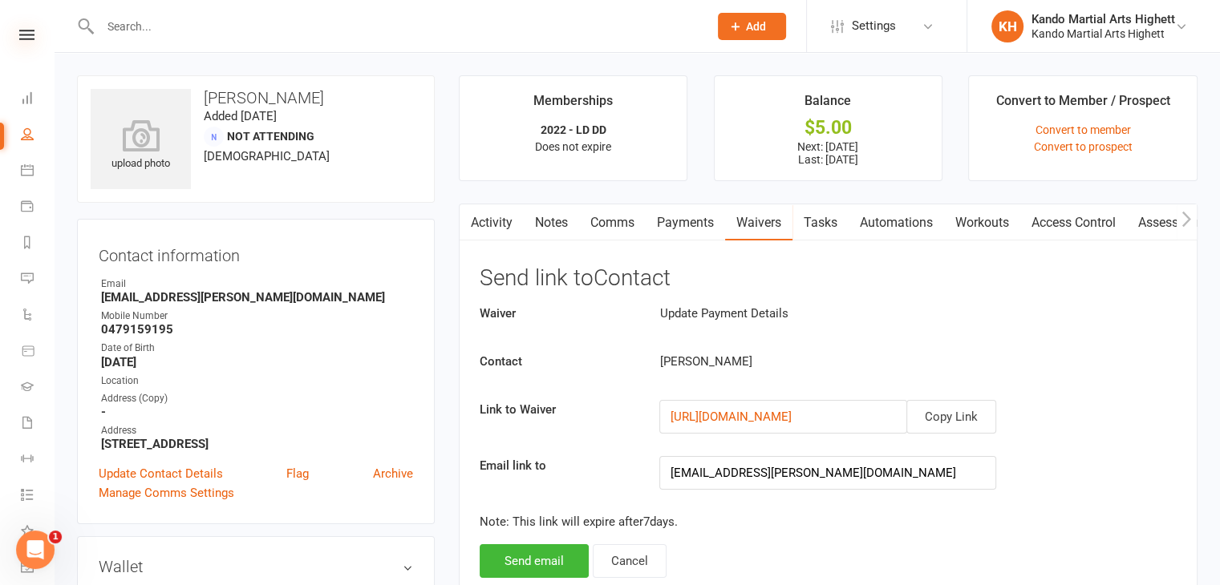
click at [19, 30] on icon at bounding box center [26, 35] width 15 height 10
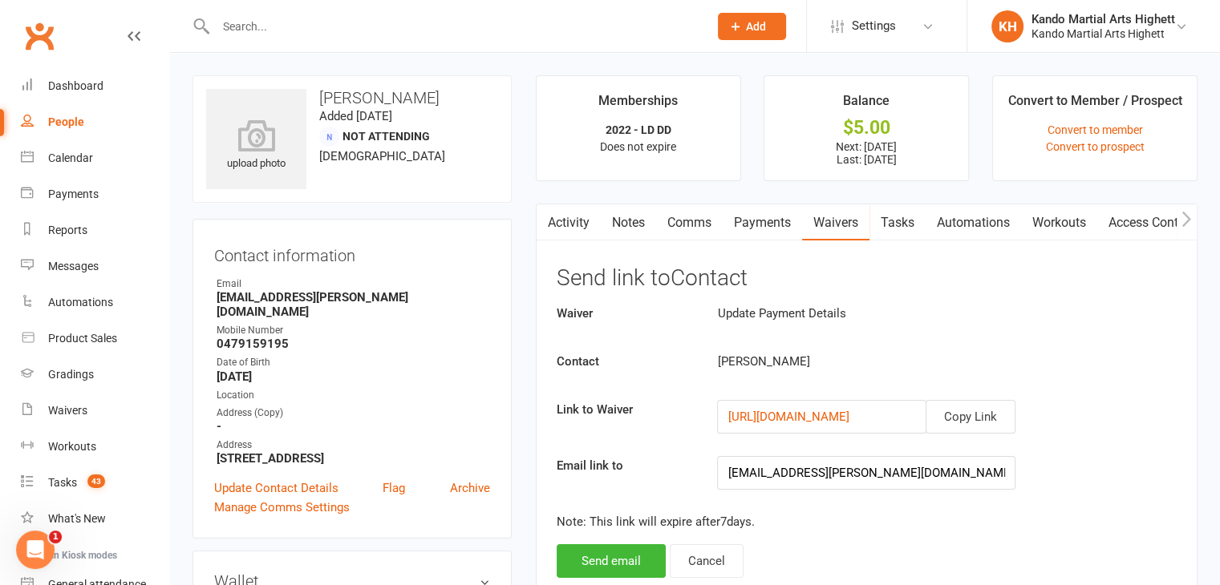
click at [59, 119] on div "People" at bounding box center [66, 121] width 36 height 13
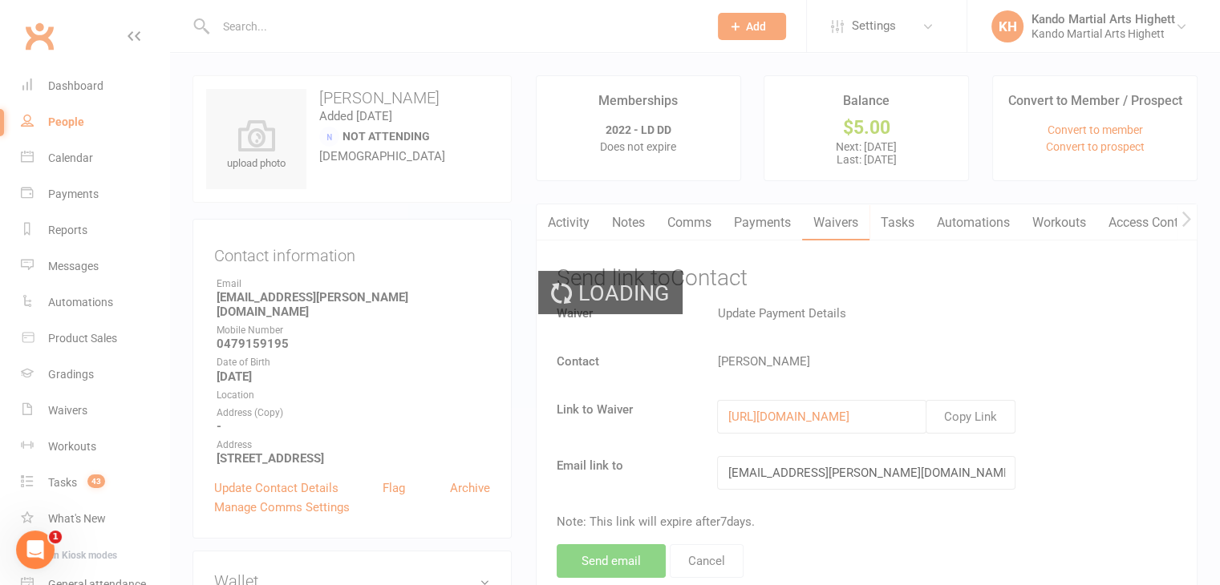
select select "100"
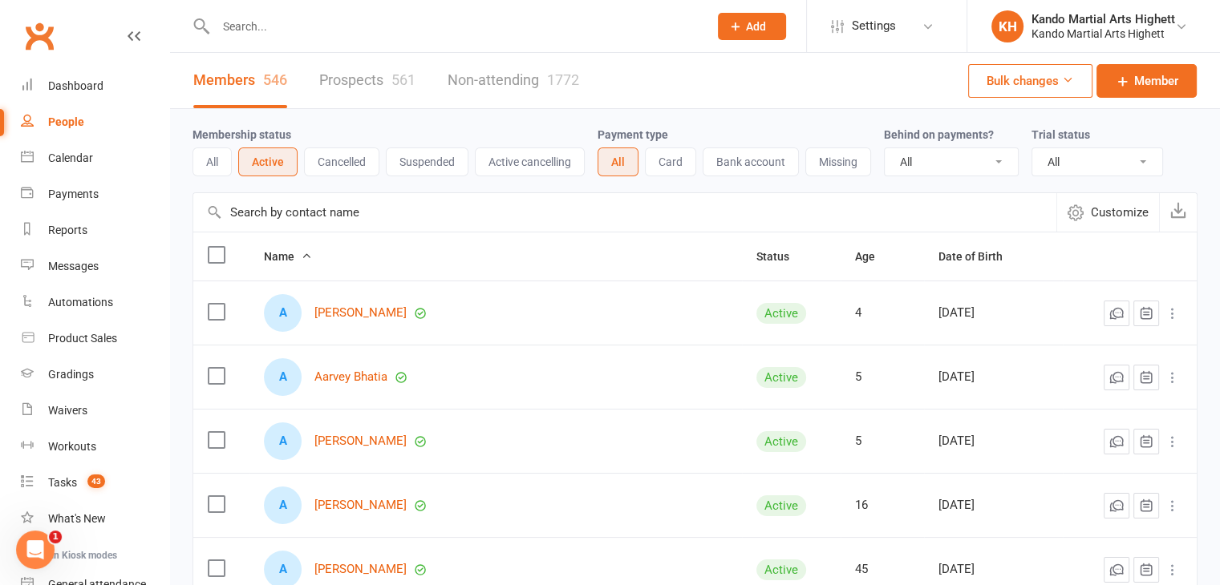
click at [472, 32] on input "text" at bounding box center [454, 26] width 486 height 22
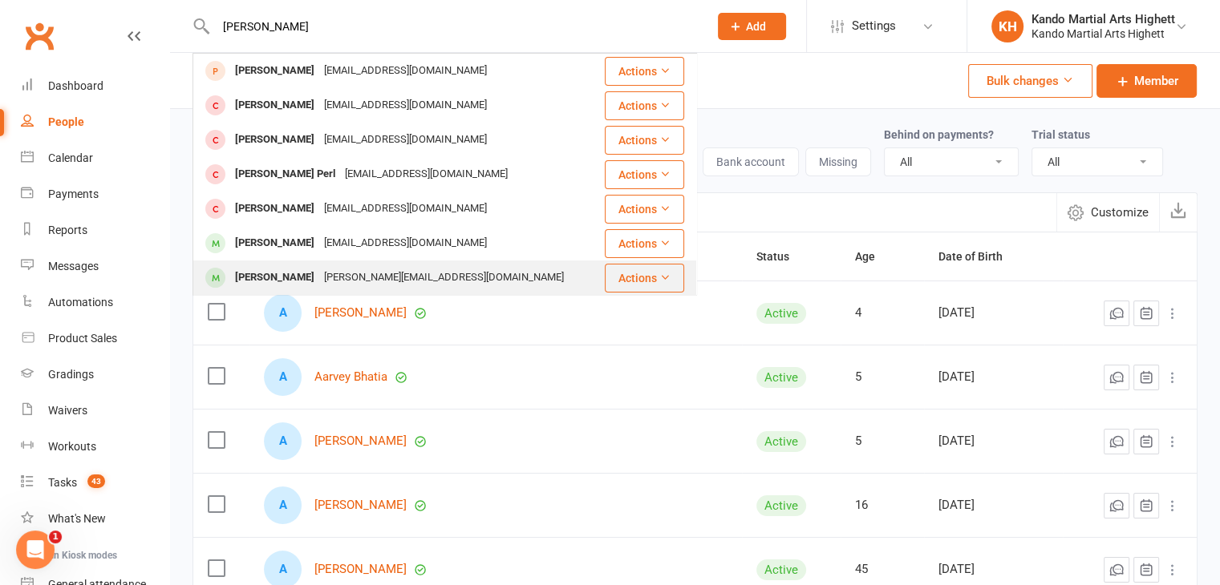
type input "asher"
click at [352, 273] on div "Karolina.scales@gmail.com" at bounding box center [443, 277] width 249 height 23
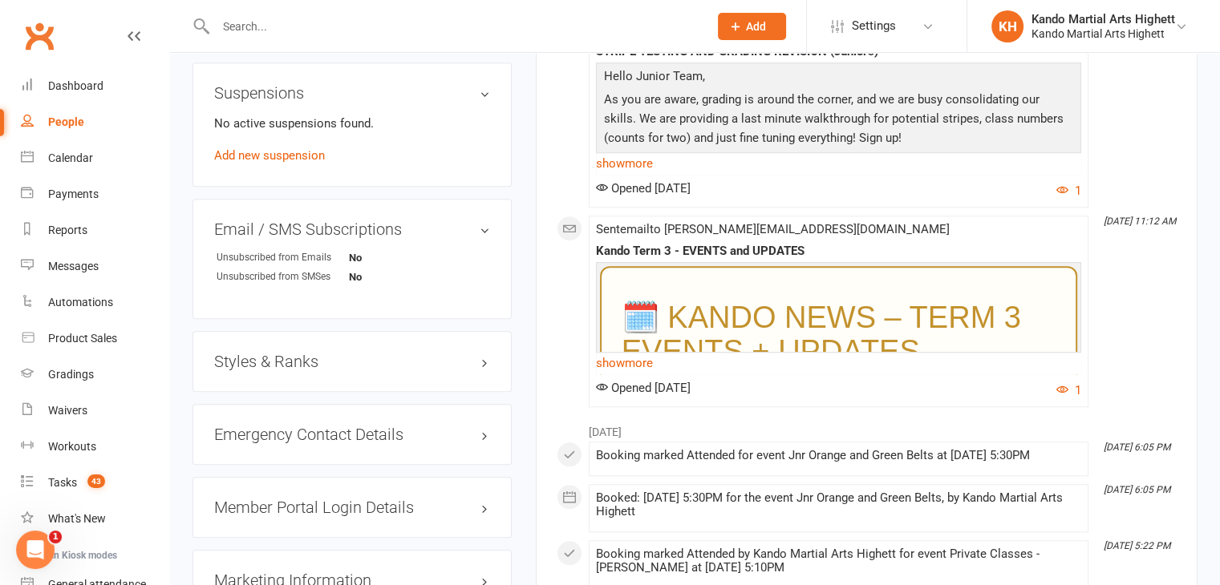
scroll to position [1336, 0]
click at [386, 343] on div "Styles & Ranks" at bounding box center [351, 360] width 319 height 61
click at [394, 357] on h3 "Styles & Ranks" at bounding box center [352, 360] width 276 height 18
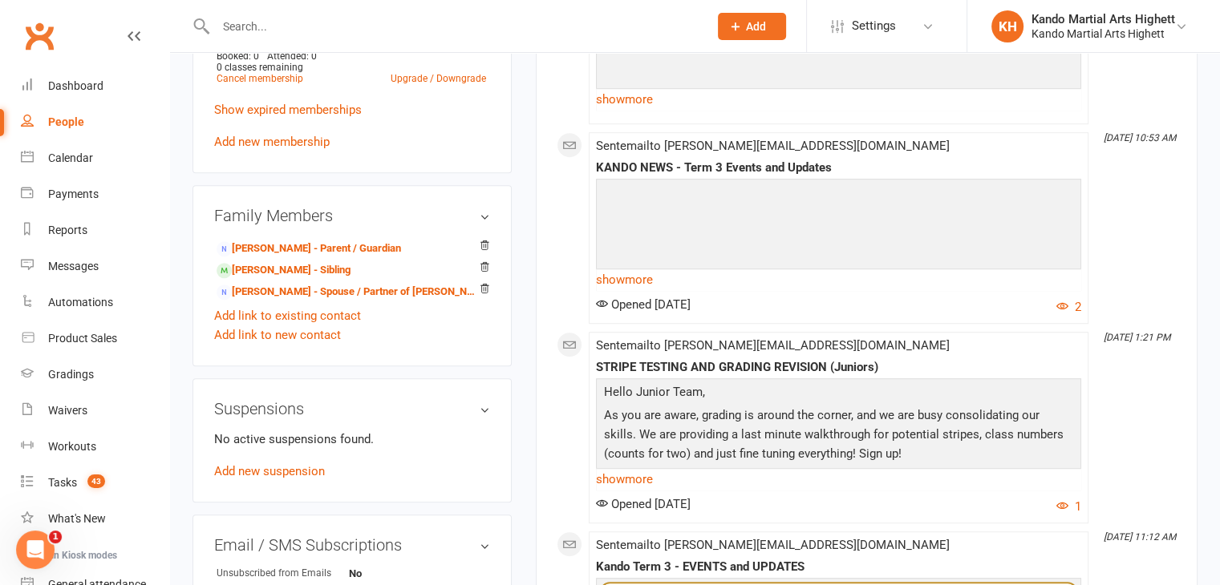
scroll to position [982, 0]
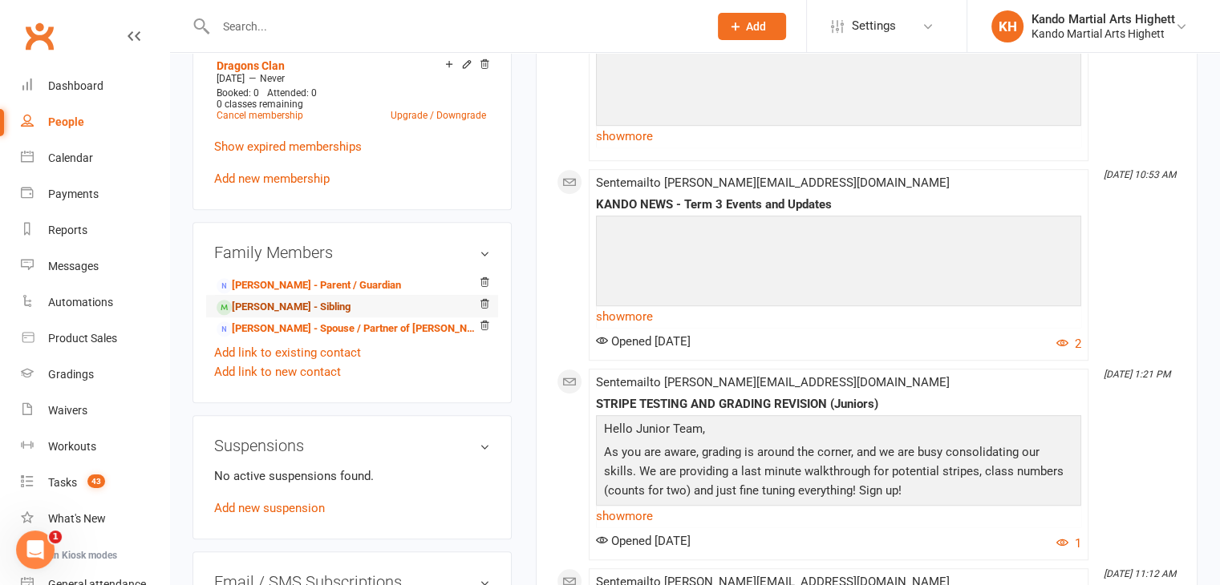
click at [318, 308] on link "Harry Scales - Sibling" at bounding box center [284, 307] width 134 height 17
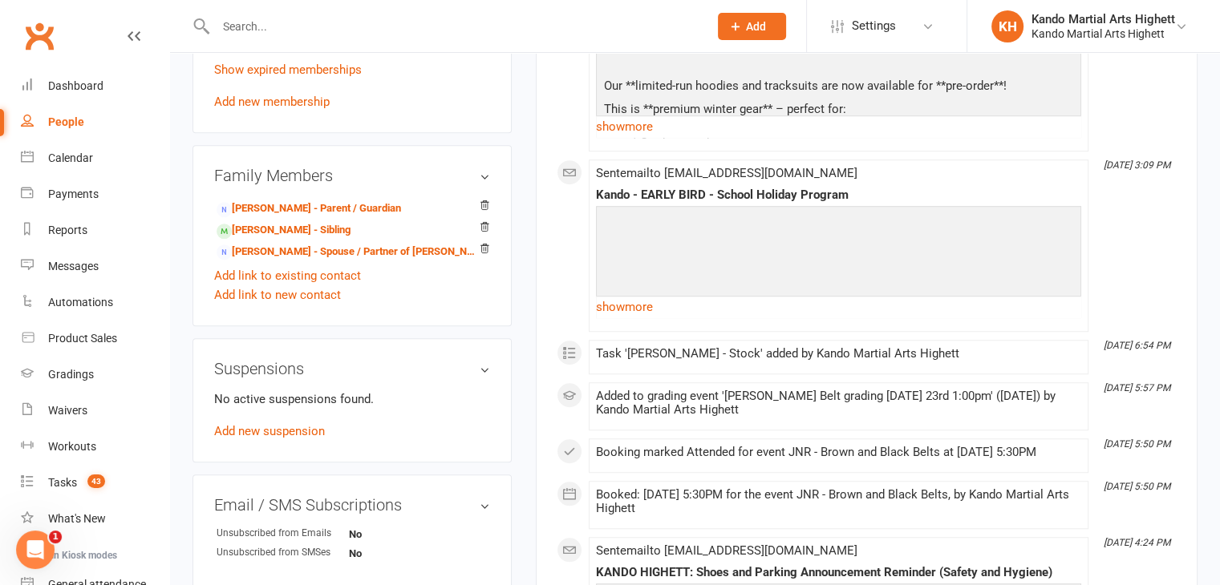
scroll to position [1166, 0]
click at [458, 510] on link "edit" at bounding box center [461, 503] width 19 height 14
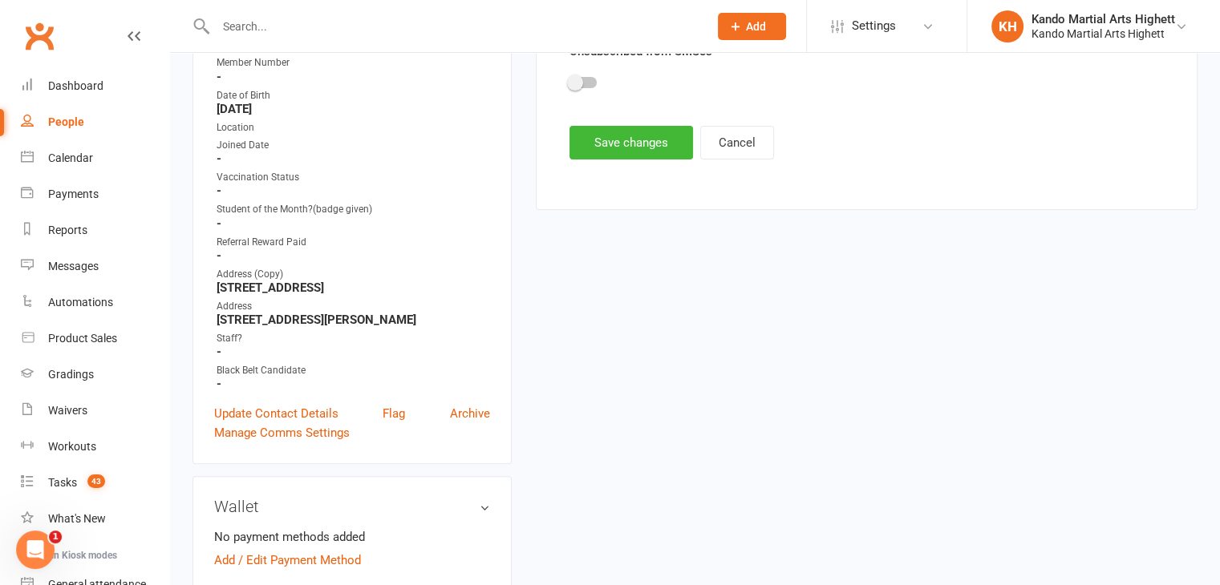
scroll to position [333, 0]
click at [744, 140] on button "Cancel" at bounding box center [737, 142] width 74 height 34
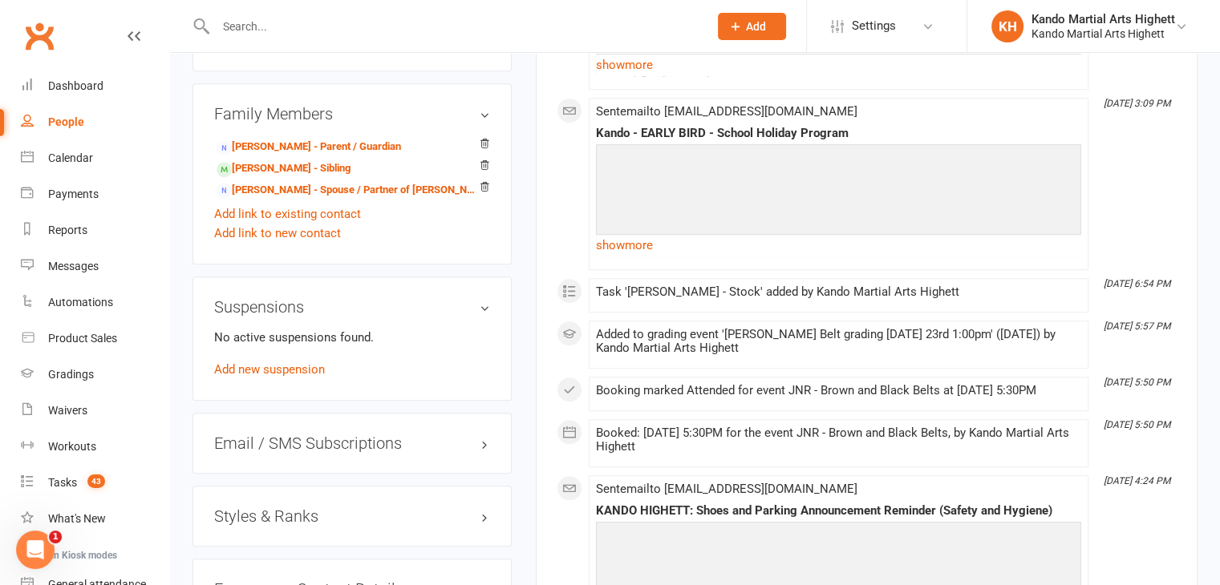
scroll to position [1227, 0]
click at [452, 520] on div "Styles & Ranks" at bounding box center [351, 515] width 319 height 61
click at [475, 524] on h3 "Styles & Ranks" at bounding box center [352, 516] width 276 height 18
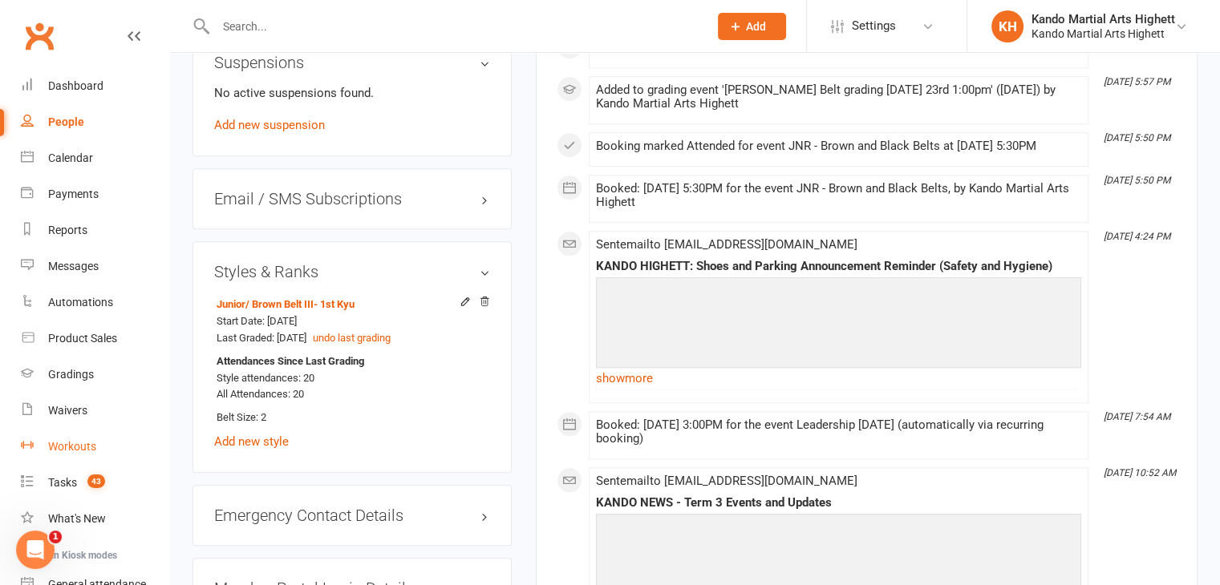
scroll to position [150, 0]
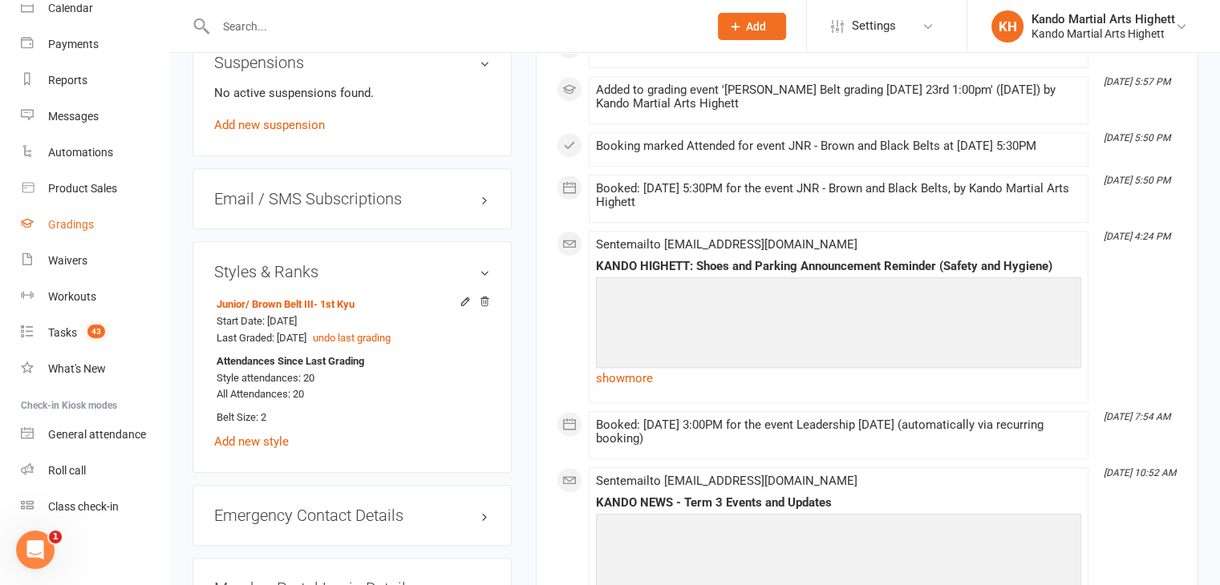
click at [64, 218] on div "Gradings" at bounding box center [71, 224] width 46 height 13
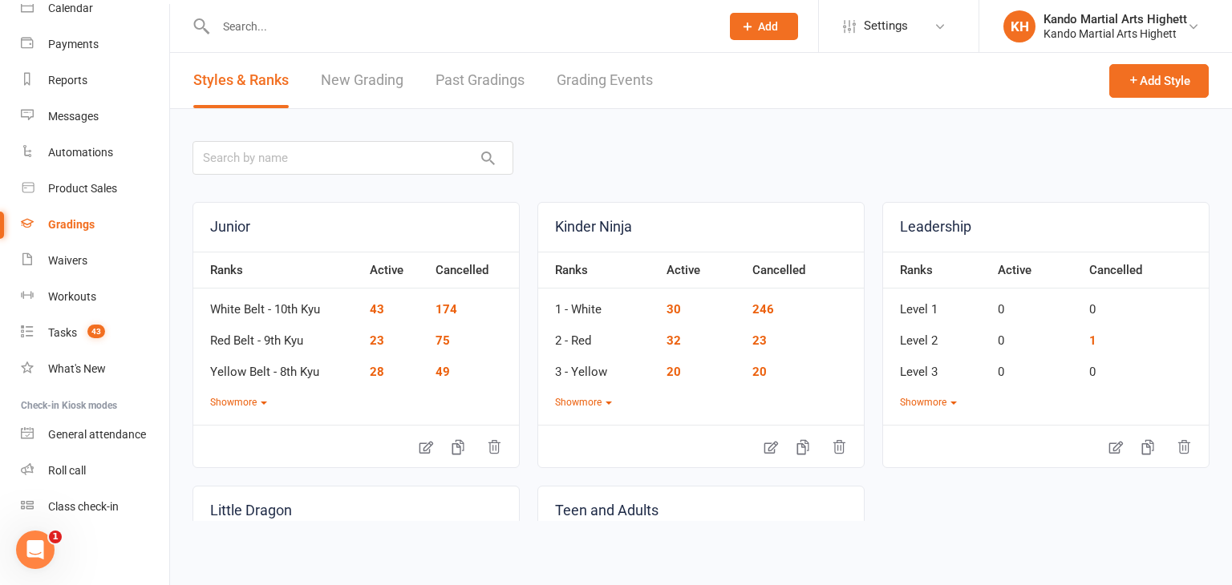
click at [64, 218] on div "Gradings" at bounding box center [71, 224] width 47 height 13
click at [577, 93] on link "Grading Events" at bounding box center [605, 80] width 96 height 55
select select "100"
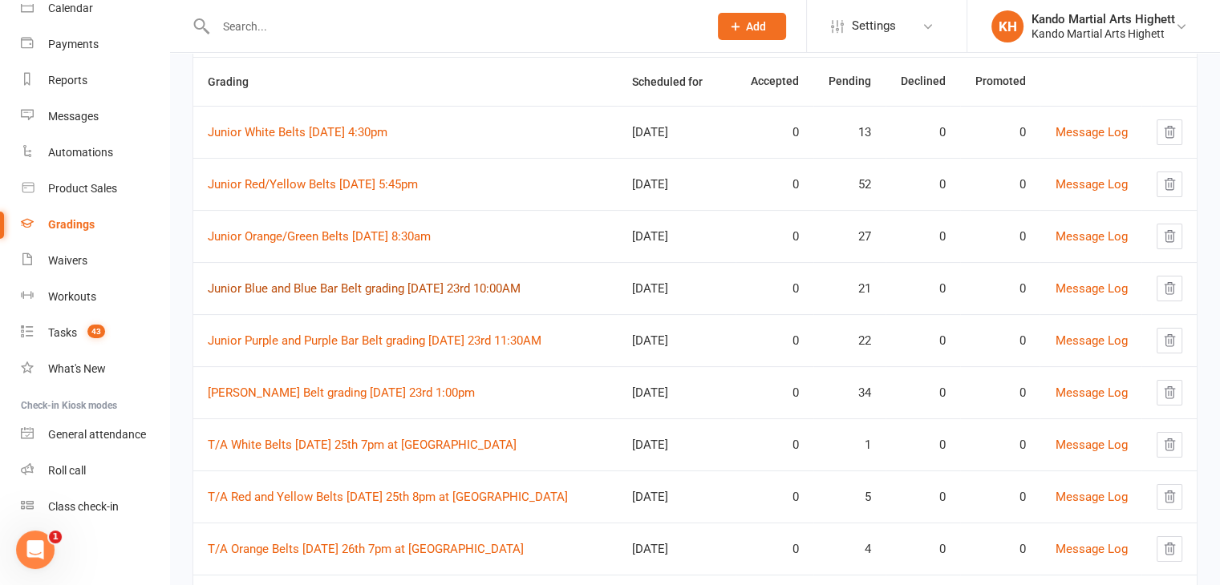
scroll to position [151, 0]
click at [431, 235] on link "Junior Orange/Green Belts Saturday 23rd August 8:30am" at bounding box center [319, 236] width 223 height 14
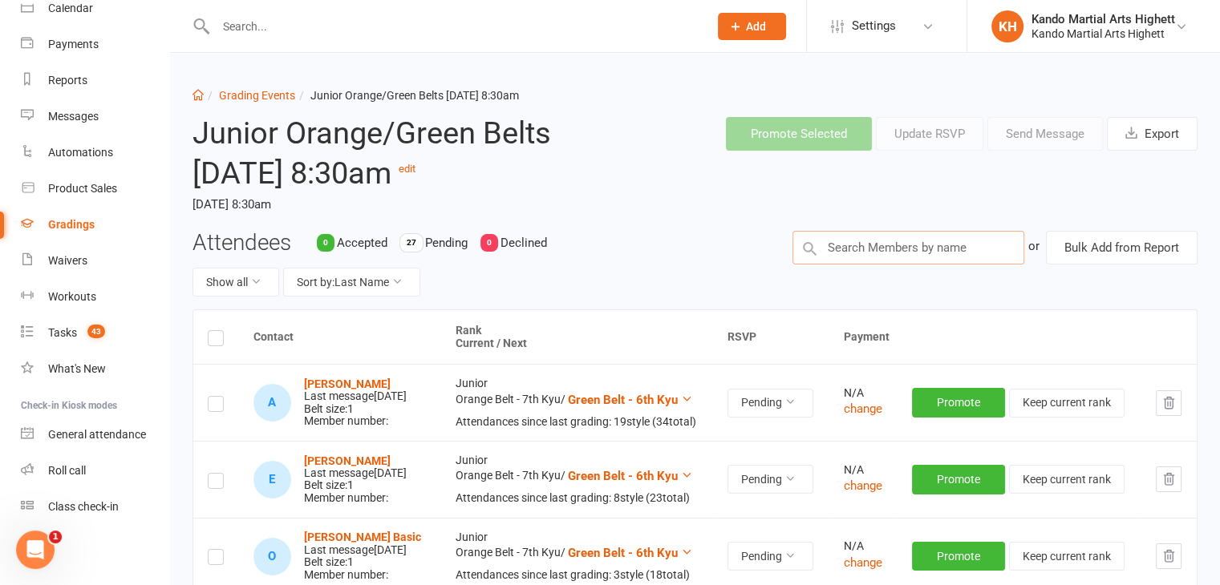
click at [882, 265] on input "text" at bounding box center [908, 248] width 232 height 34
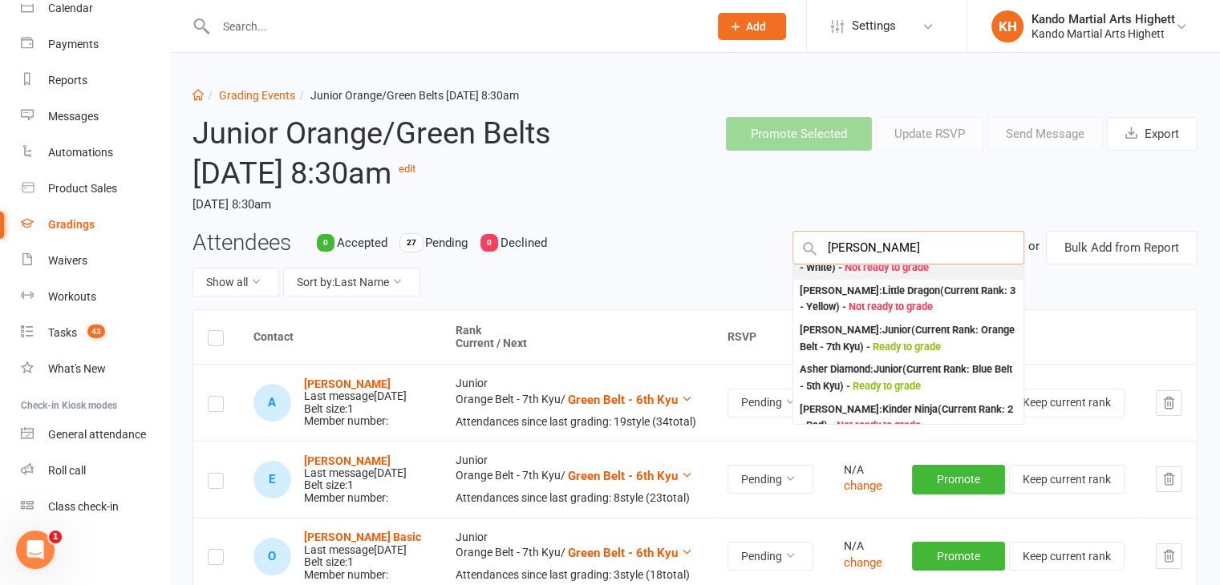
scroll to position [144, 0]
type input "asher"
click at [865, 354] on div "Asher Scales : Junior (Current Rank: Orange Belt - 7th Kyu ) - Ready to grade" at bounding box center [908, 338] width 217 height 33
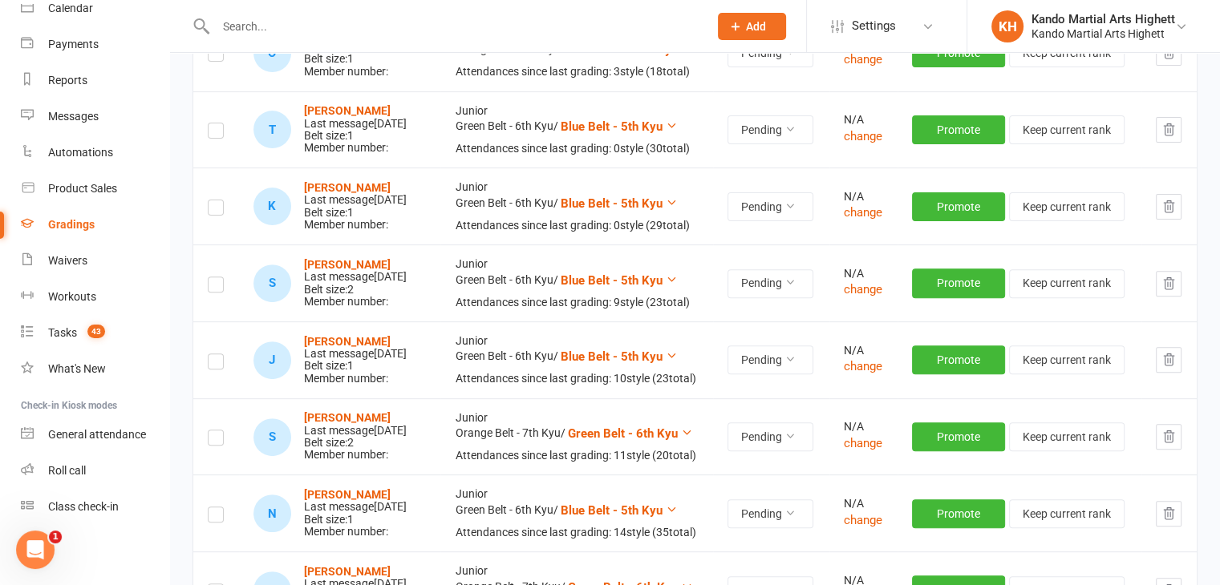
click at [865, 280] on div "N/A" at bounding box center [863, 274] width 39 height 12
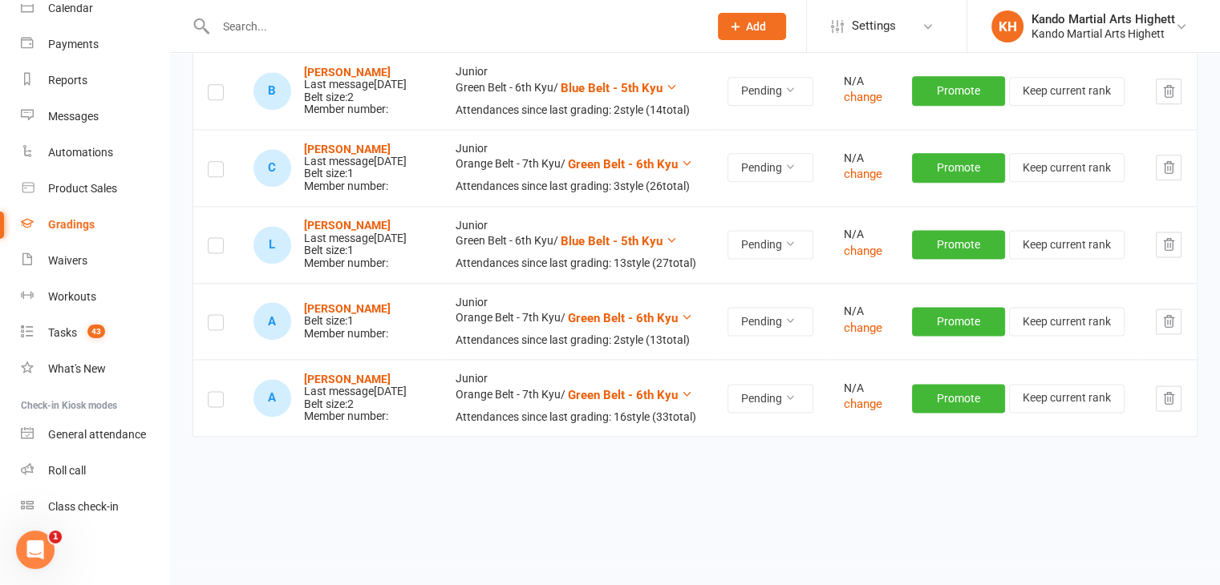
scroll to position [2432, 0]
click at [213, 325] on label at bounding box center [216, 325] width 16 height 0
click at [213, 315] on input "checkbox" at bounding box center [216, 315] width 16 height 0
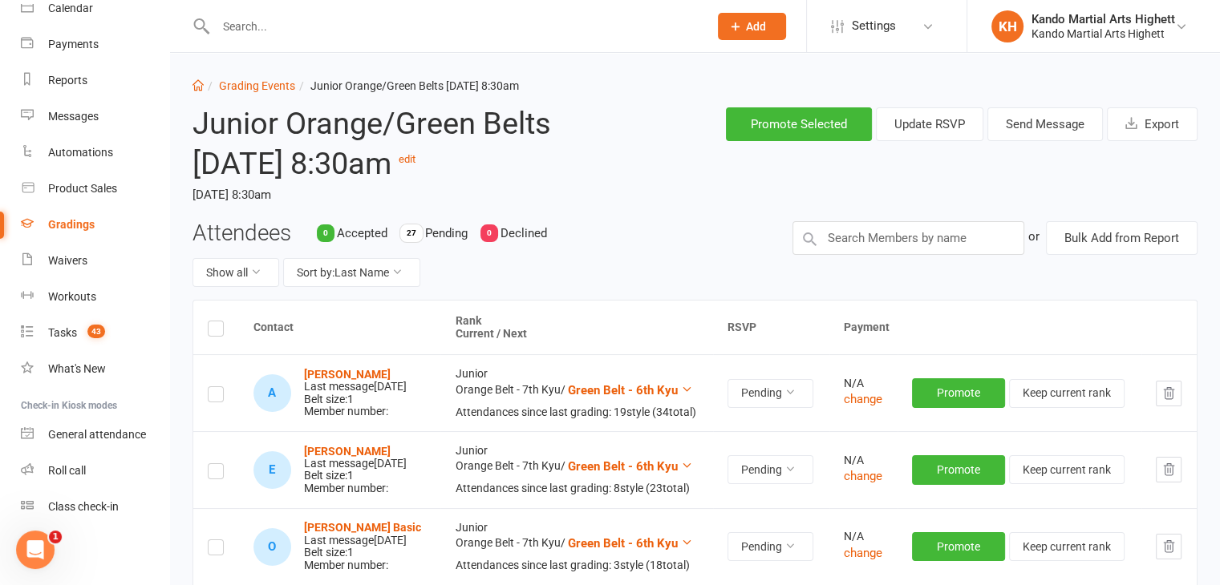
scroll to position [0, 0]
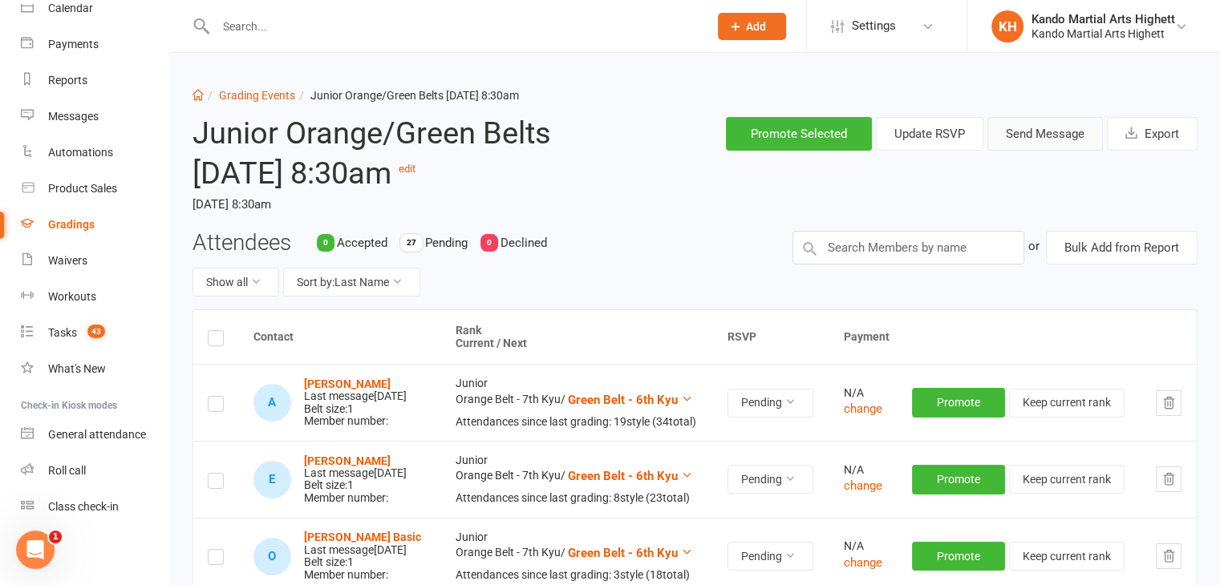
click at [1036, 129] on button "Send Message" at bounding box center [1044, 134] width 115 height 34
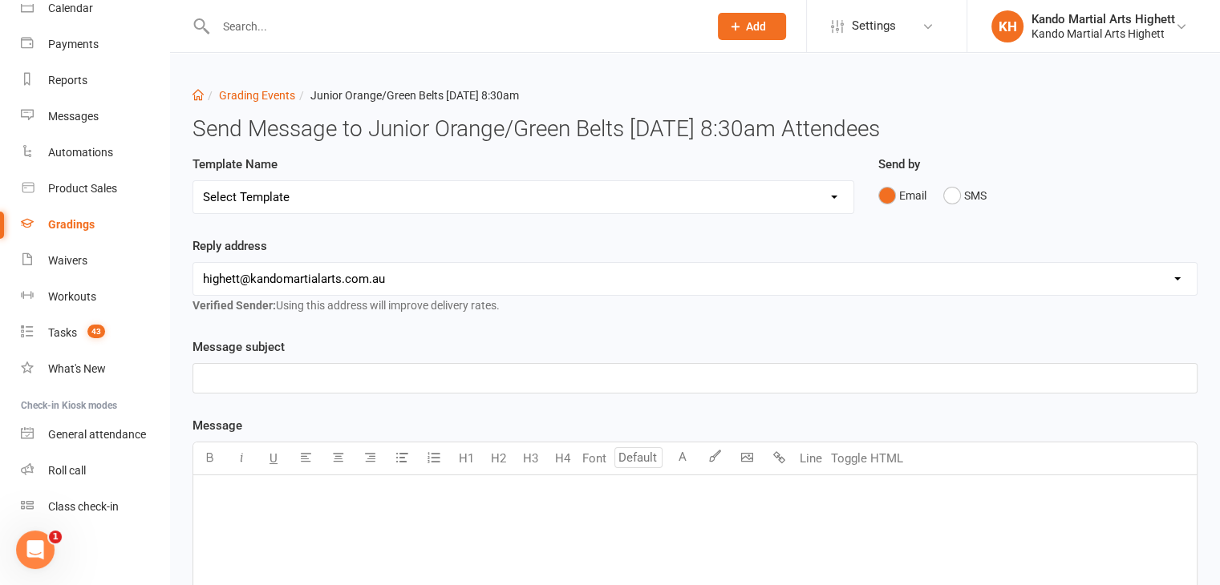
click at [828, 203] on select "Select Template [Email] Black Belt Grading Invitation [Email] Confirmation of S…" at bounding box center [523, 197] width 660 height 32
select select "4"
click at [193, 181] on select "Select Template [Email] Black Belt Grading Invitation [Email] Confirmation of S…" at bounding box center [523, 197] width 660 height 32
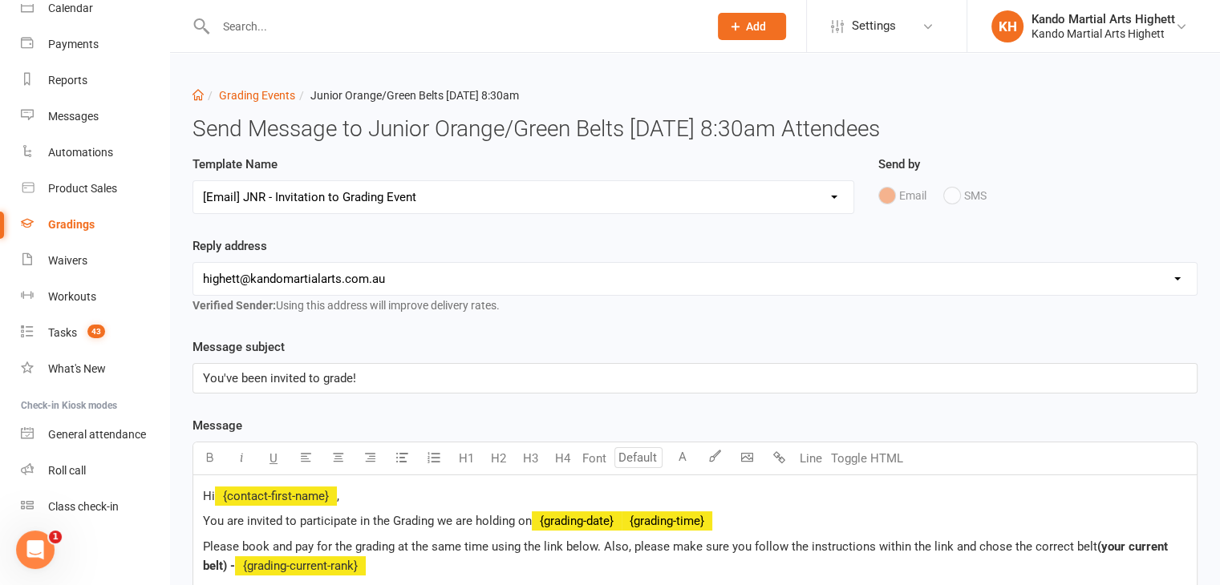
scroll to position [611, 0]
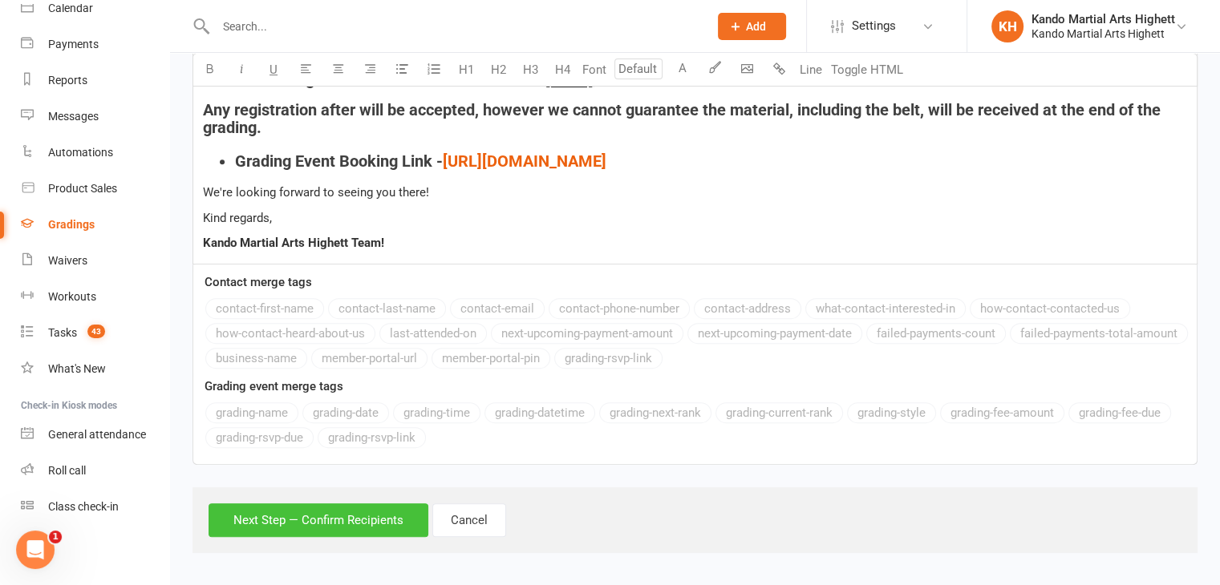
click at [344, 517] on button "Next Step — Confirm Recipients" at bounding box center [319, 521] width 220 height 34
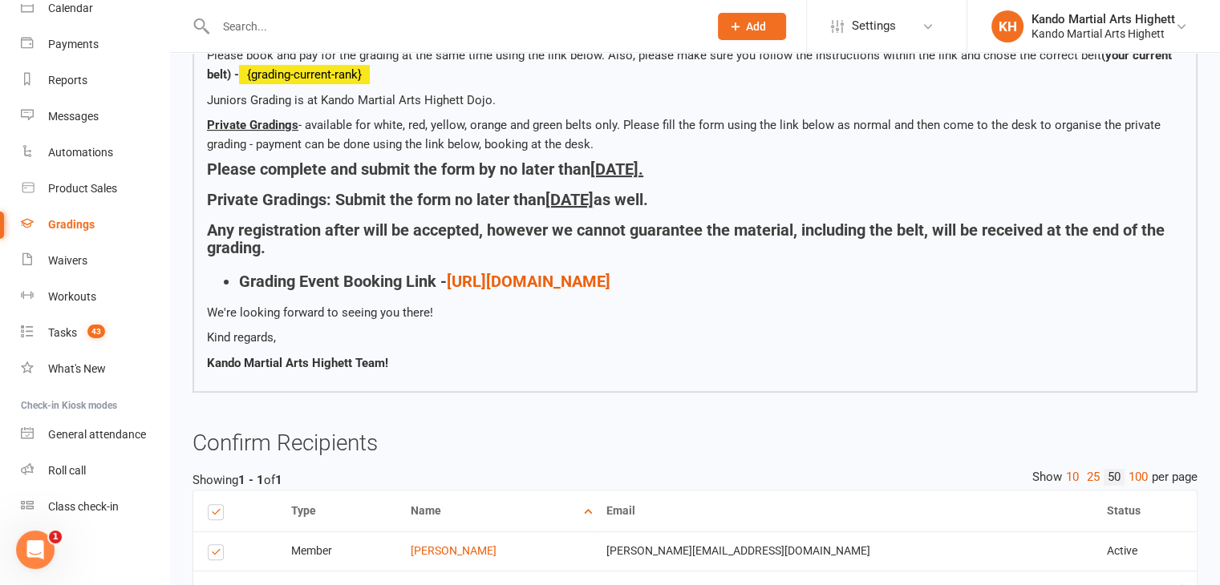
scroll to position [491, 0]
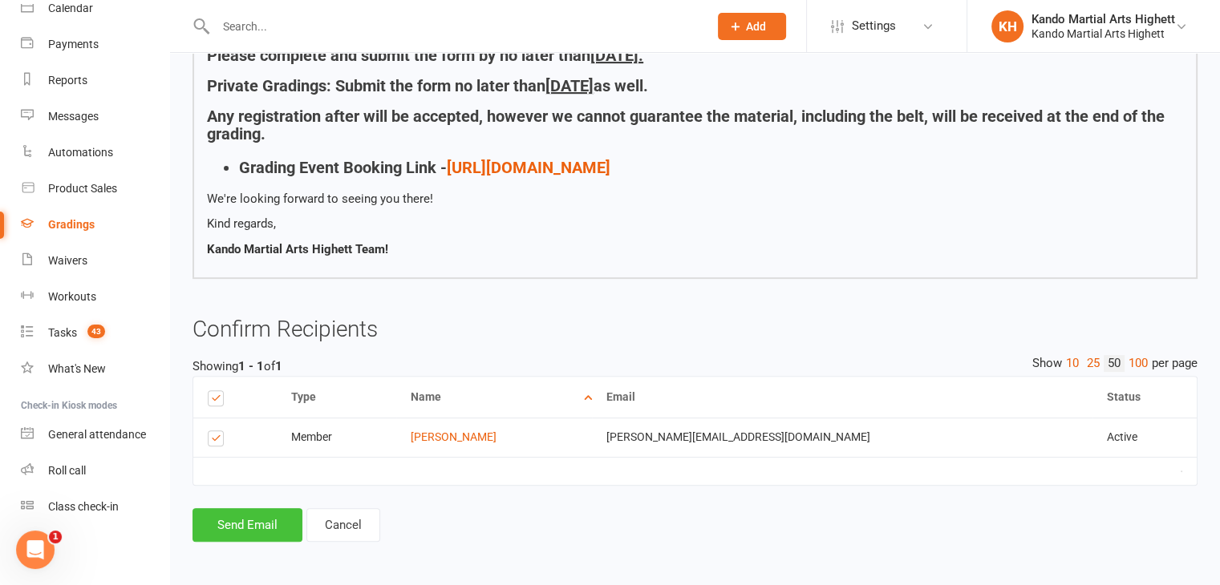
click at [260, 516] on button "Send Email" at bounding box center [247, 525] width 110 height 34
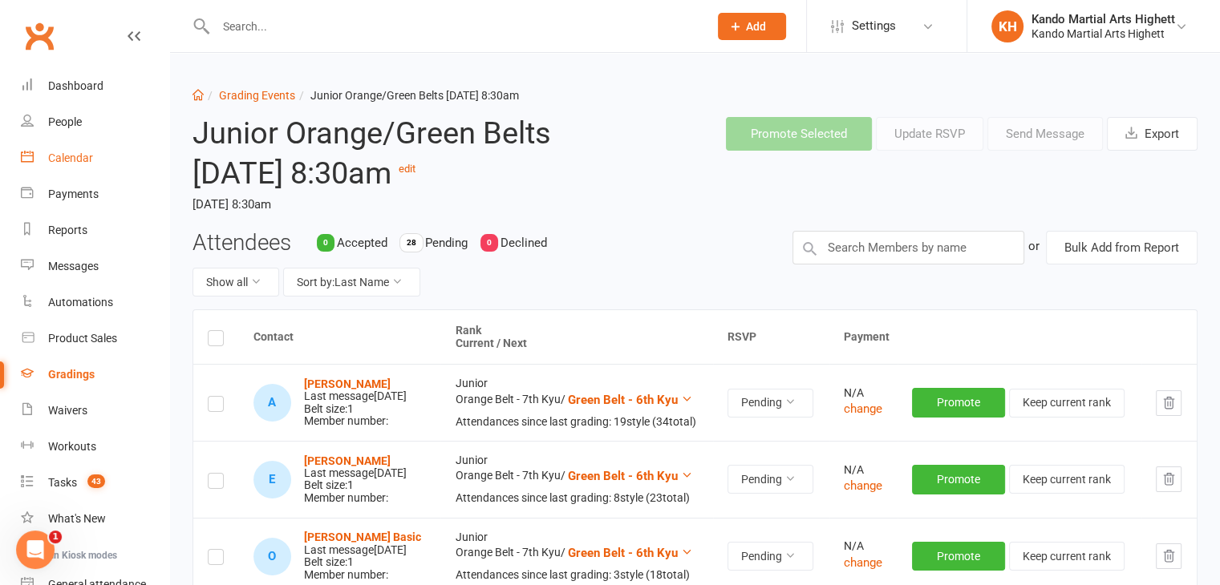
click at [87, 164] on div "Calendar" at bounding box center [70, 158] width 45 height 13
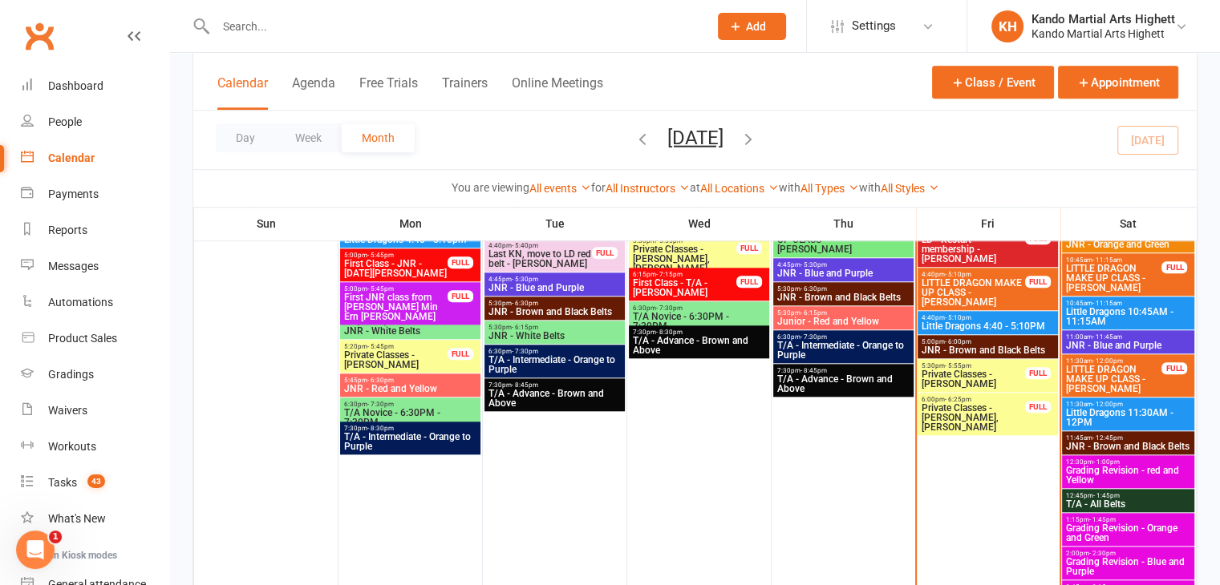
scroll to position [1521, 0]
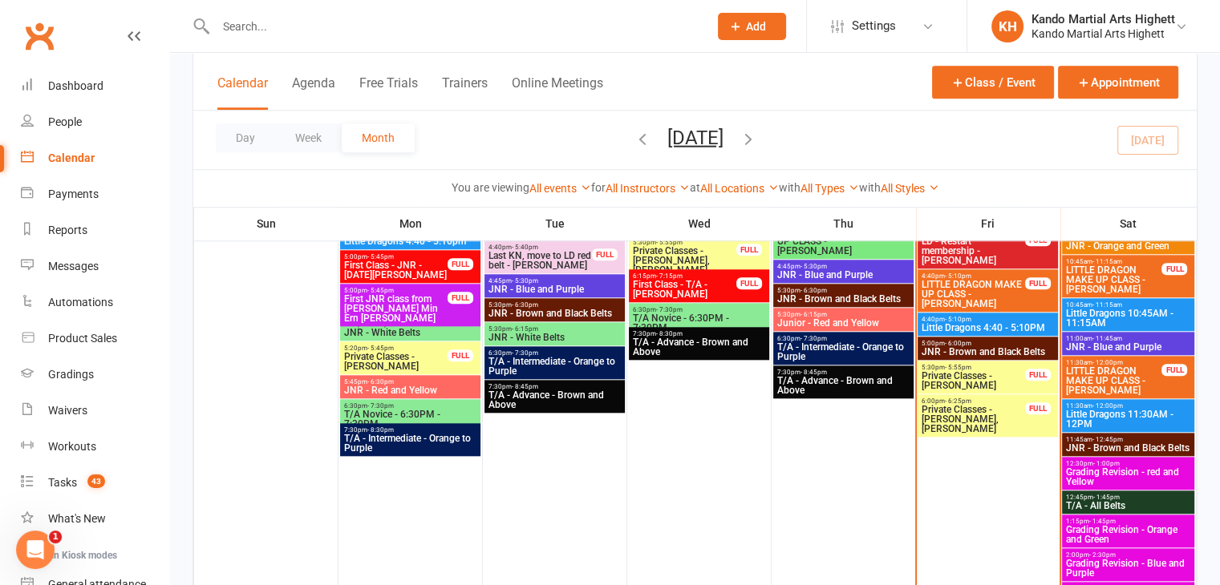
click at [966, 399] on span "- 6:25pm" at bounding box center [958, 401] width 26 height 7
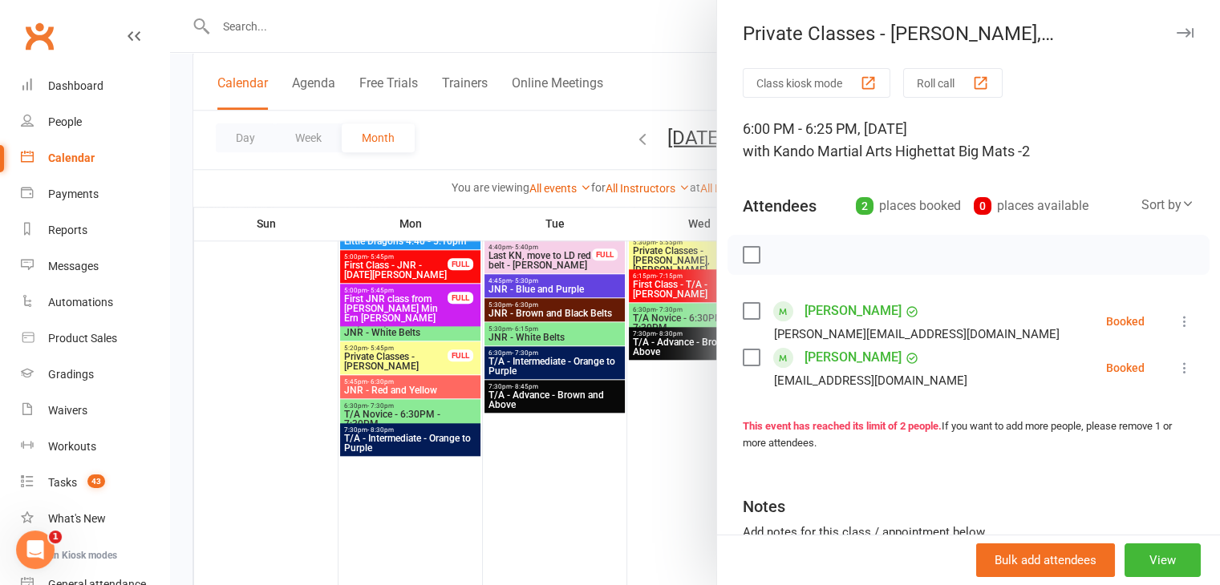
click at [989, 34] on div "Private Classes - David Barlow, Asher Scales" at bounding box center [968, 33] width 503 height 22
click at [933, 32] on div "Private Classes - David Barlow, Asher Scales" at bounding box center [968, 33] width 503 height 22
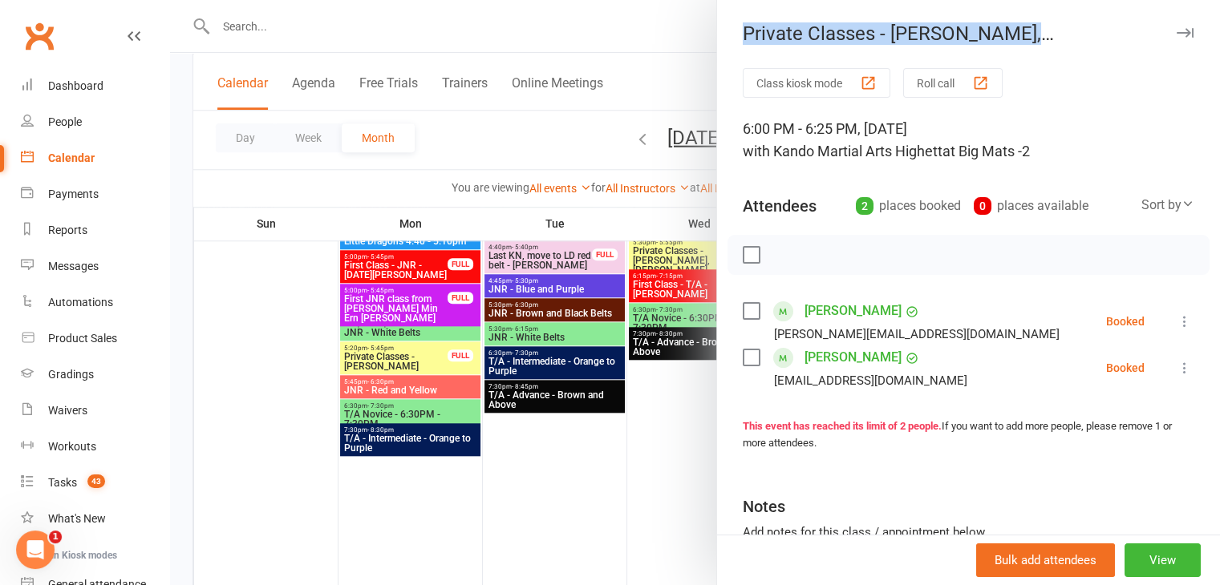
click at [933, 32] on div "Private Classes - David Barlow, Asher Scales" at bounding box center [968, 33] width 503 height 22
click at [934, 32] on div "Private Classes - David Barlow, Asher Scales" at bounding box center [968, 33] width 503 height 22
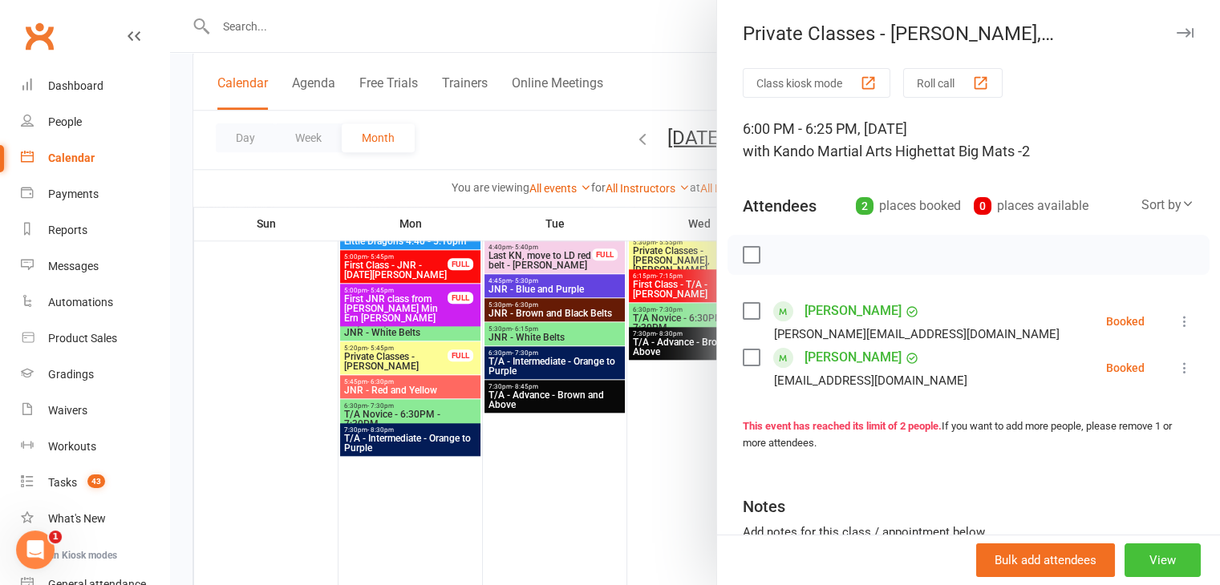
click at [1155, 565] on button "View" at bounding box center [1162, 561] width 76 height 34
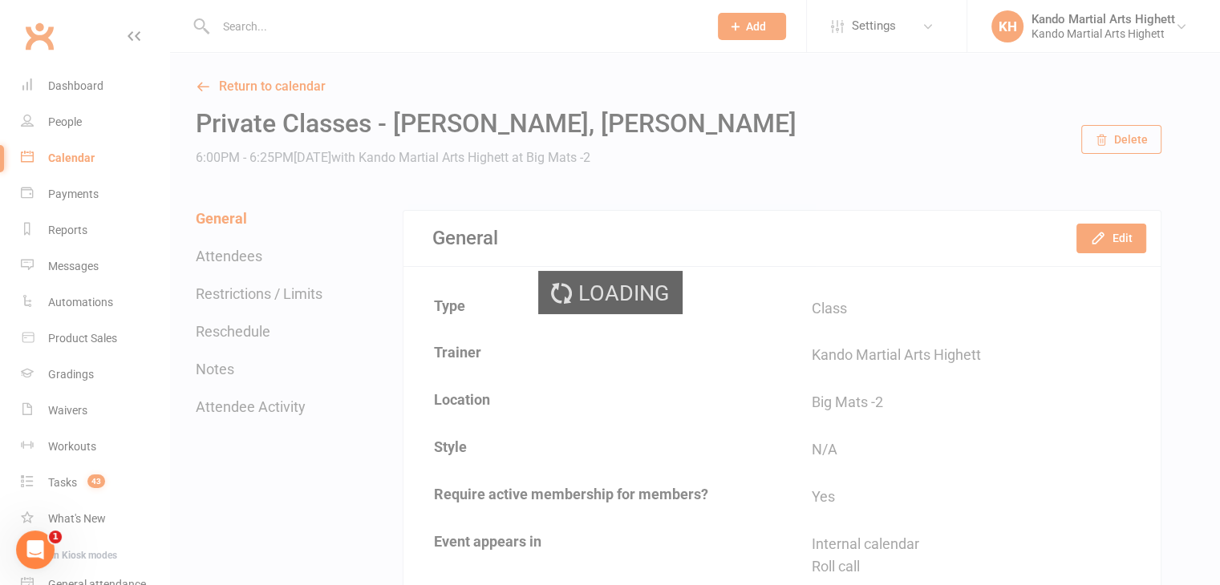
click at [1104, 238] on div "Loading" at bounding box center [610, 292] width 1220 height 585
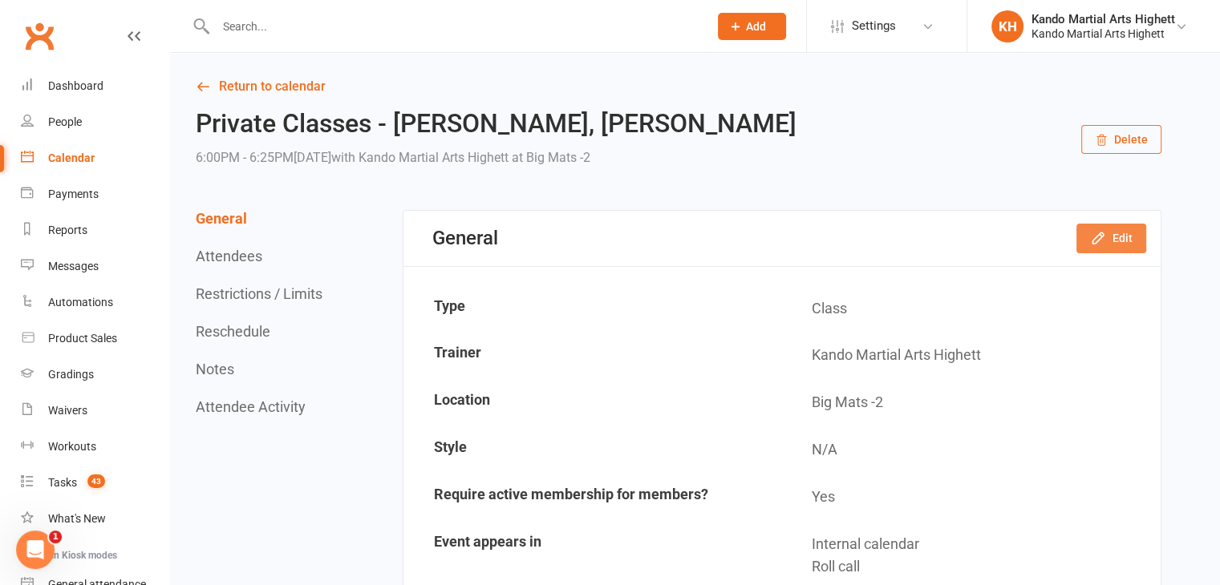
click at [1104, 238] on icon "button" at bounding box center [1098, 238] width 16 height 16
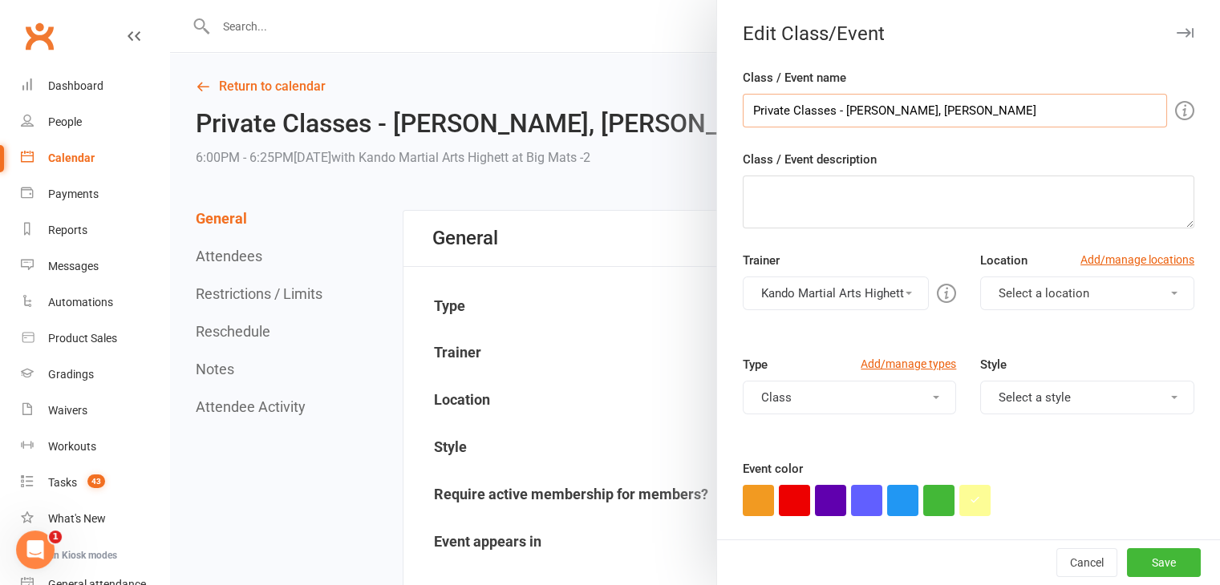
click at [835, 106] on input "Private Classes - David Barlow, Asher Scales" at bounding box center [955, 111] width 424 height 34
drag, startPoint x: 840, startPoint y: 109, endPoint x: 908, endPoint y: 112, distance: 67.4
click at [908, 112] on input "Private Classes - David Barlow, Asher Scales" at bounding box center [955, 111] width 424 height 34
type input "Private Classes - Tara Walker, Asher Scales"
click at [1128, 557] on button "Save" at bounding box center [1164, 563] width 74 height 29
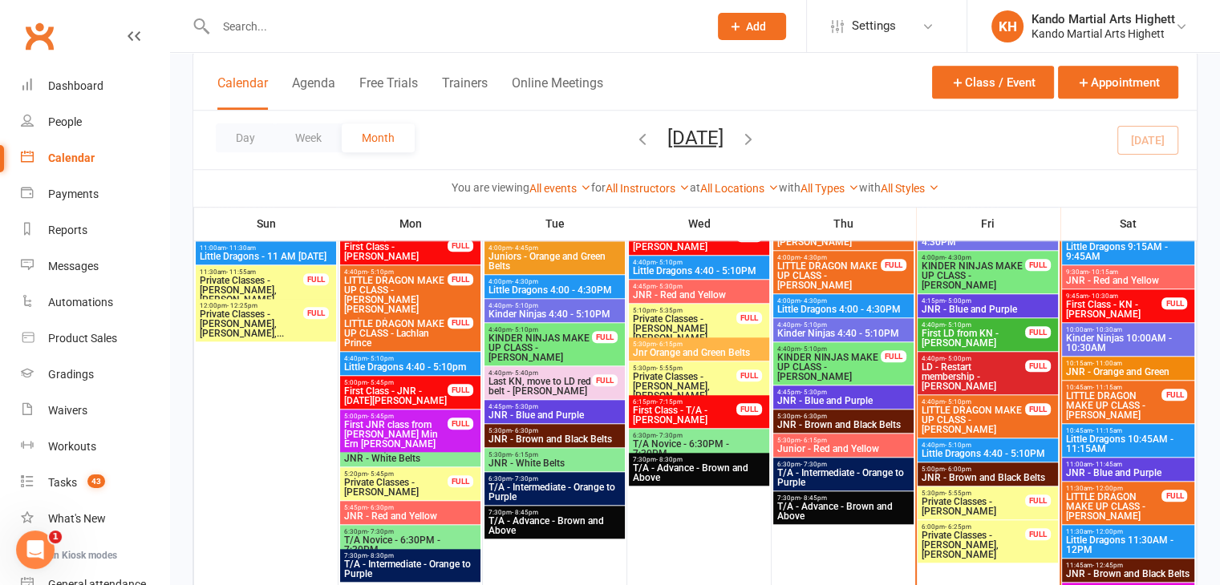
scroll to position [1395, 0]
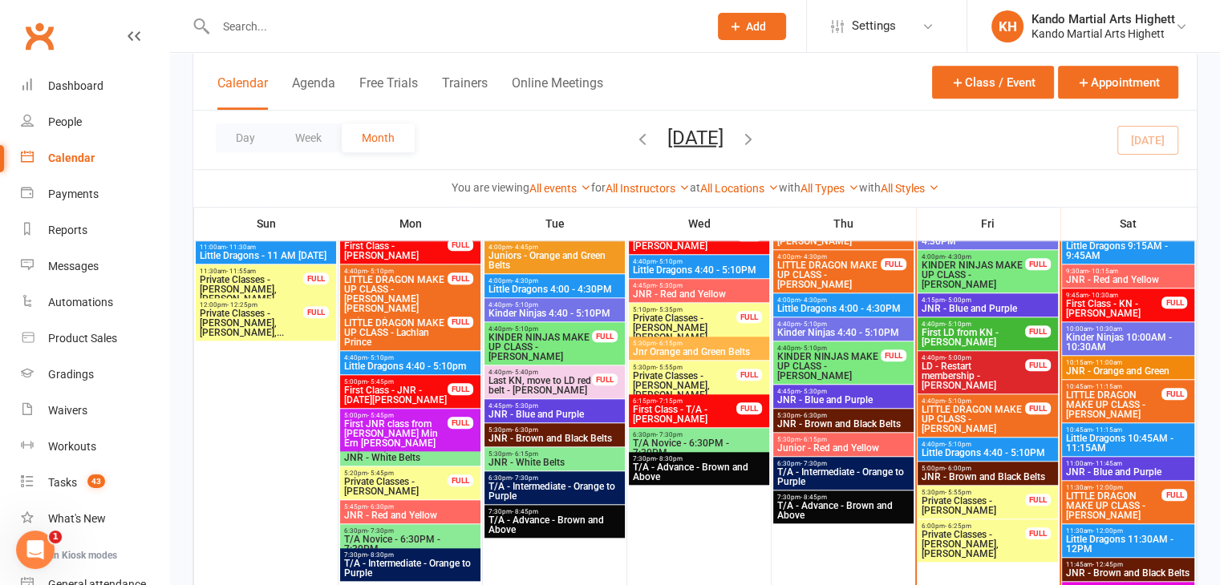
click at [1006, 376] on span "LD - Restart membership - James Abela" at bounding box center [973, 376] width 105 height 29
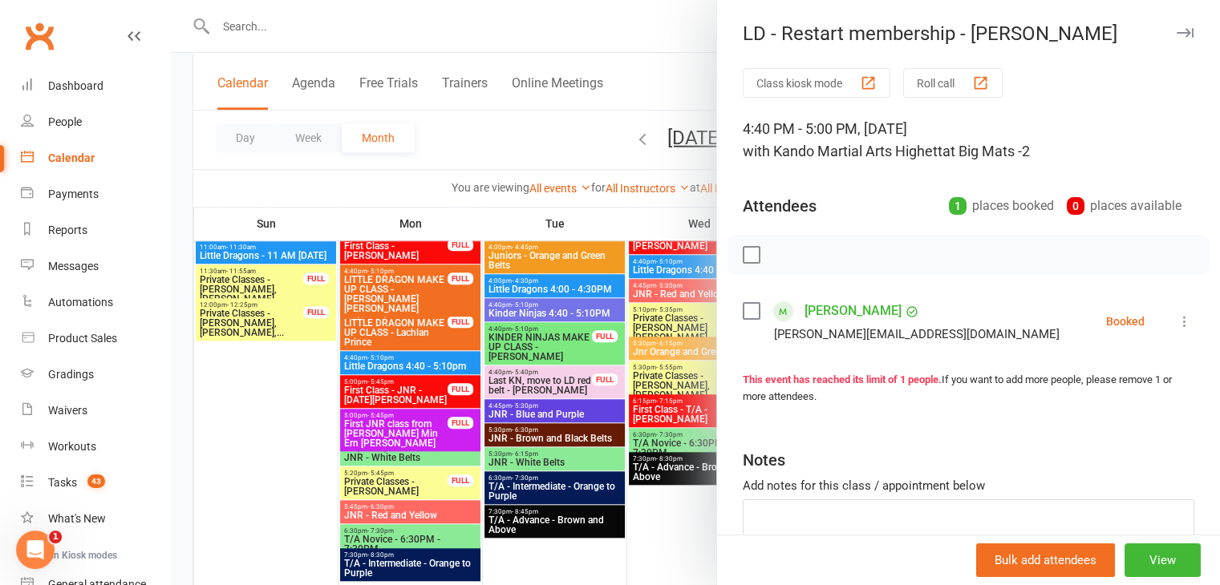
click at [1175, 329] on button at bounding box center [1184, 321] width 19 height 19
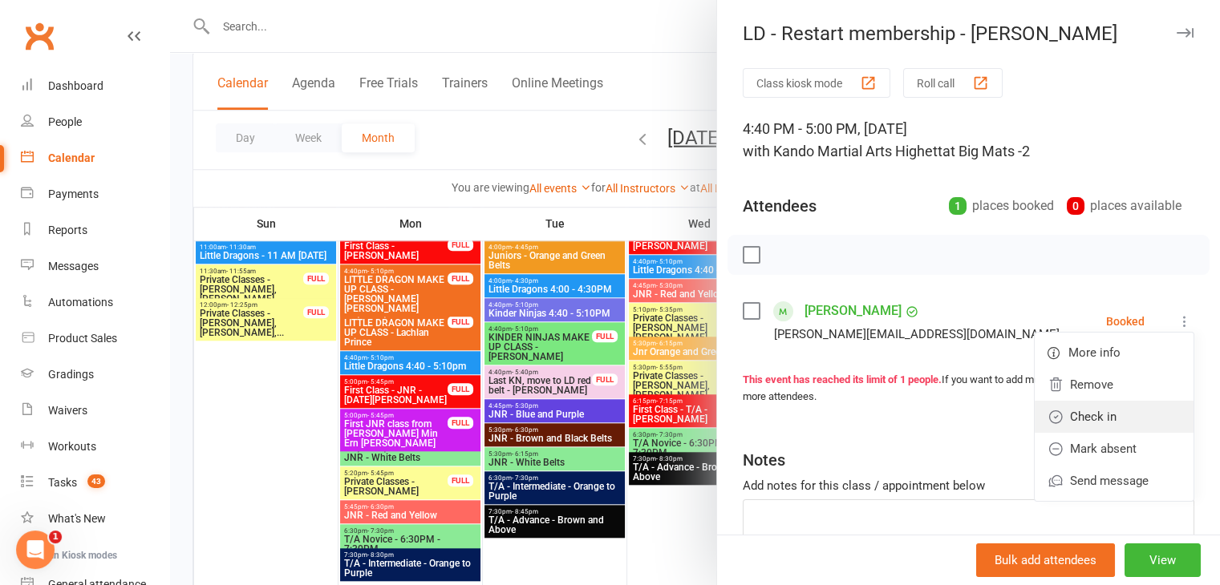
click at [1102, 416] on link "Check in" at bounding box center [1114, 417] width 159 height 32
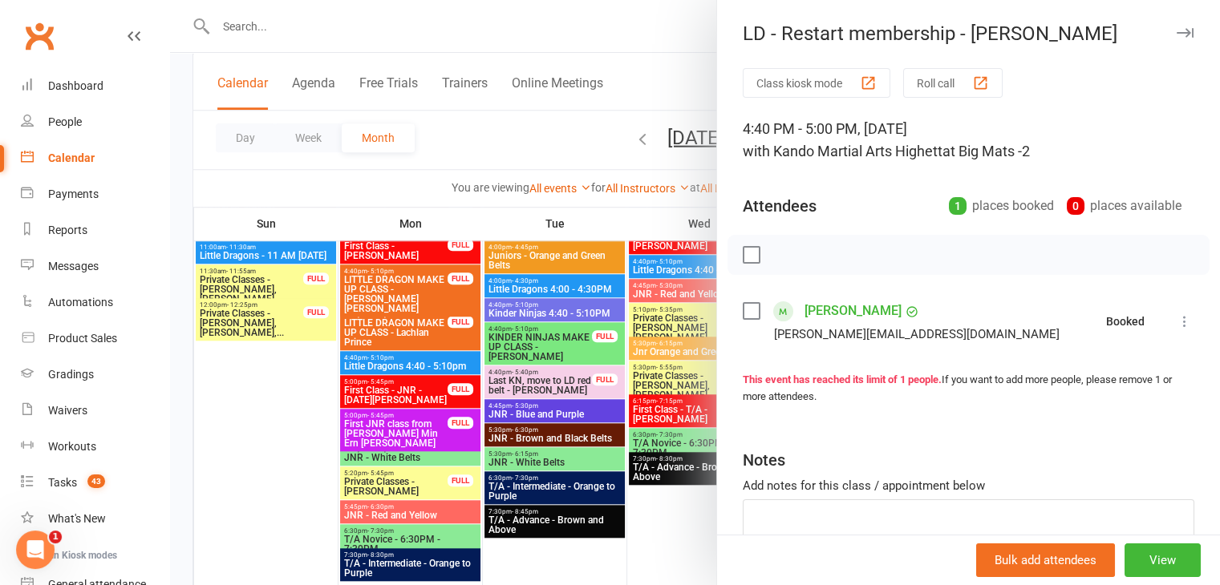
click at [692, 424] on div at bounding box center [695, 292] width 1050 height 585
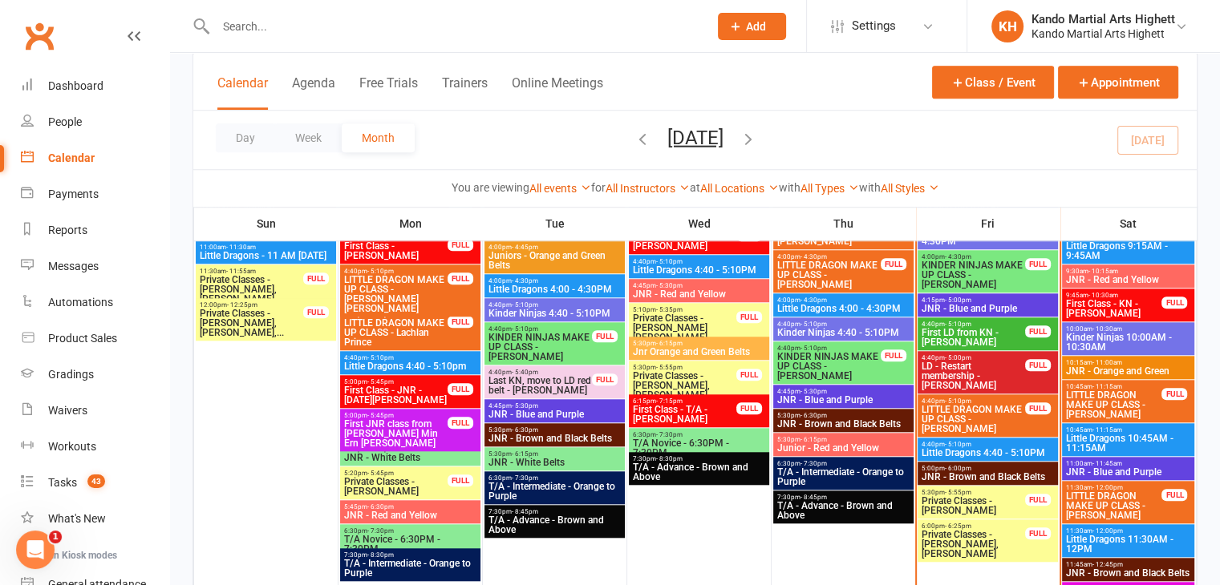
click at [996, 415] on span "LITTLE DRAGON MAKE UP CLASS - Henry Payne" at bounding box center [973, 419] width 105 height 29
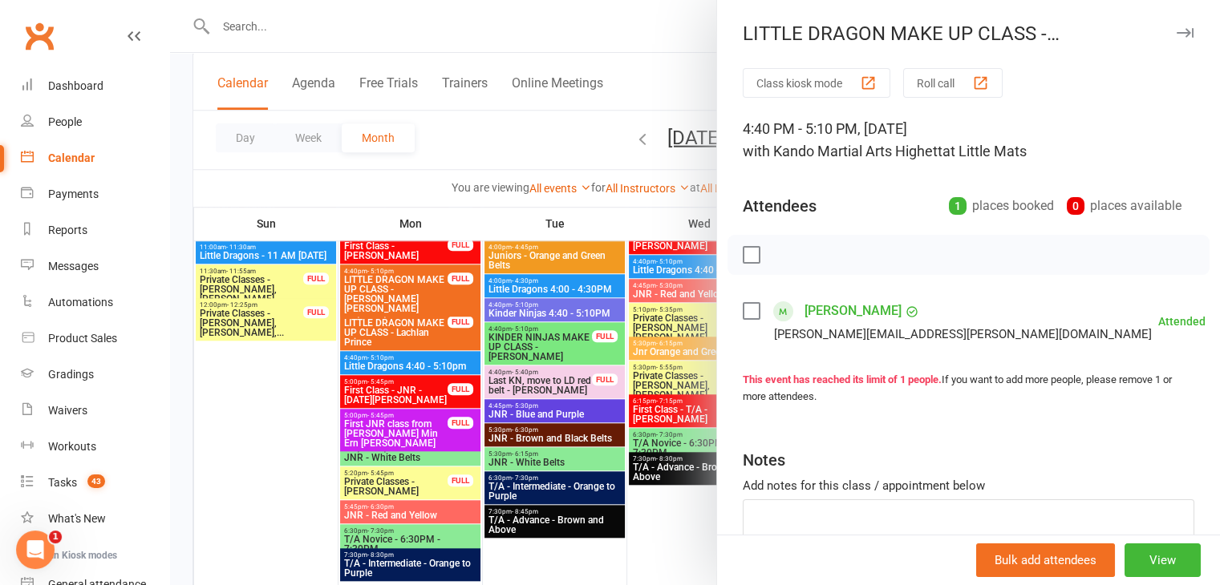
click at [586, 465] on div at bounding box center [695, 292] width 1050 height 585
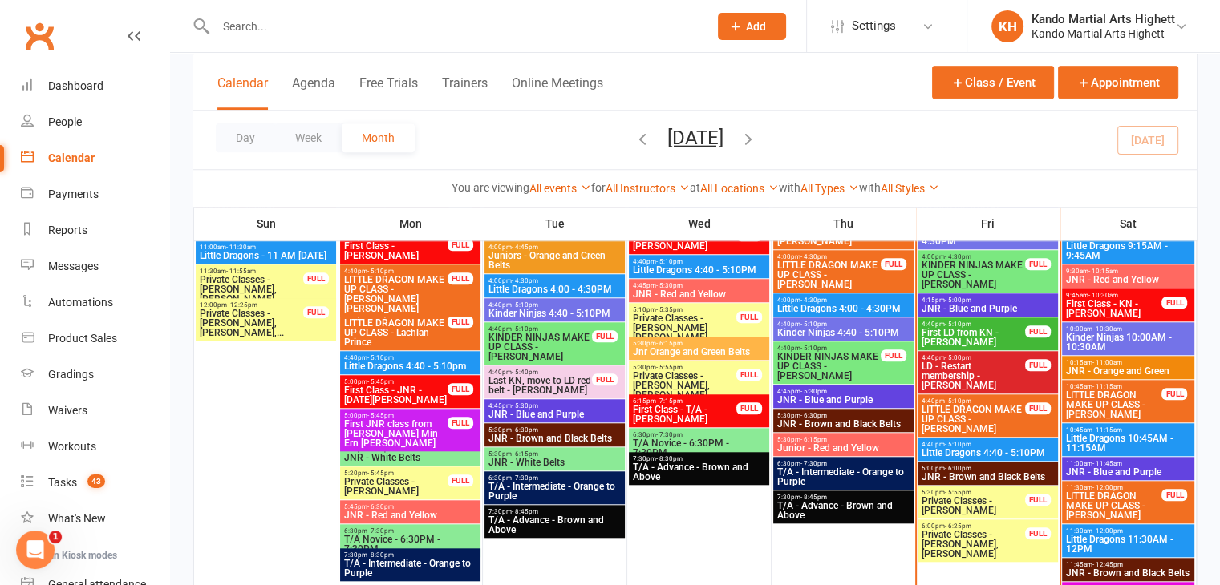
click at [985, 507] on span "Private Classes - Jacob Martinez" at bounding box center [973, 505] width 105 height 19
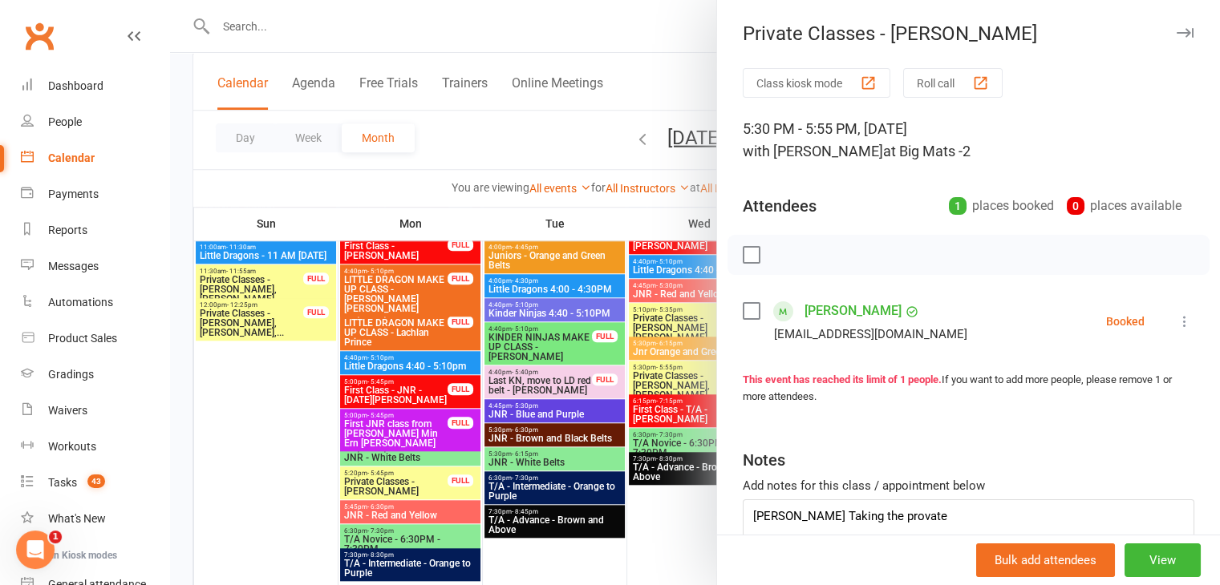
click at [1176, 324] on icon at bounding box center [1184, 322] width 16 height 16
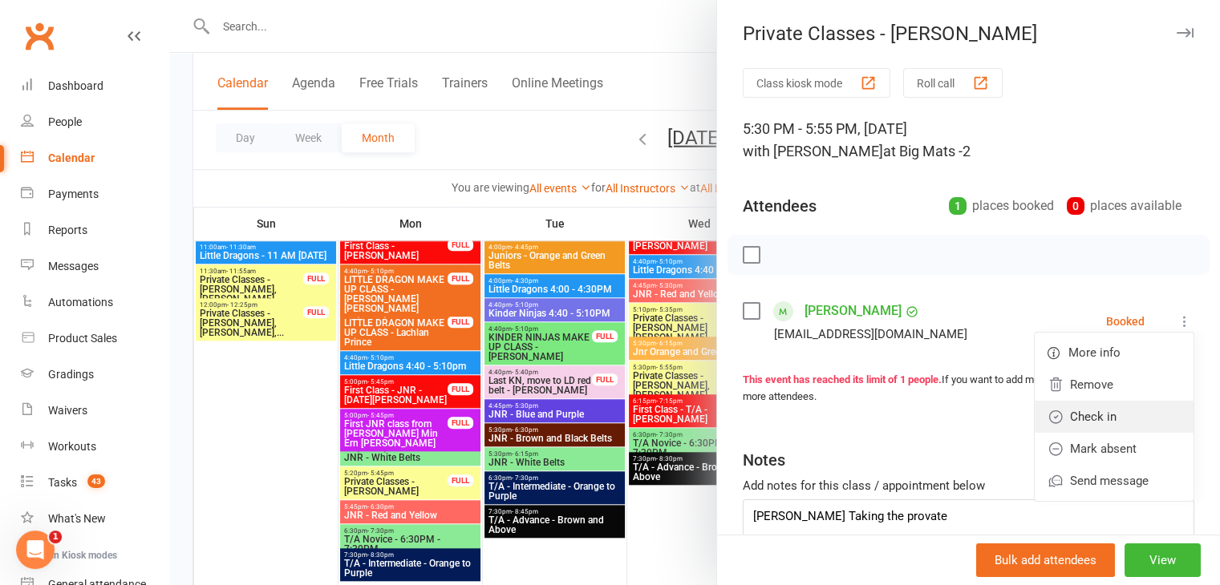
click at [1116, 416] on link "Check in" at bounding box center [1114, 417] width 159 height 32
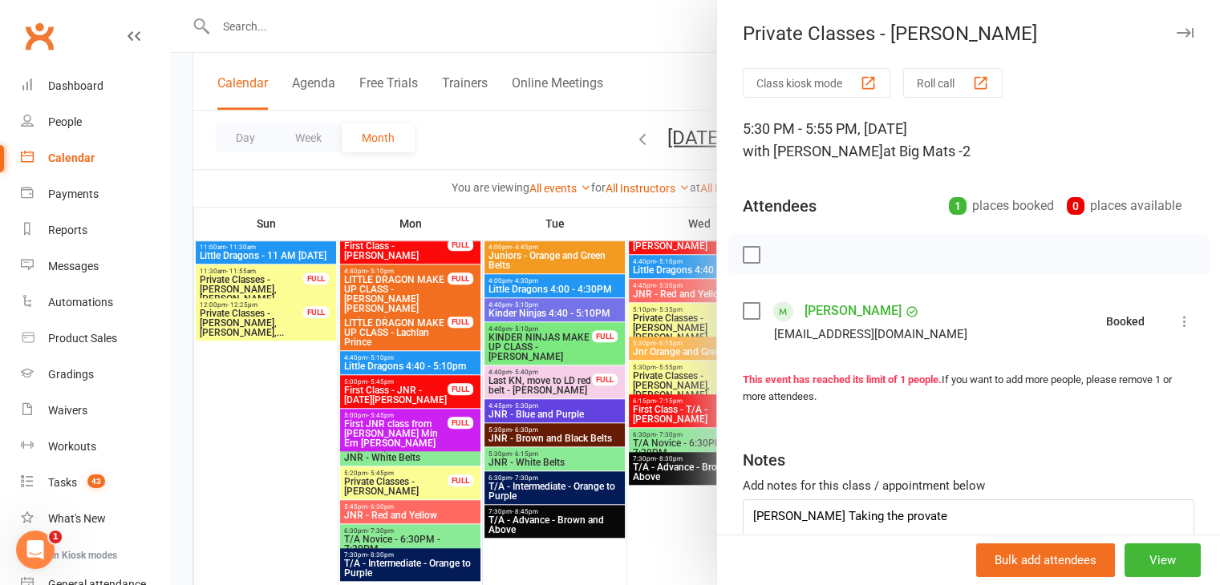
click at [648, 432] on div at bounding box center [695, 292] width 1050 height 585
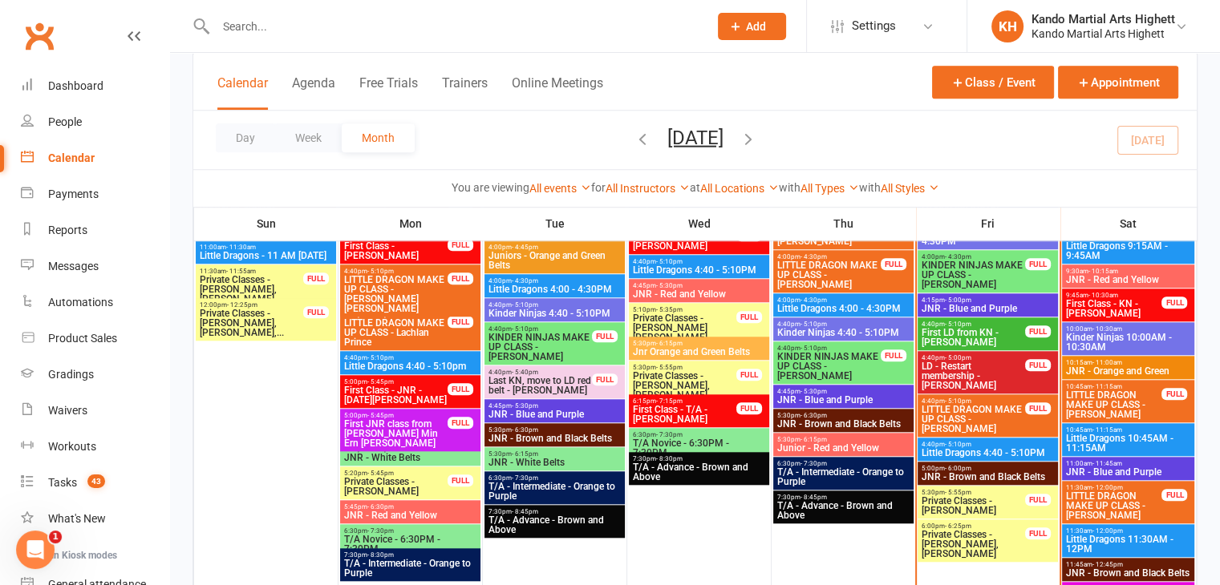
click at [1003, 524] on span "6:00pm - 6:25pm" at bounding box center [973, 526] width 105 height 7
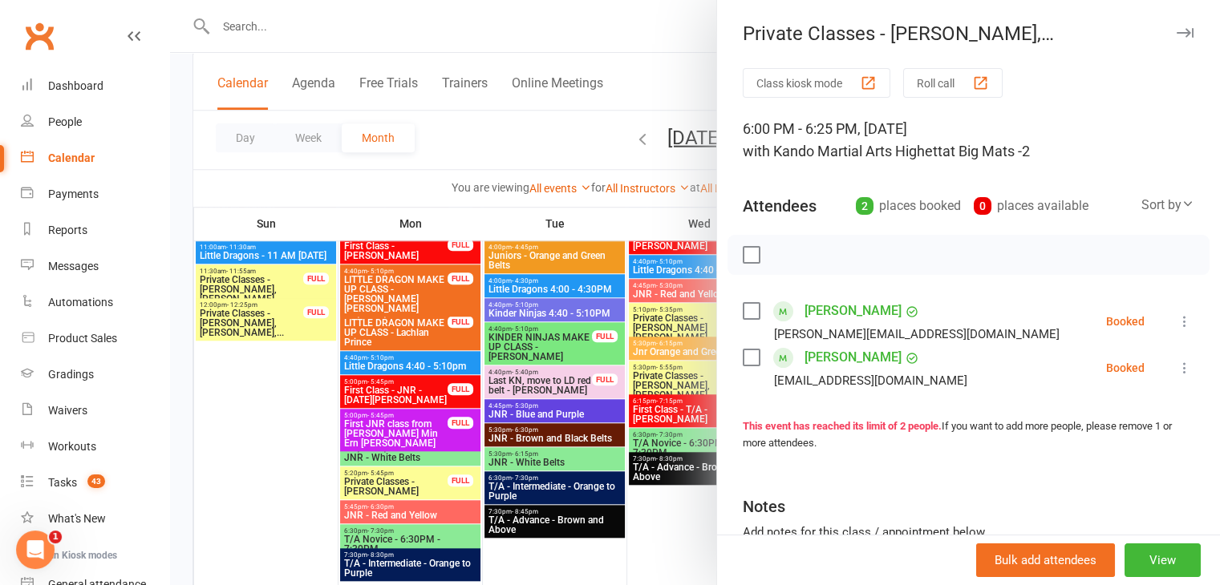
click at [1175, 321] on button at bounding box center [1184, 321] width 19 height 19
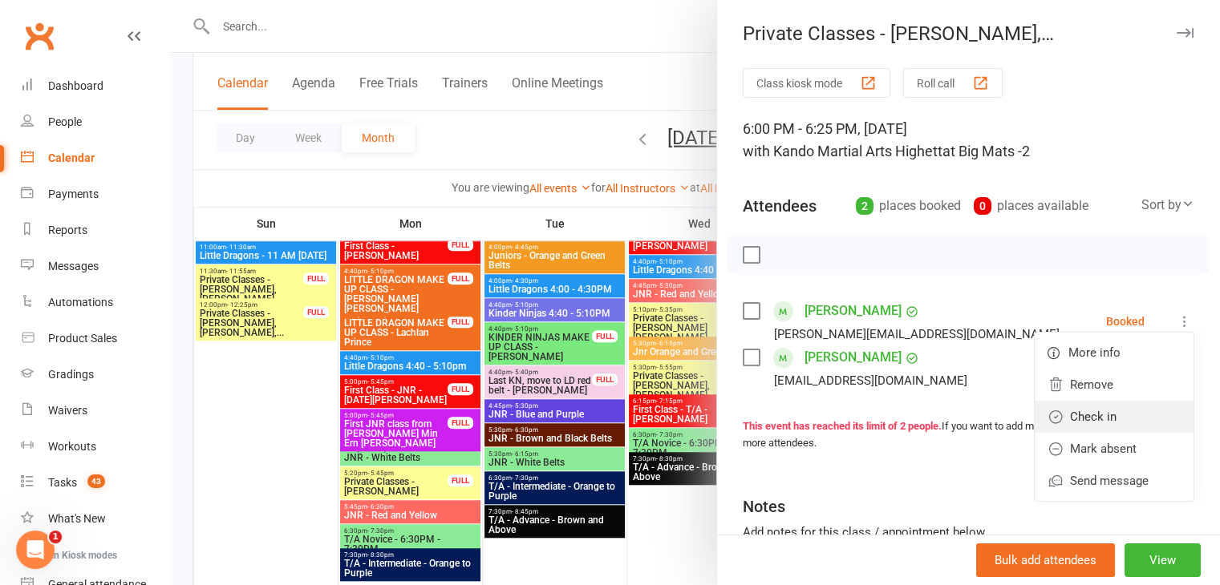
click at [1124, 423] on link "Check in" at bounding box center [1114, 417] width 159 height 32
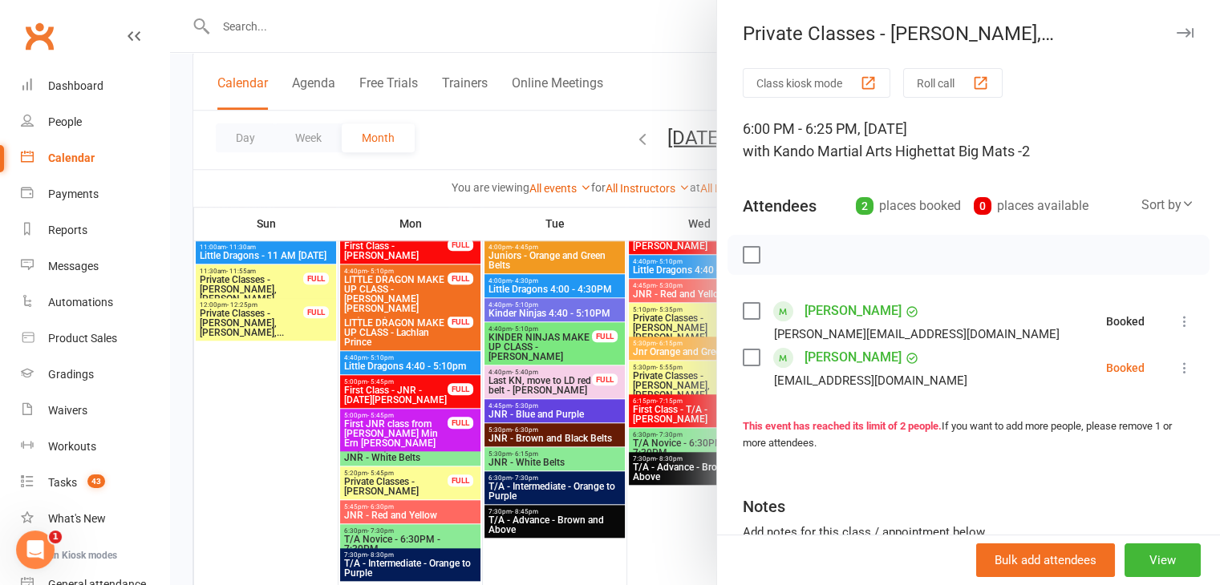
click at [1176, 360] on icon at bounding box center [1184, 368] width 16 height 16
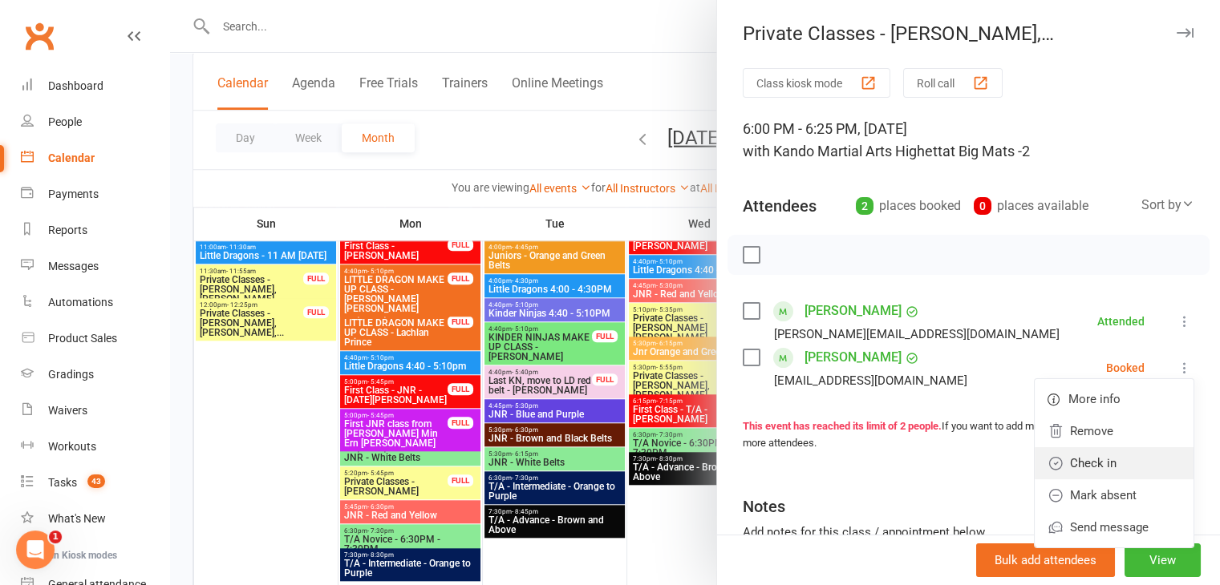
click at [1126, 460] on link "Check in" at bounding box center [1114, 464] width 159 height 32
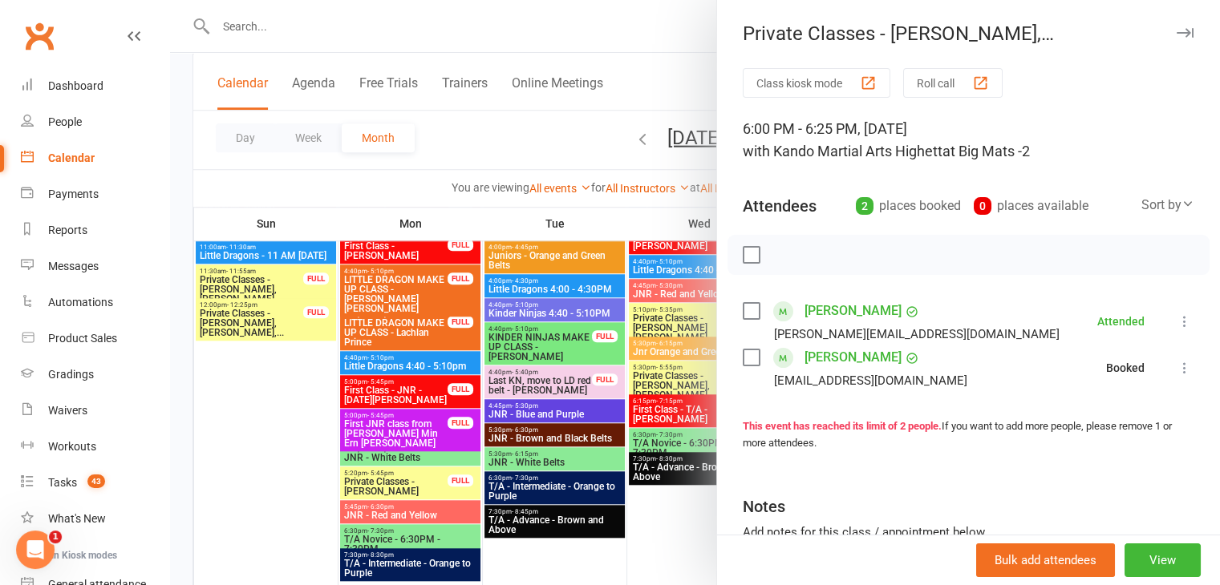
click at [633, 466] on div at bounding box center [695, 292] width 1050 height 585
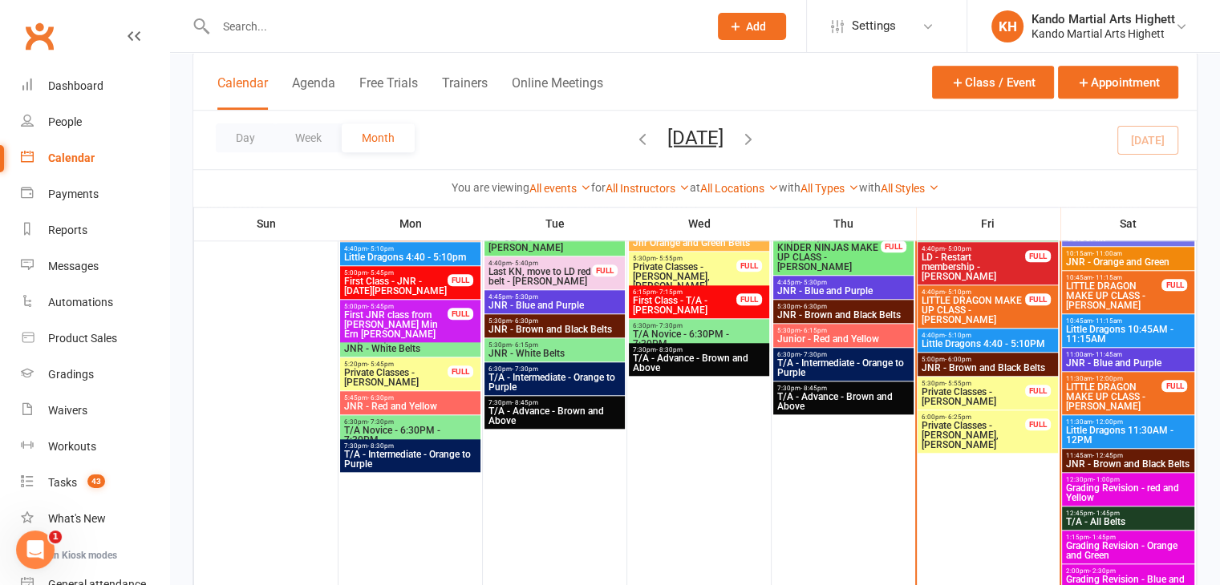
scroll to position [1506, 0]
